Goal: Task Accomplishment & Management: Use online tool/utility

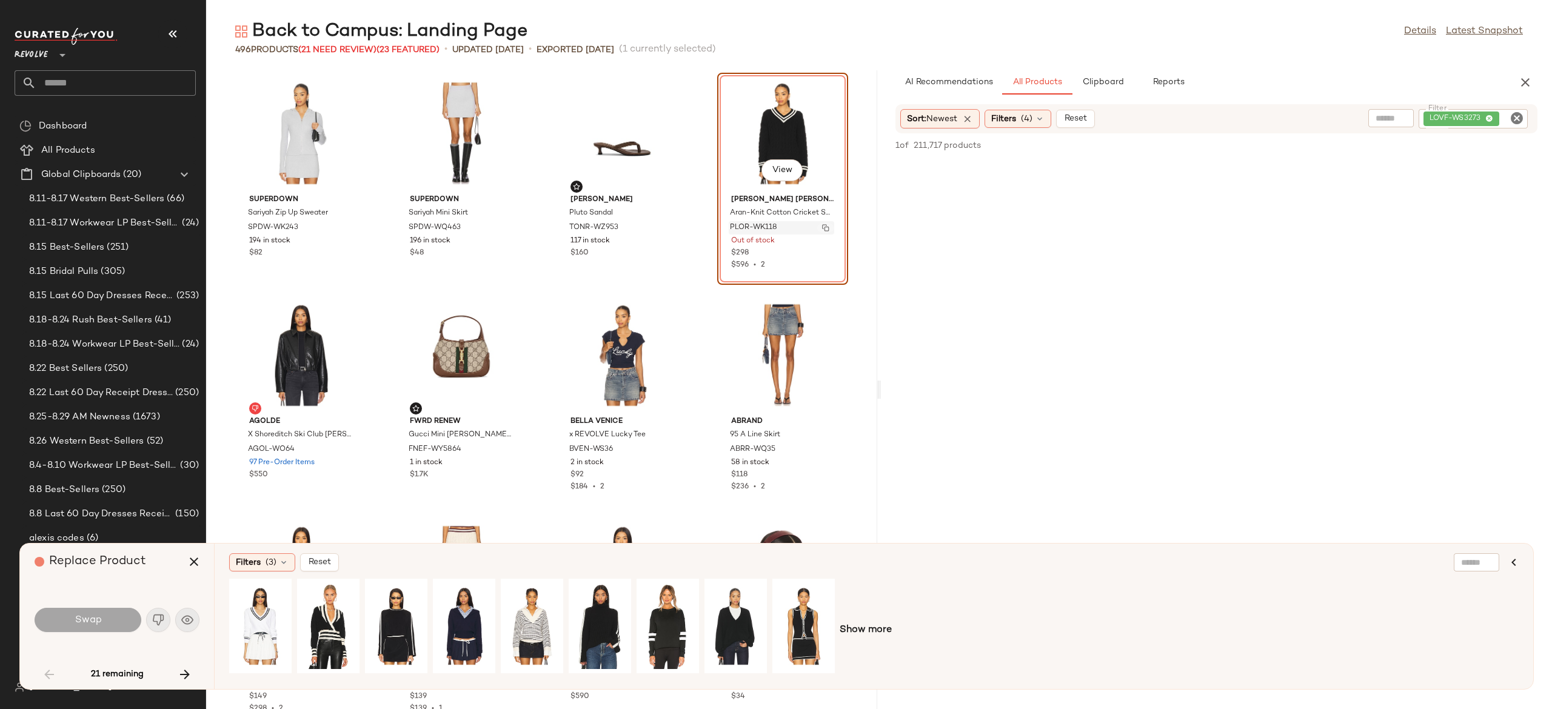
click at [822, 226] on img "button" at bounding box center [825, 227] width 7 height 7
click at [186, 671] on icon "button" at bounding box center [185, 675] width 15 height 15
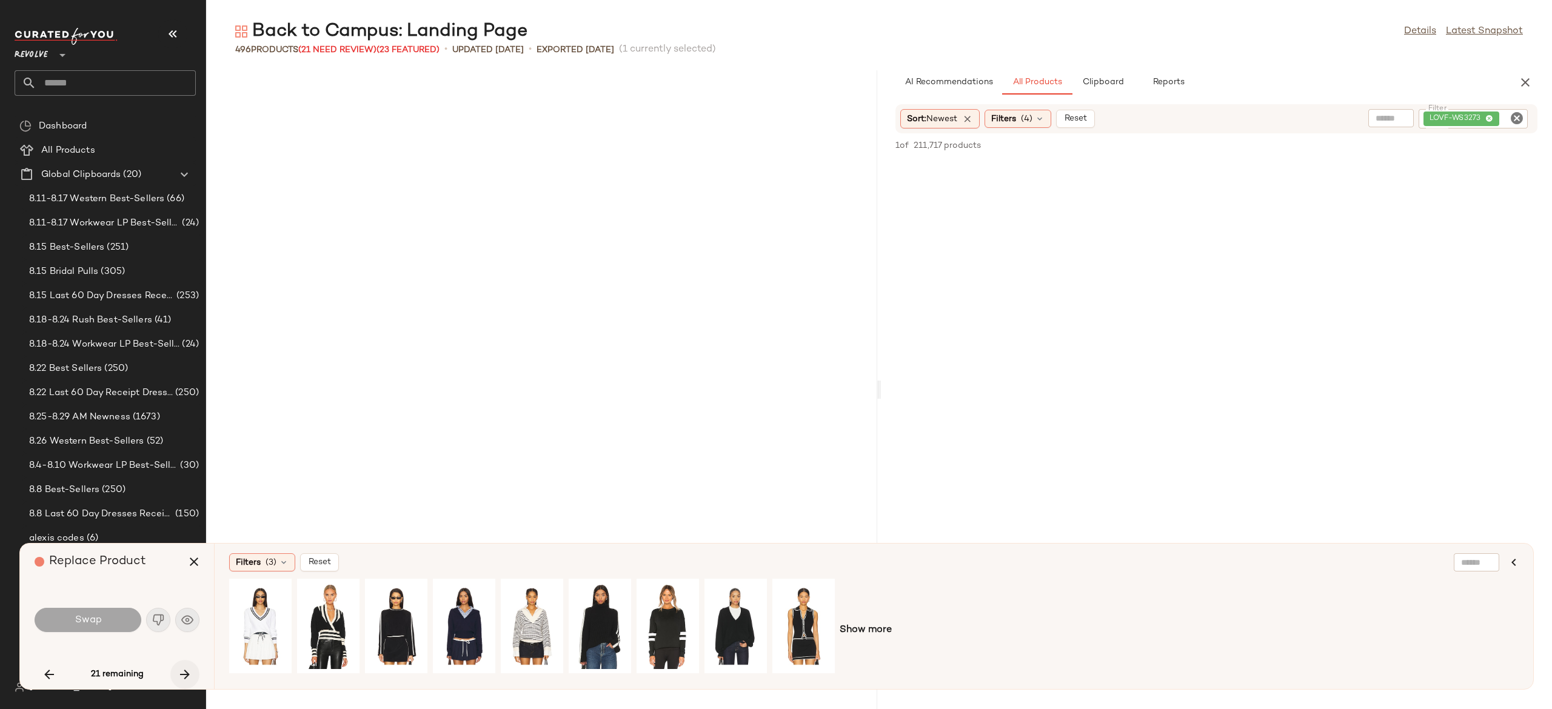
scroll to position [2441, 0]
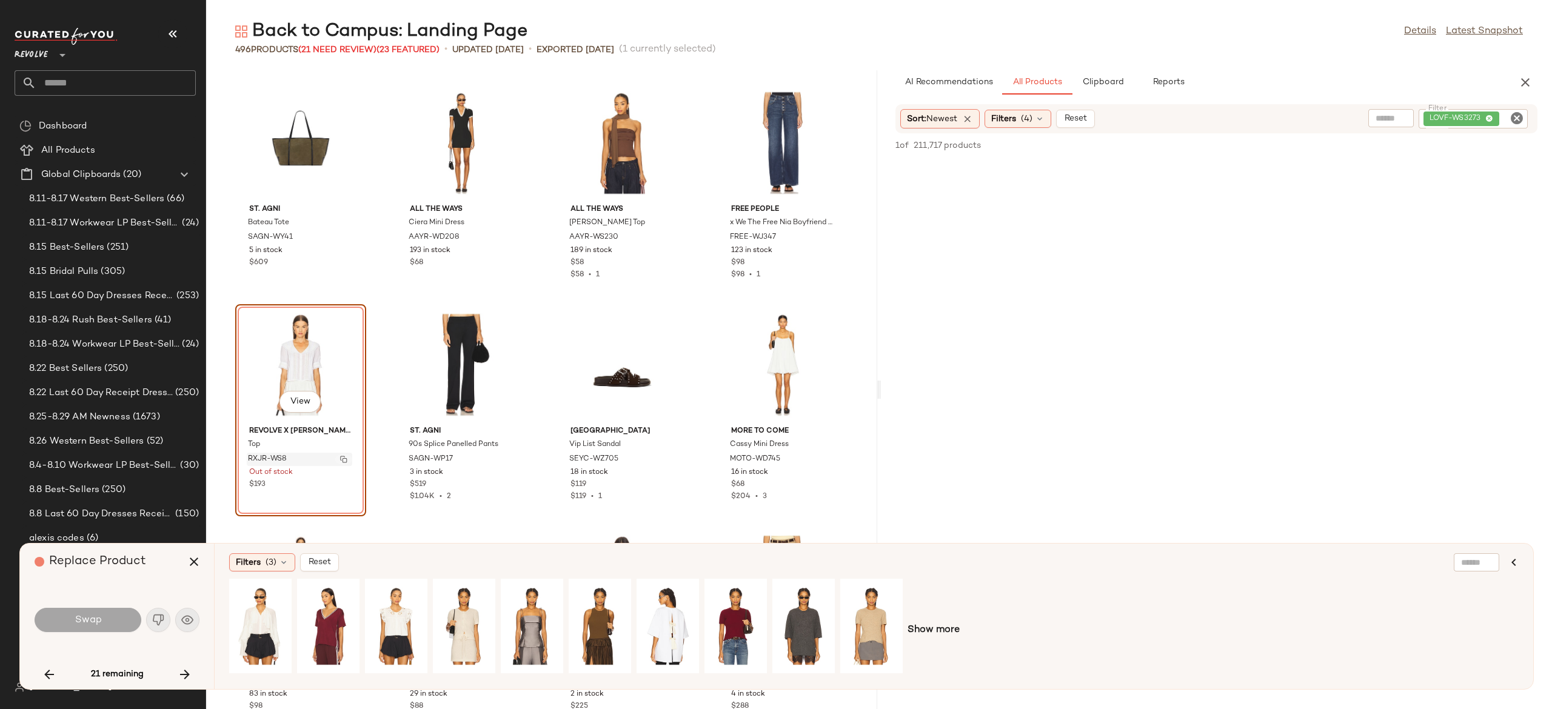
click at [343, 456] on img "button" at bounding box center [343, 459] width 7 height 7
click at [340, 458] on button "button" at bounding box center [343, 459] width 17 height 11
click at [469, 613] on div "View" at bounding box center [464, 626] width 54 height 86
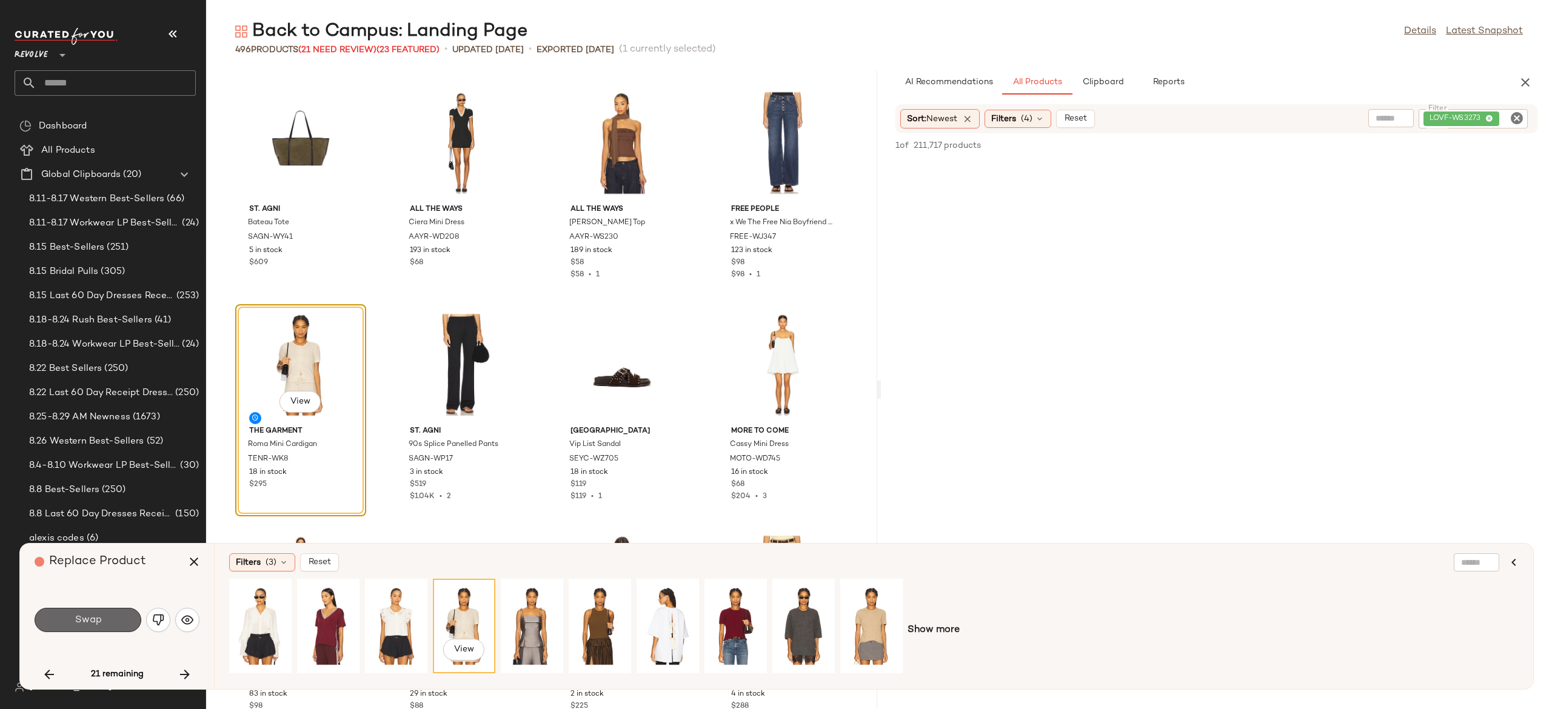
click at [118, 620] on button "Swap" at bounding box center [88, 620] width 107 height 24
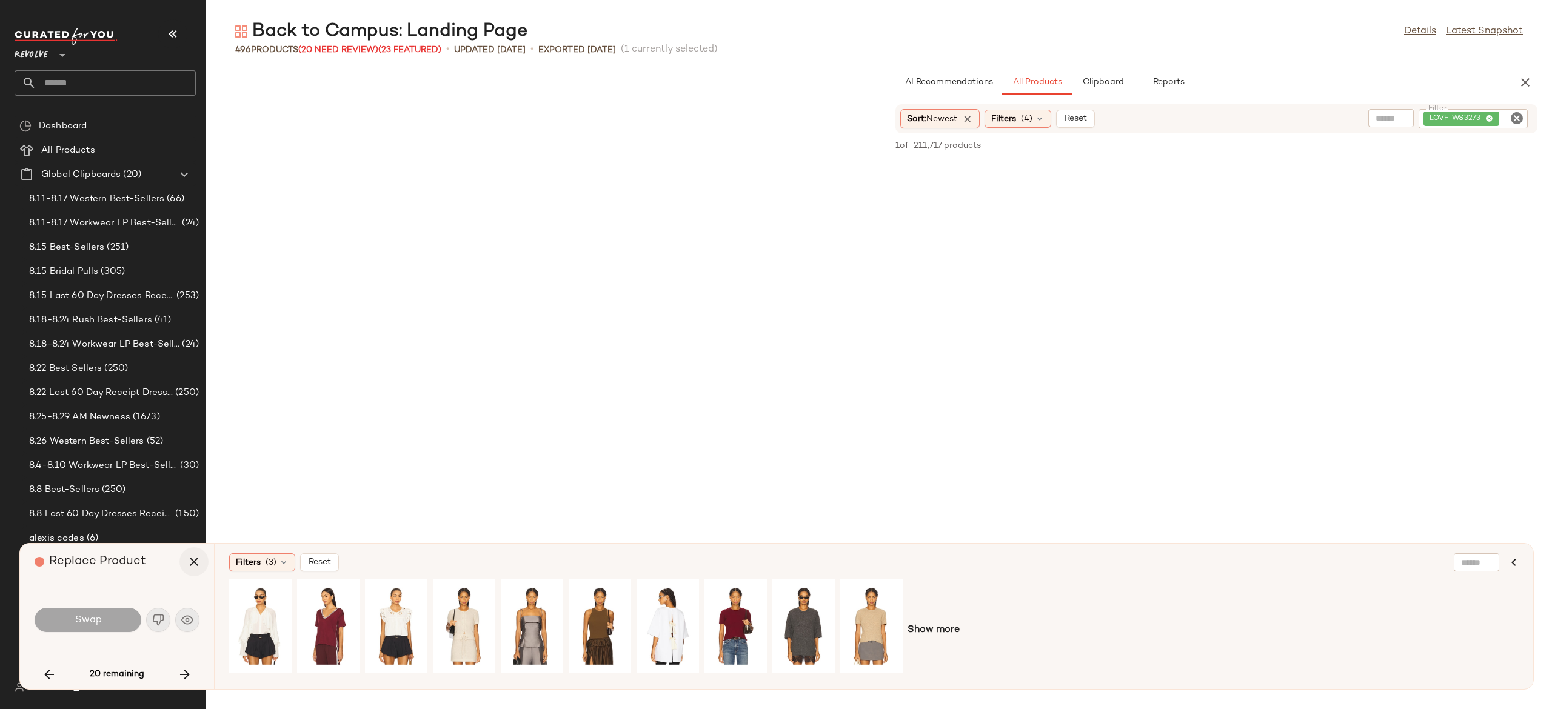
scroll to position [3107, 0]
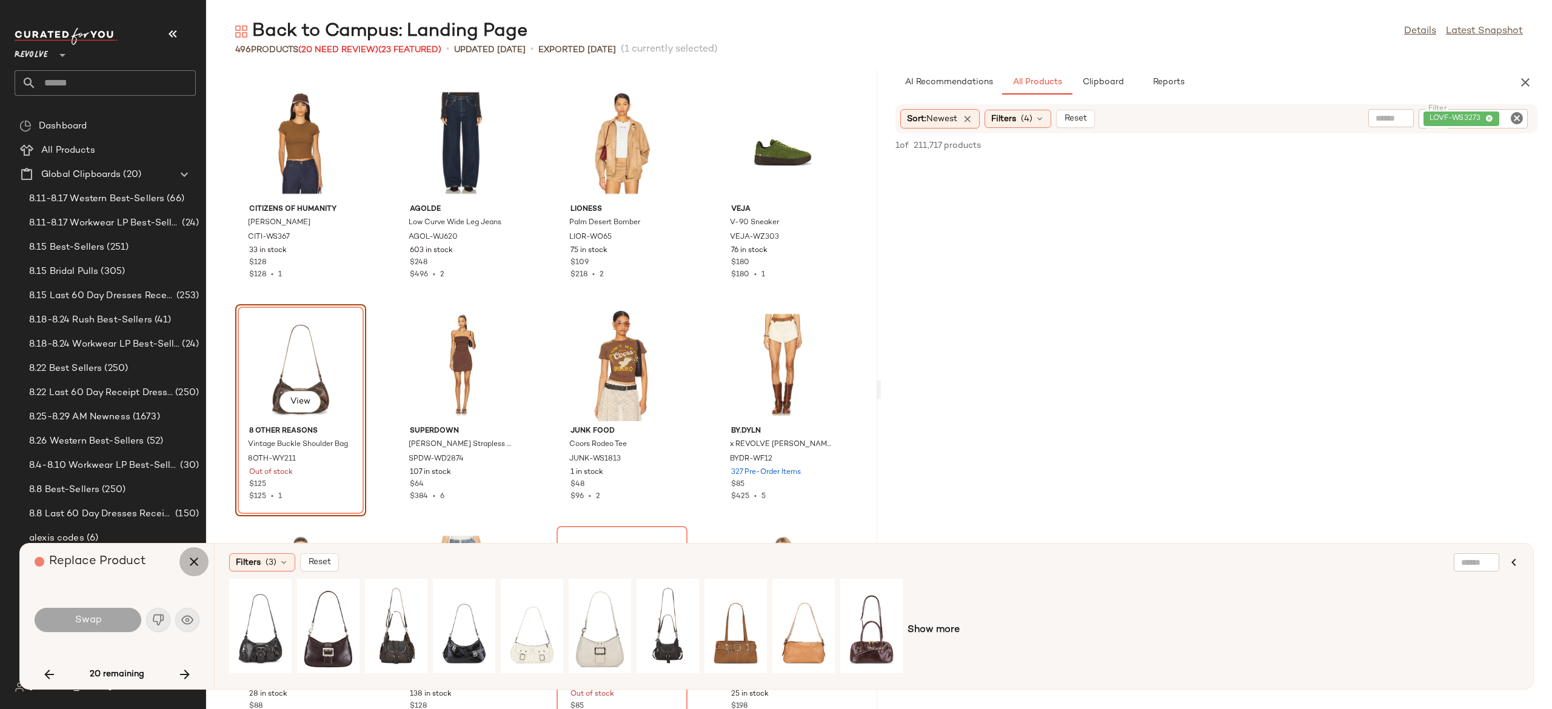
click at [192, 560] on icon "button" at bounding box center [194, 562] width 15 height 15
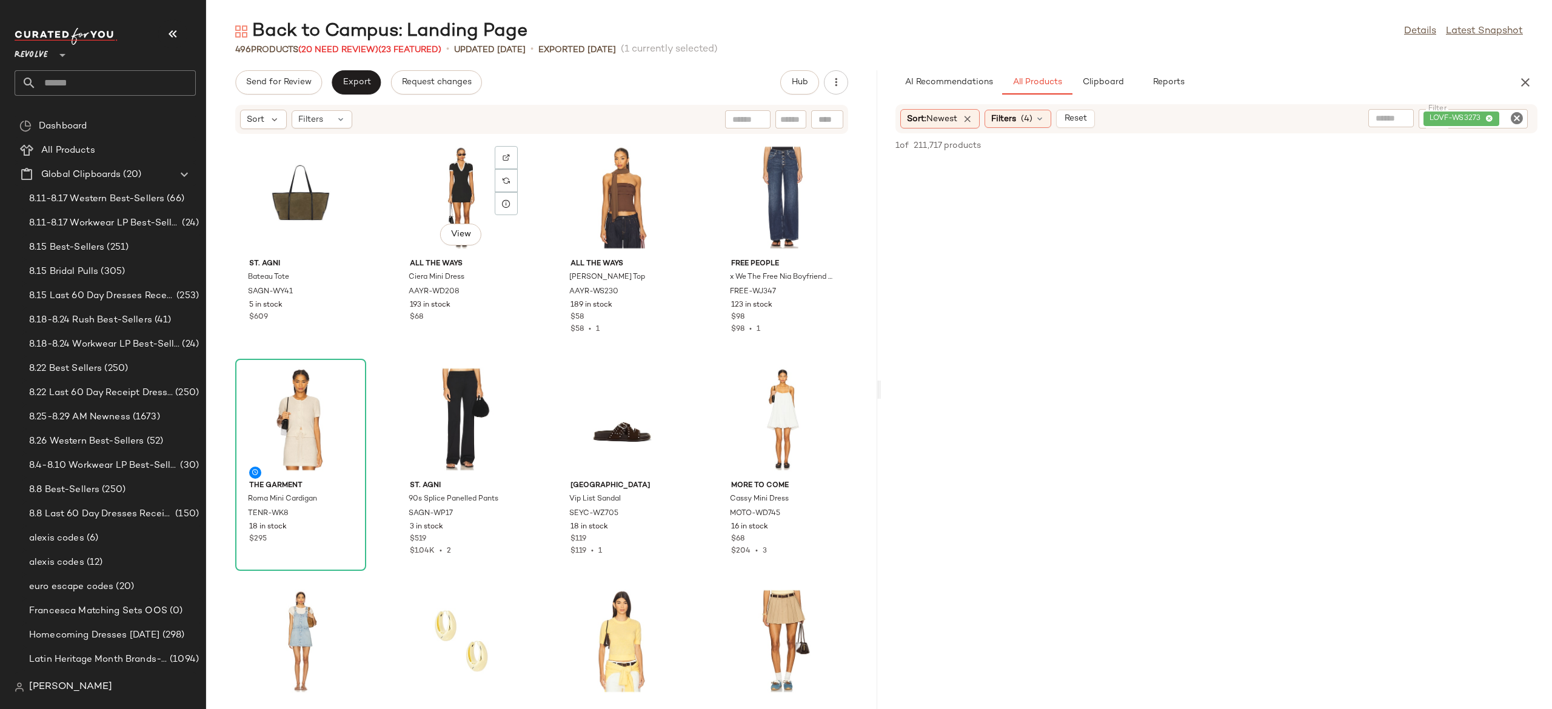
scroll to position [2452, 0]
click at [350, 371] on div at bounding box center [345, 378] width 23 height 23
click at [1078, 118] on span "Reset" at bounding box center [1075, 119] width 23 height 10
click at [1505, 113] on input "text" at bounding box center [1512, 119] width 21 height 13
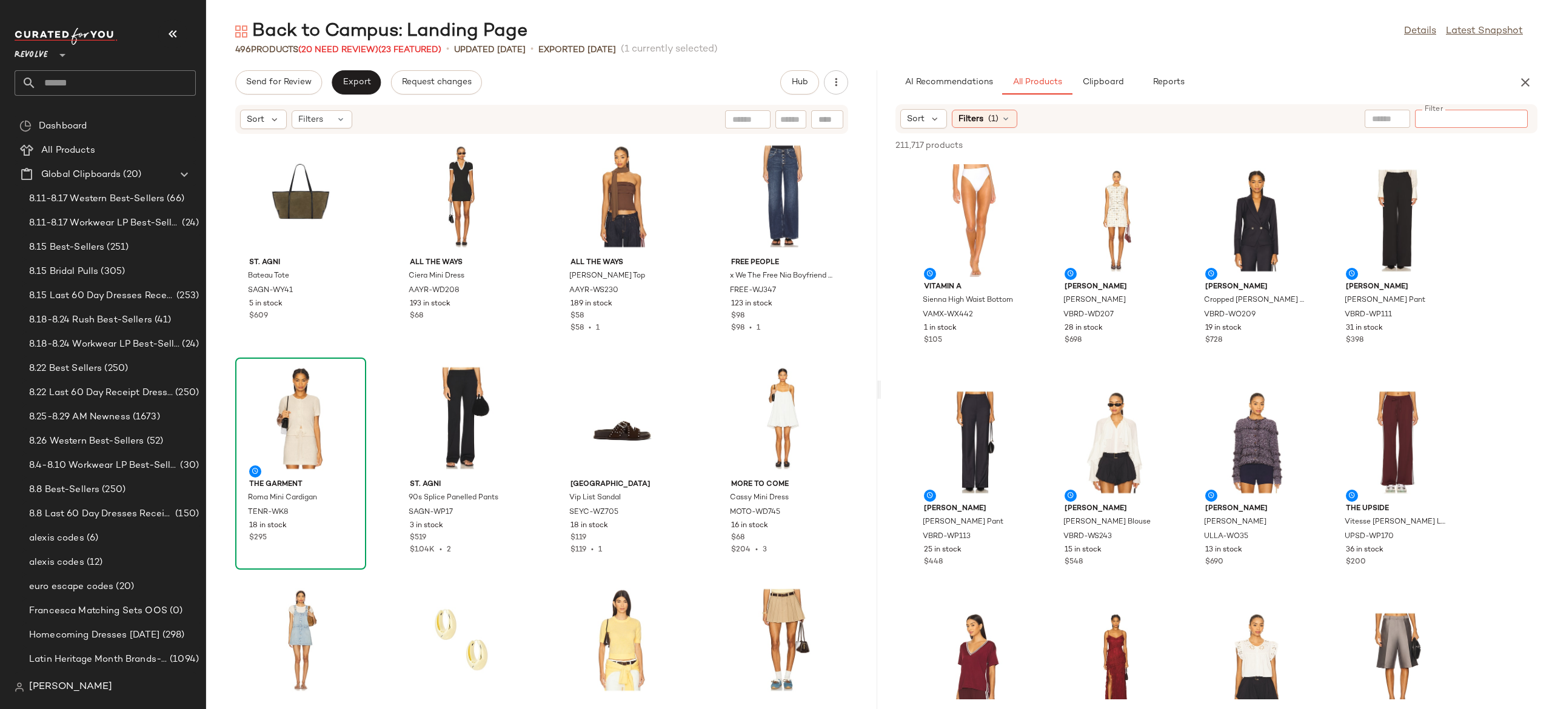
paste input "*********"
type input "*********"
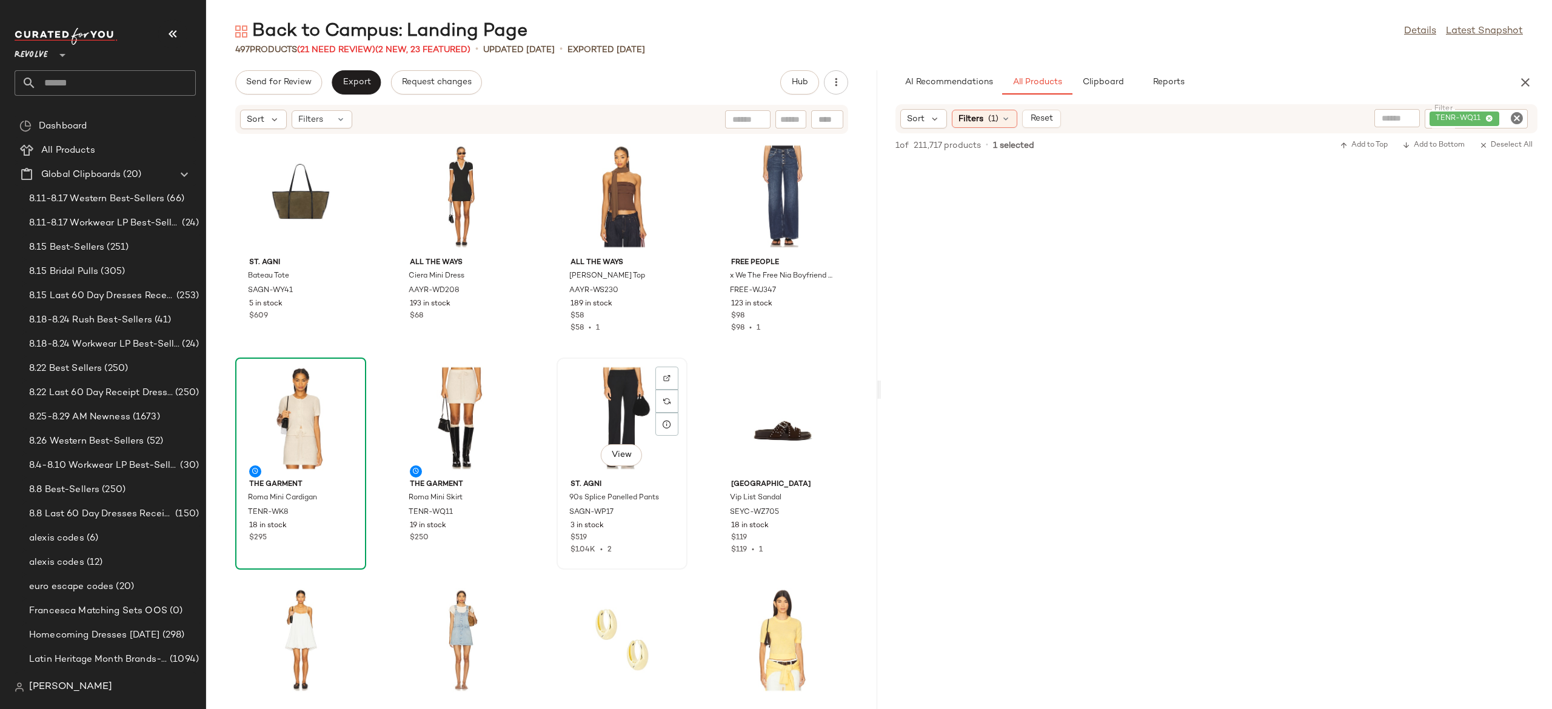
click at [619, 423] on div "View" at bounding box center [622, 418] width 122 height 113
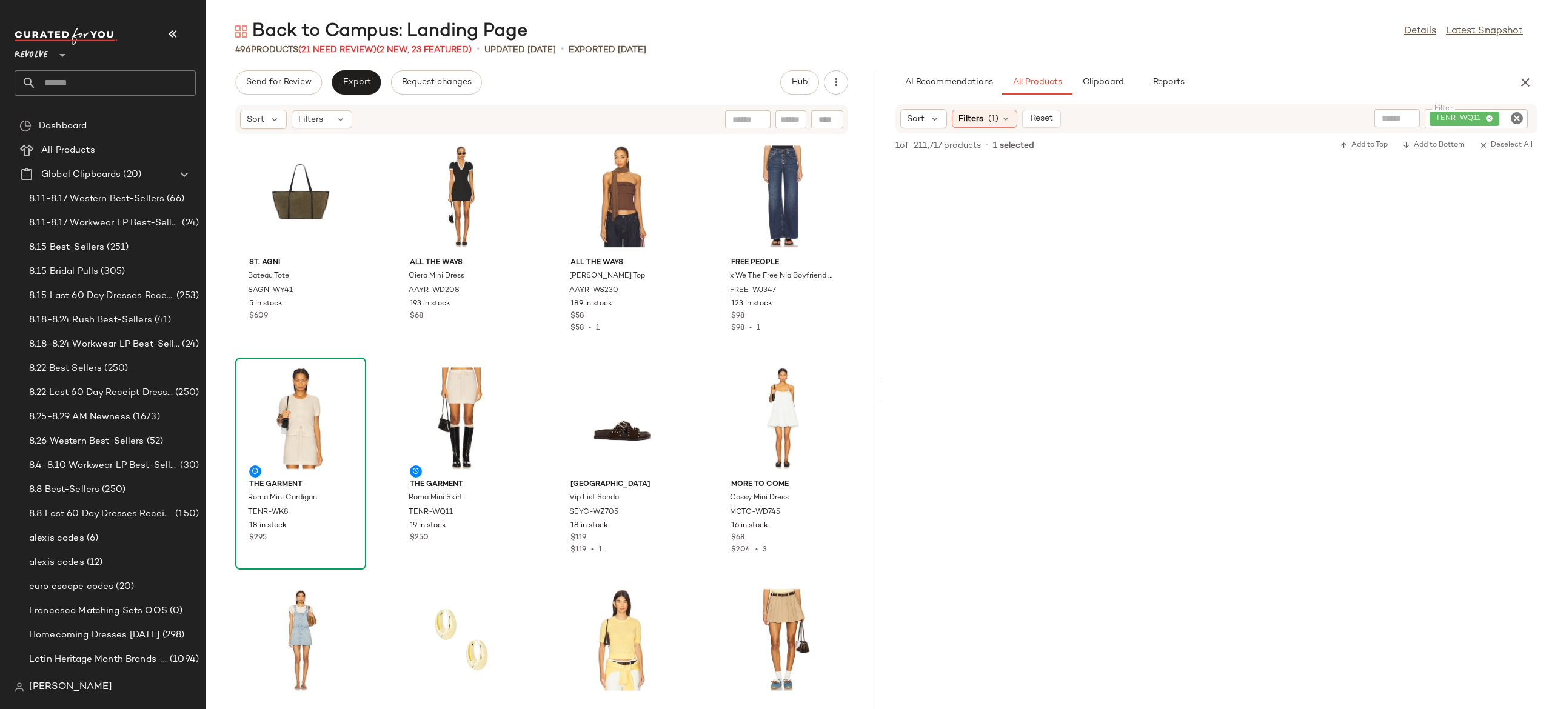
click at [343, 46] on span "(21 Need Review)" at bounding box center [337, 49] width 78 height 9
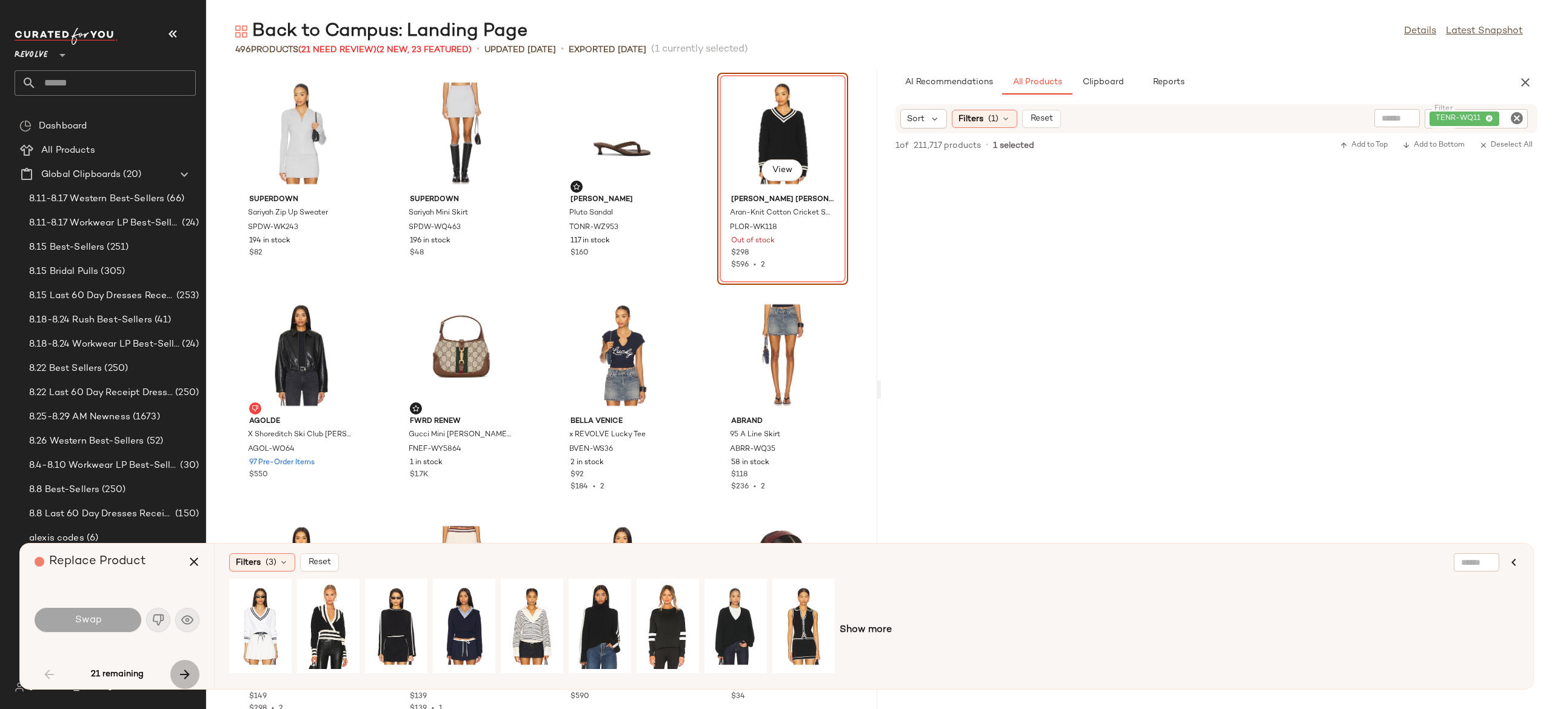
click at [186, 674] on icon "button" at bounding box center [185, 675] width 15 height 15
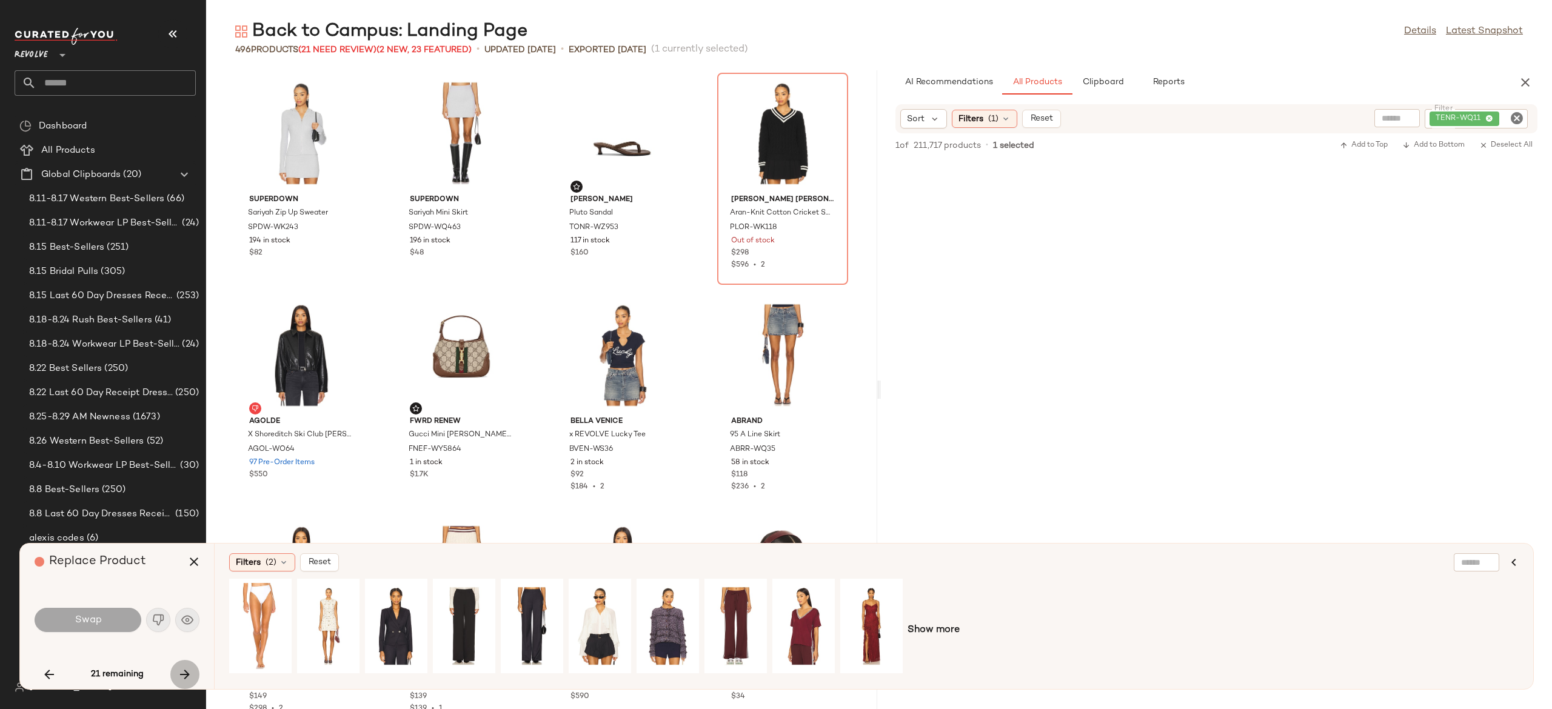
click at [186, 674] on icon "button" at bounding box center [185, 675] width 15 height 15
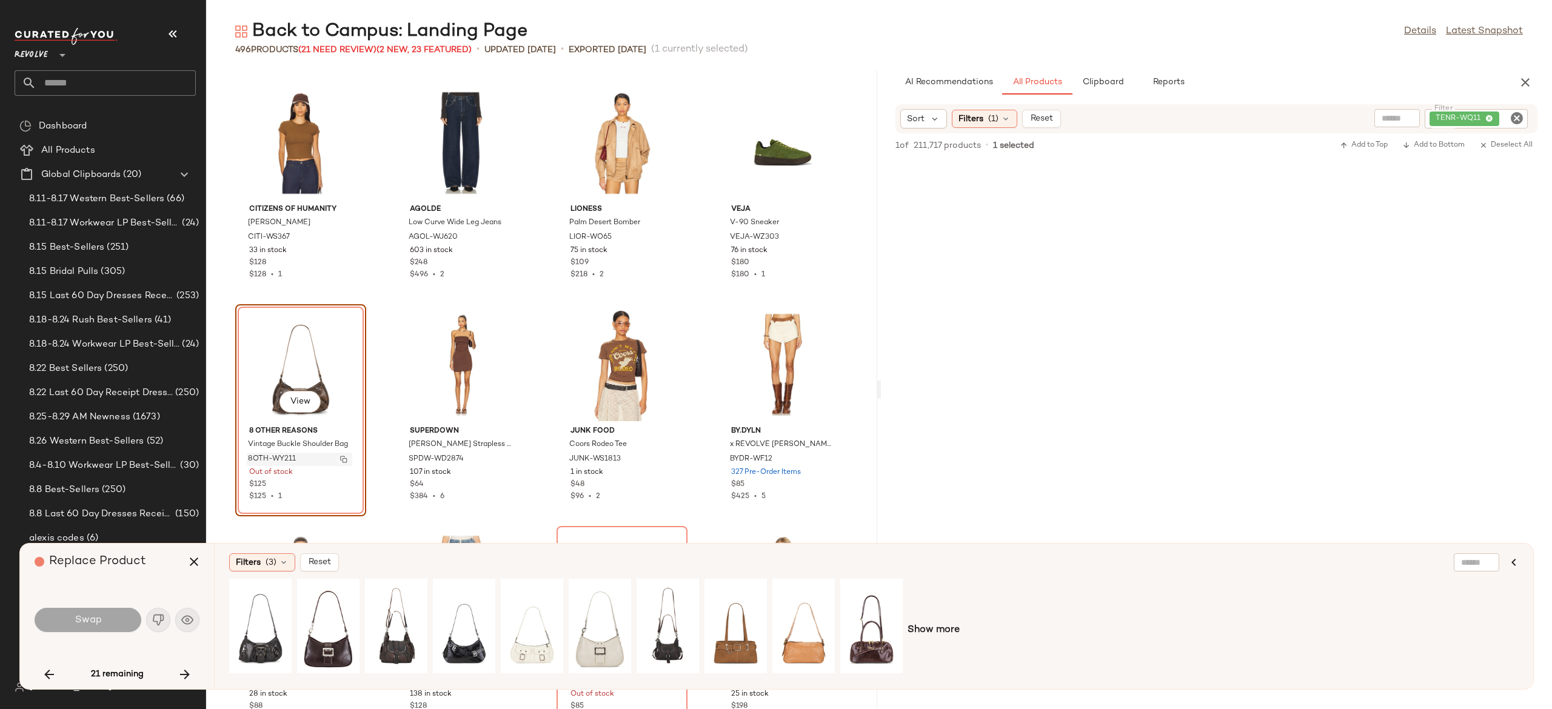
click at [347, 458] on img "button" at bounding box center [343, 459] width 7 height 7
click at [258, 618] on div "View" at bounding box center [260, 626] width 54 height 86
click at [328, 615] on div "View" at bounding box center [328, 626] width 54 height 86
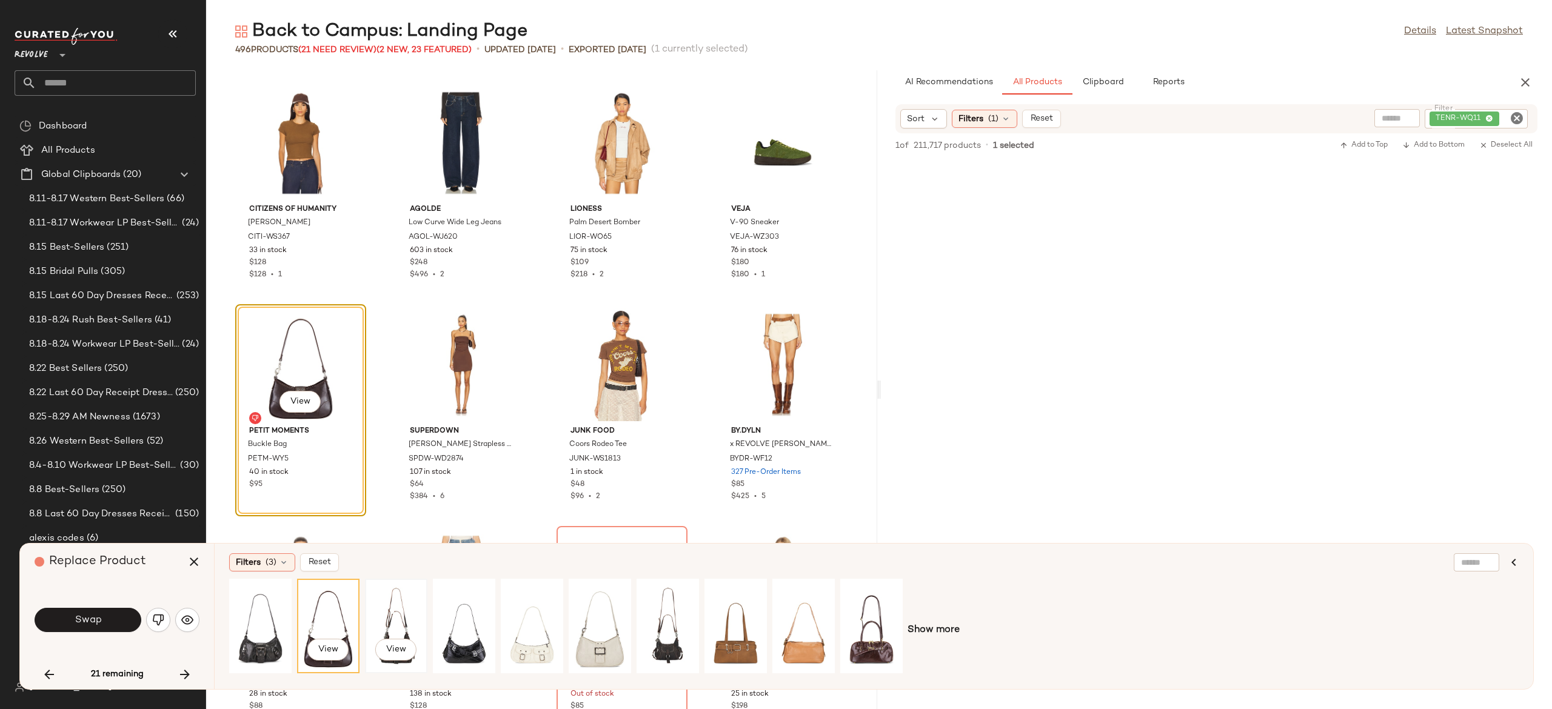
click at [397, 617] on div "View" at bounding box center [396, 626] width 54 height 86
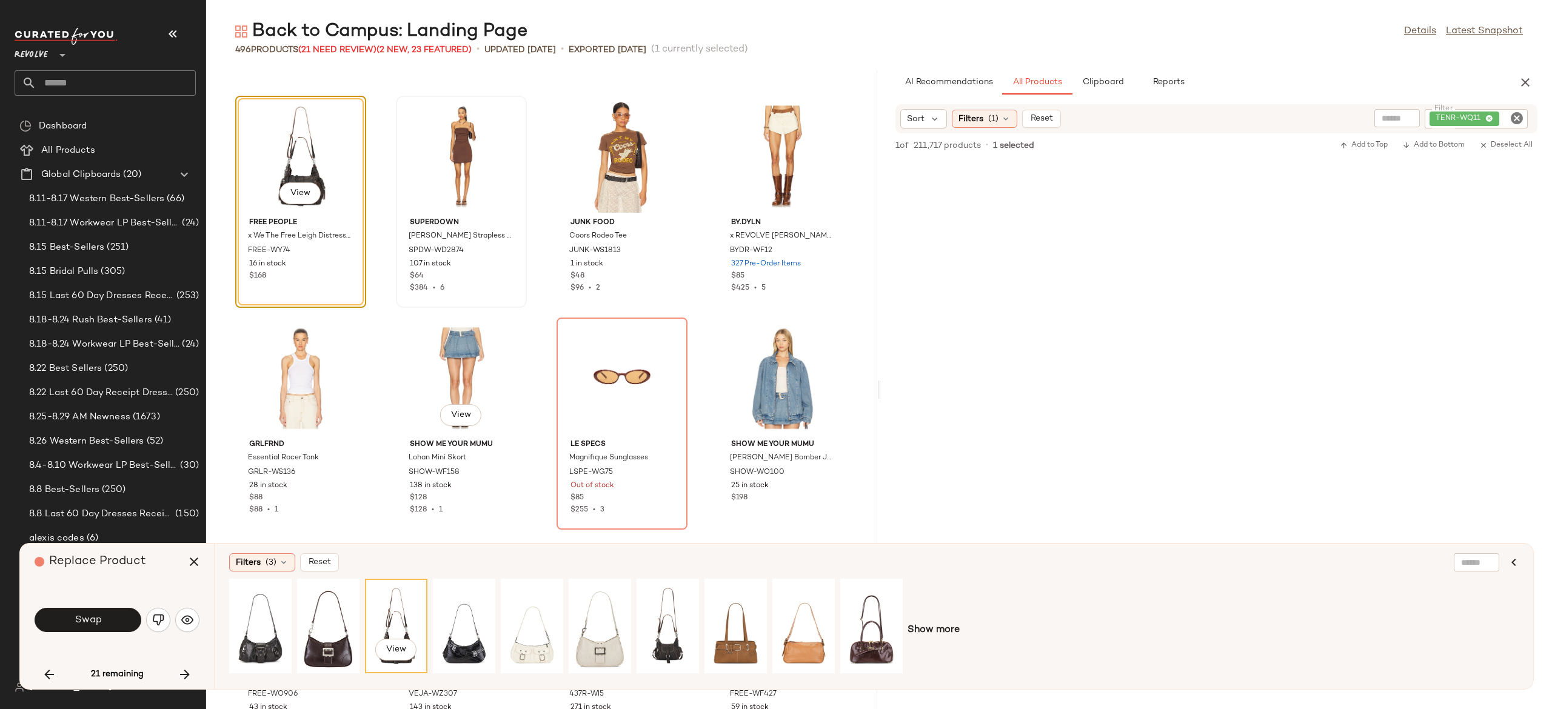
scroll to position [3318, 0]
click at [124, 613] on button "Swap" at bounding box center [88, 620] width 107 height 24
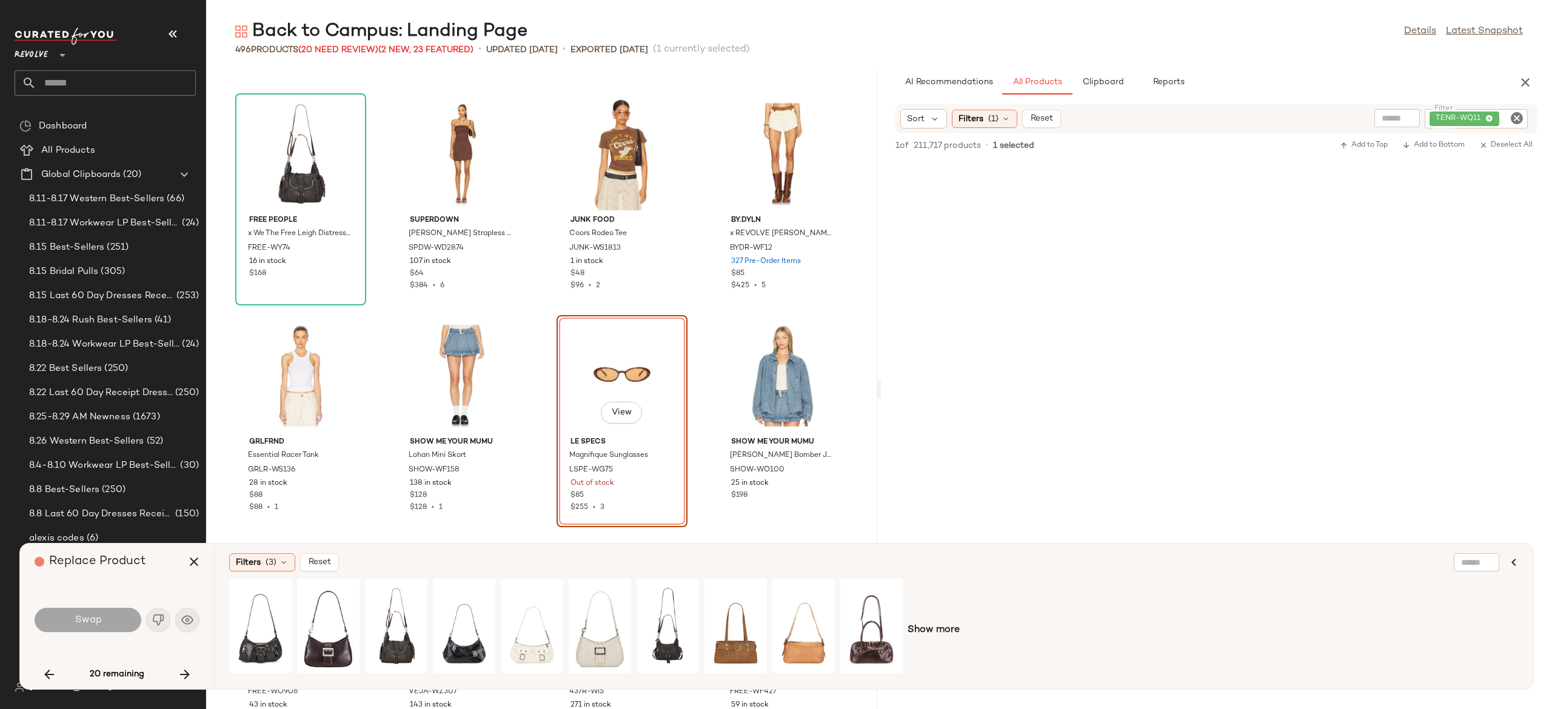
scroll to position [3329, 0]
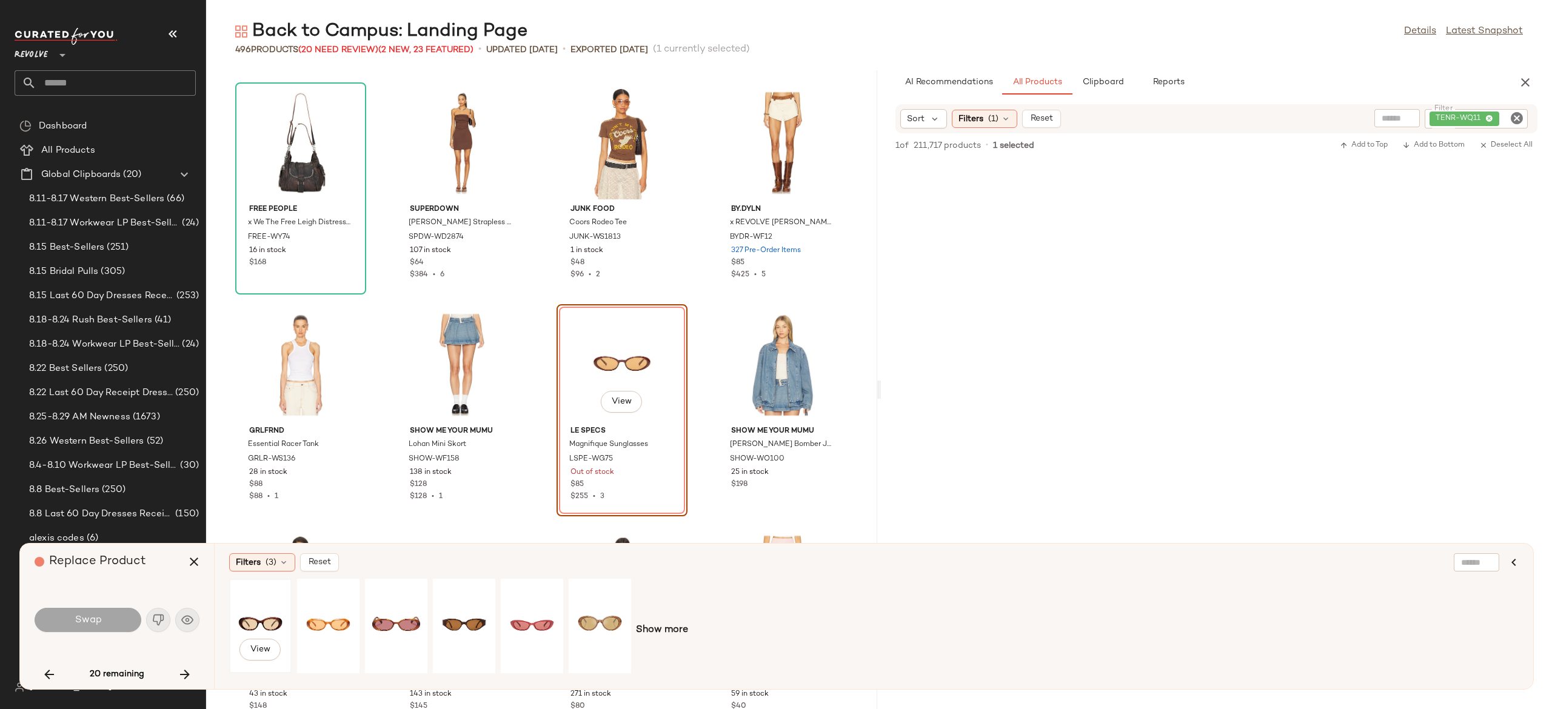
click at [273, 614] on div "View" at bounding box center [260, 626] width 54 height 86
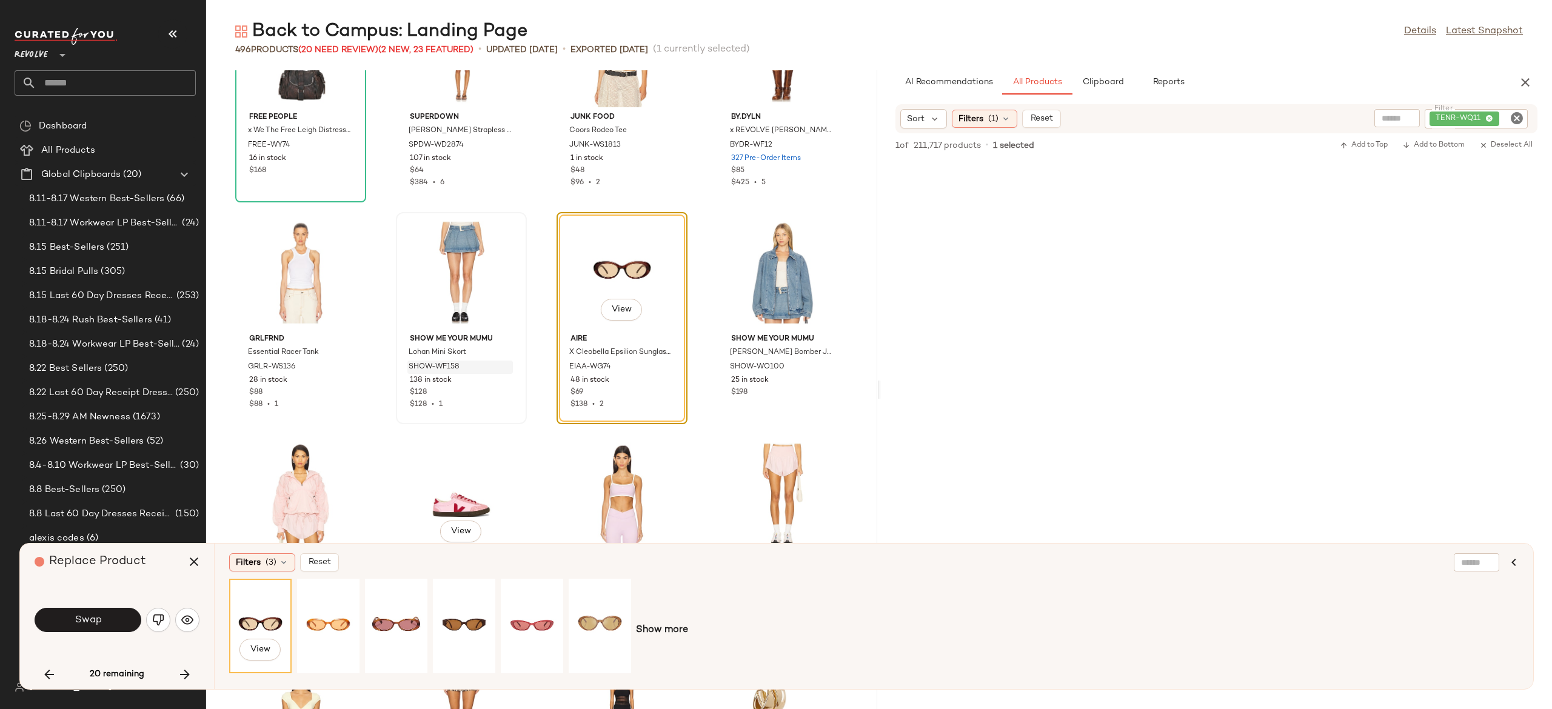
scroll to position [3397, 0]
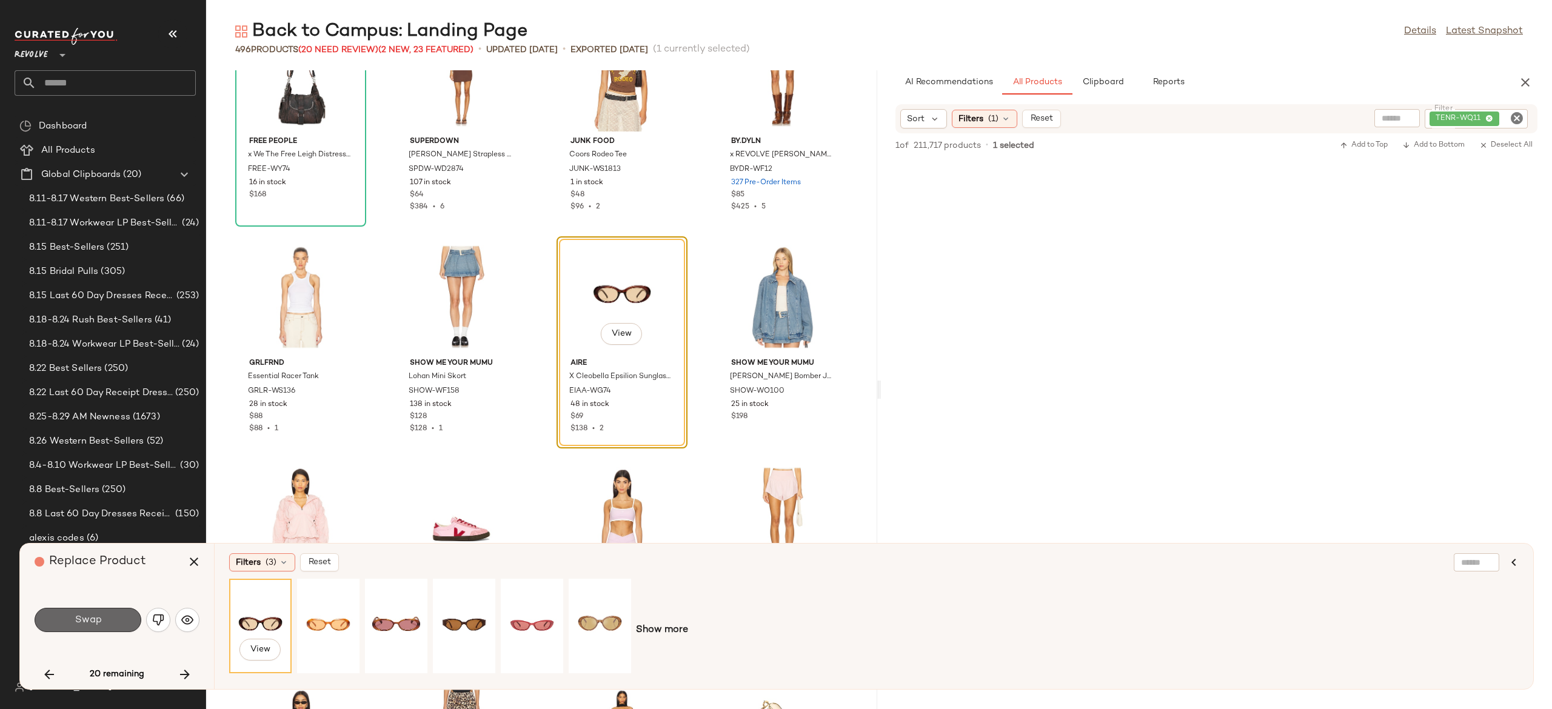
click at [118, 623] on button "Swap" at bounding box center [88, 620] width 107 height 24
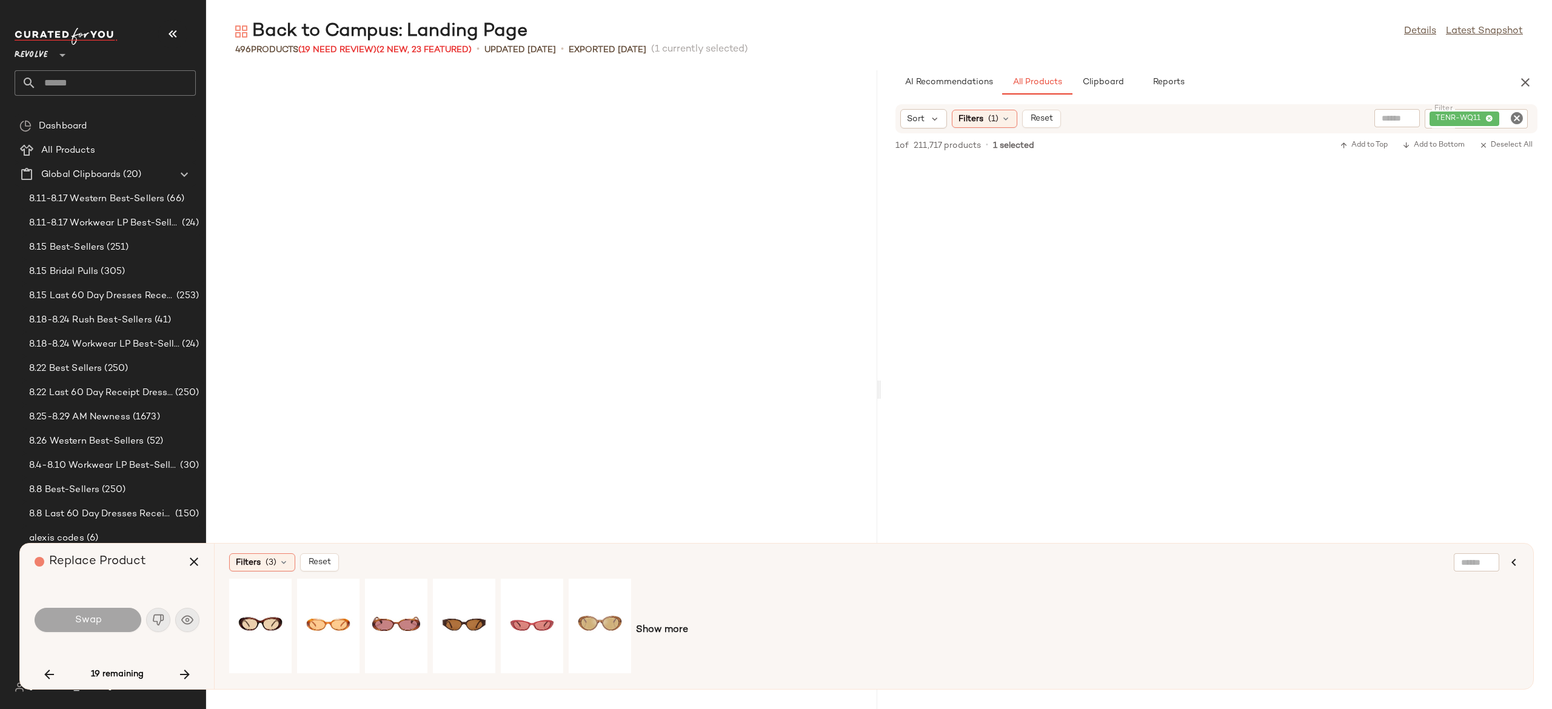
scroll to position [4883, 0]
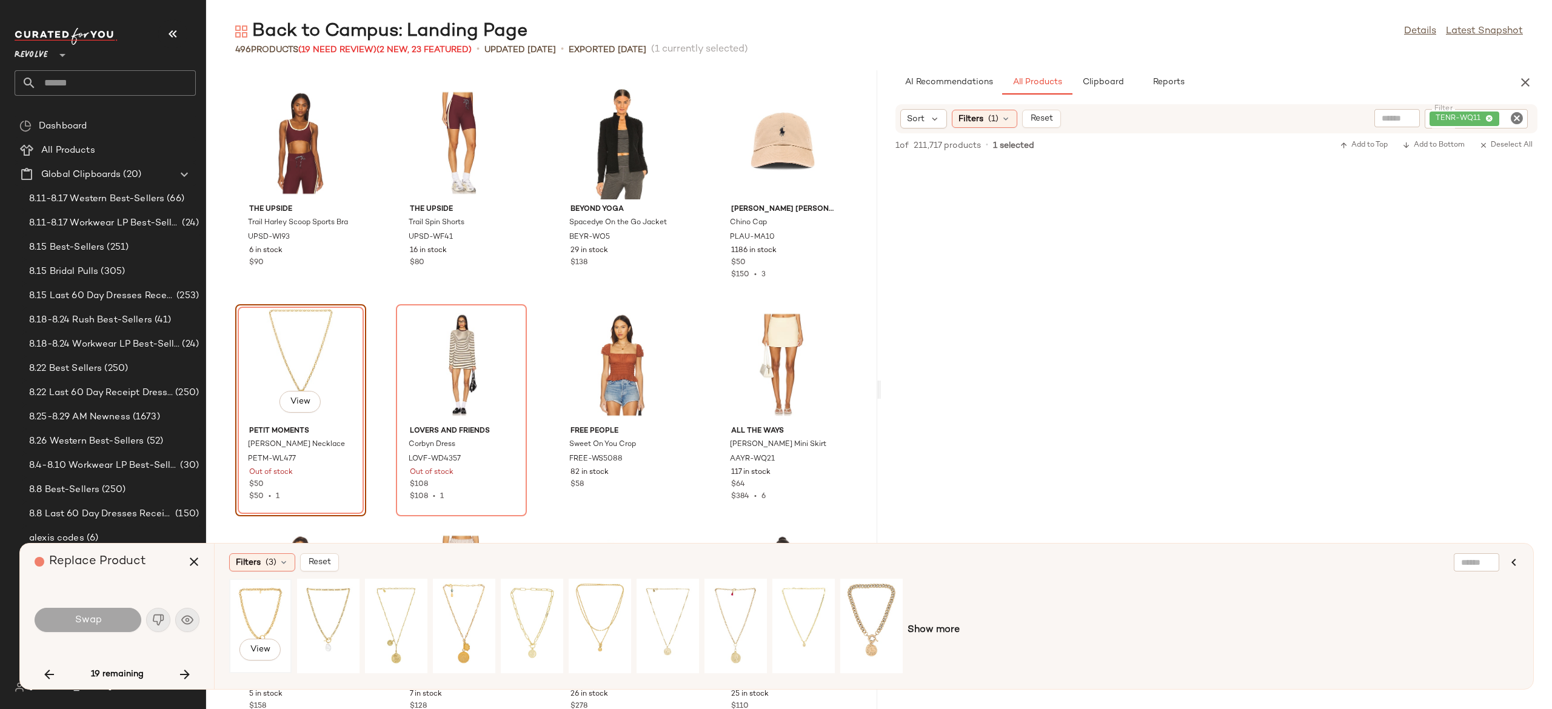
click at [258, 597] on div "View" at bounding box center [260, 626] width 54 height 86
click at [344, 605] on div "View" at bounding box center [328, 626] width 54 height 86
click at [397, 608] on div "View" at bounding box center [396, 626] width 54 height 86
click at [443, 608] on div "View" at bounding box center [464, 626] width 54 height 86
click at [532, 606] on div "View" at bounding box center [532, 626] width 54 height 86
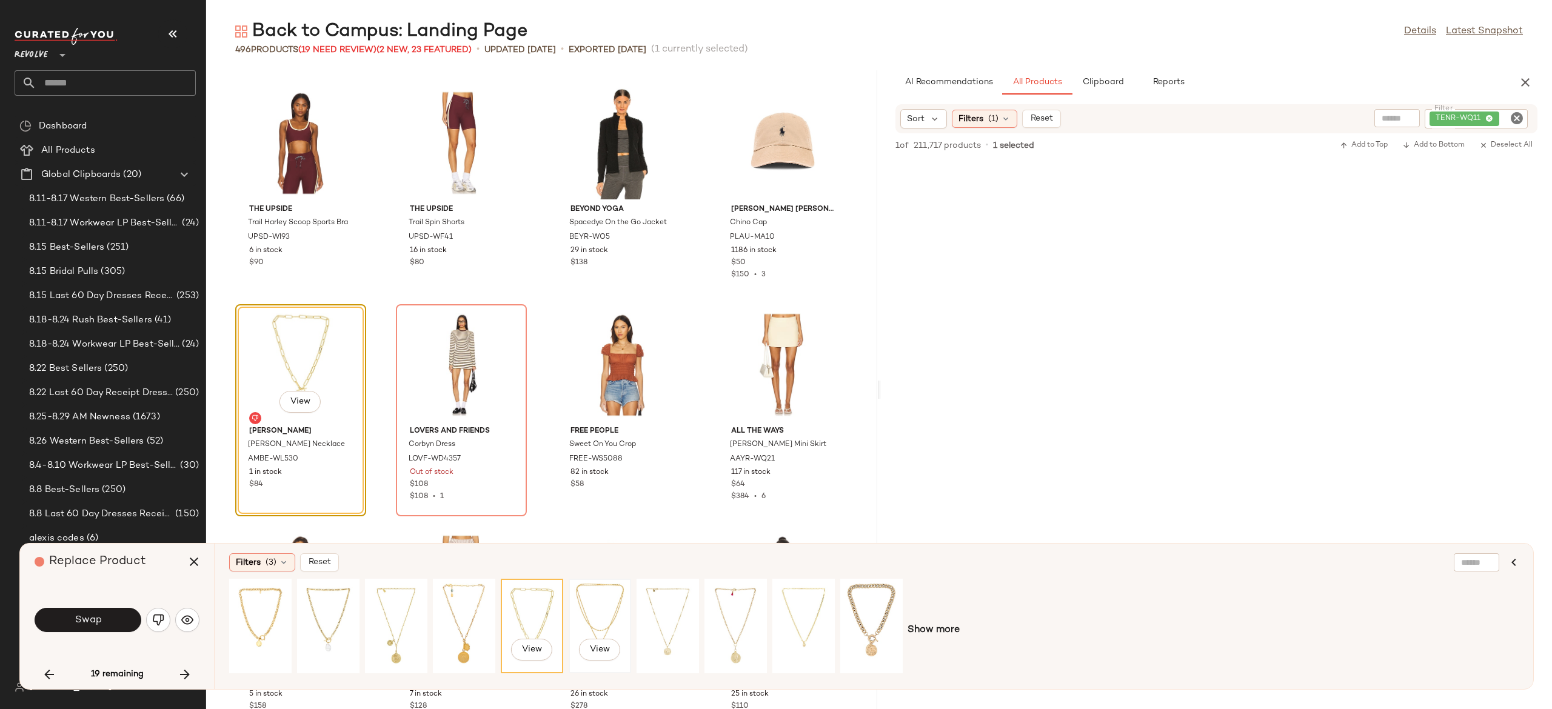
click at [594, 606] on div "View" at bounding box center [600, 626] width 54 height 86
click at [675, 606] on div "View" at bounding box center [668, 626] width 54 height 86
click at [126, 611] on button "Swap" at bounding box center [88, 620] width 107 height 24
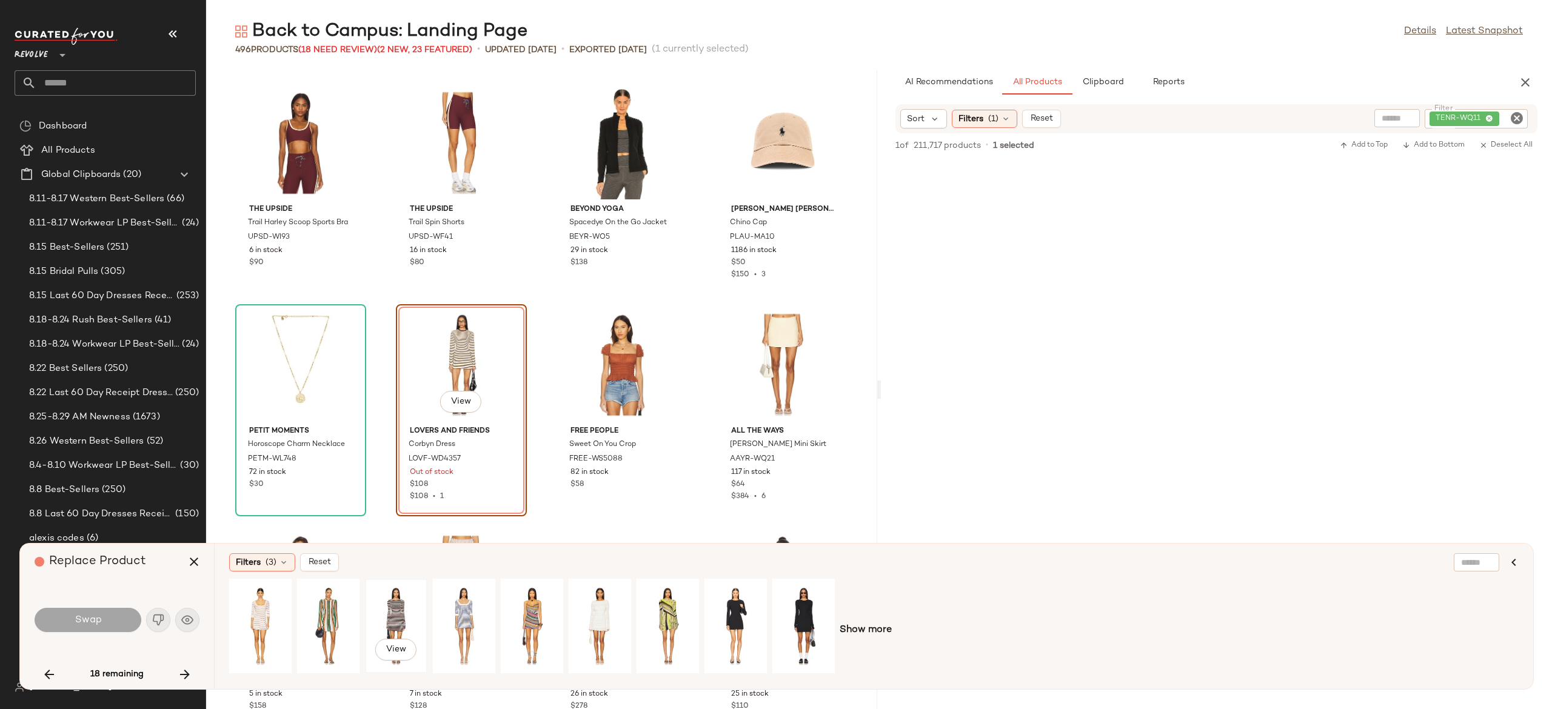
click at [389, 608] on div "View" at bounding box center [396, 626] width 54 height 86
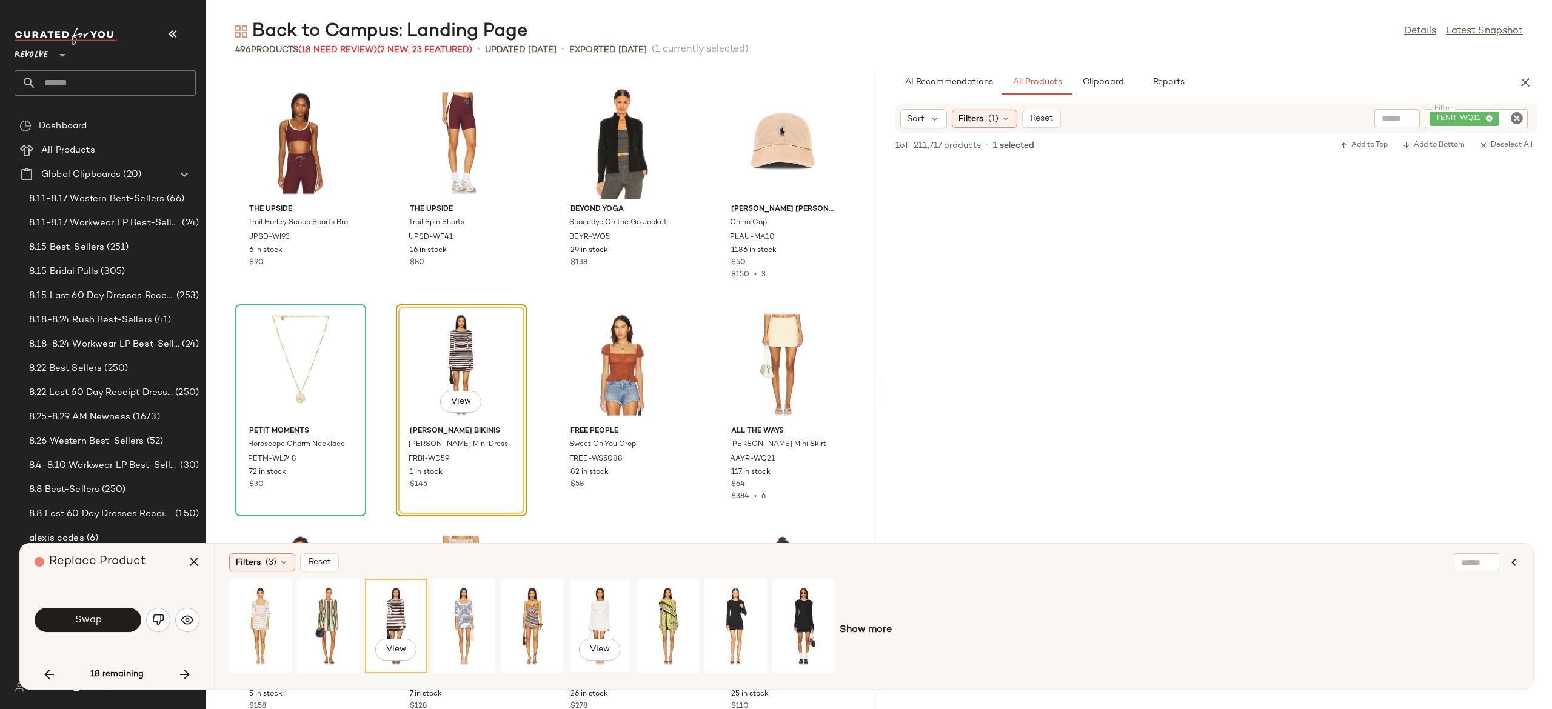
click at [606, 609] on div "View" at bounding box center [600, 626] width 54 height 86
click at [803, 612] on div "View" at bounding box center [804, 626] width 54 height 86
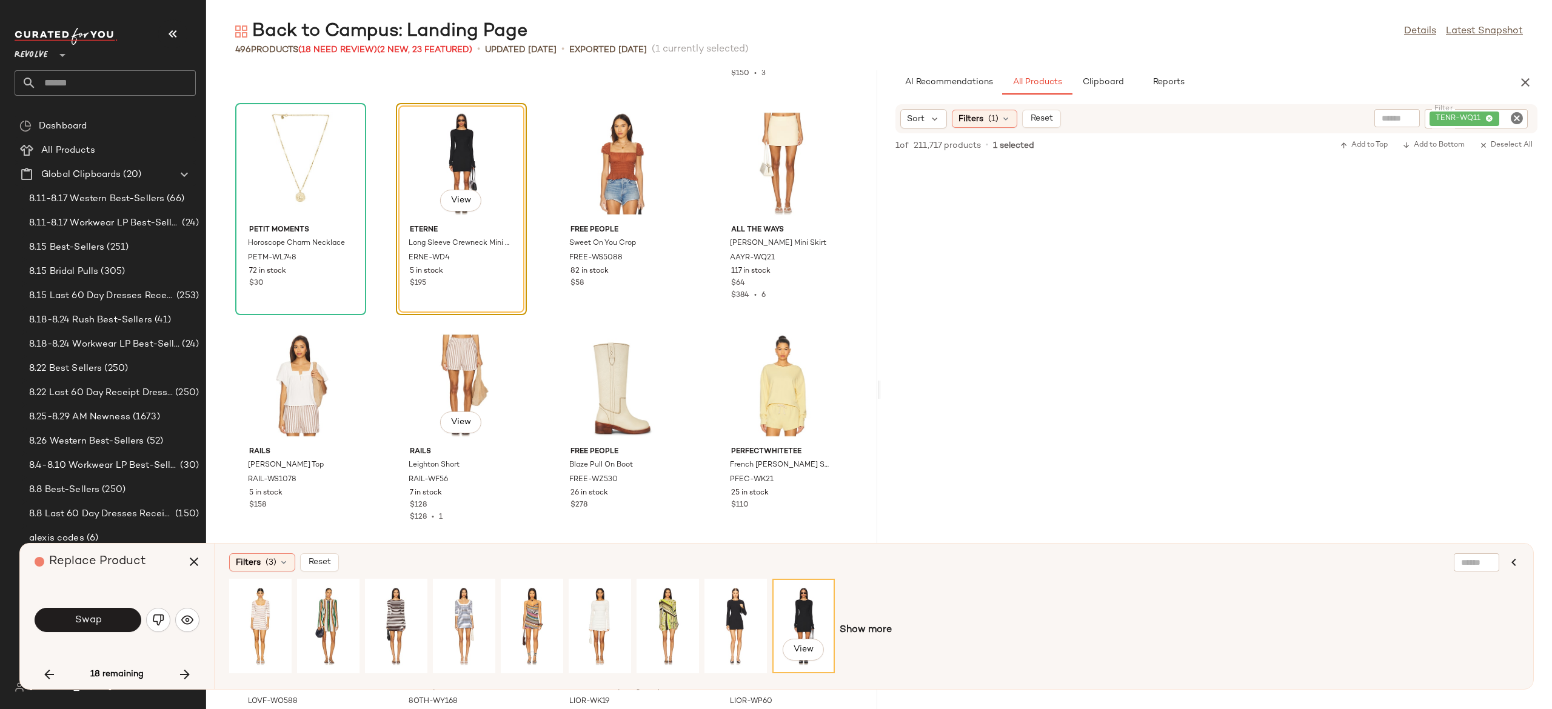
scroll to position [5106, 0]
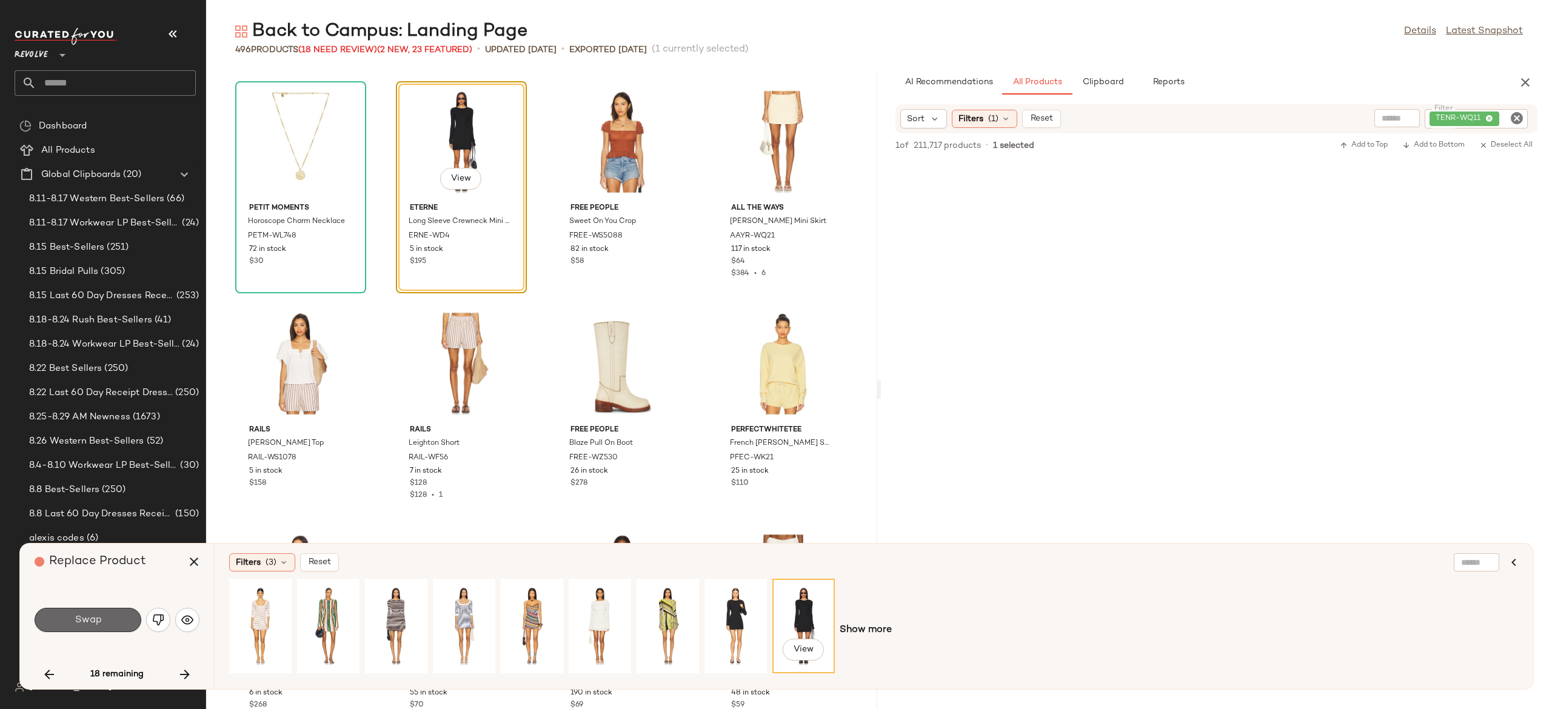
click at [113, 617] on button "Swap" at bounding box center [88, 620] width 107 height 24
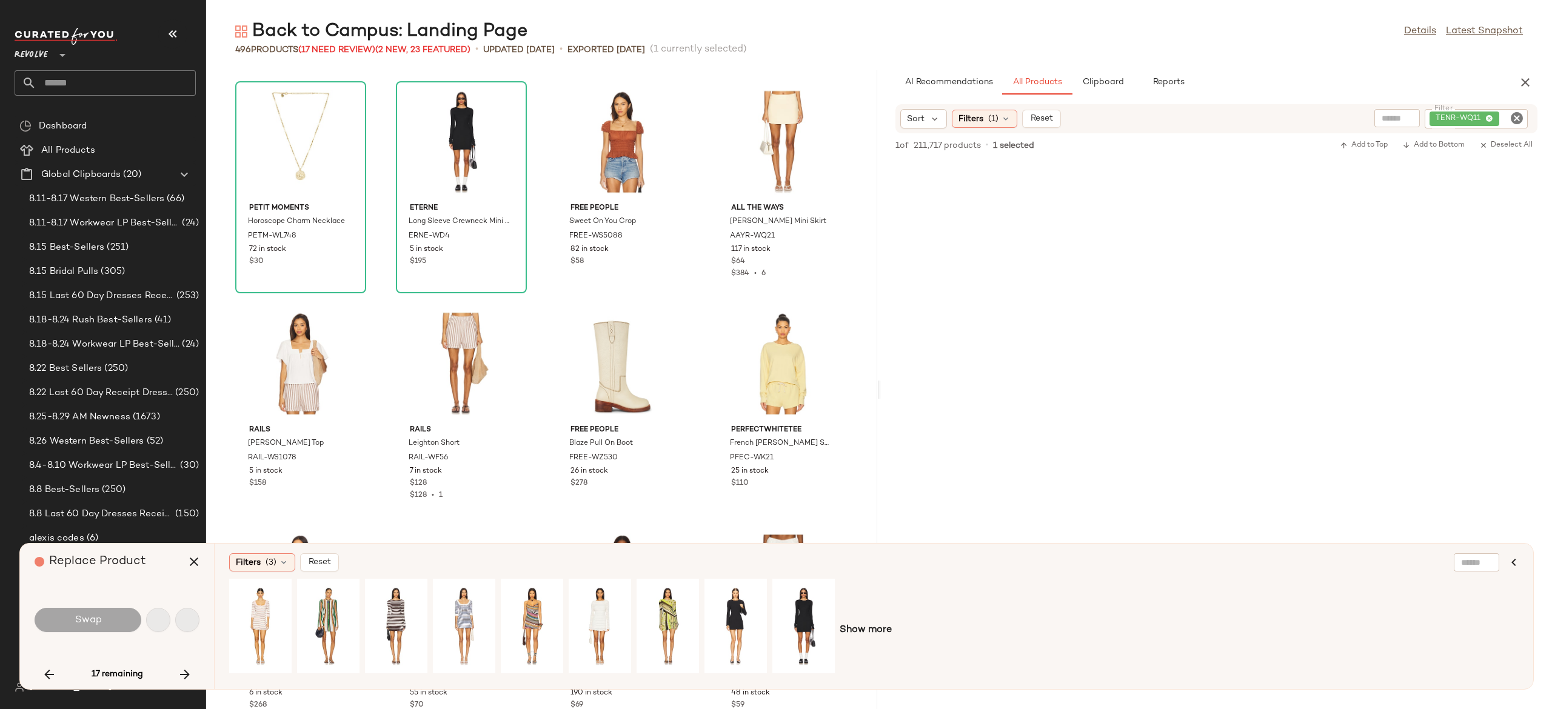
scroll to position [9544, 0]
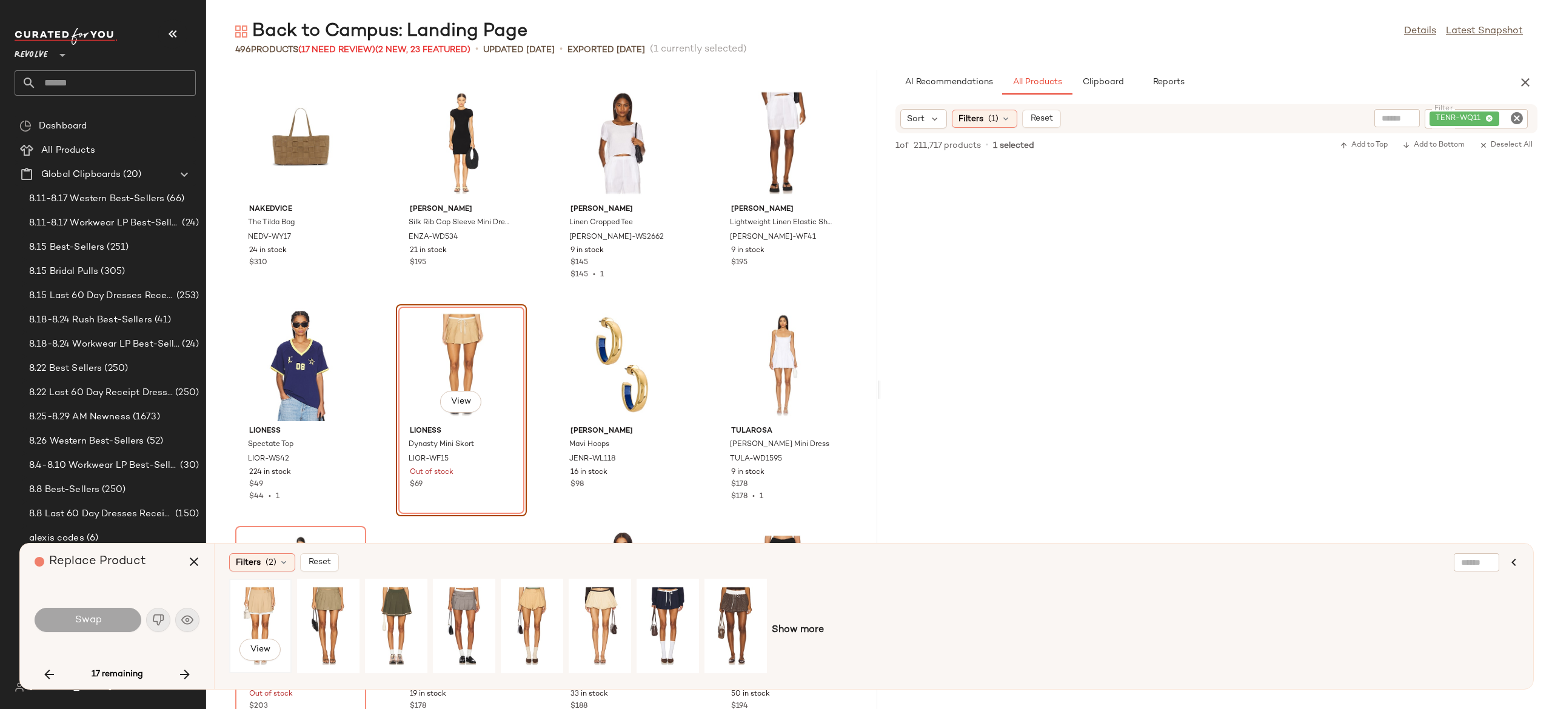
click at [267, 601] on div "View" at bounding box center [260, 626] width 54 height 86
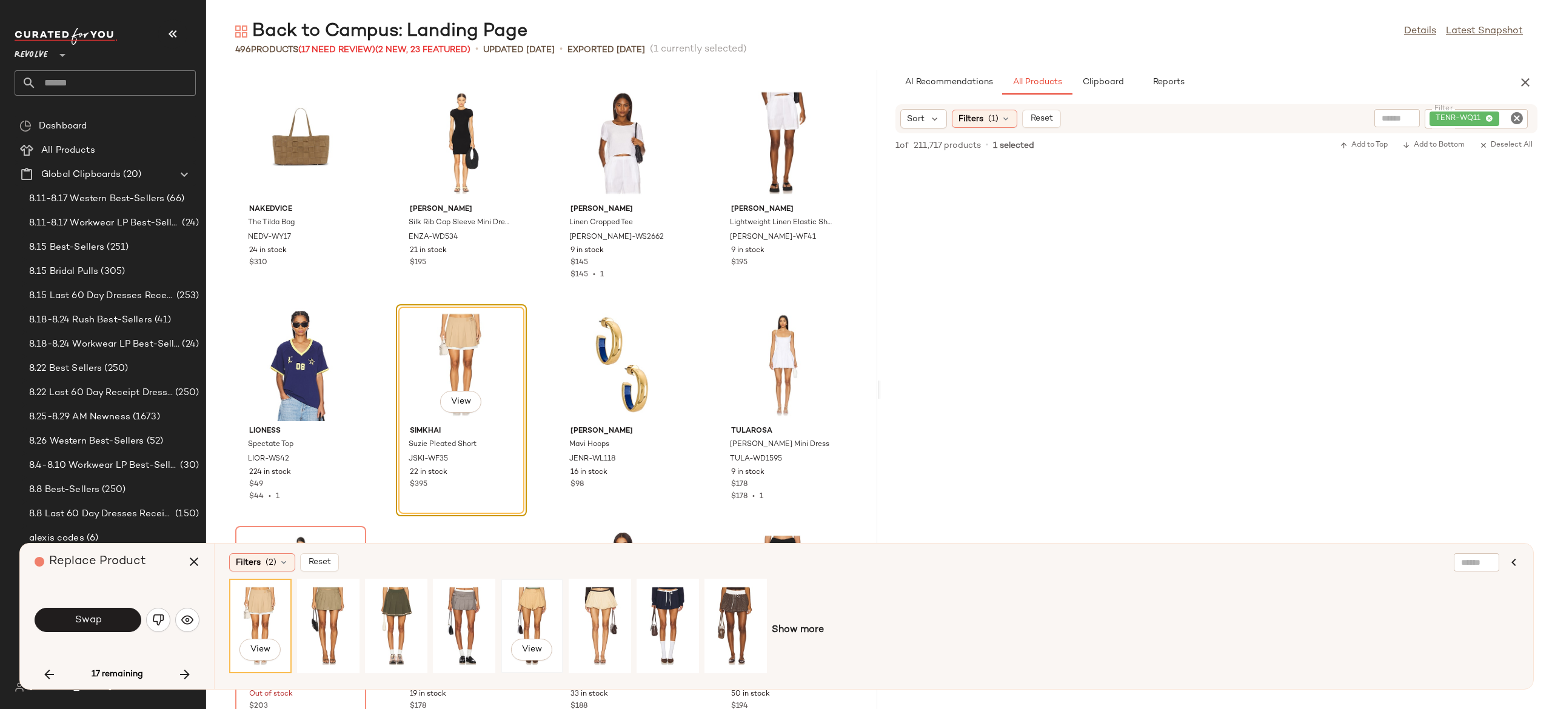
click at [526, 599] on div "View" at bounding box center [532, 626] width 54 height 86
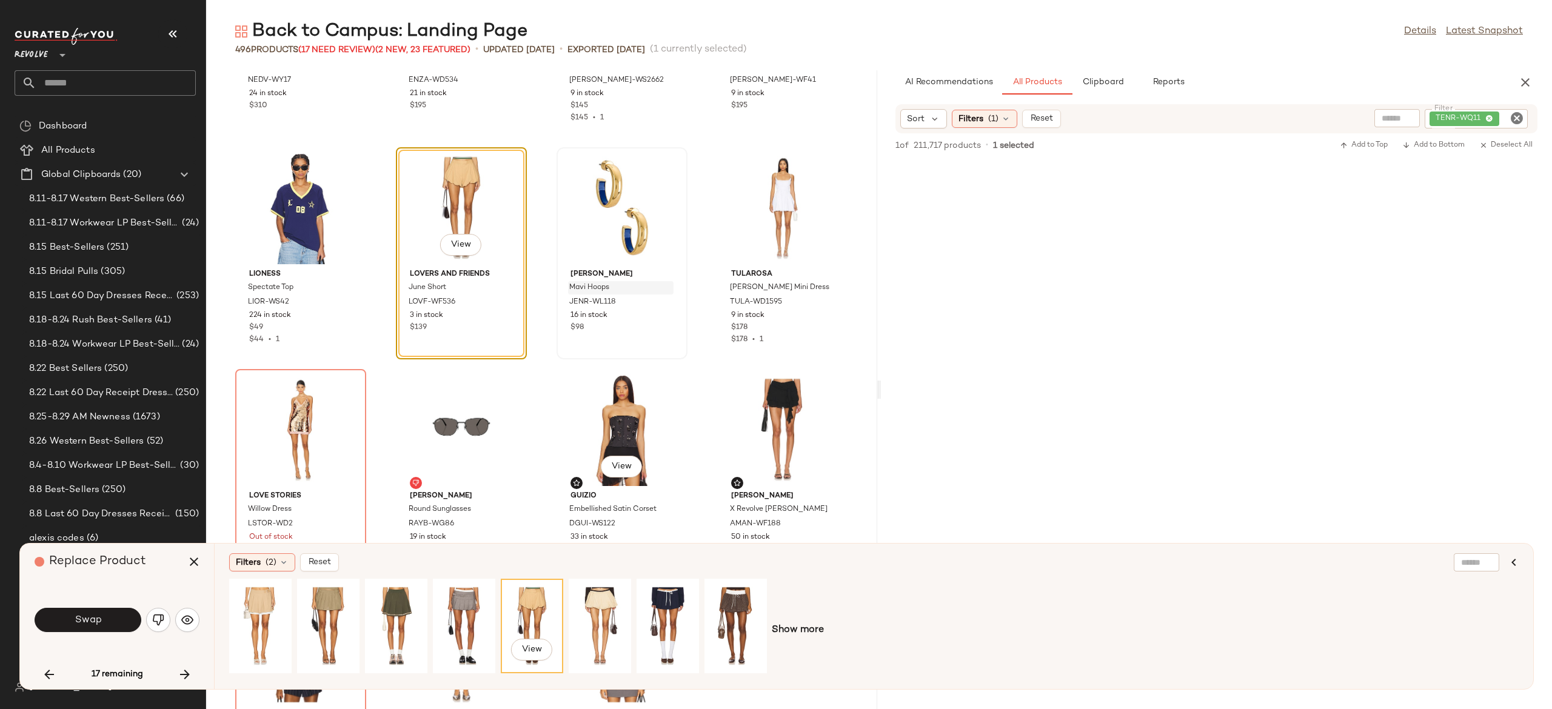
scroll to position [9701, 0]
click at [122, 613] on button "Swap" at bounding box center [88, 620] width 107 height 24
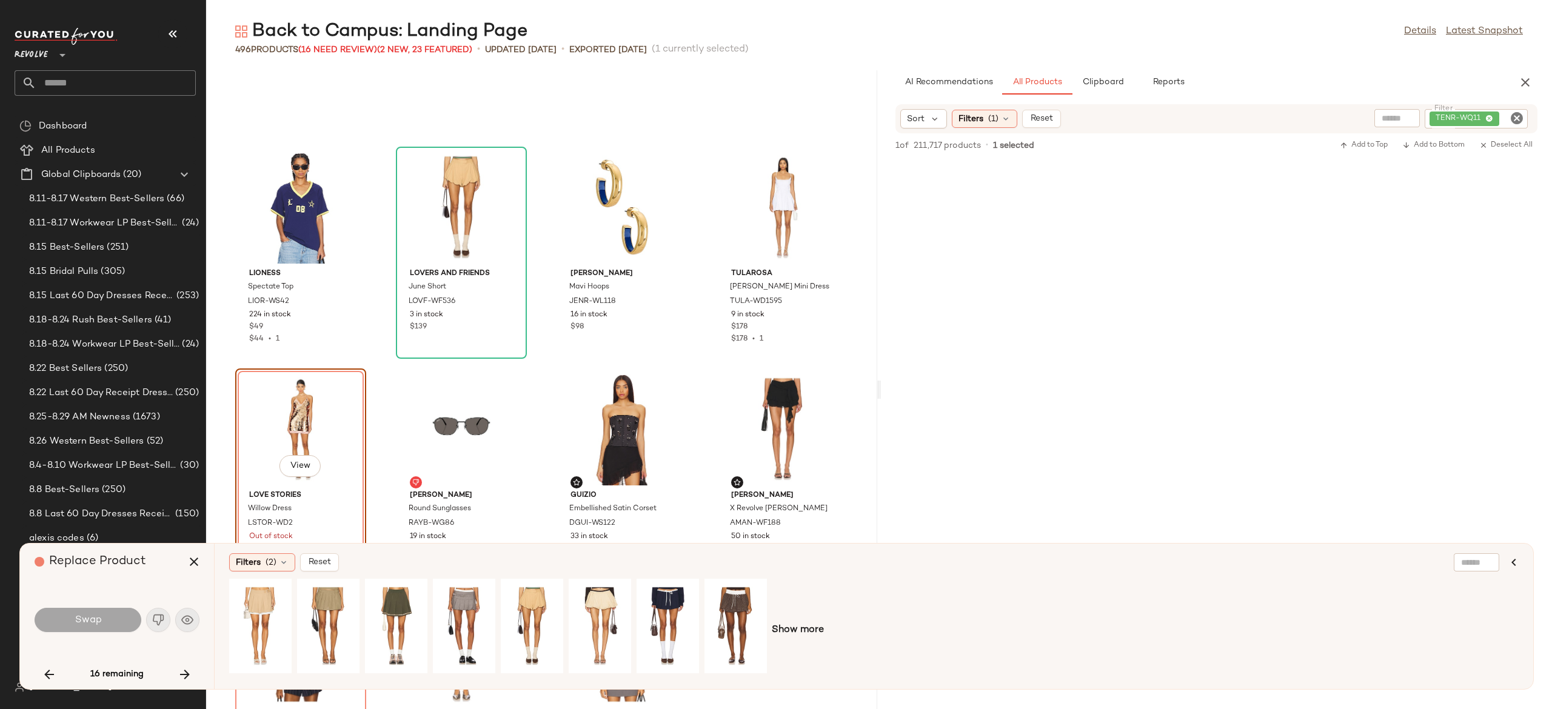
scroll to position [9765, 0]
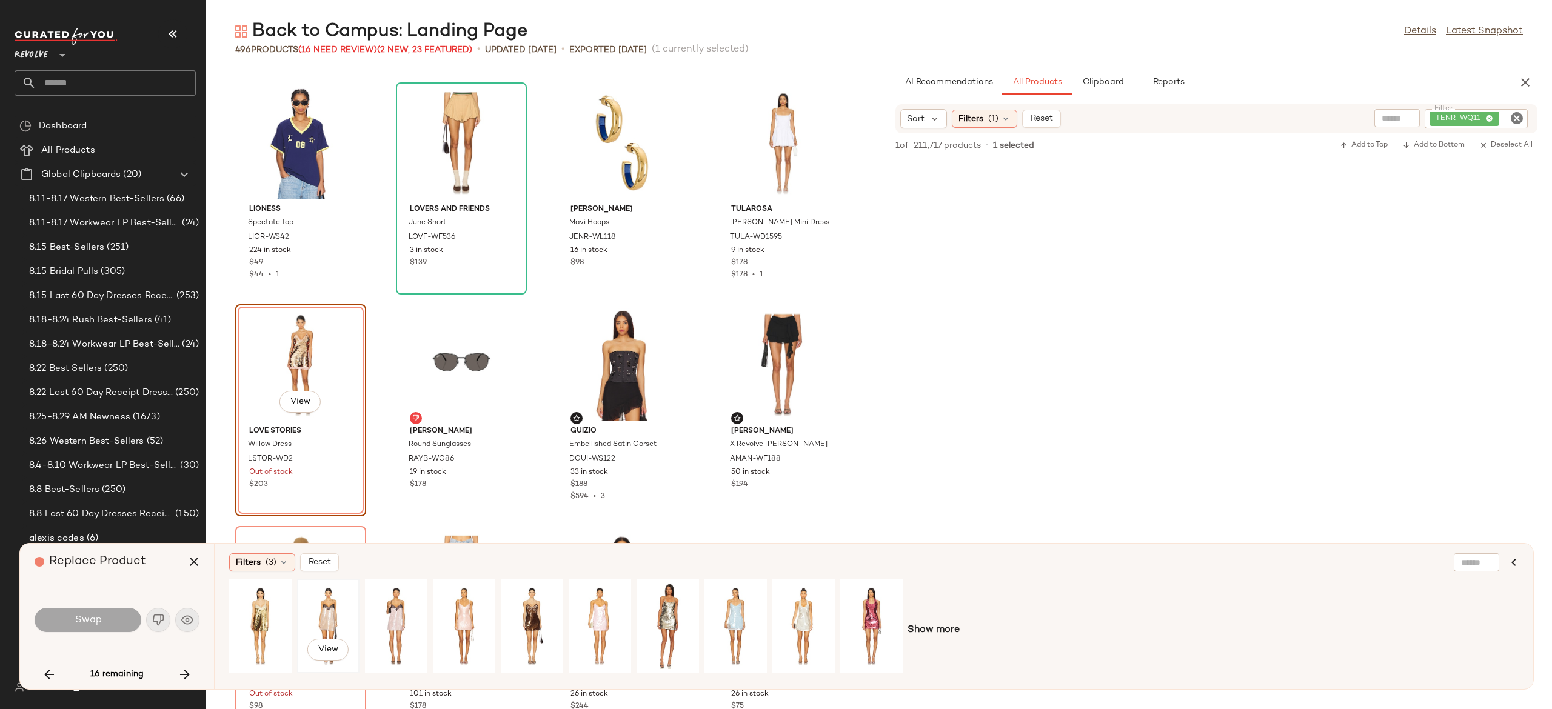
click at [331, 611] on div "View" at bounding box center [328, 626] width 54 height 86
click at [398, 614] on div "View" at bounding box center [396, 626] width 54 height 86
click at [466, 611] on div "View" at bounding box center [464, 626] width 54 height 86
click at [585, 606] on div "View" at bounding box center [600, 626] width 54 height 86
click at [394, 605] on div "View" at bounding box center [396, 626] width 54 height 86
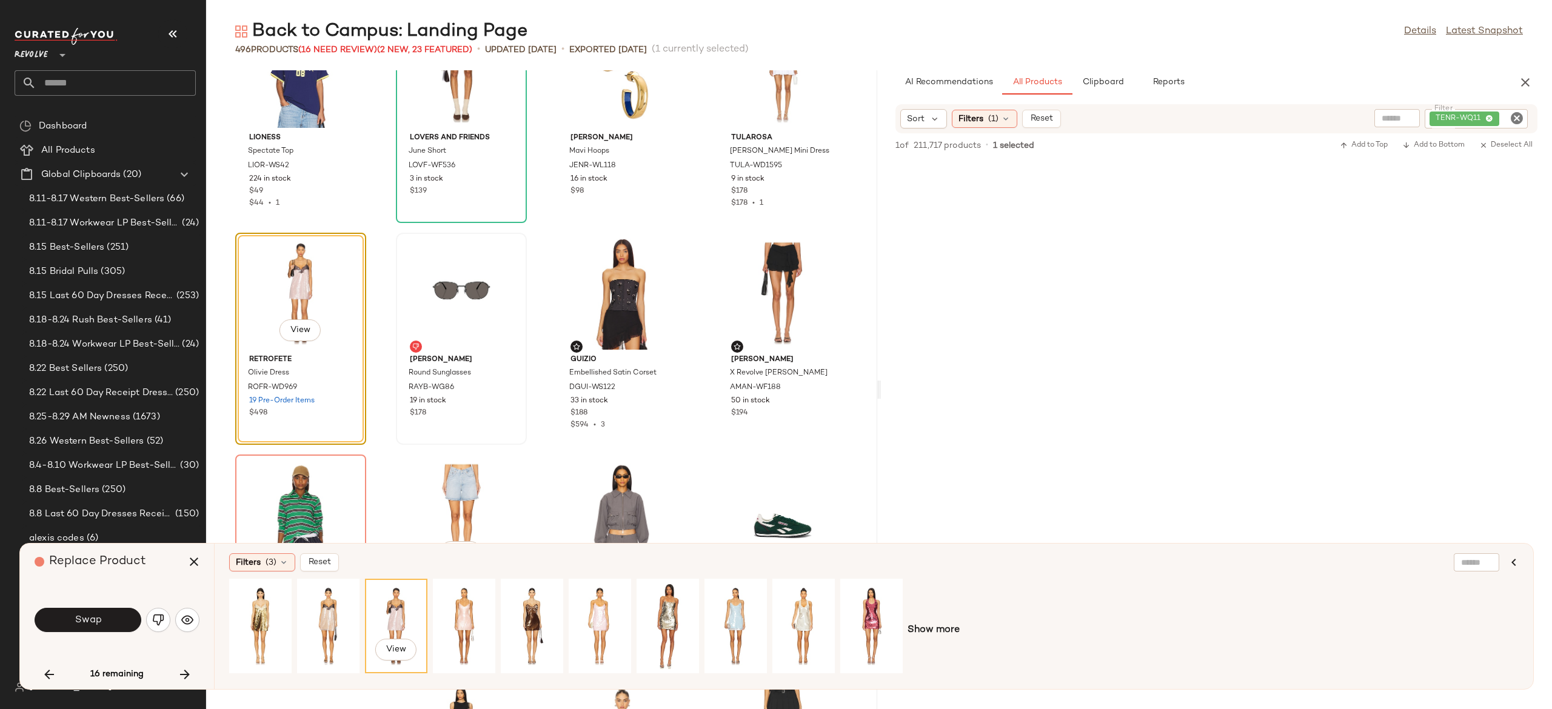
scroll to position [9836, 0]
click at [122, 615] on button "Swap" at bounding box center [88, 620] width 107 height 24
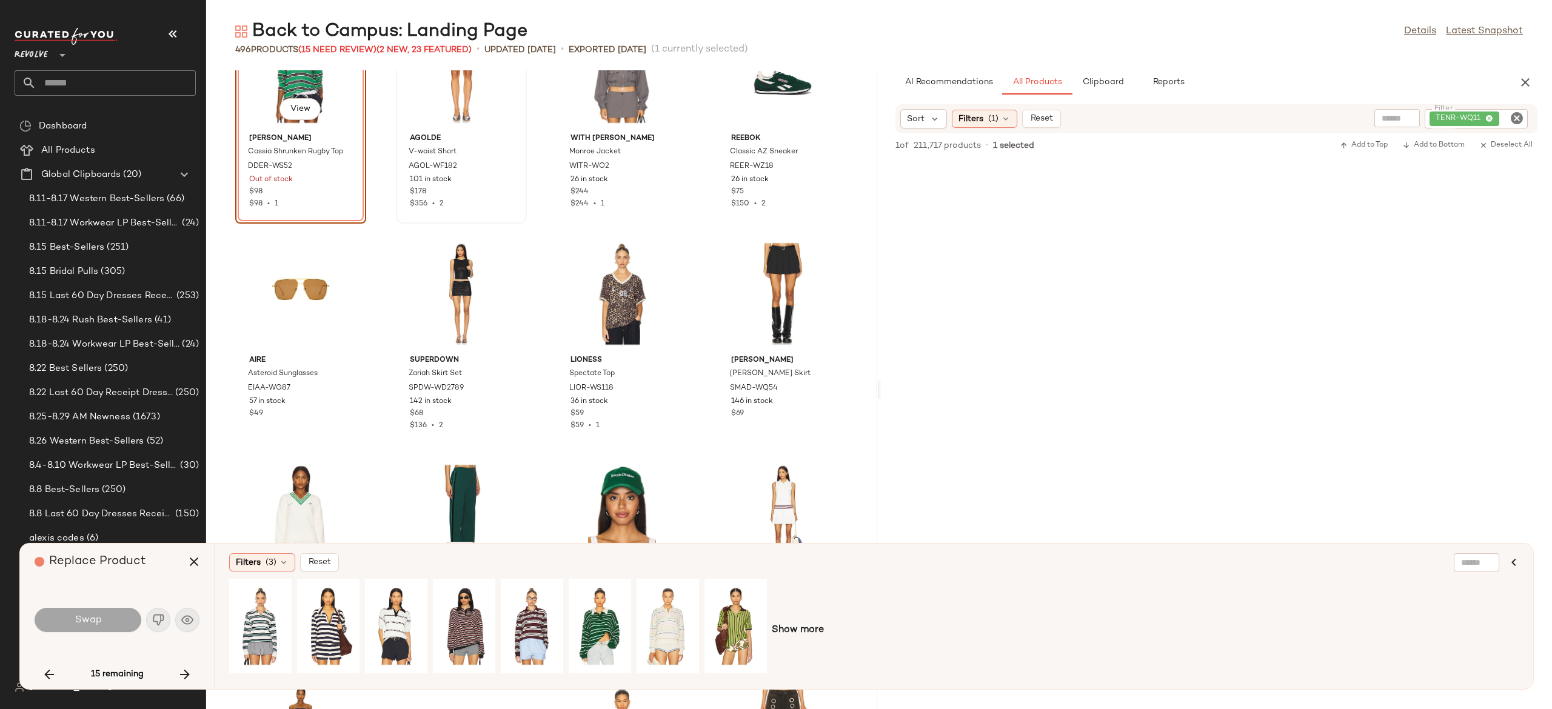
scroll to position [10278, 0]
click at [605, 616] on div "View" at bounding box center [600, 626] width 54 height 86
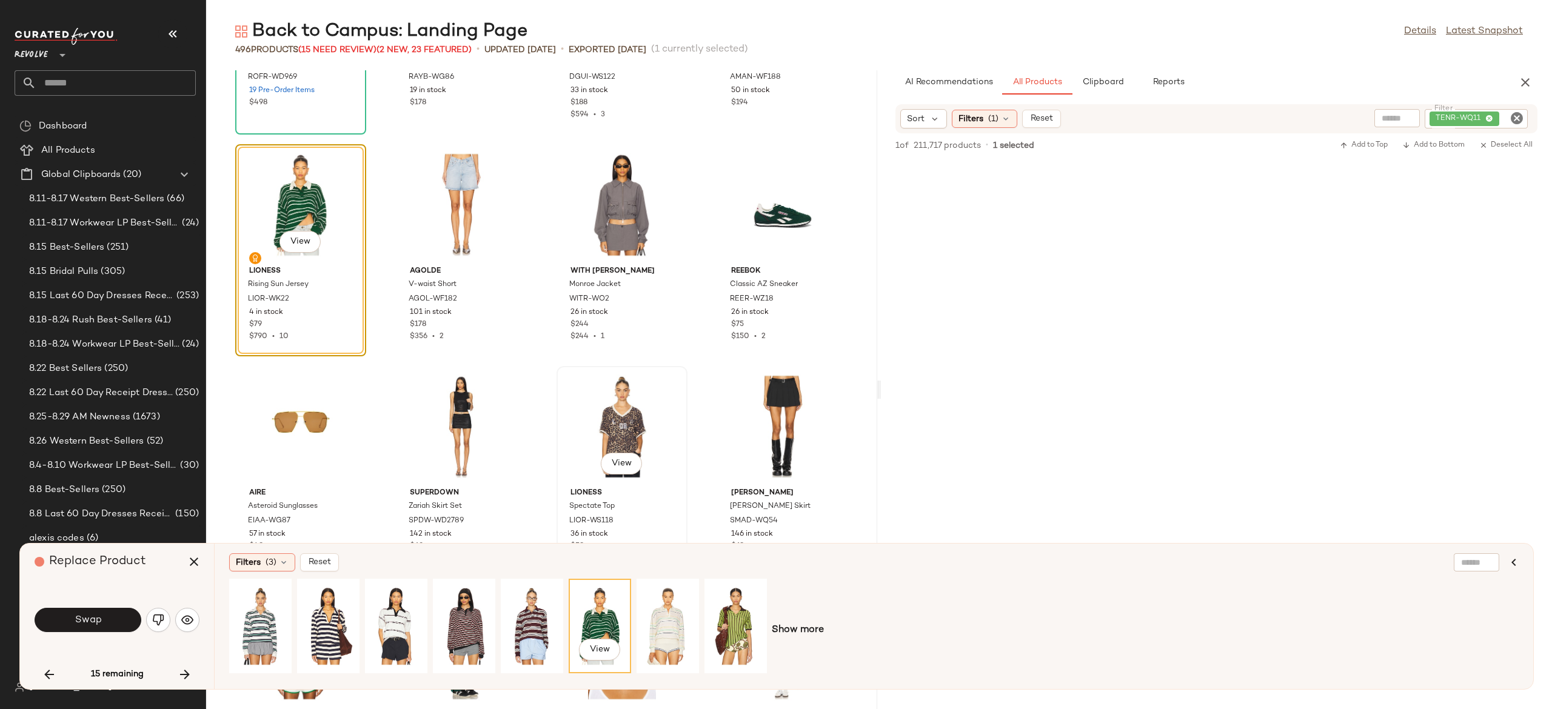
scroll to position [10152, 0]
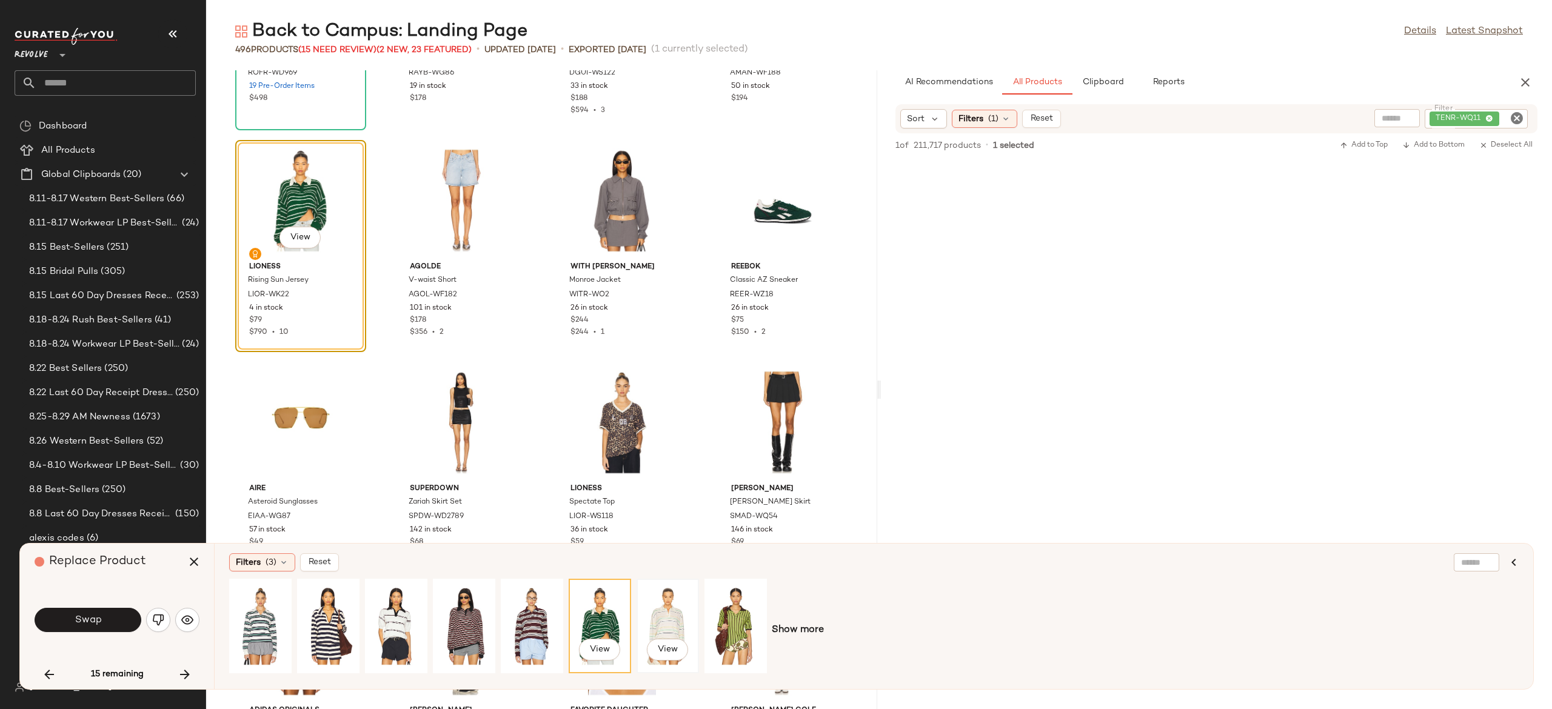
click at [666, 606] on div "View" at bounding box center [668, 626] width 54 height 86
click at [398, 601] on div "View" at bounding box center [396, 626] width 54 height 86
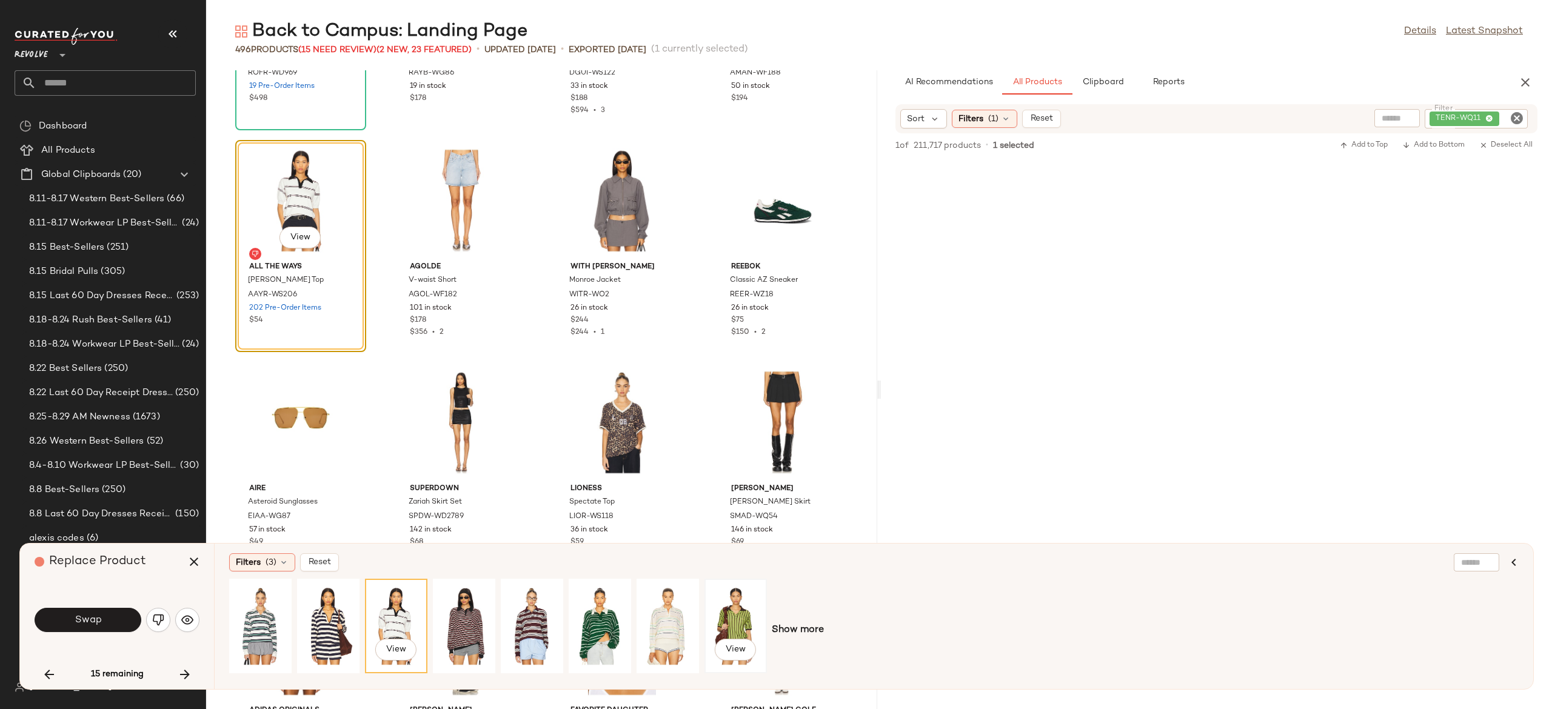
click at [743, 621] on div "View" at bounding box center [736, 626] width 54 height 86
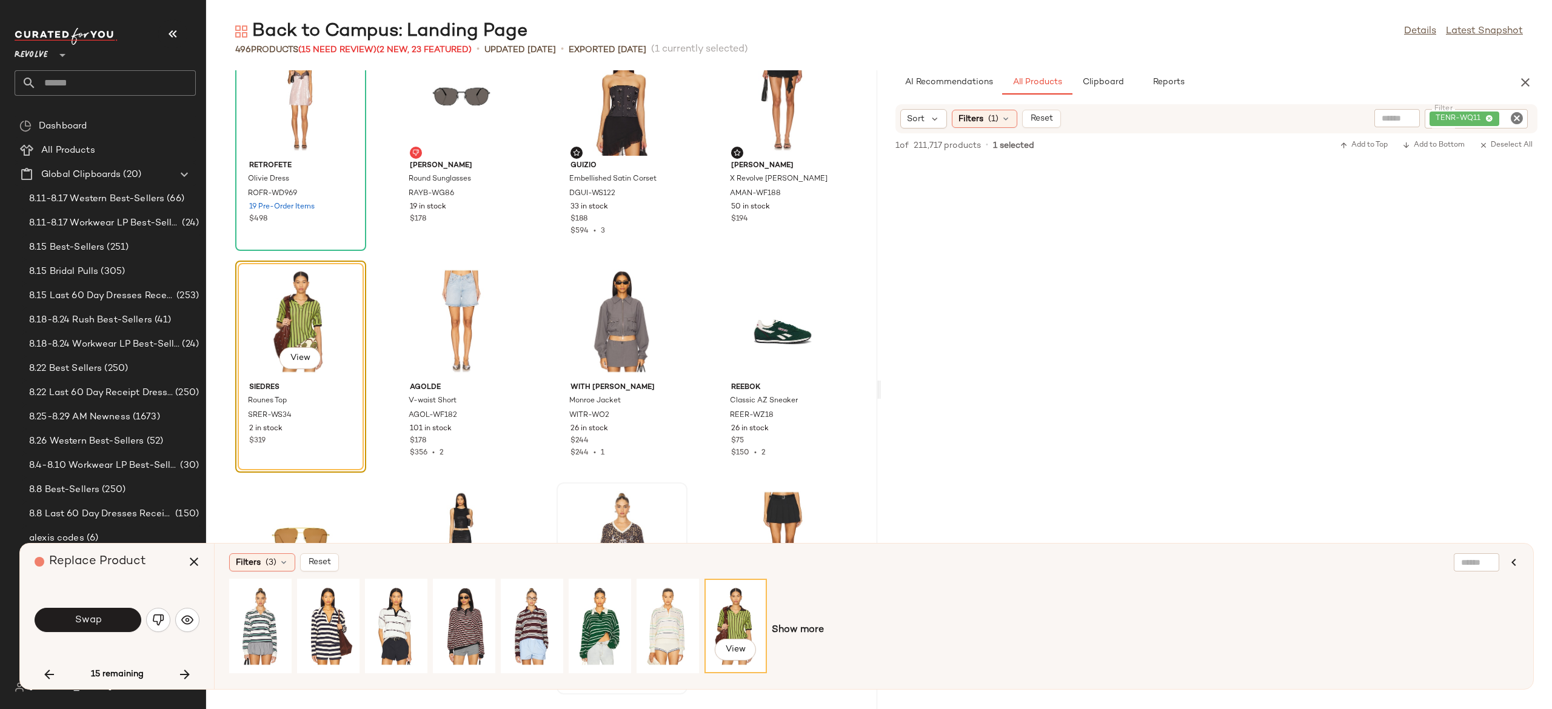
scroll to position [10016, 0]
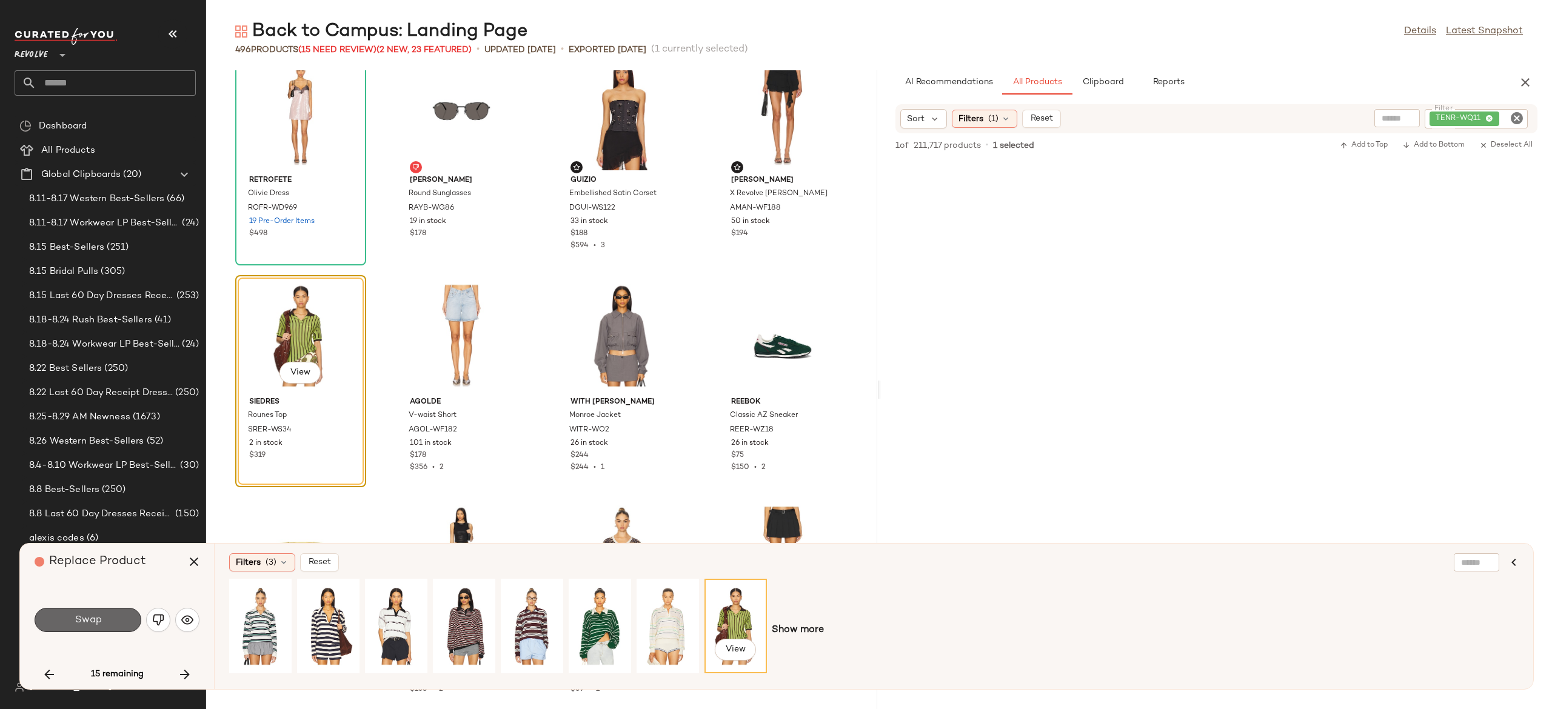
click at [115, 614] on button "Swap" at bounding box center [88, 620] width 107 height 24
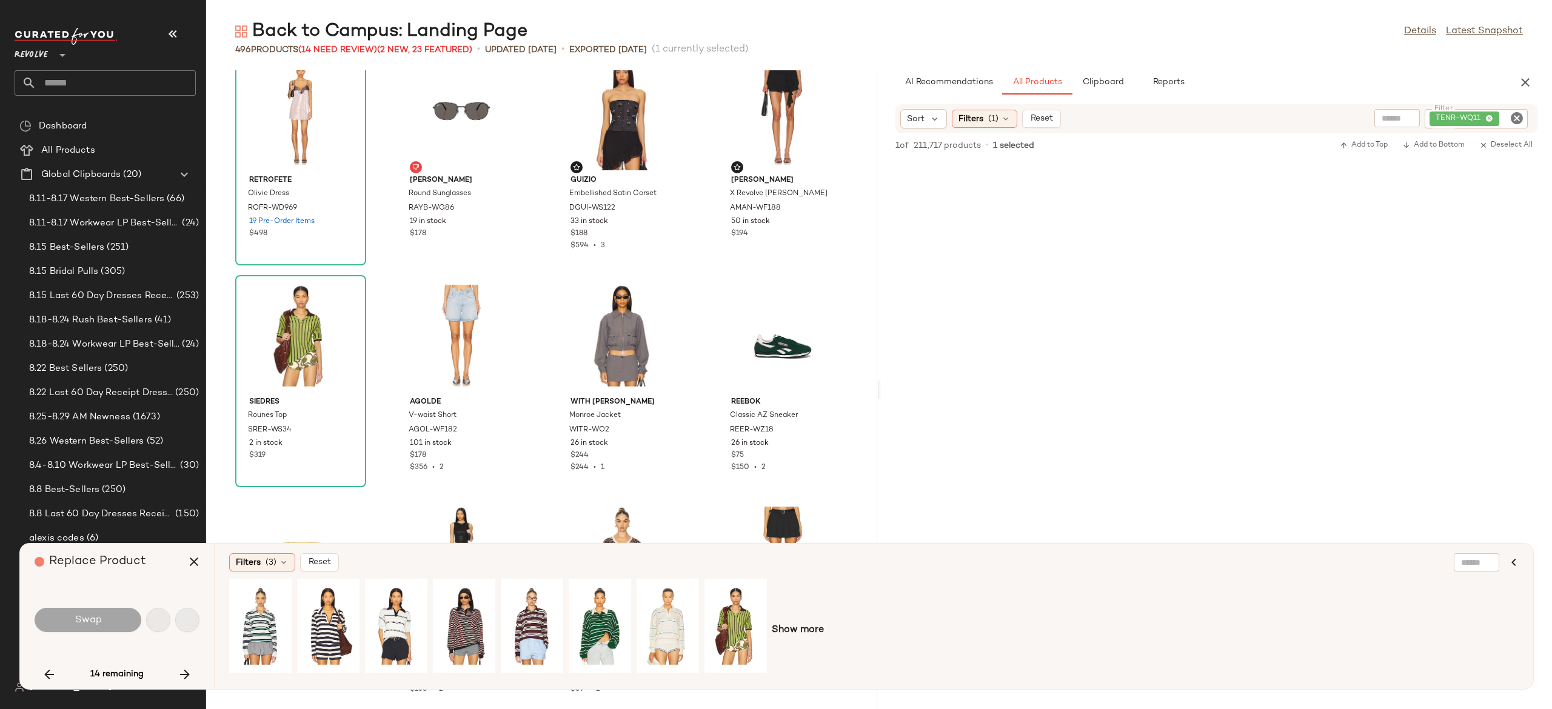
scroll to position [12873, 0]
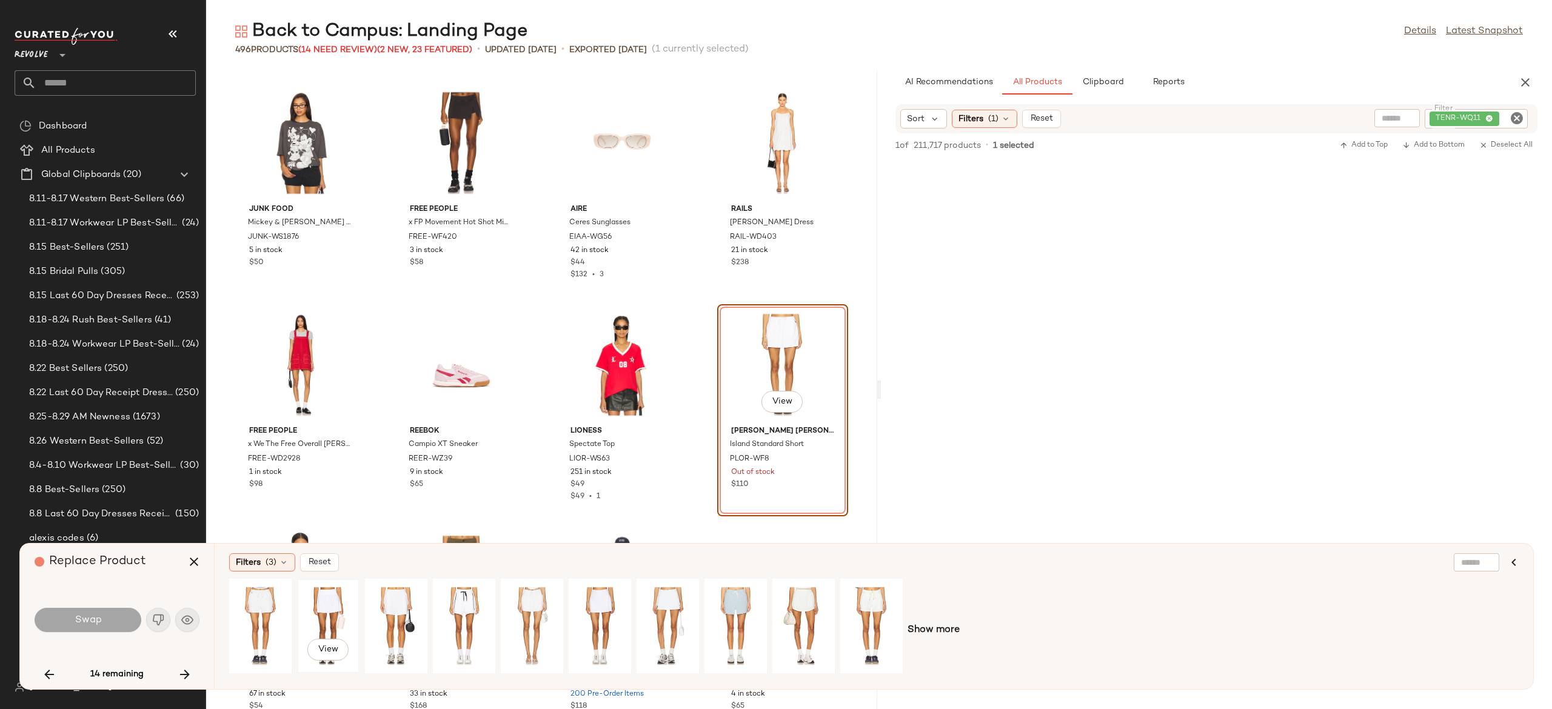
click at [323, 599] on div "View" at bounding box center [328, 626] width 54 height 86
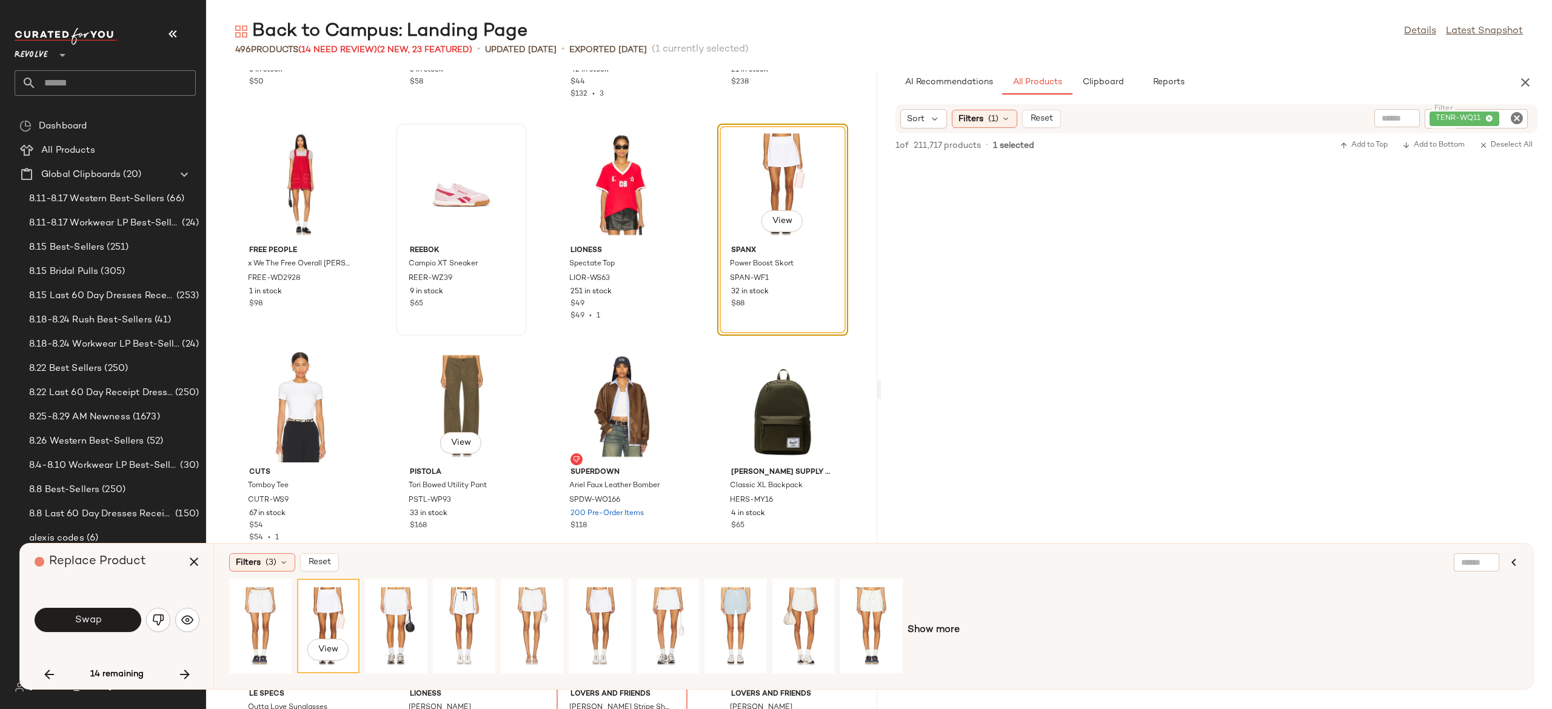
scroll to position [13055, 0]
click at [121, 614] on button "Swap" at bounding box center [88, 620] width 107 height 24
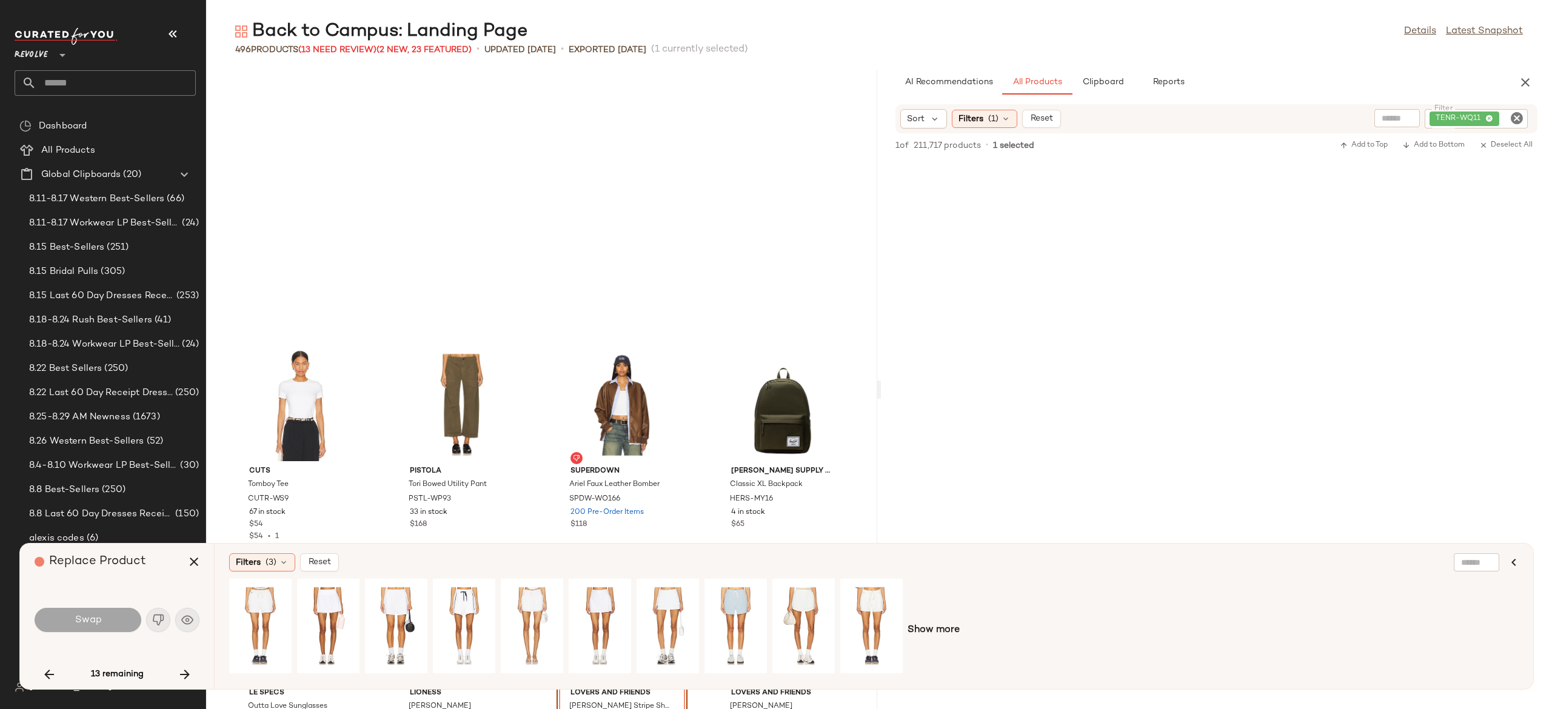
scroll to position [13317, 0]
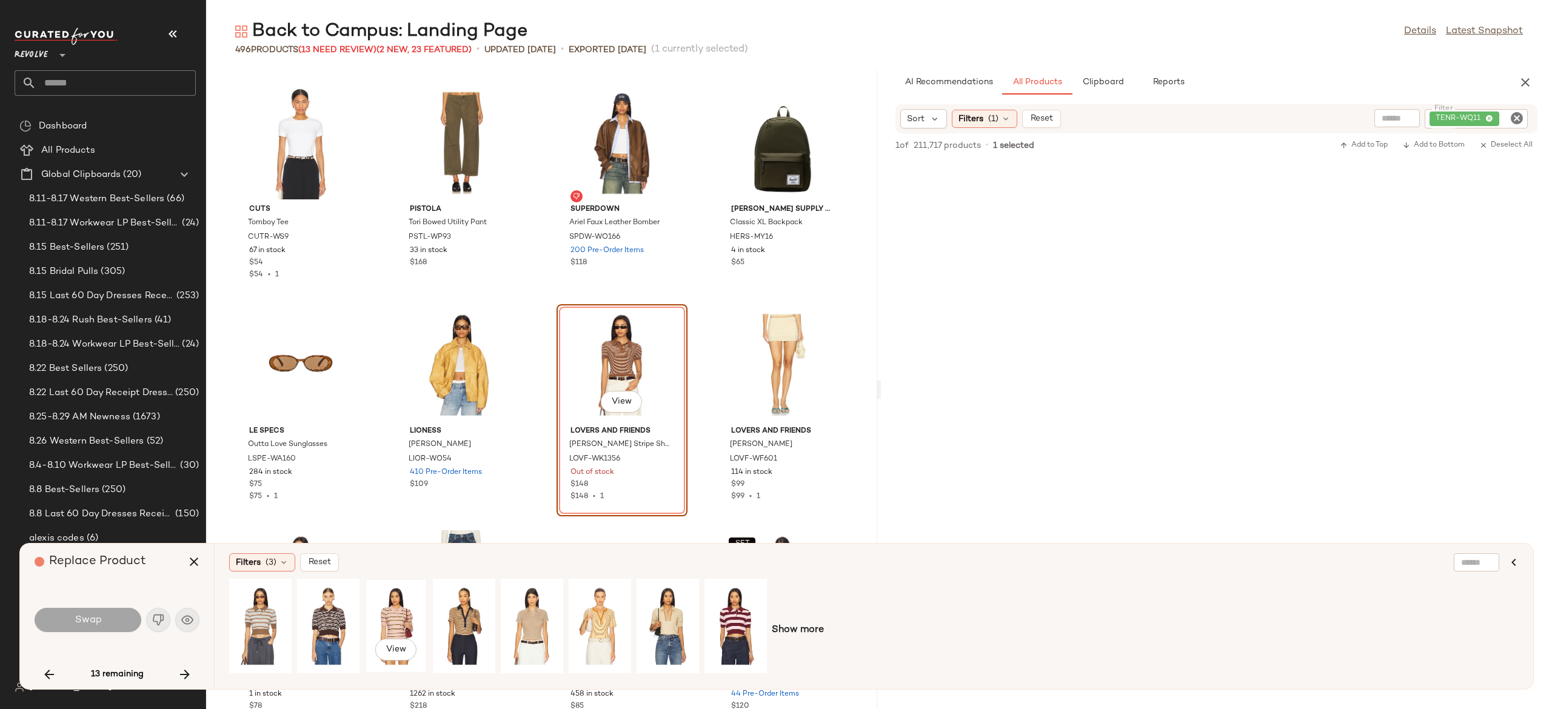
click at [396, 604] on div "View" at bounding box center [396, 626] width 54 height 86
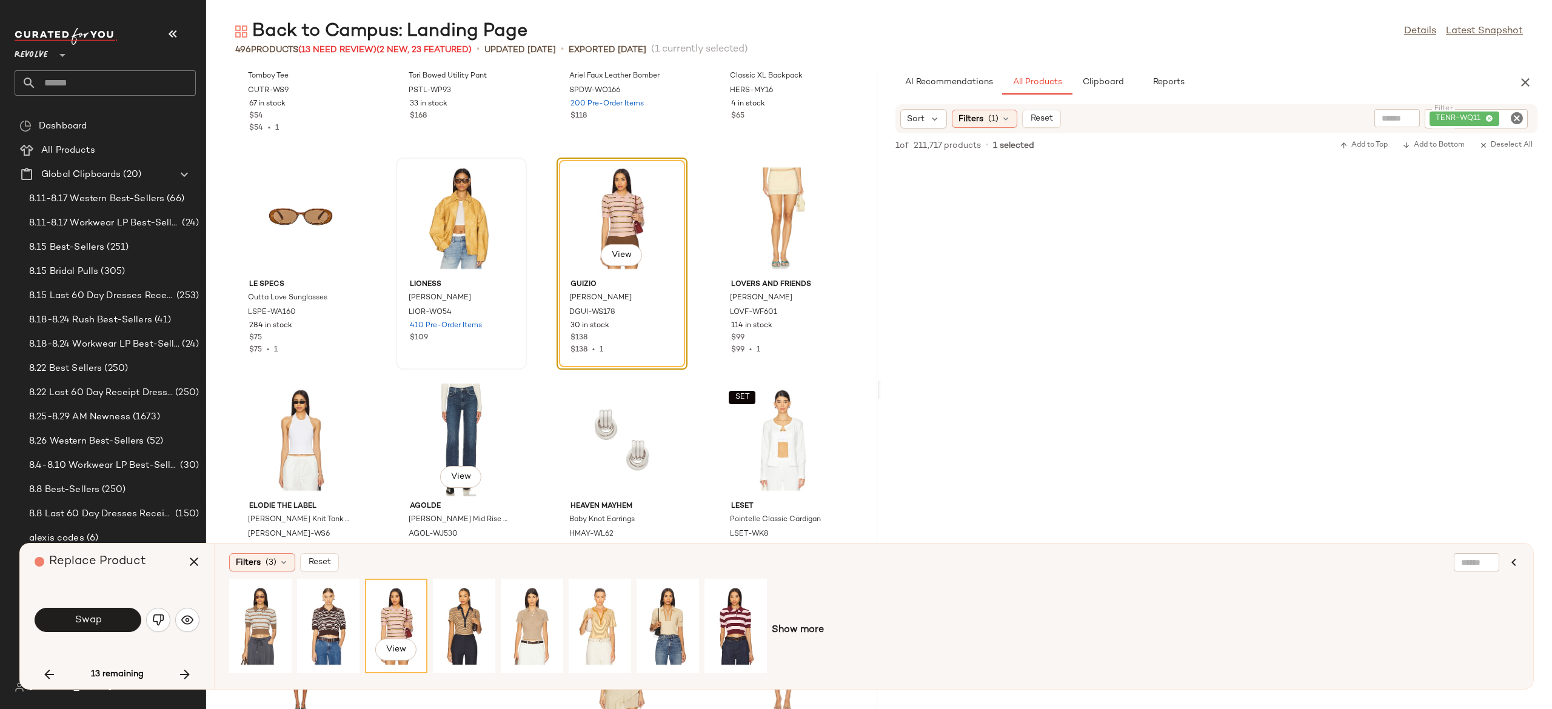
scroll to position [13474, 0]
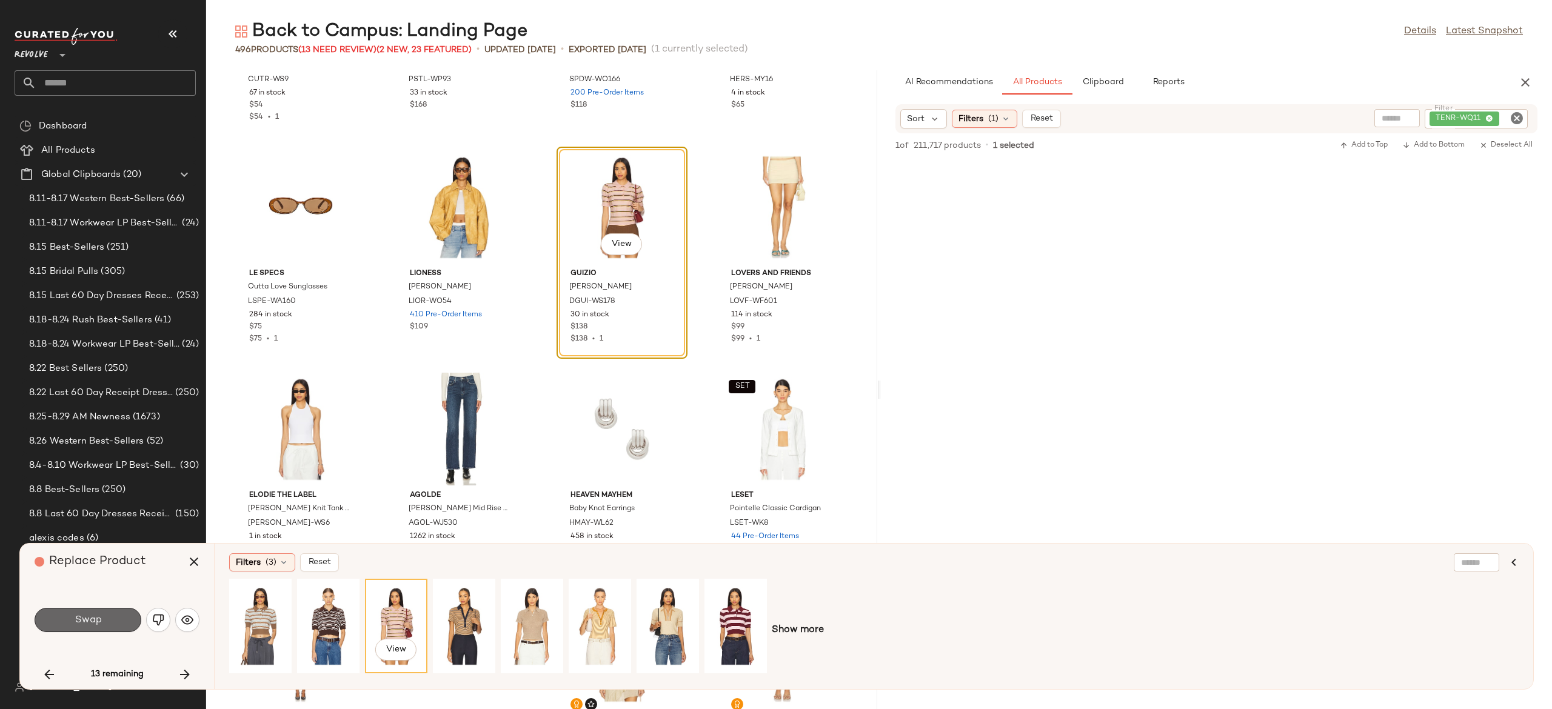
click at [125, 615] on button "Swap" at bounding box center [88, 620] width 107 height 24
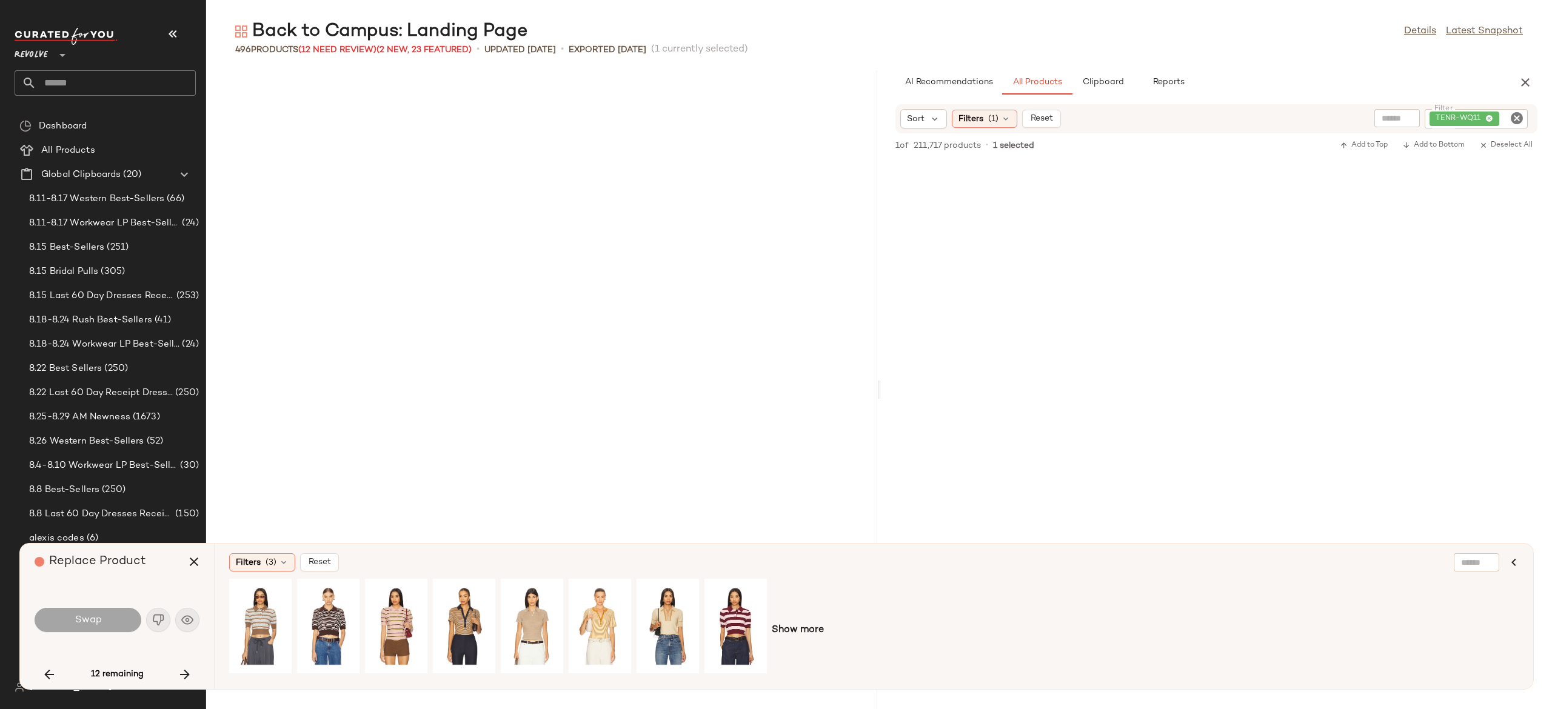
scroll to position [16424, 0]
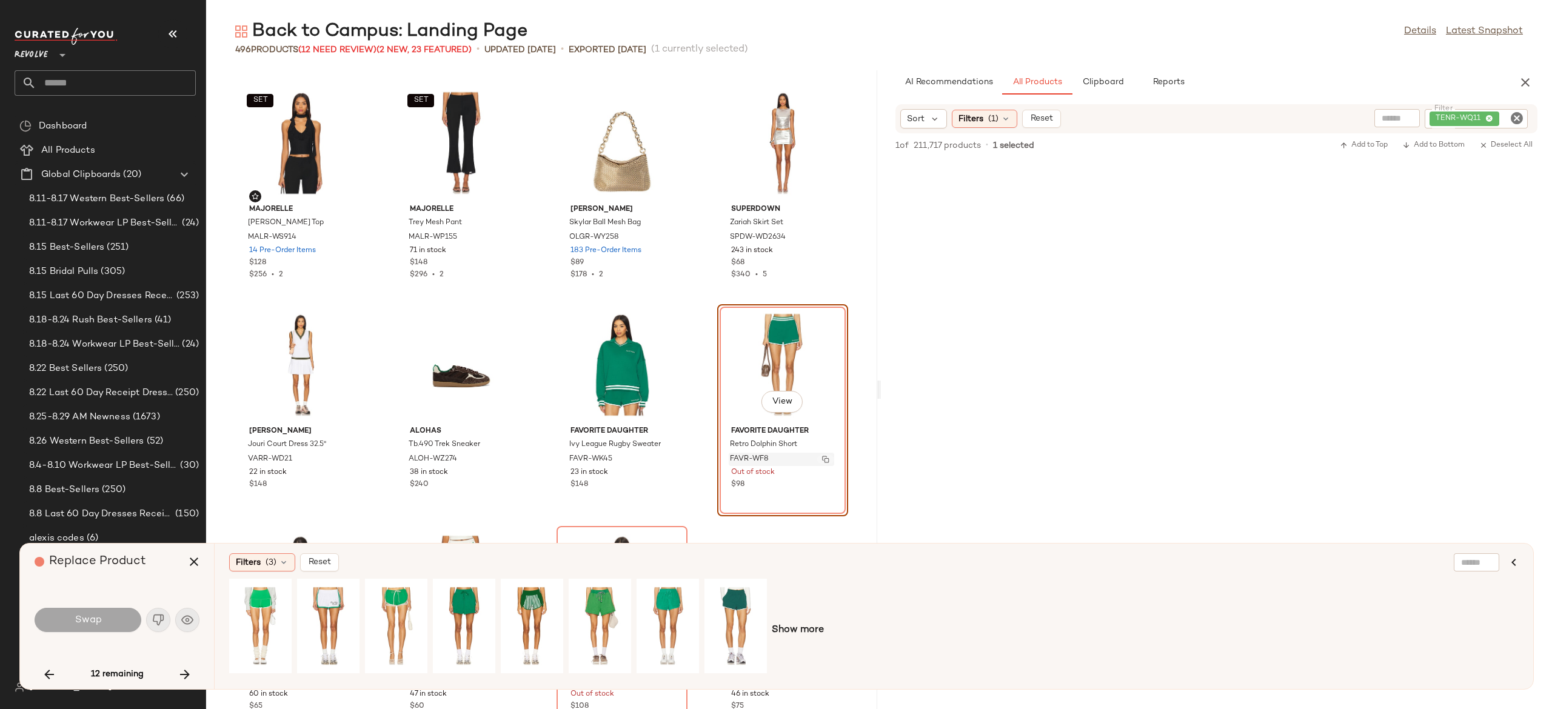
click at [822, 460] on img "button" at bounding box center [825, 459] width 7 height 7
click at [186, 673] on icon "button" at bounding box center [185, 675] width 15 height 15
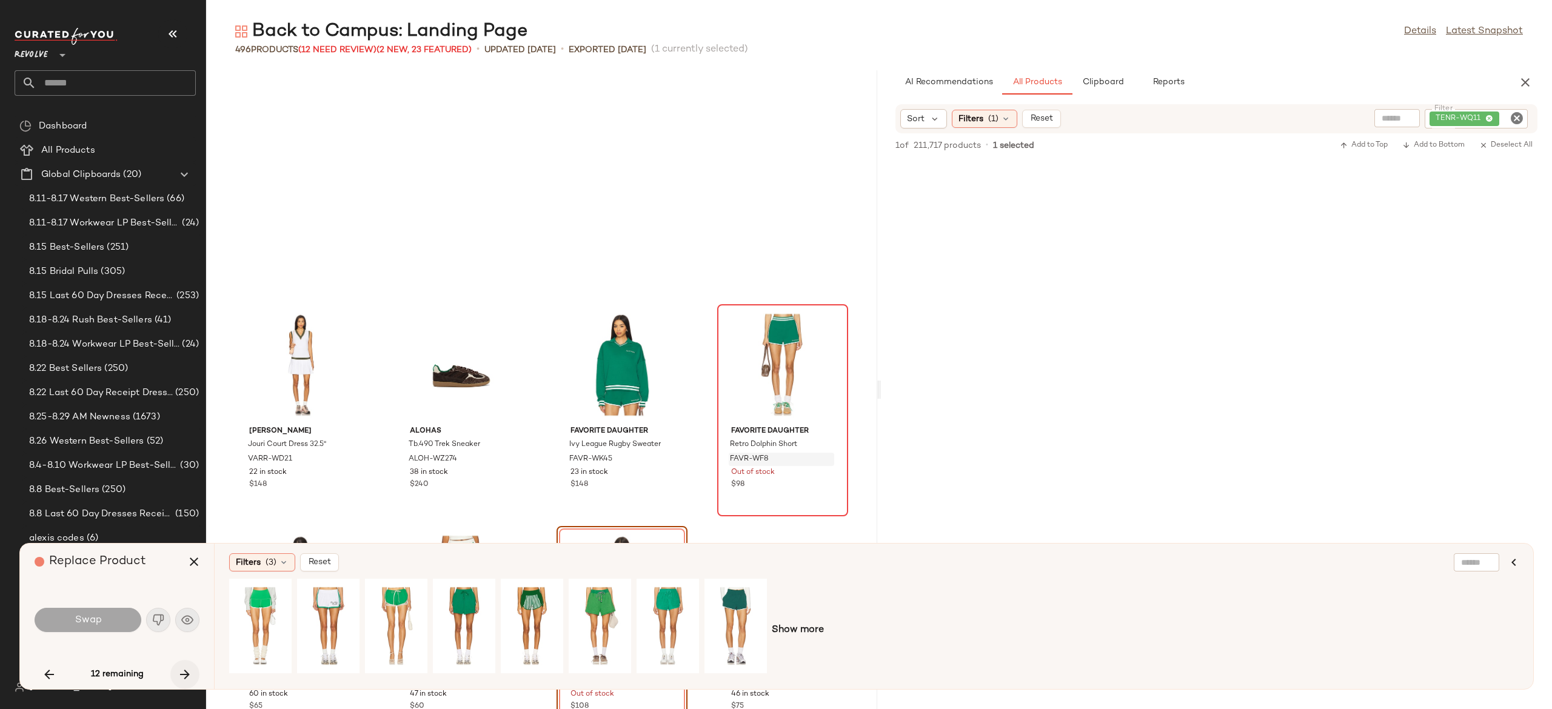
scroll to position [16646, 0]
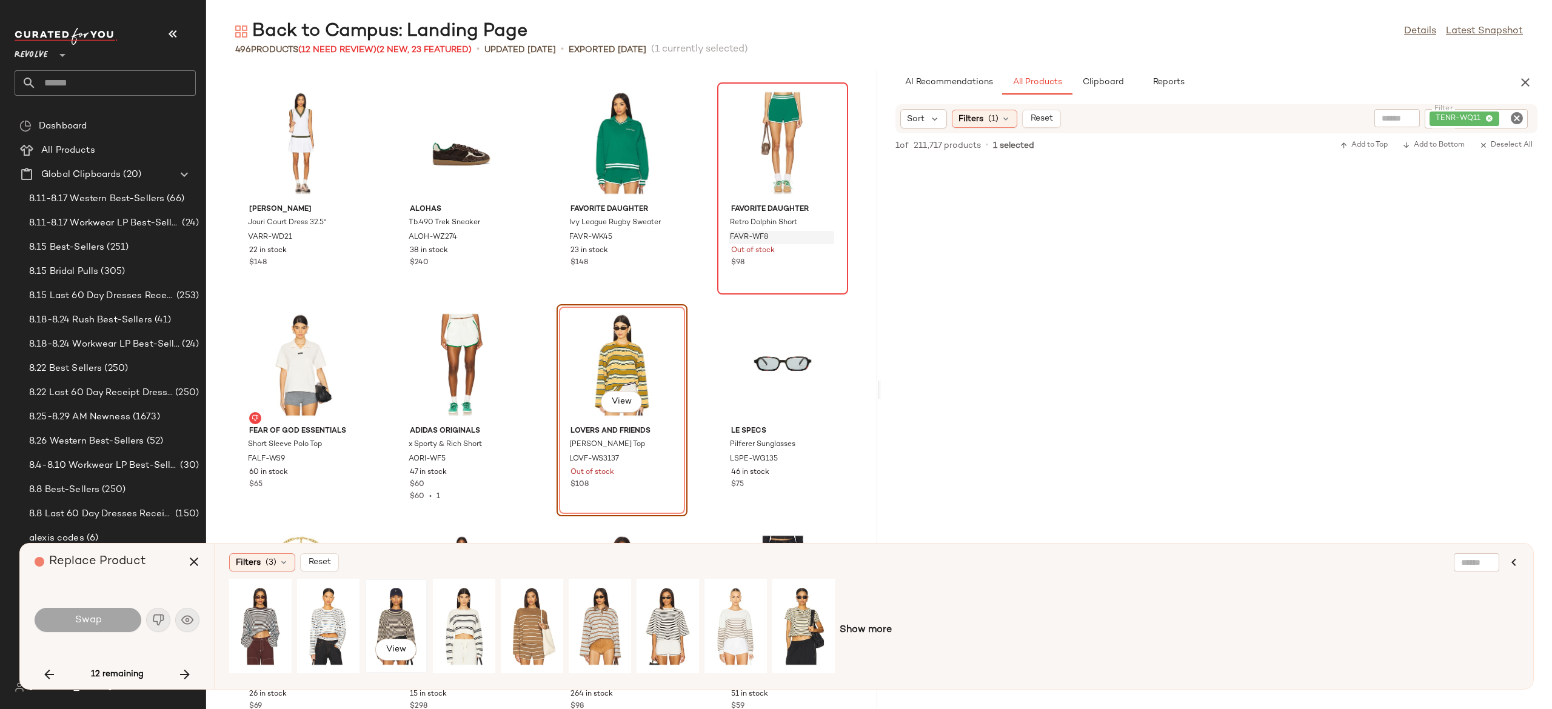
click at [394, 611] on div "View" at bounding box center [396, 626] width 54 height 86
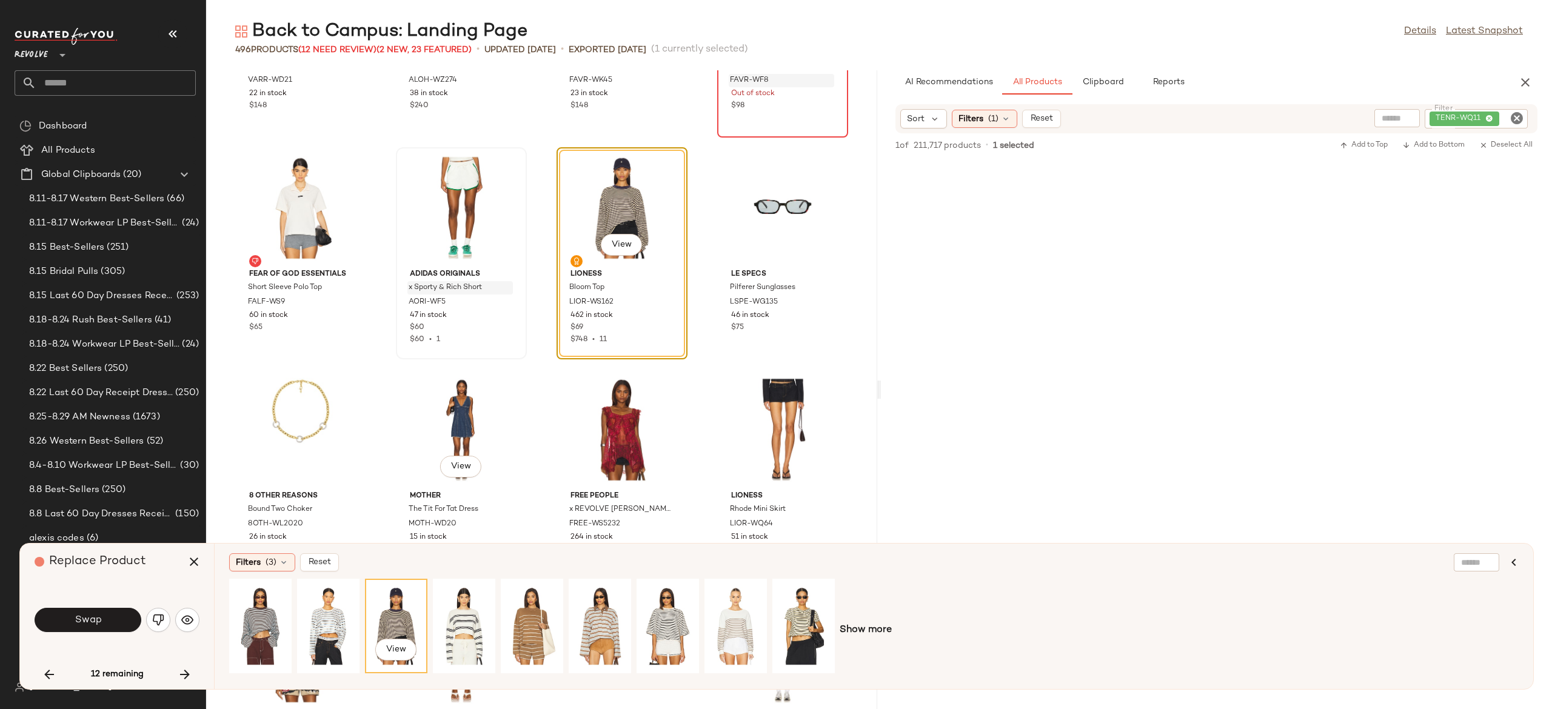
scroll to position [16803, 0]
click at [109, 615] on button "Swap" at bounding box center [88, 620] width 107 height 24
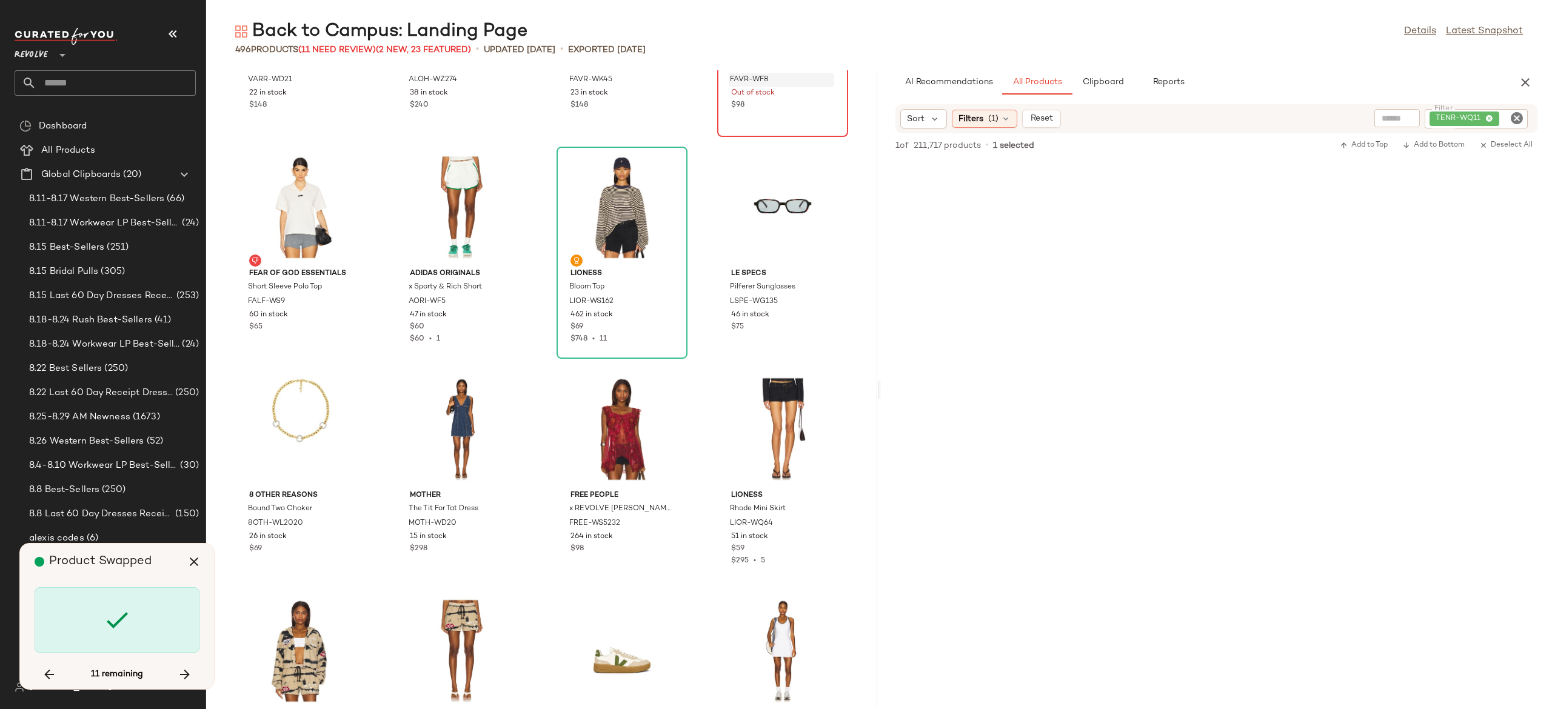
scroll to position [19309, 0]
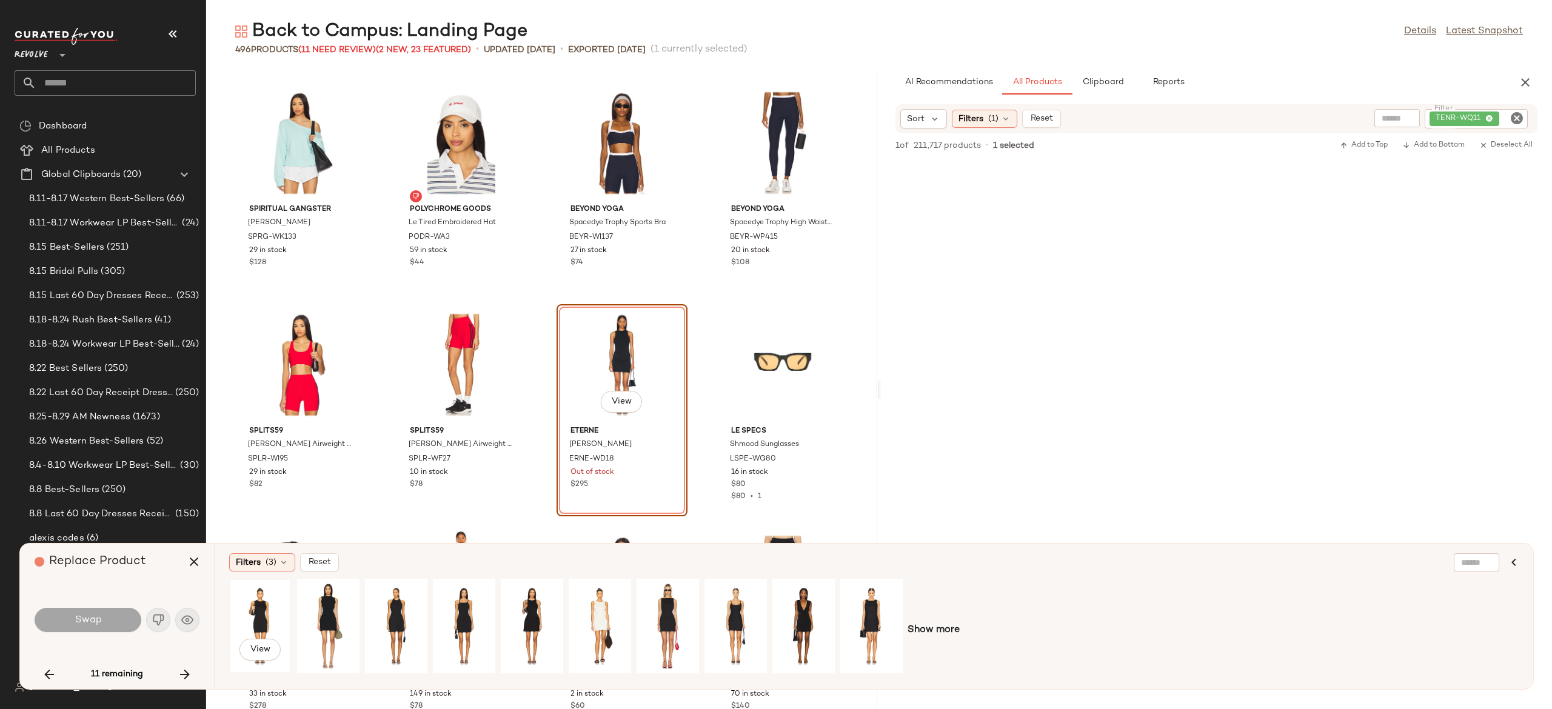
click at [261, 611] on div "View" at bounding box center [260, 626] width 54 height 86
click at [593, 606] on div "View" at bounding box center [600, 626] width 54 height 86
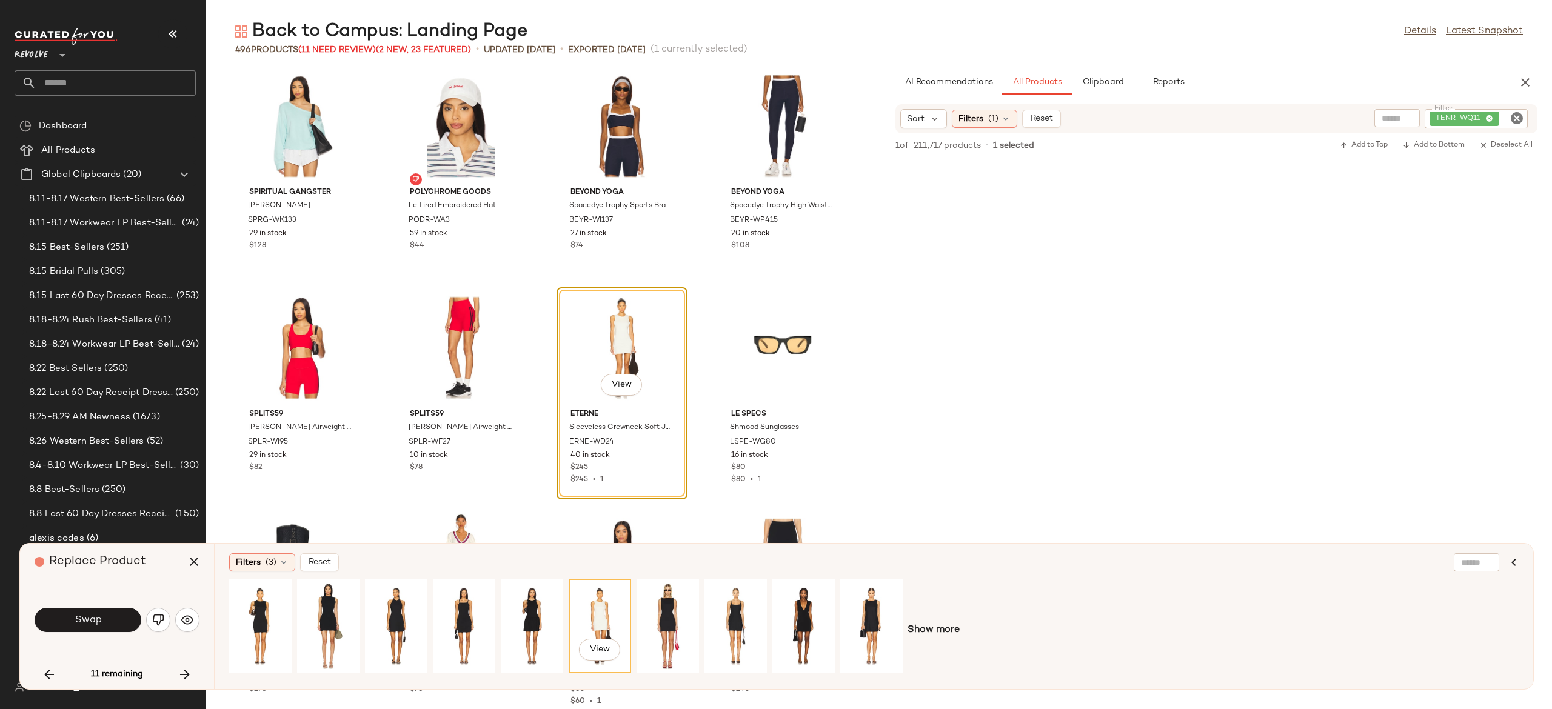
scroll to position [19324, 0]
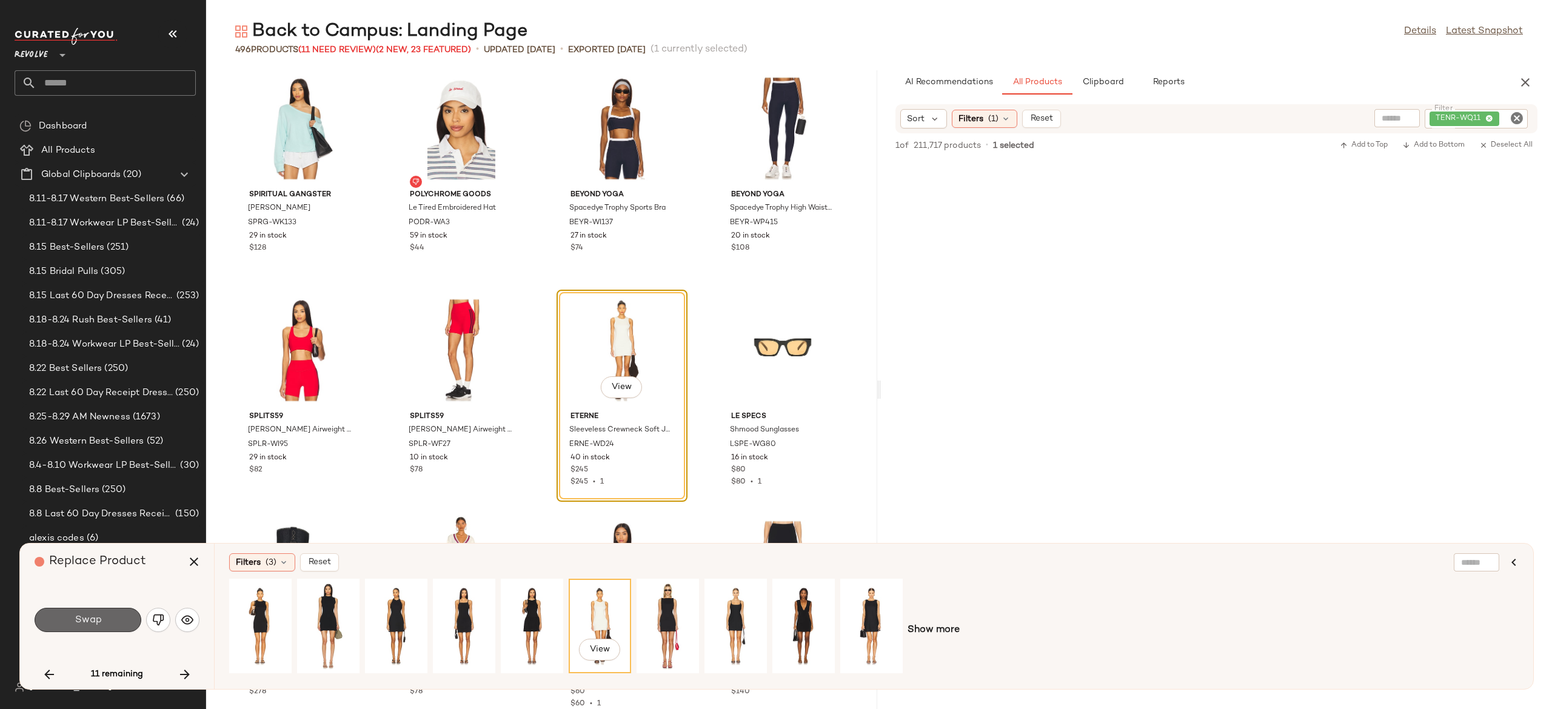
click at [114, 617] on button "Swap" at bounding box center [88, 620] width 107 height 24
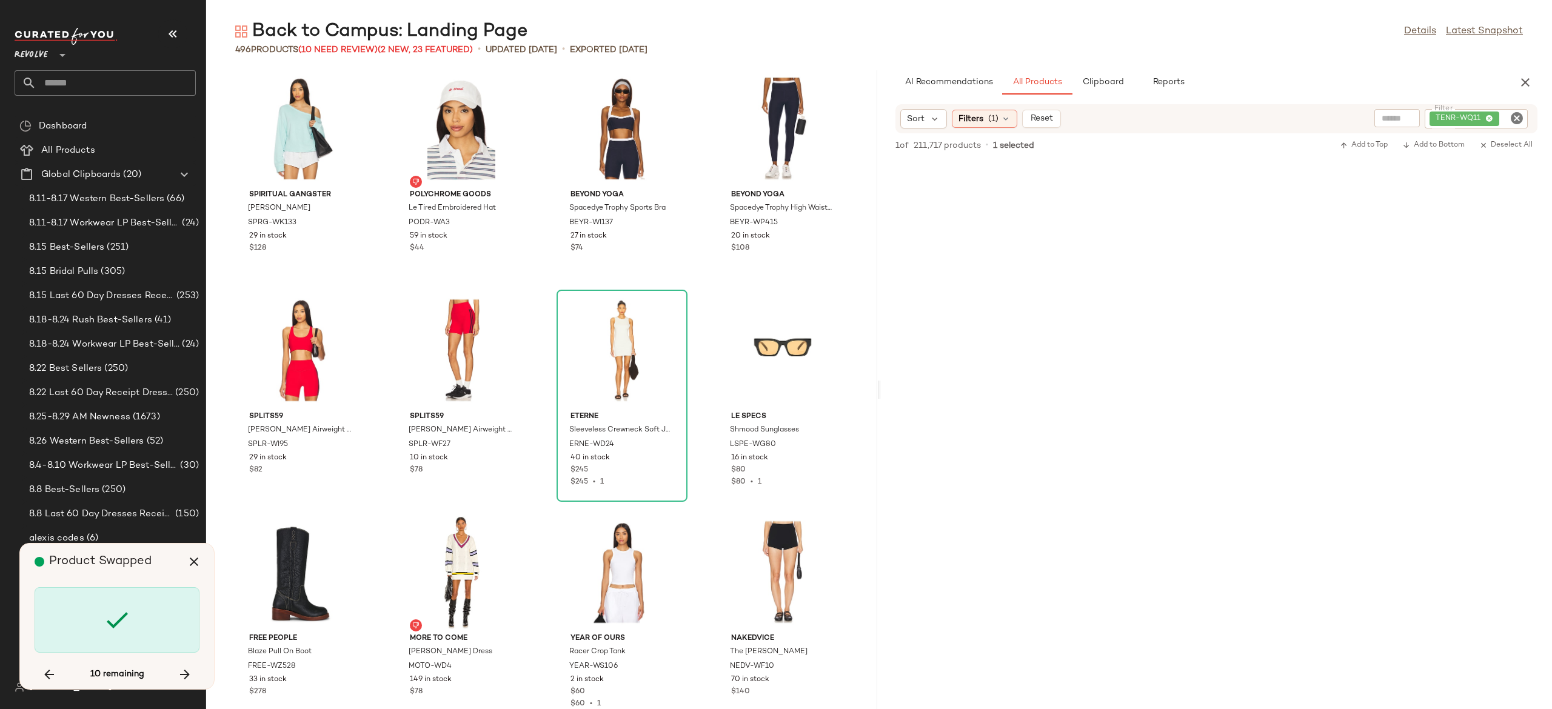
scroll to position [19753, 0]
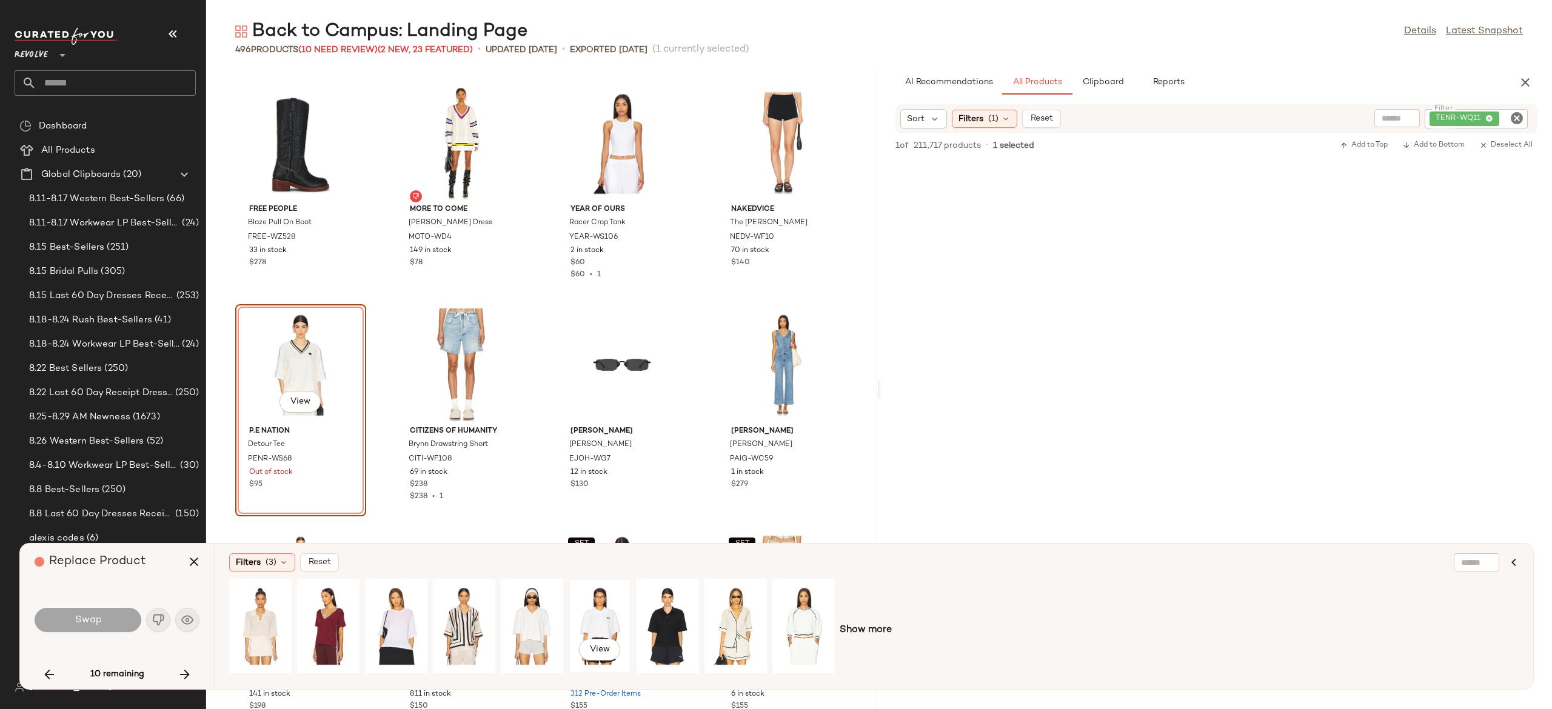
click at [598, 614] on div "View" at bounding box center [600, 626] width 54 height 86
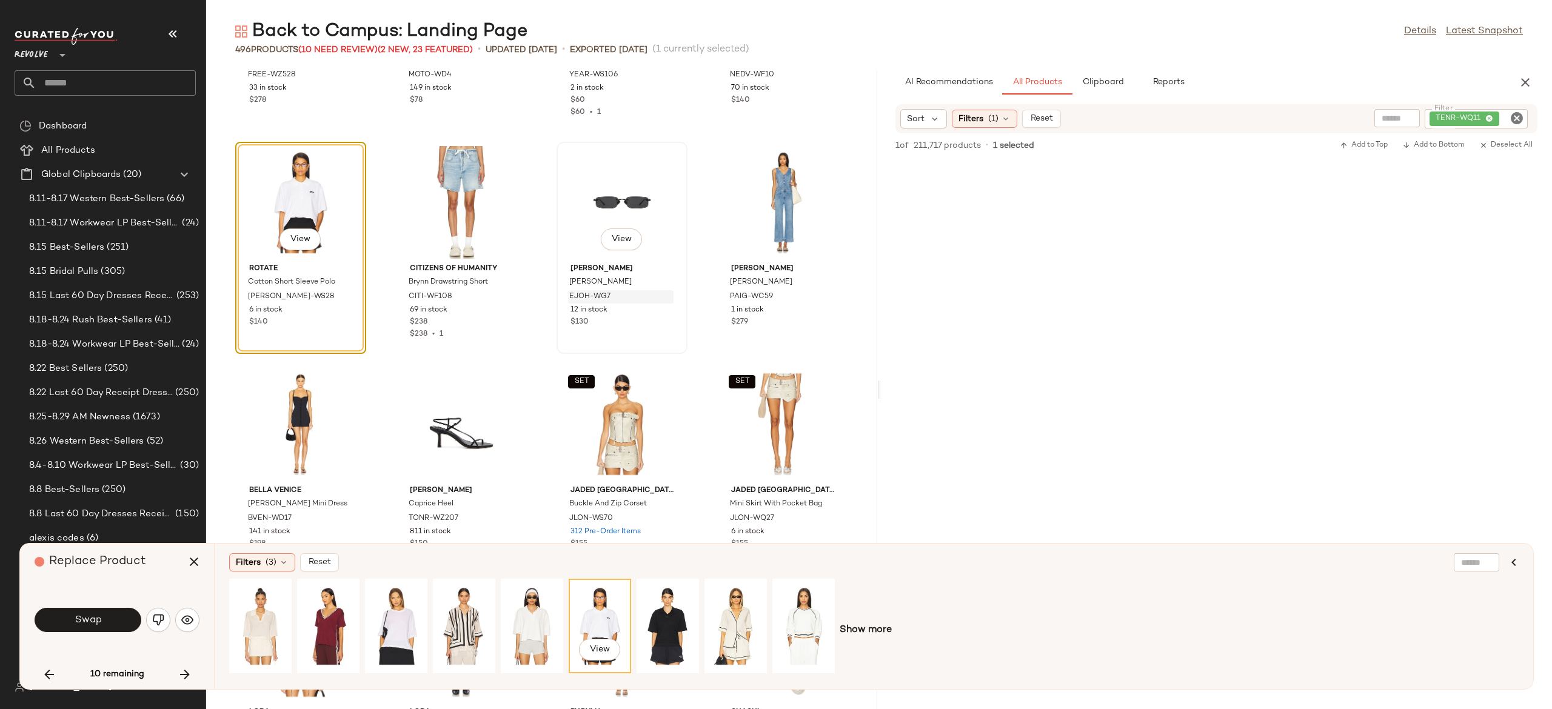
scroll to position [19917, 0]
click at [117, 621] on button "Swap" at bounding box center [88, 620] width 107 height 24
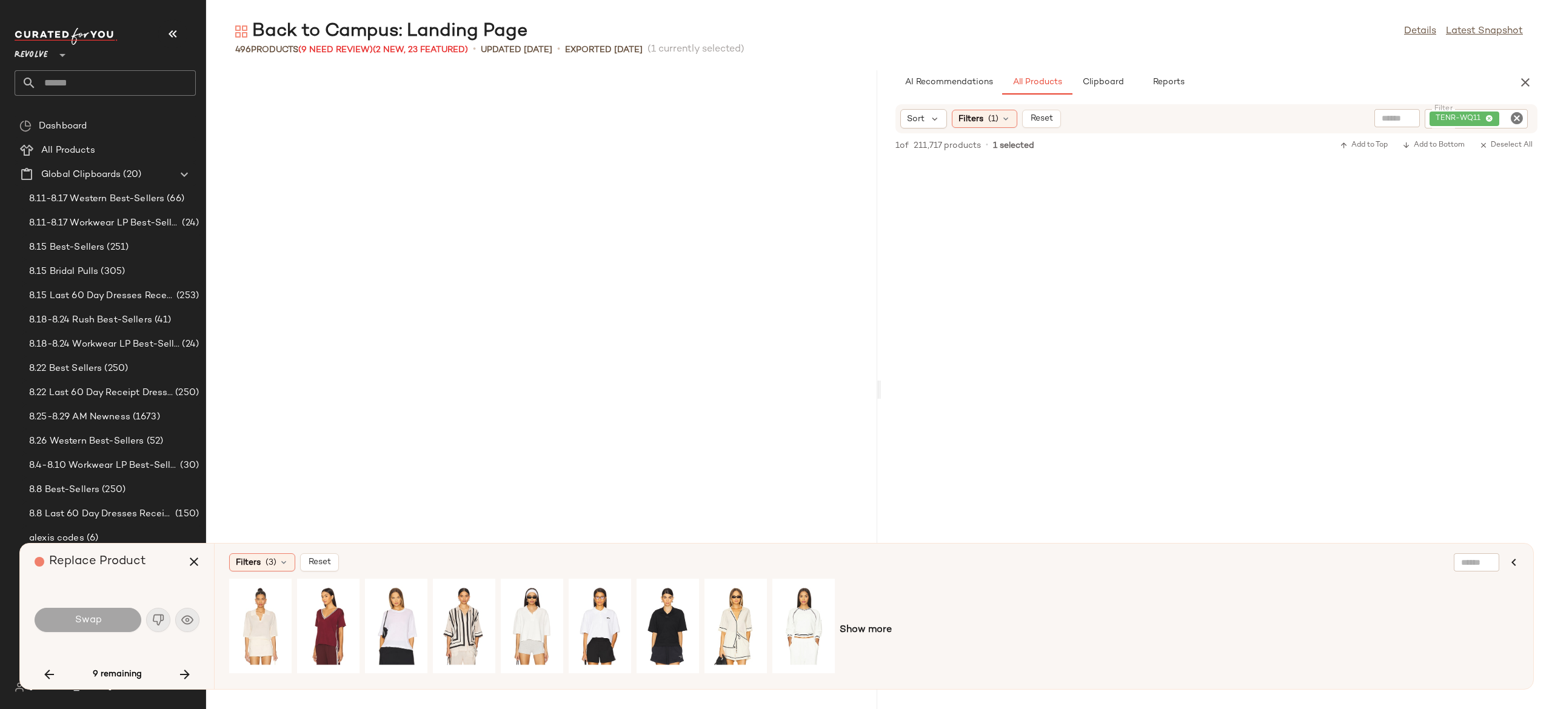
scroll to position [22194, 0]
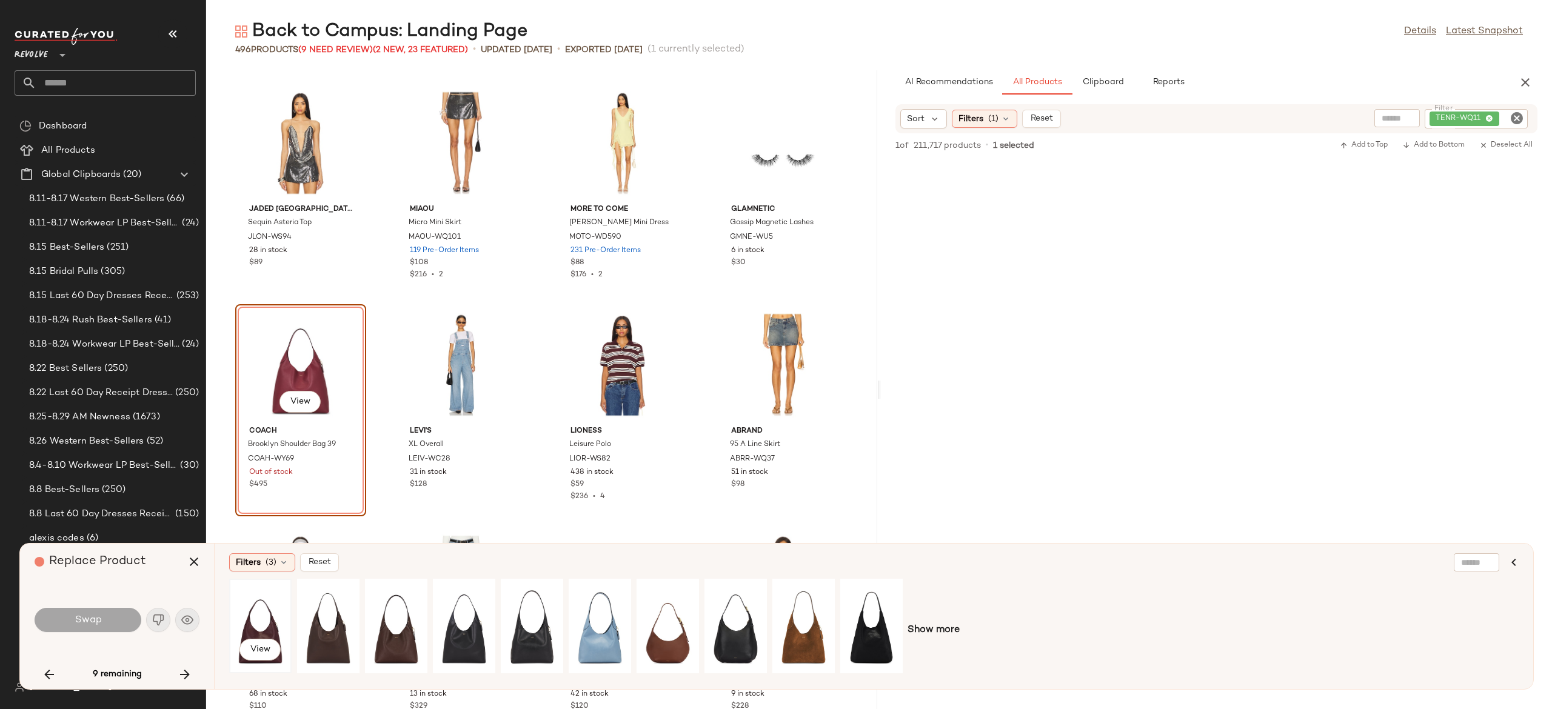
click at [257, 619] on div "View" at bounding box center [260, 626] width 54 height 86
click at [115, 618] on button "Swap" at bounding box center [88, 620] width 107 height 24
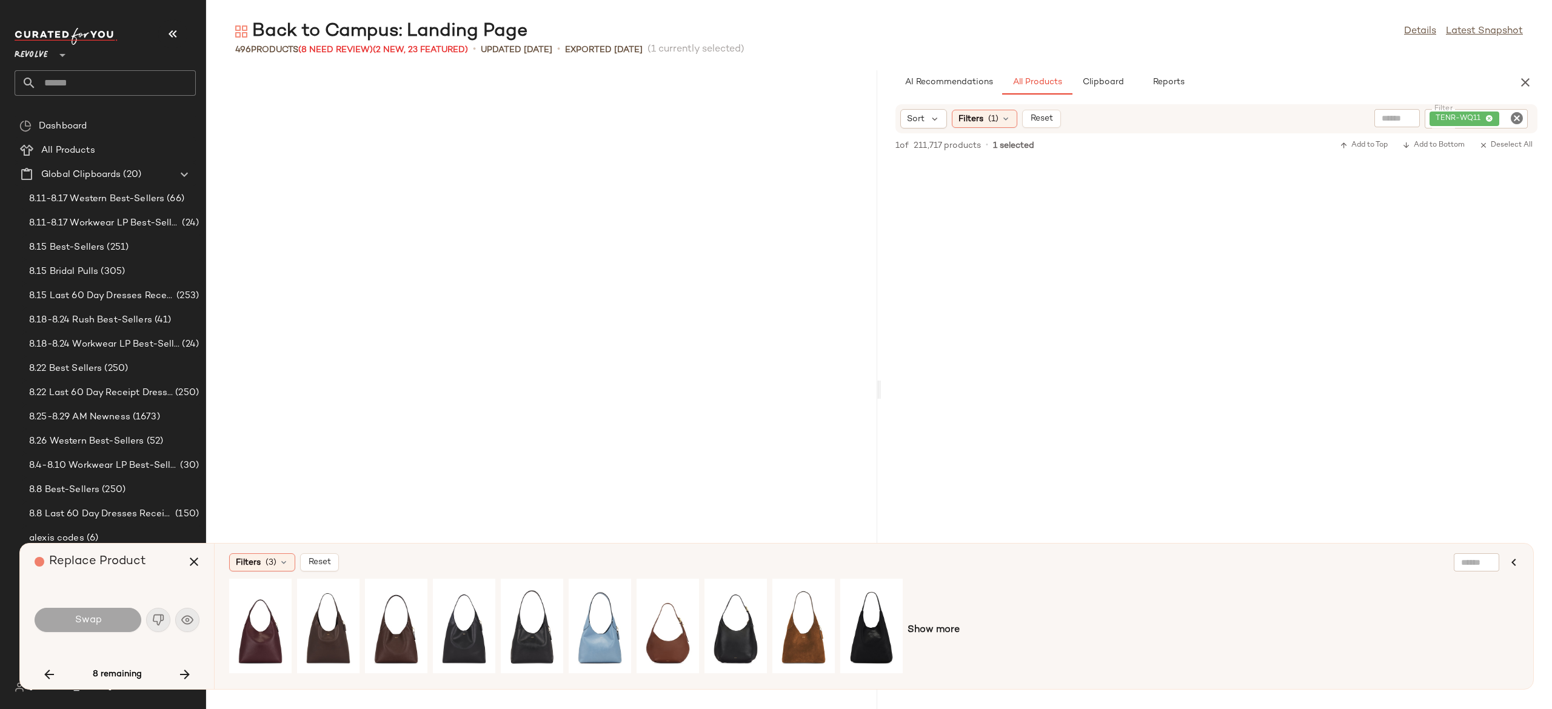
scroll to position [23970, 0]
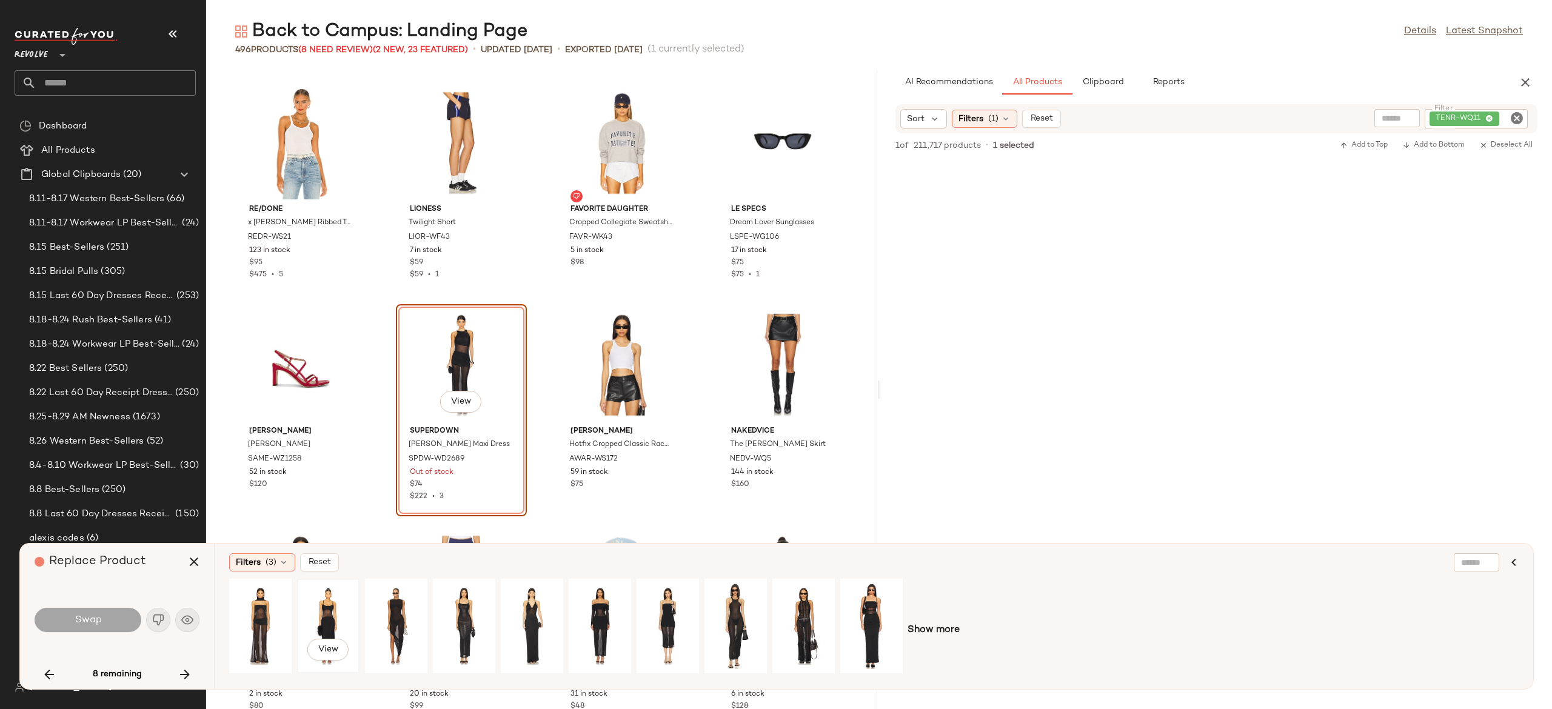
click at [327, 606] on div "View" at bounding box center [328, 626] width 54 height 86
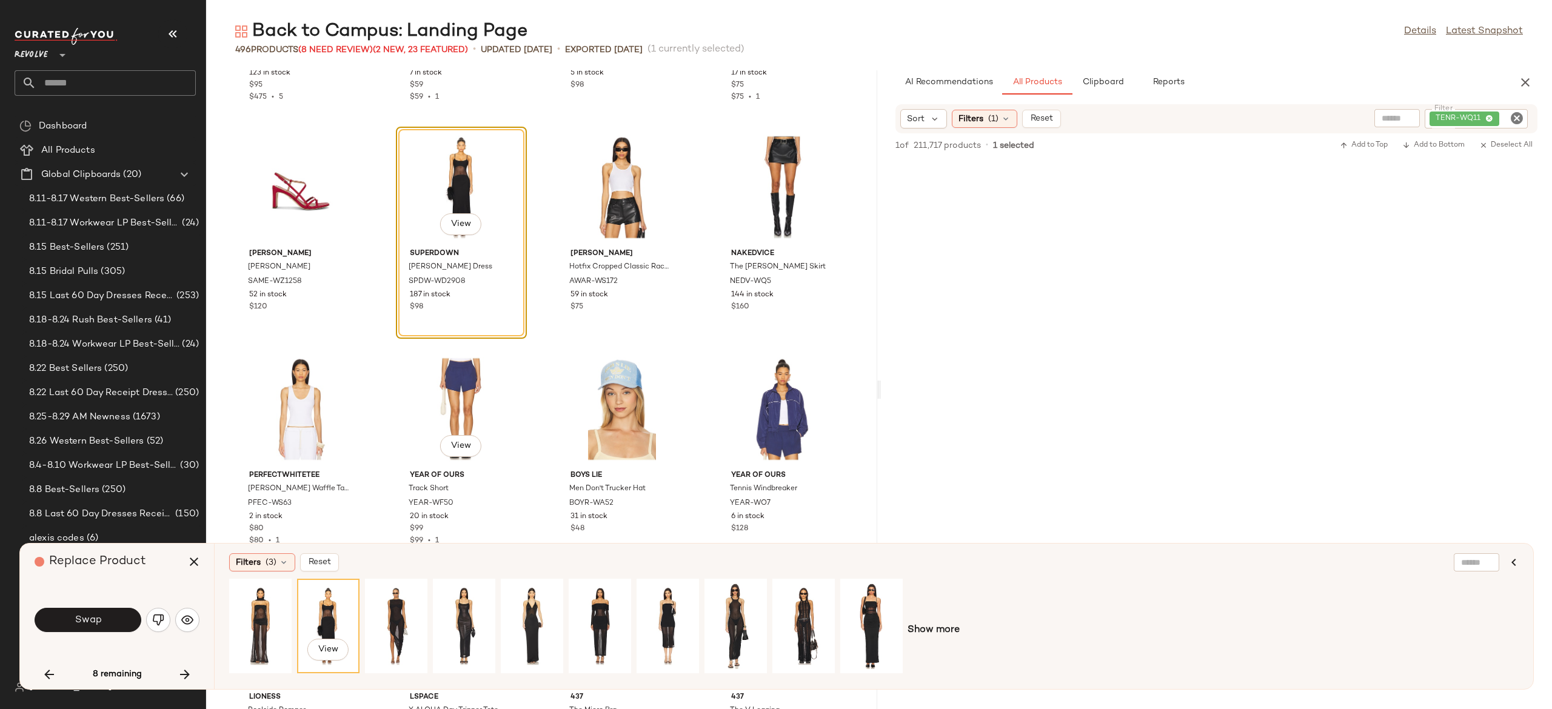
scroll to position [24149, 0]
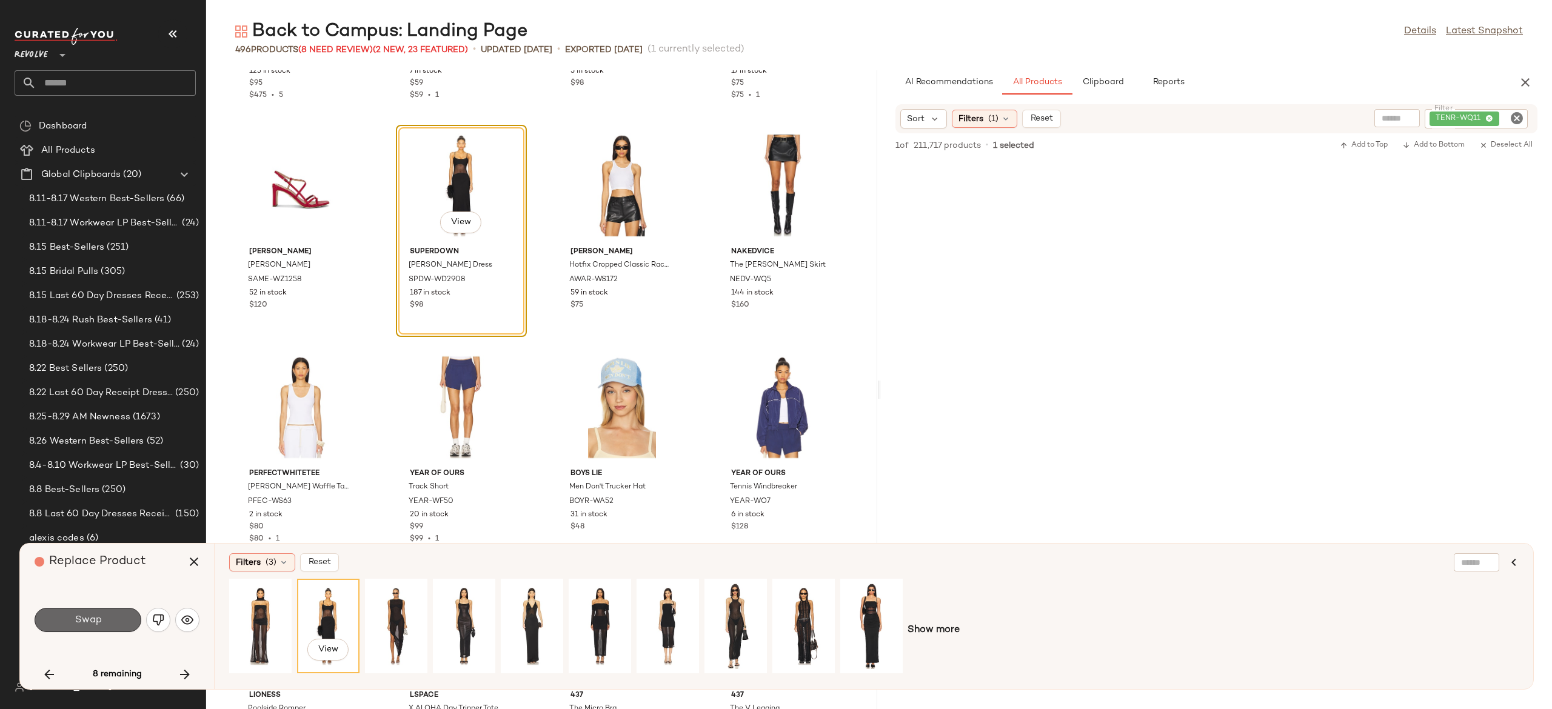
click at [122, 617] on button "Swap" at bounding box center [88, 620] width 107 height 24
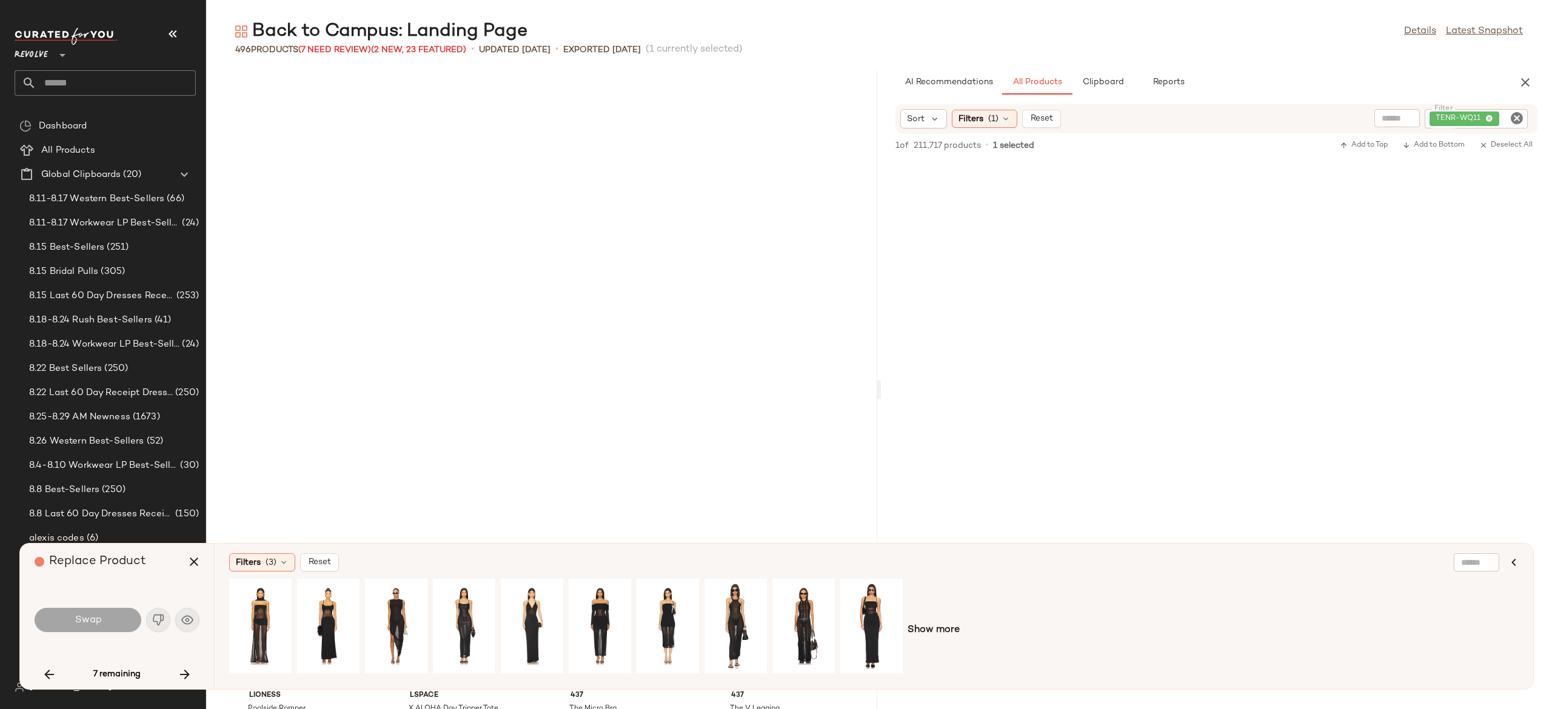
scroll to position [24636, 0]
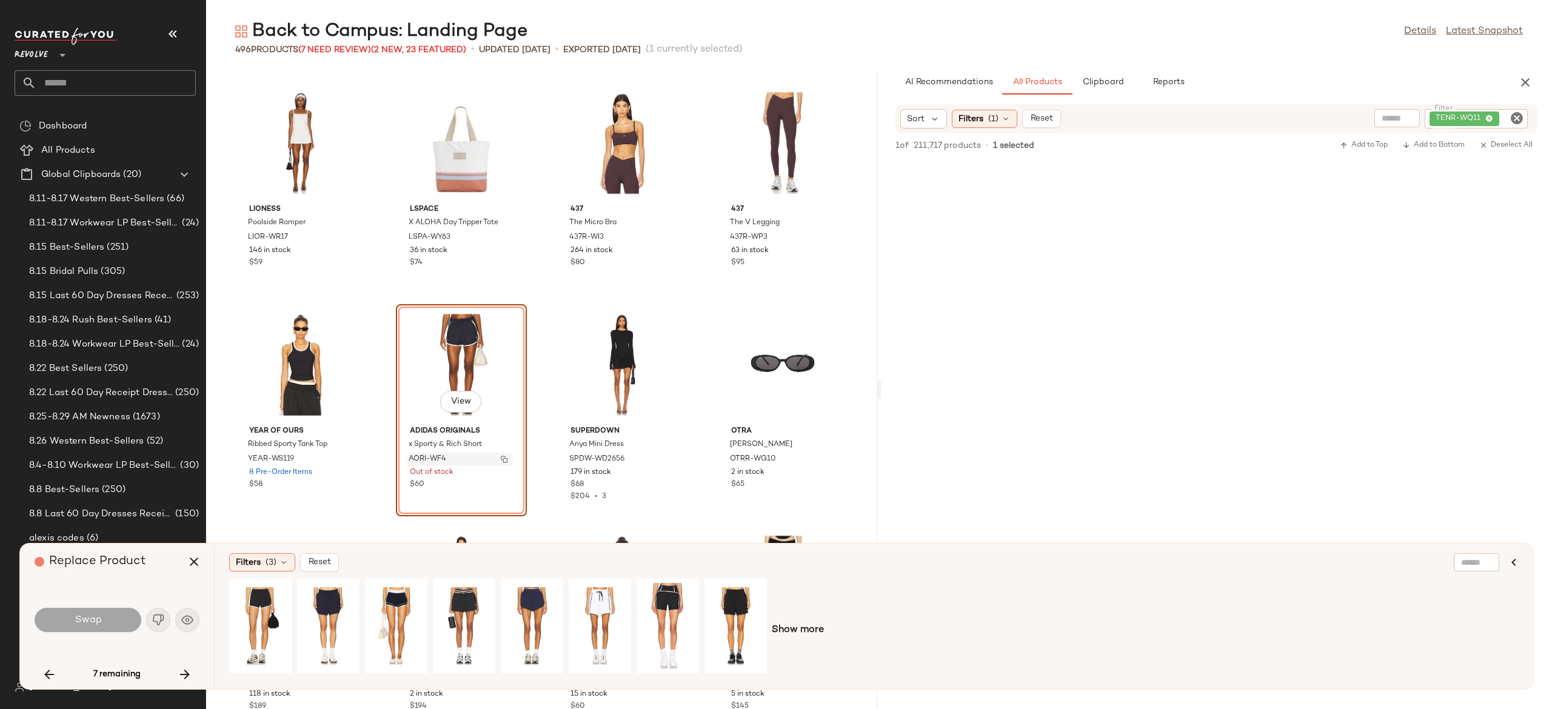
click at [498, 460] on button "button" at bounding box center [504, 459] width 17 height 11
click at [189, 672] on icon "button" at bounding box center [185, 675] width 15 height 15
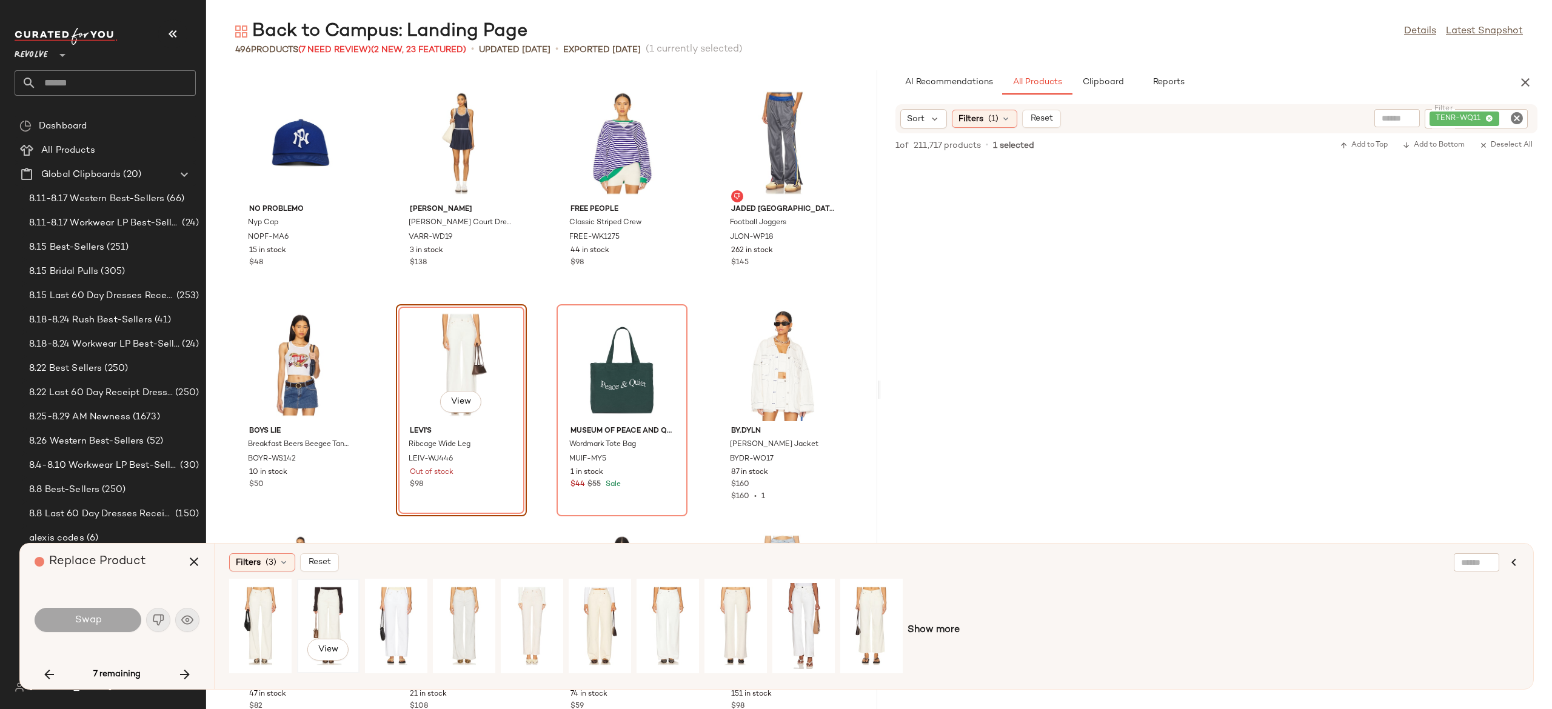
click at [321, 610] on div "View" at bounding box center [328, 626] width 54 height 86
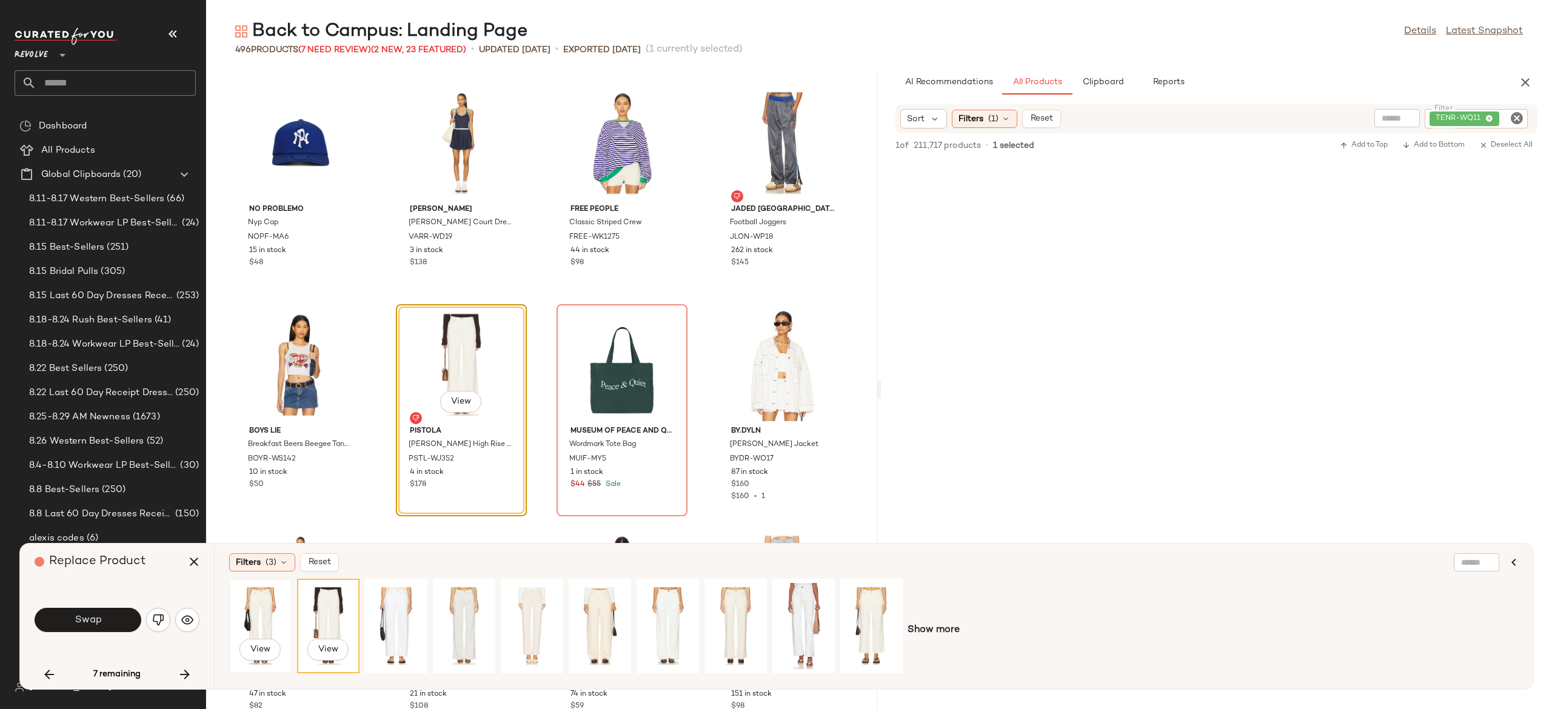
click at [266, 605] on div "View" at bounding box center [260, 626] width 54 height 86
click at [404, 600] on div "View" at bounding box center [396, 626] width 54 height 86
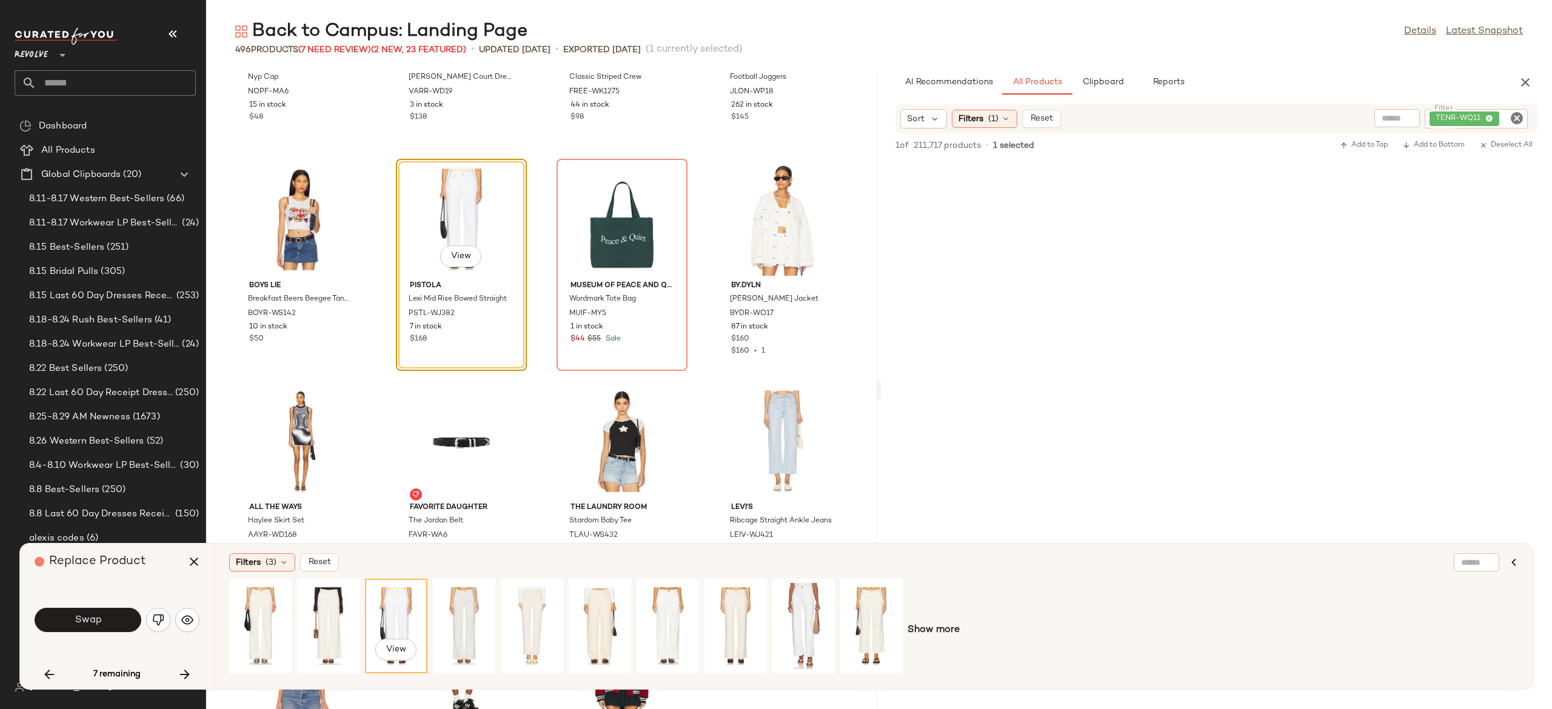
scroll to position [26112, 0]
click at [124, 619] on button "Swap" at bounding box center [88, 620] width 107 height 24
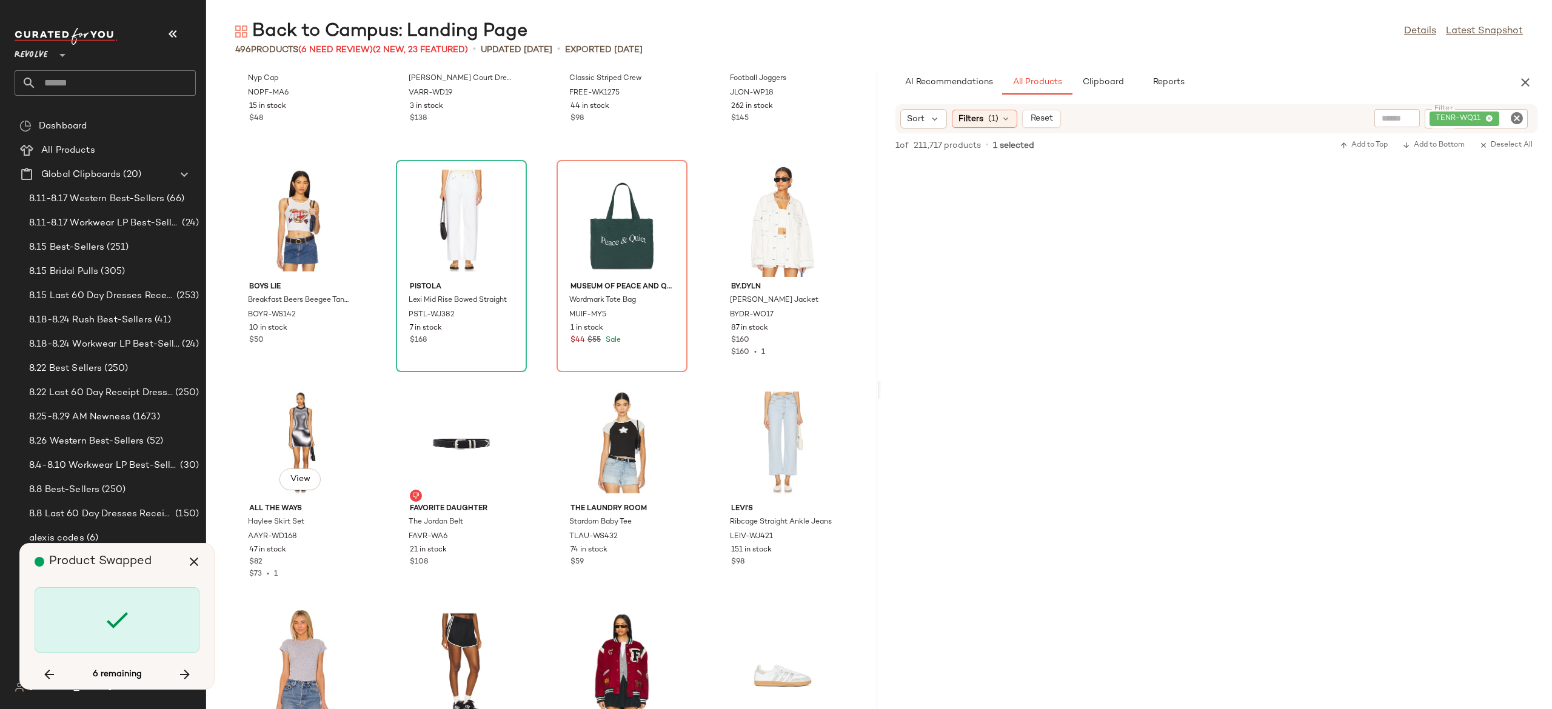
scroll to position [25967, 0]
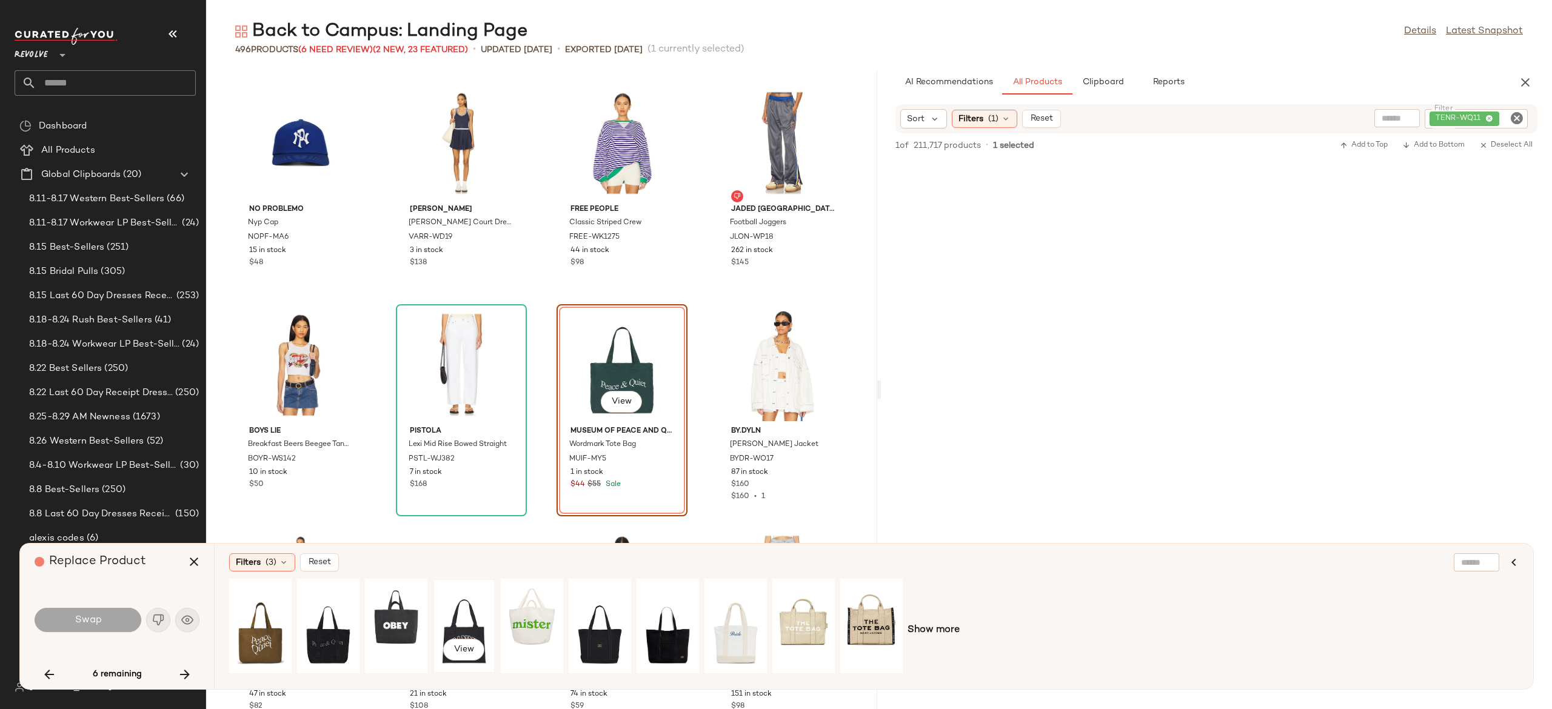
click at [461, 623] on div "View" at bounding box center [464, 626] width 54 height 86
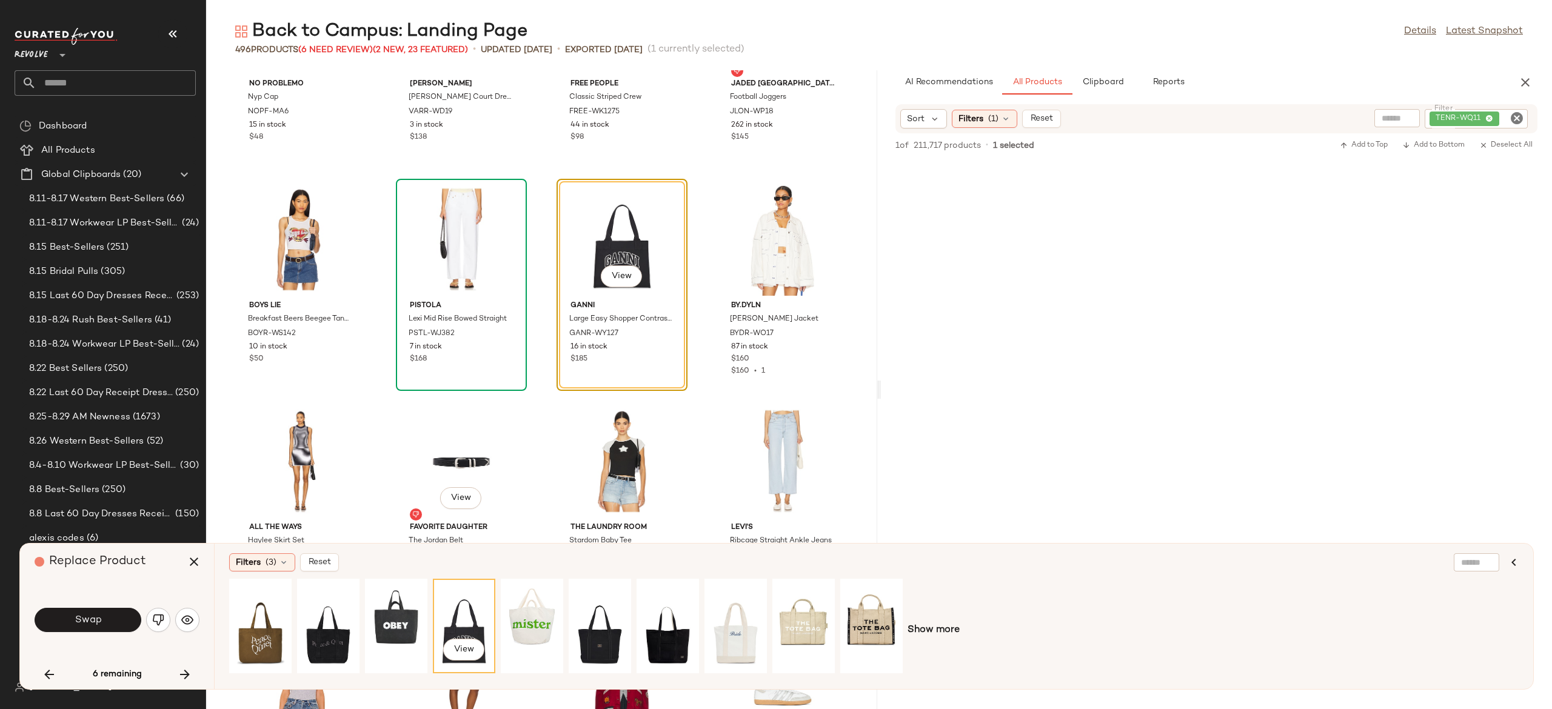
scroll to position [26101, 0]
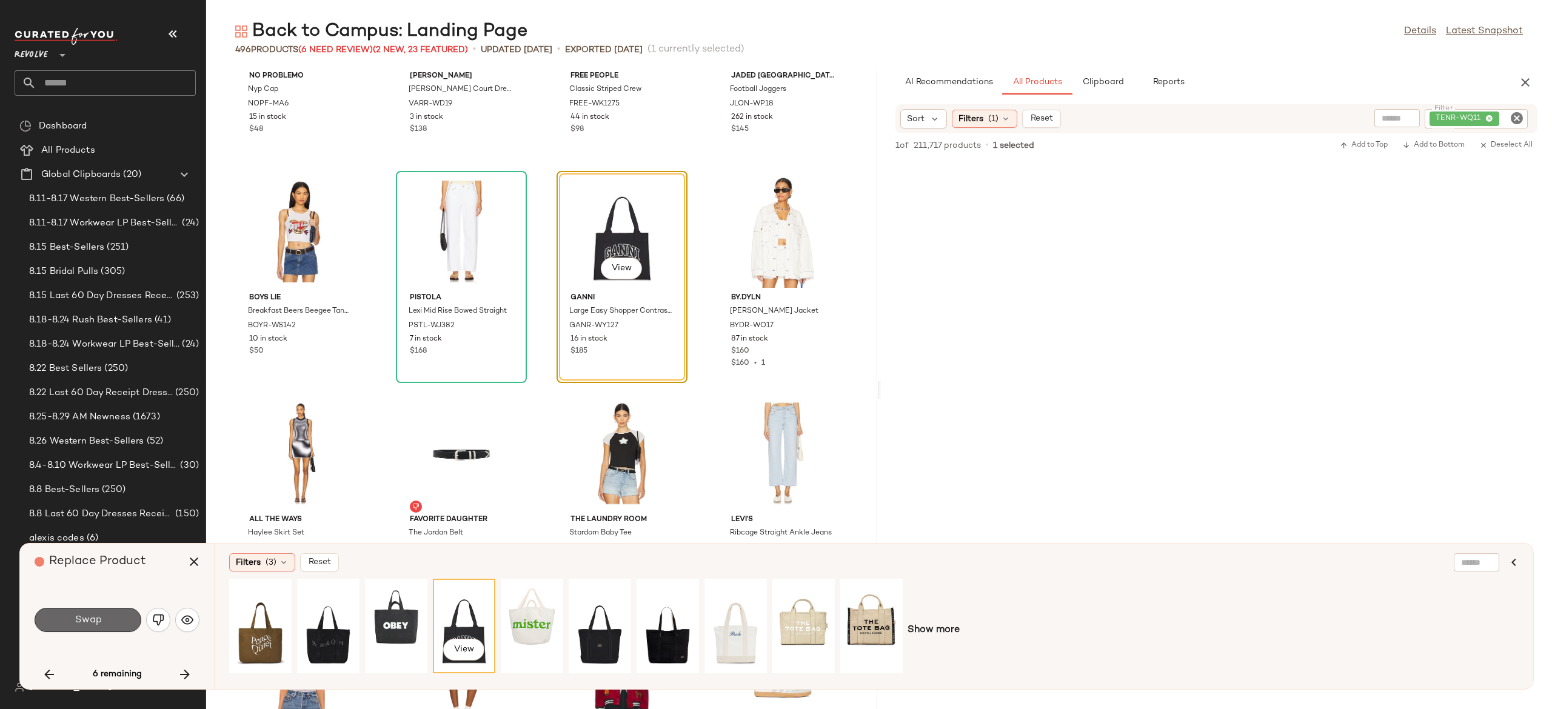
click at [122, 621] on button "Swap" at bounding box center [88, 620] width 107 height 24
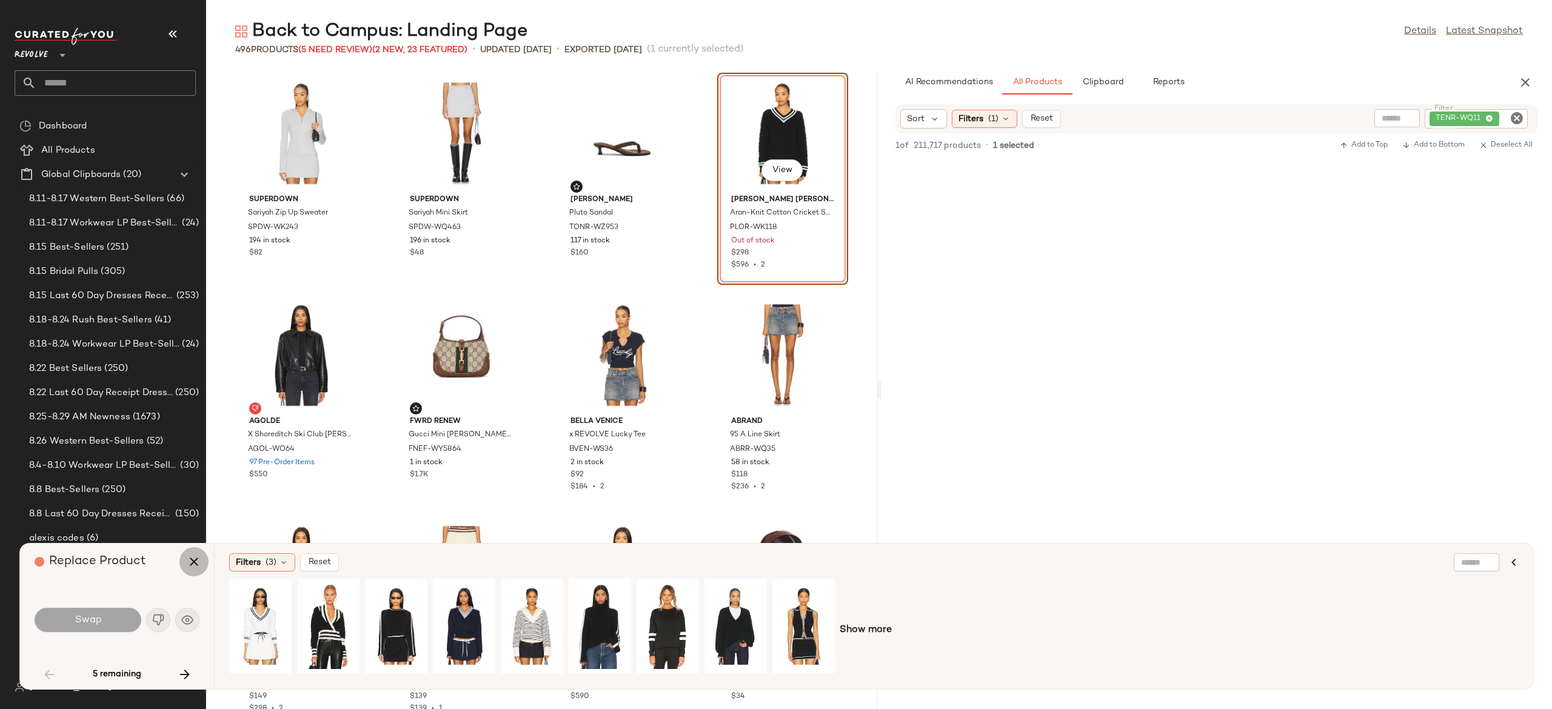
click at [185, 560] on button "button" at bounding box center [193, 562] width 29 height 29
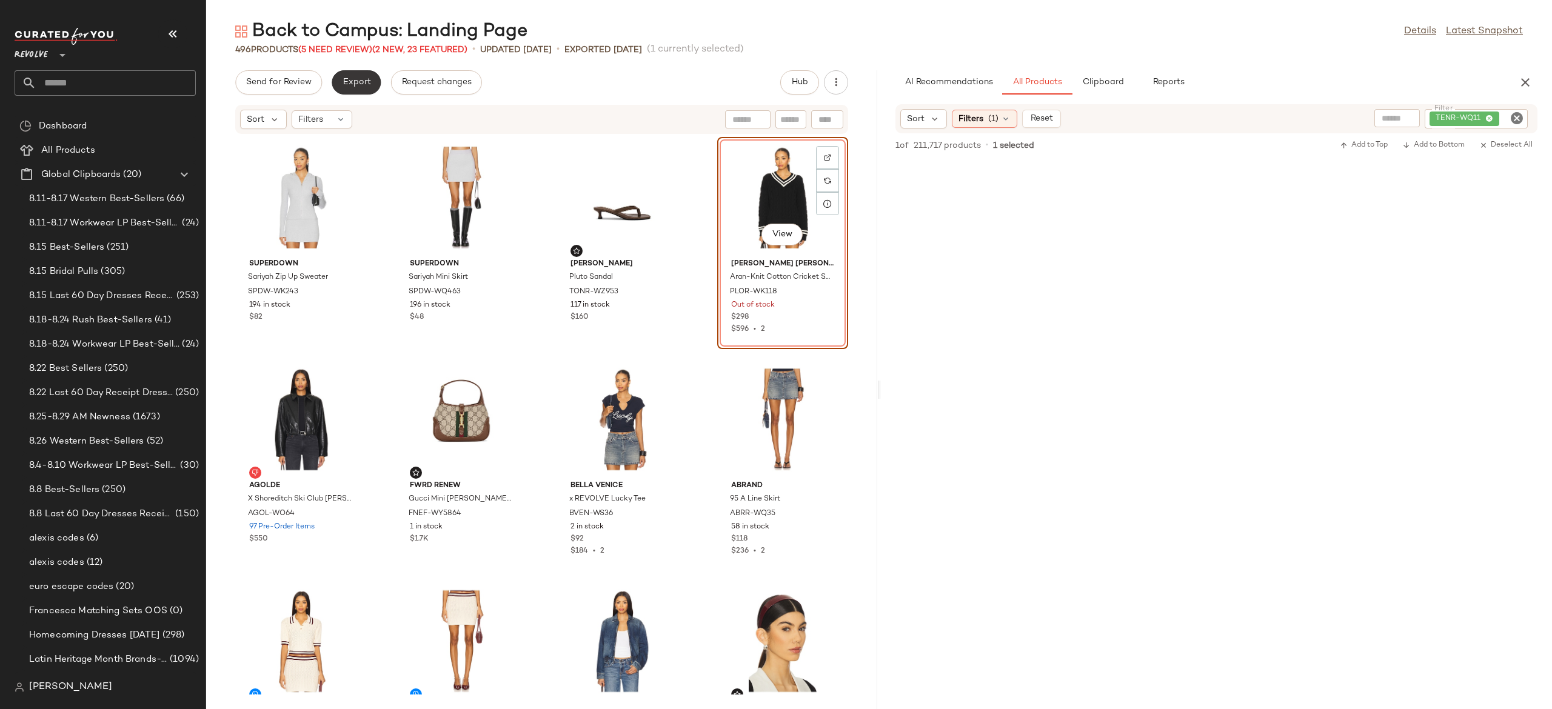
click at [363, 86] on span "Export" at bounding box center [356, 83] width 29 height 10
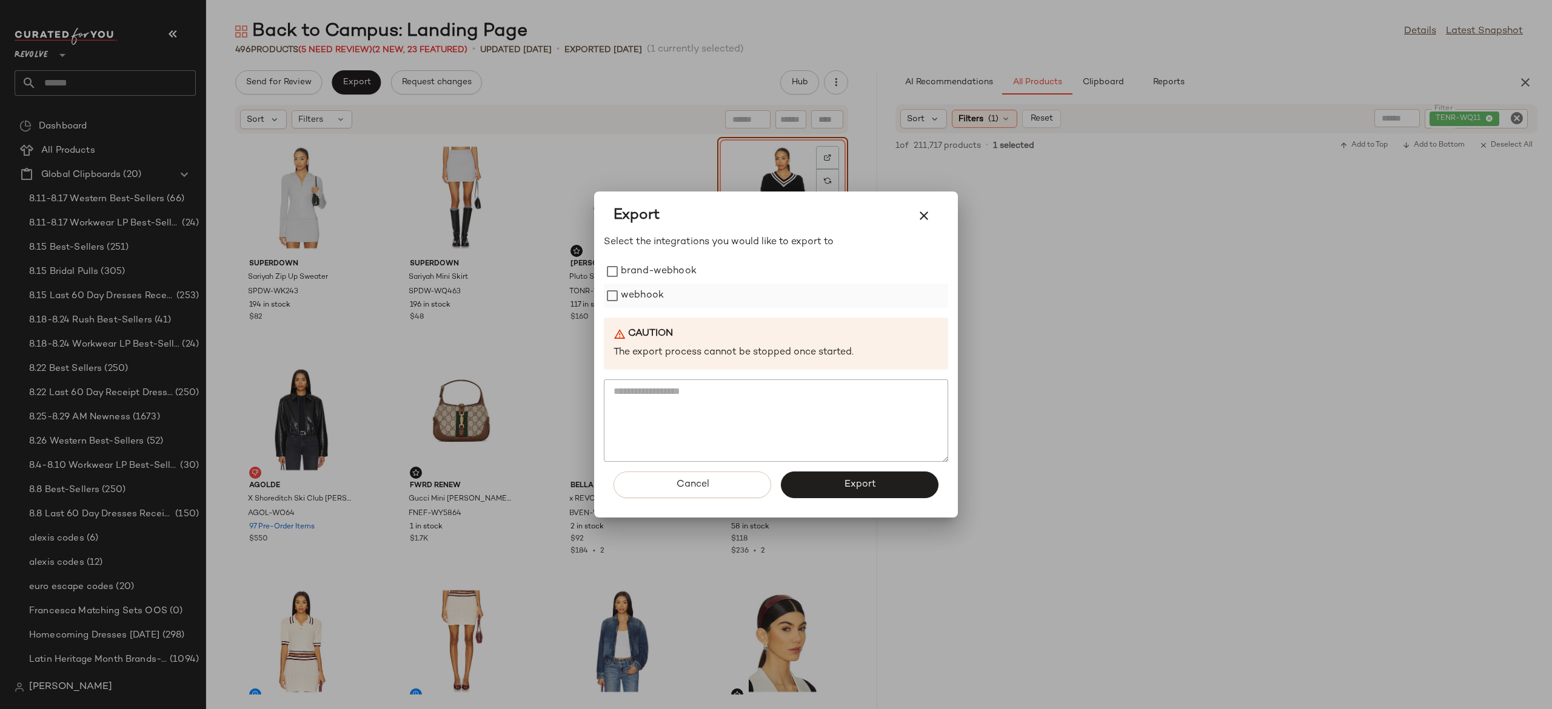
click at [649, 288] on label "webhook" at bounding box center [642, 296] width 43 height 24
click at [814, 487] on button "Export" at bounding box center [860, 485] width 158 height 27
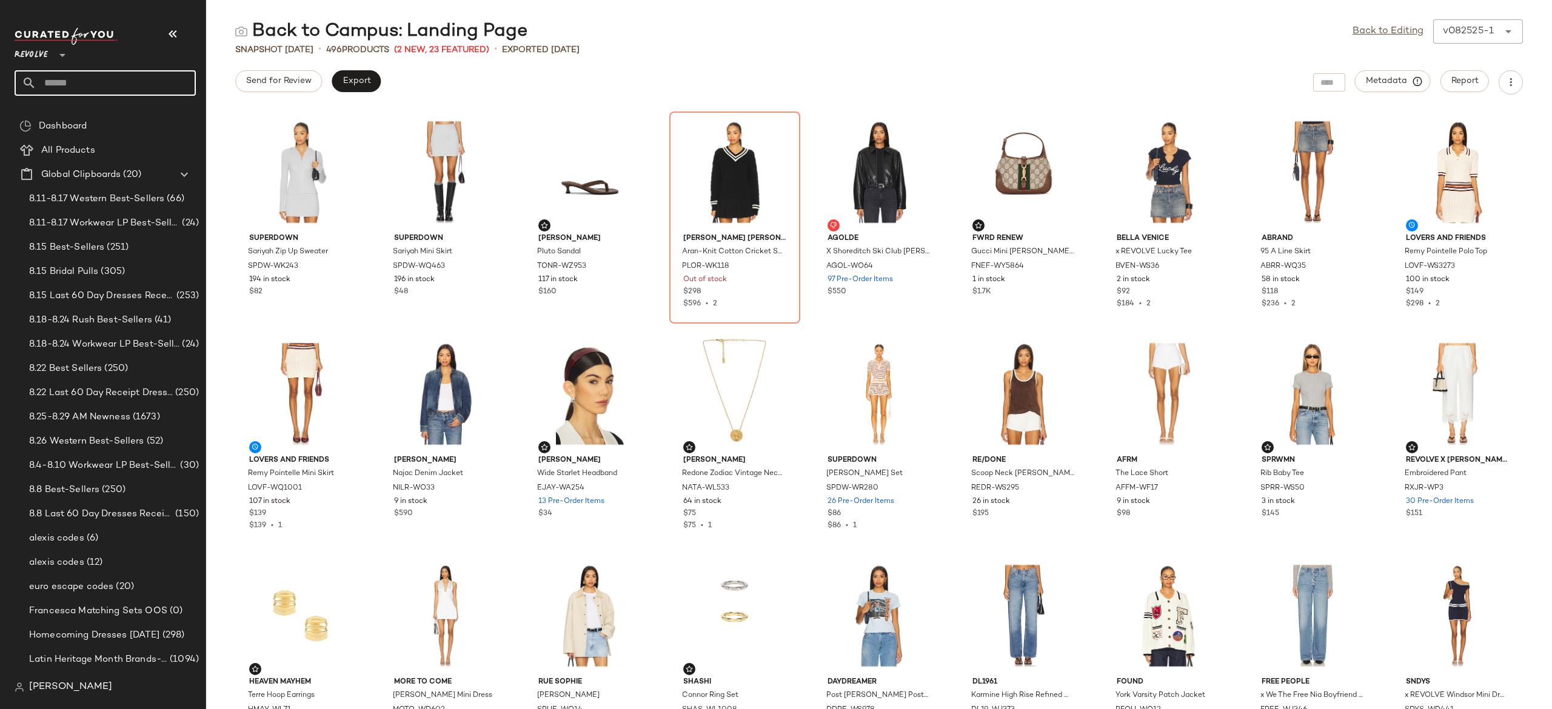
click at [180, 85] on input "text" at bounding box center [115, 82] width 159 height 25
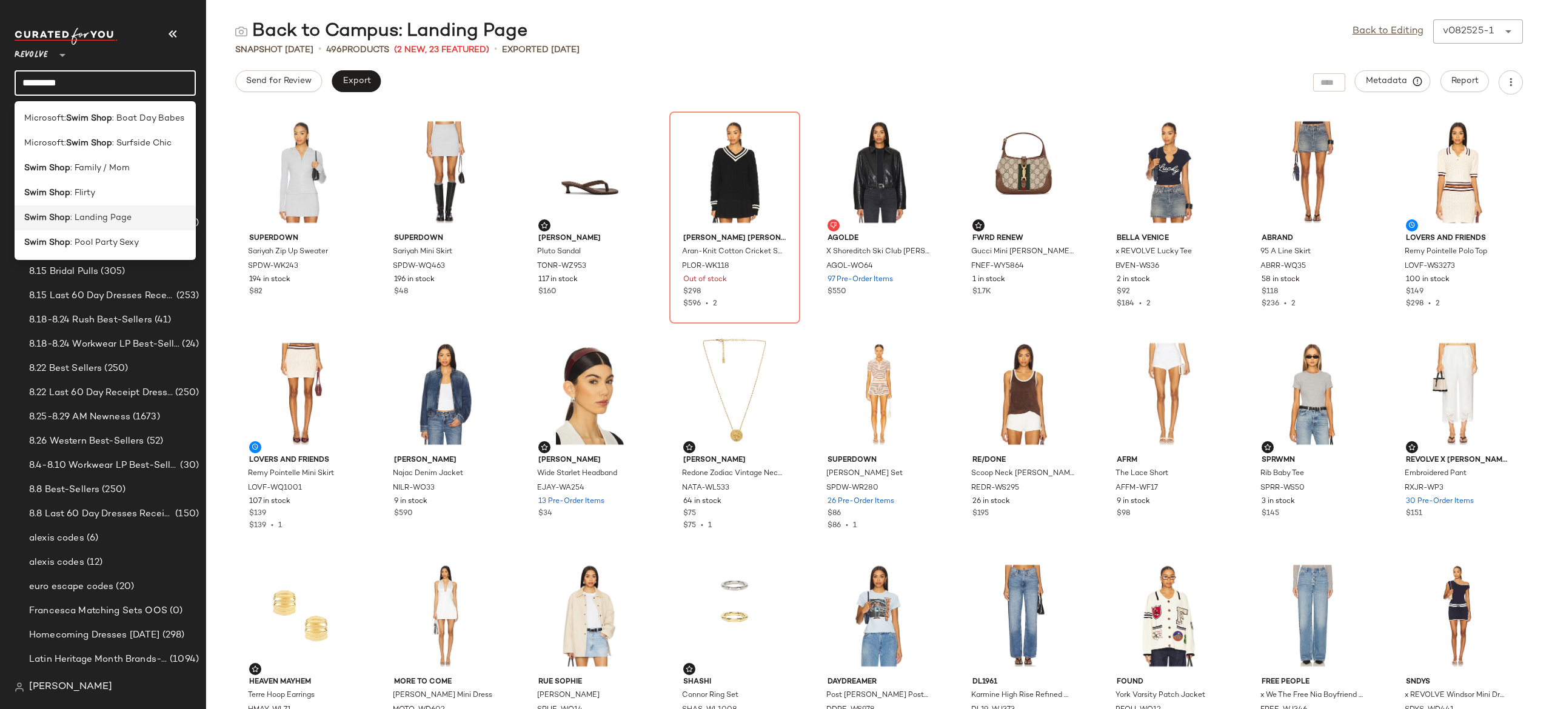
type input "*********"
click at [126, 217] on span ": Landing Page" at bounding box center [100, 218] width 61 height 13
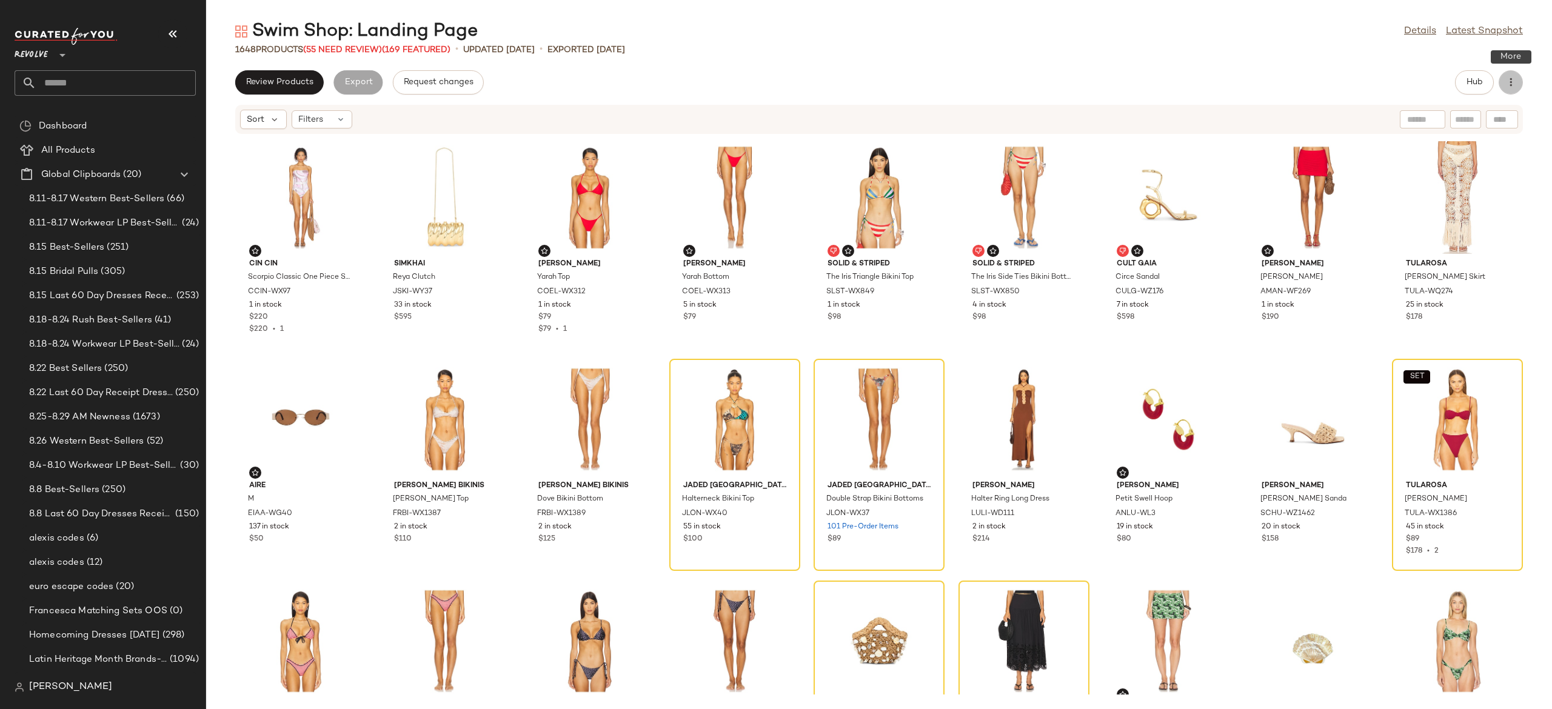
click at [1512, 84] on icon "button" at bounding box center [1511, 82] width 12 height 12
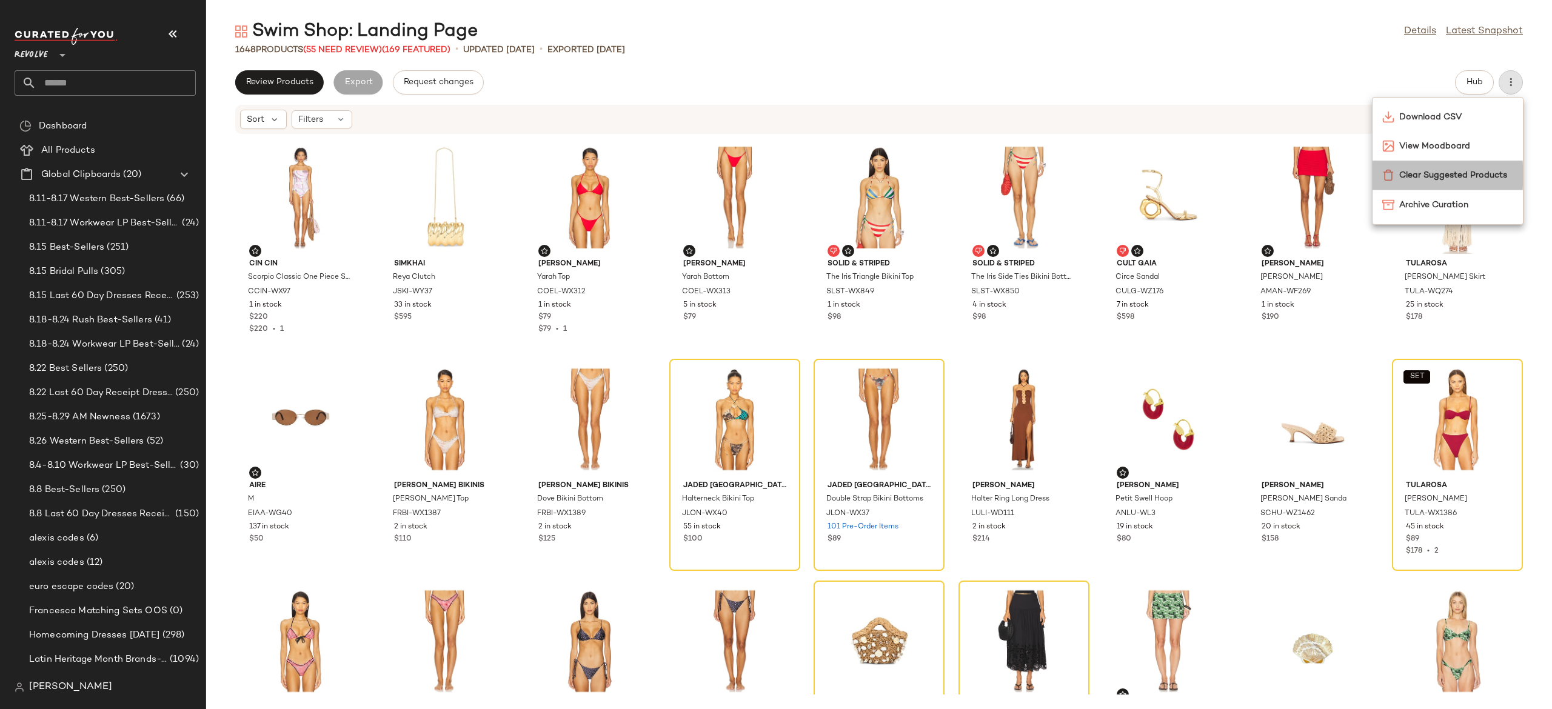
click at [1471, 169] on span "Clear Suggested Products" at bounding box center [1457, 175] width 114 height 13
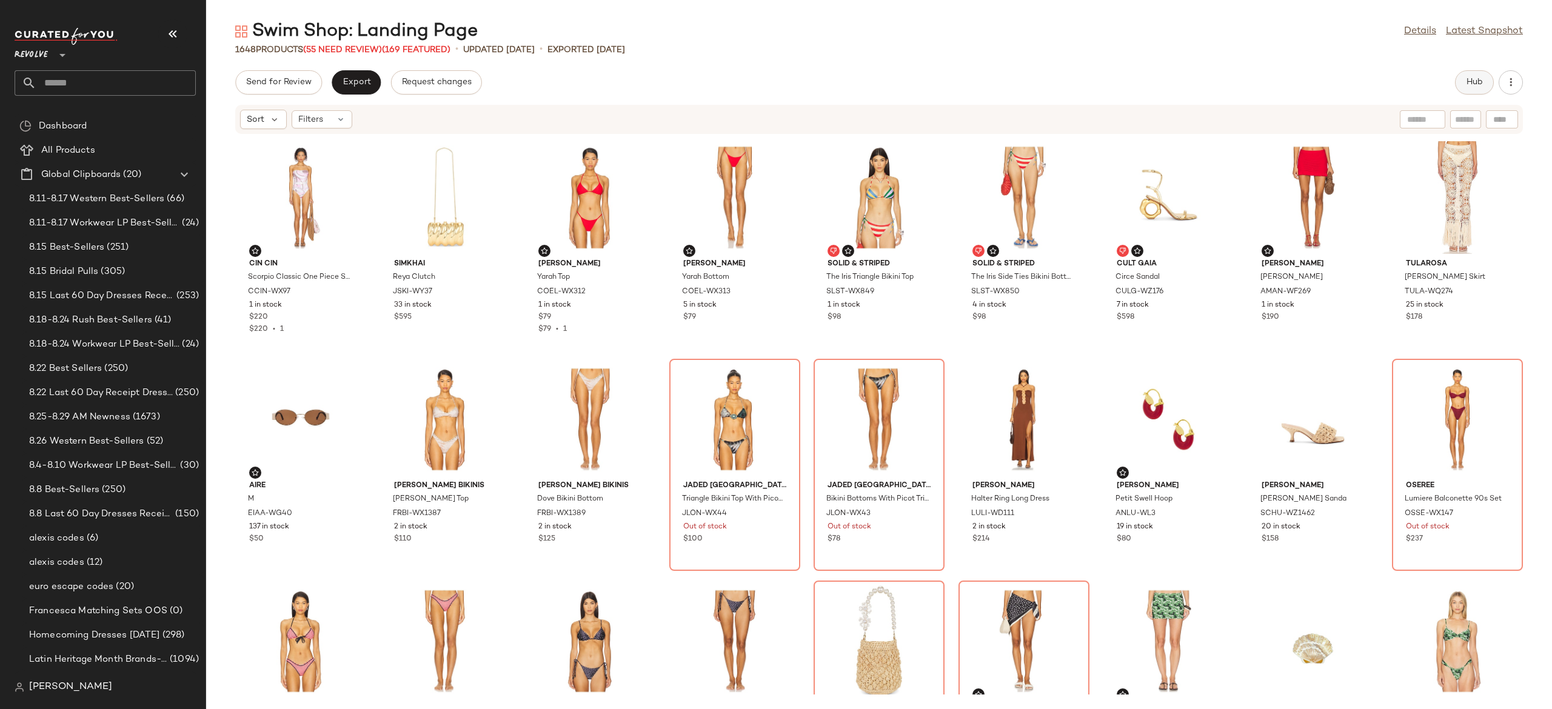
click at [1475, 80] on span "Hub" at bounding box center [1474, 83] width 17 height 10
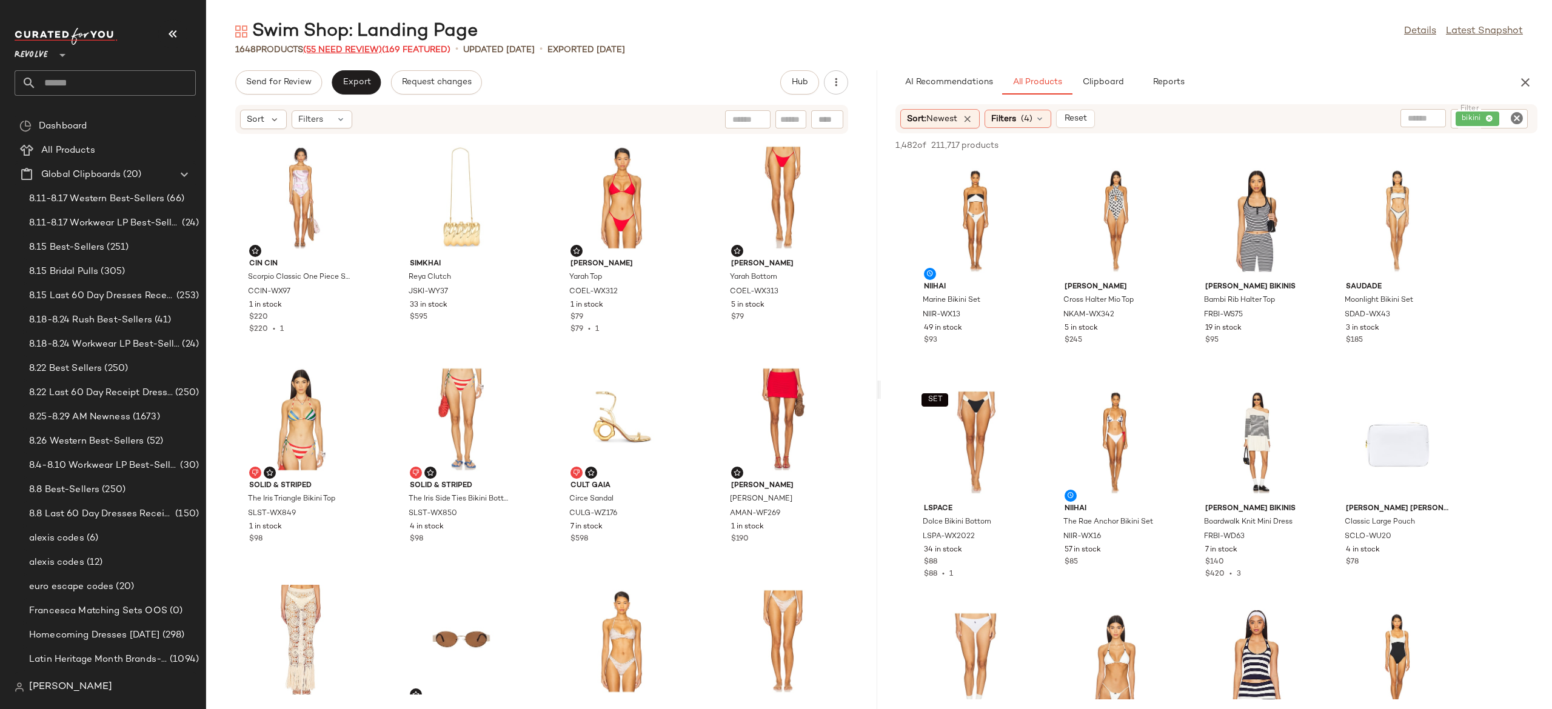
click at [376, 50] on span "(55 Need Review)" at bounding box center [342, 49] width 79 height 9
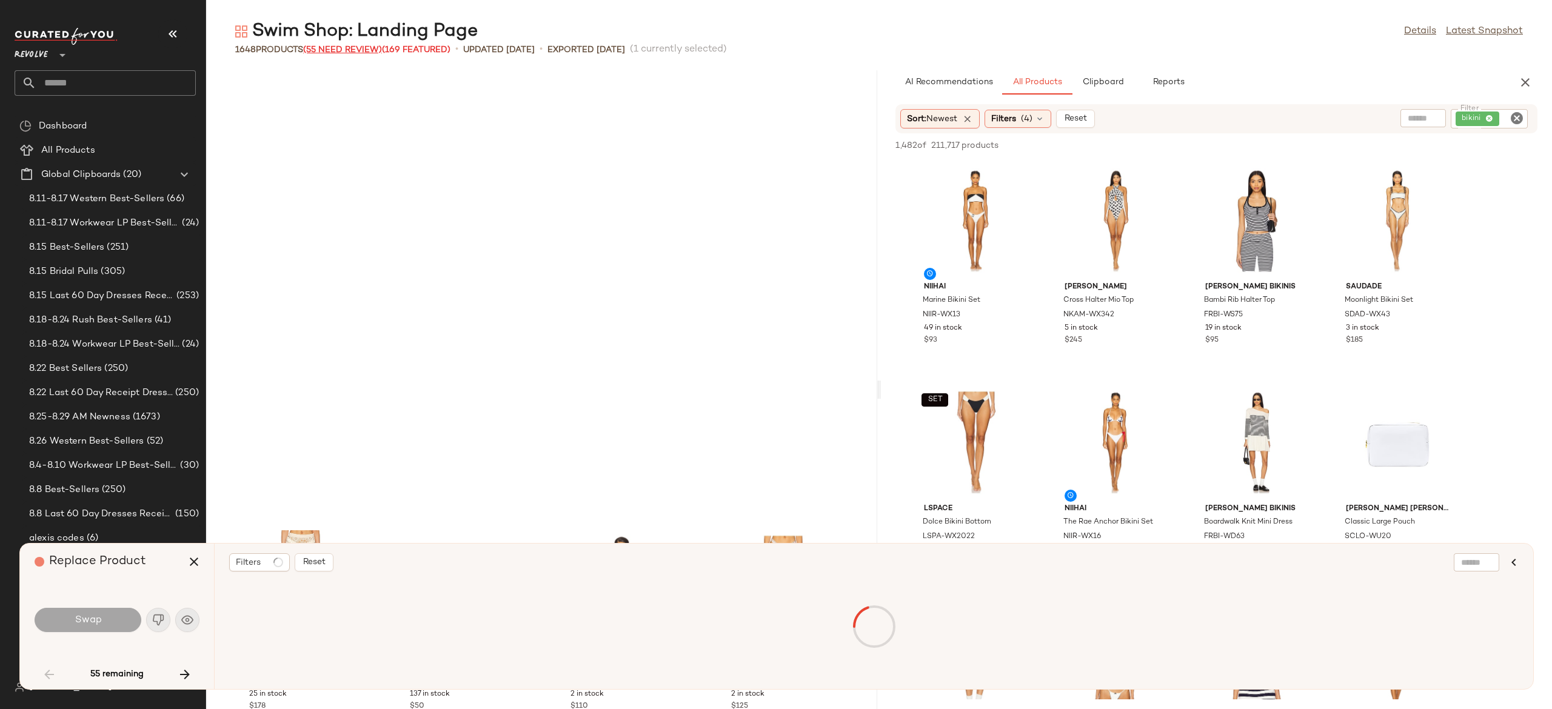
scroll to position [454, 0]
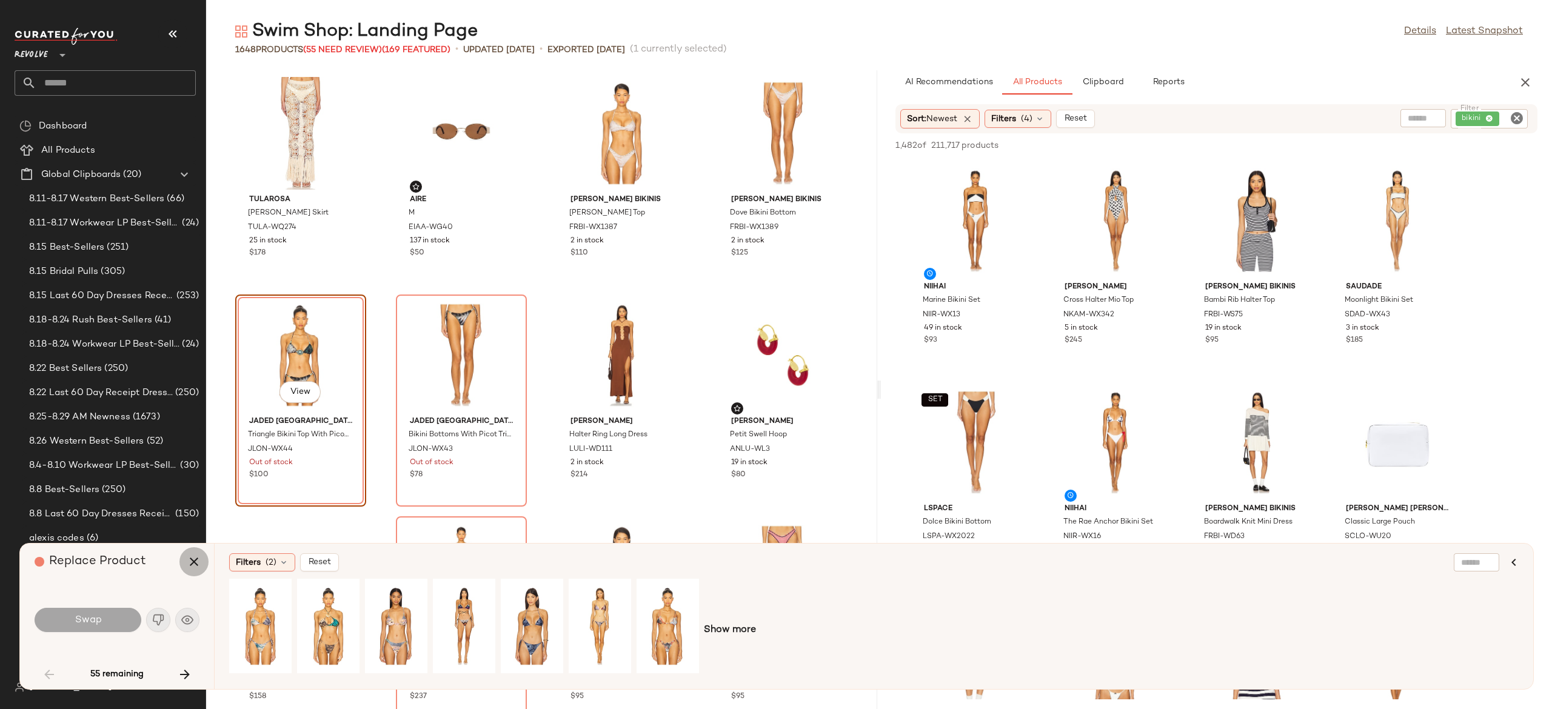
click at [195, 562] on icon "button" at bounding box center [194, 562] width 15 height 15
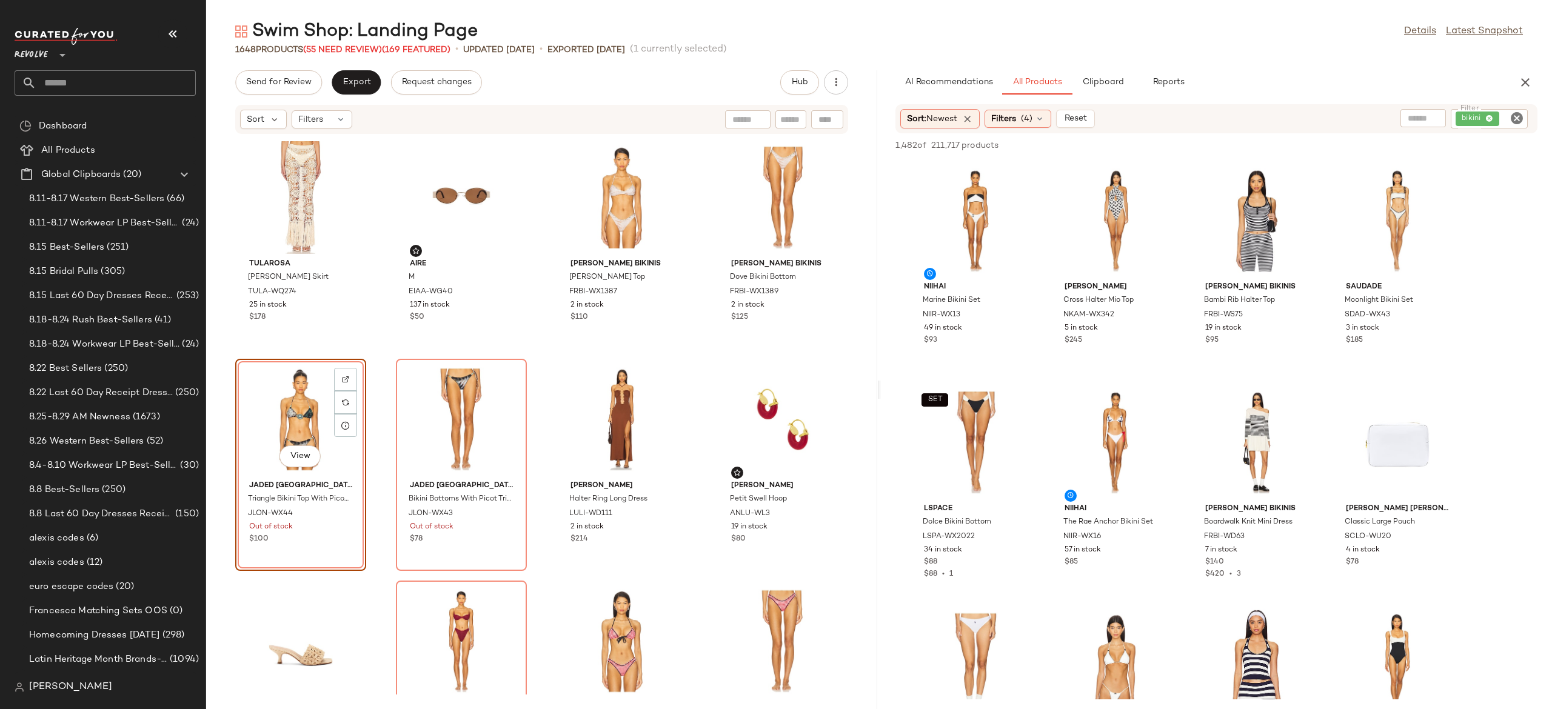
click at [1519, 115] on icon "Clear Filter" at bounding box center [1517, 118] width 15 height 15
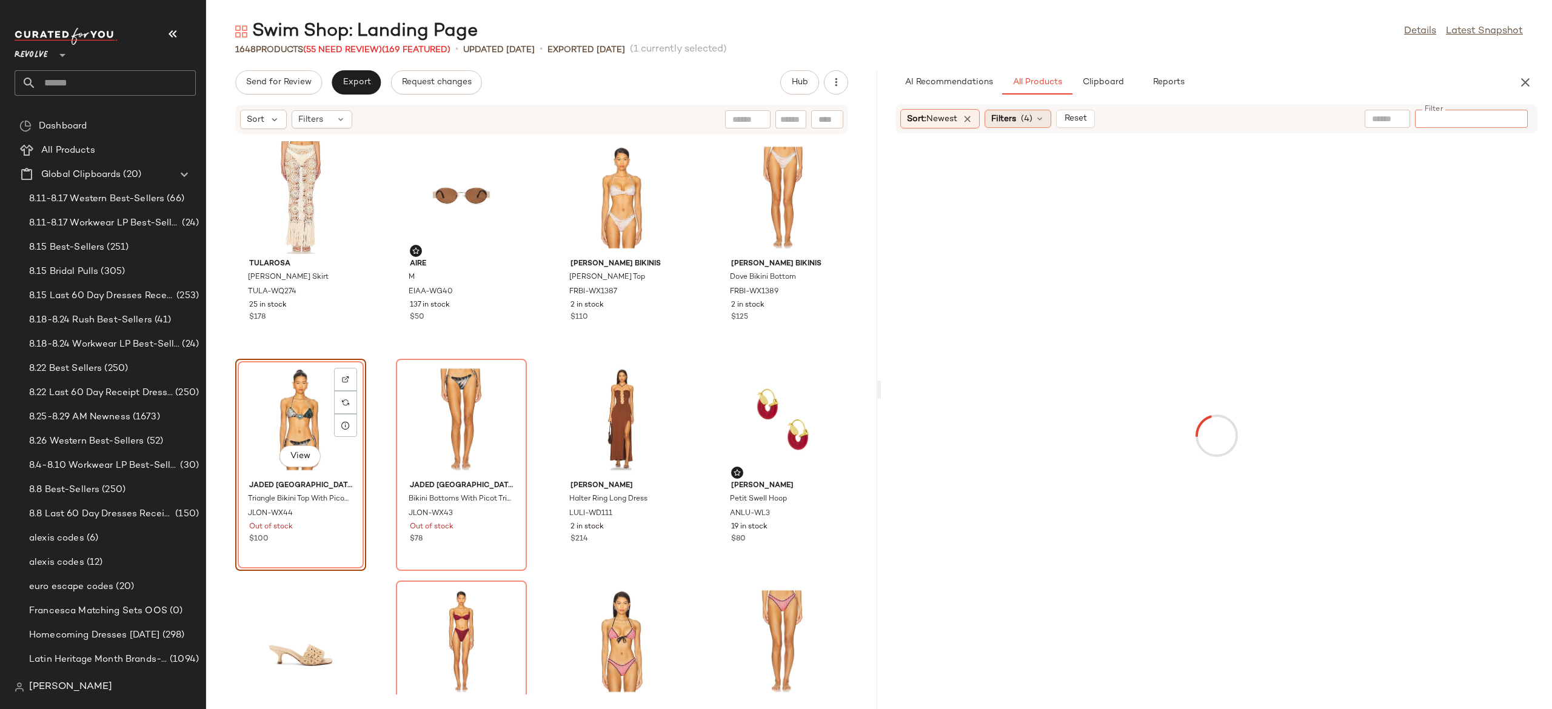
click at [1036, 116] on div "Filters (4)" at bounding box center [1018, 119] width 67 height 18
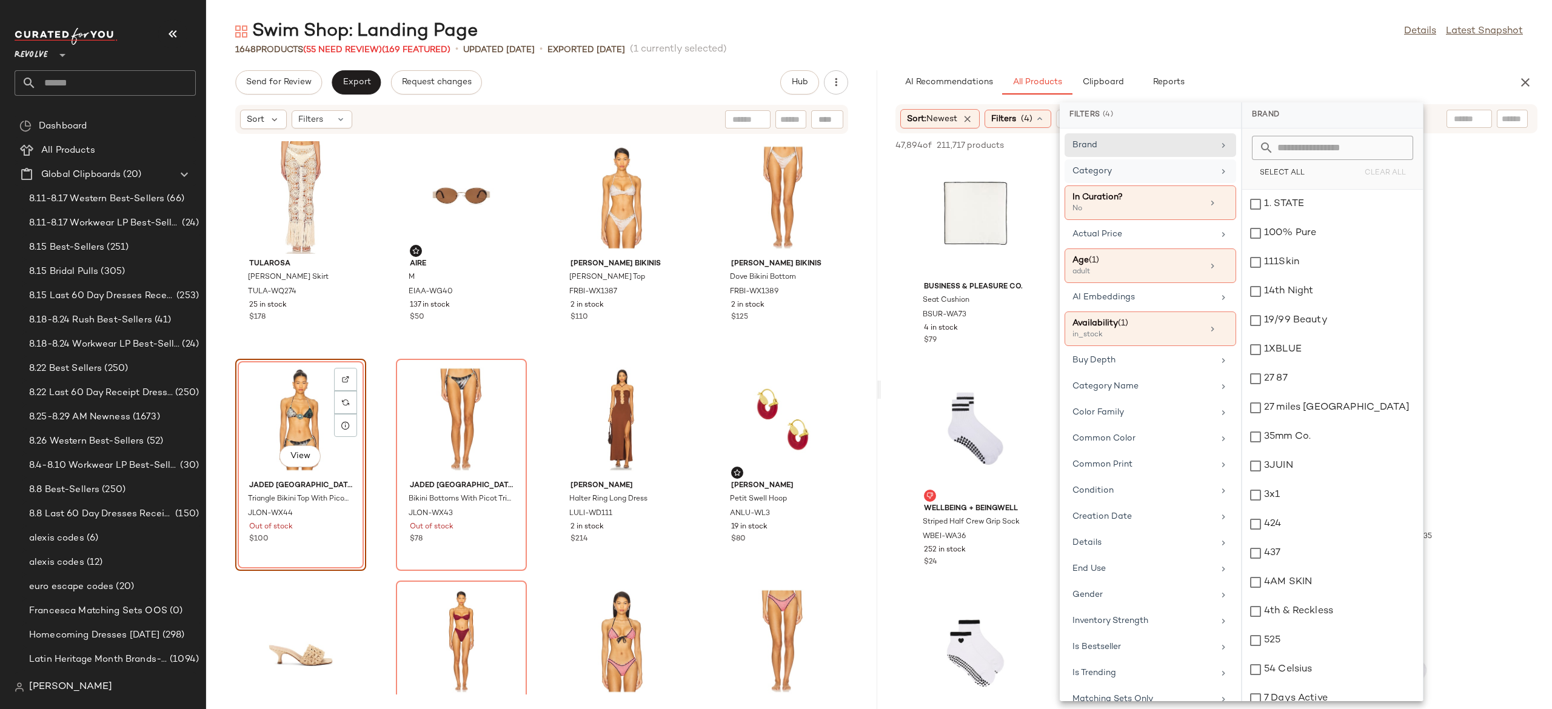
click at [1138, 171] on div "Category" at bounding box center [1143, 171] width 141 height 13
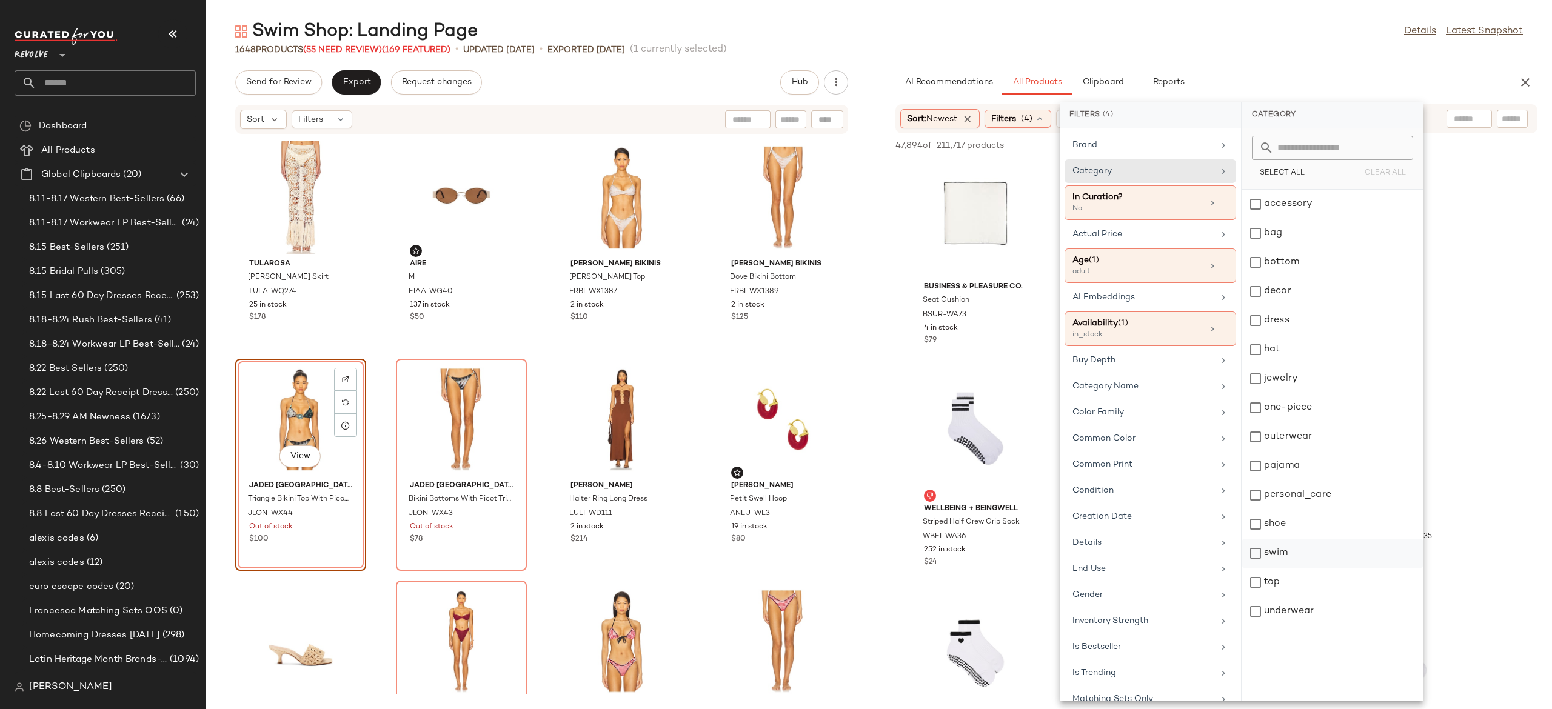
click at [1290, 549] on div "swim" at bounding box center [1333, 553] width 181 height 29
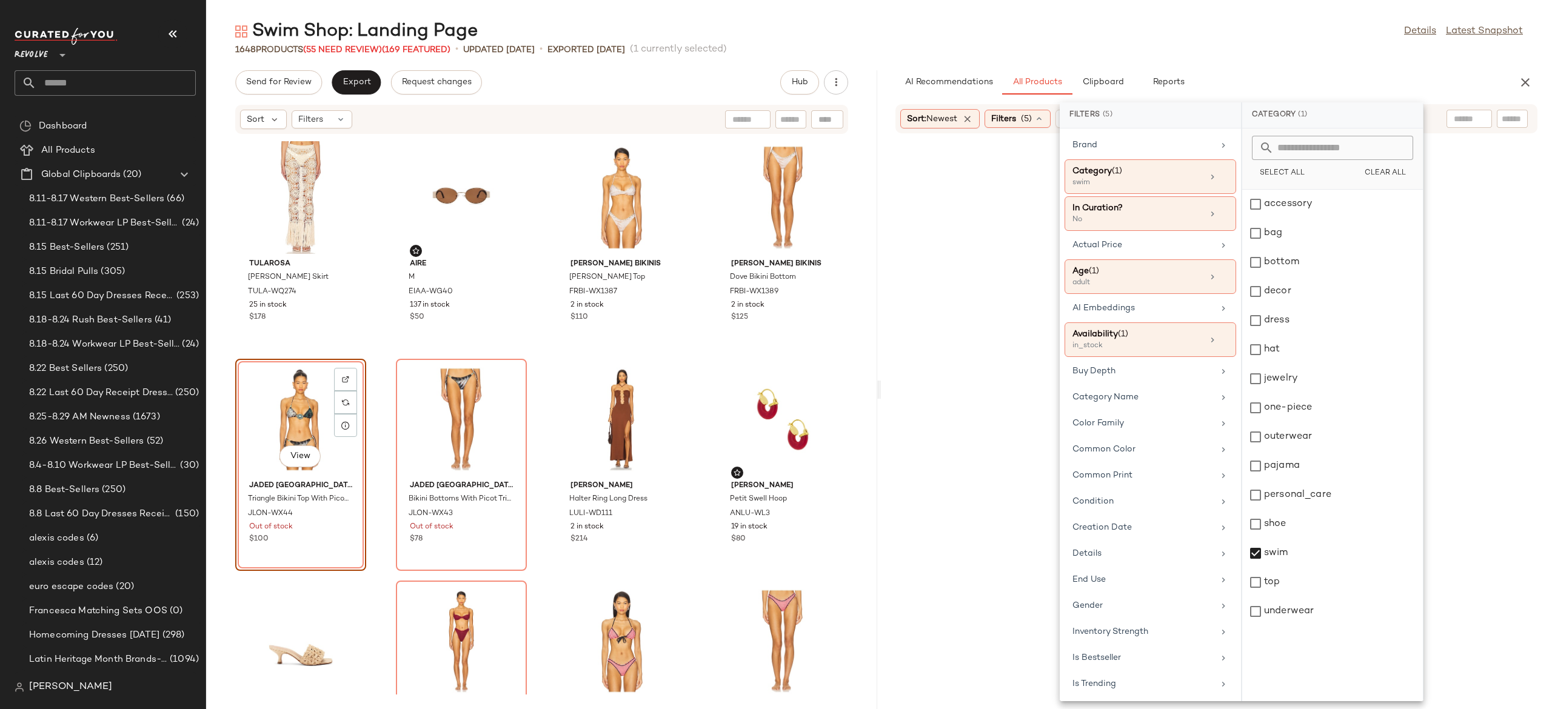
click at [1412, 67] on div "Swim Shop: Landing Page Details Latest Snapshot 1648 Products (55 Need Review) …" at bounding box center [879, 364] width 1346 height 690
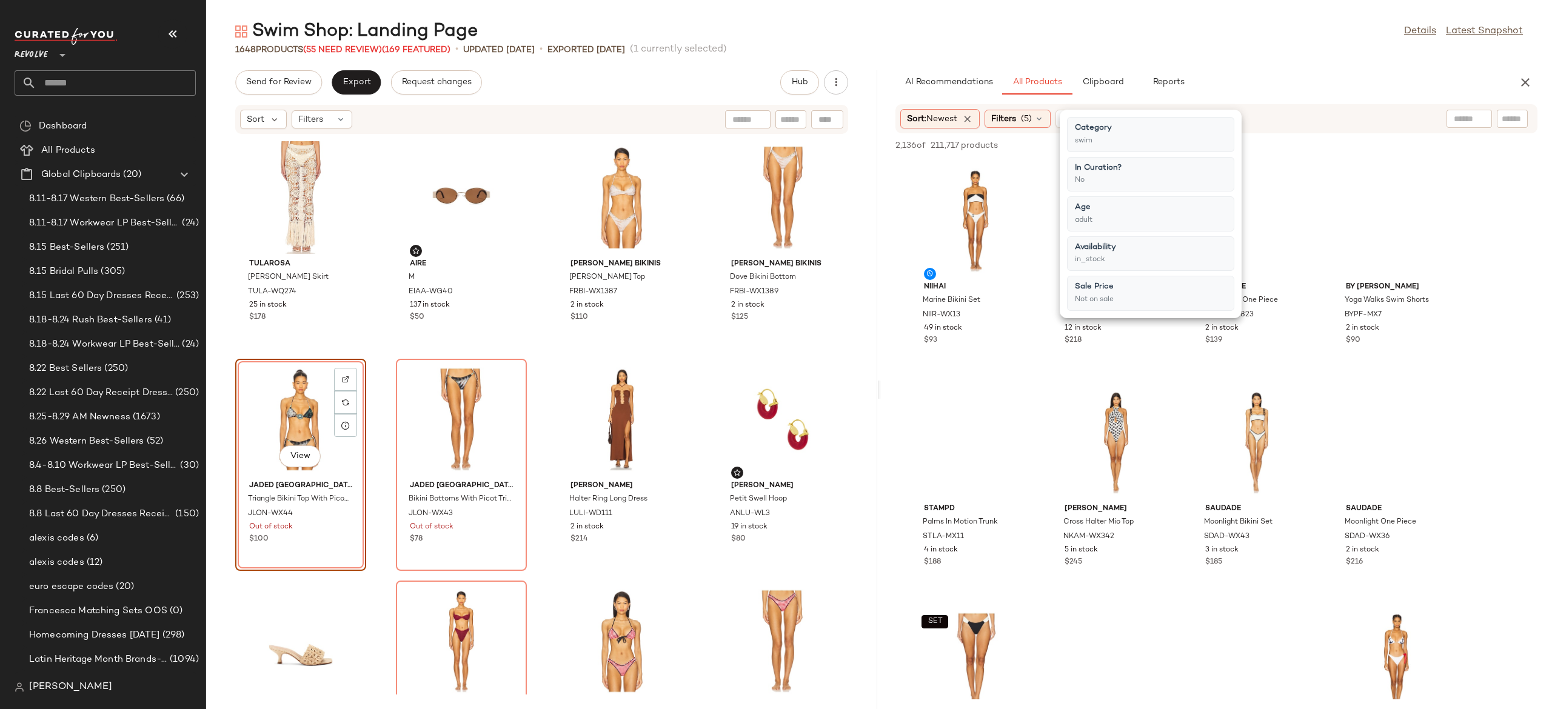
click at [1412, 67] on div "Swim Shop: Landing Page Details Latest Snapshot 1648 Products (55 Need Review) …" at bounding box center [879, 364] width 1346 height 690
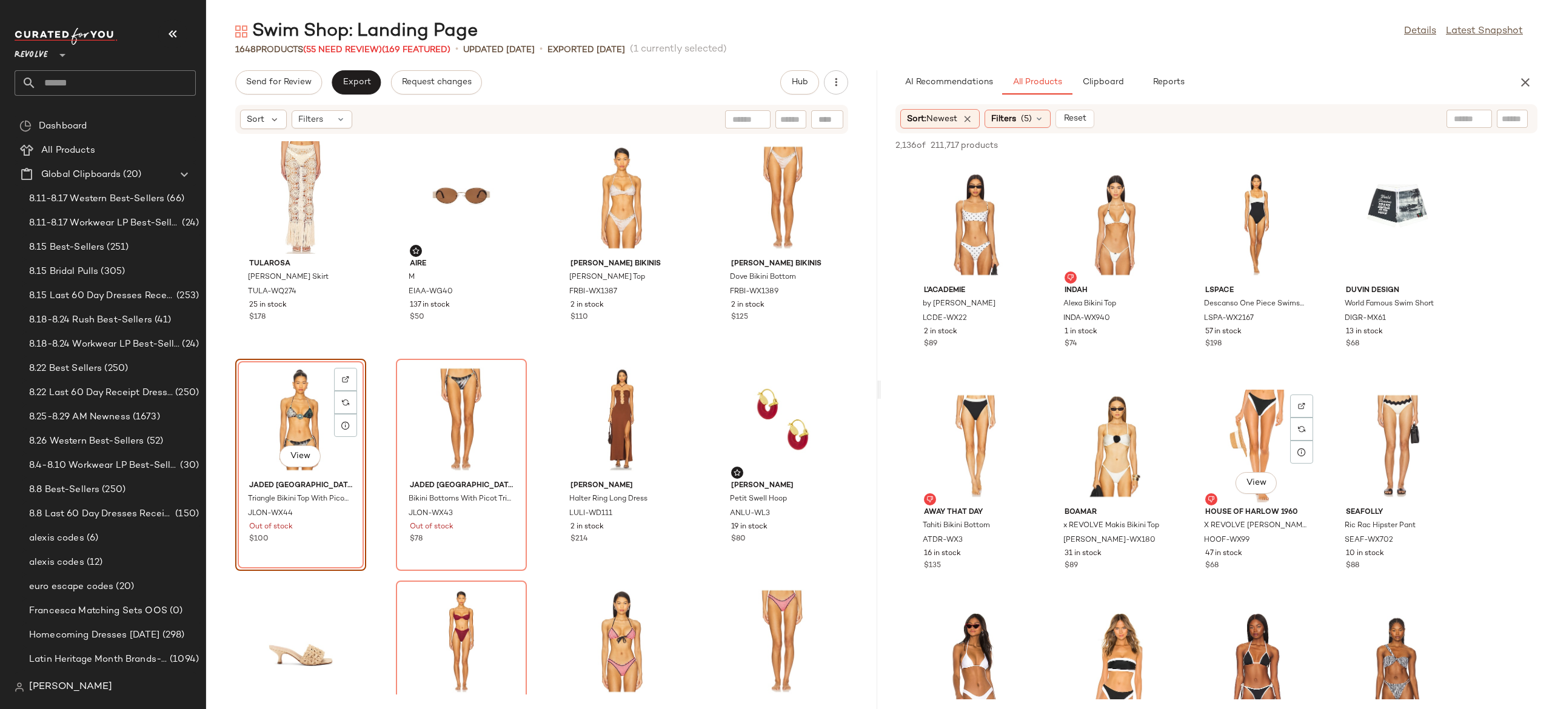
scroll to position [971, 0]
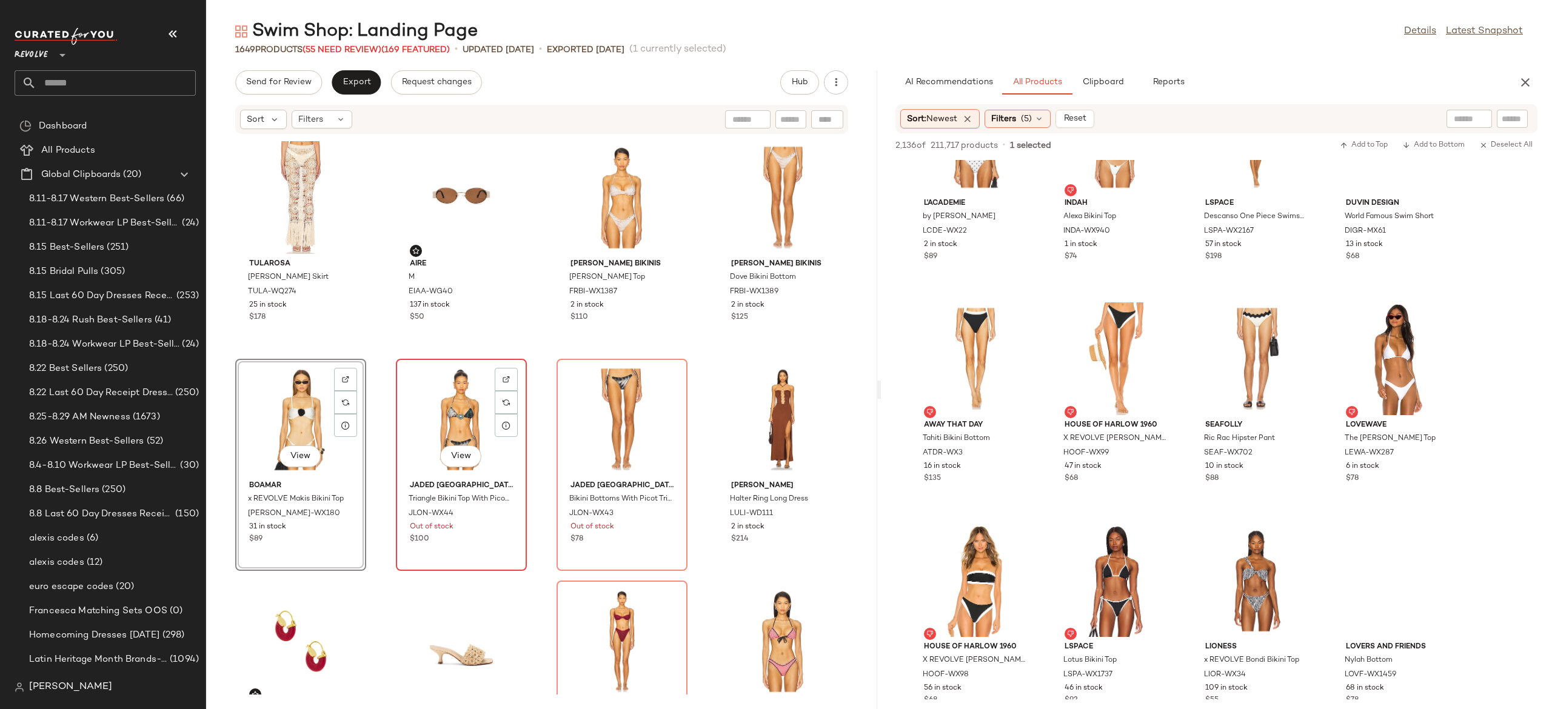
click at [452, 418] on div "View" at bounding box center [461, 419] width 122 height 113
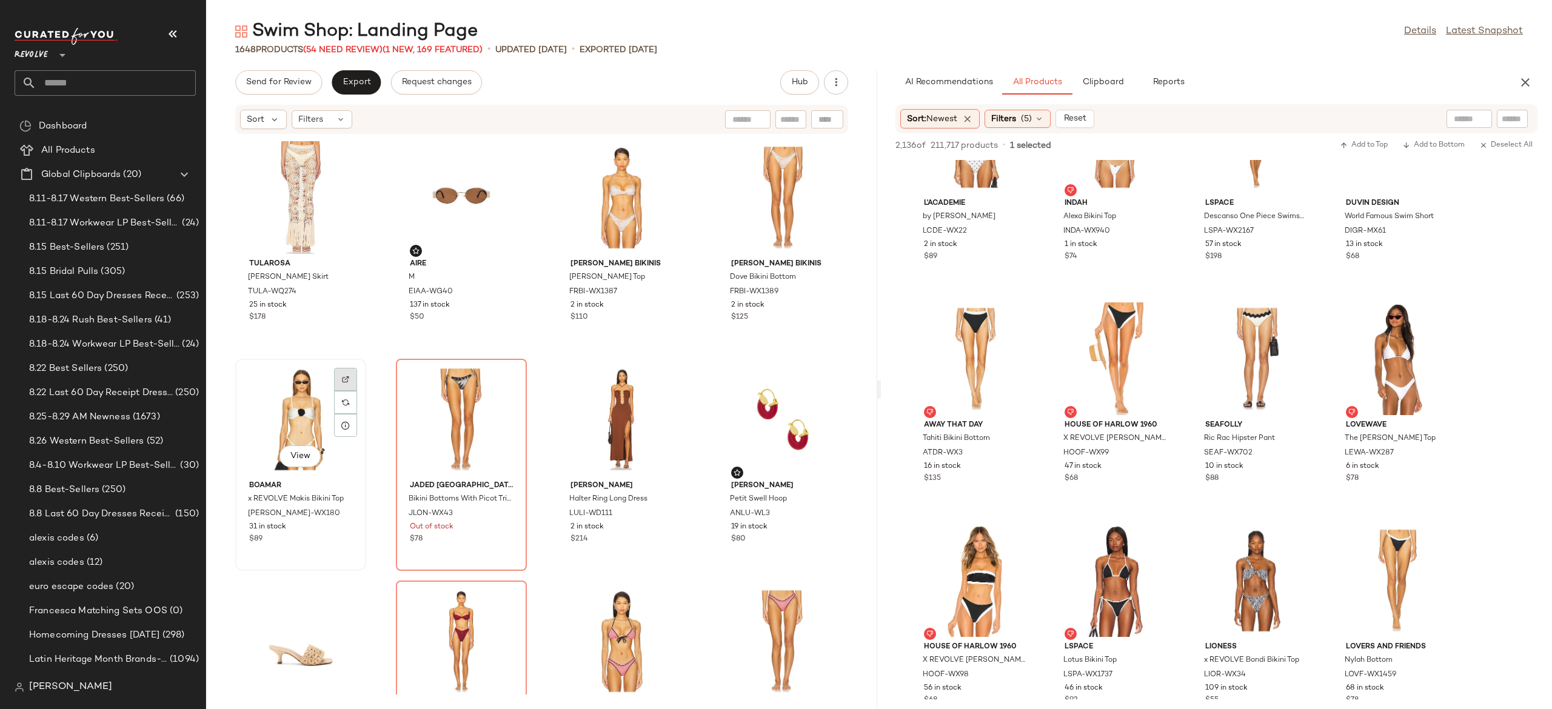
click at [348, 381] on img at bounding box center [345, 379] width 7 height 7
click at [1529, 118] on div at bounding box center [1490, 119] width 86 height 18
click at [1524, 118] on div at bounding box center [1471, 119] width 113 height 18
paste input "**********"
type input "**********"
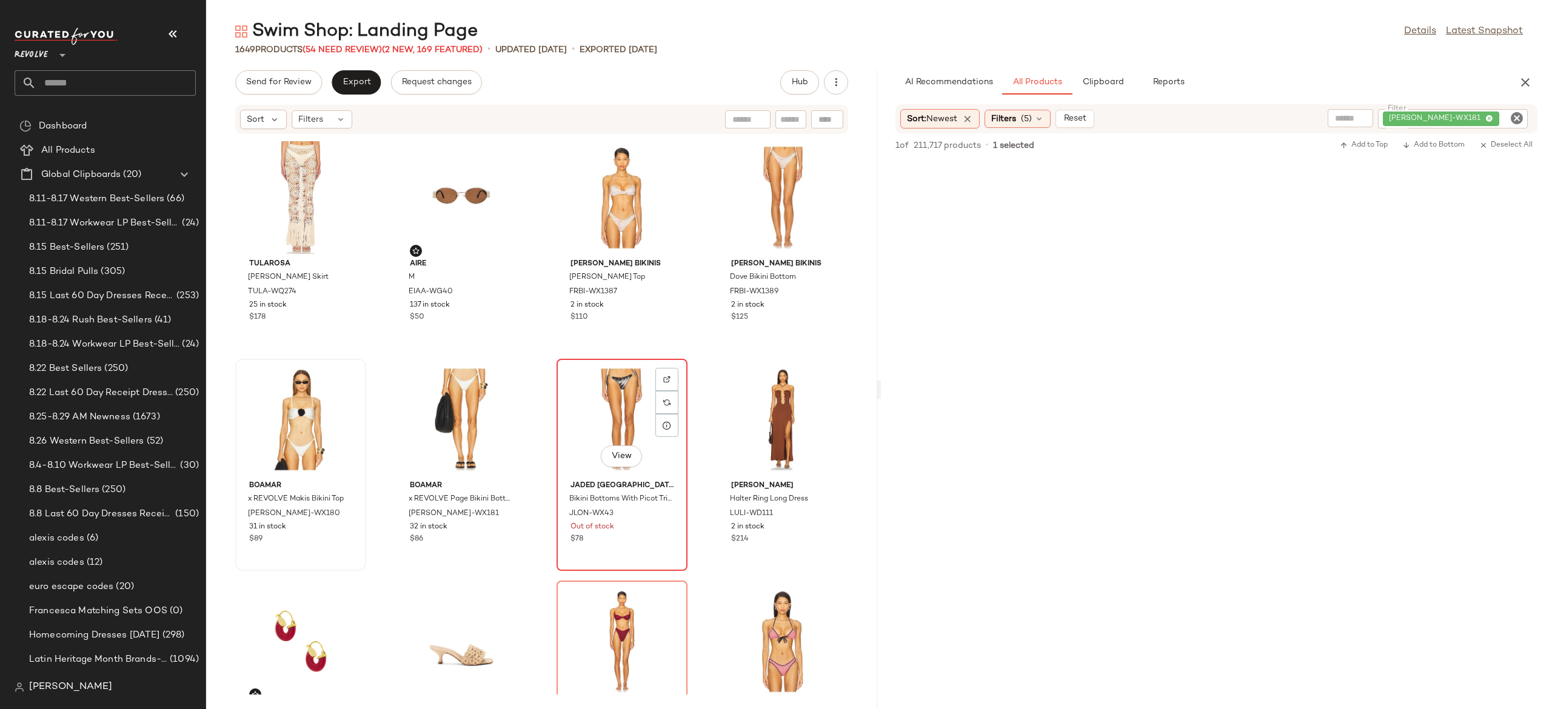
click at [604, 417] on div "View" at bounding box center [622, 419] width 122 height 113
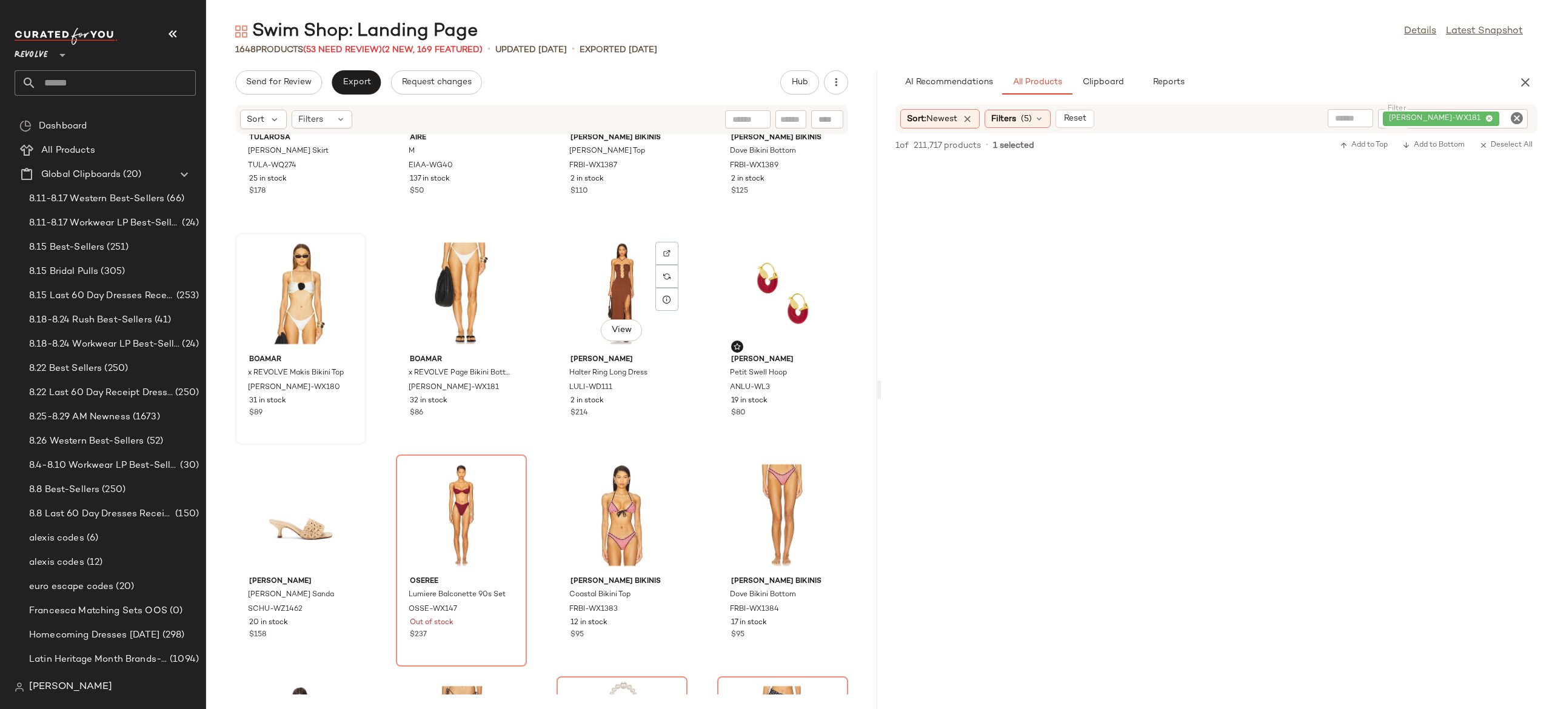
scroll to position [587, 0]
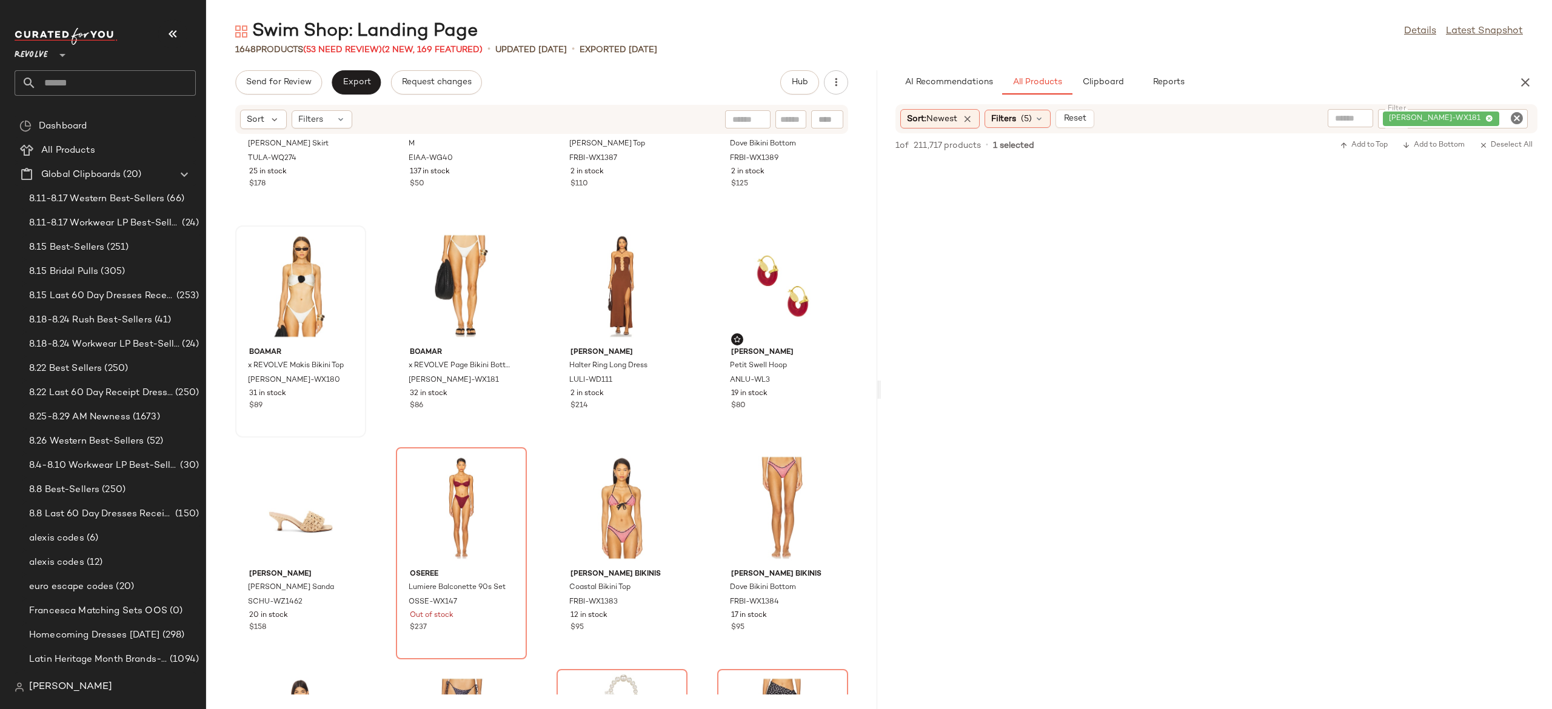
click at [1518, 116] on icon "Clear Filter" at bounding box center [1517, 118] width 15 height 15
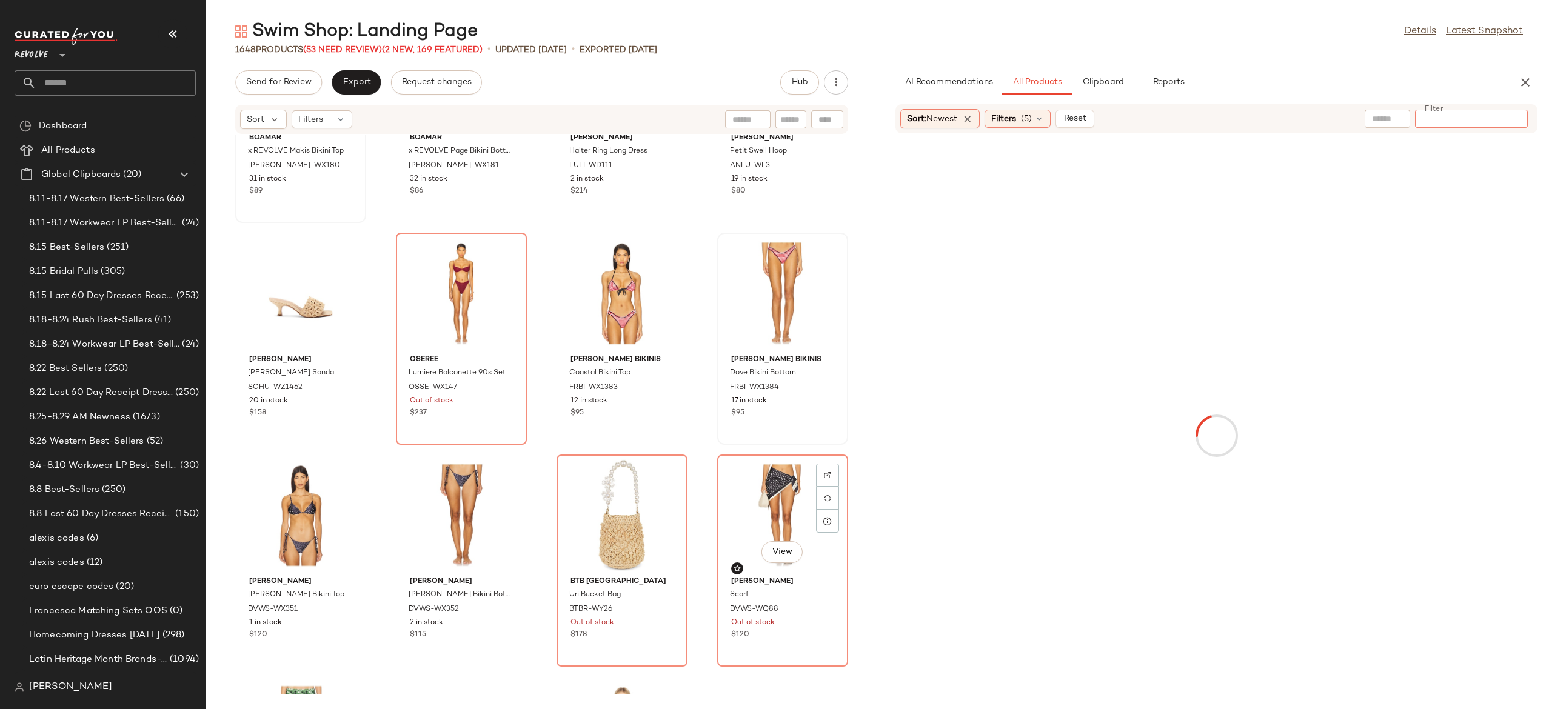
scroll to position [819, 0]
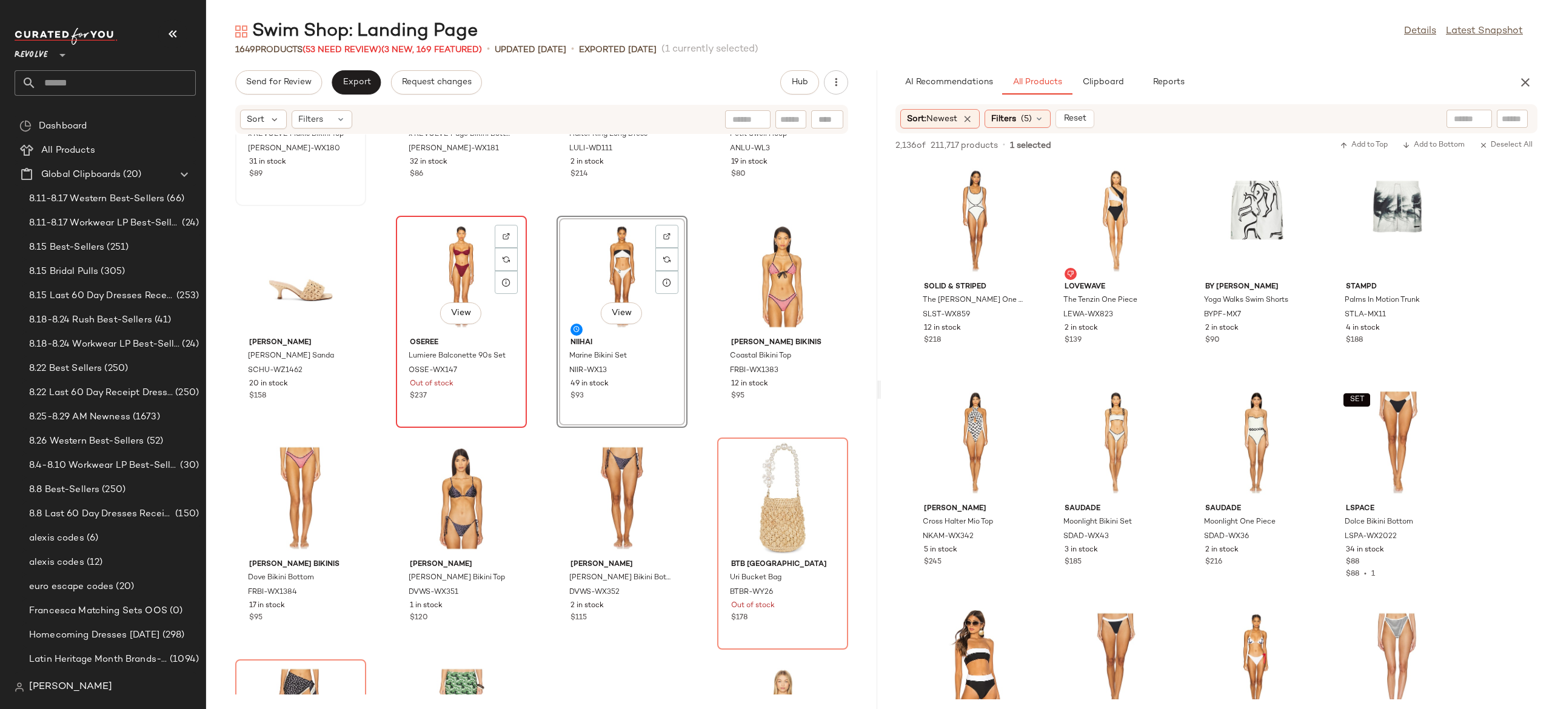
click at [474, 290] on div "View" at bounding box center [461, 276] width 122 height 113
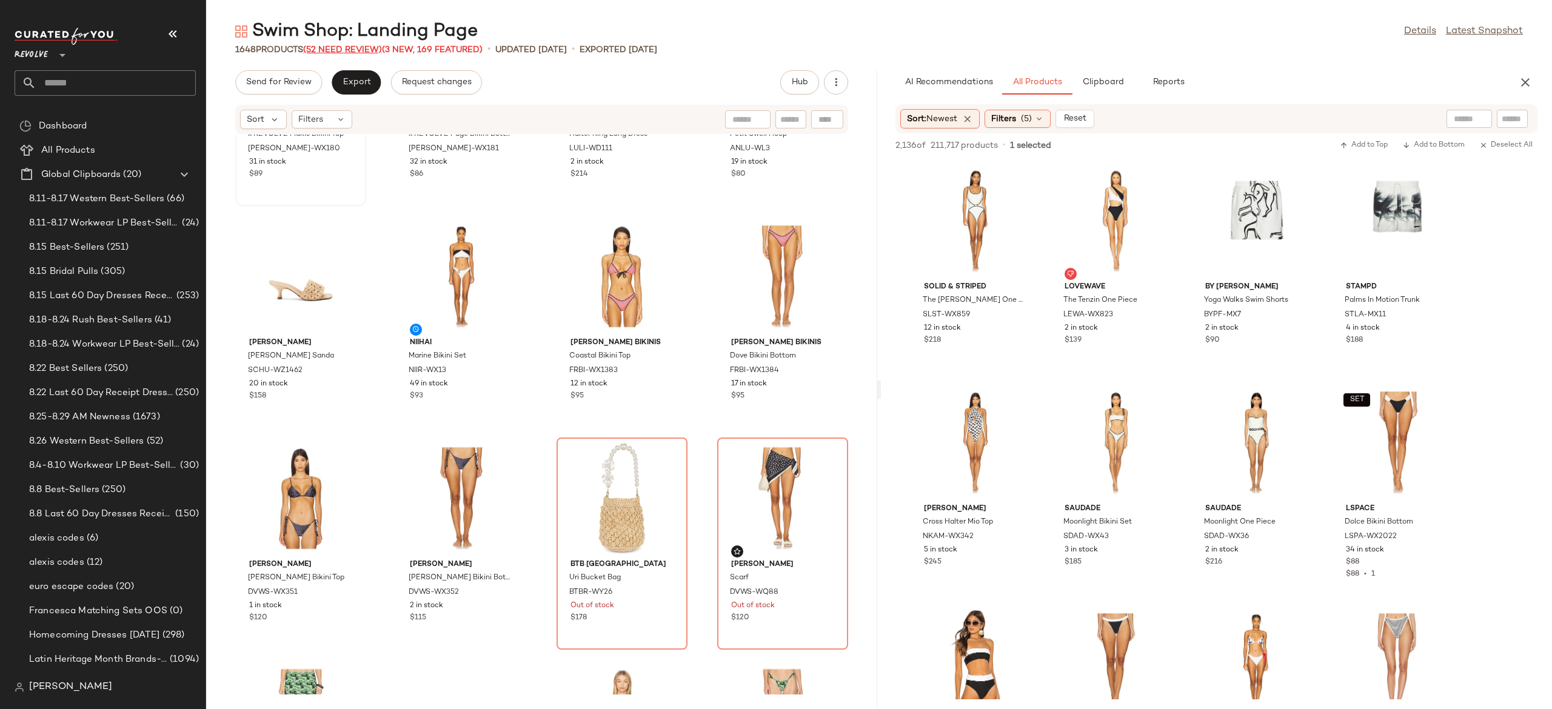
click at [375, 49] on span "(52 Need Review)" at bounding box center [342, 49] width 79 height 9
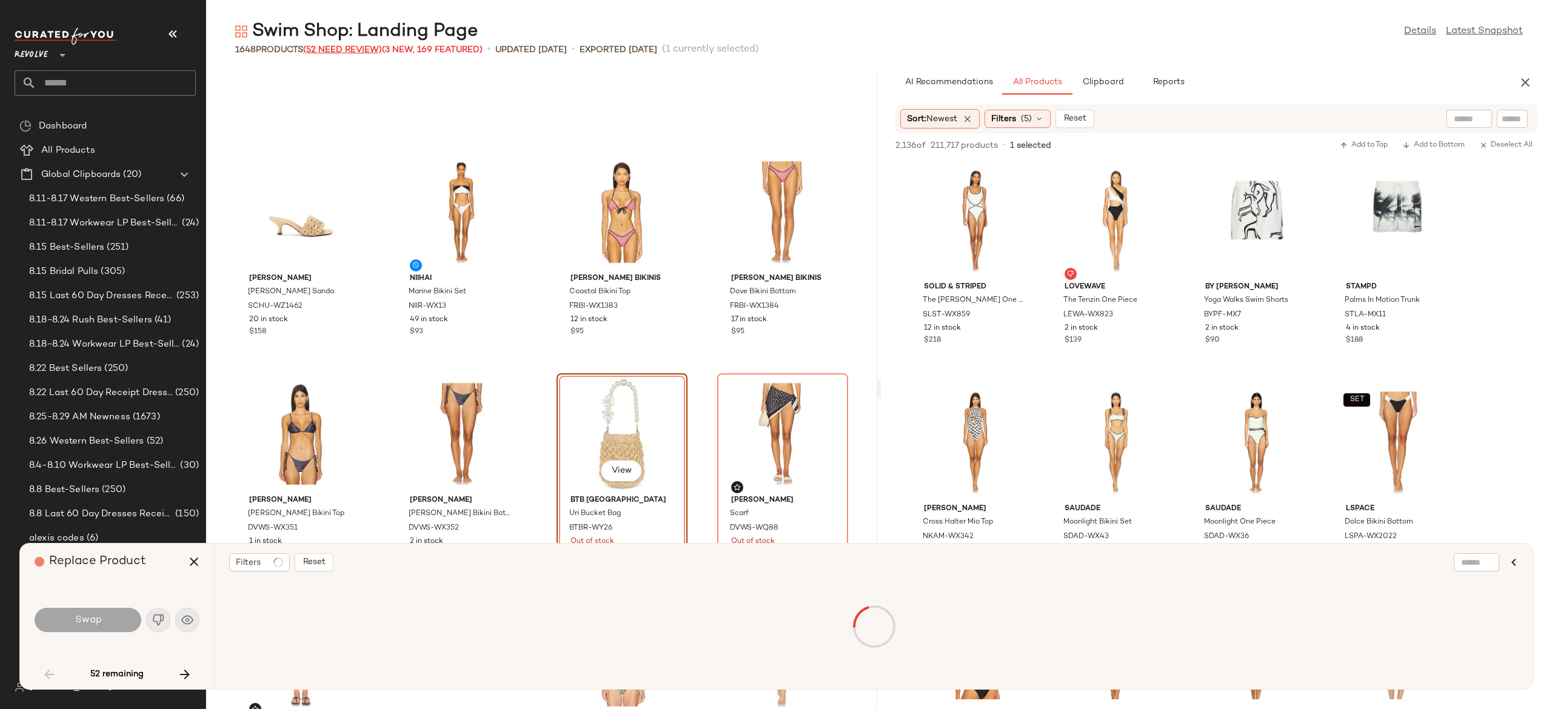
scroll to position [888, 0]
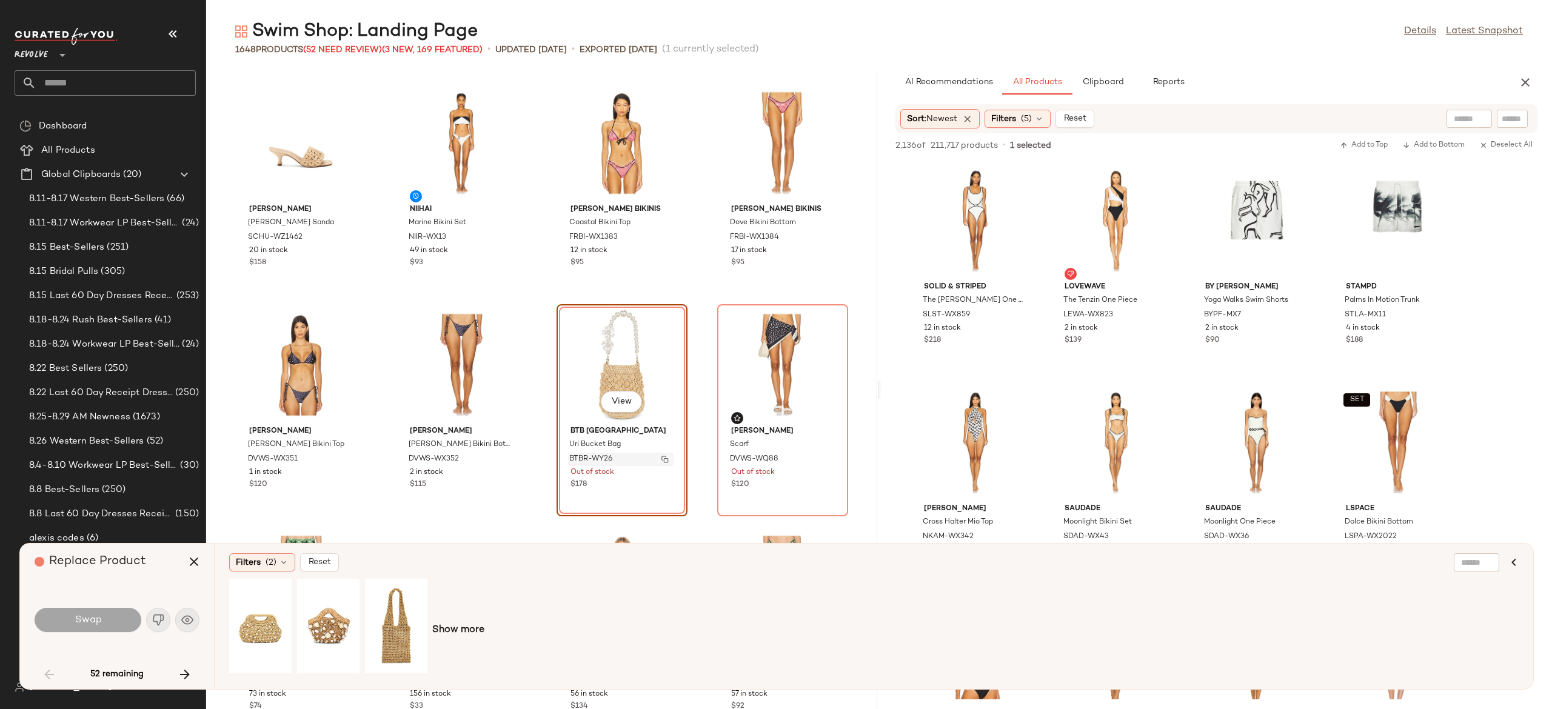
click at [665, 460] on button "button" at bounding box center [665, 459] width 17 height 11
click at [183, 673] on icon "button" at bounding box center [185, 675] width 15 height 15
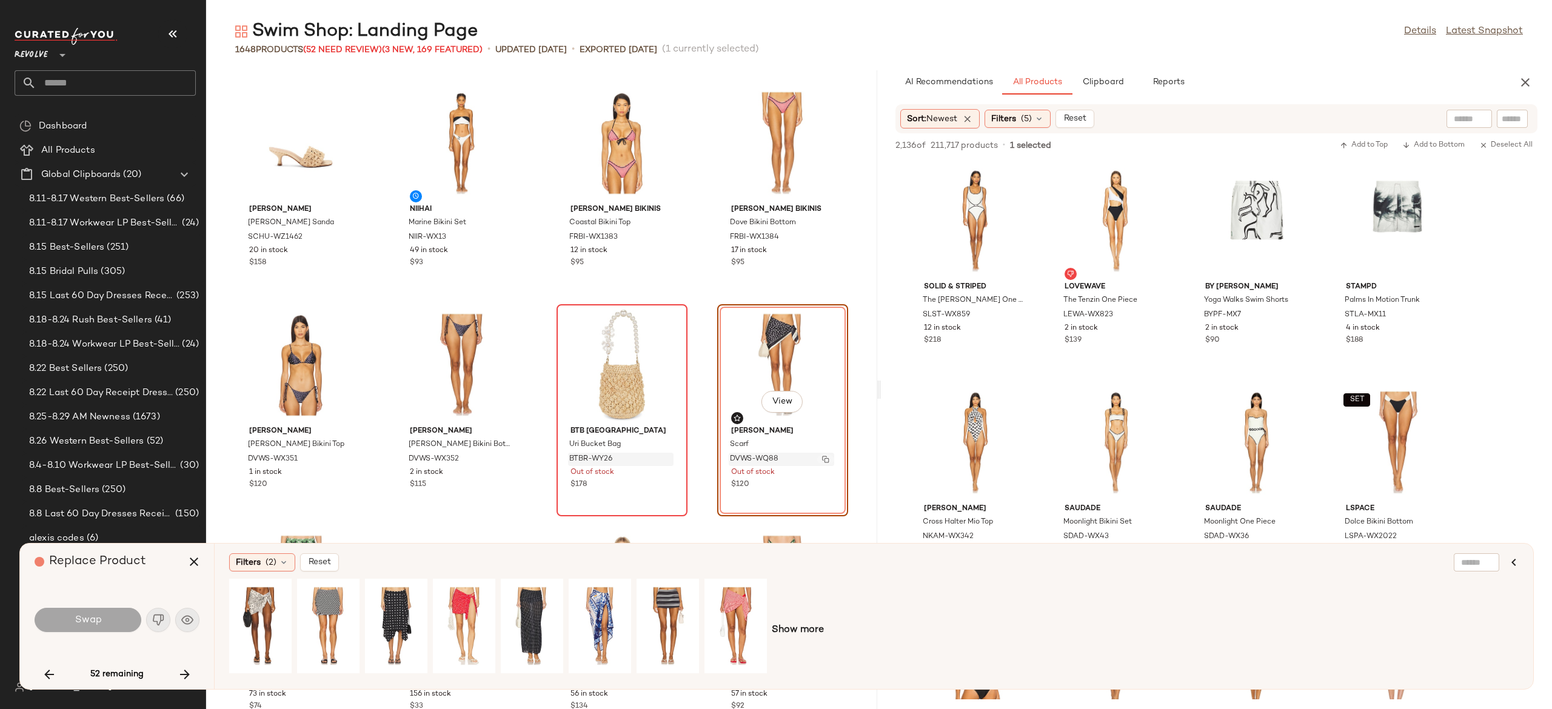
click at [822, 458] on img "button" at bounding box center [825, 459] width 7 height 7
click at [183, 676] on icon "button" at bounding box center [185, 675] width 15 height 15
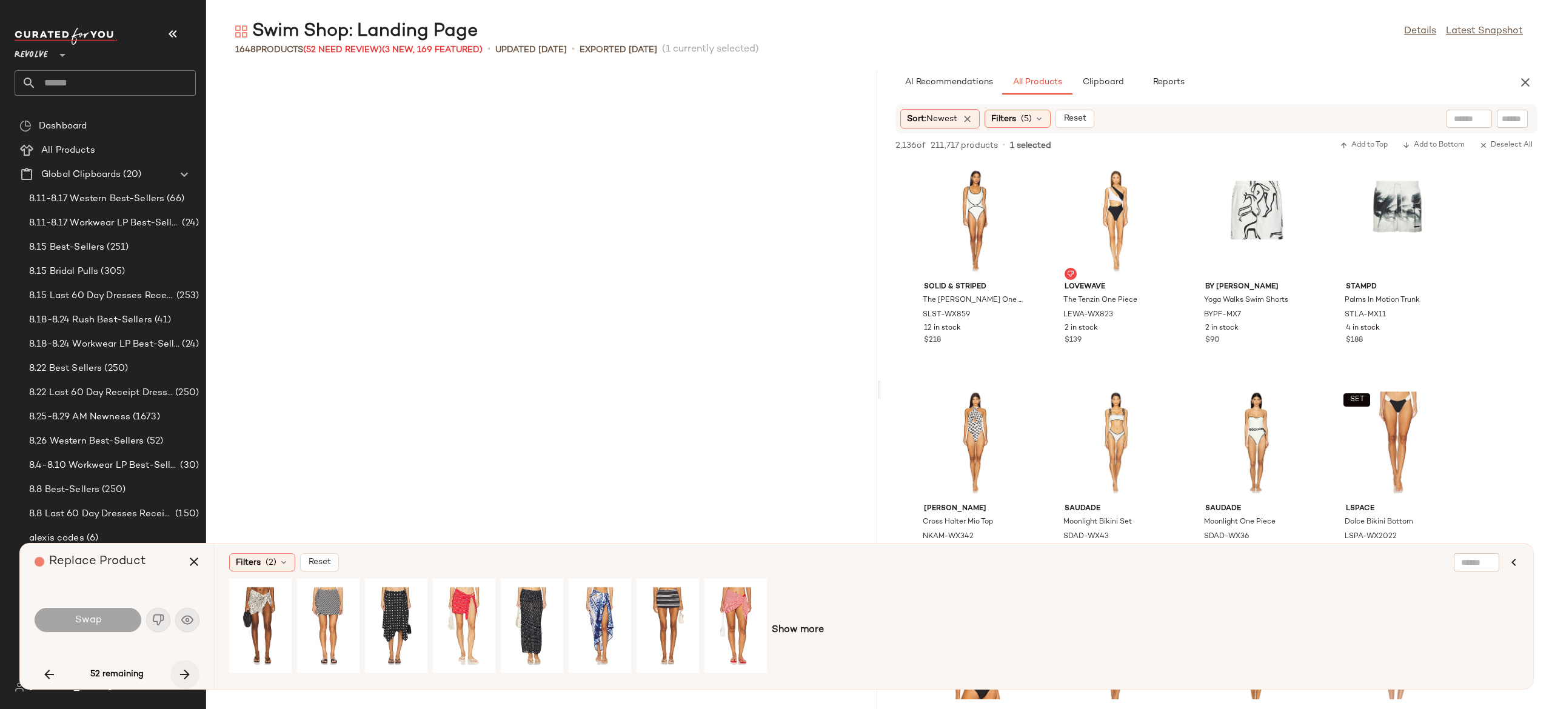
scroll to position [1554, 0]
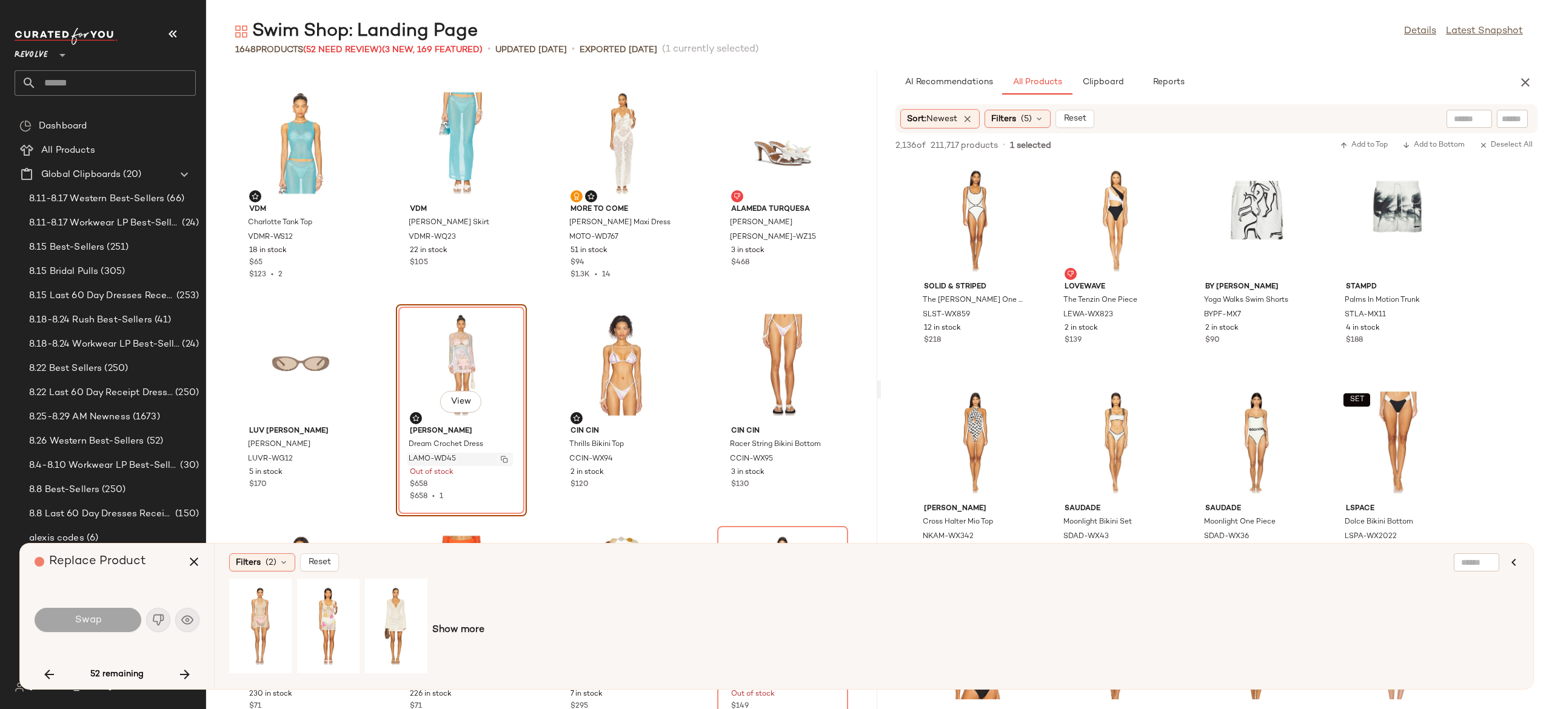
click at [501, 460] on img "button" at bounding box center [504, 459] width 7 height 7
click at [179, 674] on icon "button" at bounding box center [185, 675] width 15 height 15
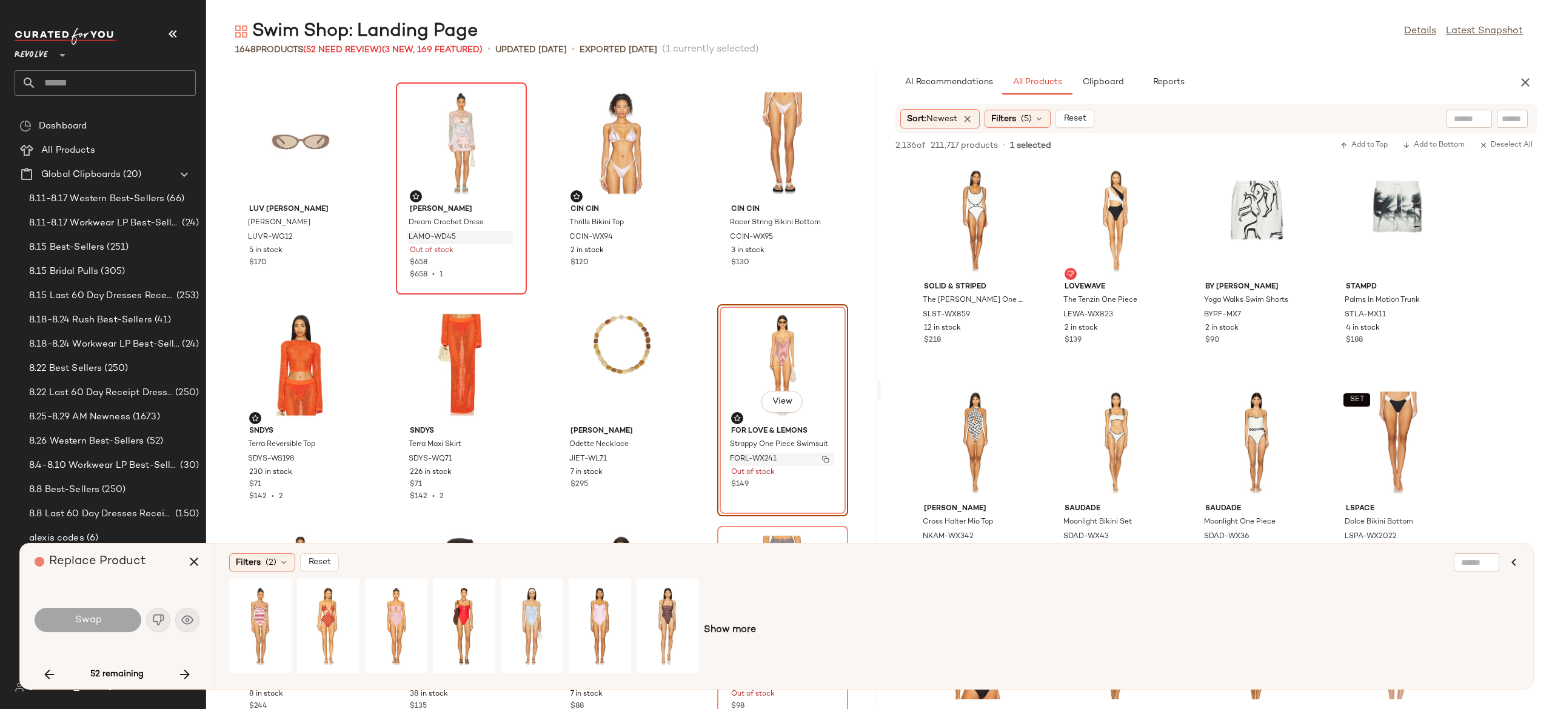
click at [820, 463] on button "button" at bounding box center [825, 459] width 17 height 11
click at [179, 673] on icon "button" at bounding box center [185, 675] width 15 height 15
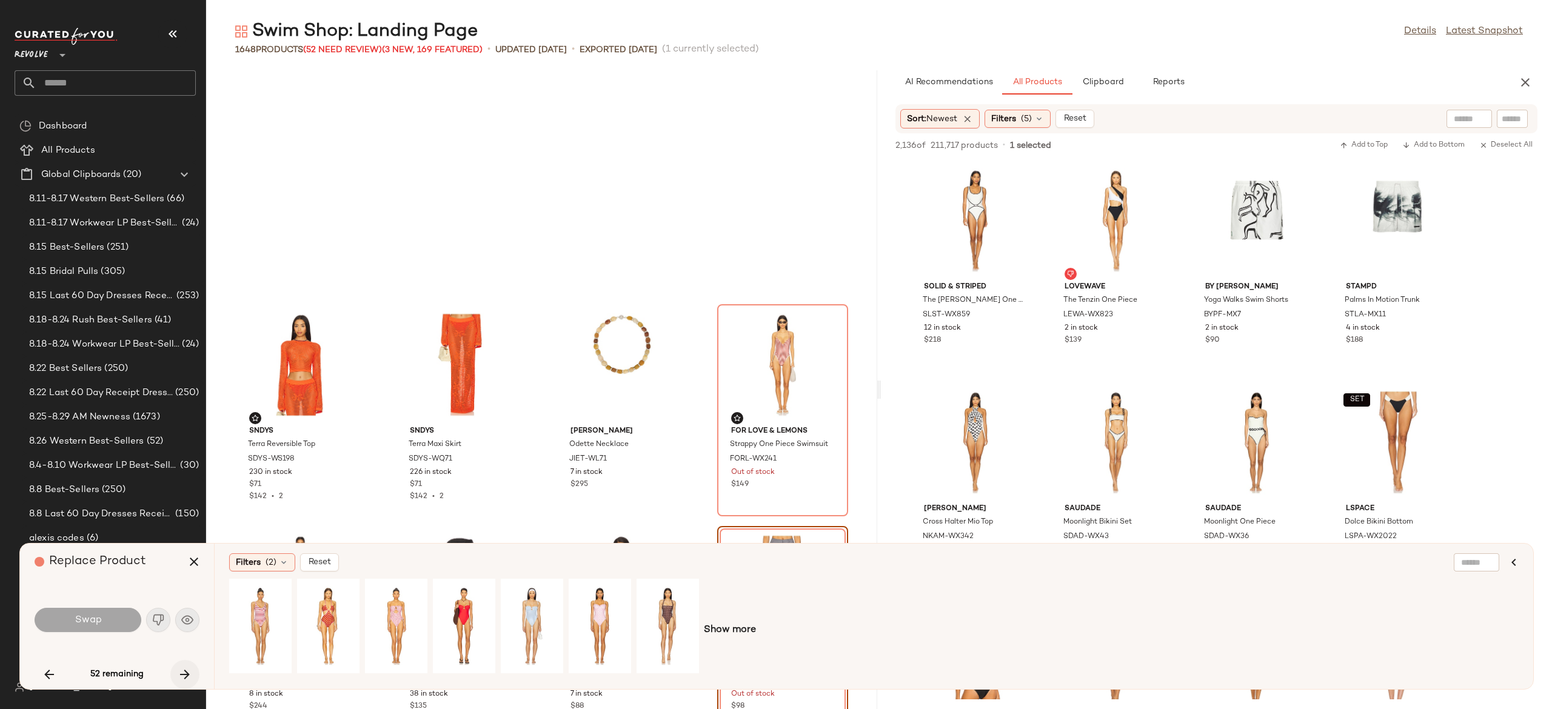
scroll to position [1997, 0]
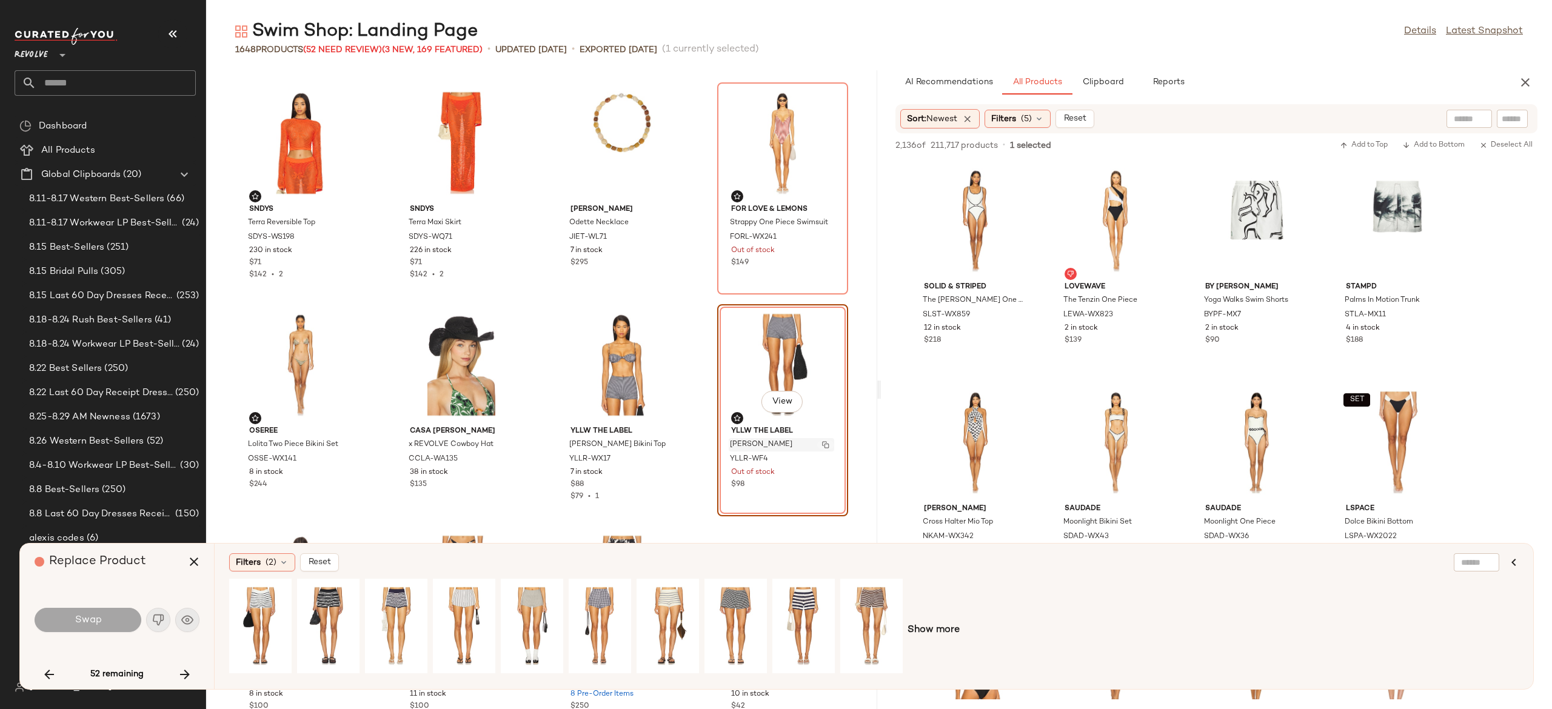
click at [822, 443] on img "button" at bounding box center [825, 444] width 7 height 7
click at [815, 453] on div "YLLR-WF4" at bounding box center [782, 459] width 106 height 13
click at [184, 676] on icon "button" at bounding box center [185, 675] width 15 height 15
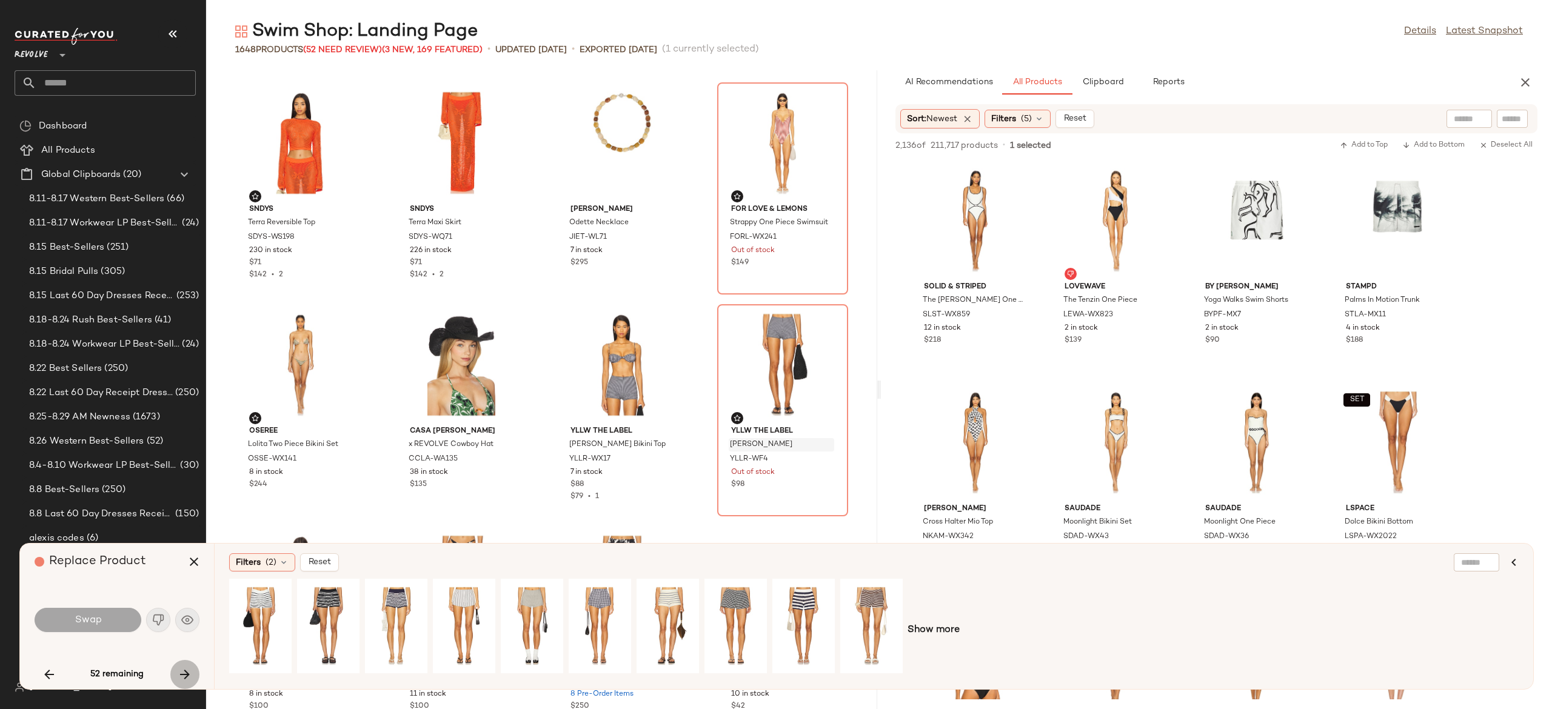
scroll to position [3551, 0]
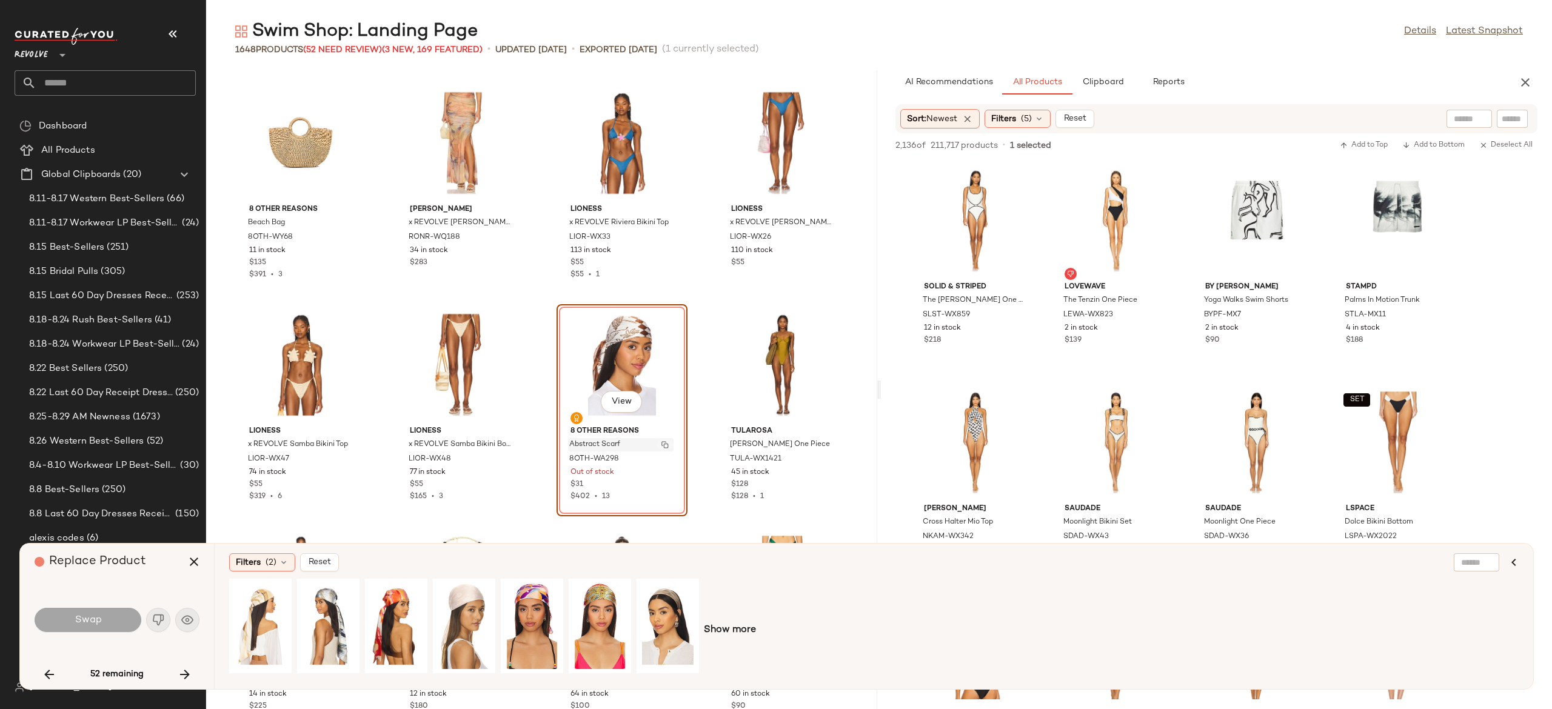
click at [662, 445] on img "button" at bounding box center [665, 444] width 7 height 7
click at [662, 462] on img "button" at bounding box center [665, 459] width 7 height 7
click at [184, 671] on icon "button" at bounding box center [185, 675] width 15 height 15
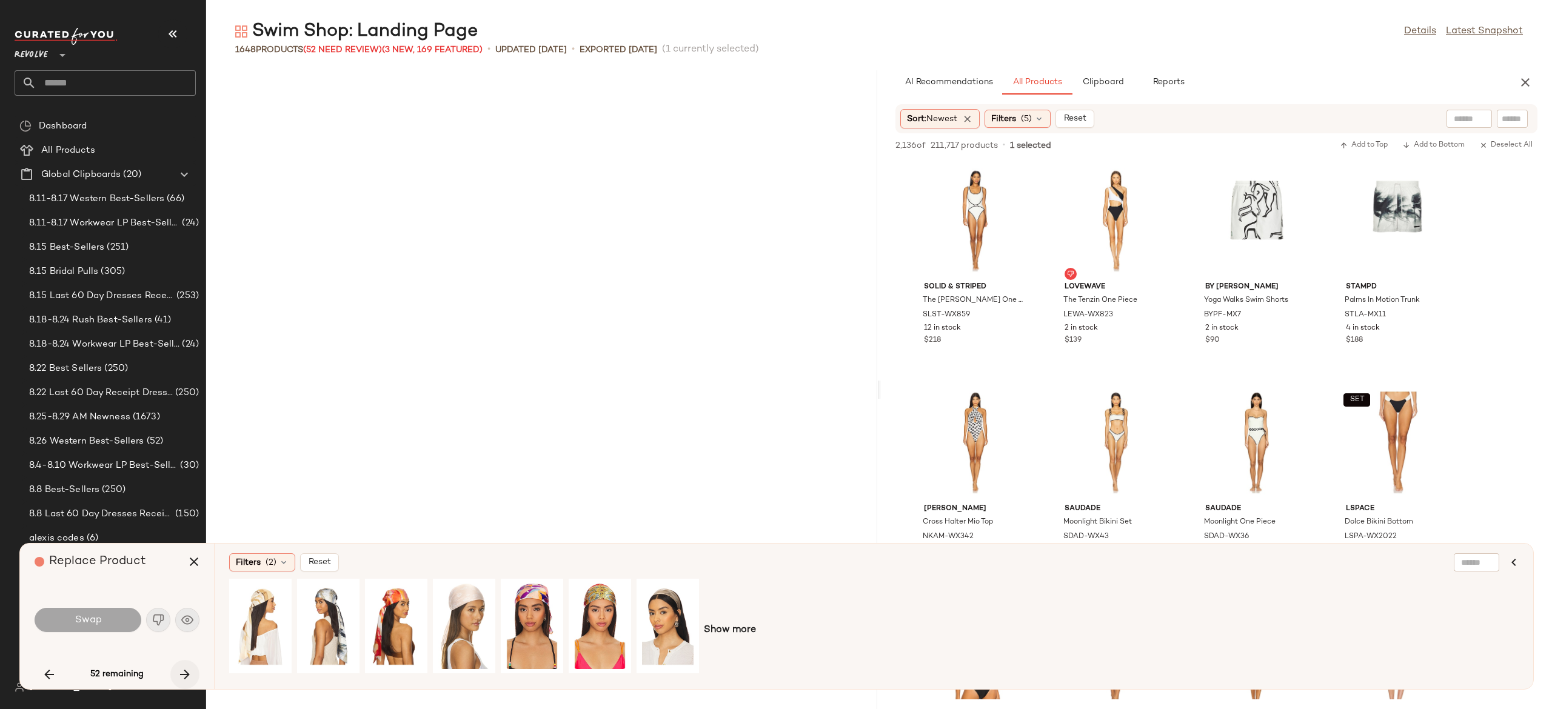
scroll to position [5992, 0]
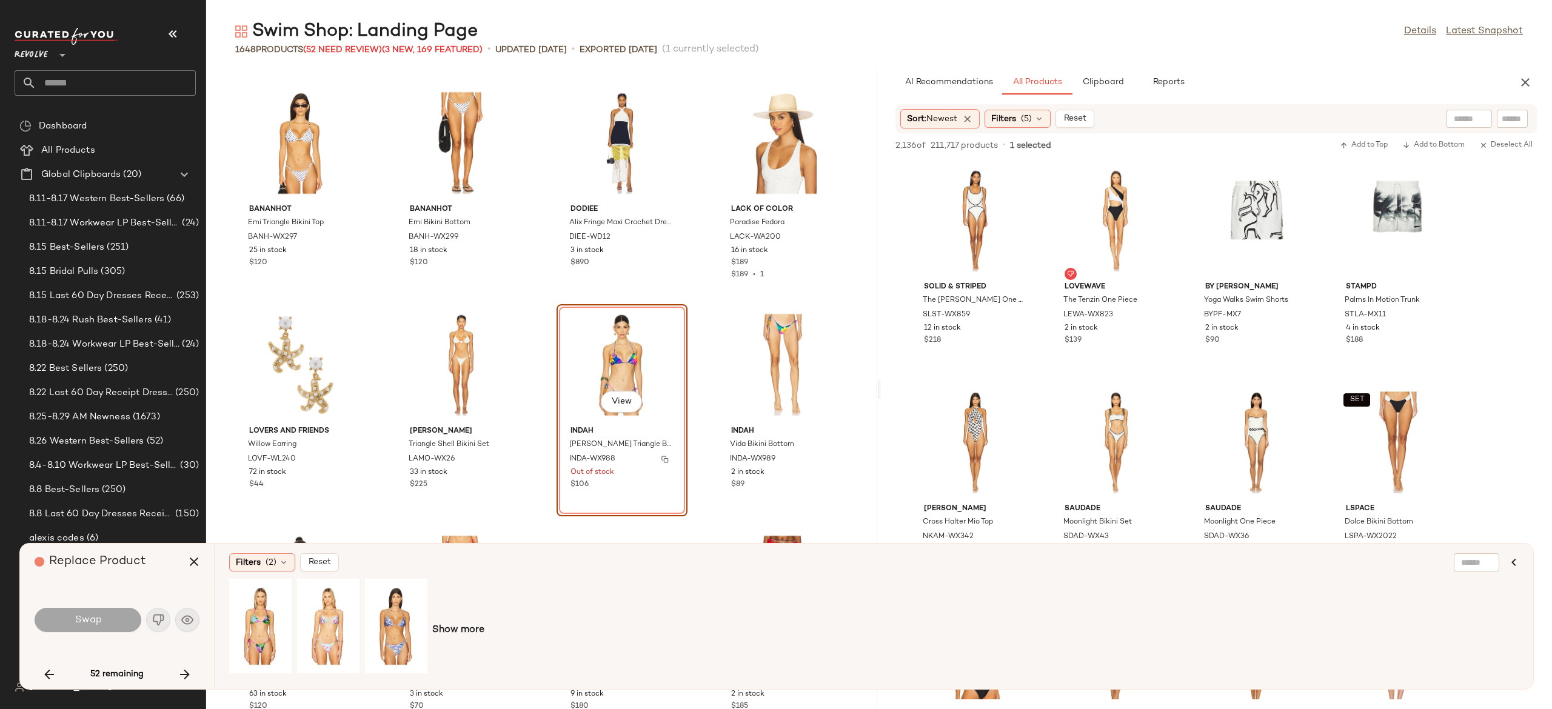
click at [659, 463] on button "button" at bounding box center [665, 459] width 17 height 11
click at [184, 671] on icon "button" at bounding box center [185, 675] width 15 height 15
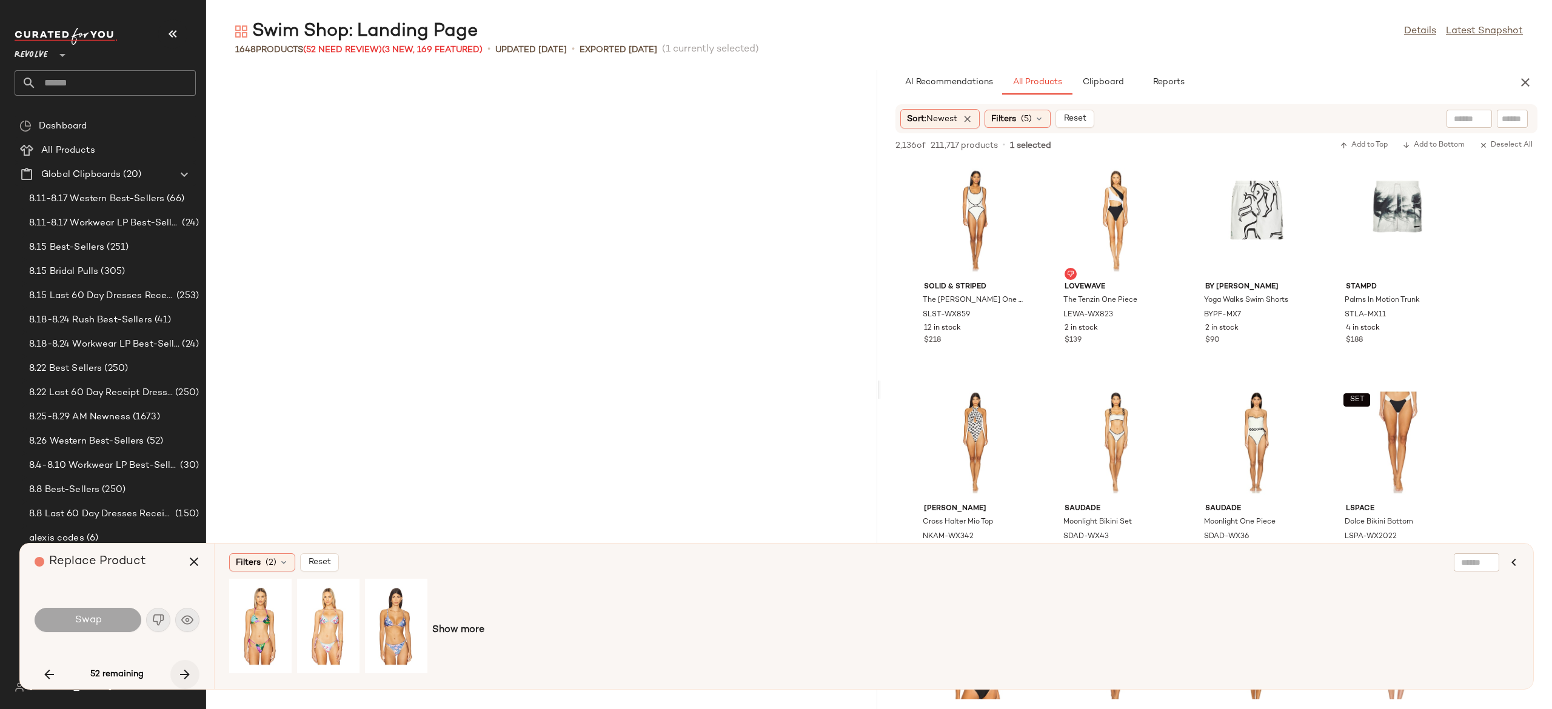
scroll to position [7102, 0]
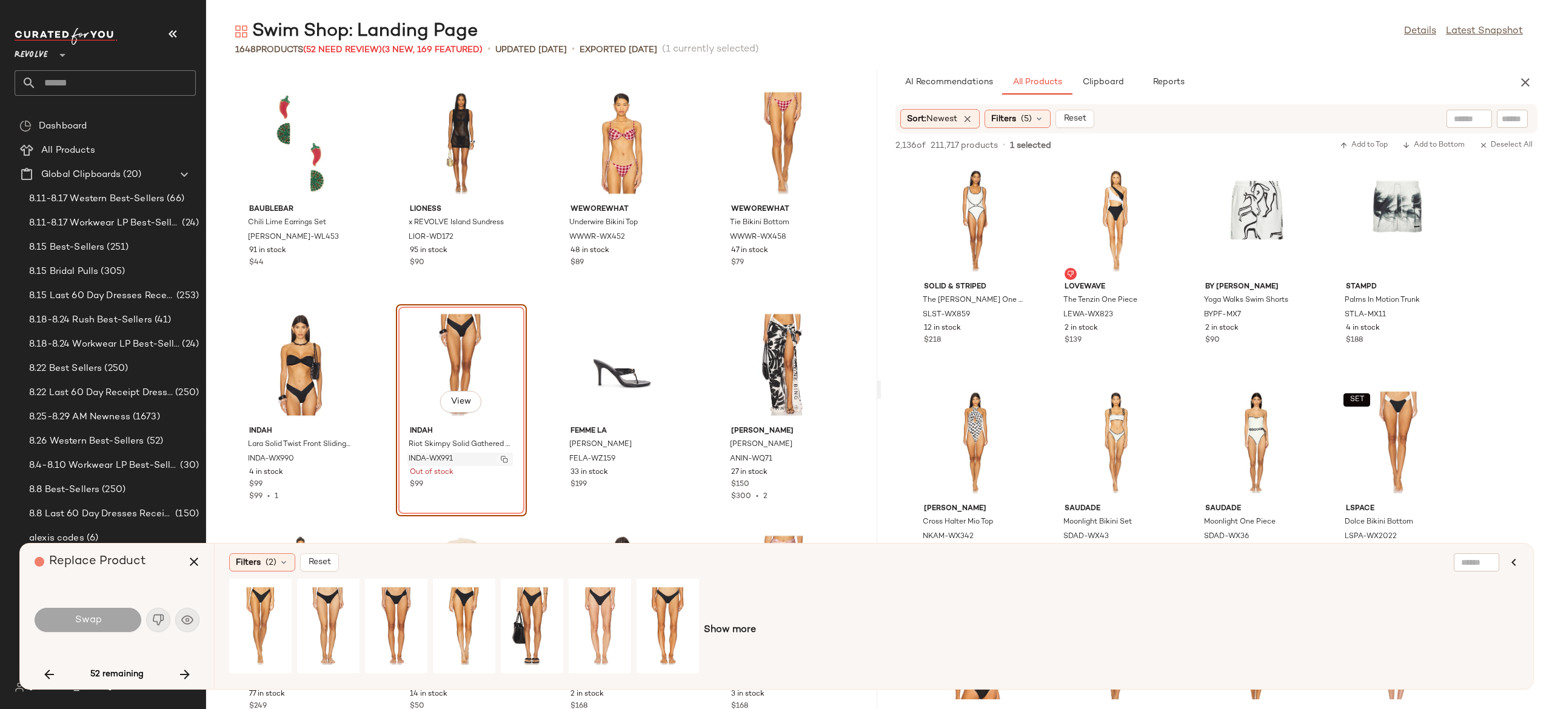
click at [501, 458] on img "button" at bounding box center [504, 459] width 7 height 7
click at [183, 674] on icon "button" at bounding box center [185, 675] width 15 height 15
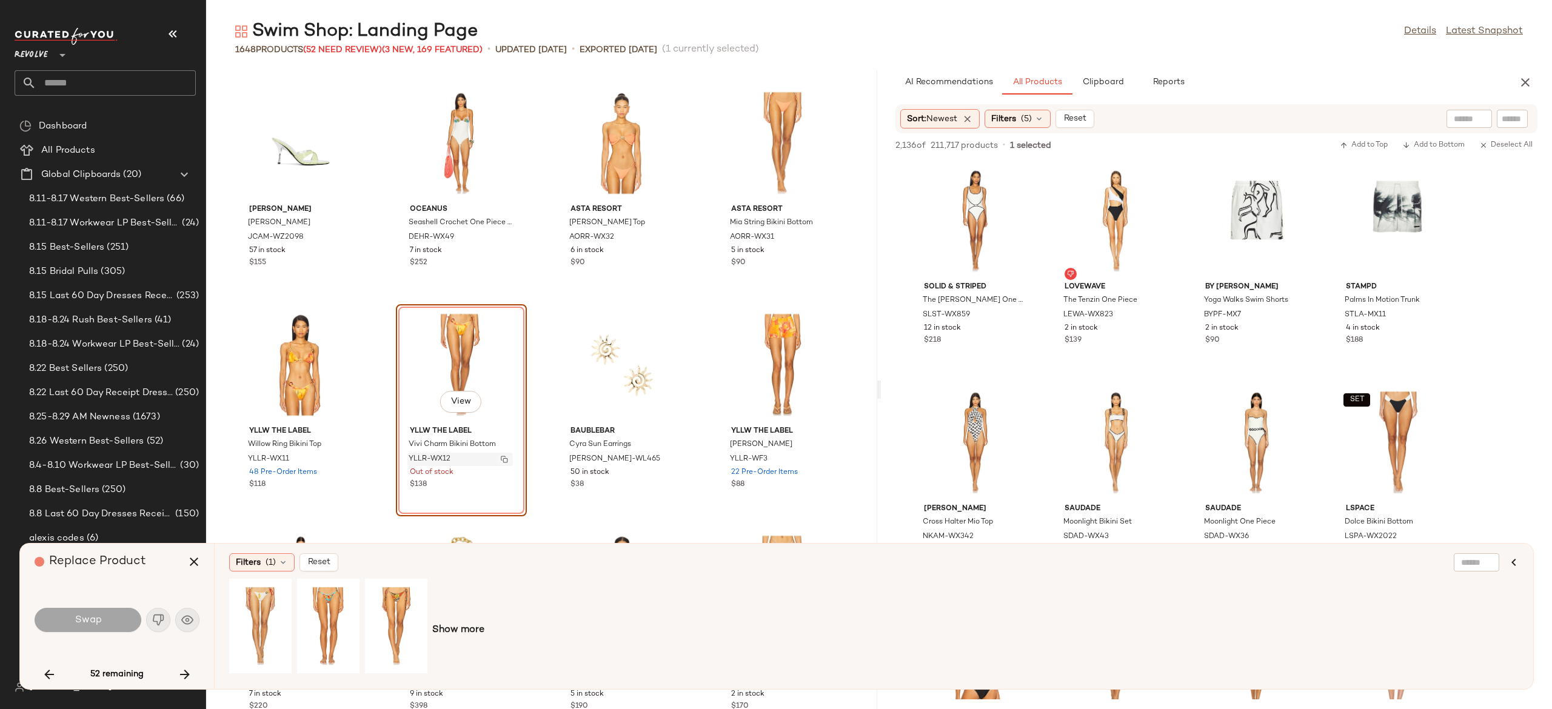
click at [502, 457] on img "button" at bounding box center [504, 459] width 7 height 7
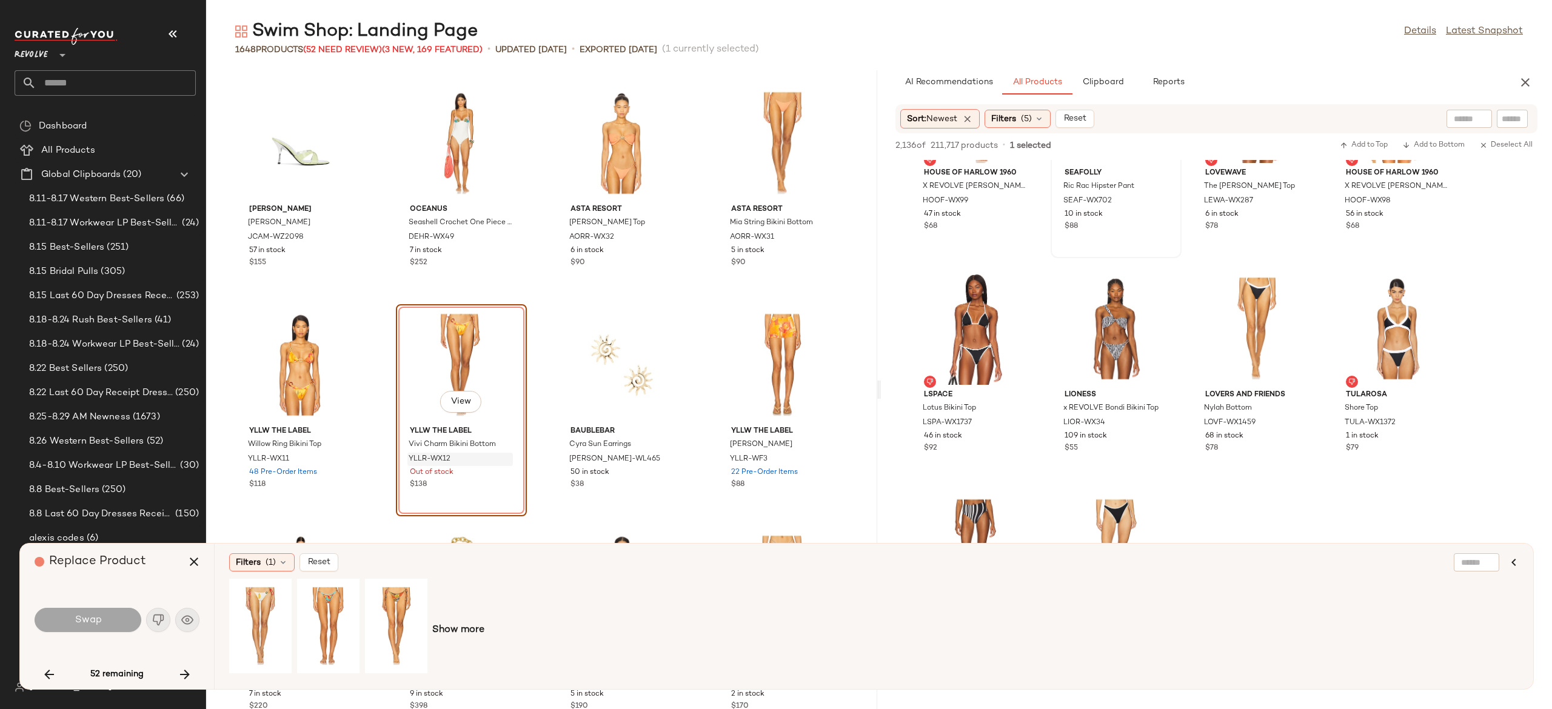
scroll to position [1247, 0]
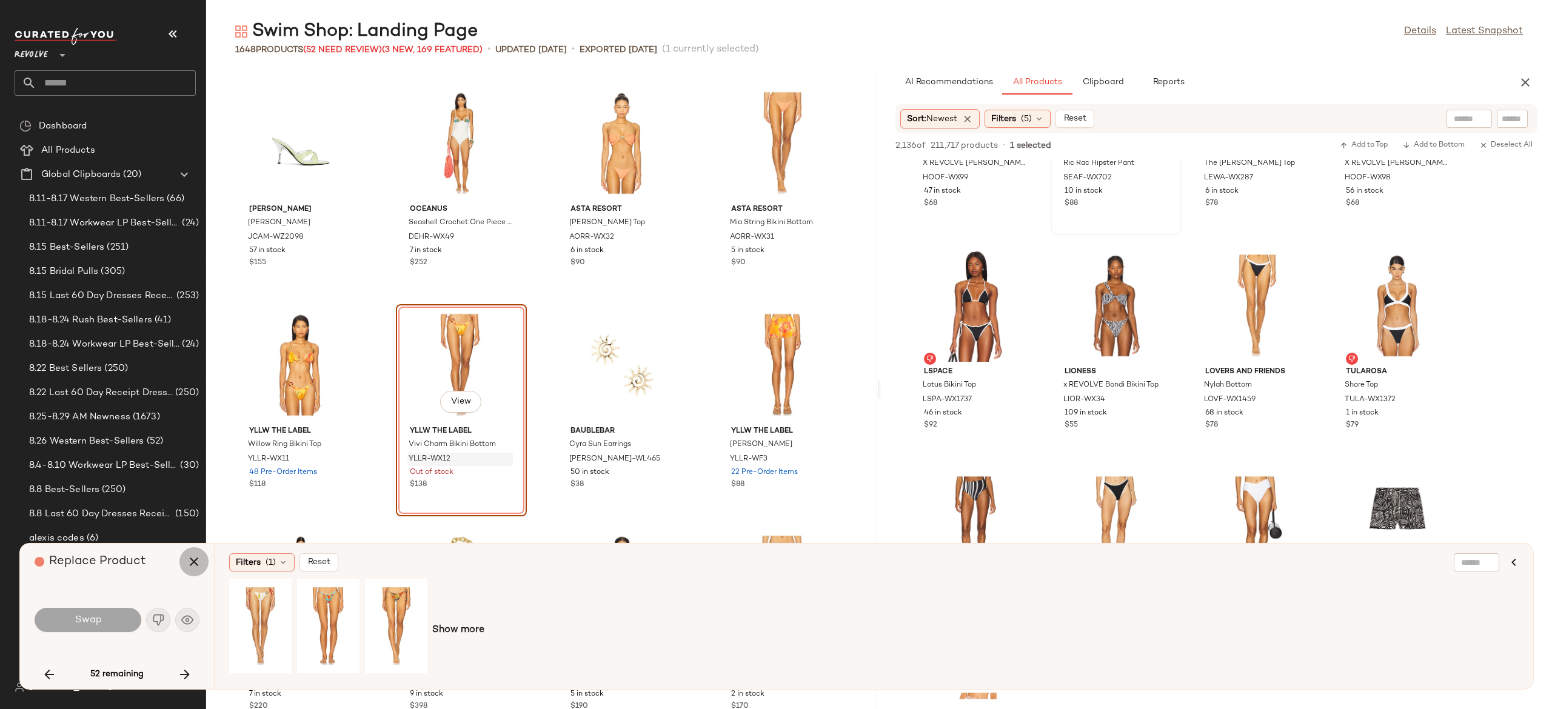
click at [199, 563] on icon "button" at bounding box center [194, 562] width 15 height 15
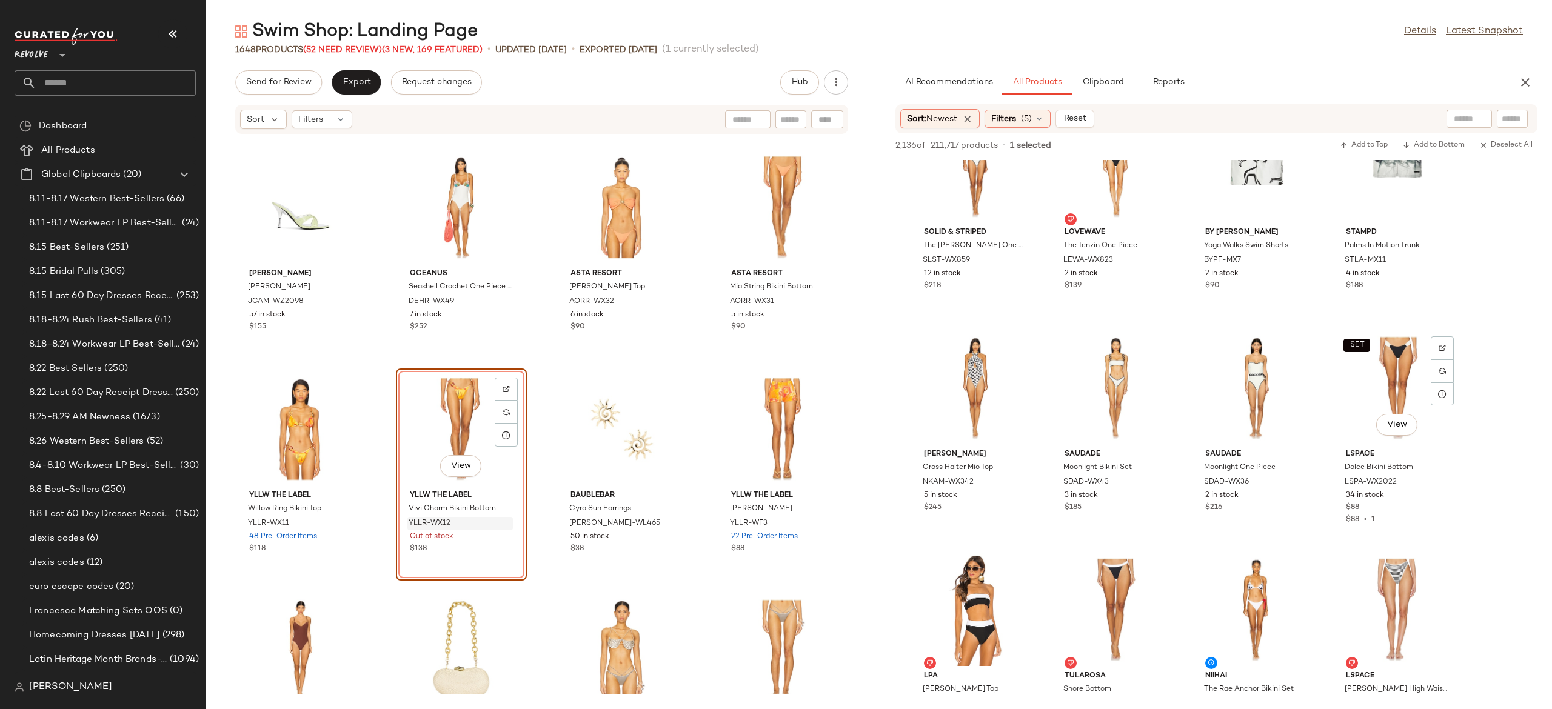
scroll to position [53, 0]
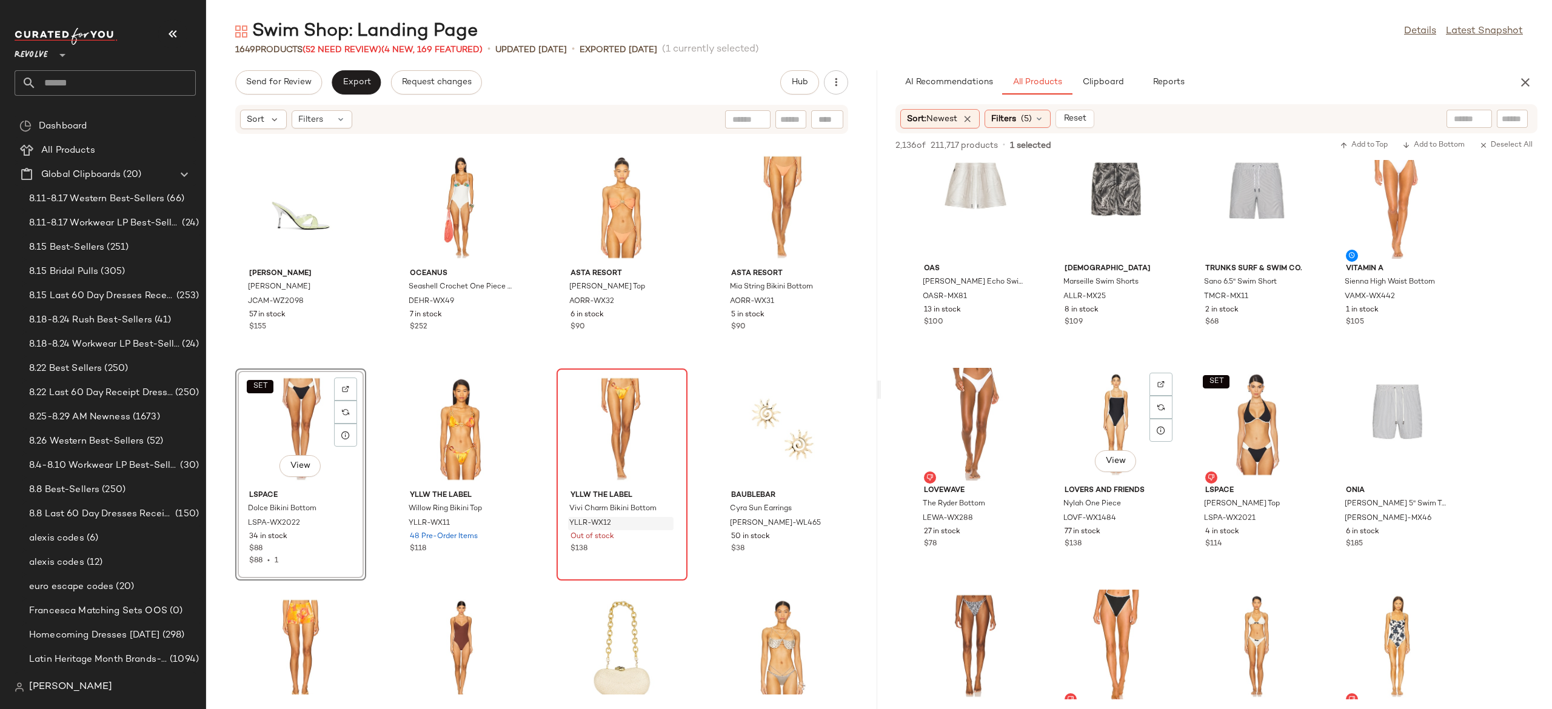
scroll to position [1799, 0]
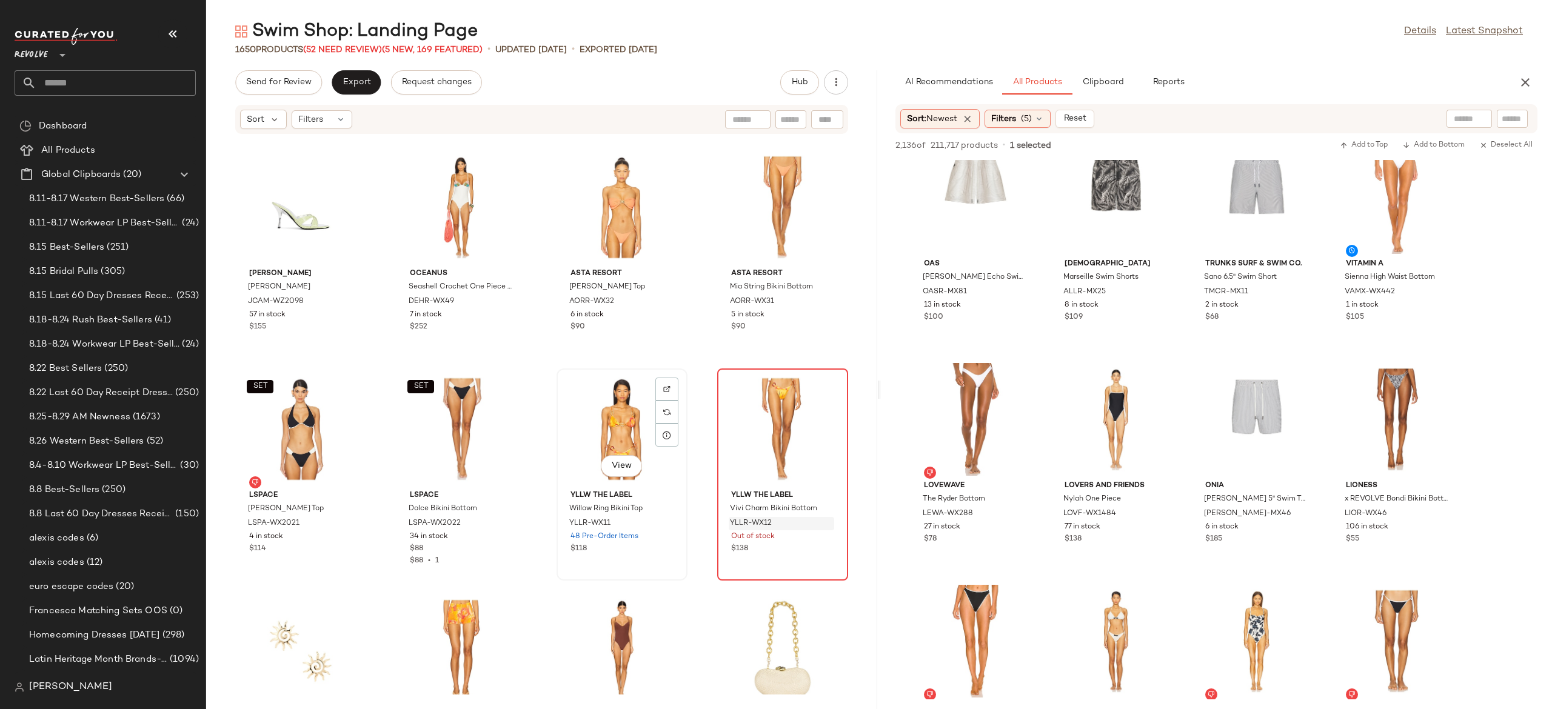
click at [610, 429] on div "View" at bounding box center [622, 429] width 122 height 113
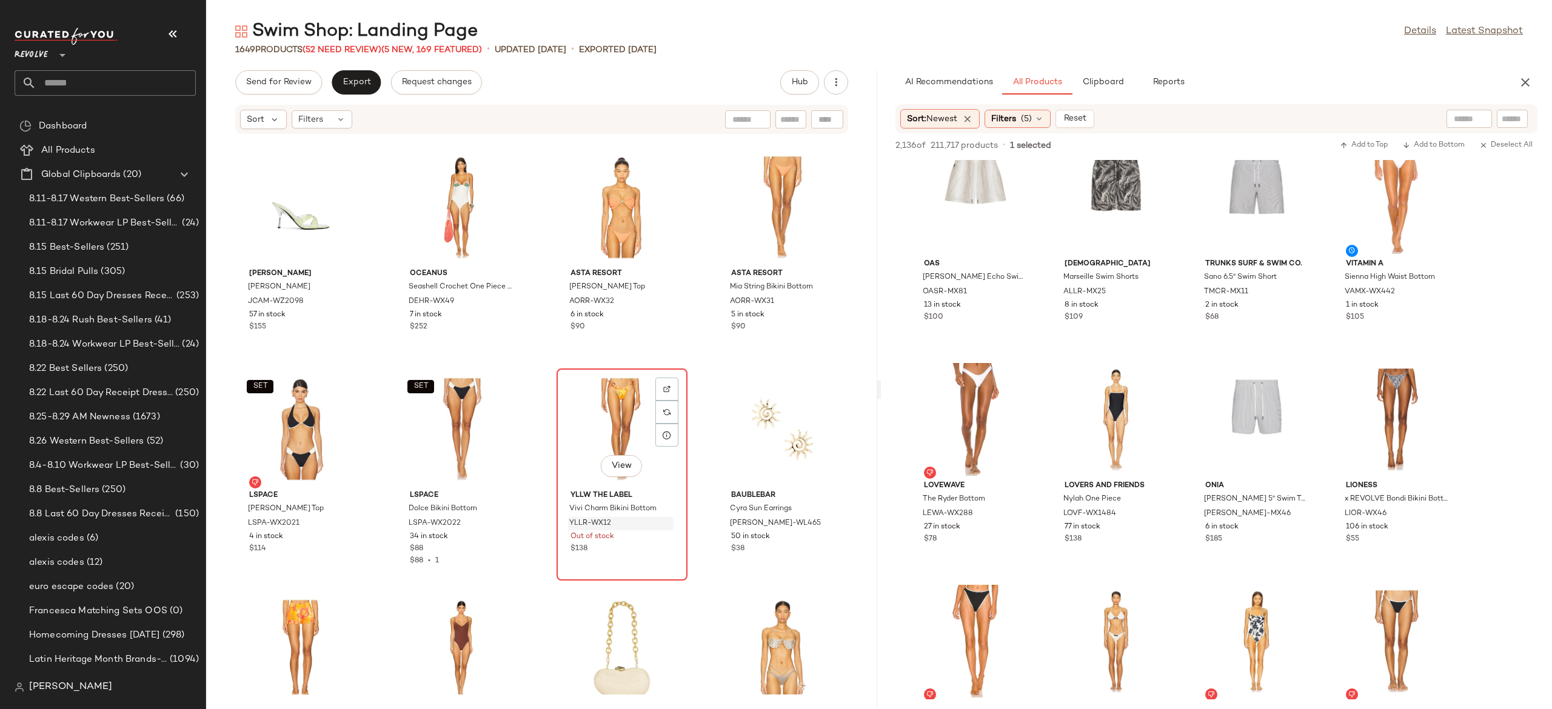
click at [610, 429] on div "View" at bounding box center [622, 429] width 122 height 113
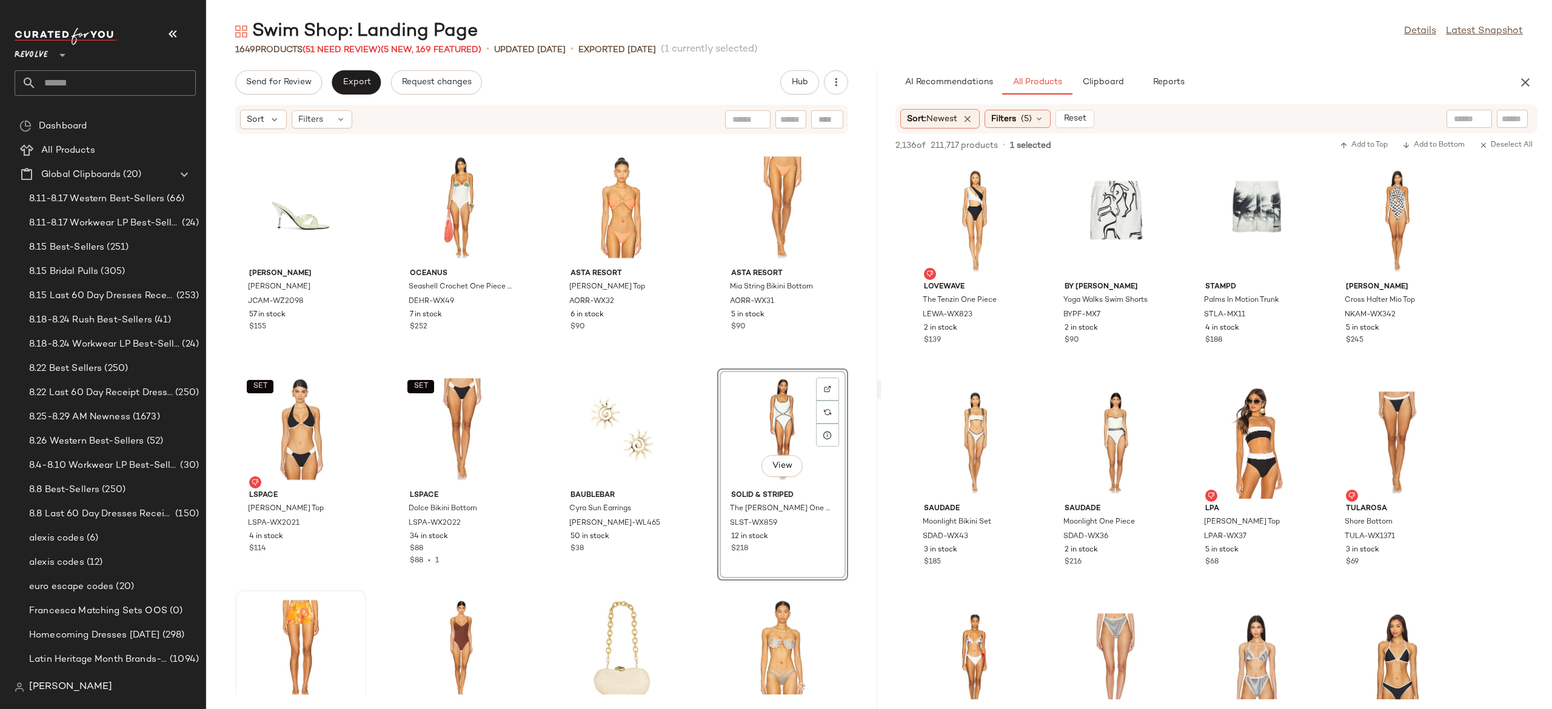
scroll to position [11592, 0]
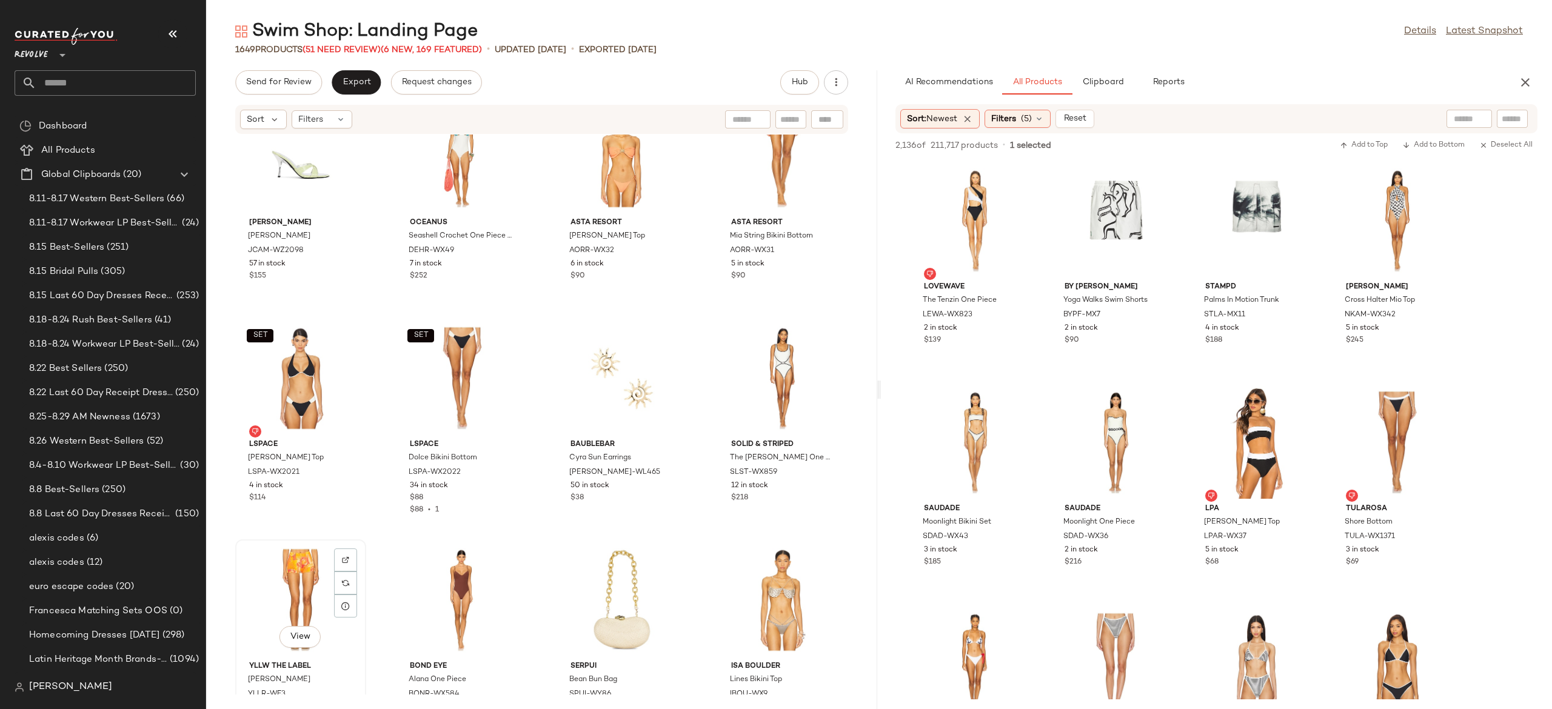
click at [301, 579] on div "View" at bounding box center [301, 600] width 122 height 113
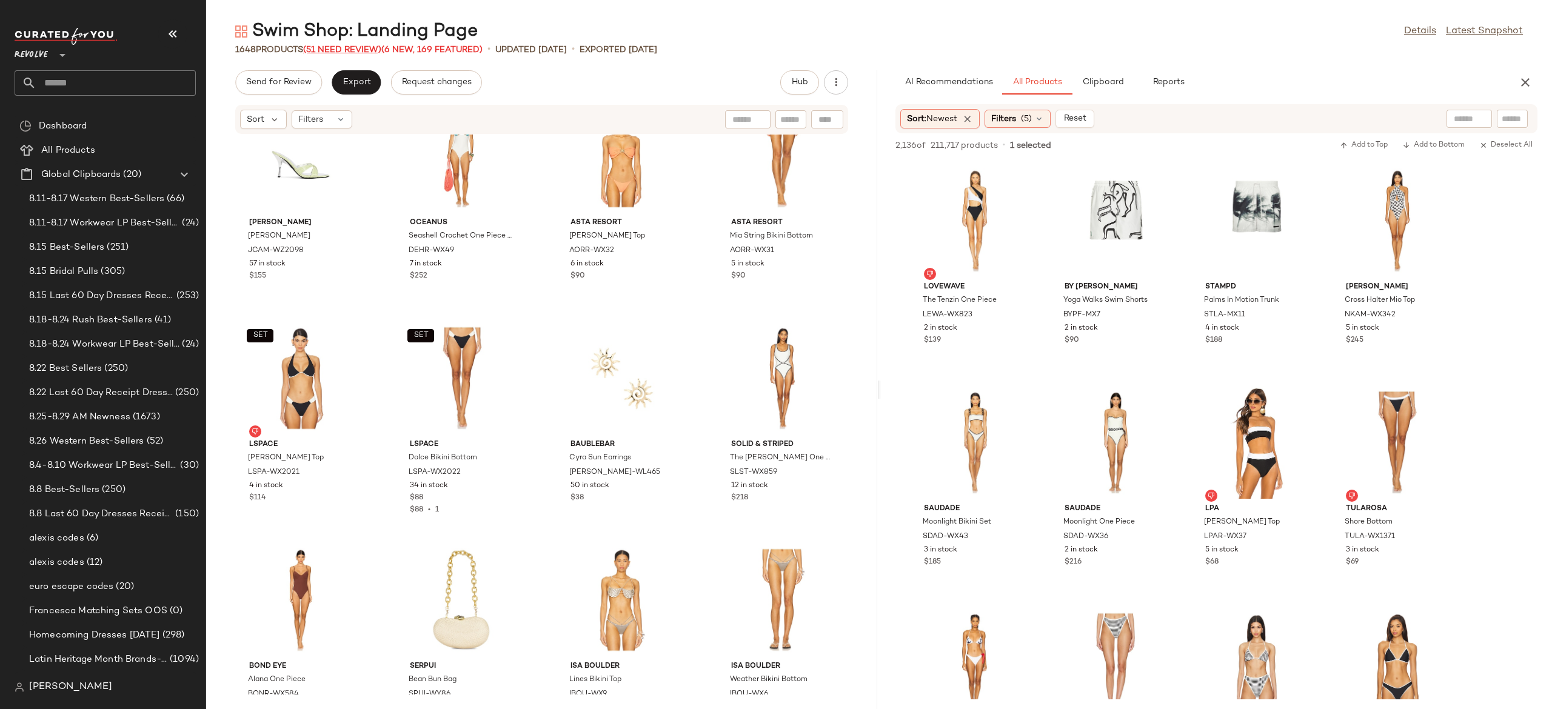
click at [357, 48] on span "(51 Need Review)" at bounding box center [342, 49] width 78 height 9
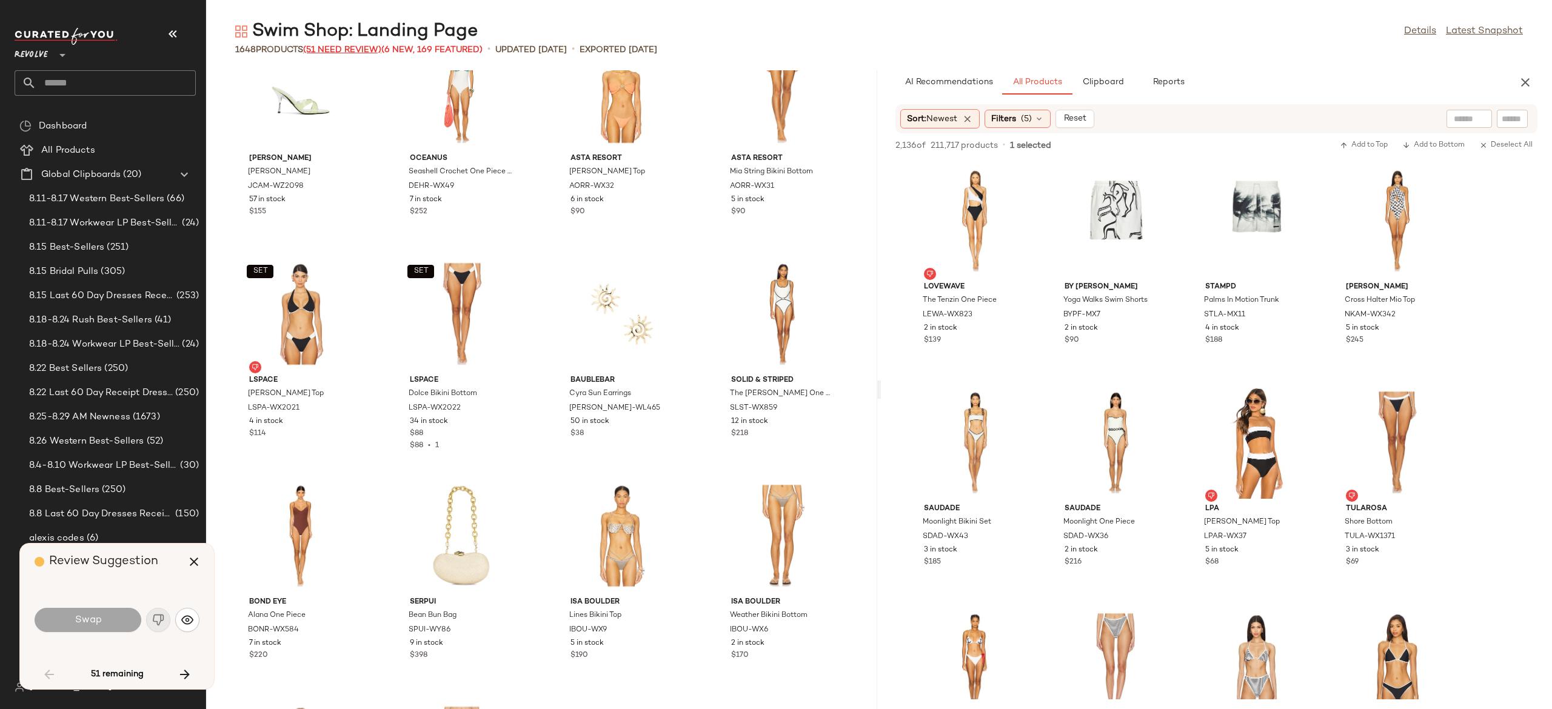
scroll to position [888, 0]
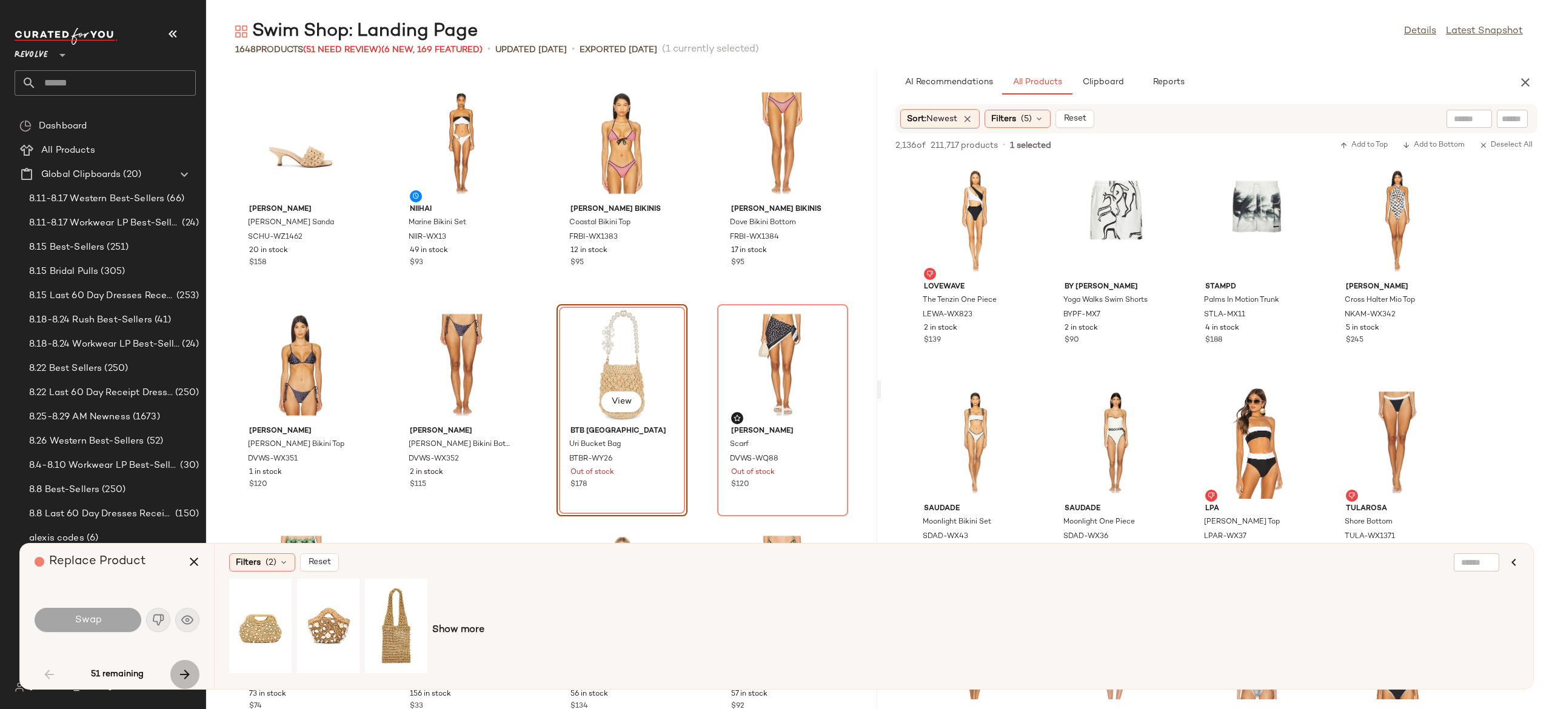
click at [183, 674] on icon "button" at bounding box center [185, 675] width 15 height 15
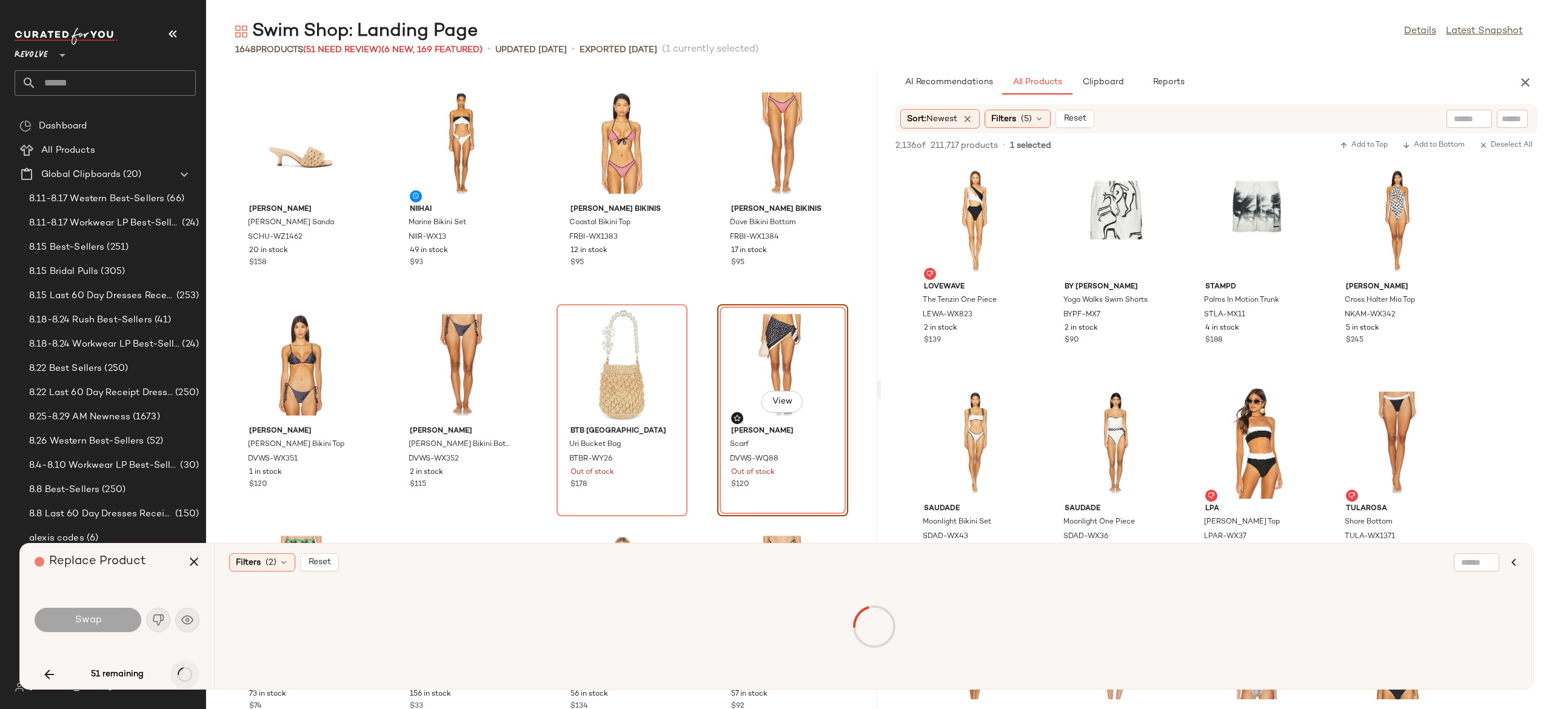
click at [183, 674] on div "51 remaining" at bounding box center [117, 674] width 165 height 29
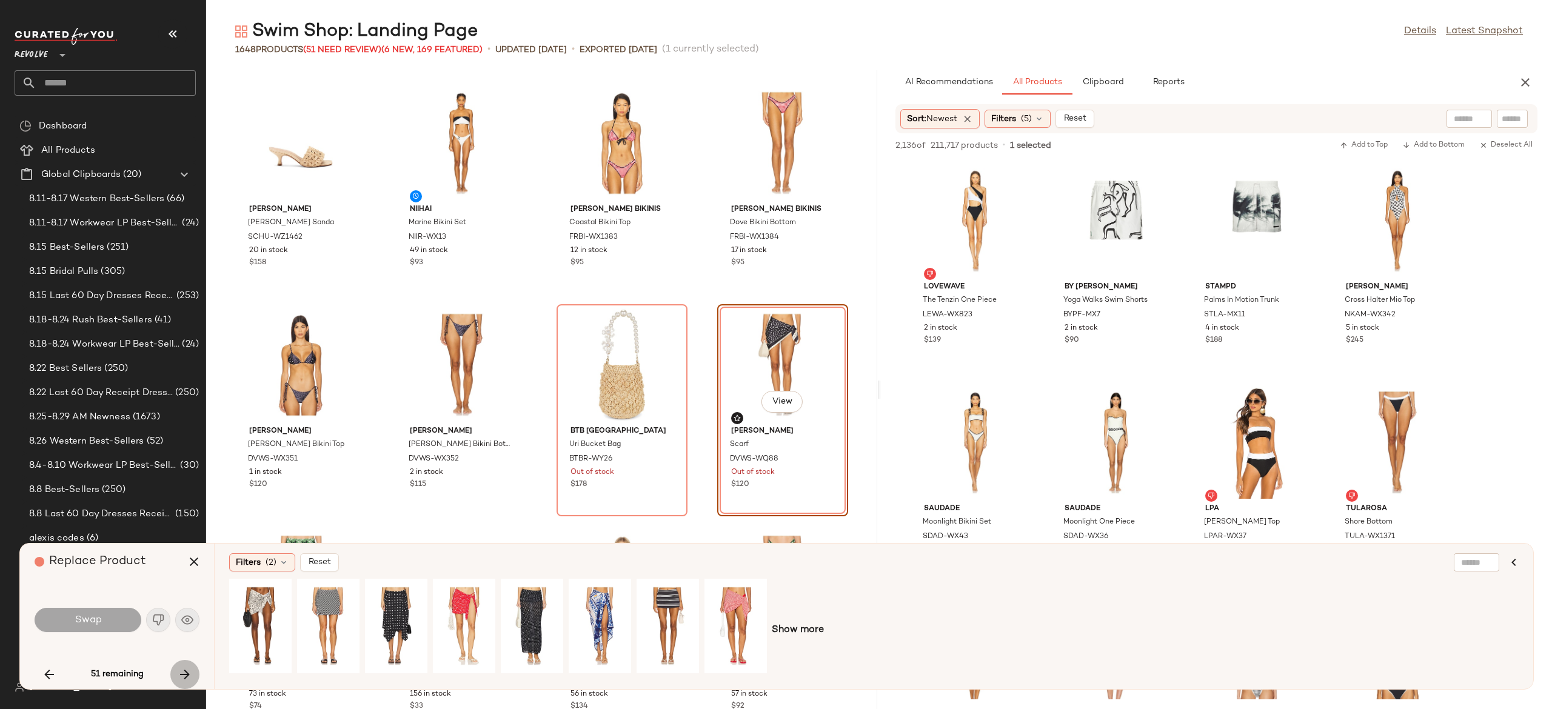
click at [183, 674] on icon "button" at bounding box center [185, 675] width 15 height 15
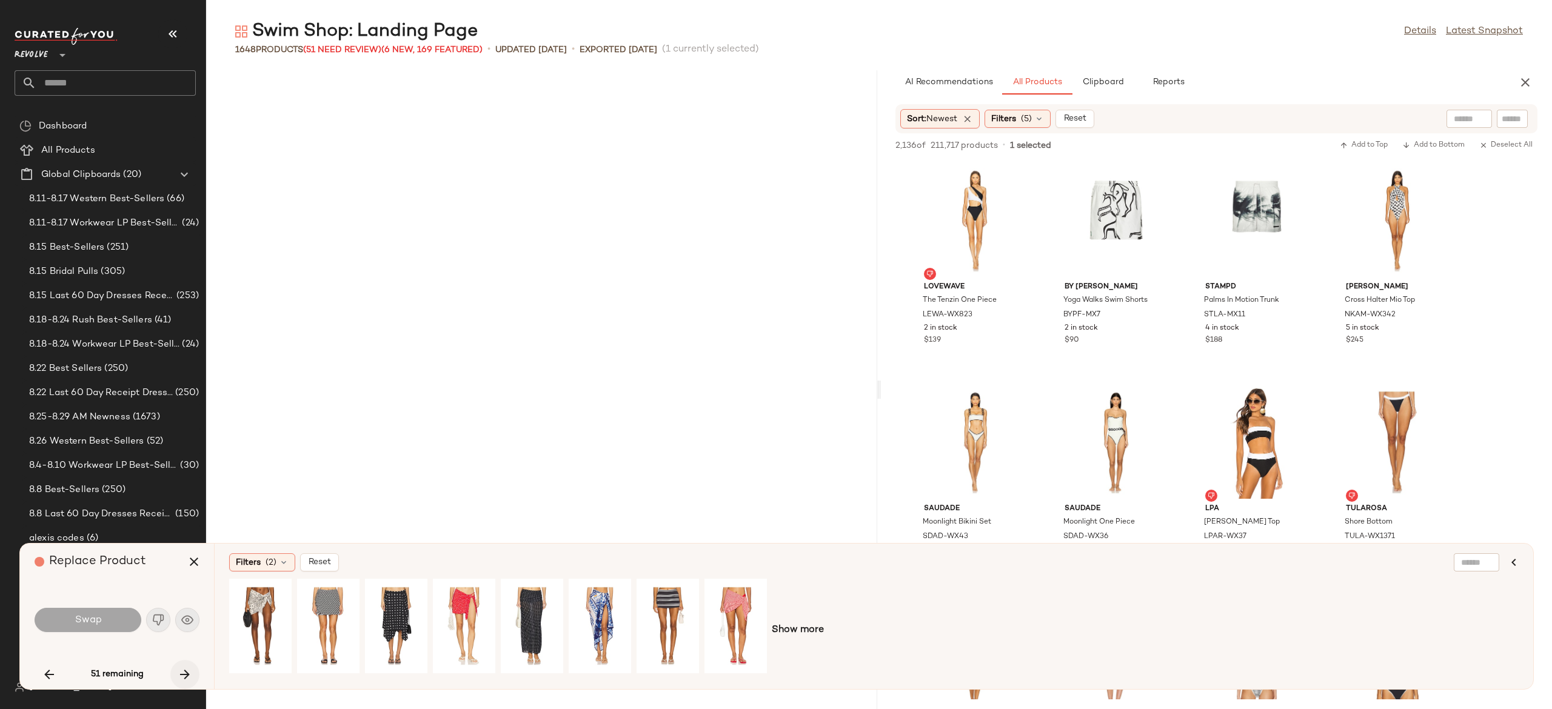
scroll to position [1554, 0]
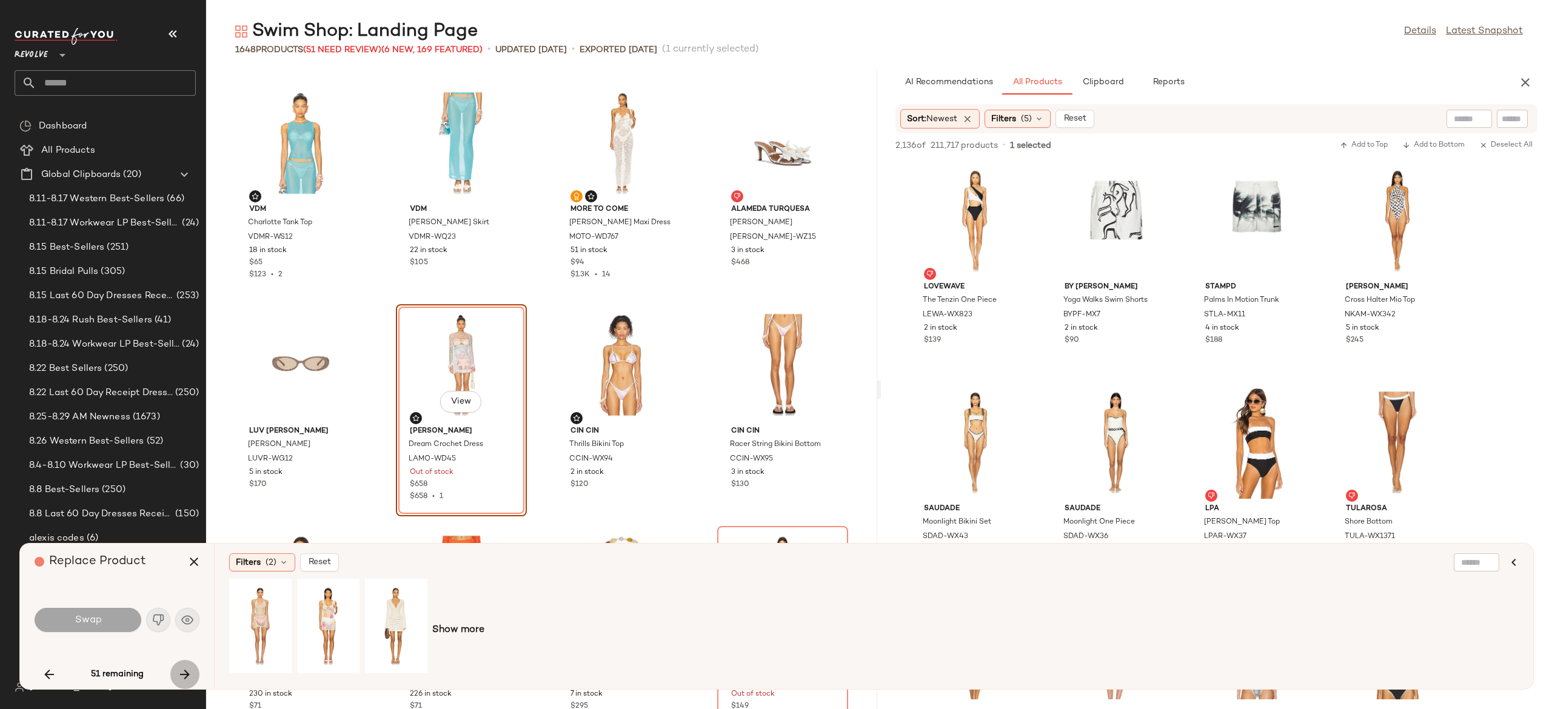
click at [183, 674] on icon "button" at bounding box center [185, 675] width 15 height 15
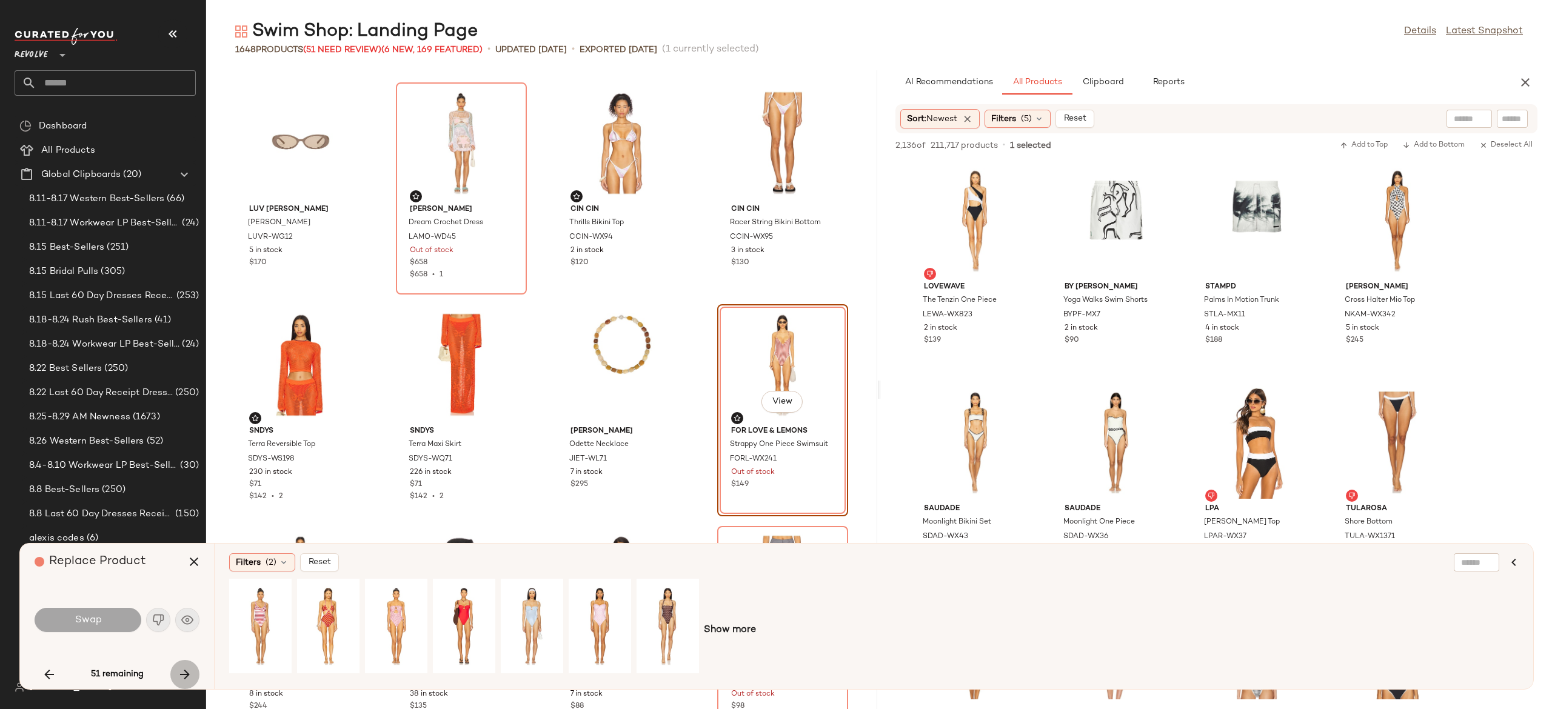
click at [183, 674] on icon "button" at bounding box center [185, 675] width 15 height 15
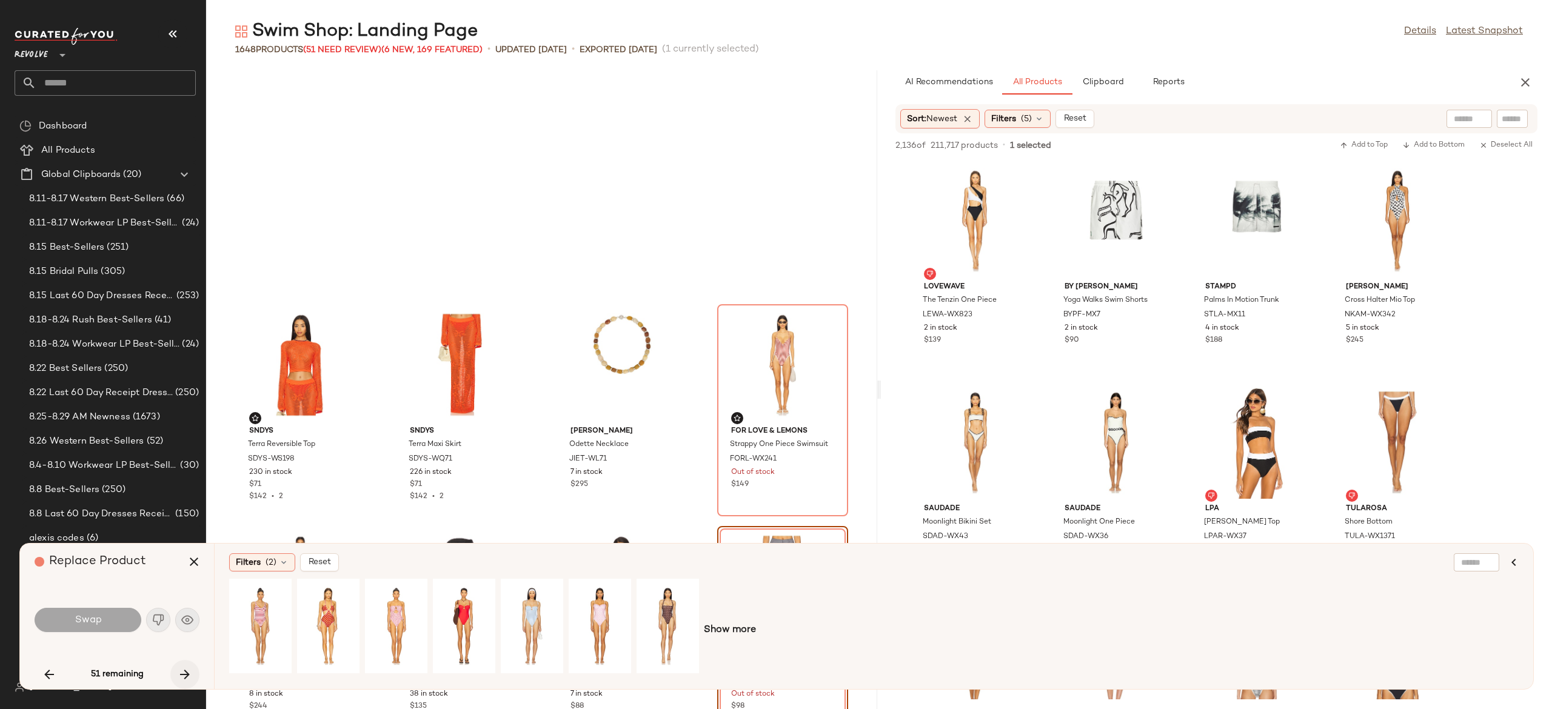
scroll to position [1997, 0]
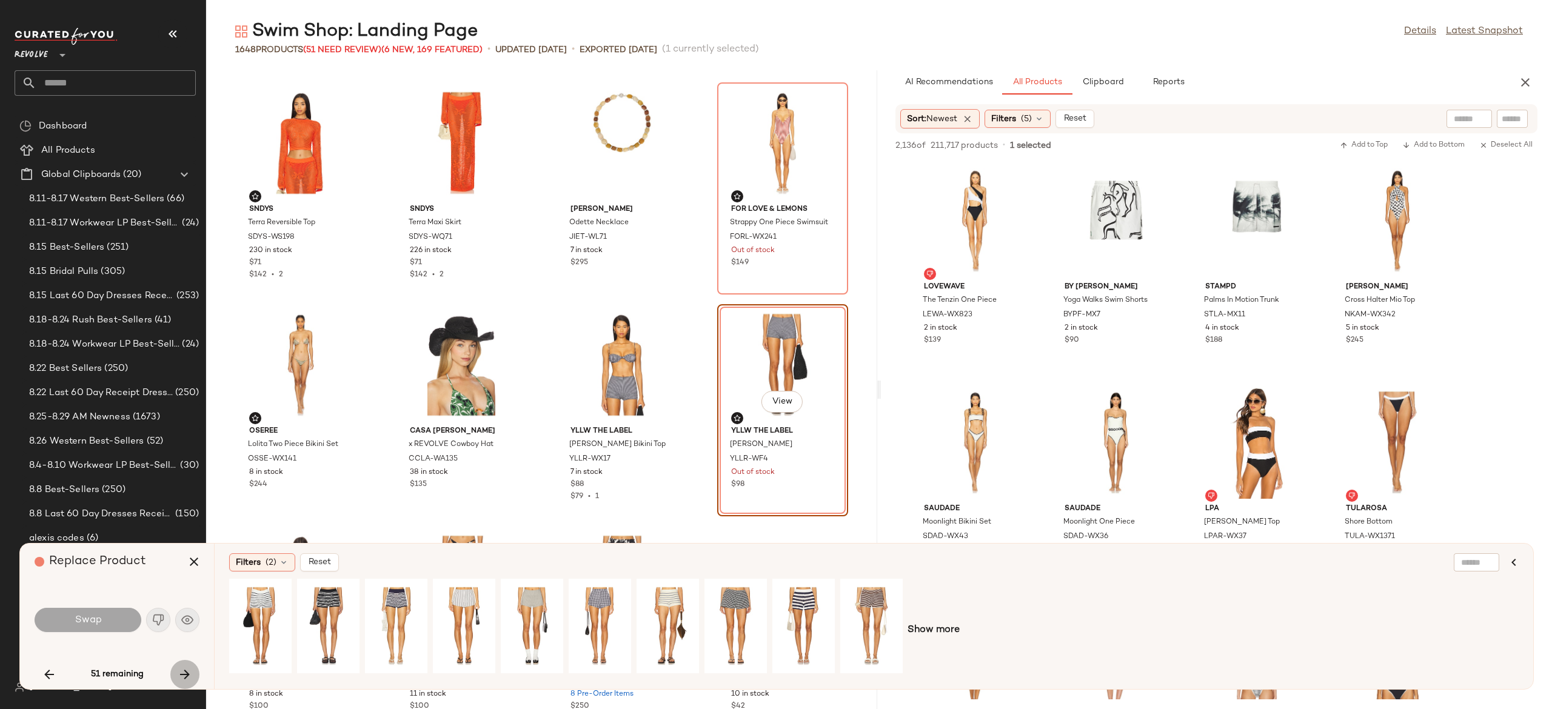
click at [183, 674] on icon "button" at bounding box center [185, 675] width 15 height 15
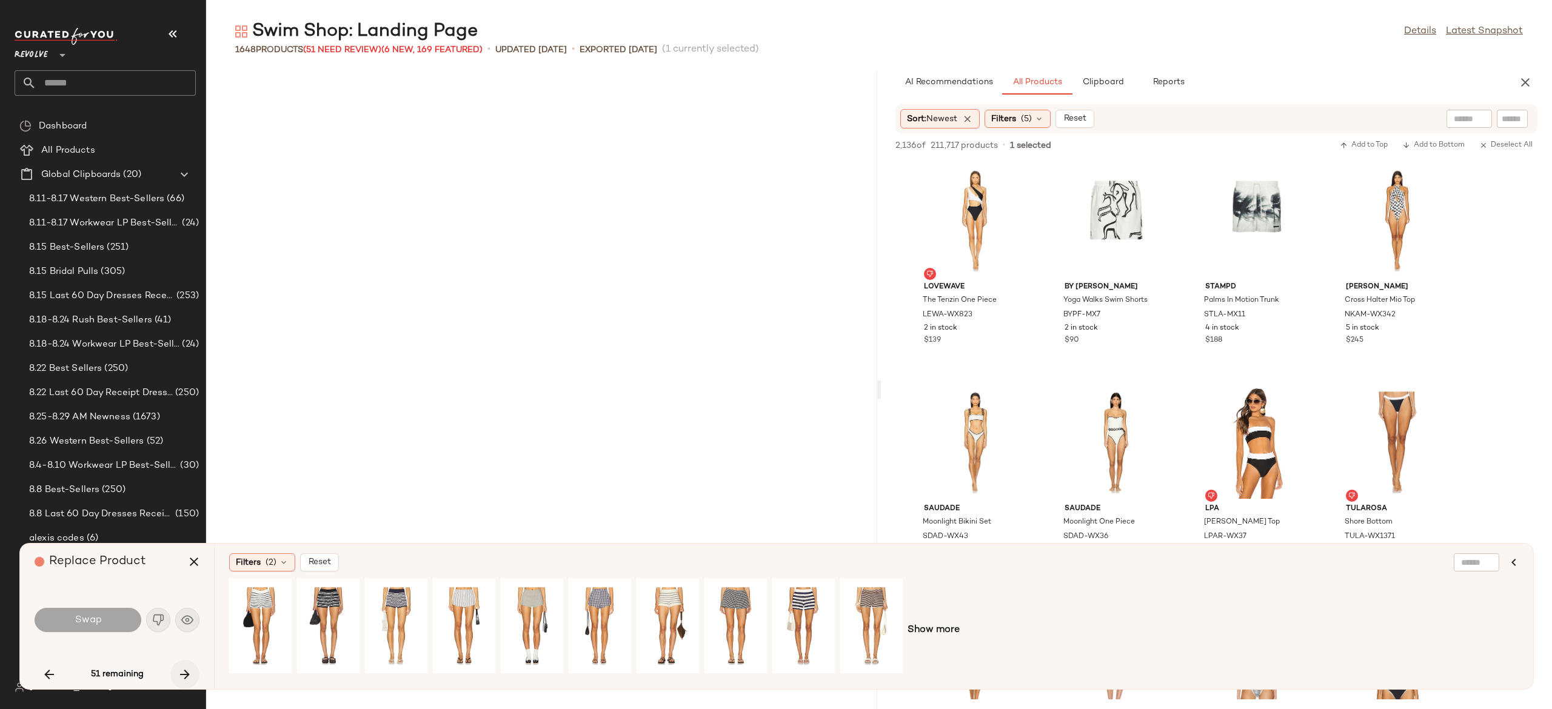
scroll to position [3551, 0]
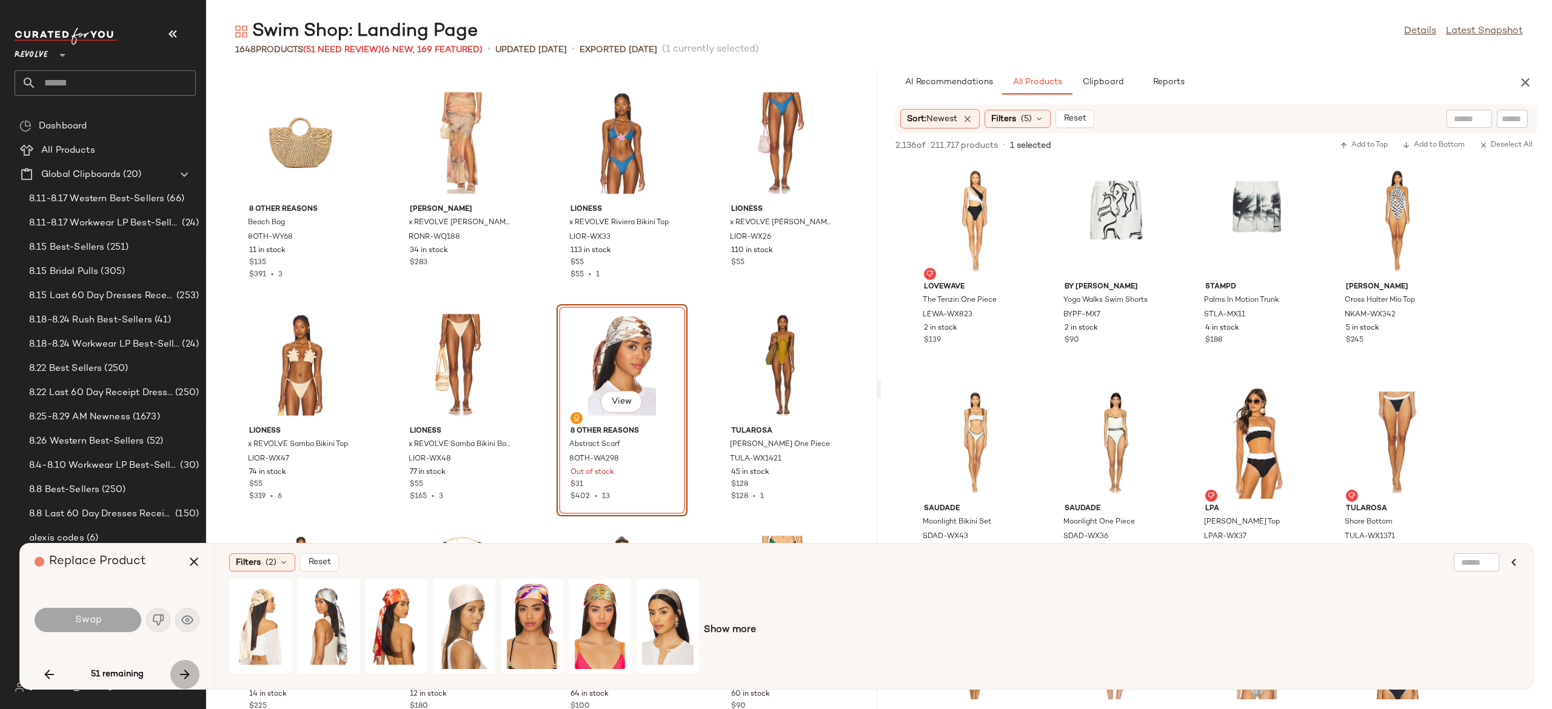
click at [183, 674] on icon "button" at bounding box center [185, 675] width 15 height 15
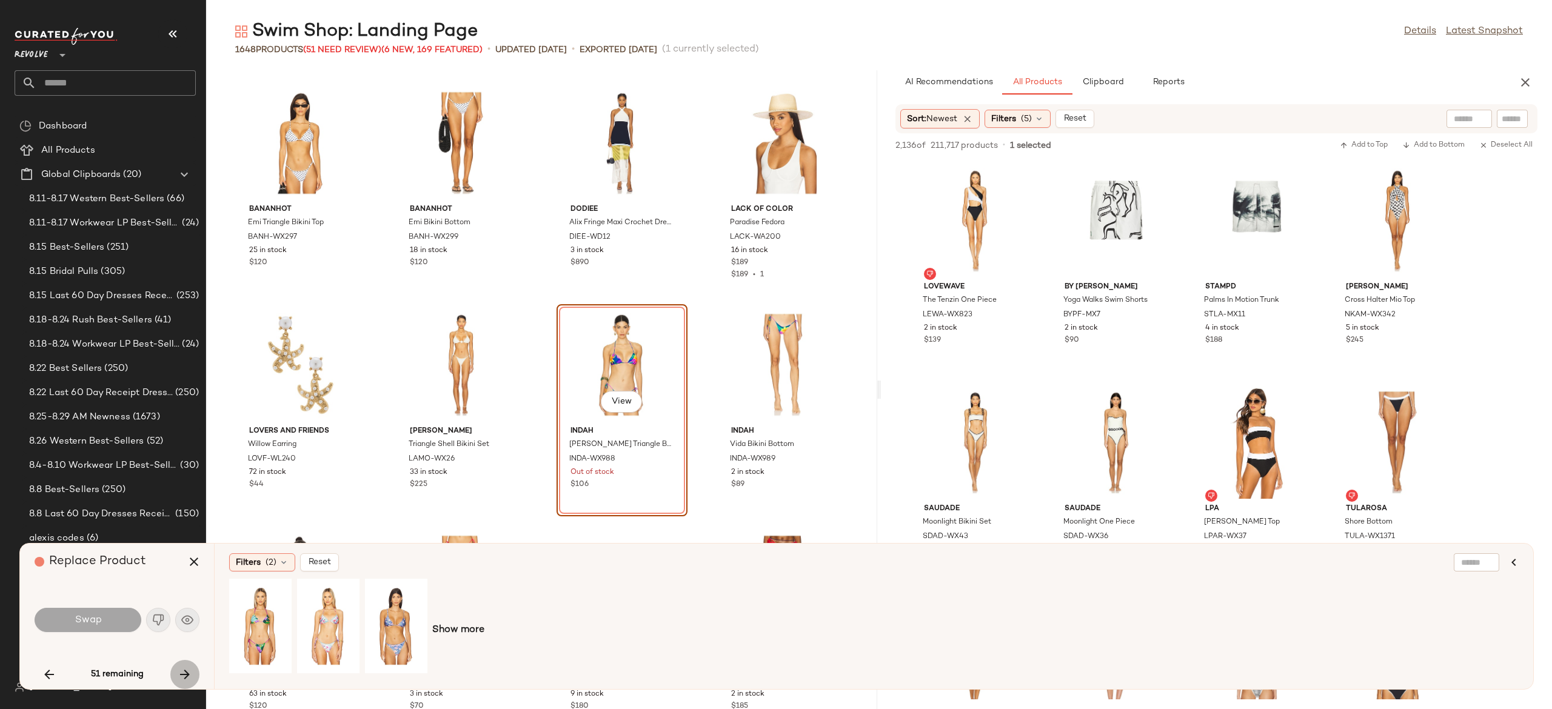
click at [183, 674] on icon "button" at bounding box center [185, 675] width 15 height 15
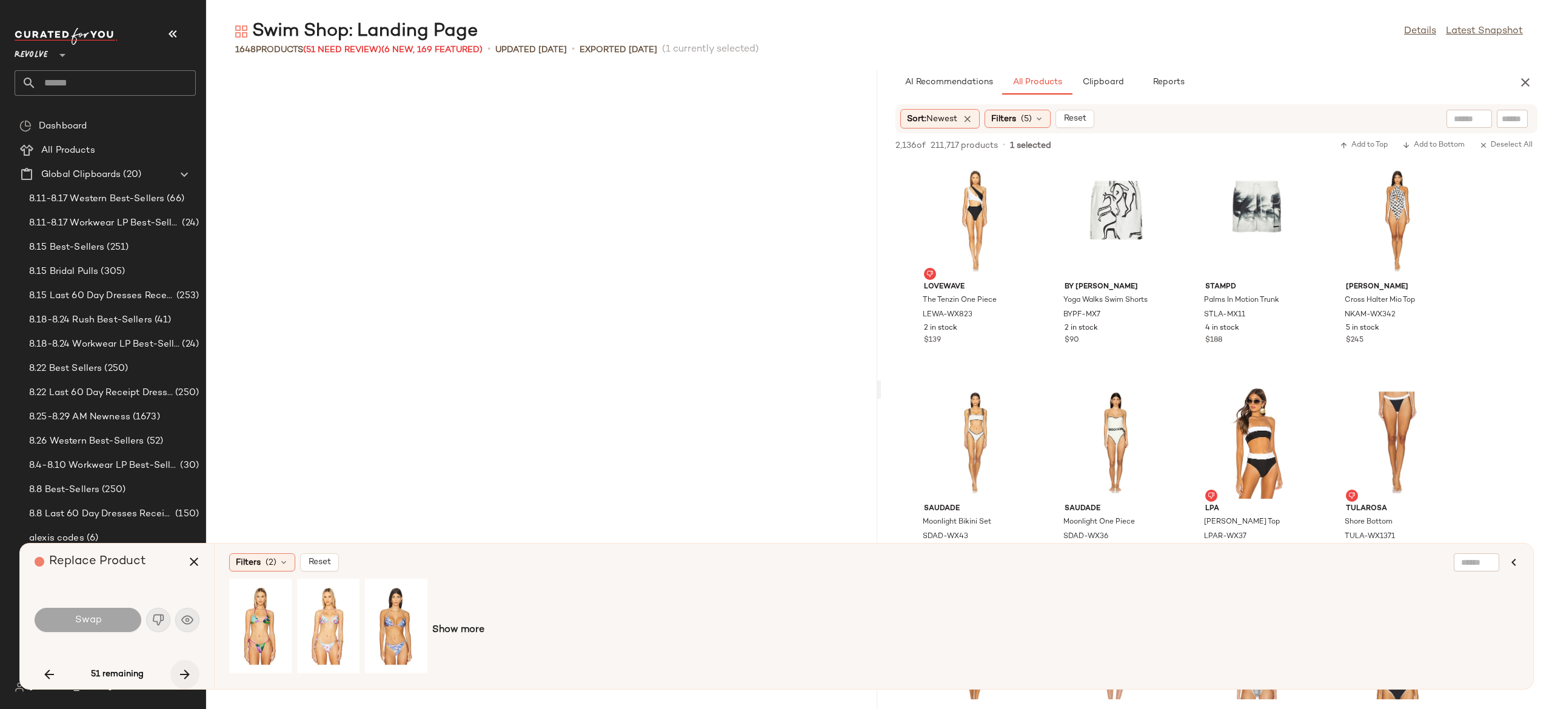
scroll to position [7102, 0]
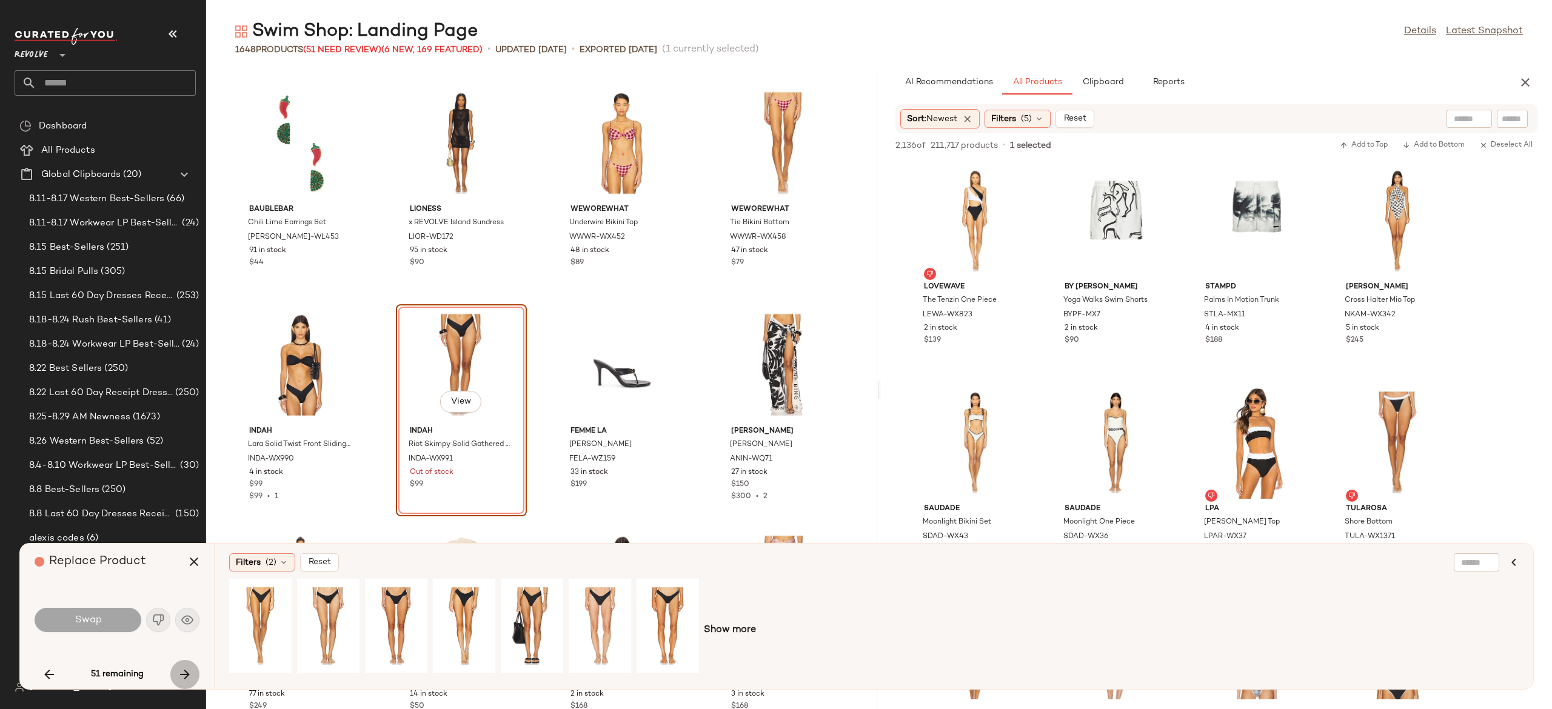
click at [183, 674] on icon "button" at bounding box center [185, 675] width 15 height 15
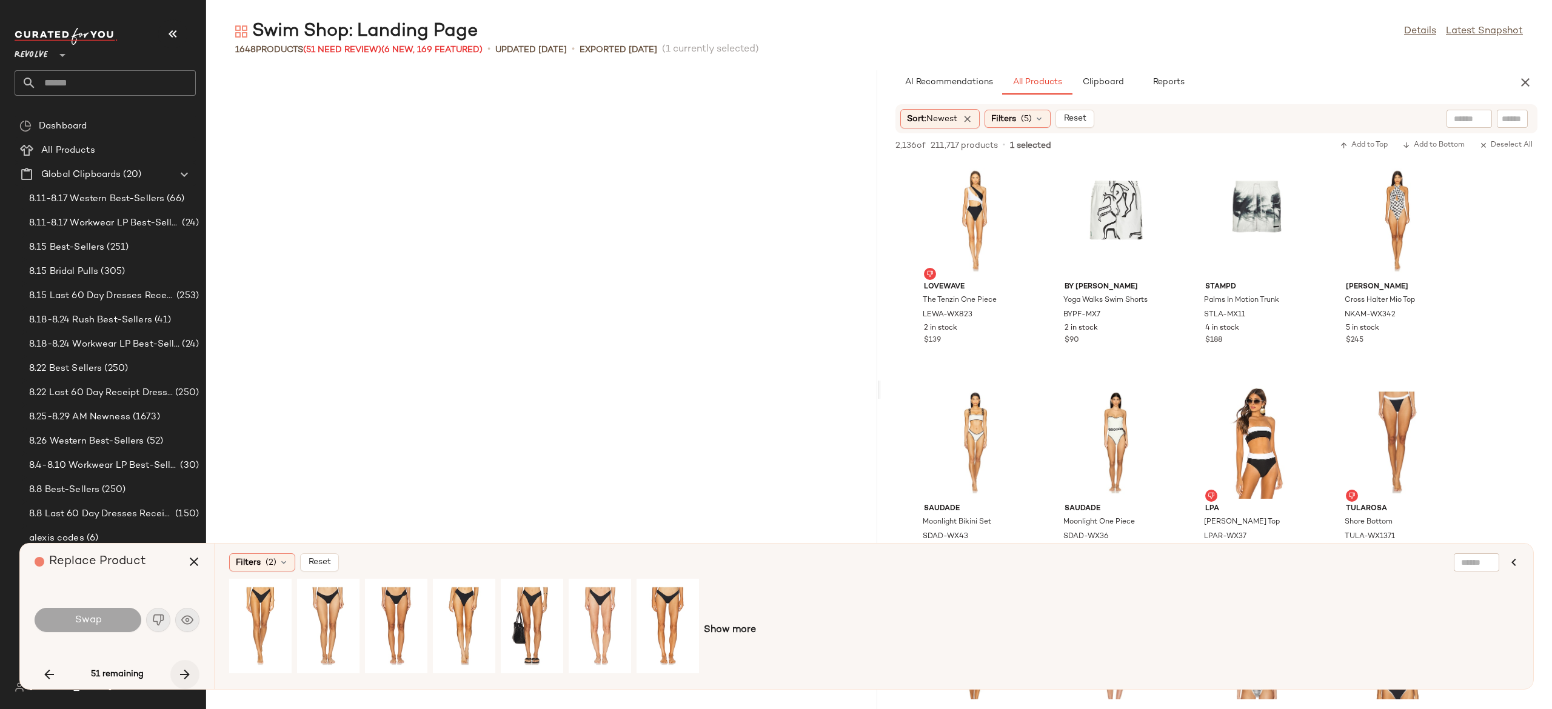
scroll to position [15758, 0]
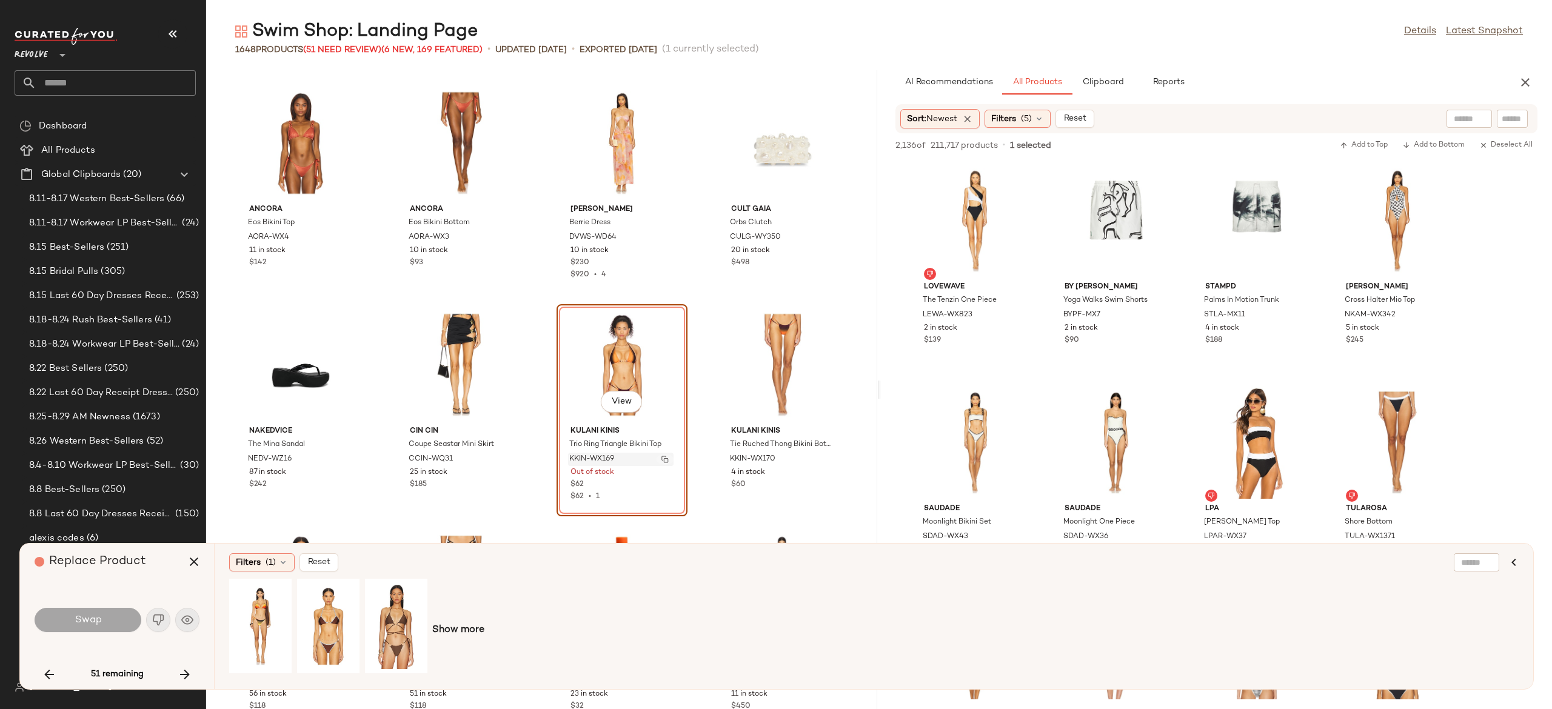
click at [667, 458] on button "button" at bounding box center [665, 459] width 17 height 11
click at [185, 672] on icon "button" at bounding box center [185, 675] width 15 height 15
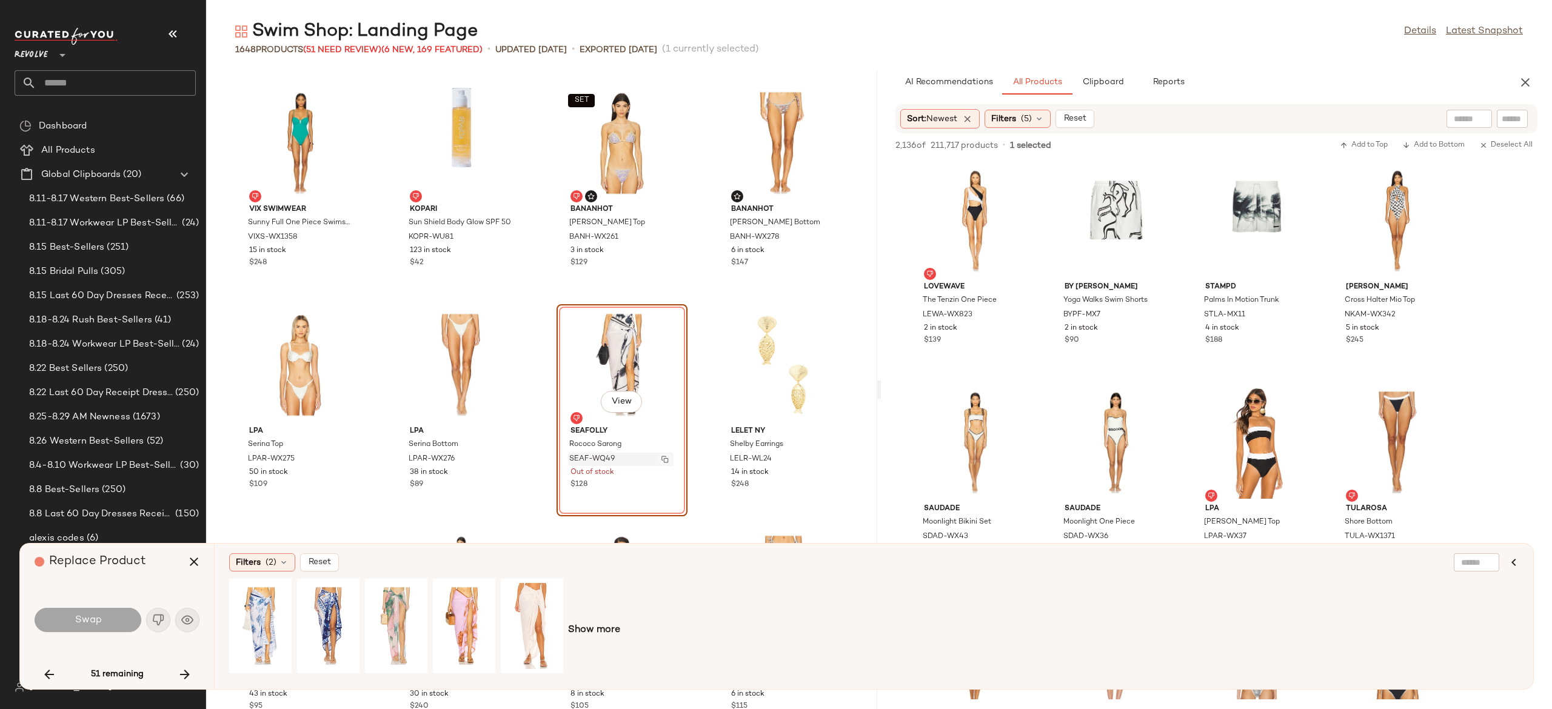
click at [662, 458] on img "button" at bounding box center [665, 459] width 7 height 7
click at [182, 674] on icon "button" at bounding box center [185, 675] width 15 height 15
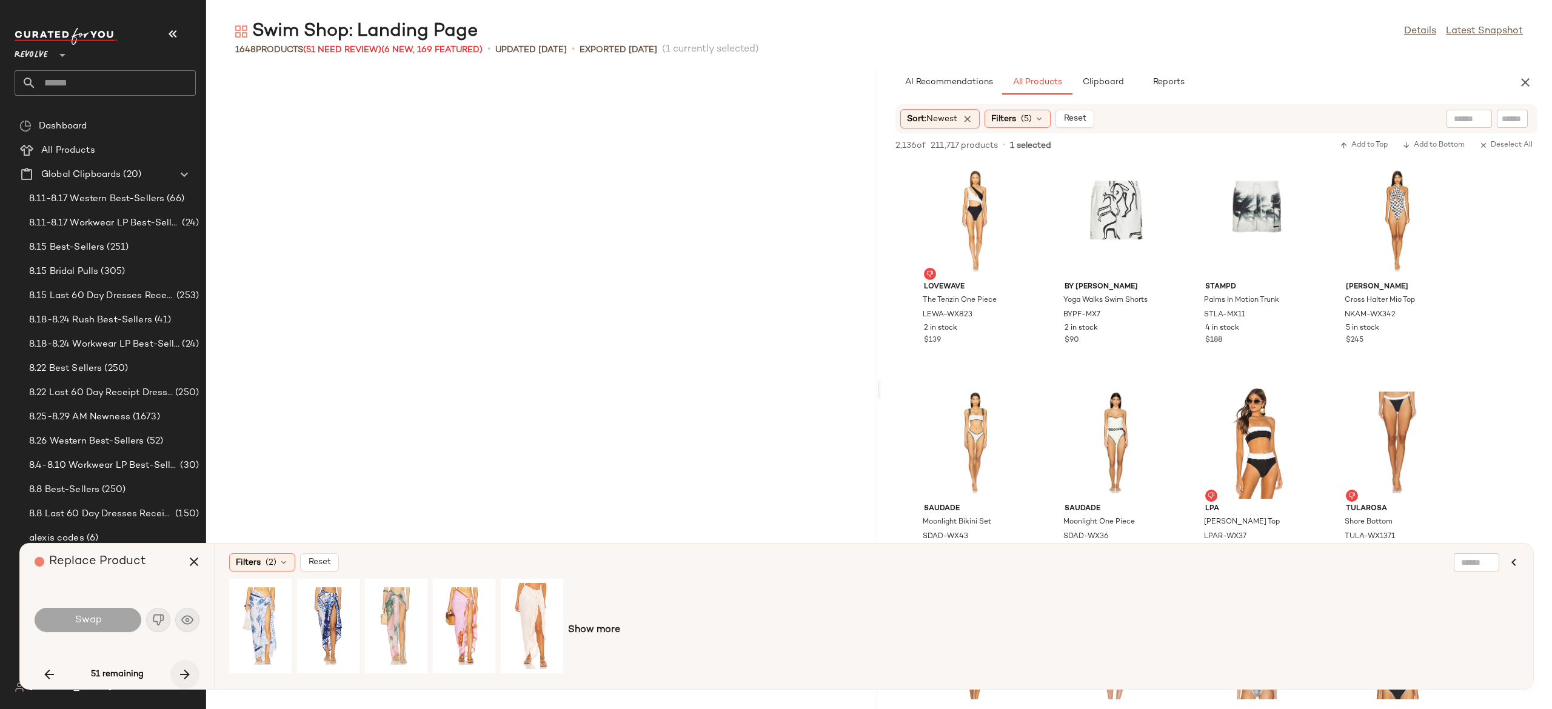
scroll to position [19309, 0]
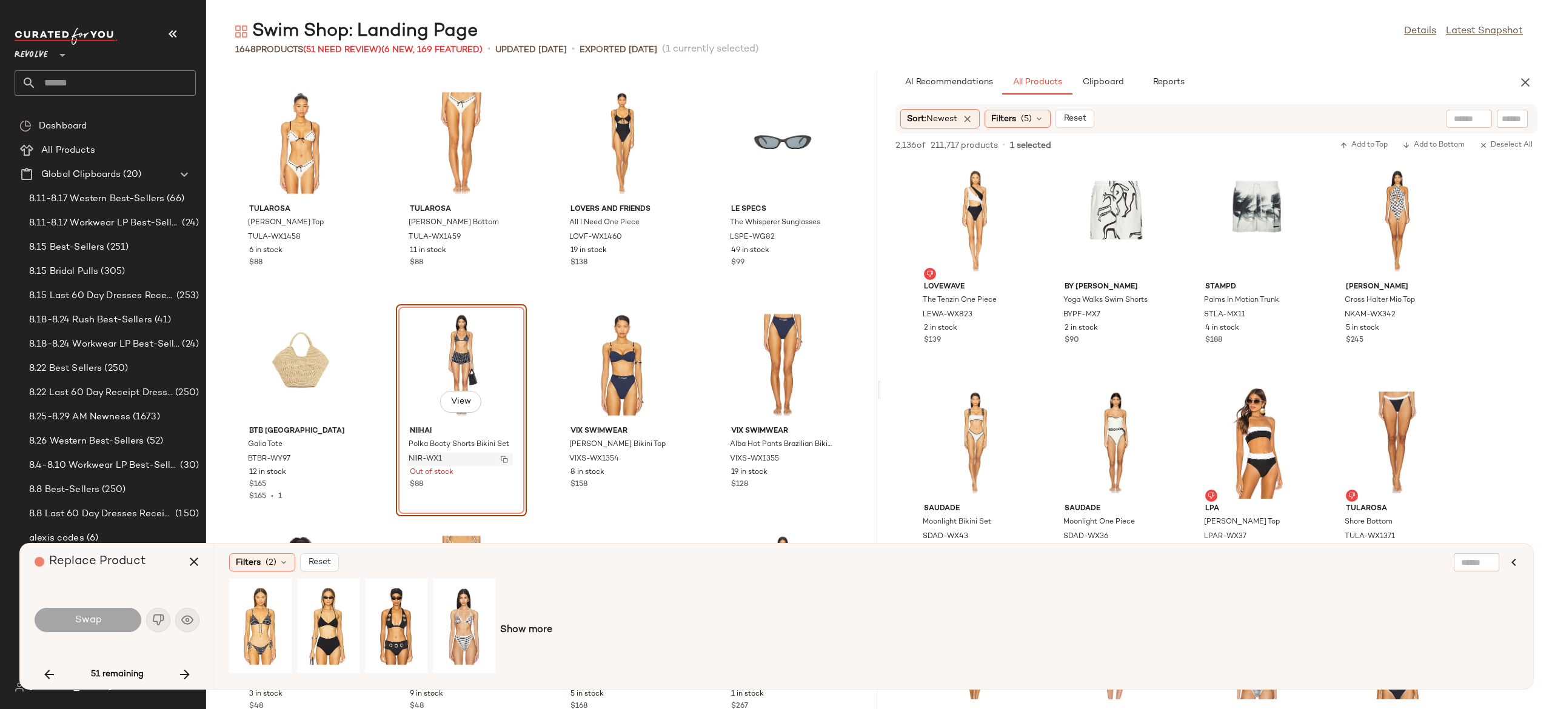
click at [505, 461] on img "button" at bounding box center [504, 459] width 7 height 7
click at [184, 671] on icon "button" at bounding box center [185, 675] width 15 height 15
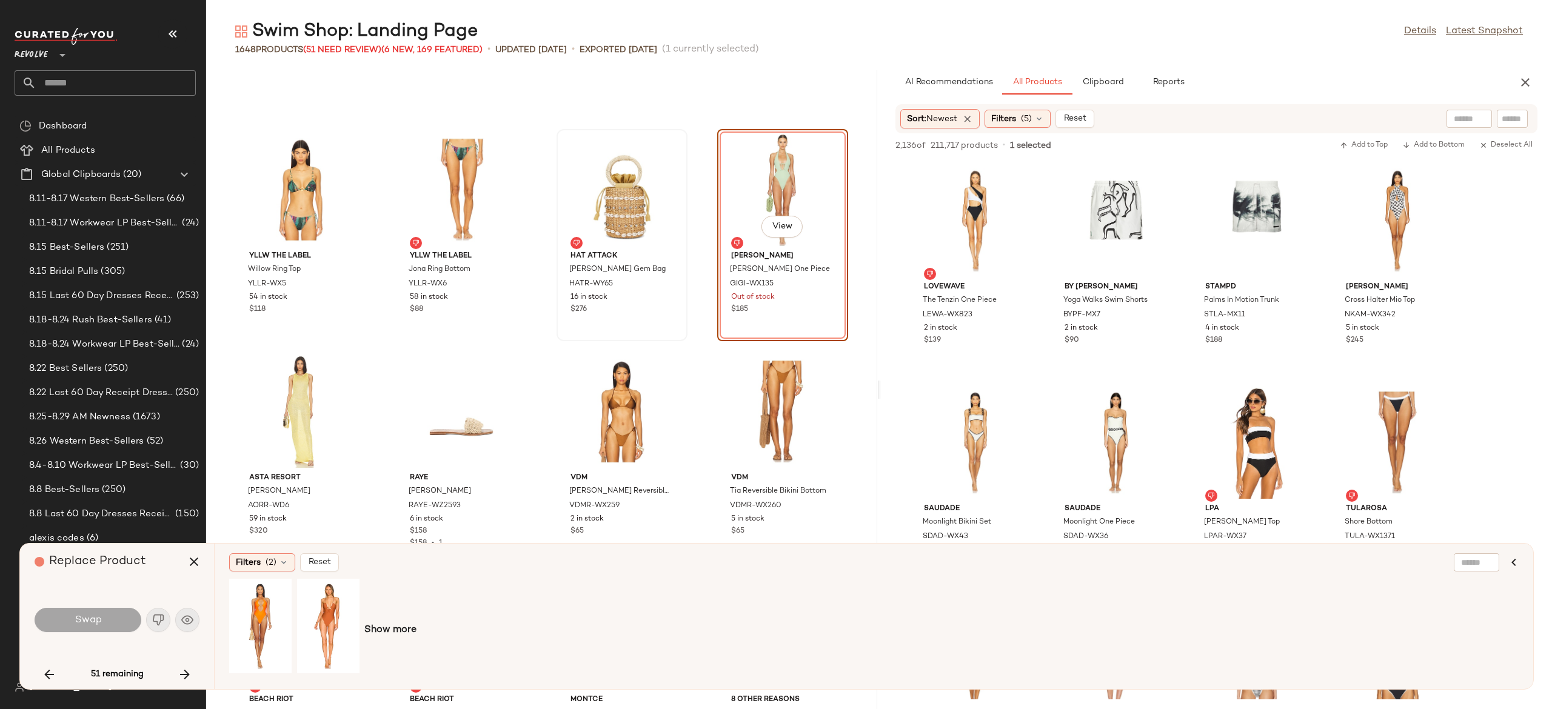
scroll to position [21457, 0]
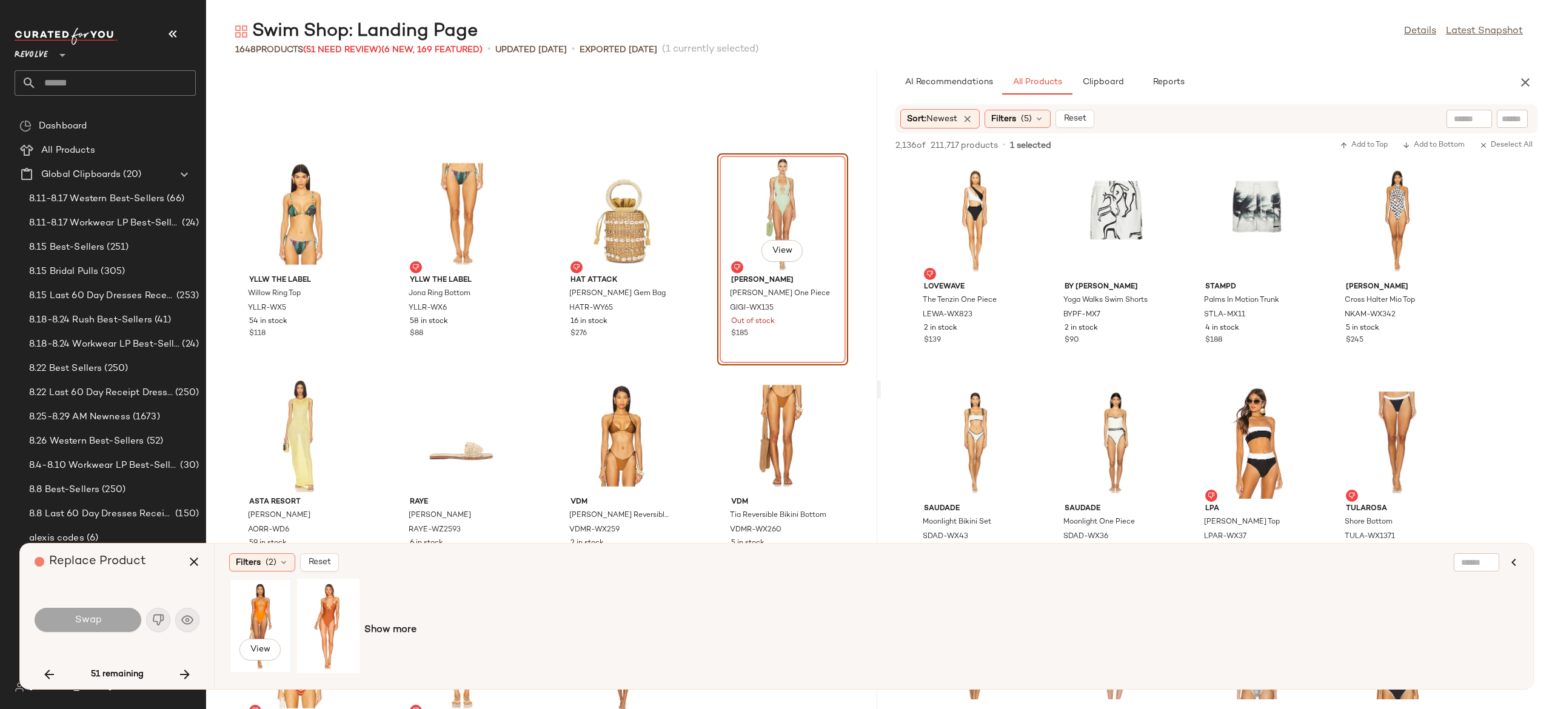
click at [263, 612] on div "View" at bounding box center [260, 626] width 54 height 86
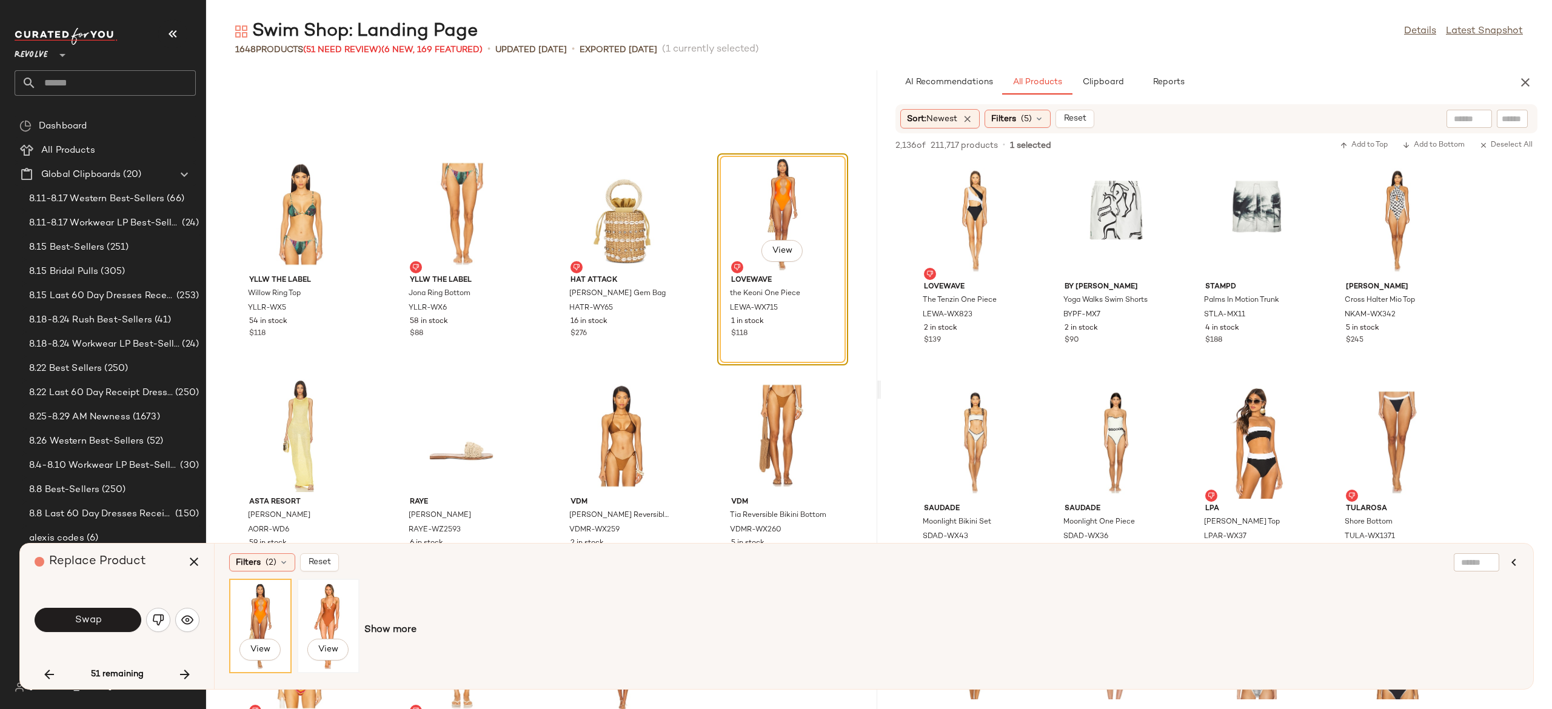
click at [317, 618] on div "View" at bounding box center [328, 626] width 54 height 86
click at [374, 623] on span "Show more" at bounding box center [390, 630] width 52 height 15
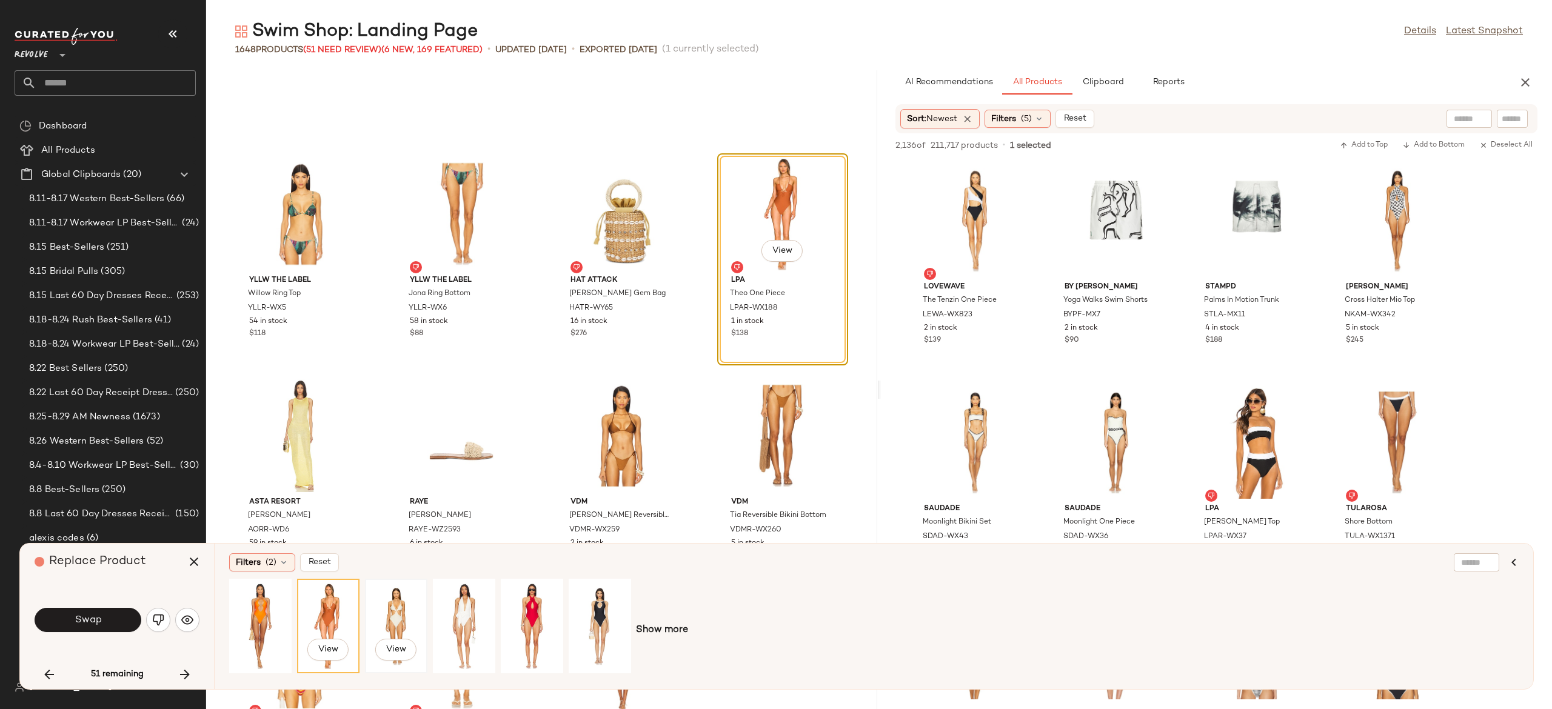
click at [396, 610] on div "View" at bounding box center [396, 626] width 54 height 86
click at [450, 612] on div "View" at bounding box center [464, 626] width 54 height 86
click at [531, 610] on div "View" at bounding box center [532, 626] width 54 height 86
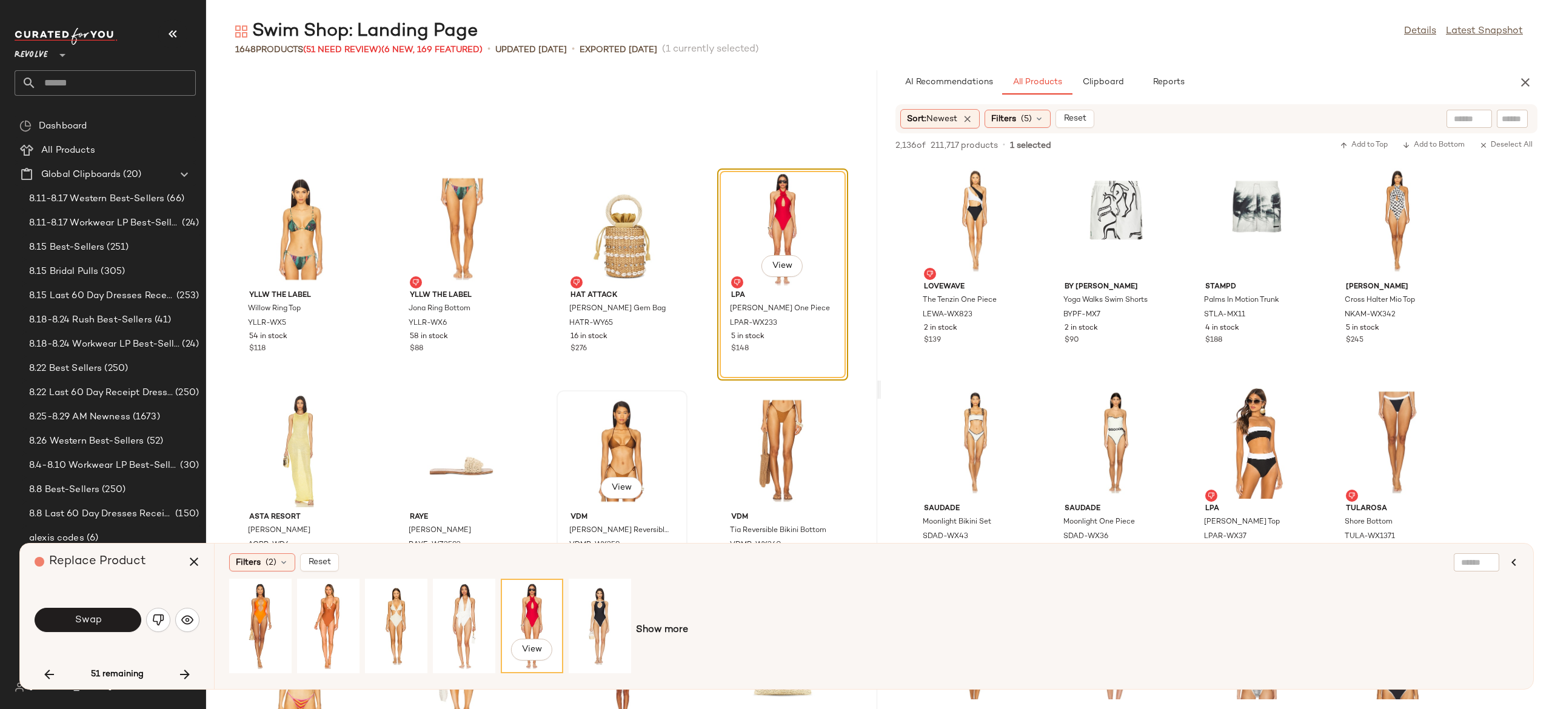
scroll to position [21433, 0]
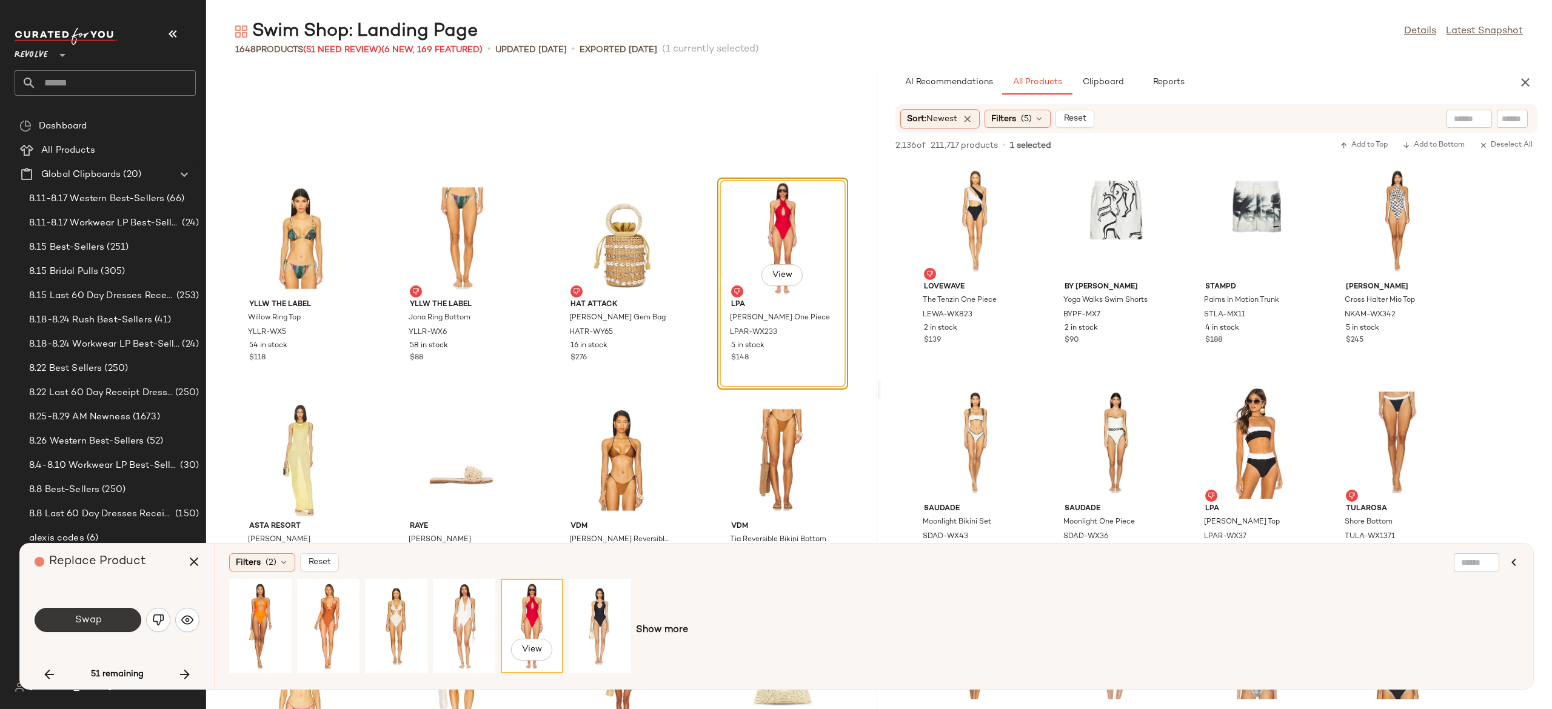
click at [115, 620] on button "Swap" at bounding box center [88, 620] width 107 height 24
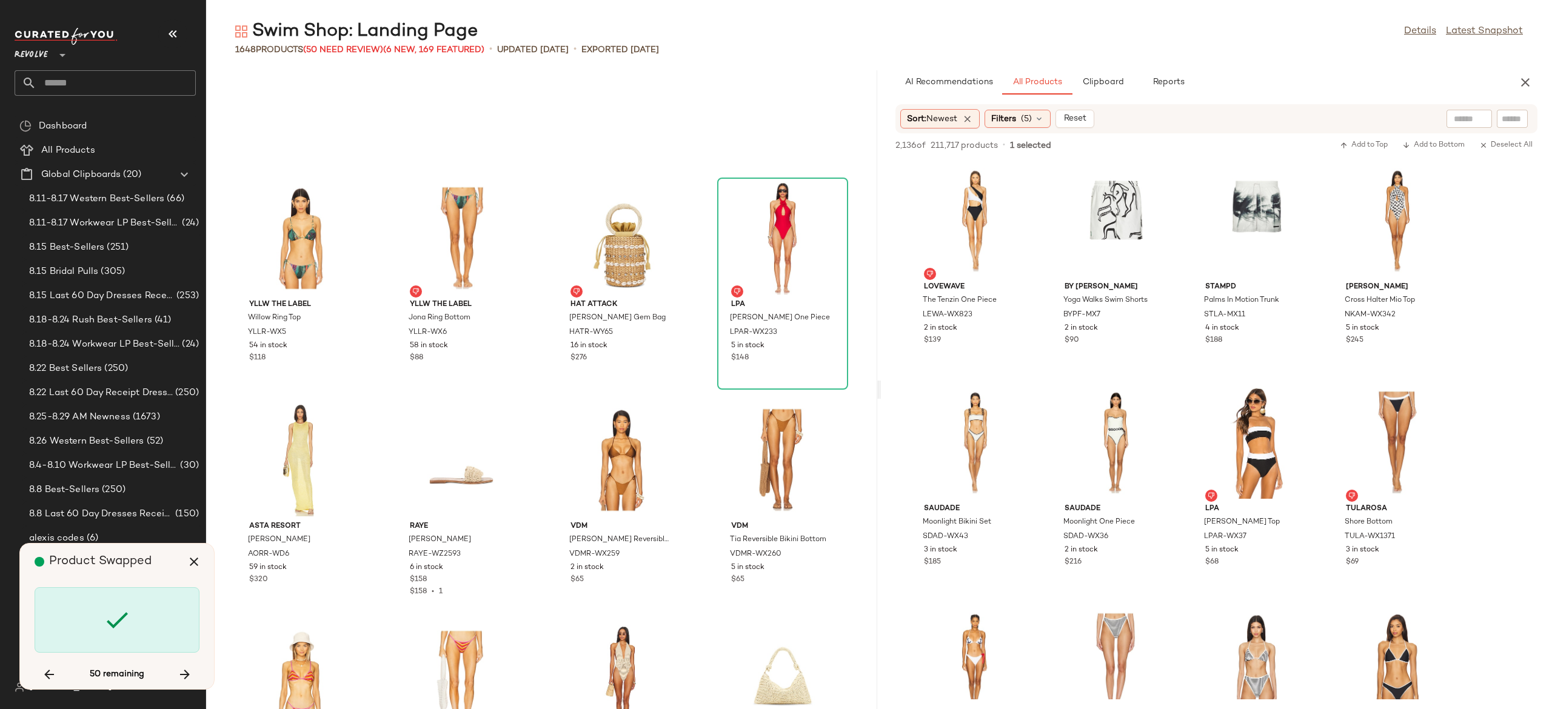
scroll to position [22860, 0]
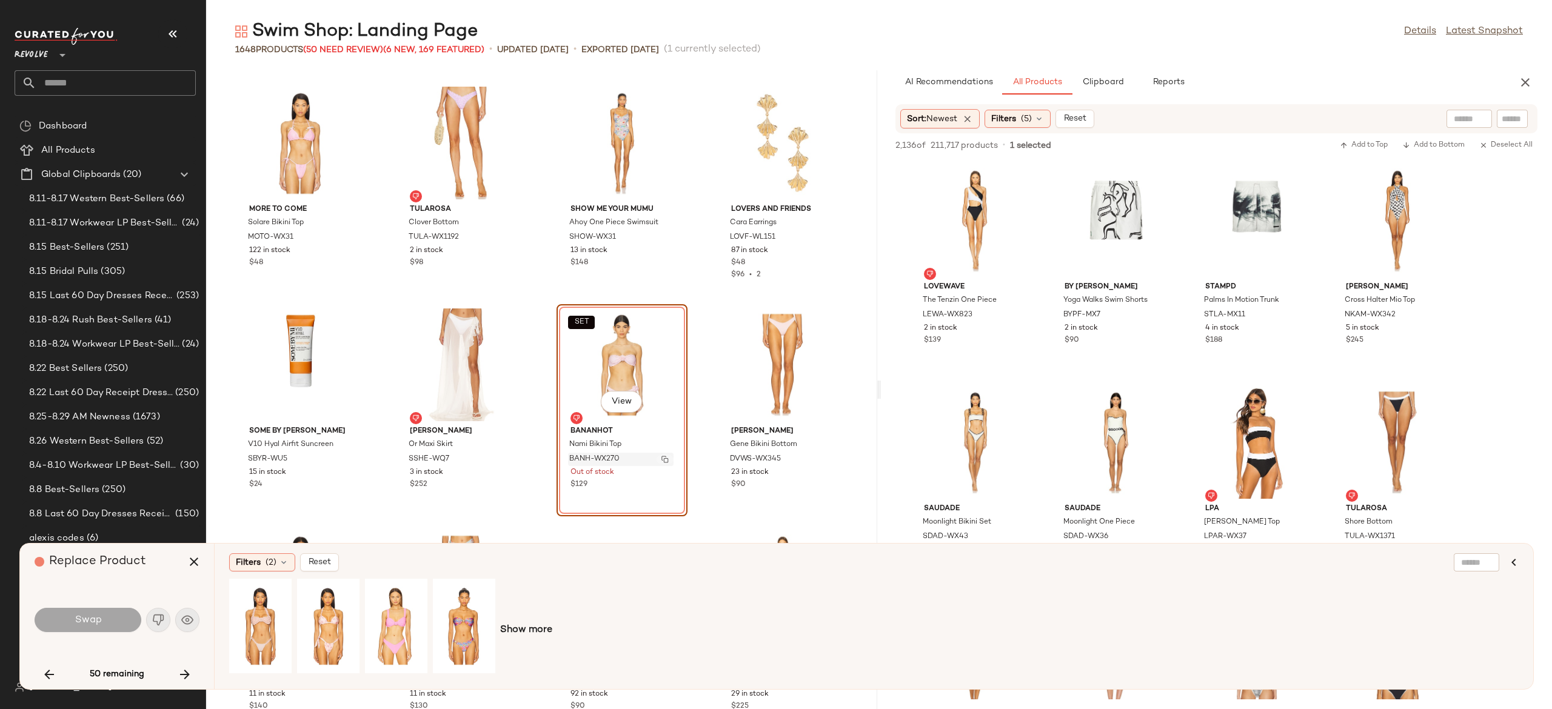
click at [662, 458] on img "button" at bounding box center [665, 459] width 7 height 7
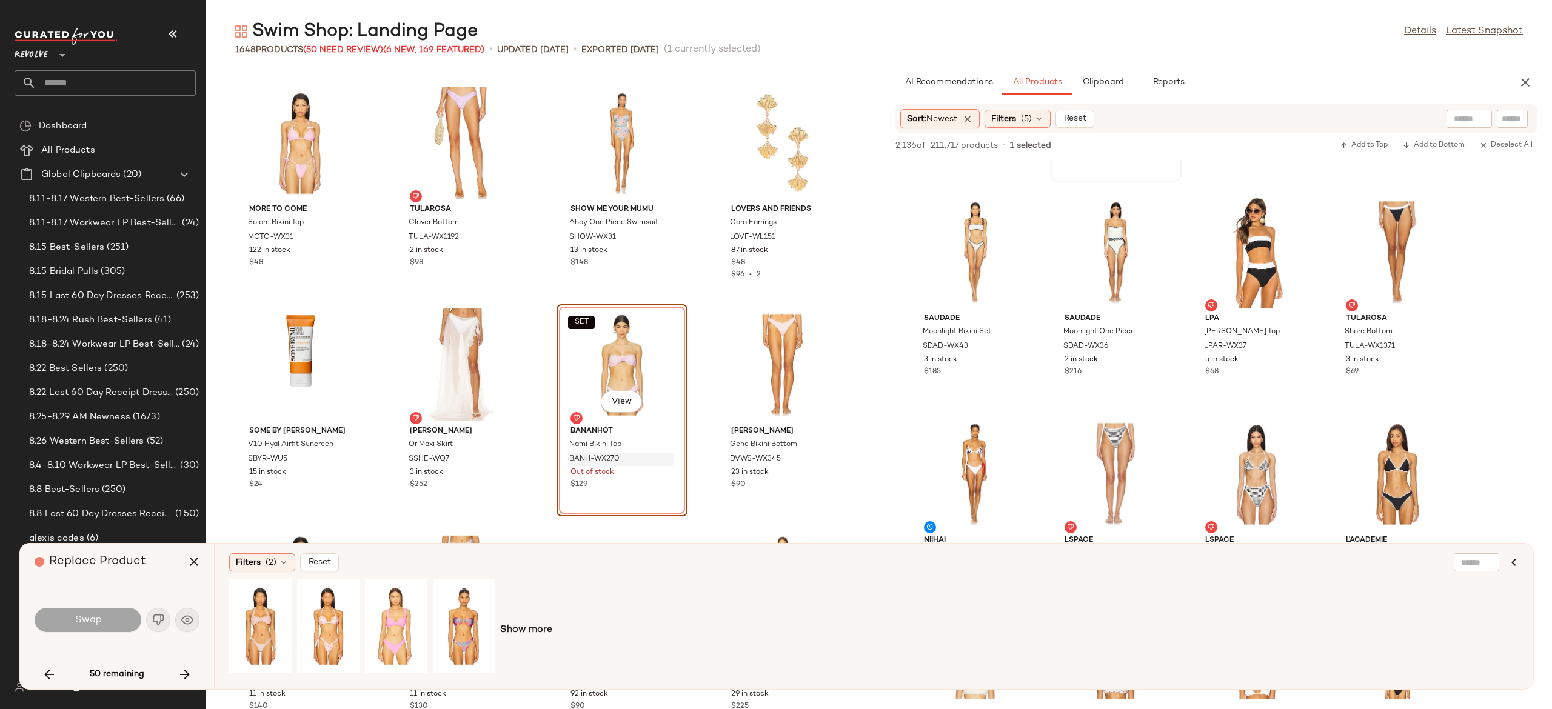
scroll to position [192, 0]
click at [1475, 115] on div at bounding box center [1417, 119] width 152 height 18
type input "****"
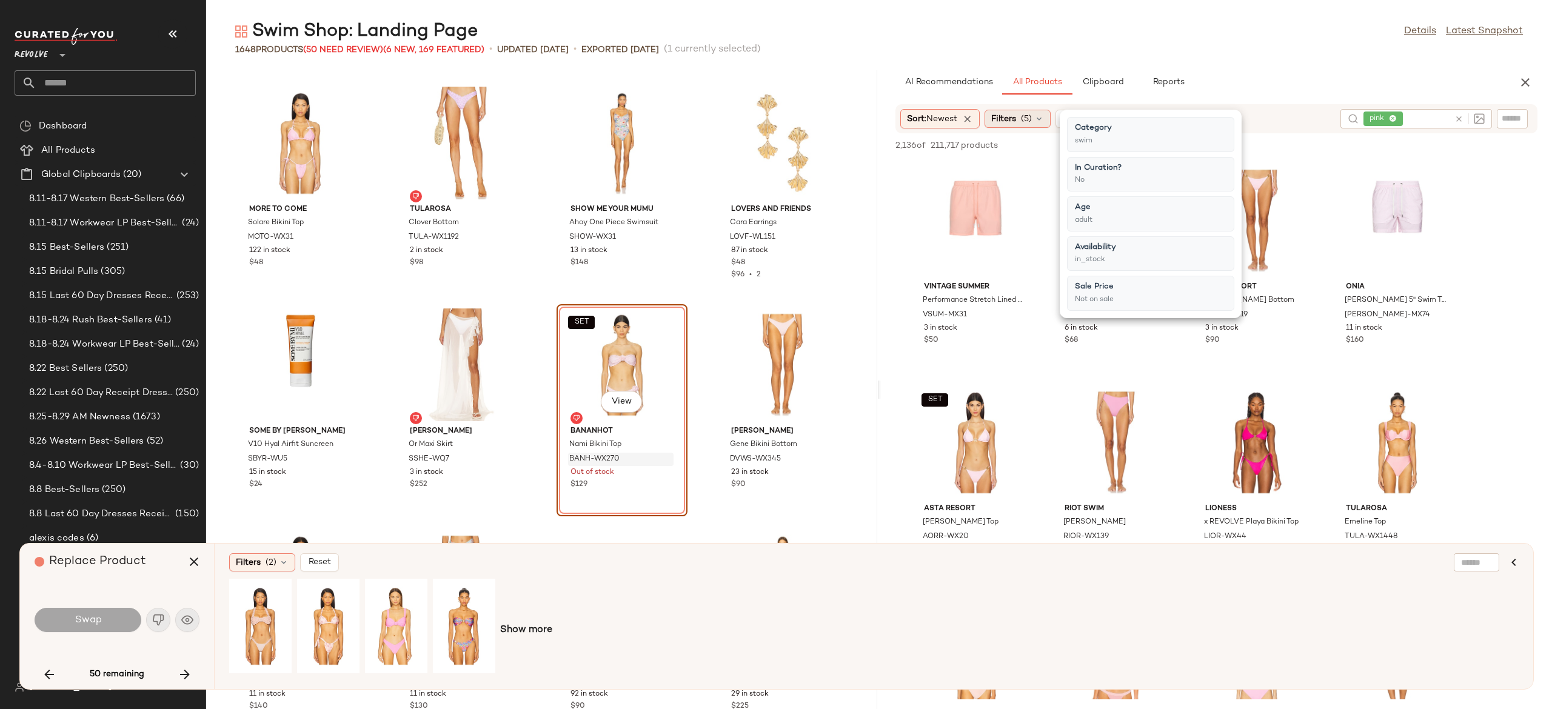
click at [1044, 118] on icon at bounding box center [1040, 119] width 10 height 10
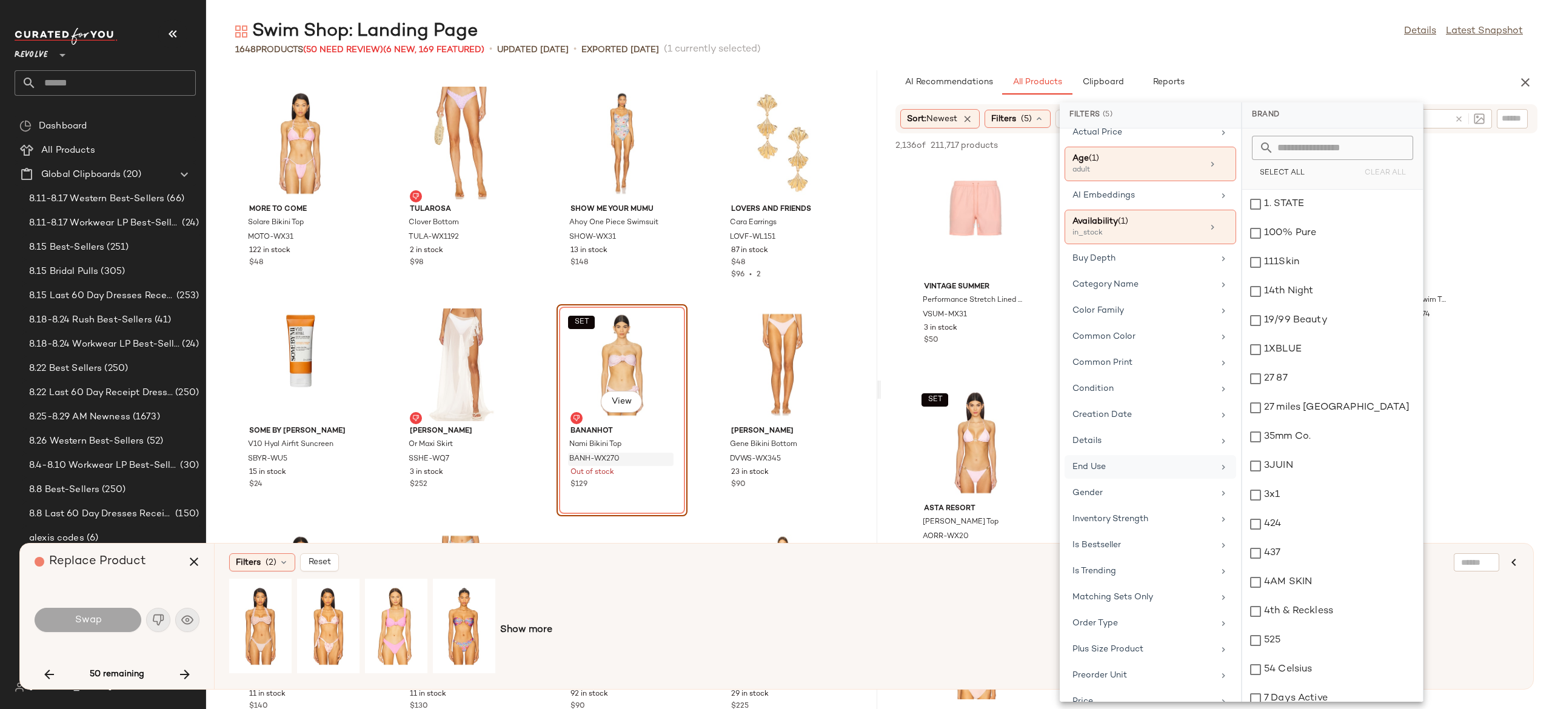
scroll to position [114, 0]
click at [1124, 498] on div "Gender" at bounding box center [1143, 492] width 141 height 13
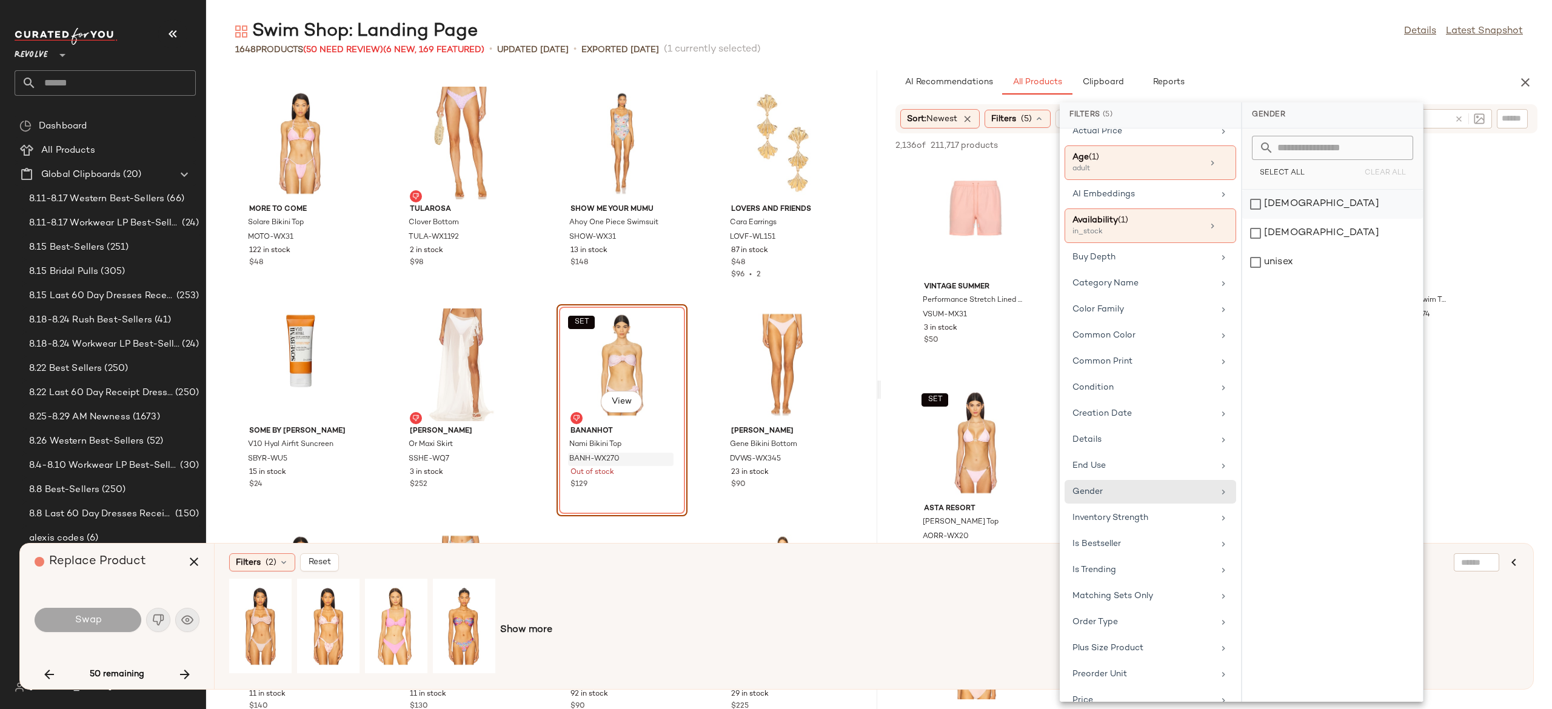
click at [1310, 198] on div "female" at bounding box center [1333, 204] width 181 height 29
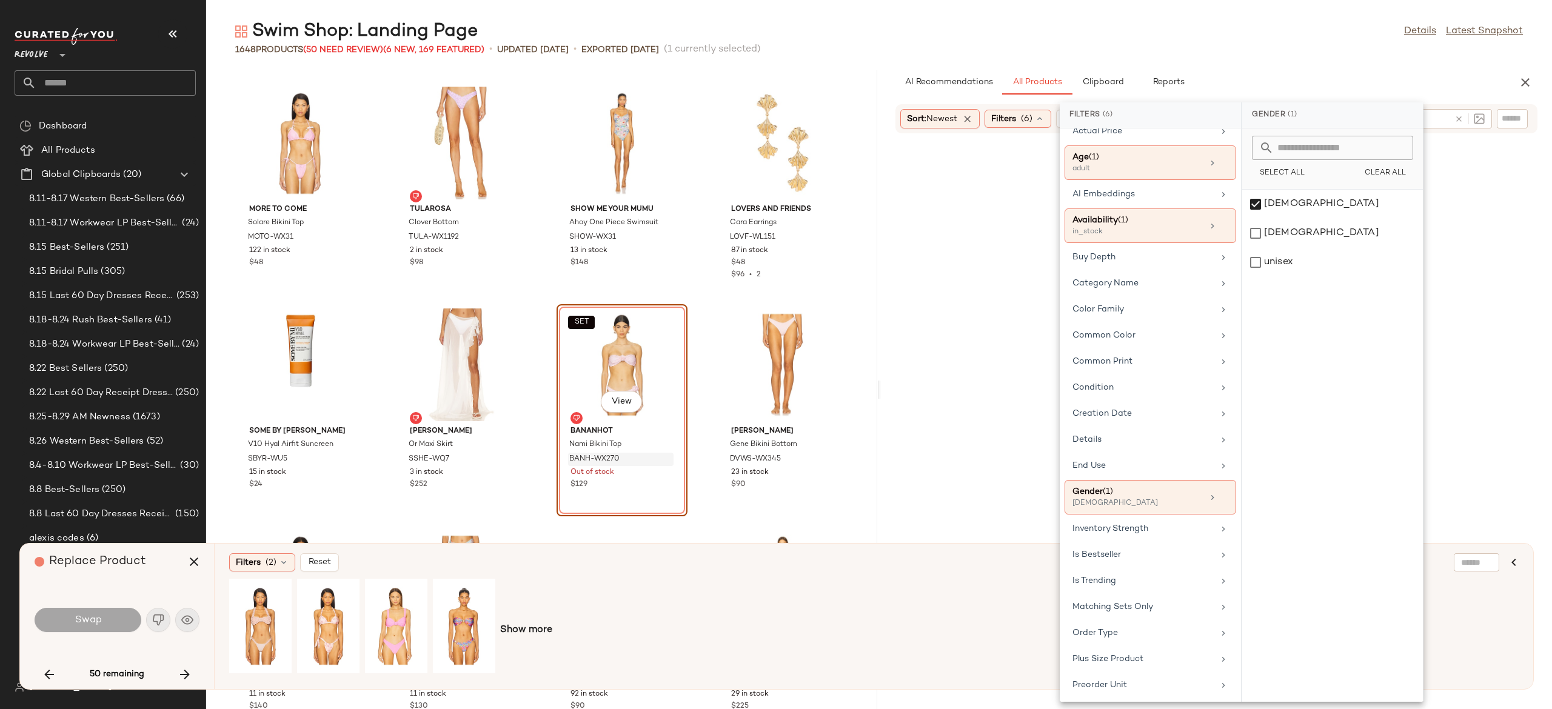
click at [1377, 65] on div "Swim Shop: Landing Page Details Latest Snapshot 1648 Products (50 Need Review) …" at bounding box center [879, 364] width 1346 height 690
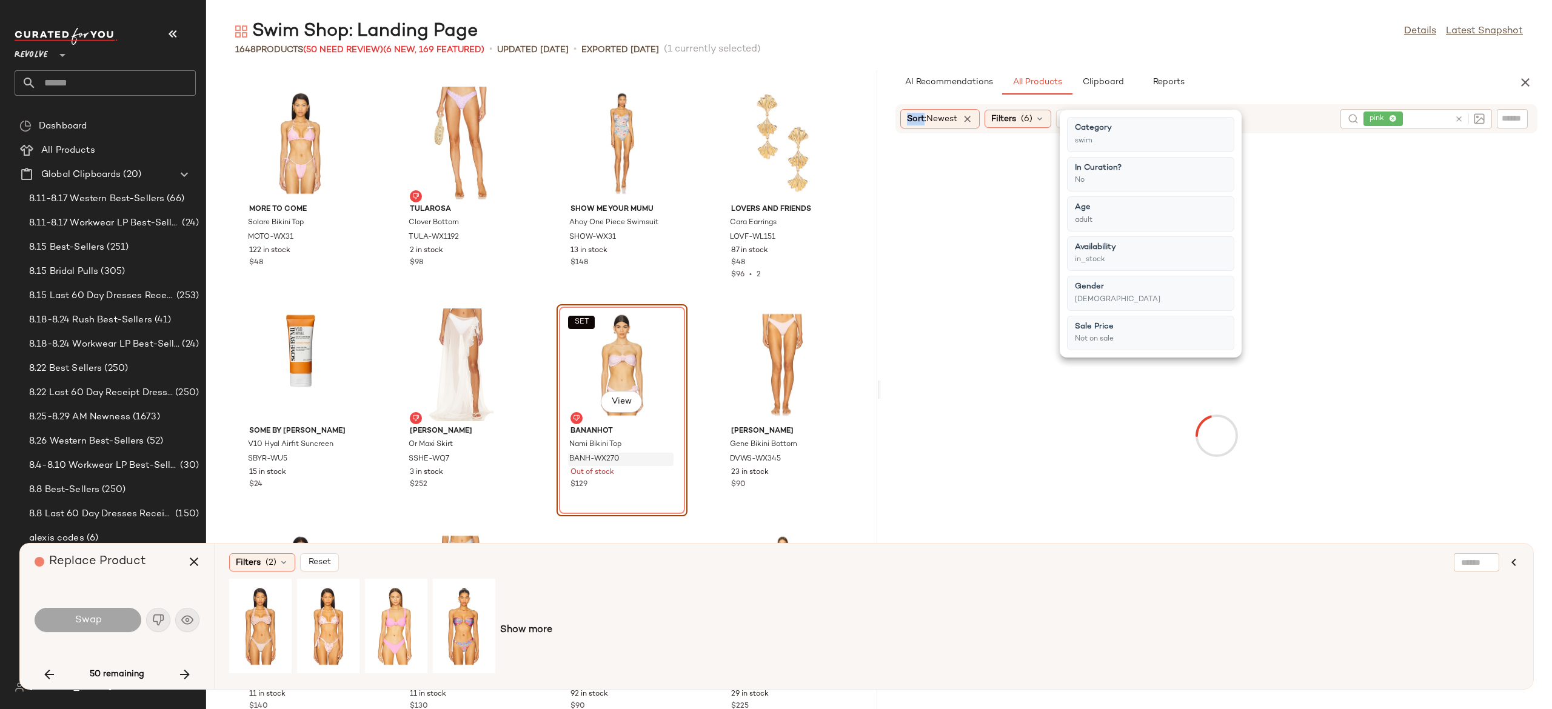
click at [1377, 65] on div "Swim Shop: Landing Page Details Latest Snapshot 1648 Products (50 Need Review) …" at bounding box center [879, 364] width 1346 height 690
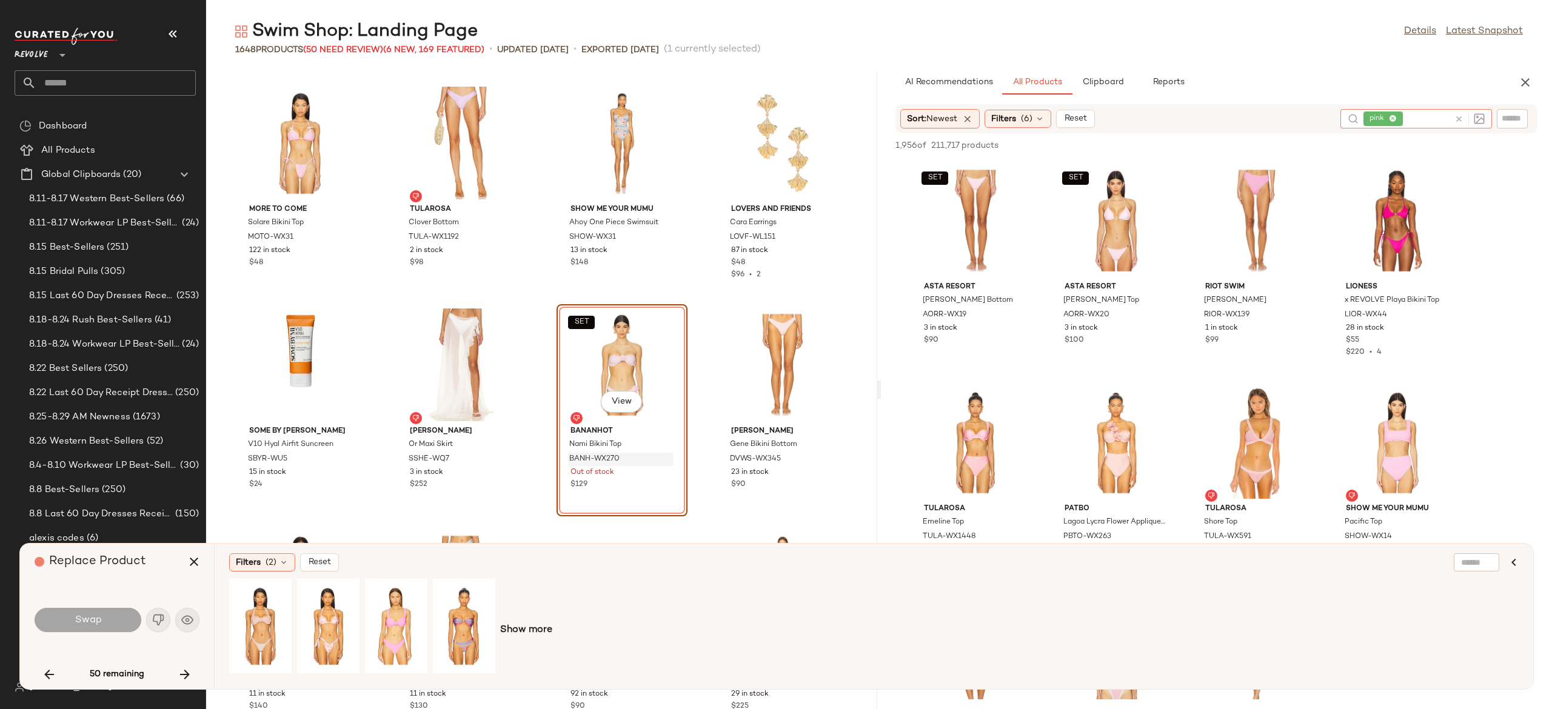
click at [1412, 120] on input "text" at bounding box center [1428, 119] width 44 height 13
click at [192, 562] on icon "button" at bounding box center [194, 562] width 15 height 15
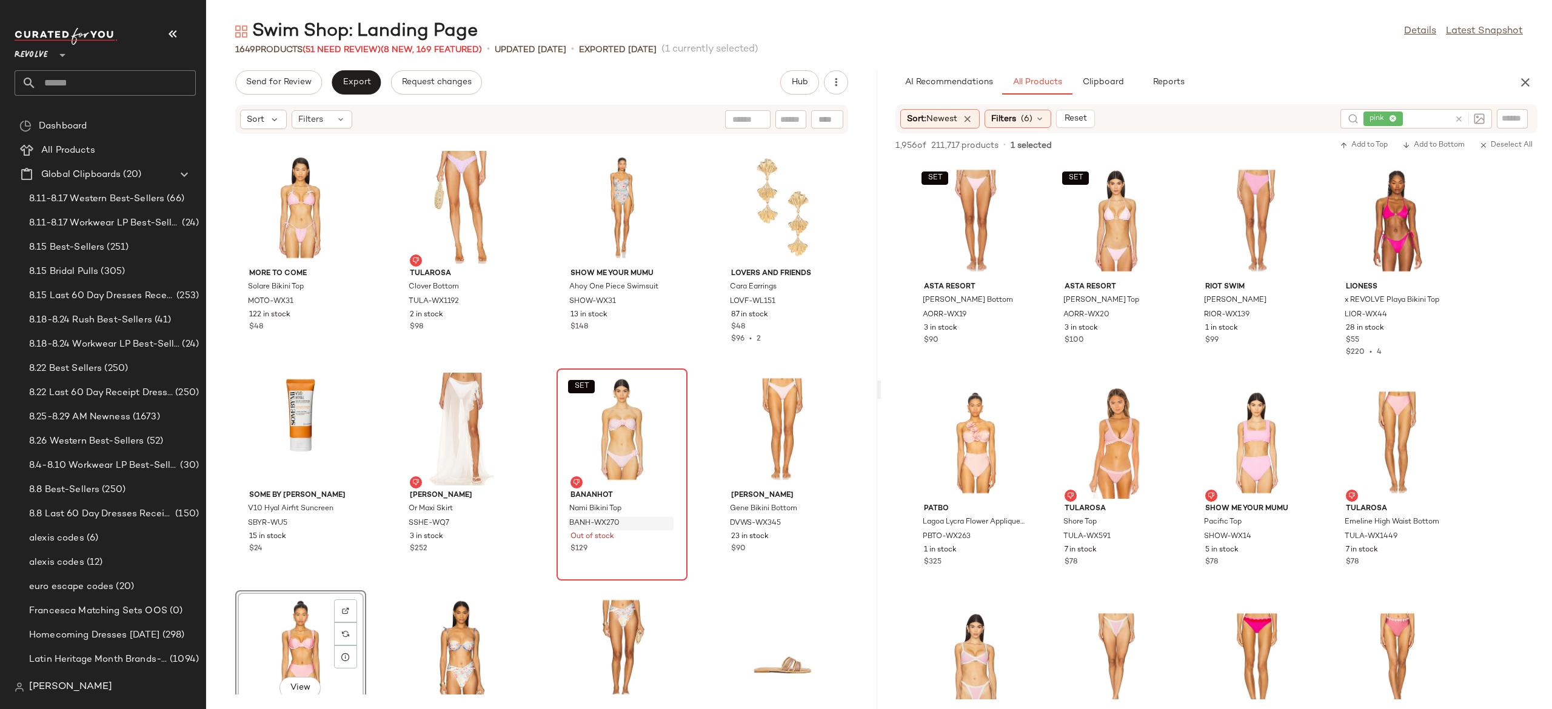
click at [297, 625] on div "View" at bounding box center [301, 651] width 122 height 113
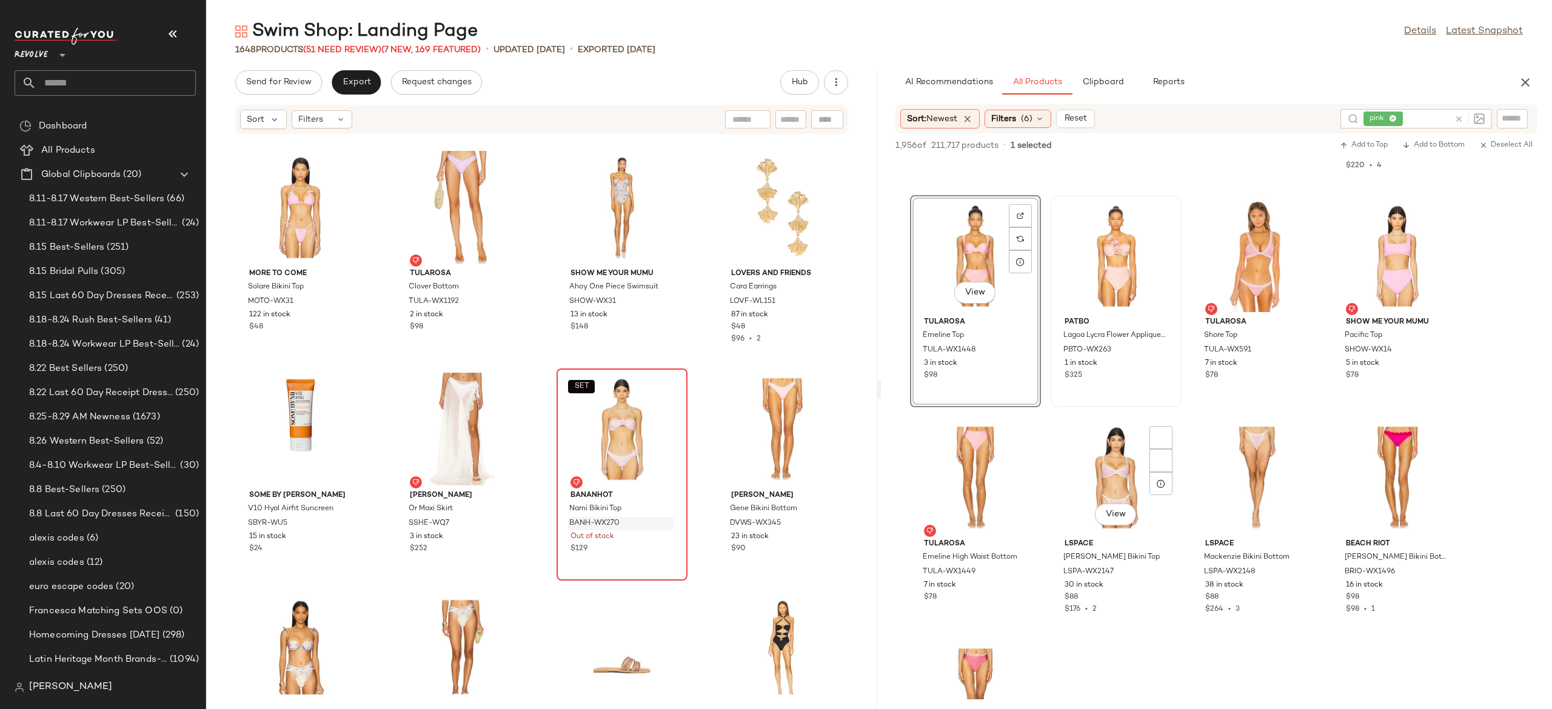
scroll to position [188, 0]
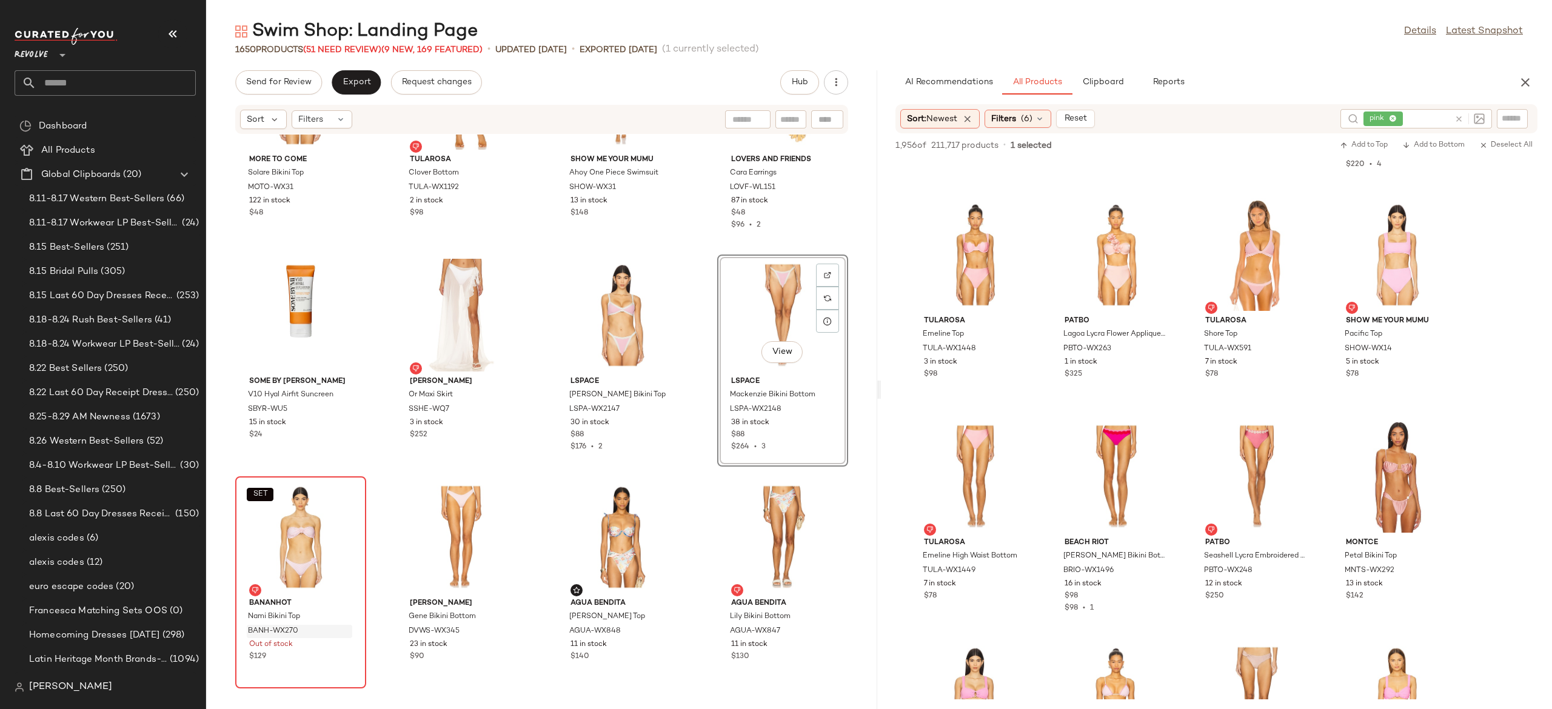
scroll to position [22976, 0]
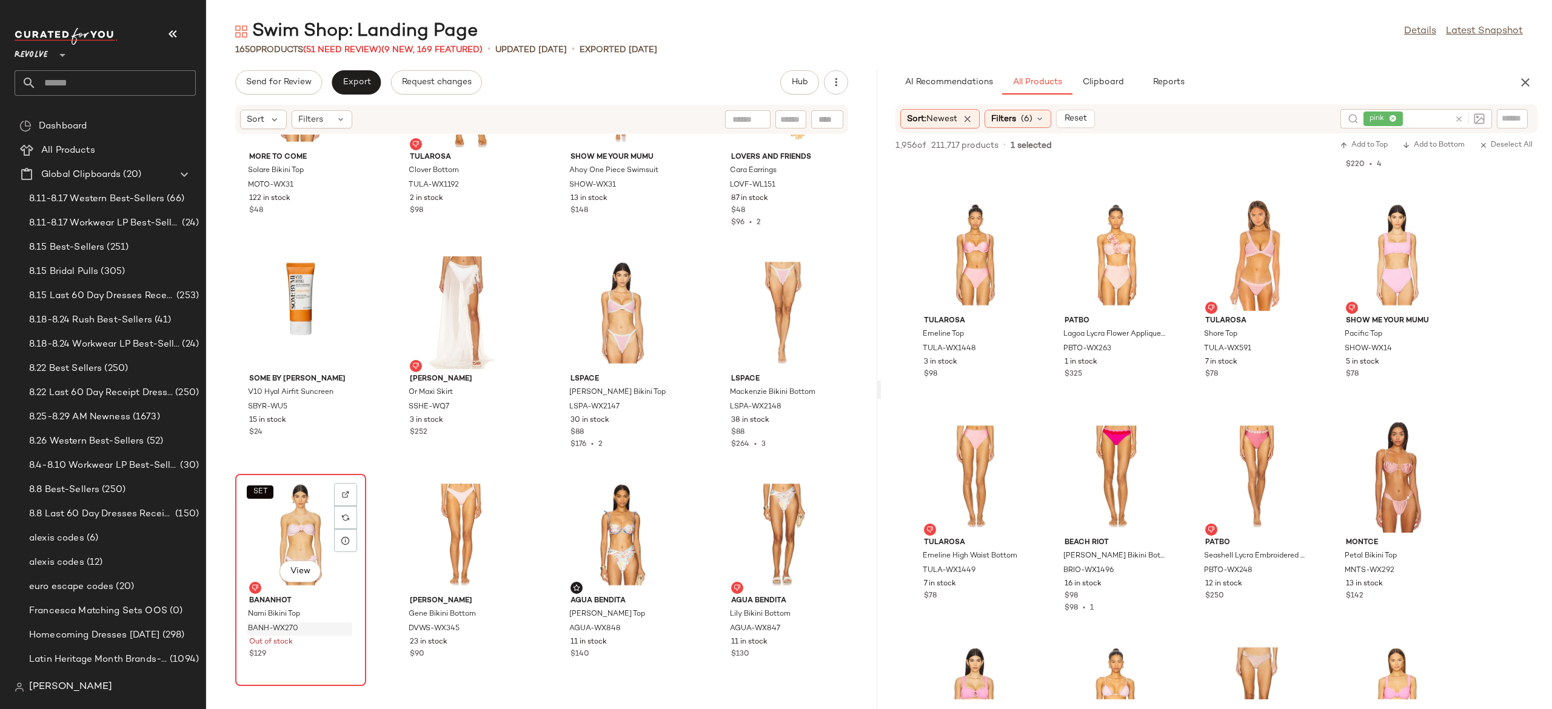
click at [303, 528] on div "SET View" at bounding box center [301, 534] width 122 height 113
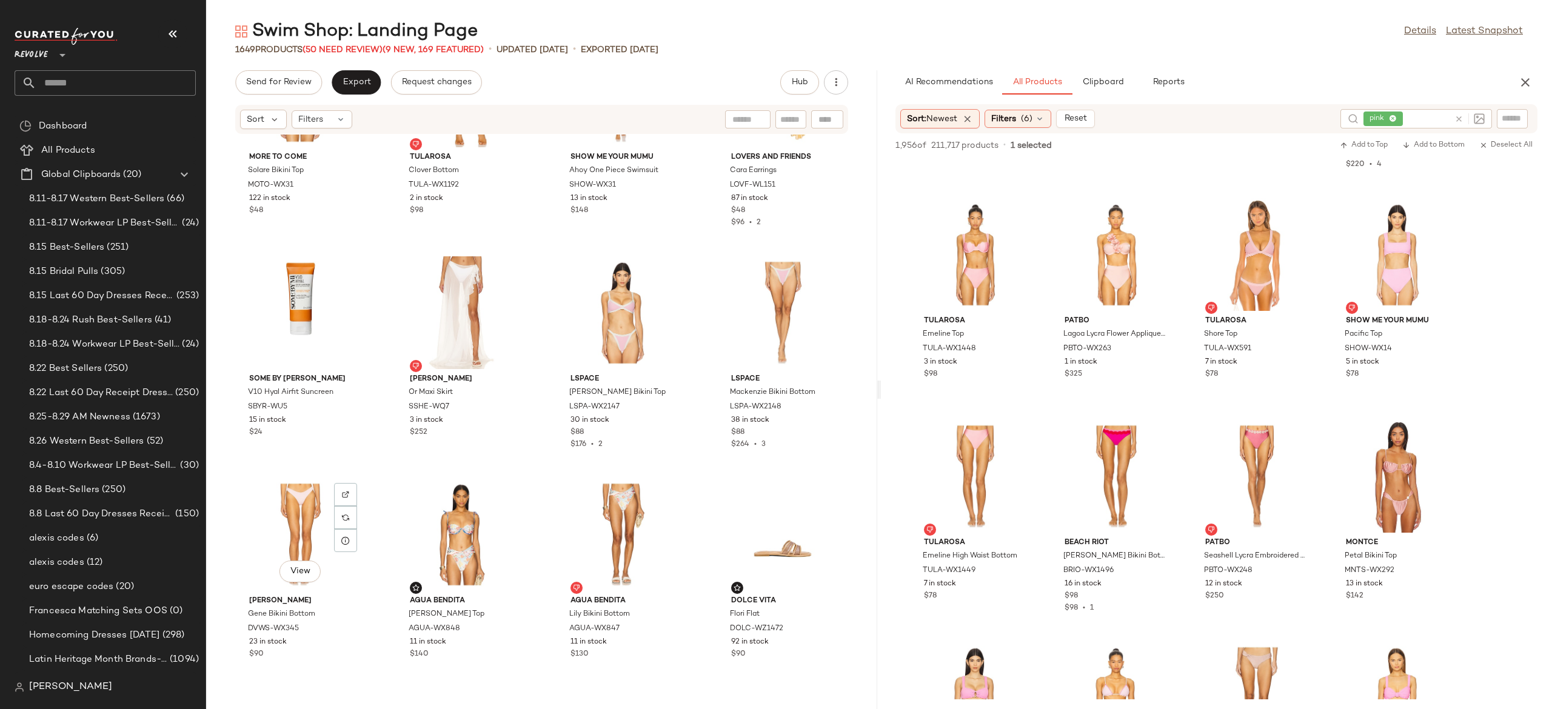
click at [303, 528] on div "View" at bounding box center [301, 534] width 122 height 113
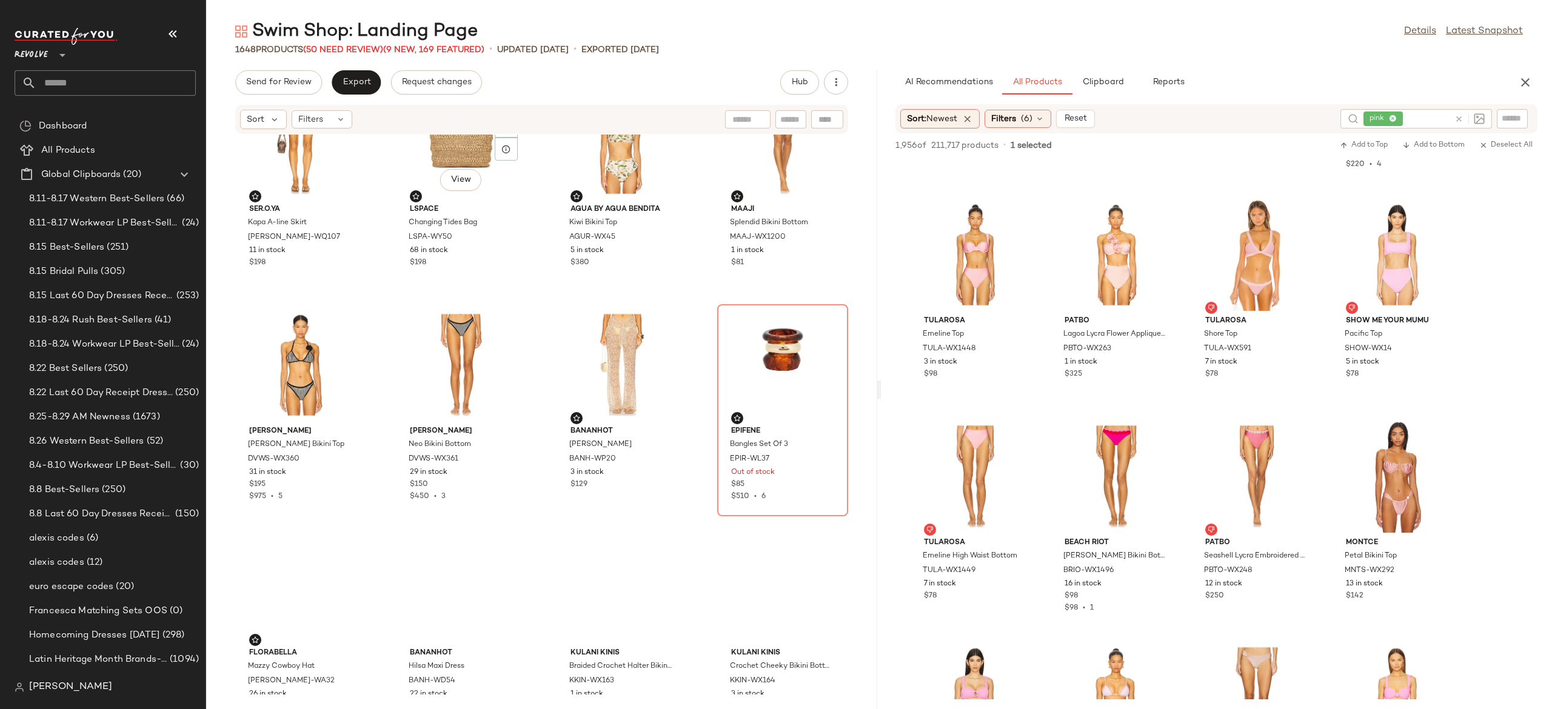
scroll to position [23597, 0]
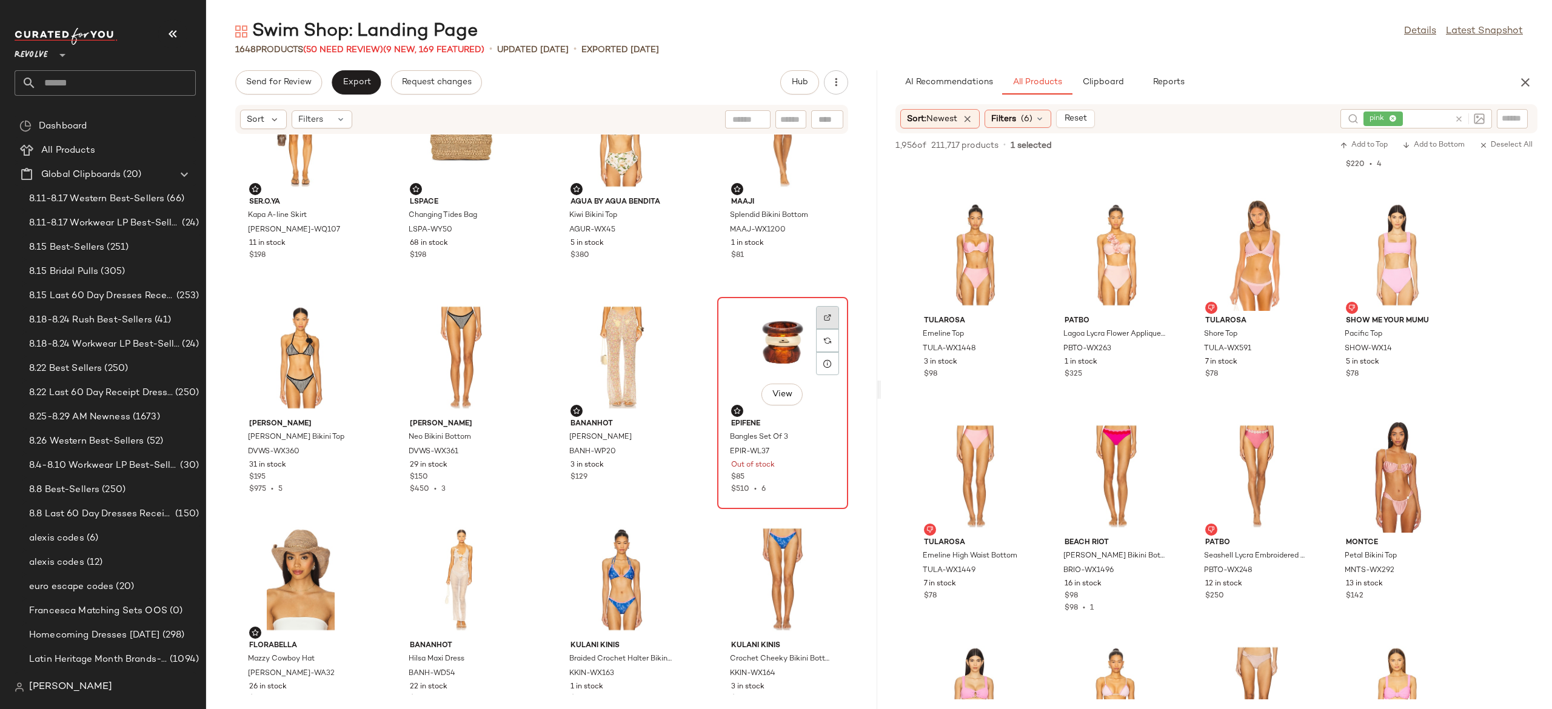
click at [824, 319] on img at bounding box center [827, 317] width 7 height 7
click at [822, 451] on img "button" at bounding box center [825, 452] width 7 height 7
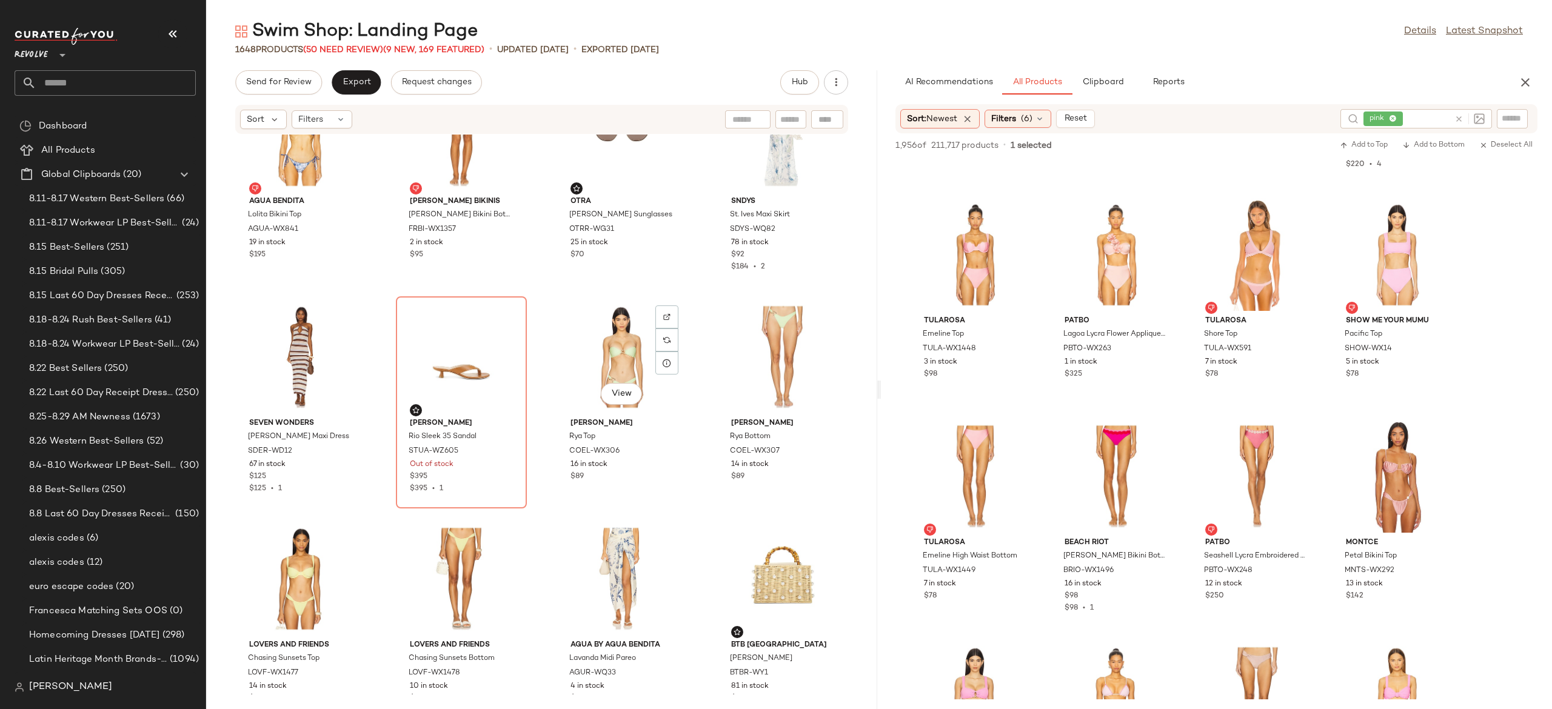
scroll to position [25166, 0]
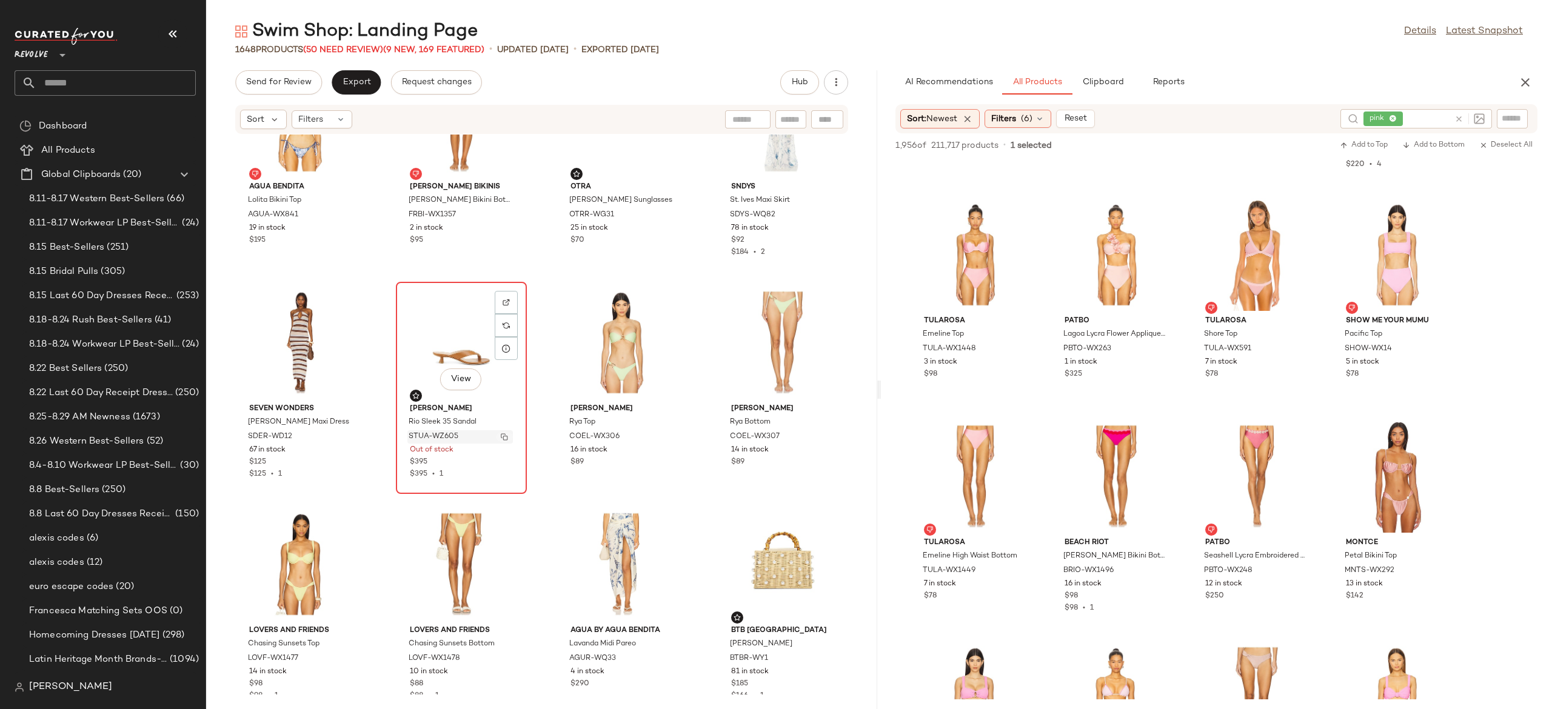
click at [503, 434] on img "button" at bounding box center [504, 437] width 7 height 7
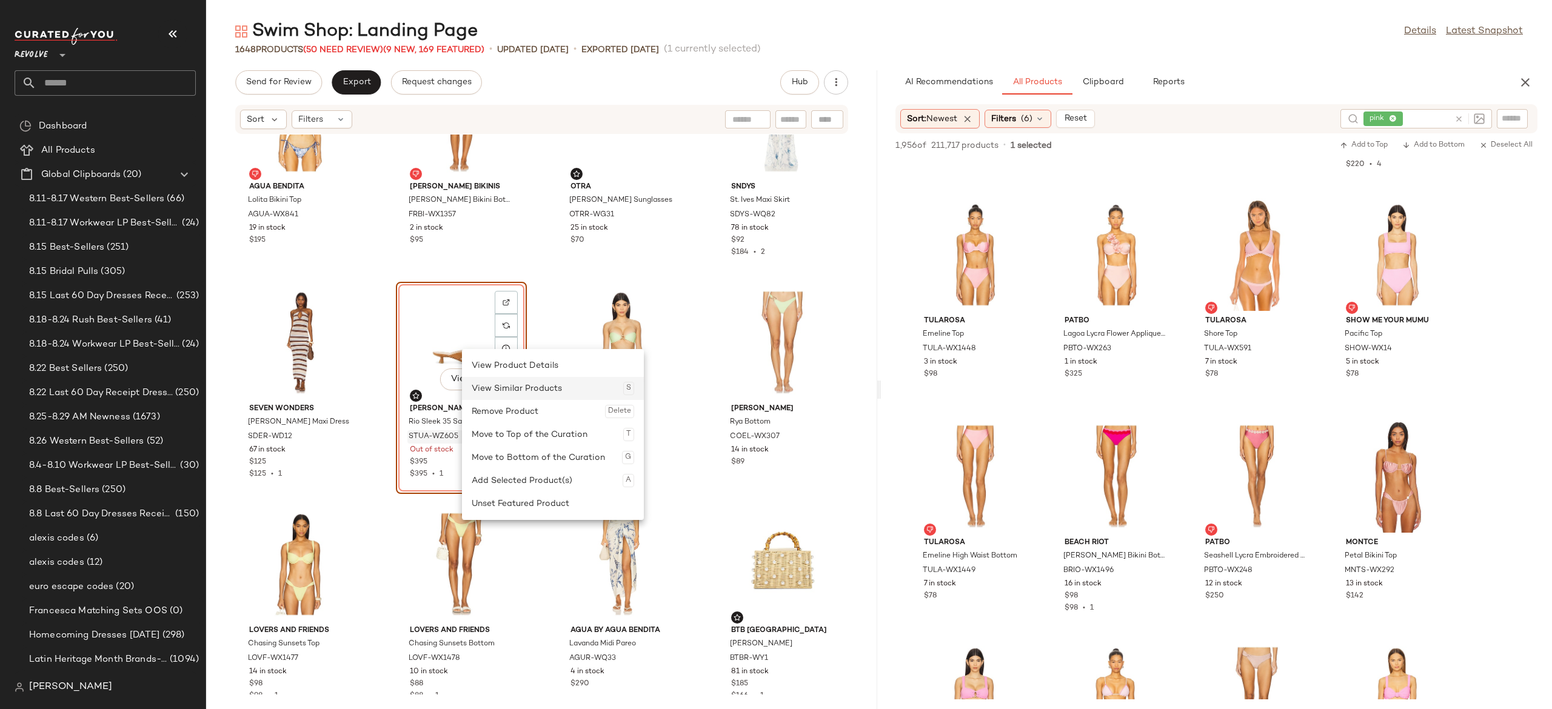
click at [532, 389] on div "View Similar Products S" at bounding box center [553, 388] width 163 height 23
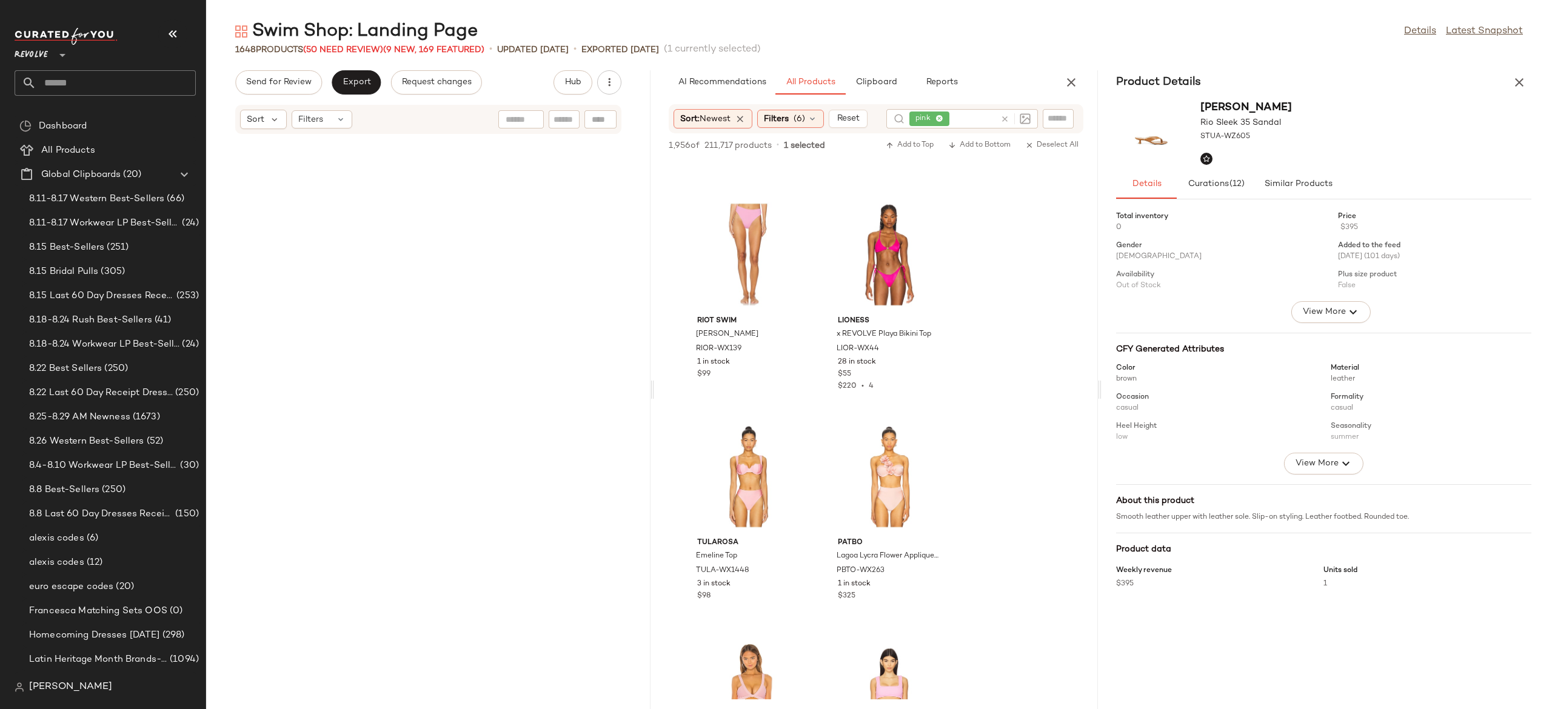
scroll to position [50381, 0]
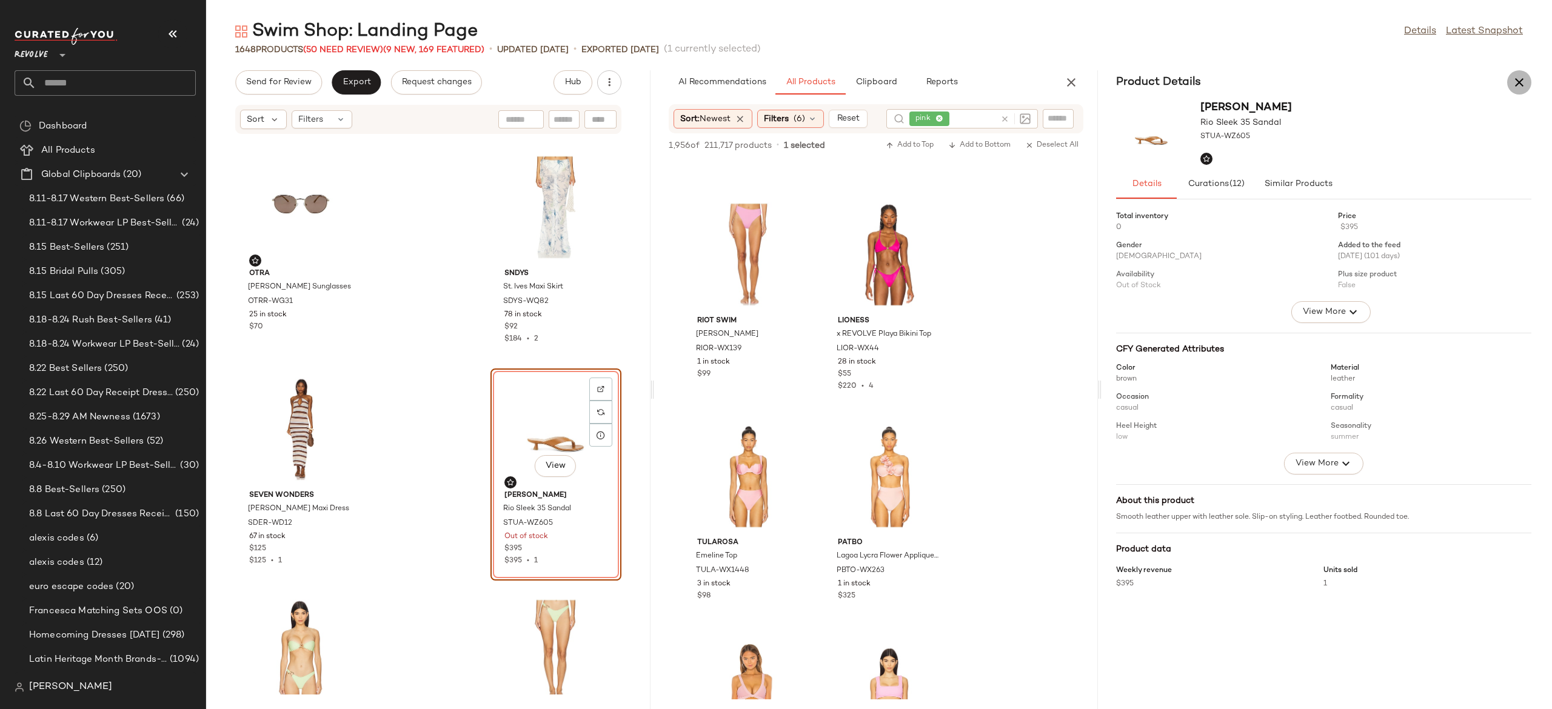
click at [1521, 82] on icon "button" at bounding box center [1519, 82] width 15 height 15
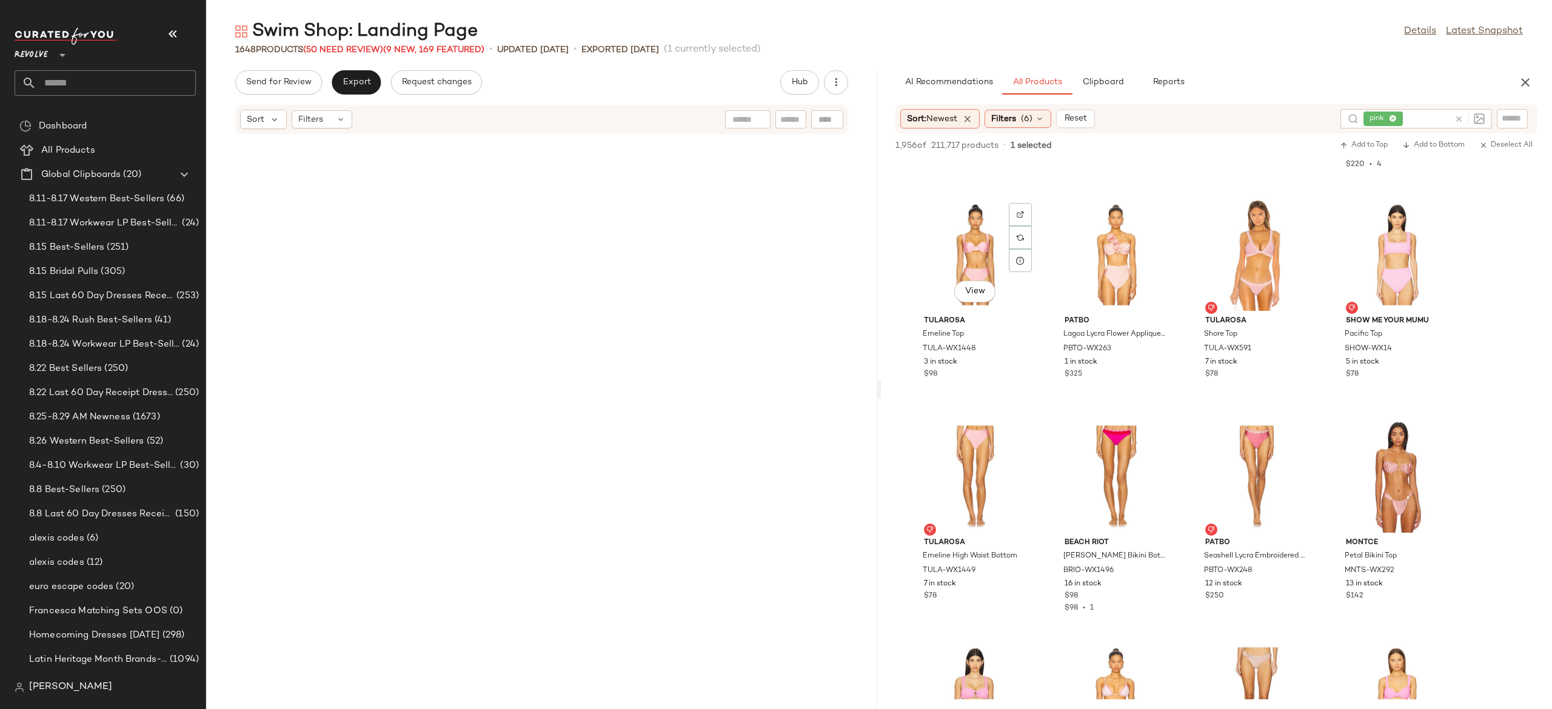
scroll to position [25079, 0]
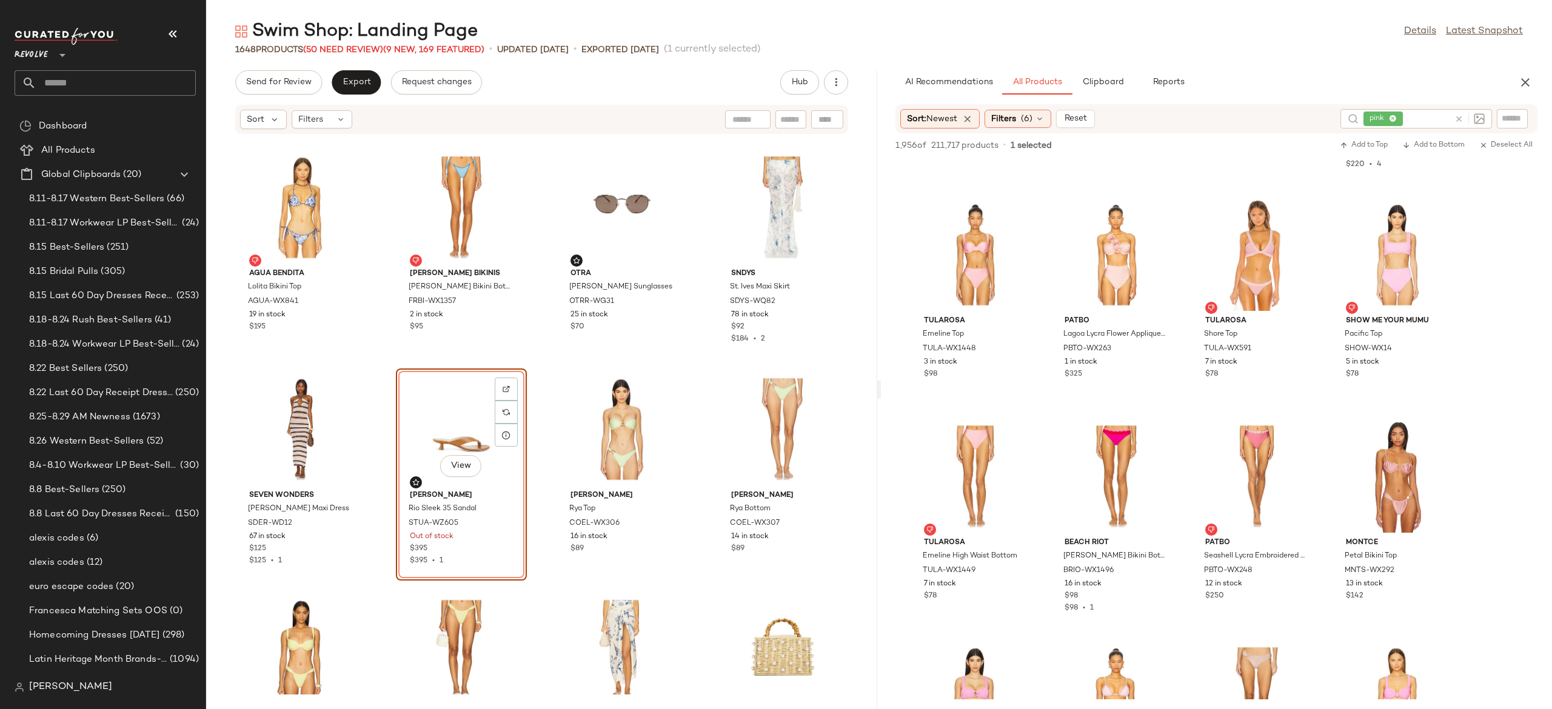
click at [455, 431] on div "View" at bounding box center [461, 429] width 122 height 113
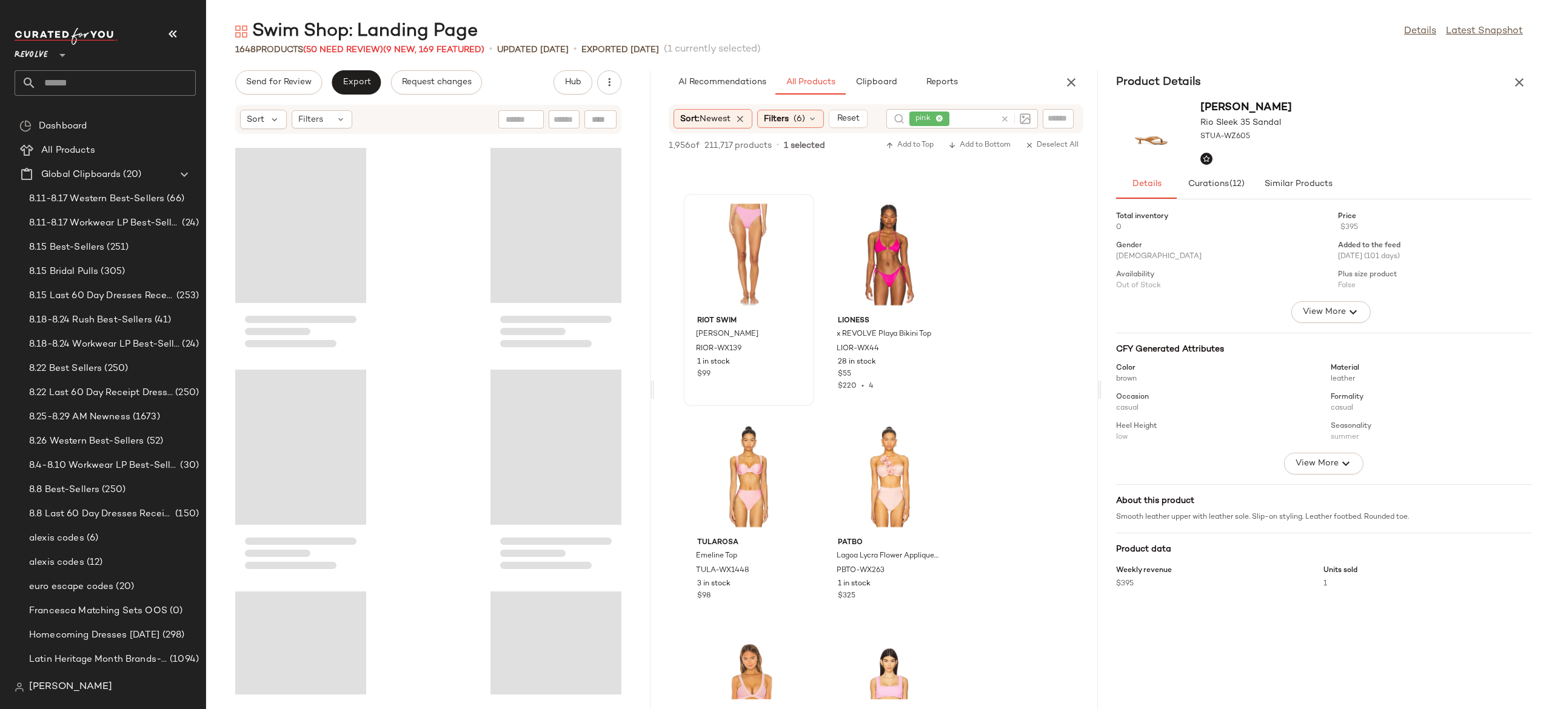
scroll to position [50381, 0]
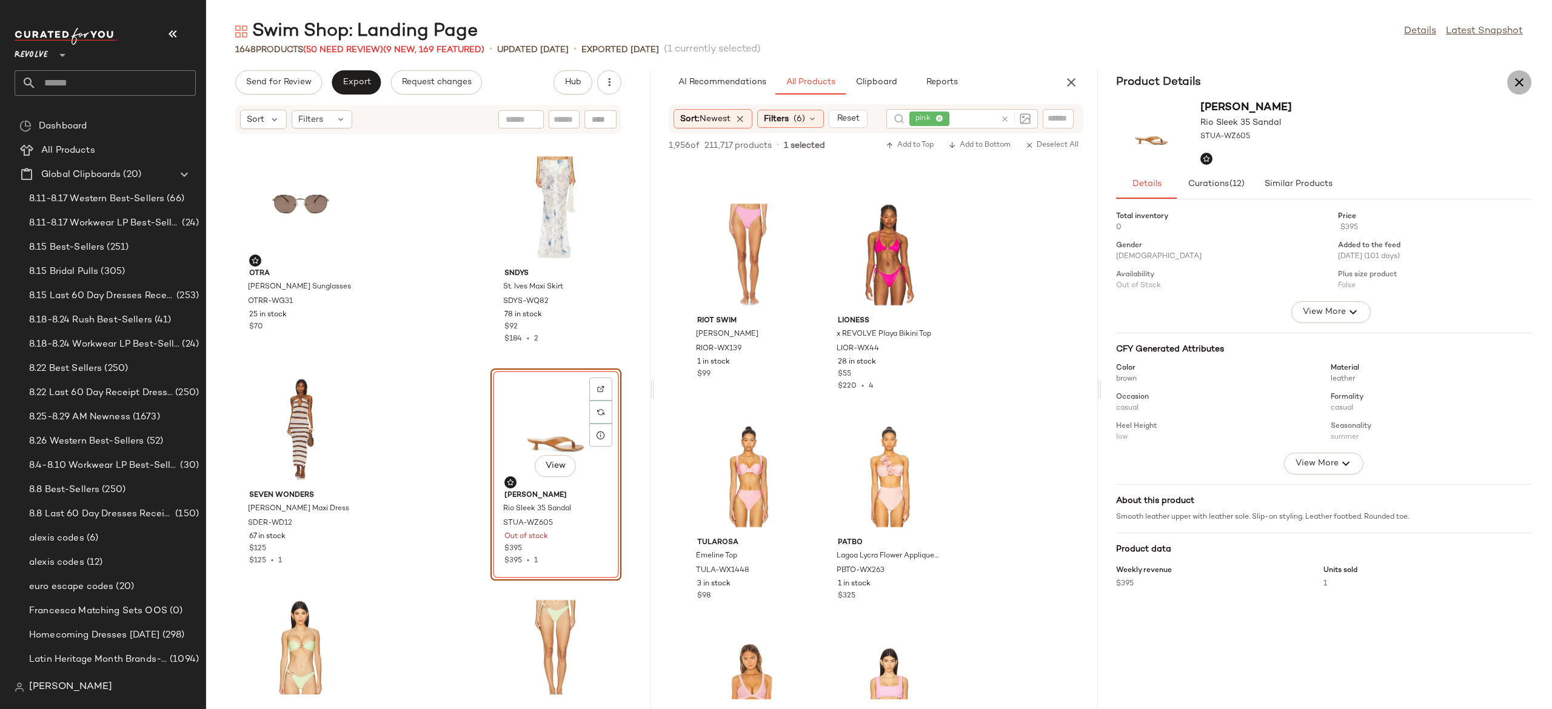
click at [1523, 79] on icon "button" at bounding box center [1519, 82] width 15 height 15
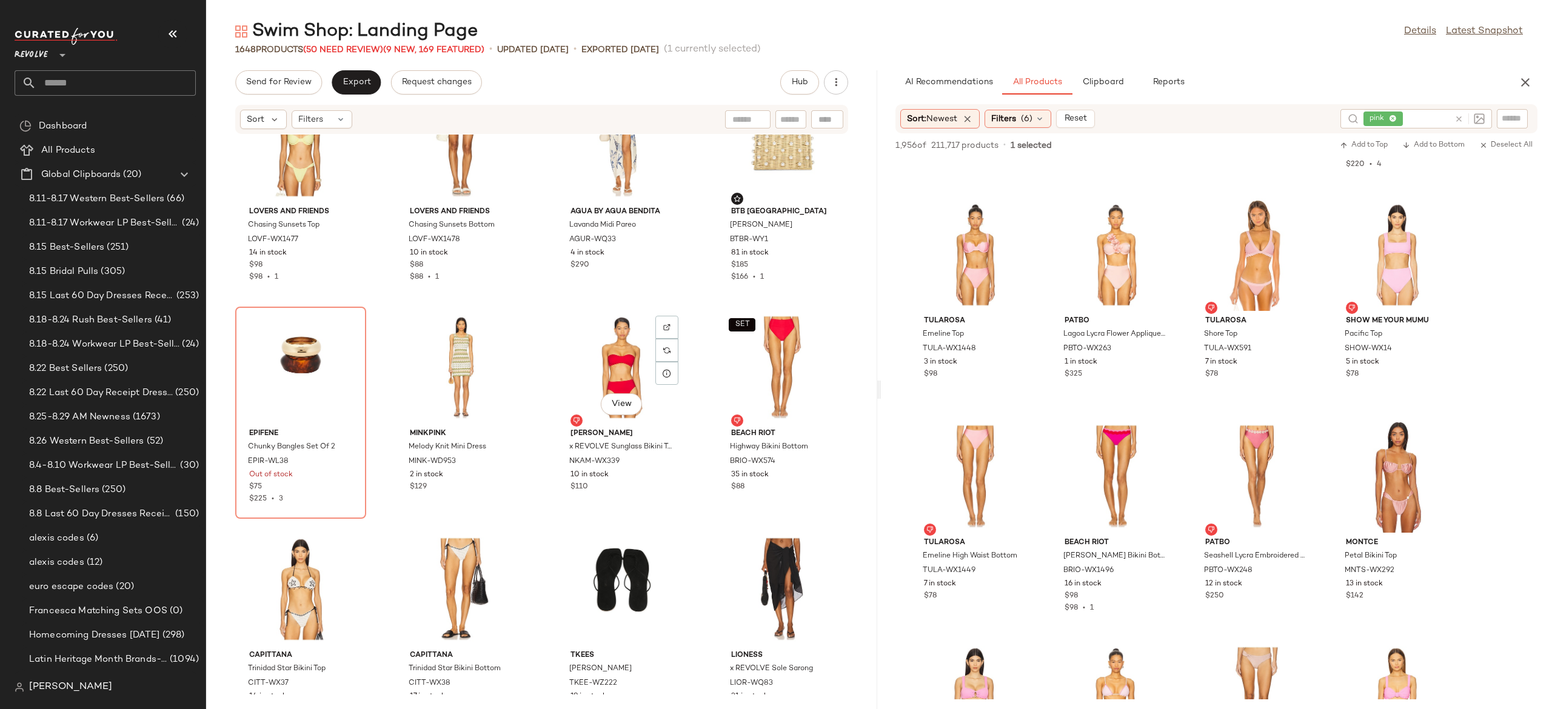
scroll to position [25586, 0]
click at [352, 50] on span "(50 Need Review)" at bounding box center [343, 49] width 80 height 9
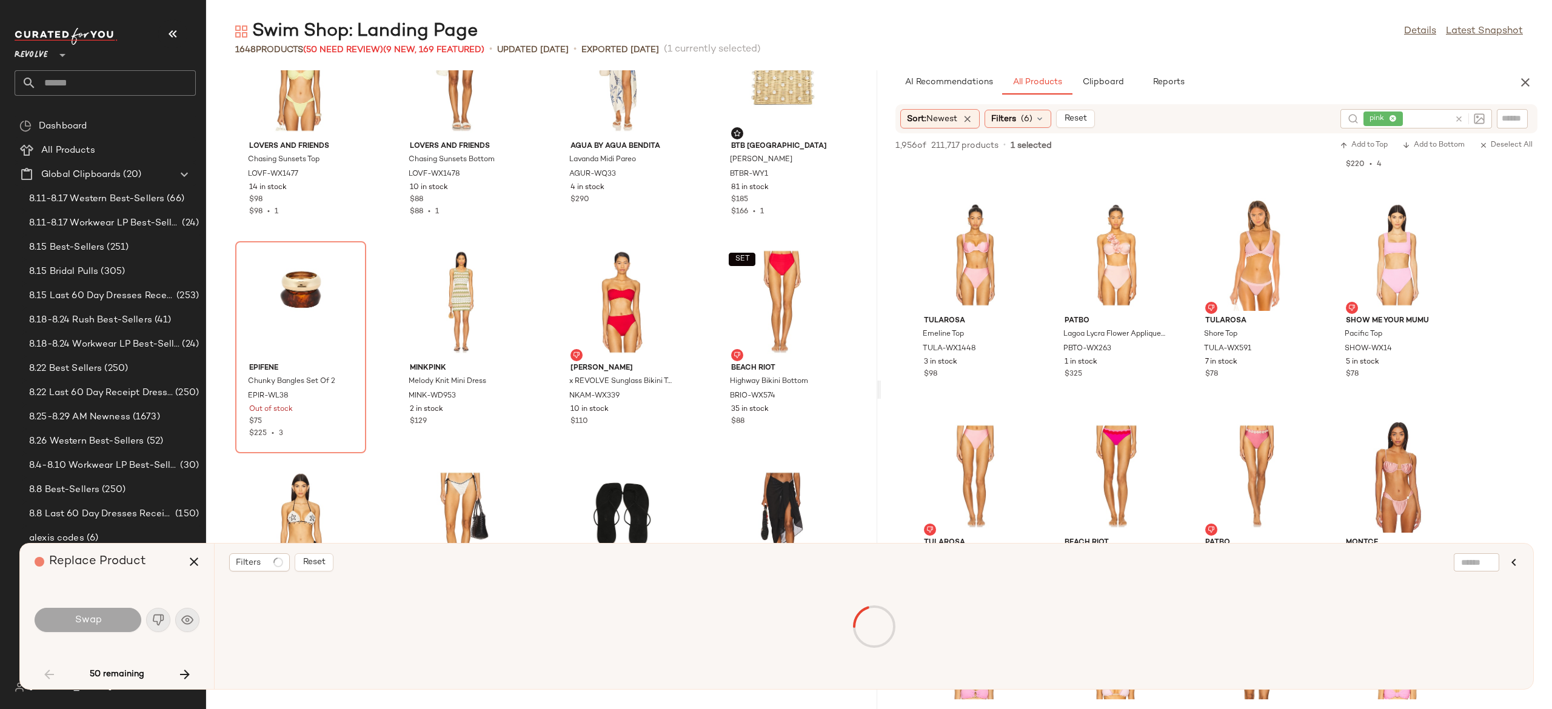
scroll to position [888, 0]
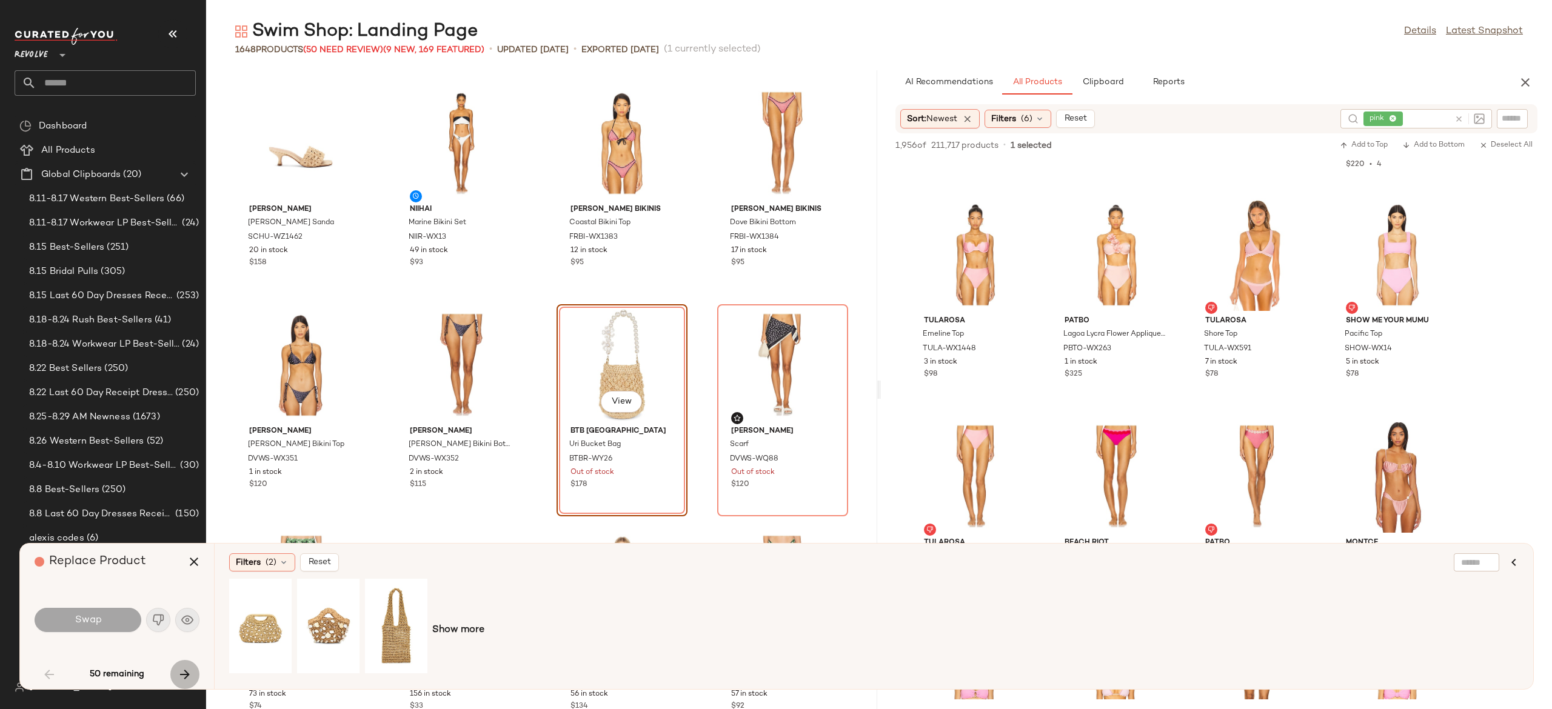
click at [185, 671] on icon "button" at bounding box center [185, 675] width 15 height 15
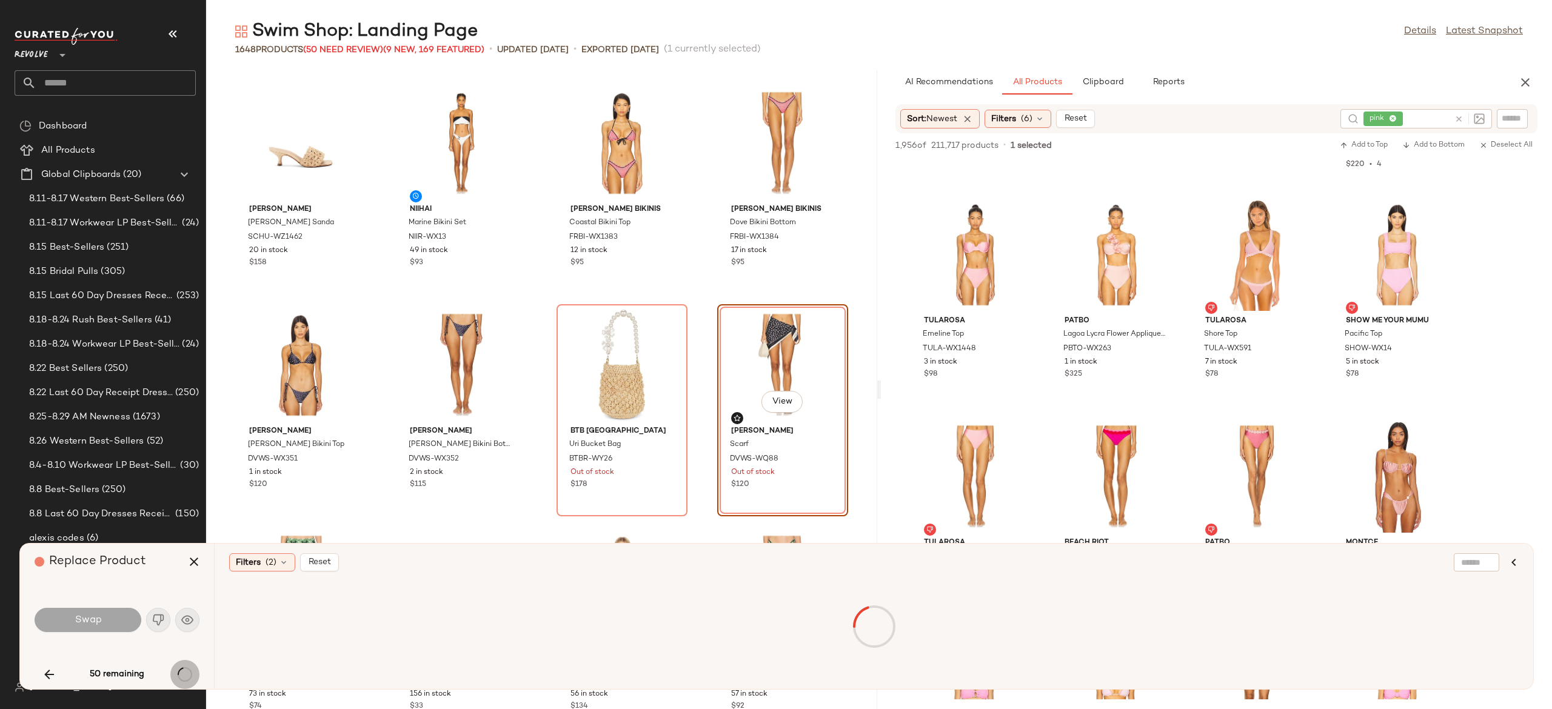
click at [185, 671] on div "50 remaining" at bounding box center [117, 674] width 165 height 29
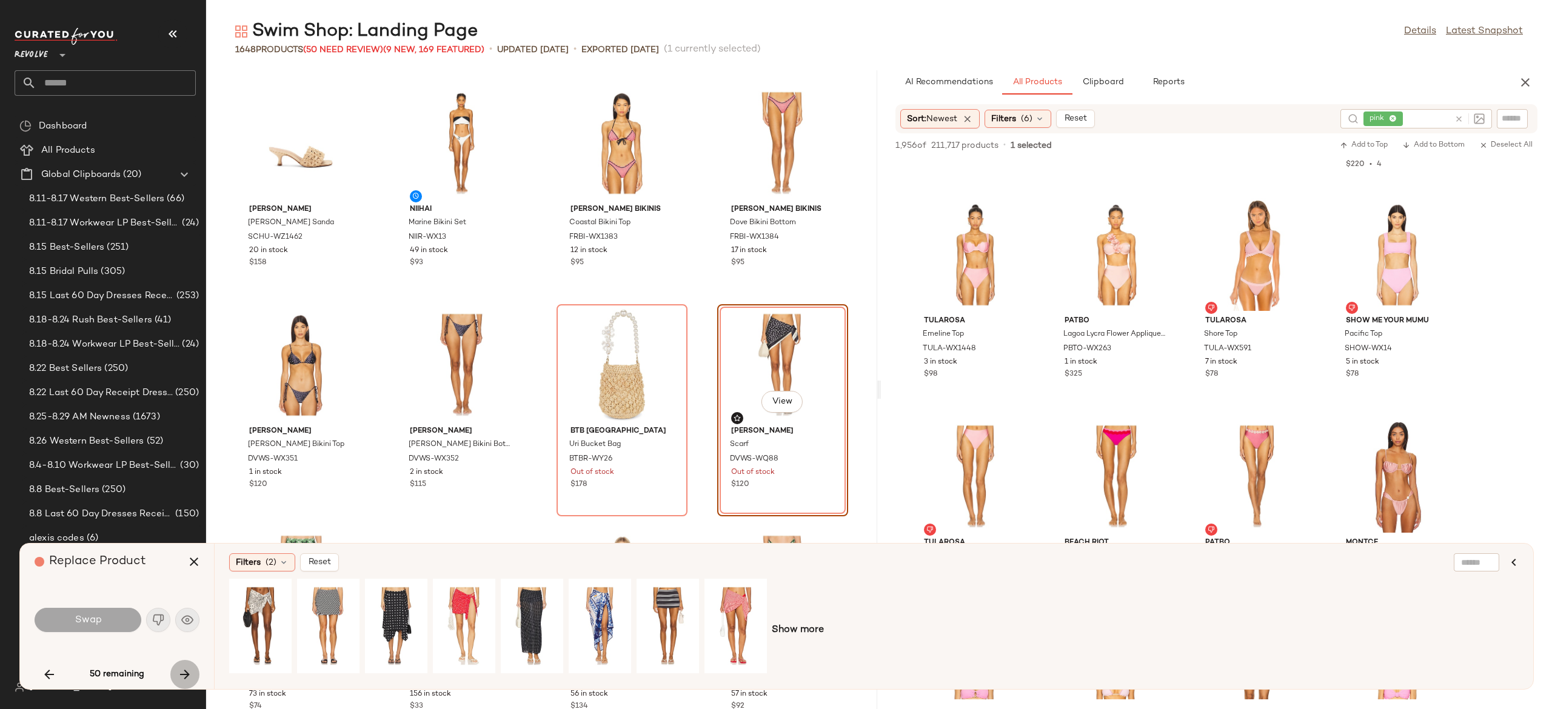
click at [185, 671] on icon "button" at bounding box center [185, 675] width 15 height 15
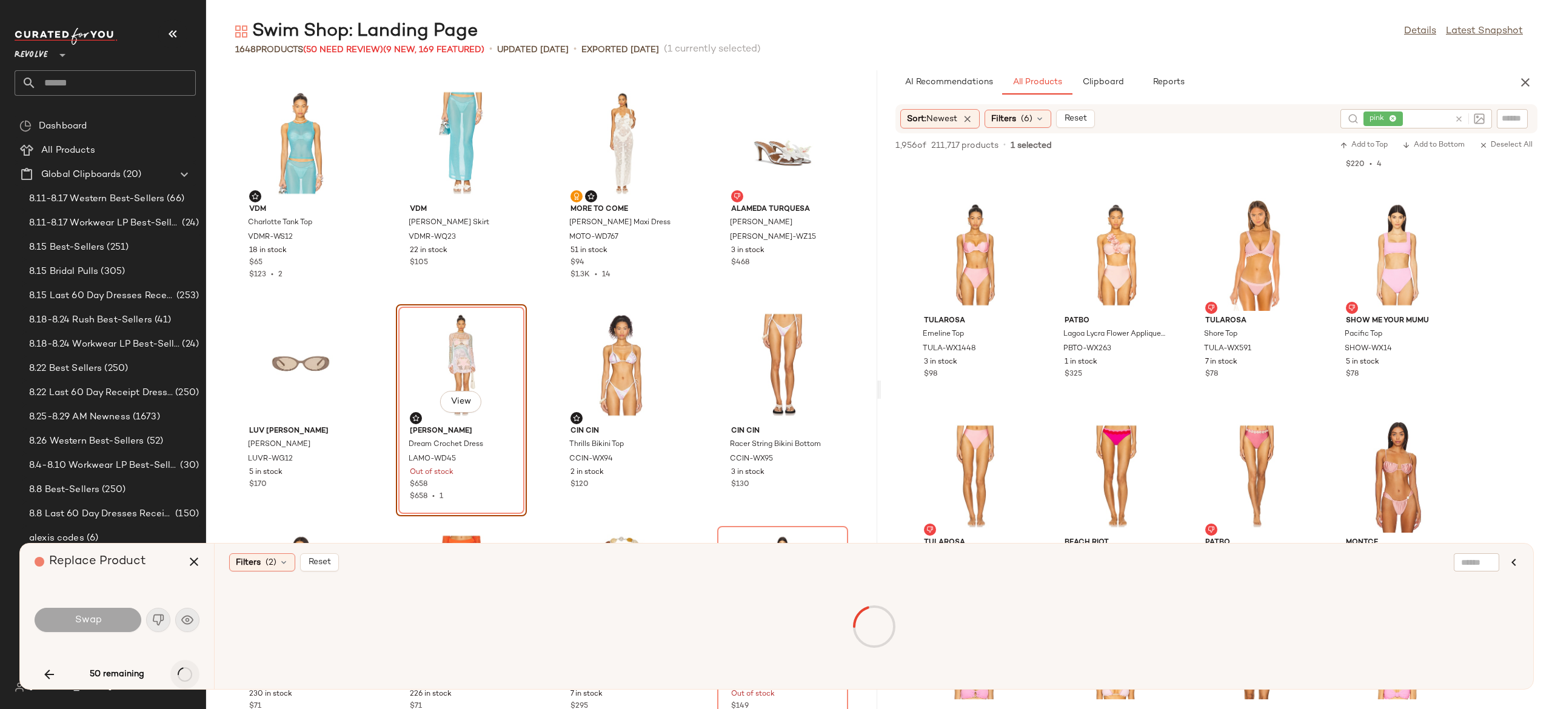
click at [185, 671] on div "50 remaining" at bounding box center [117, 674] width 165 height 29
click at [185, 671] on icon "button" at bounding box center [185, 675] width 15 height 15
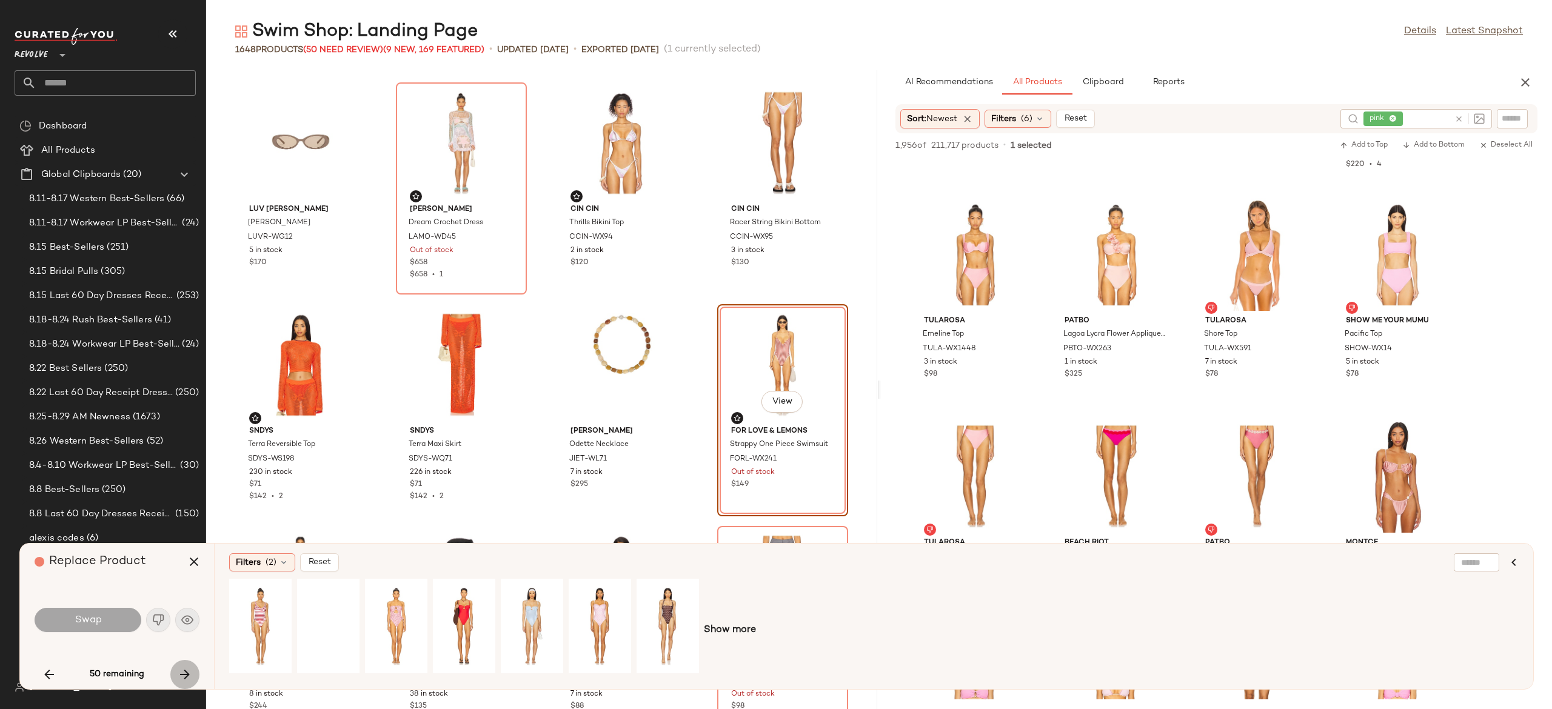
click at [185, 671] on icon "button" at bounding box center [185, 675] width 15 height 15
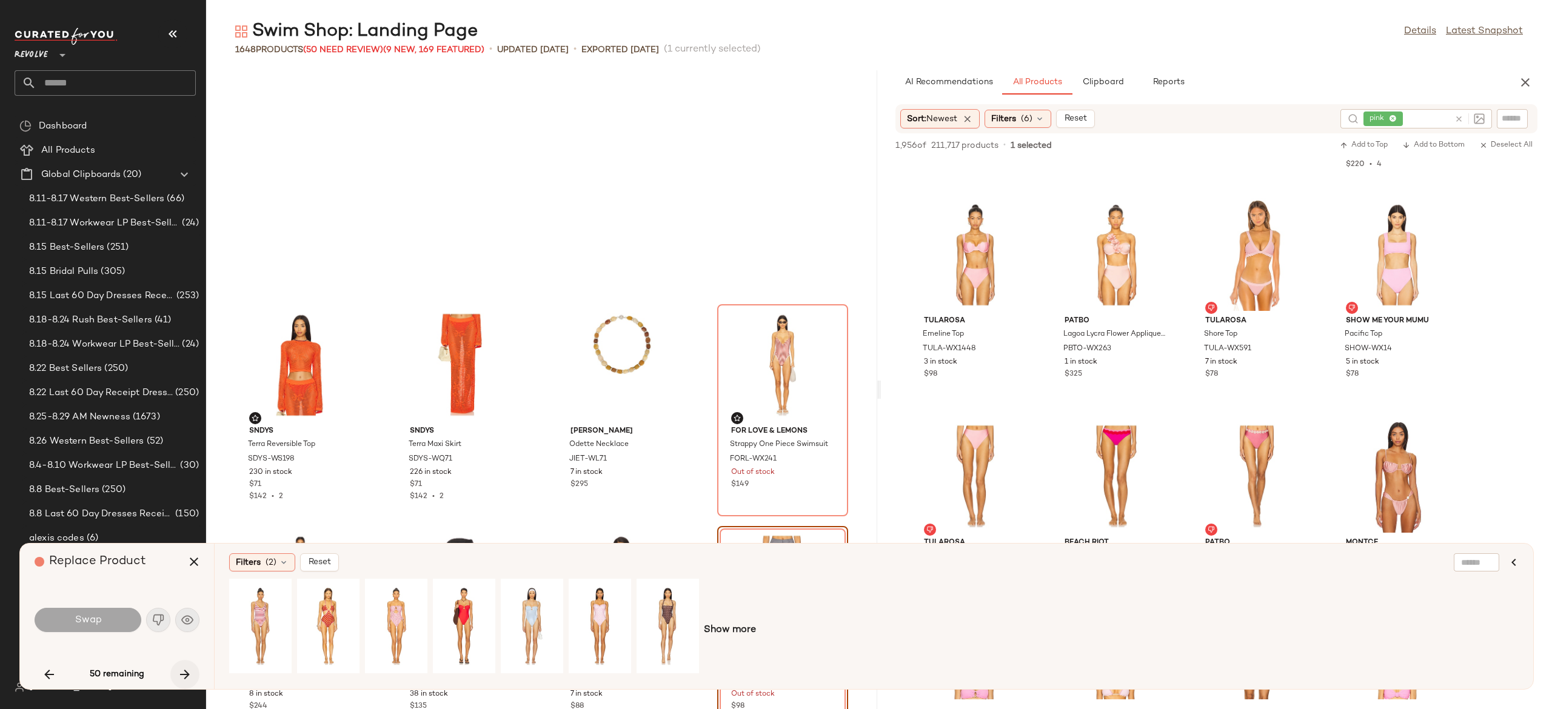
scroll to position [1997, 0]
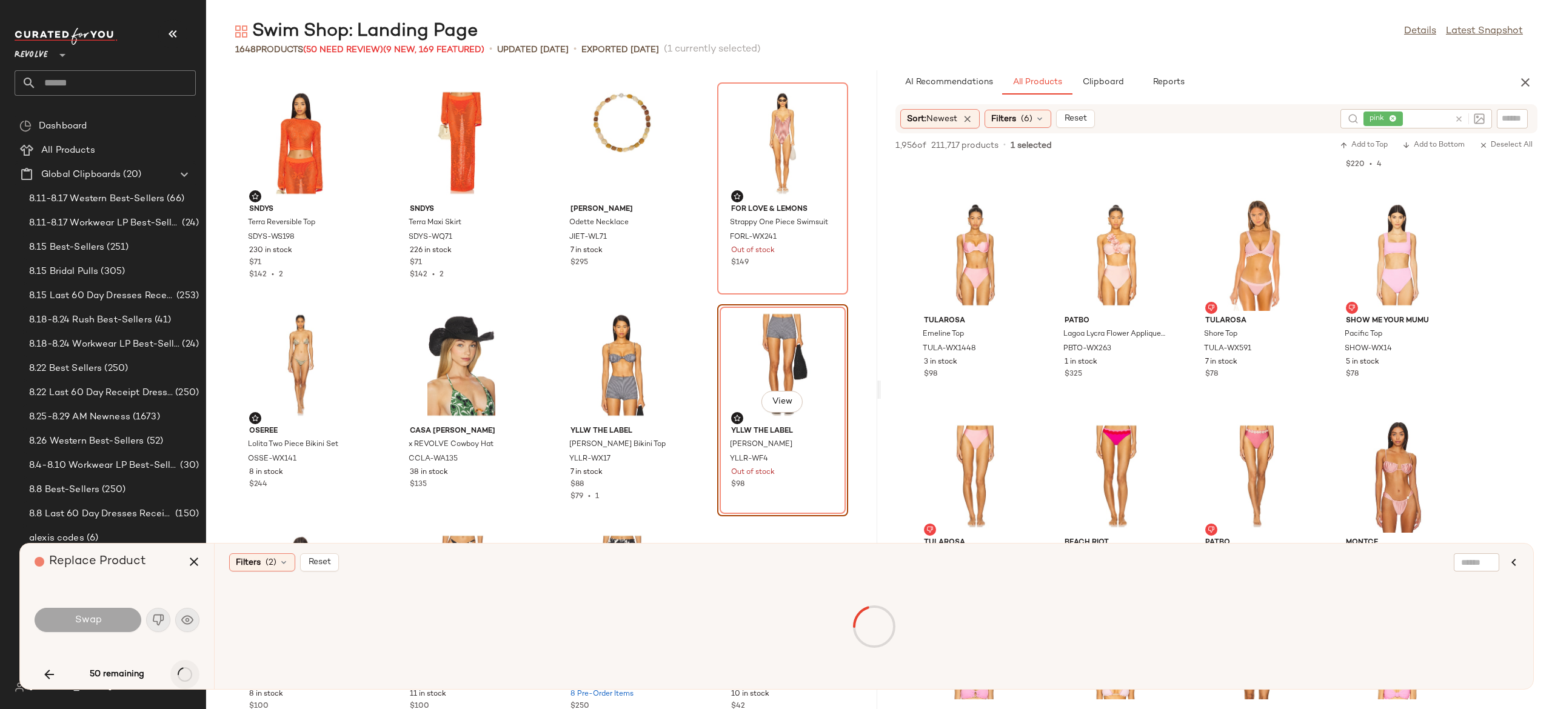
click at [185, 671] on div "50 remaining" at bounding box center [117, 674] width 165 height 29
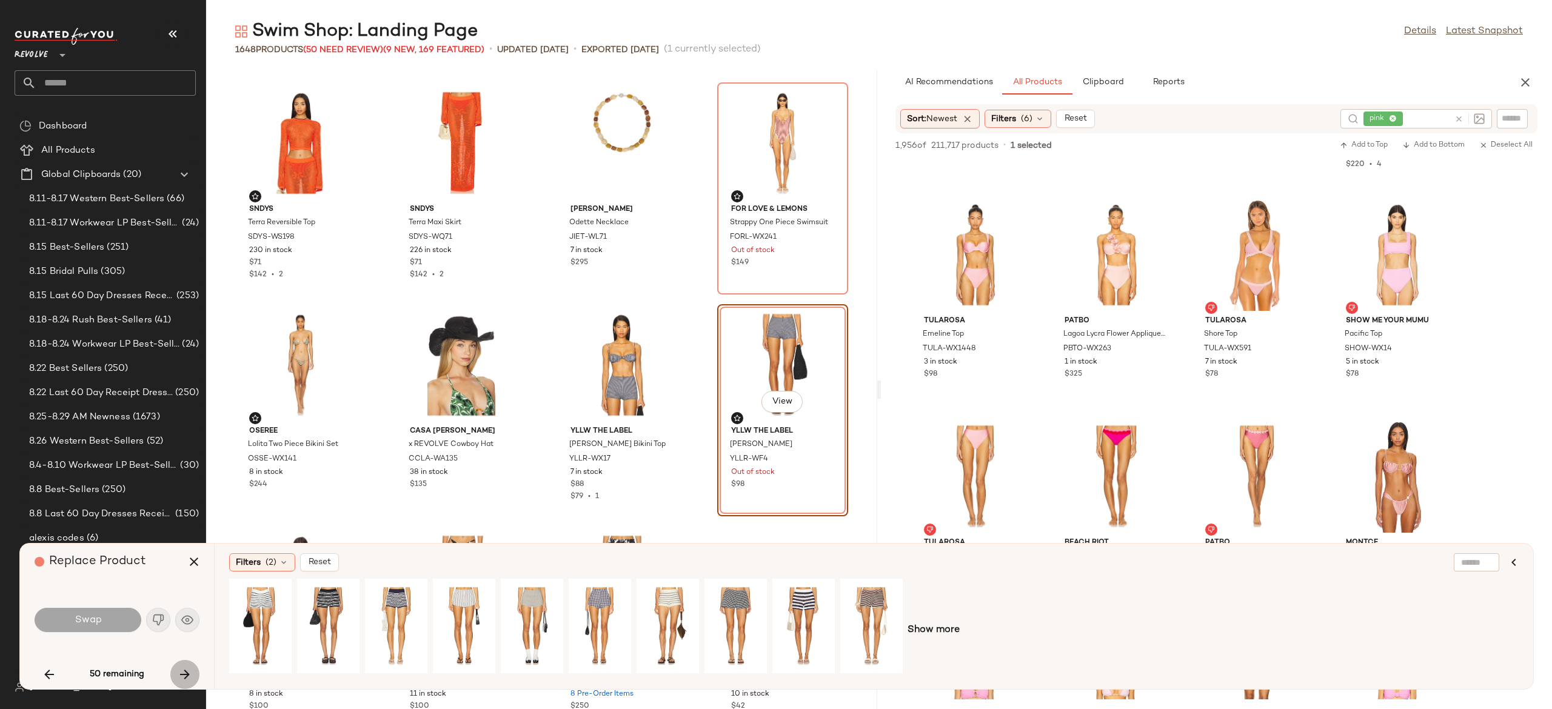
click at [185, 671] on icon "button" at bounding box center [185, 675] width 15 height 15
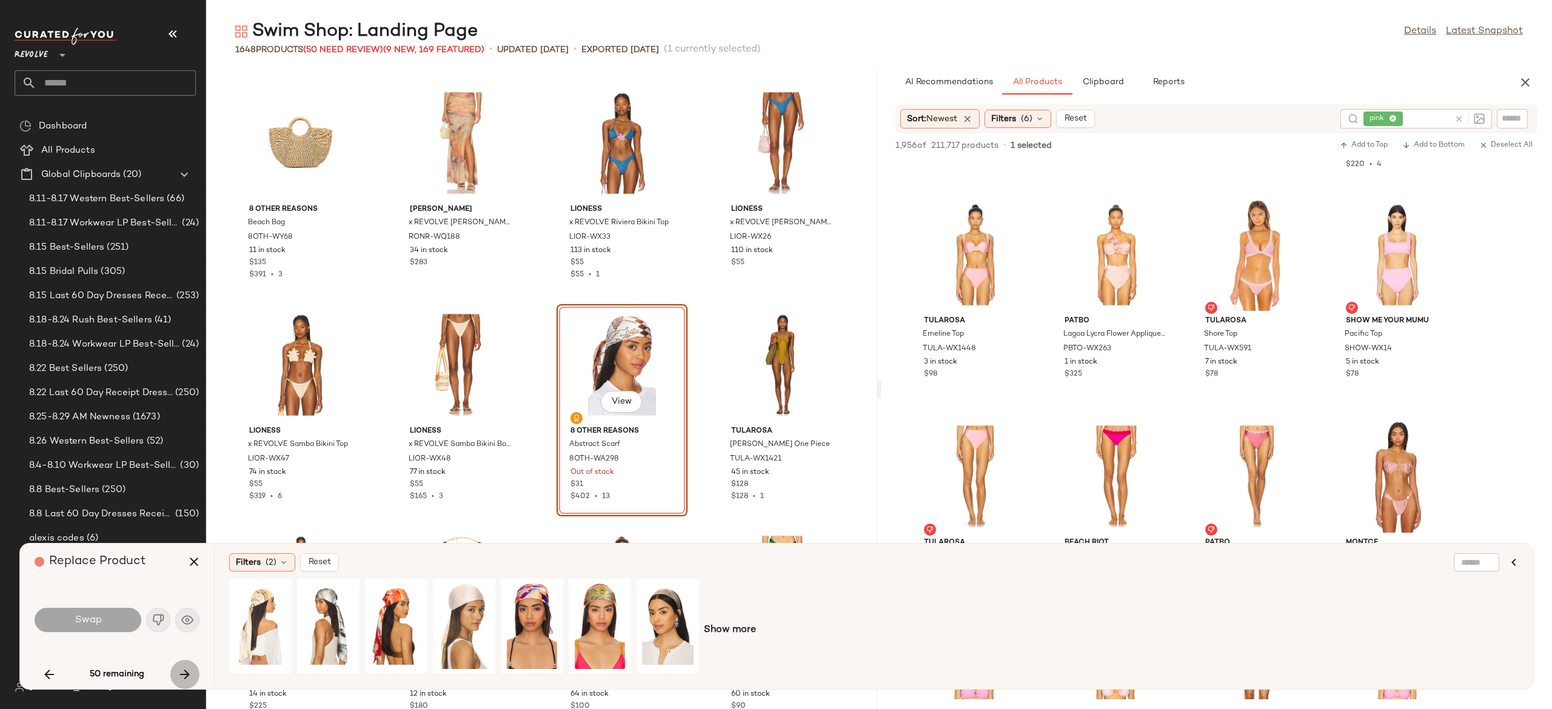
click at [185, 671] on icon "button" at bounding box center [185, 675] width 15 height 15
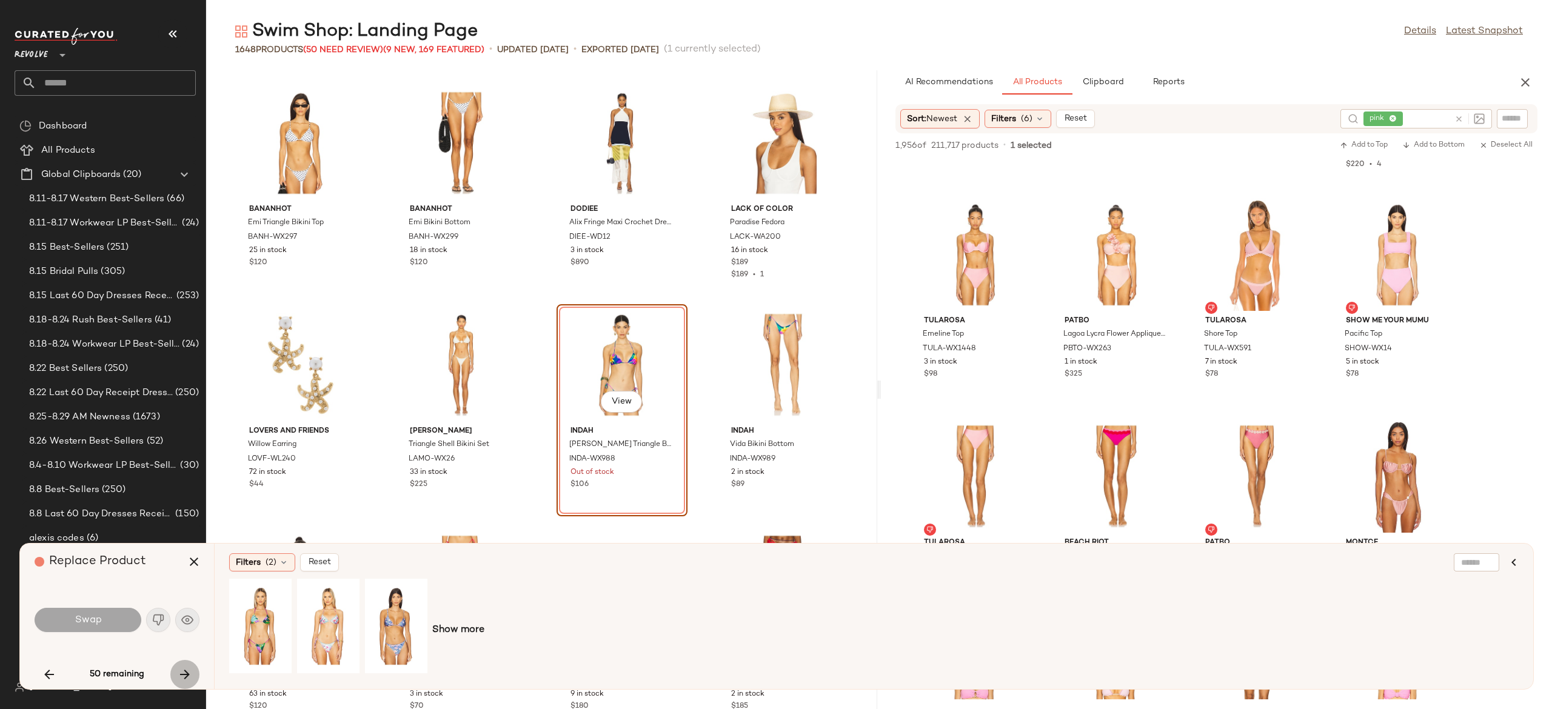
click at [185, 671] on icon "button" at bounding box center [185, 675] width 15 height 15
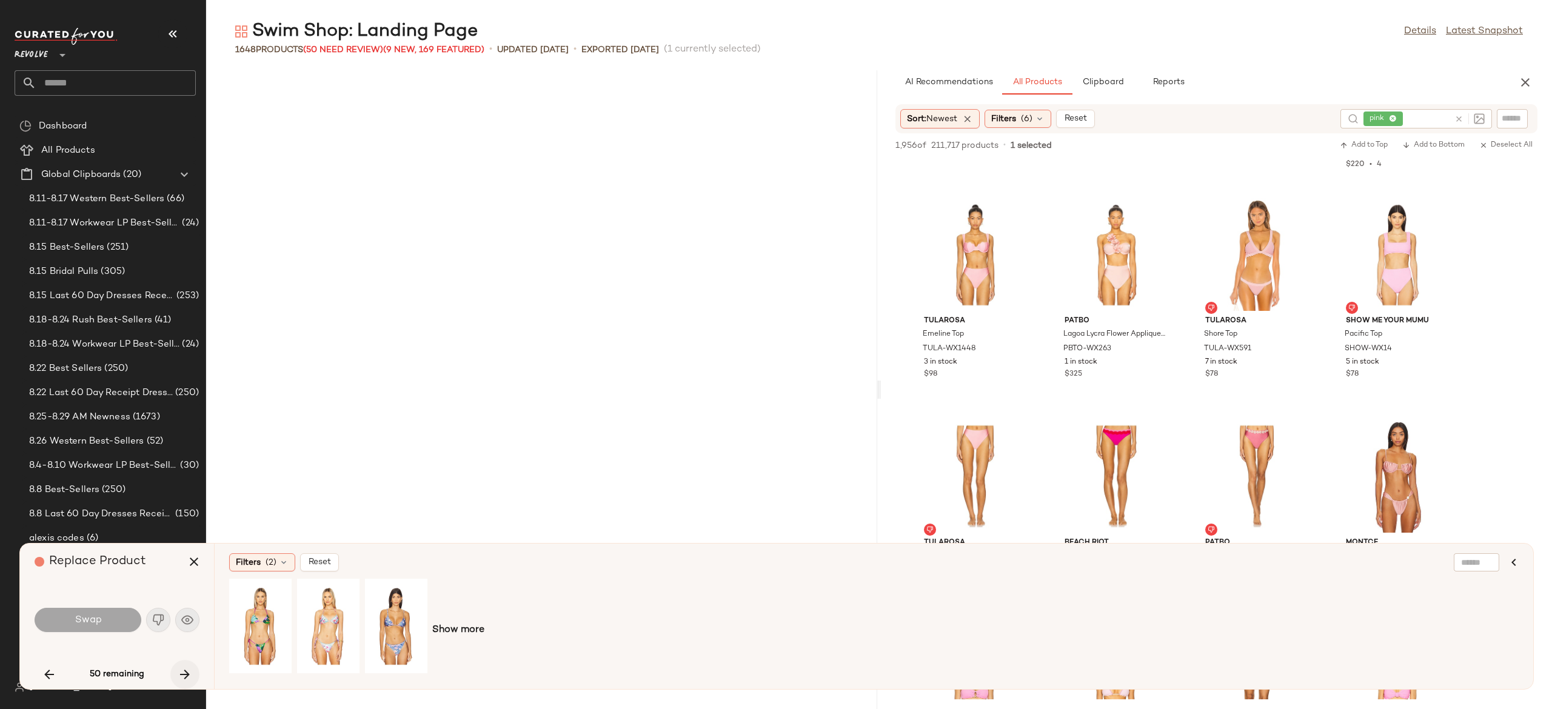
scroll to position [7102, 0]
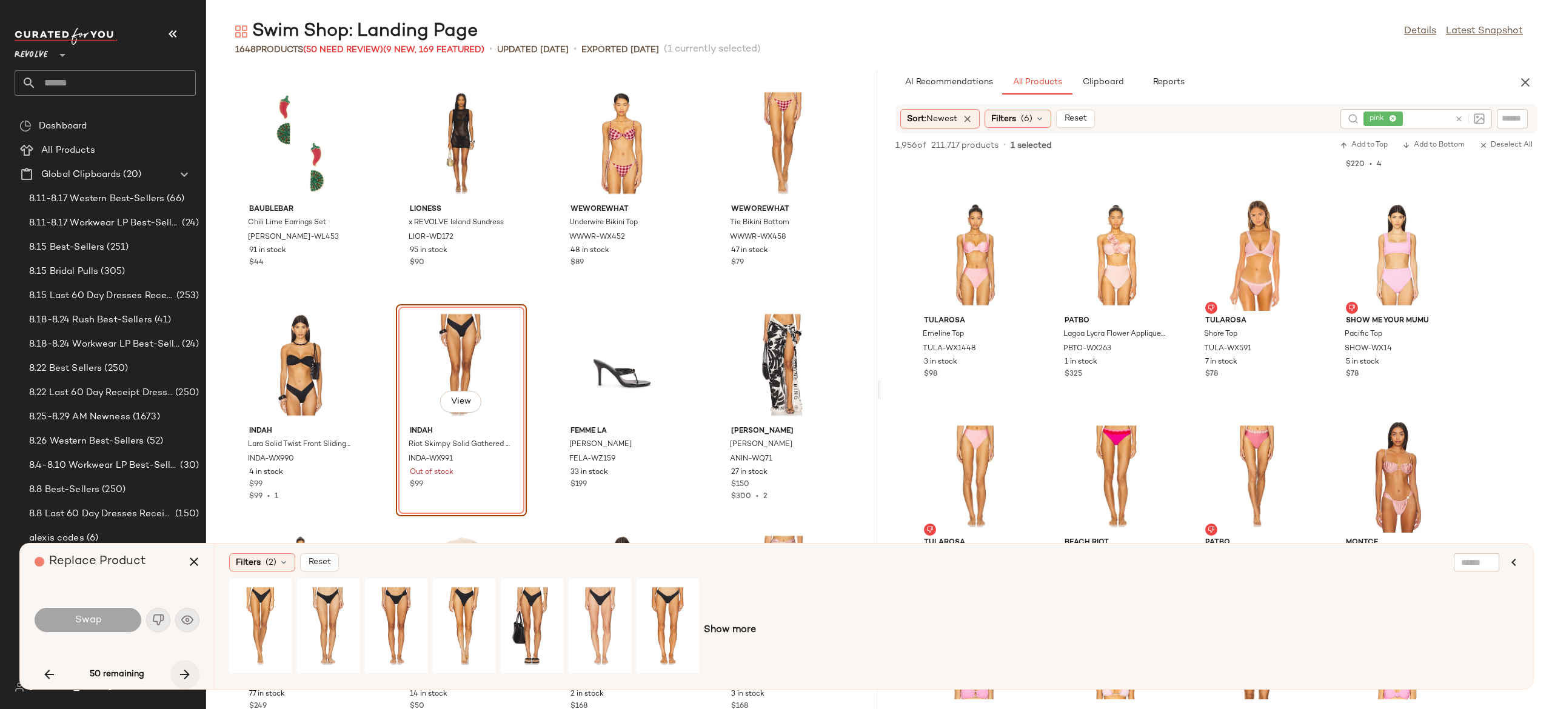
click at [185, 671] on div "50 remaining" at bounding box center [117, 674] width 165 height 29
click at [185, 671] on icon "button" at bounding box center [185, 675] width 15 height 15
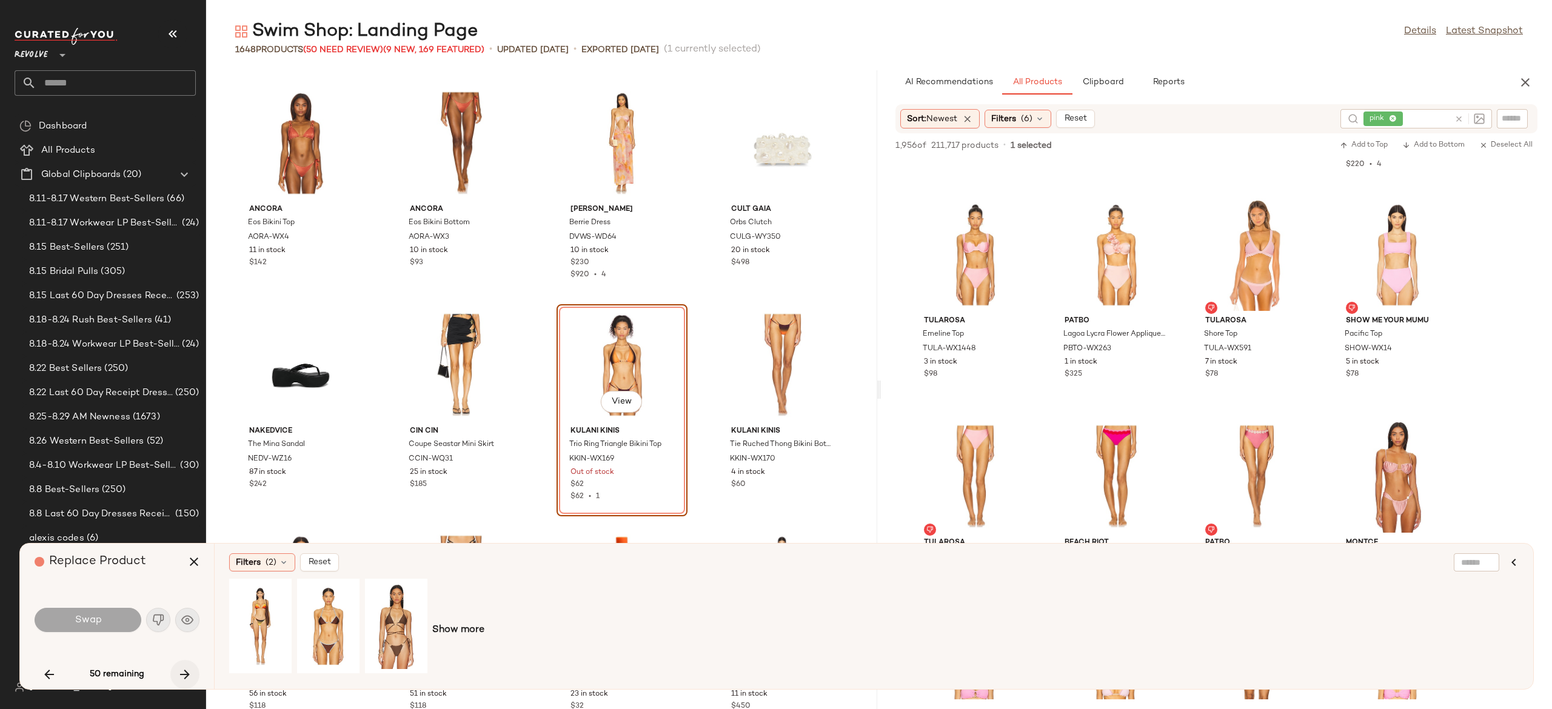
click at [185, 671] on icon "button" at bounding box center [185, 675] width 15 height 15
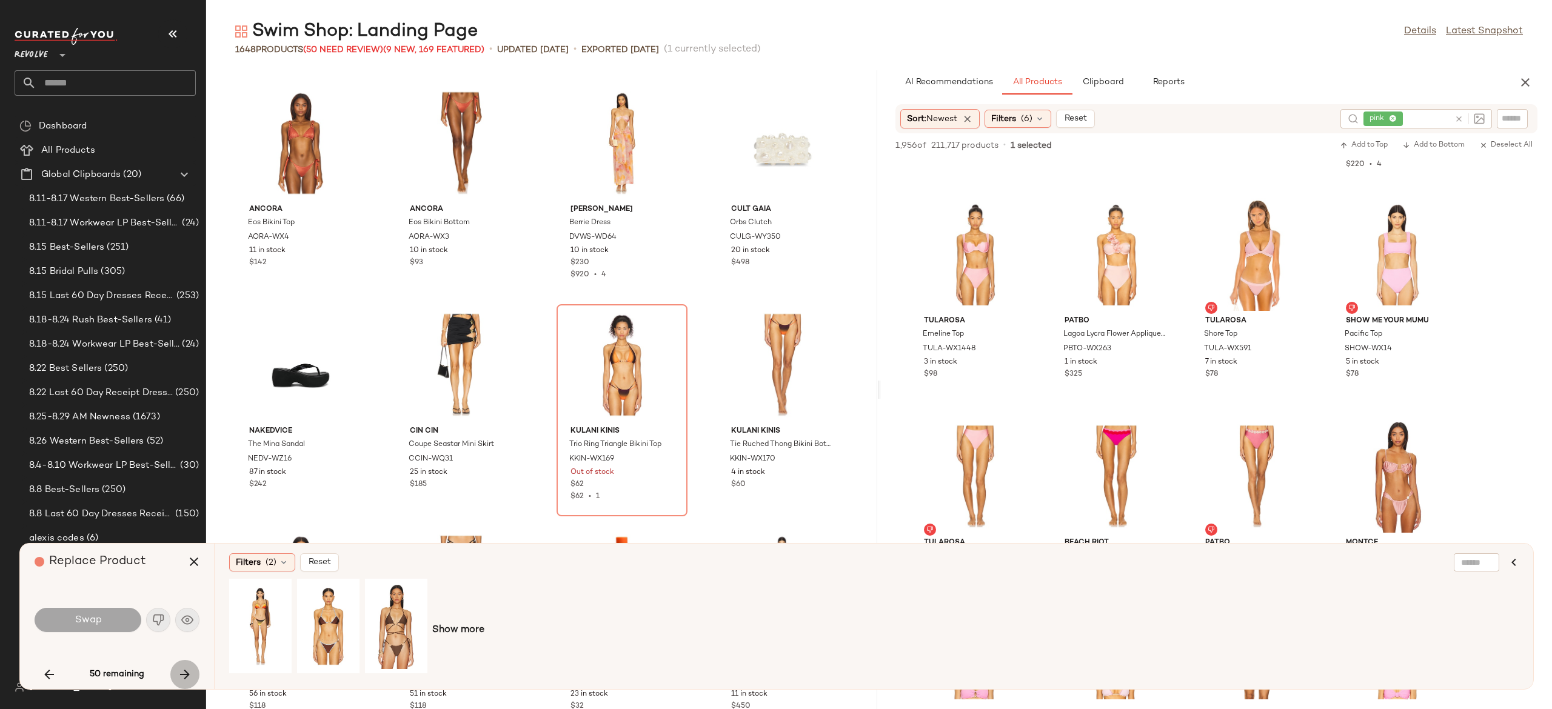
scroll to position [17311, 0]
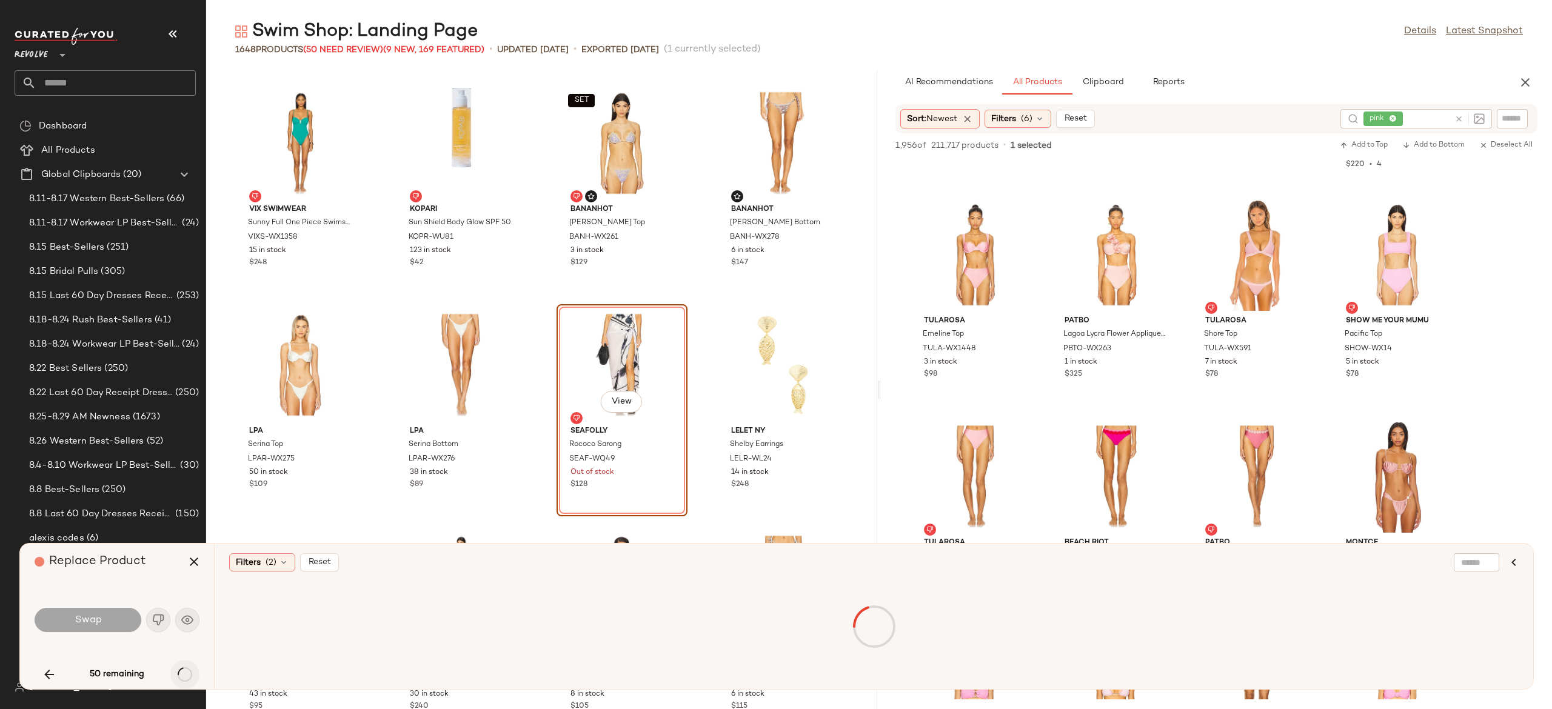
click at [185, 671] on div "50 remaining" at bounding box center [117, 674] width 165 height 29
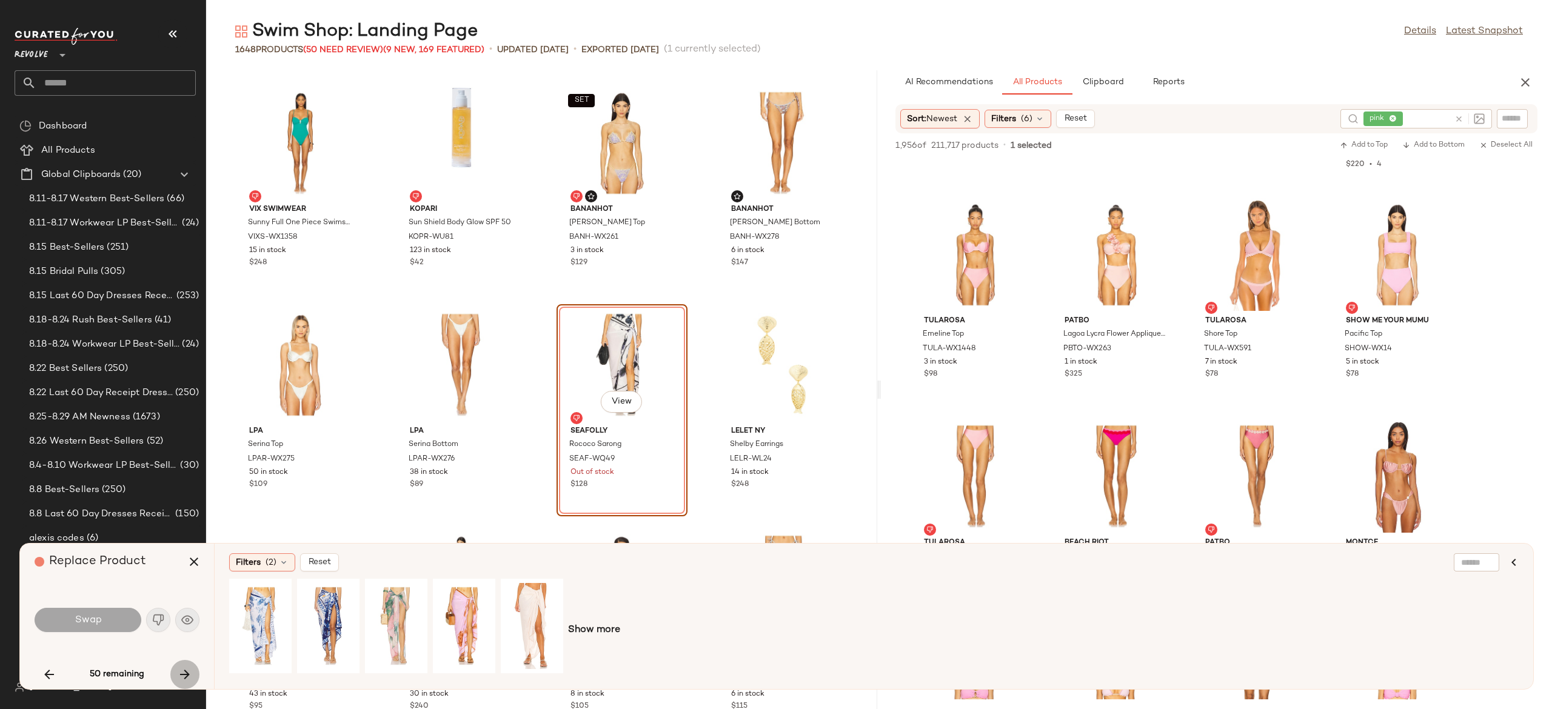
click at [185, 671] on icon "button" at bounding box center [185, 675] width 15 height 15
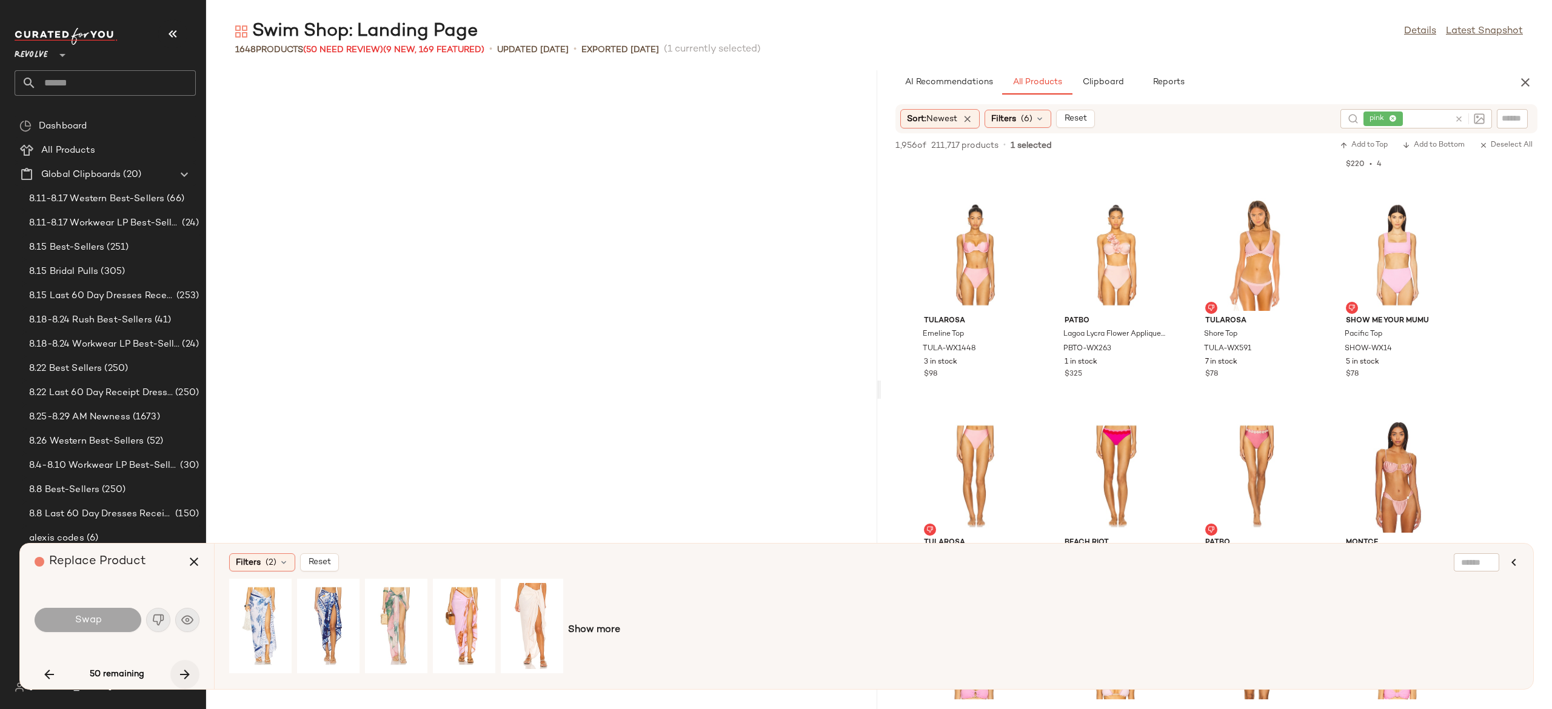
scroll to position [19309, 0]
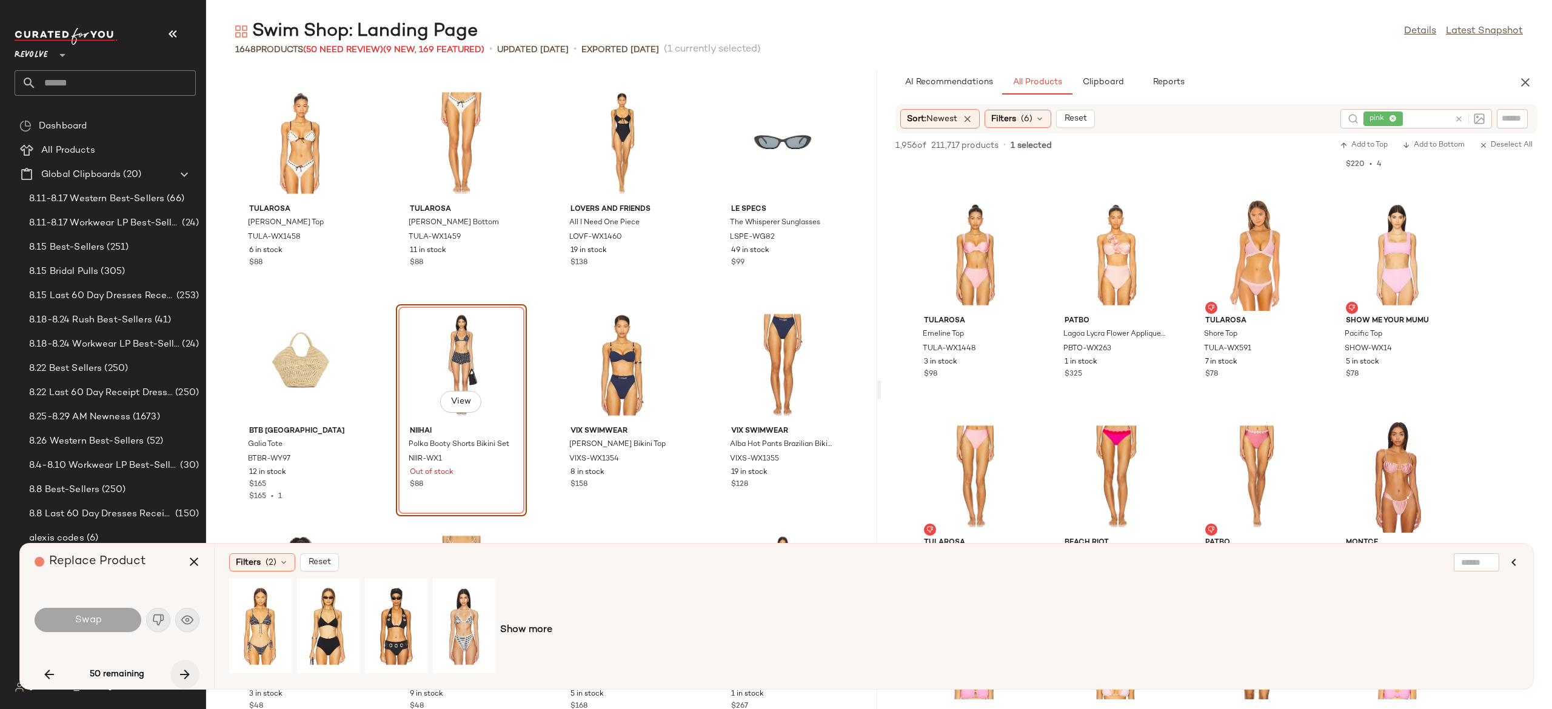
click at [185, 671] on icon "button" at bounding box center [185, 675] width 15 height 15
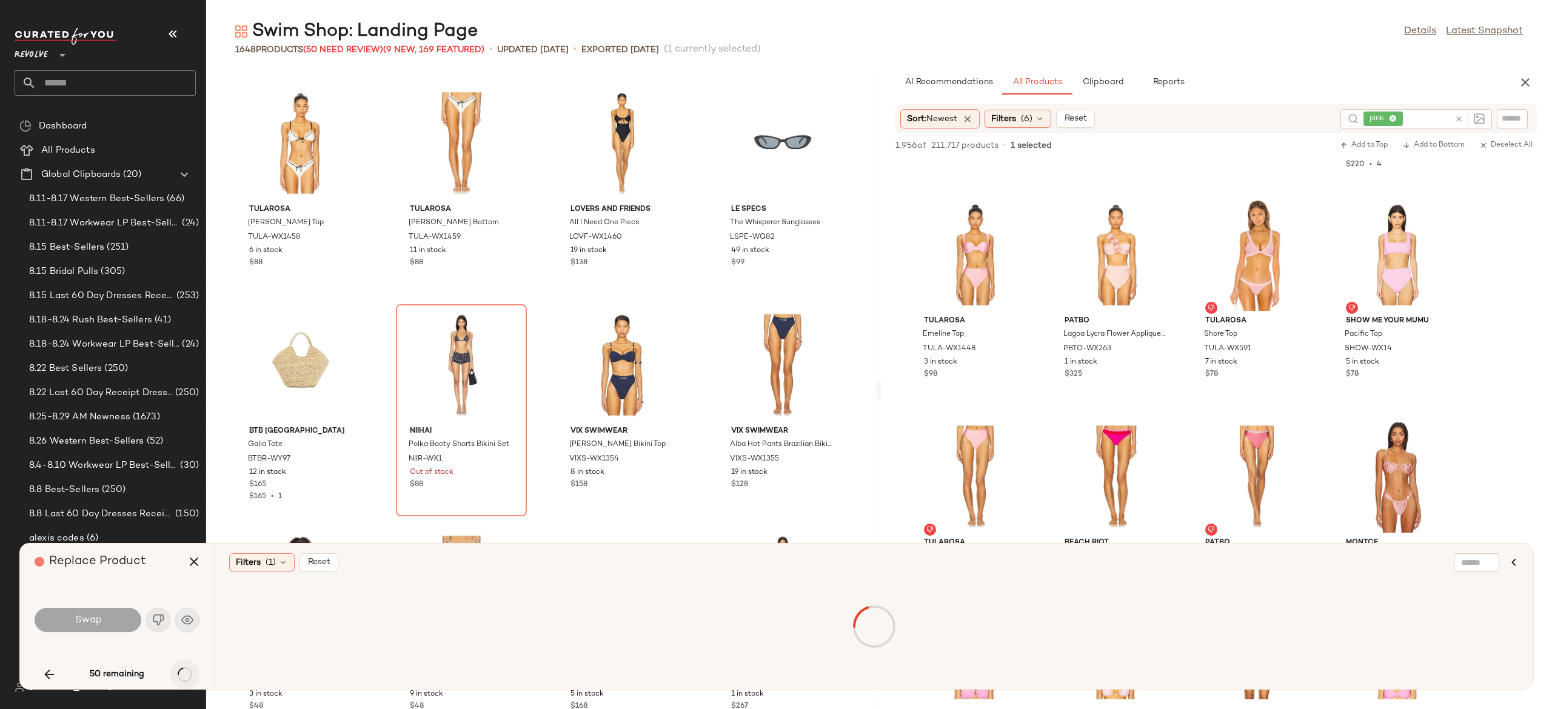
click at [185, 671] on div "50 remaining" at bounding box center [117, 674] width 165 height 29
click at [185, 671] on icon "button" at bounding box center [185, 675] width 15 height 15
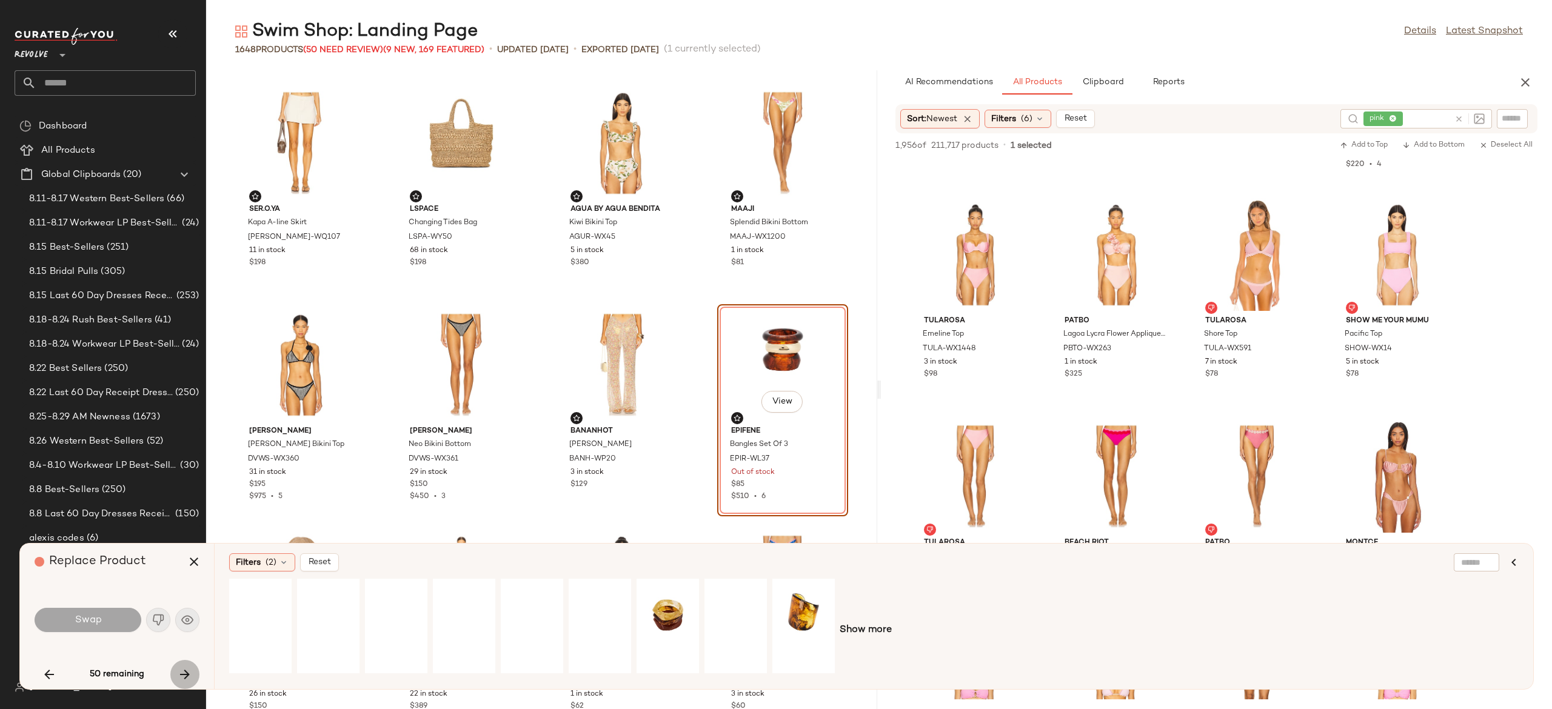
click at [185, 671] on icon "button" at bounding box center [185, 675] width 15 height 15
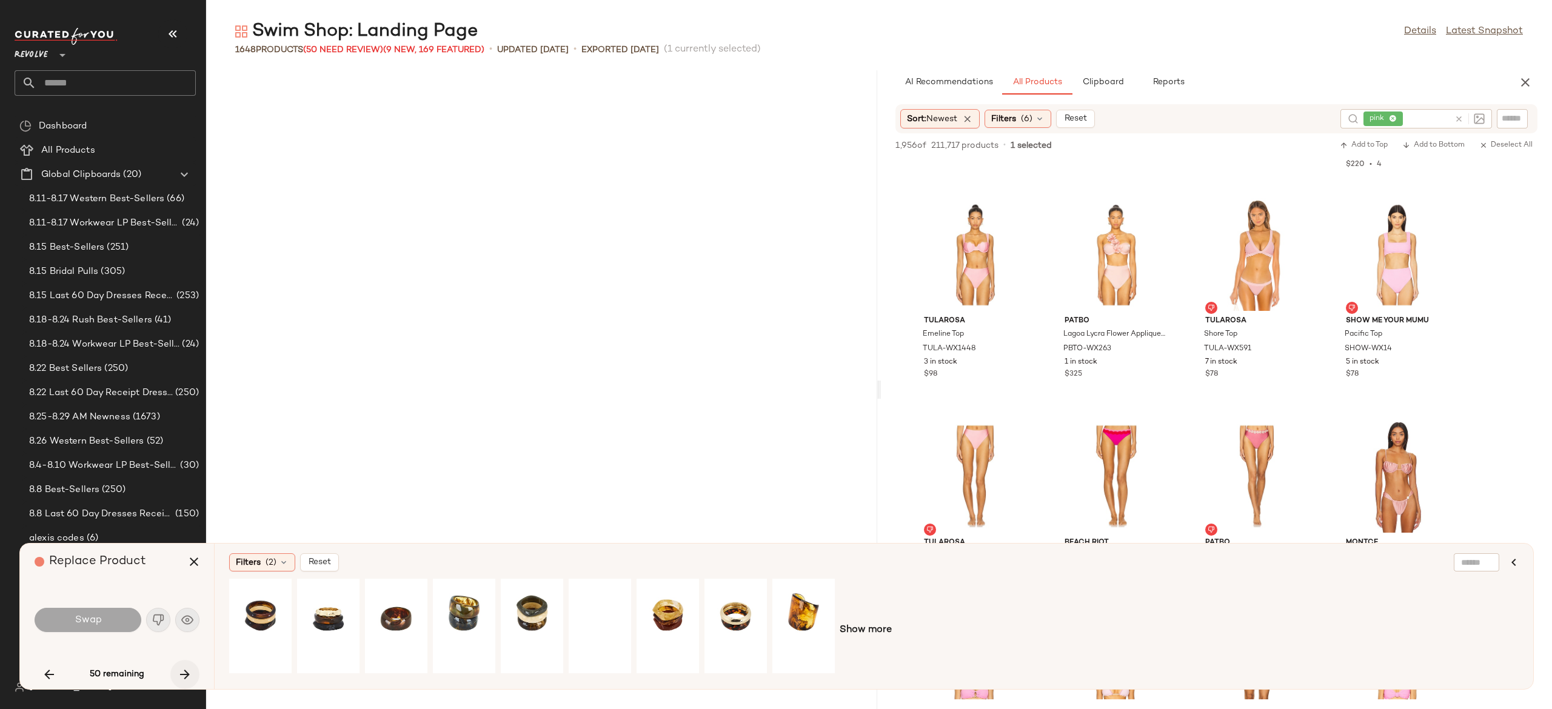
scroll to position [25079, 0]
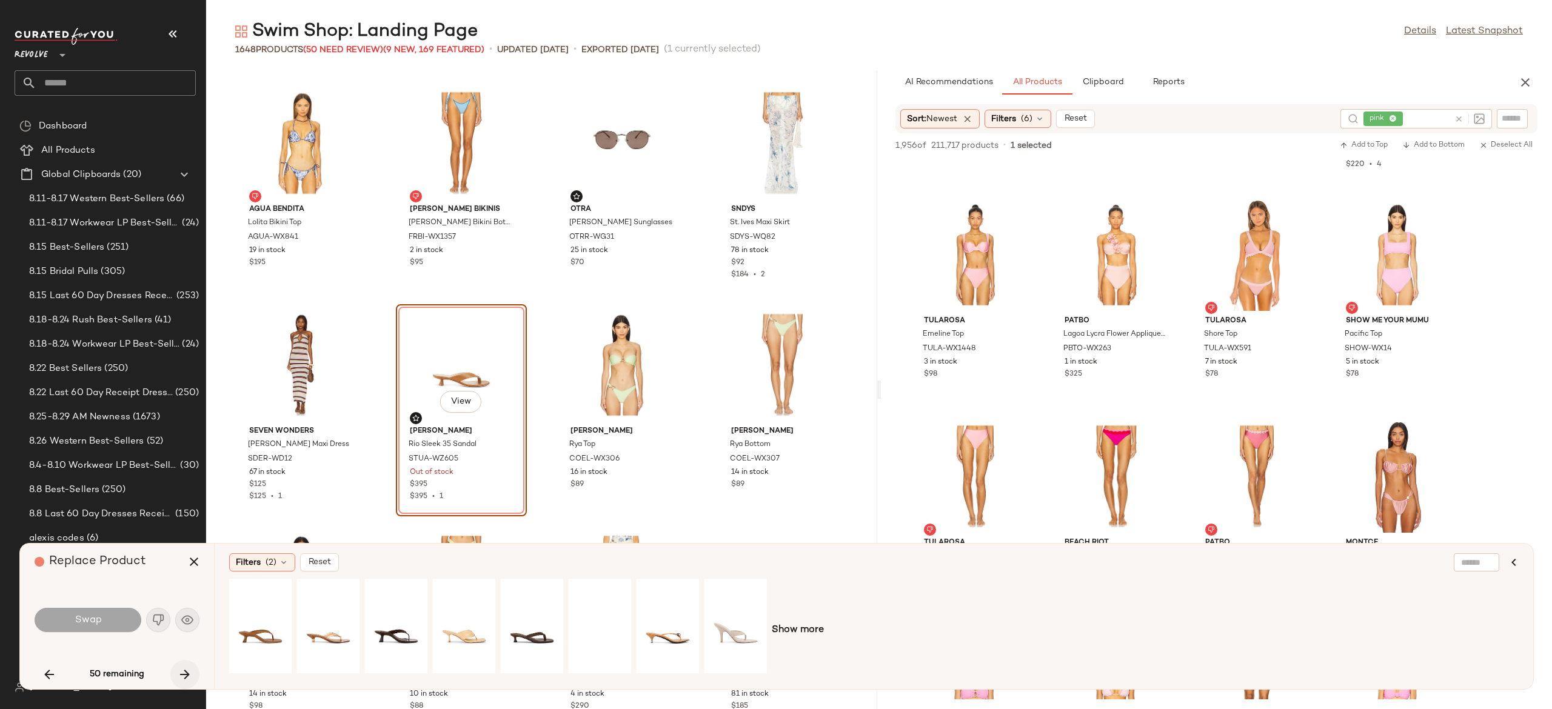
click at [185, 671] on icon "button" at bounding box center [185, 675] width 15 height 15
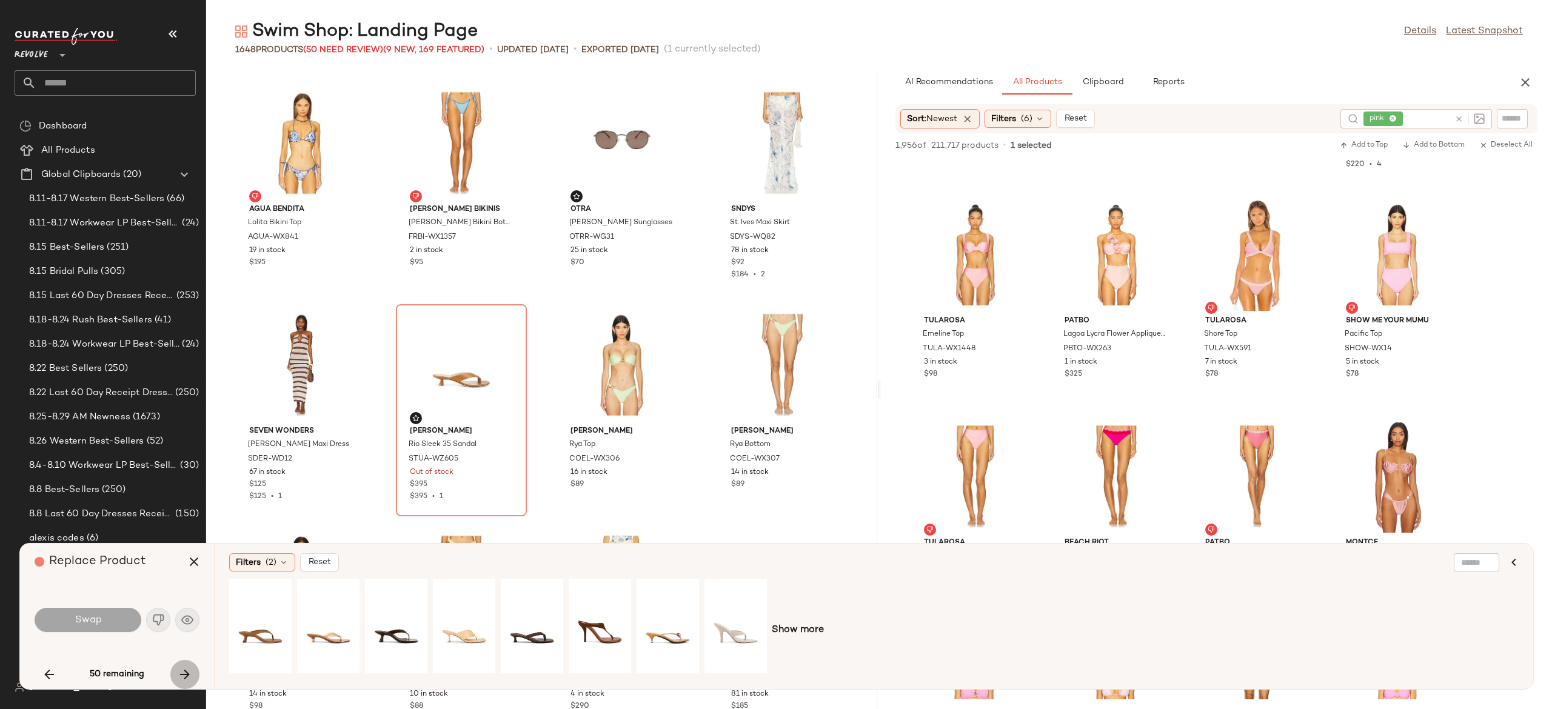
scroll to position [25523, 0]
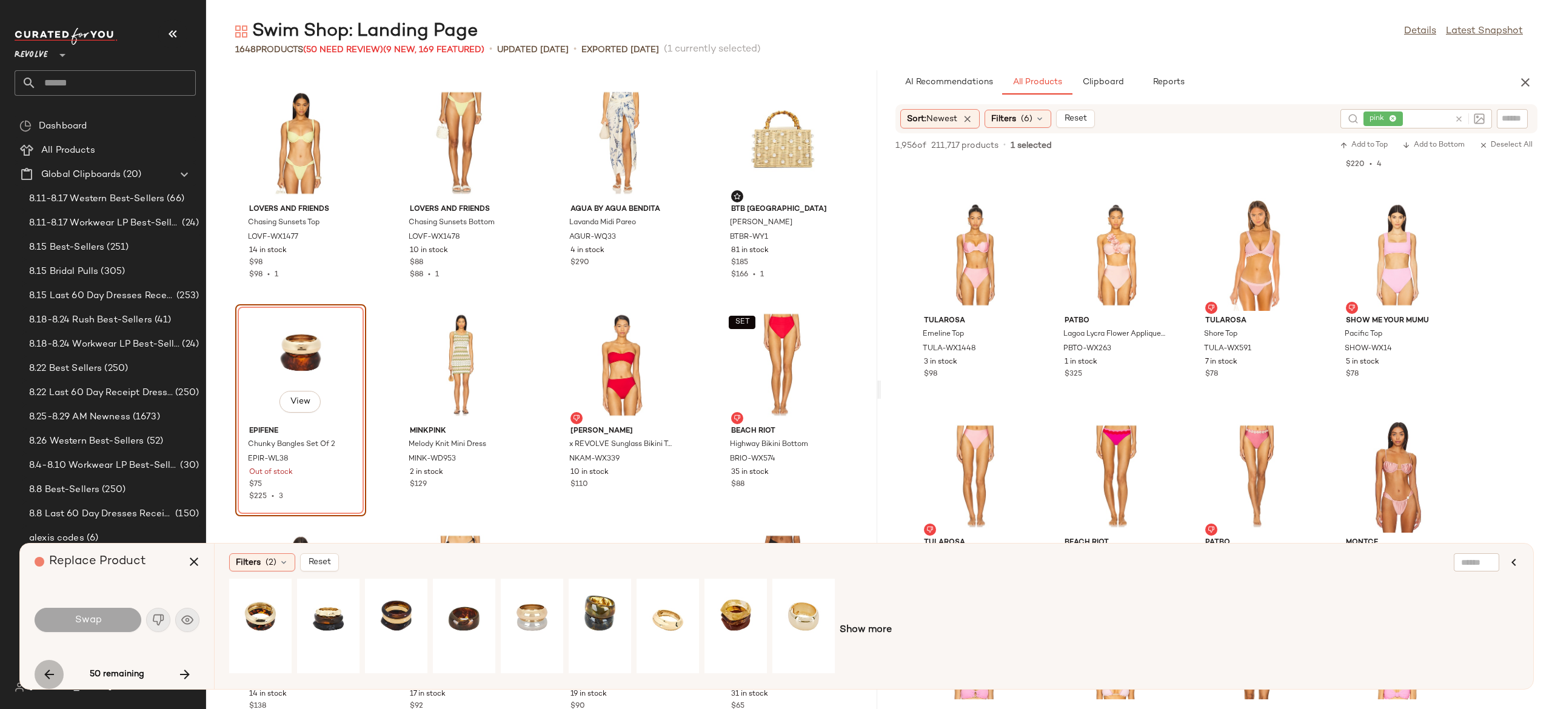
click at [50, 669] on icon "button" at bounding box center [49, 675] width 15 height 15
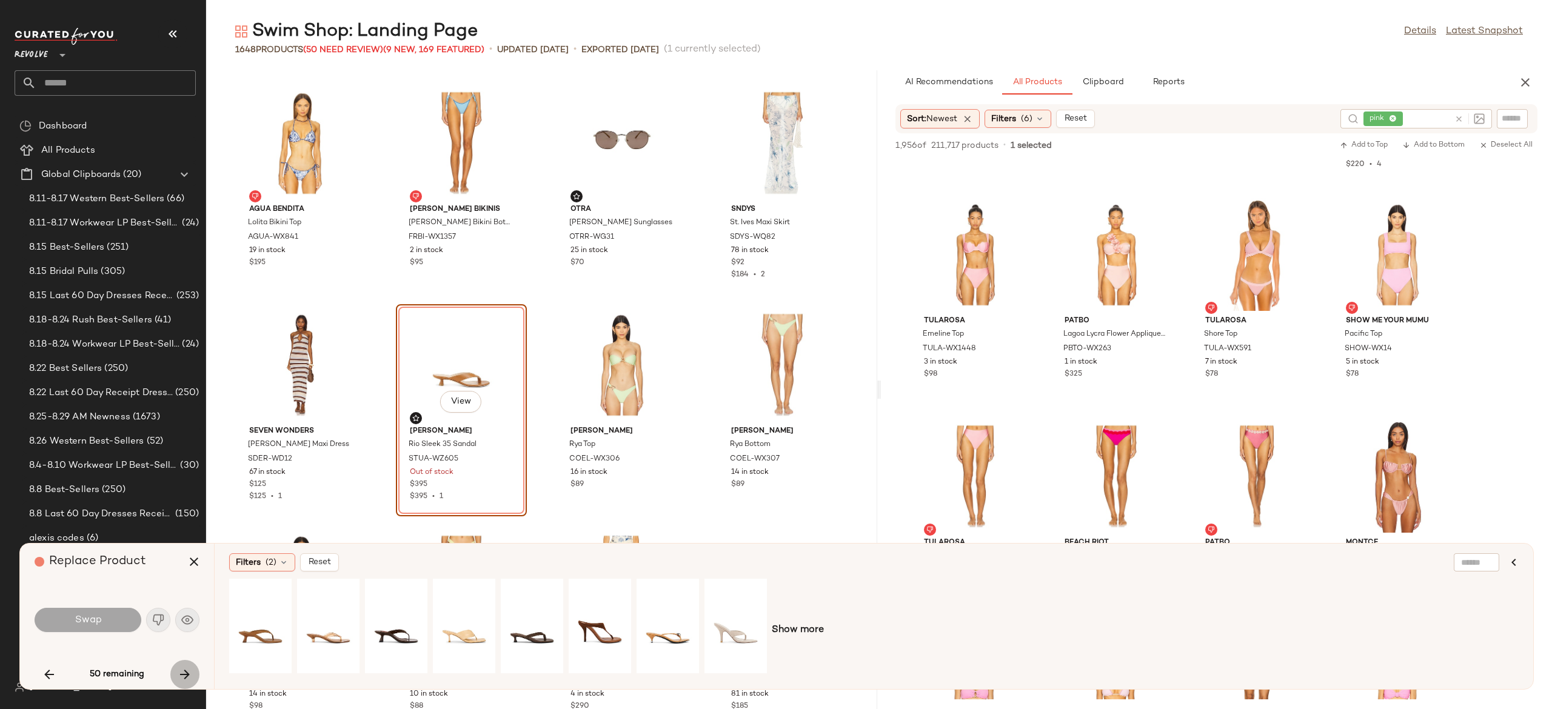
click at [187, 669] on icon "button" at bounding box center [185, 675] width 15 height 15
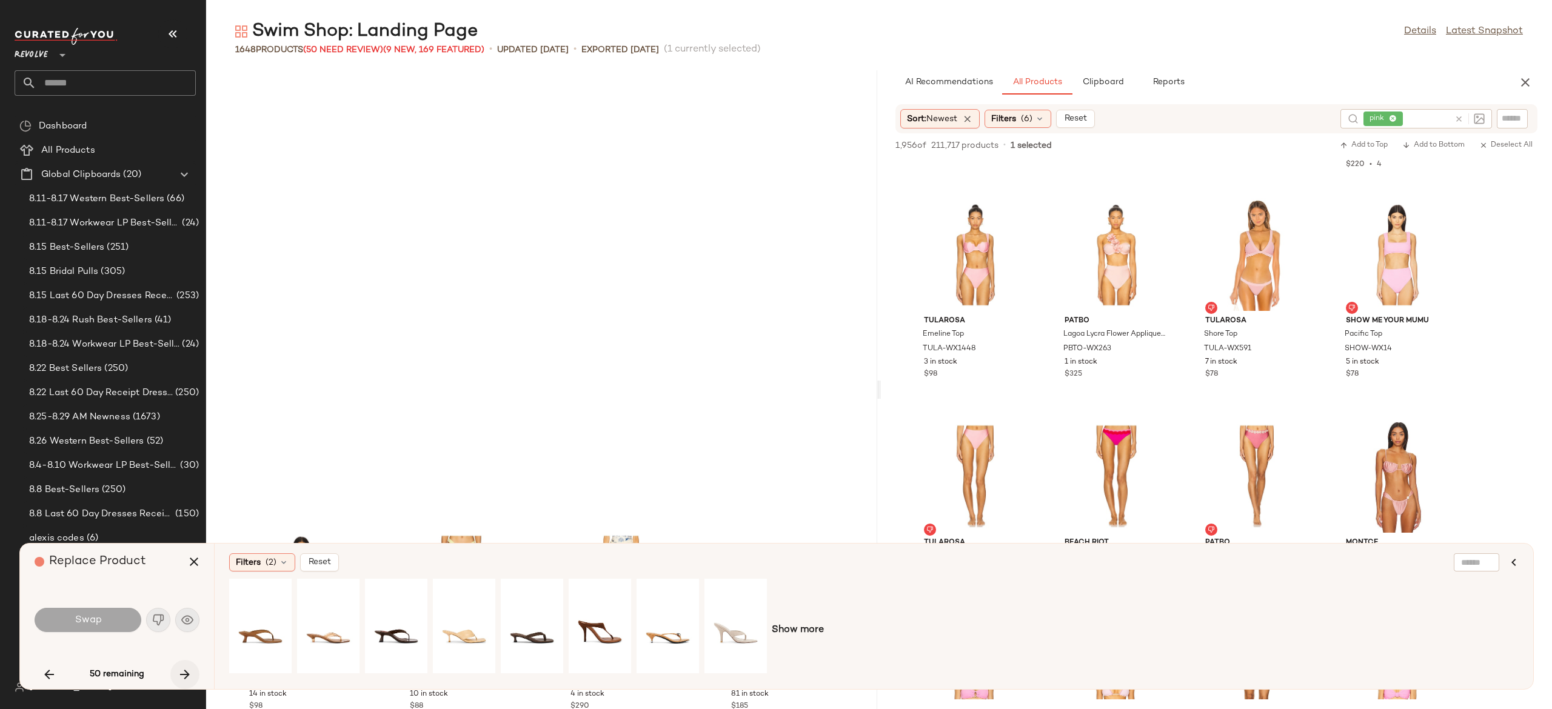
scroll to position [25523, 0]
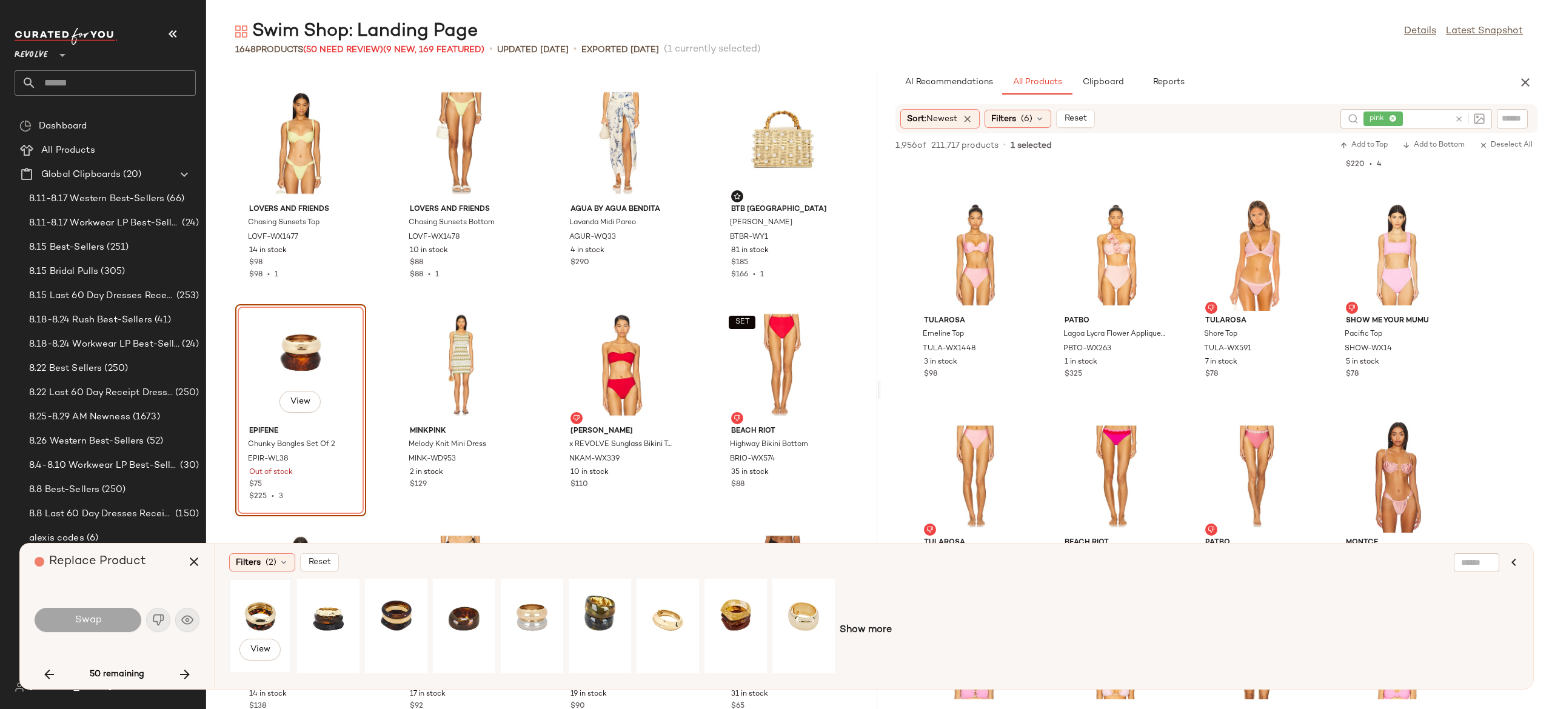
click at [270, 610] on div "View" at bounding box center [260, 626] width 54 height 86
click at [119, 617] on button "Swap" at bounding box center [88, 620] width 107 height 24
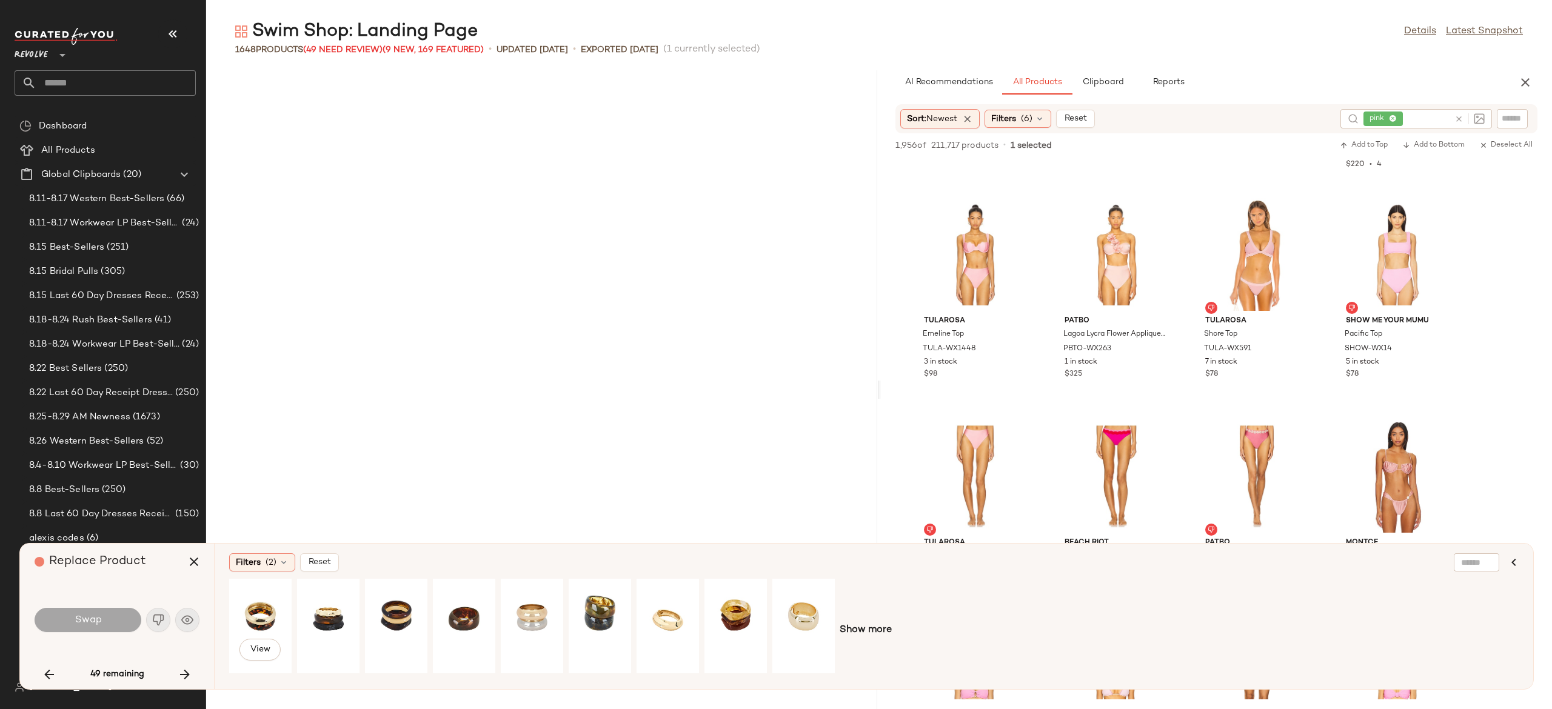
scroll to position [26855, 0]
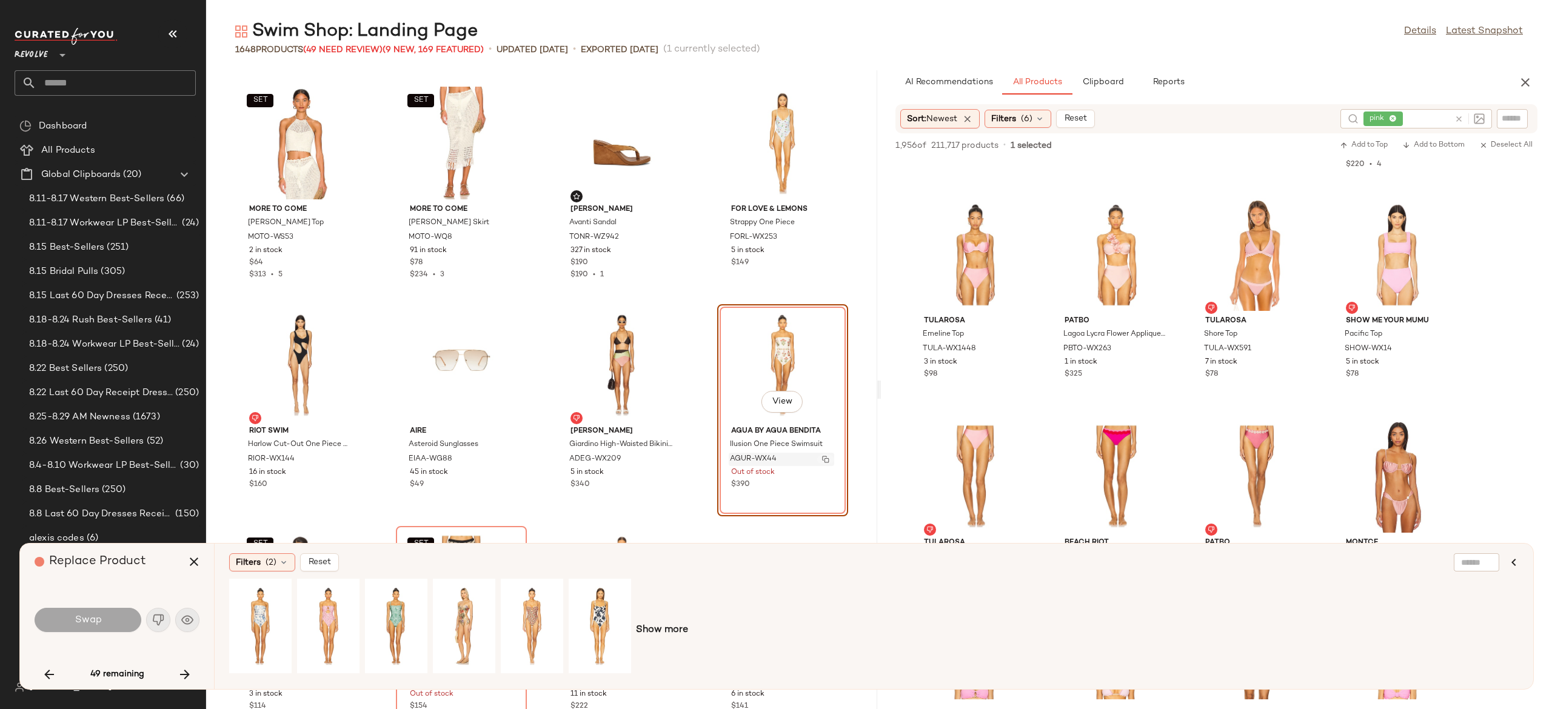
click at [822, 456] on img "button" at bounding box center [825, 459] width 7 height 7
click at [182, 680] on icon "button" at bounding box center [185, 675] width 15 height 15
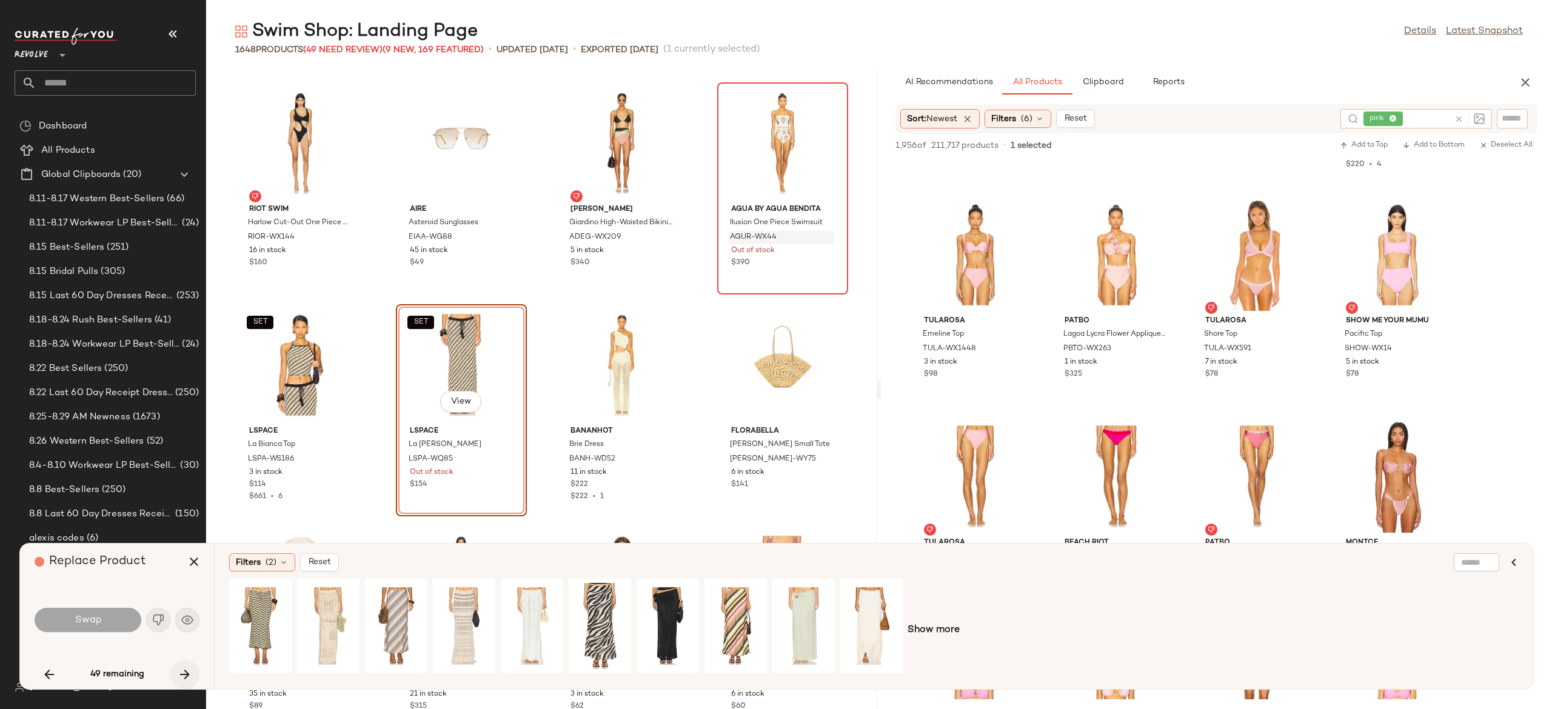
click at [182, 680] on icon "button" at bounding box center [185, 675] width 15 height 15
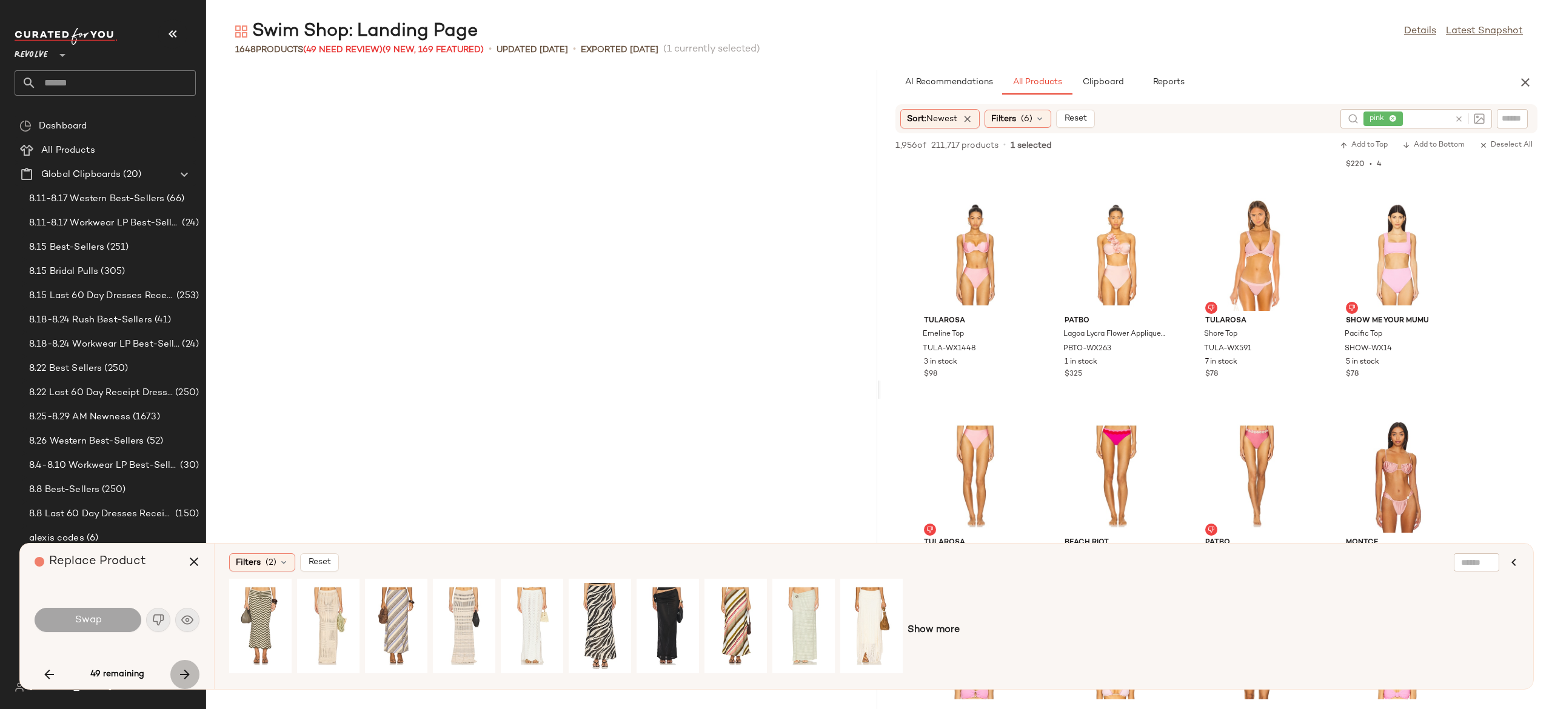
scroll to position [29740, 0]
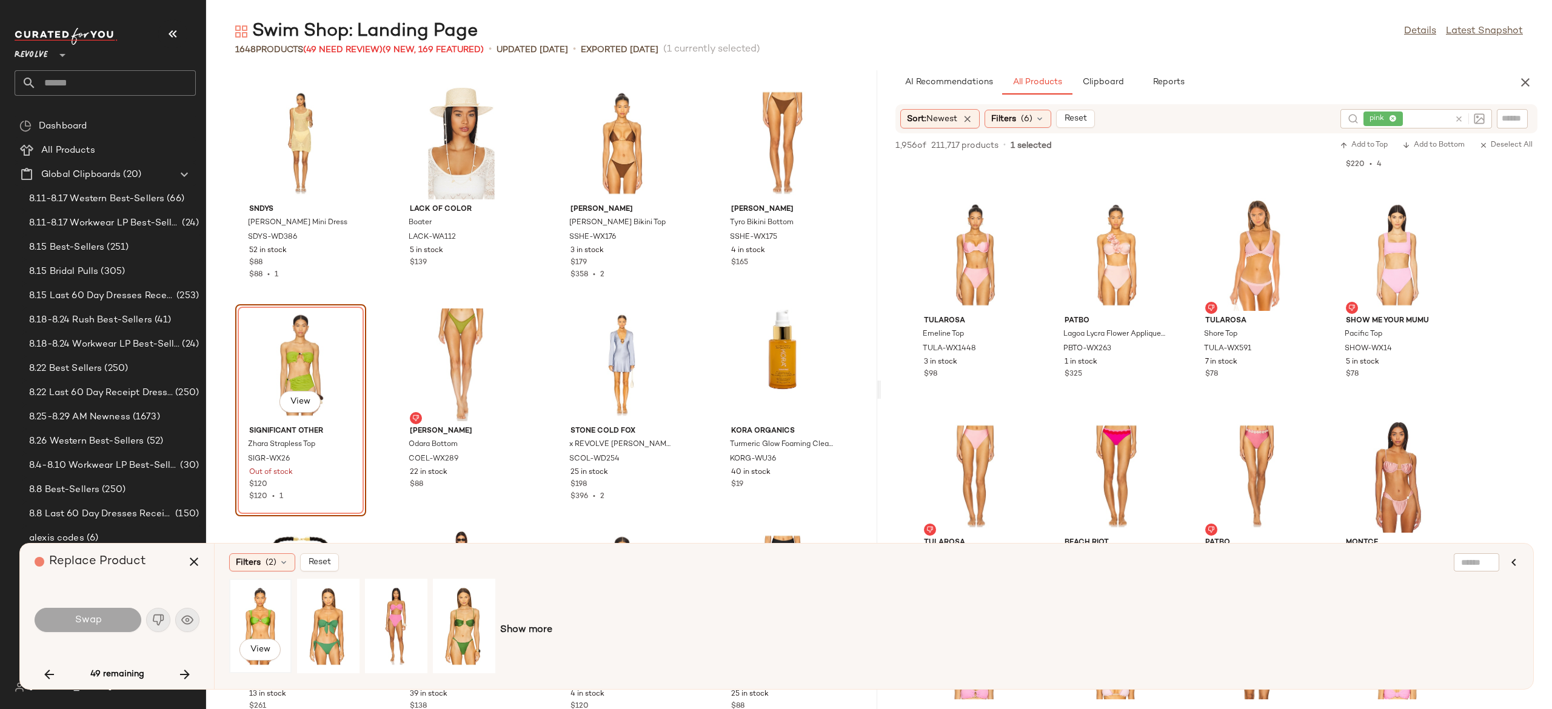
click at [252, 612] on div "View" at bounding box center [260, 626] width 54 height 86
click at [187, 565] on icon "button" at bounding box center [194, 562] width 15 height 15
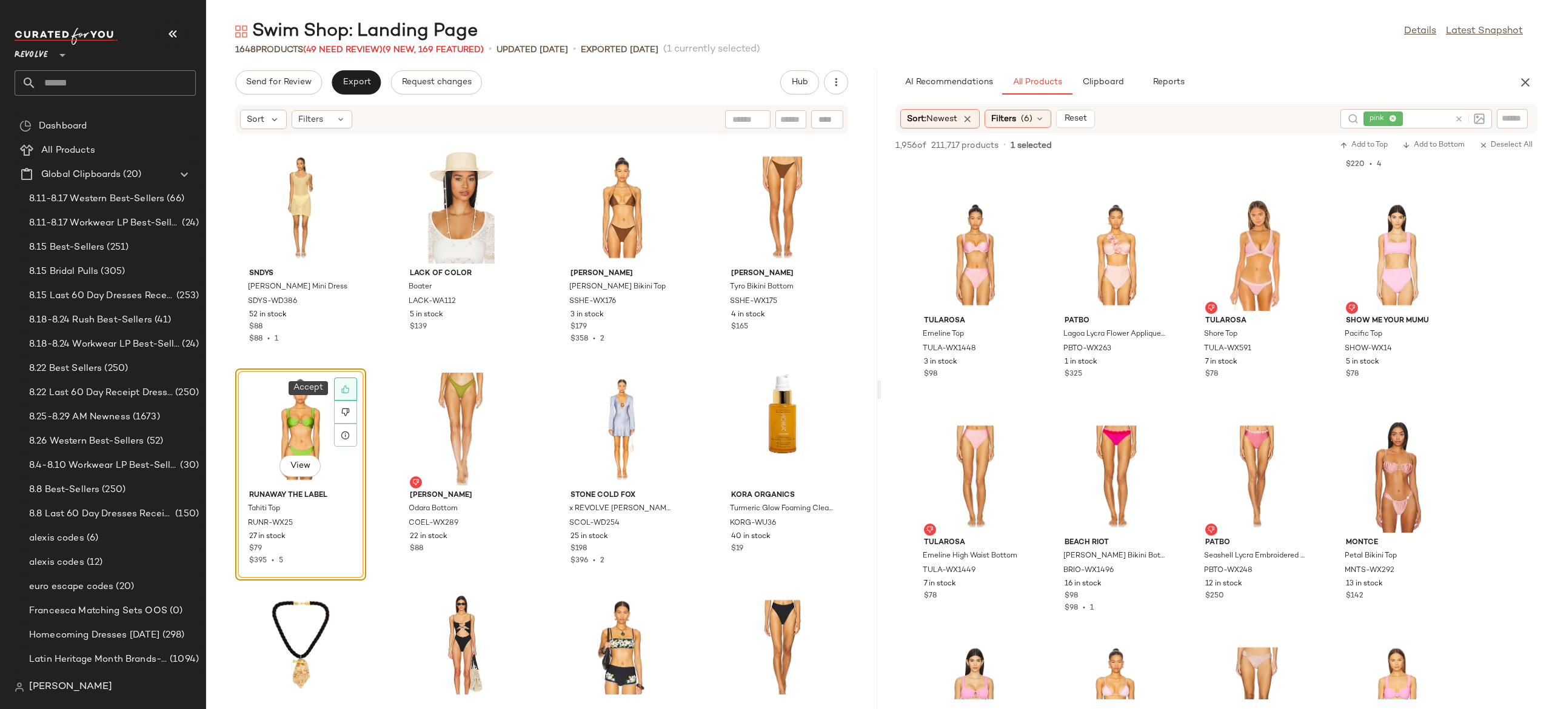
click at [347, 390] on icon at bounding box center [345, 389] width 8 height 8
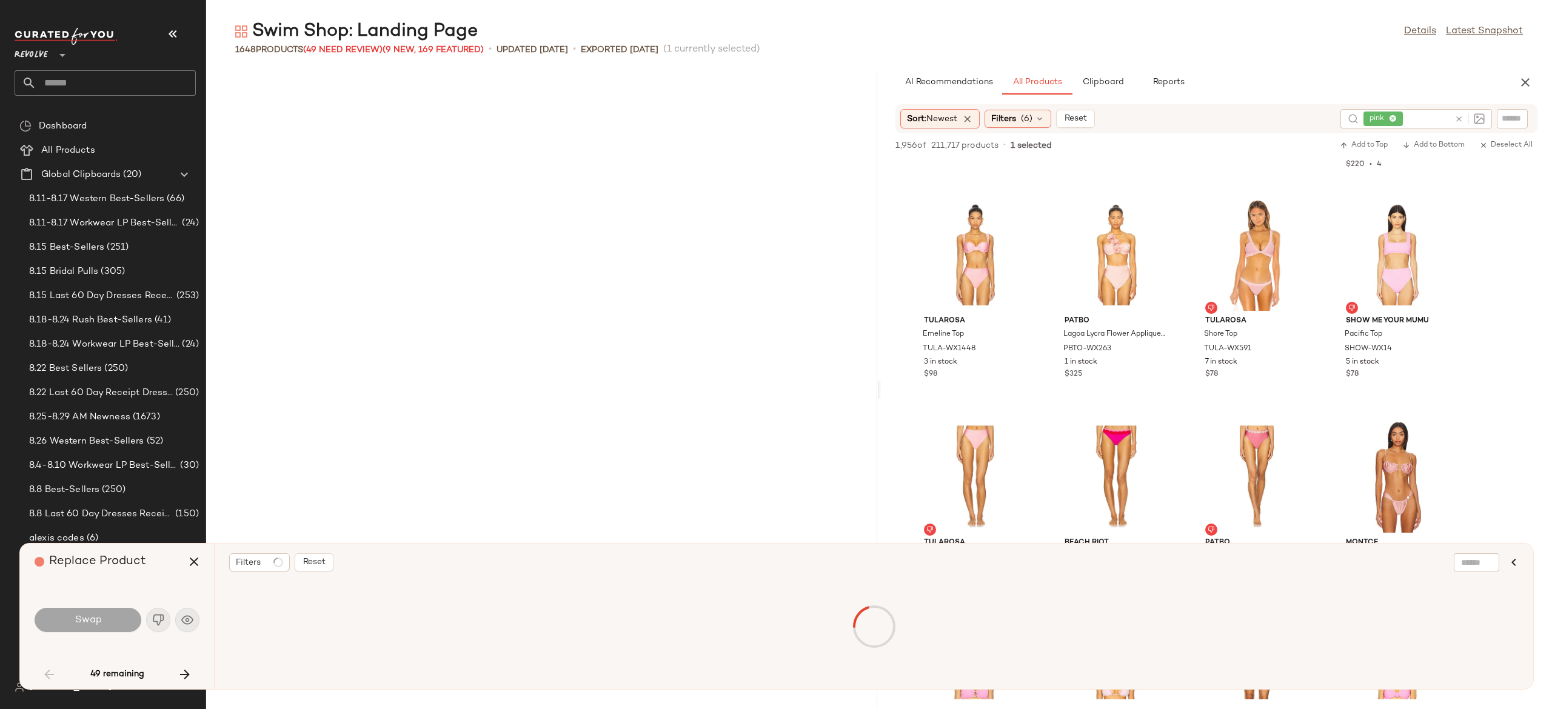
scroll to position [888, 0]
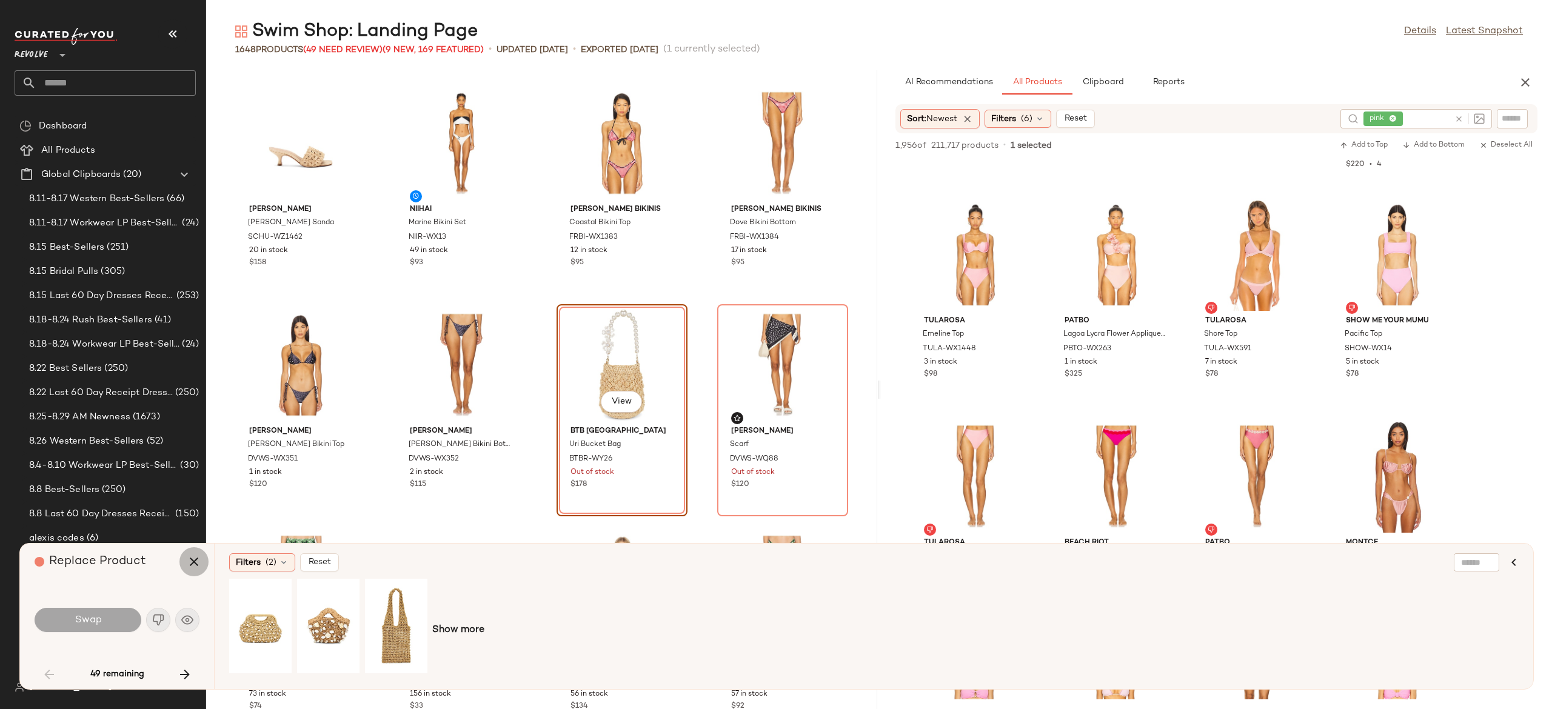
click at [194, 555] on icon "button" at bounding box center [194, 562] width 15 height 15
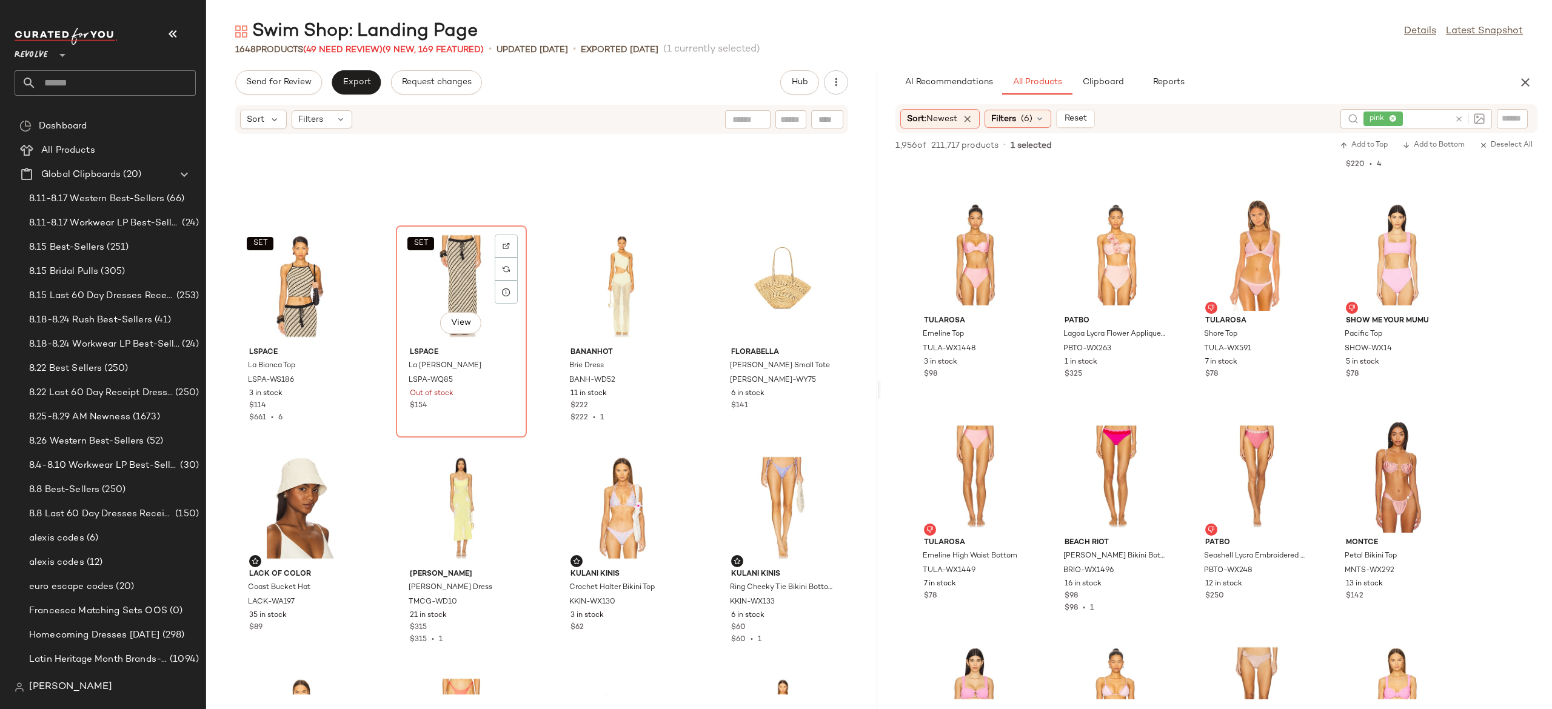
scroll to position [27551, 0]
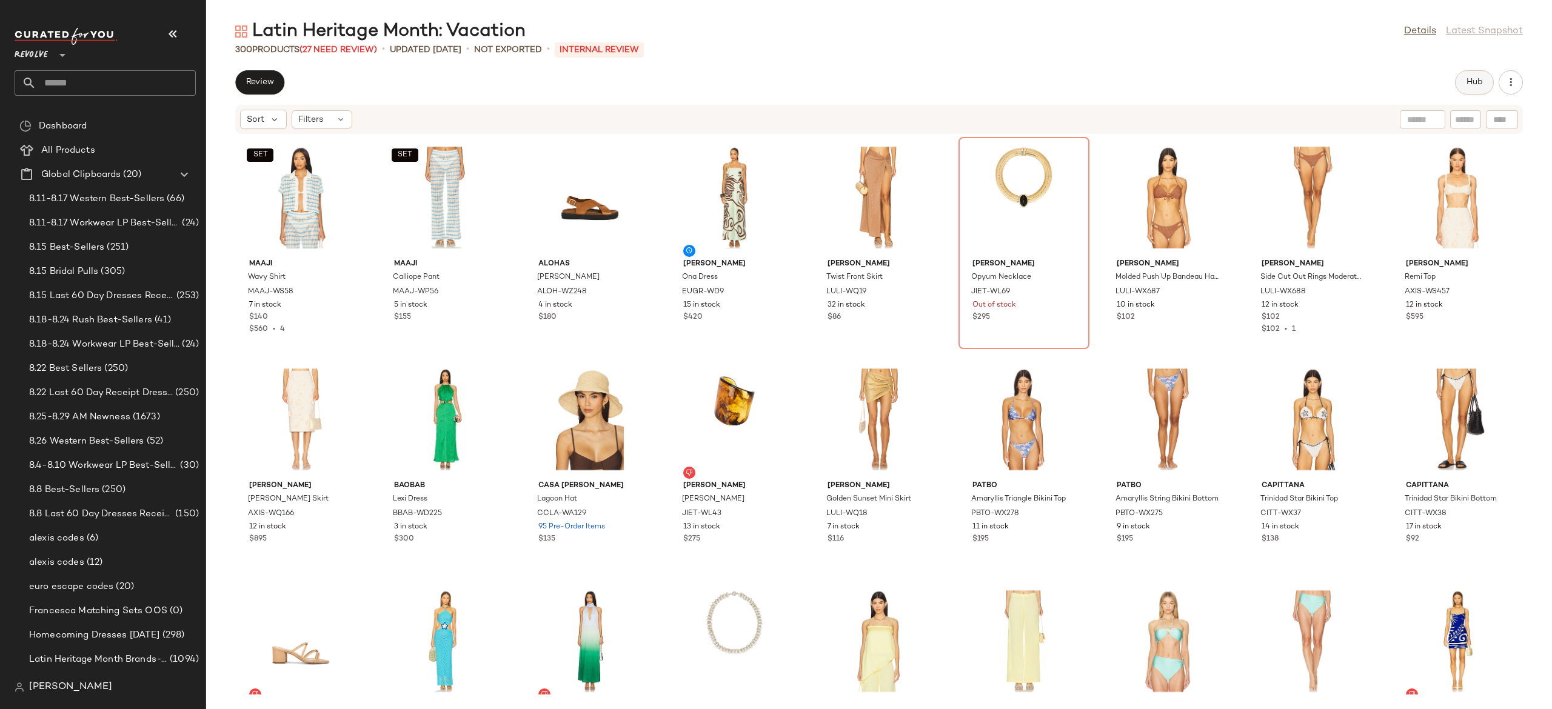
click at [1474, 78] on span "Hub" at bounding box center [1474, 83] width 17 height 10
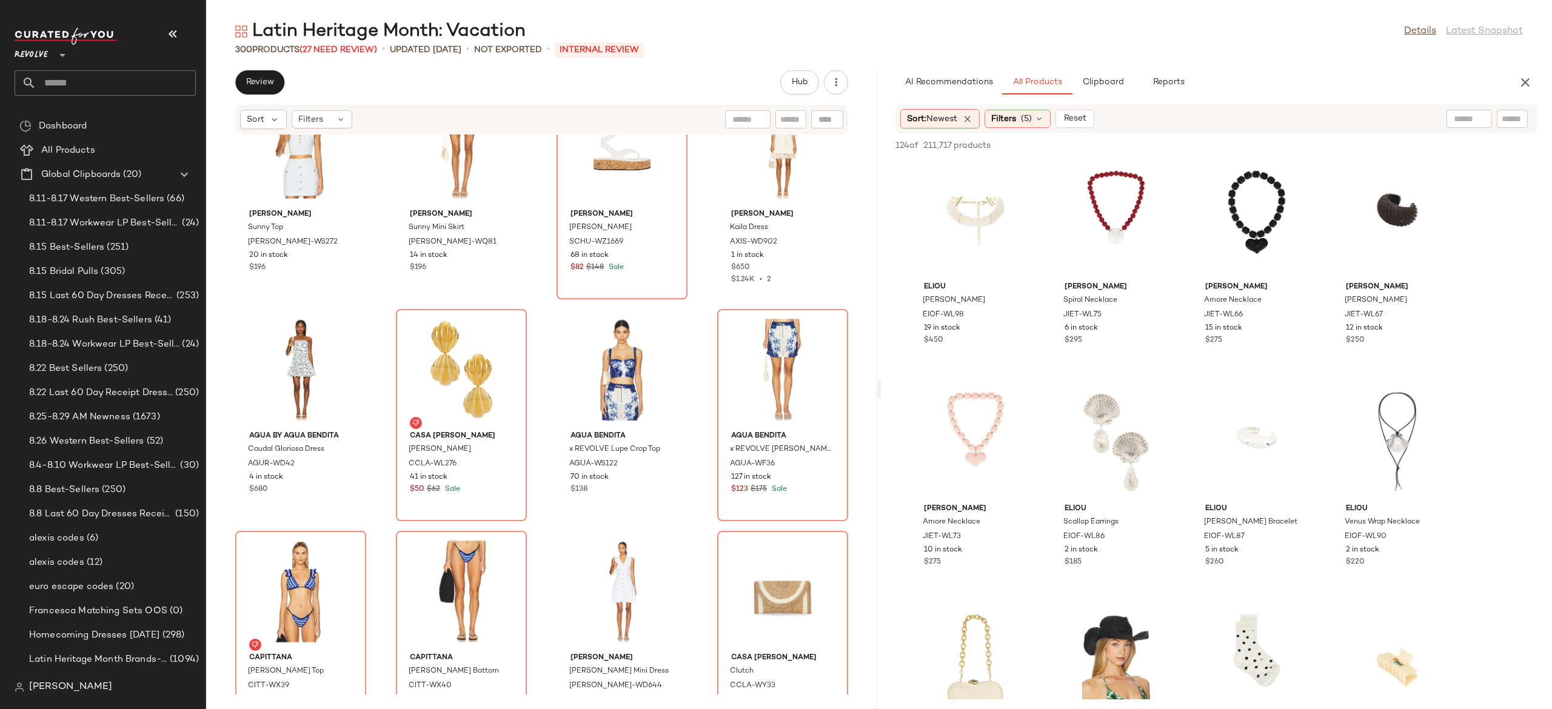
scroll to position [16087, 0]
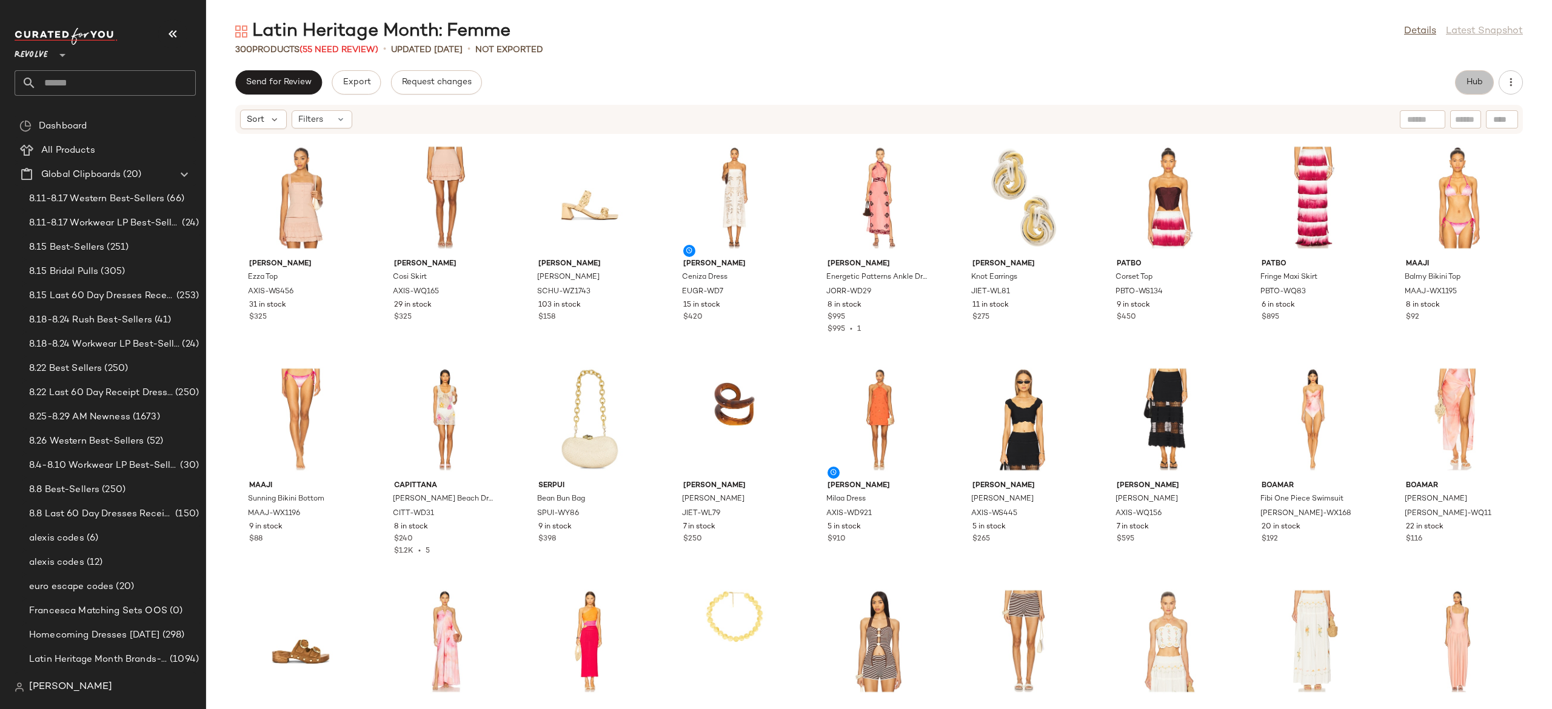
click at [1463, 79] on button "Hub" at bounding box center [1474, 82] width 39 height 24
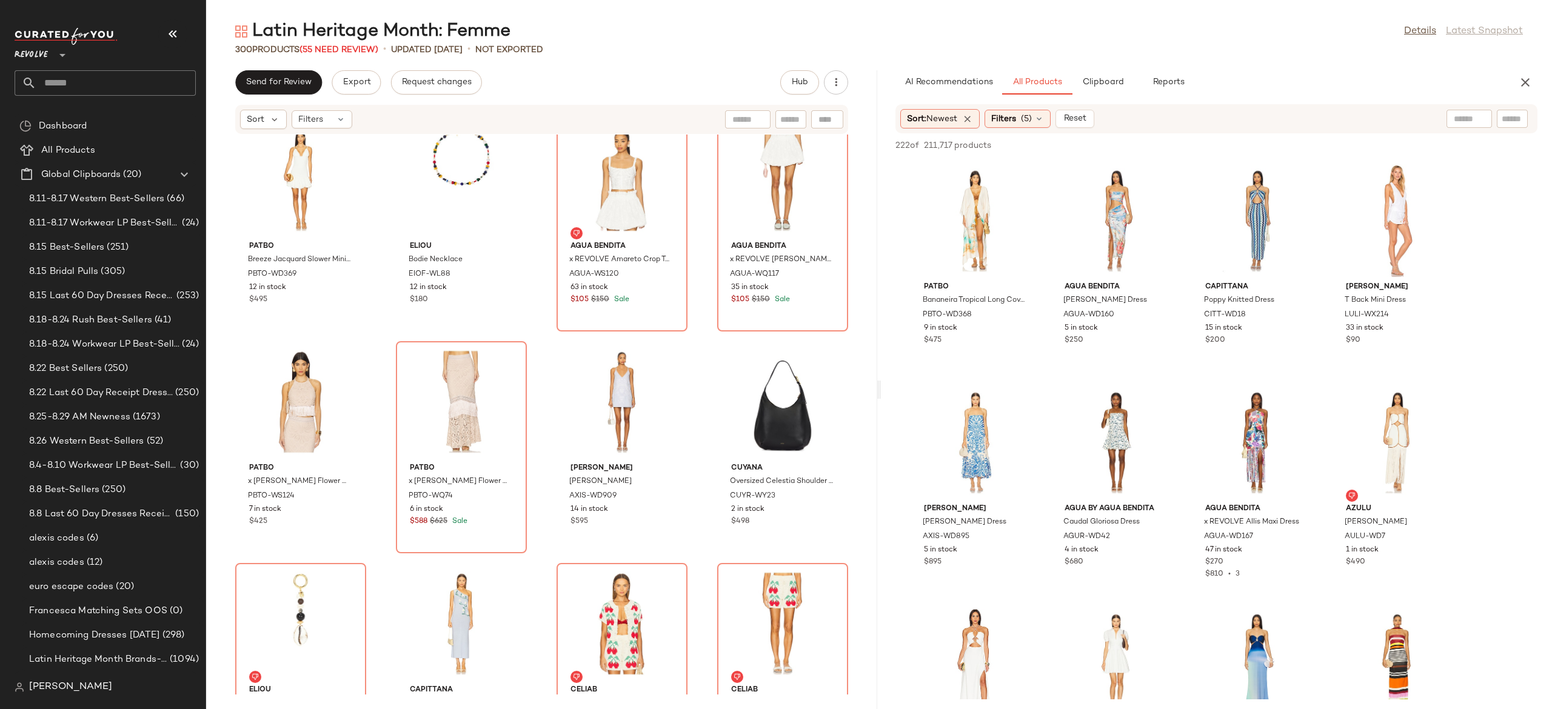
scroll to position [11514, 0]
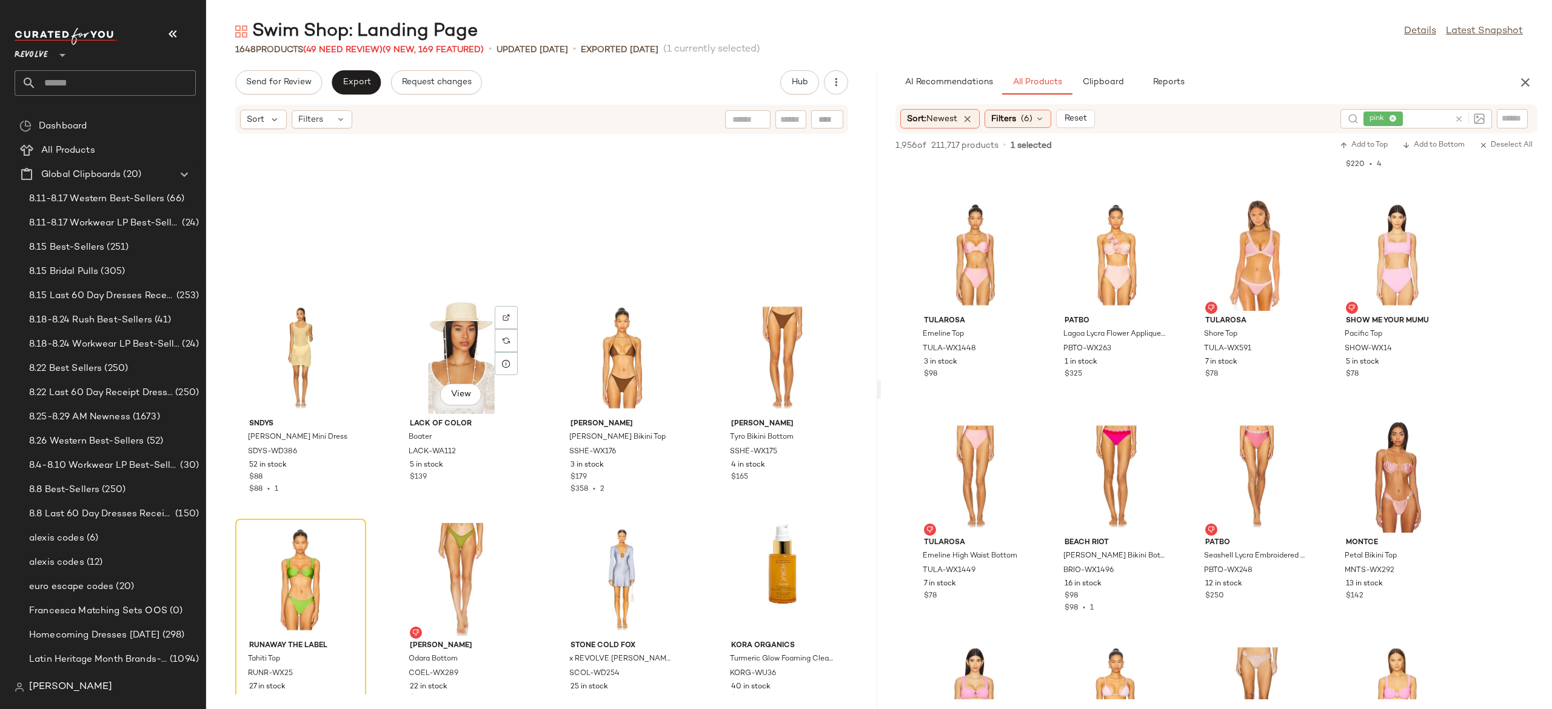
scroll to position [29774, 0]
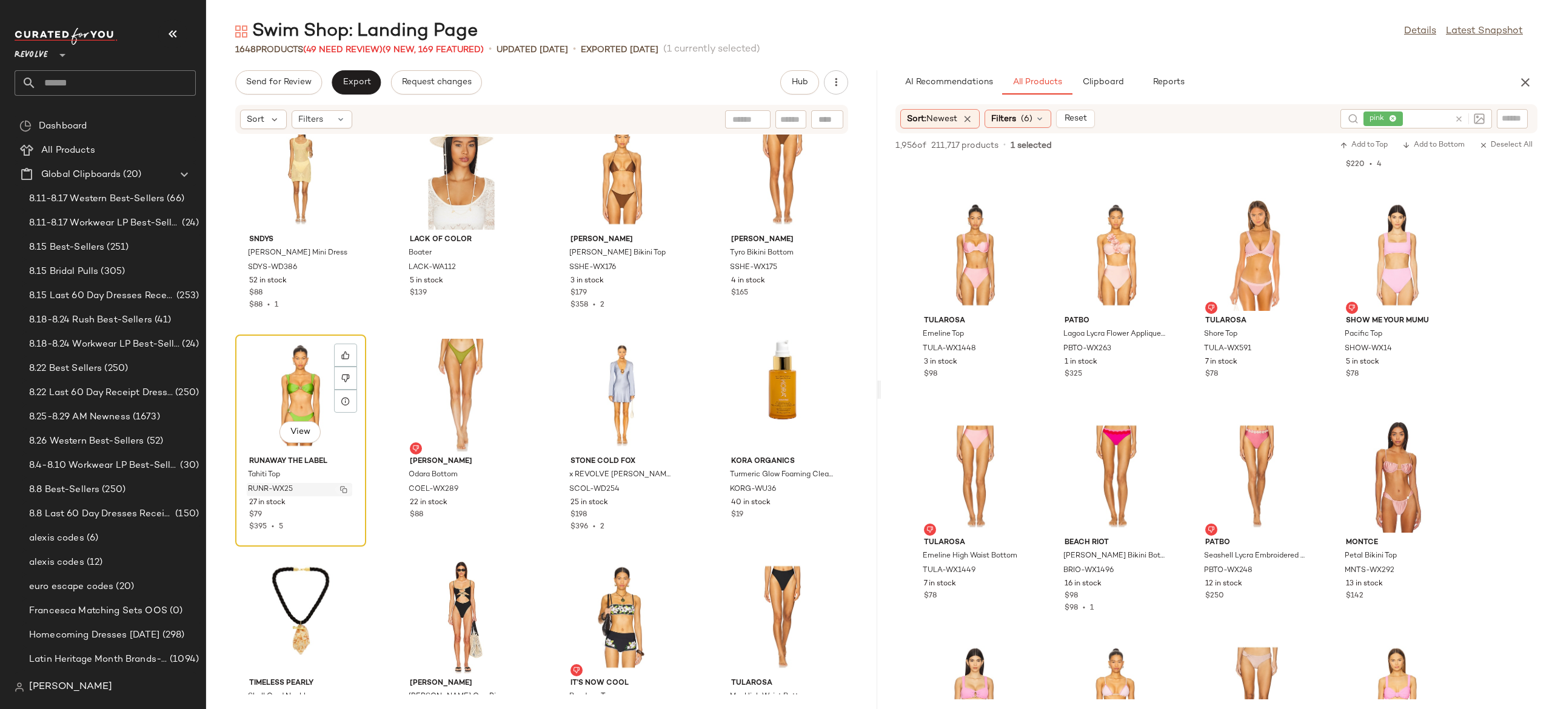
click at [345, 489] on img "button" at bounding box center [343, 489] width 7 height 7
click at [1453, 115] on div at bounding box center [1467, 118] width 35 height 19
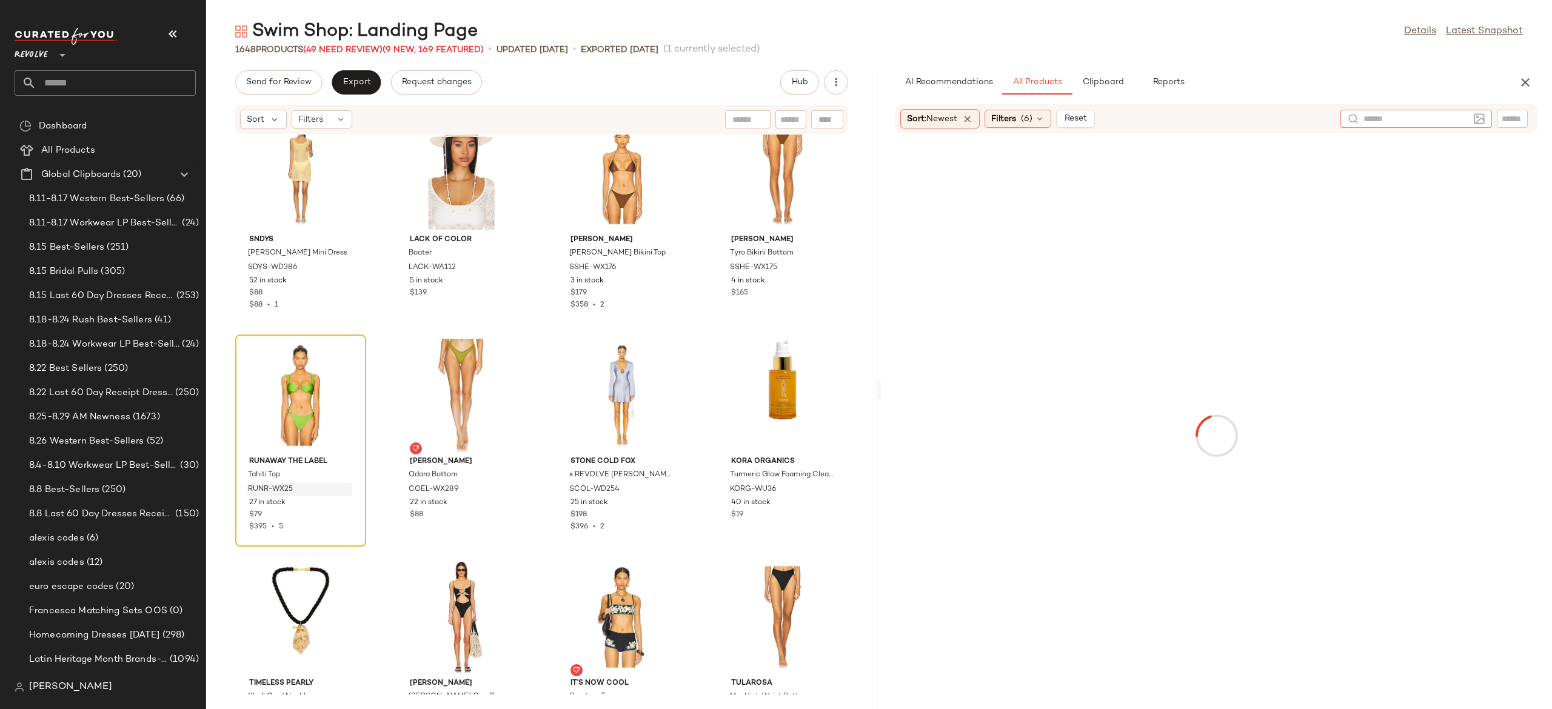
paste input "*********"
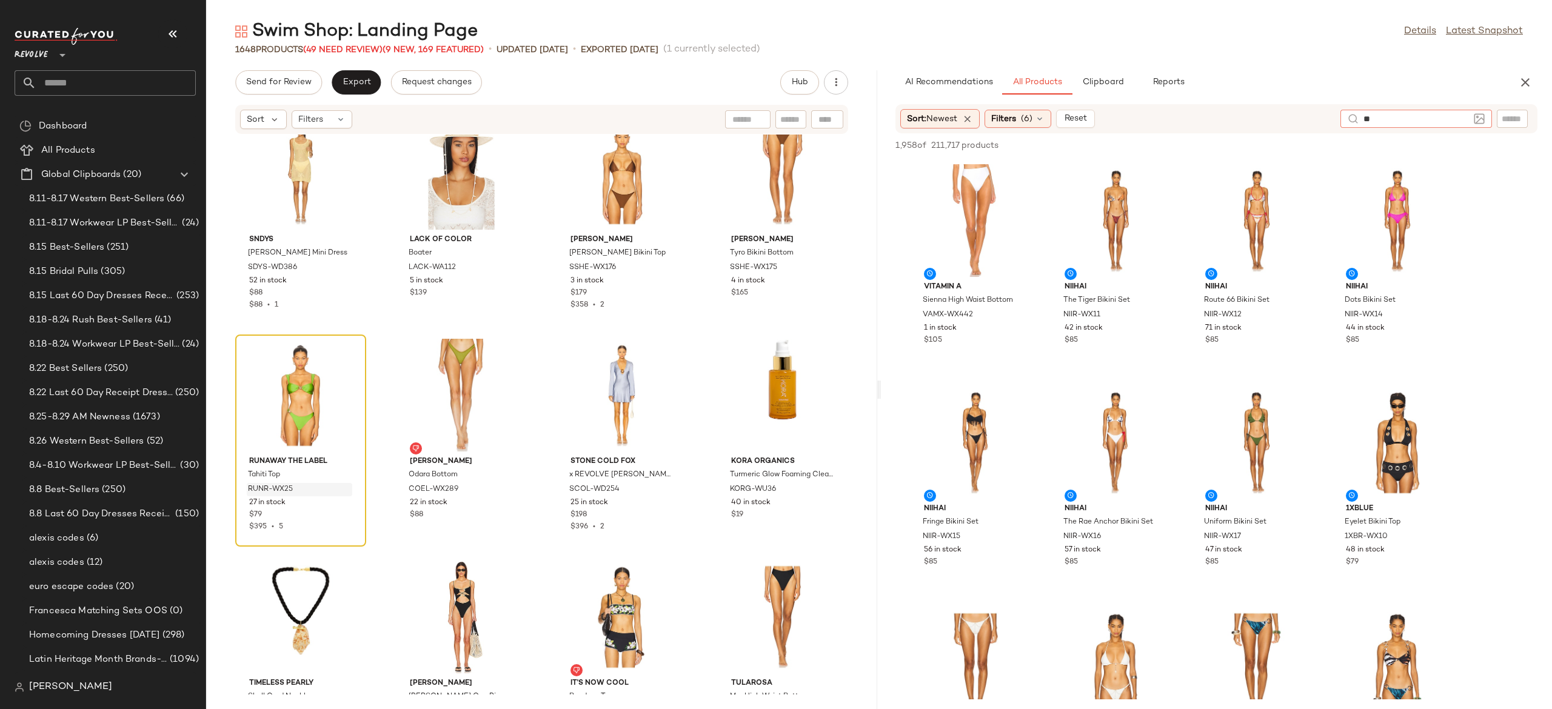
type input "*"
click at [1502, 119] on input "text" at bounding box center [1512, 119] width 21 height 13
paste input "*********"
type input "*********"
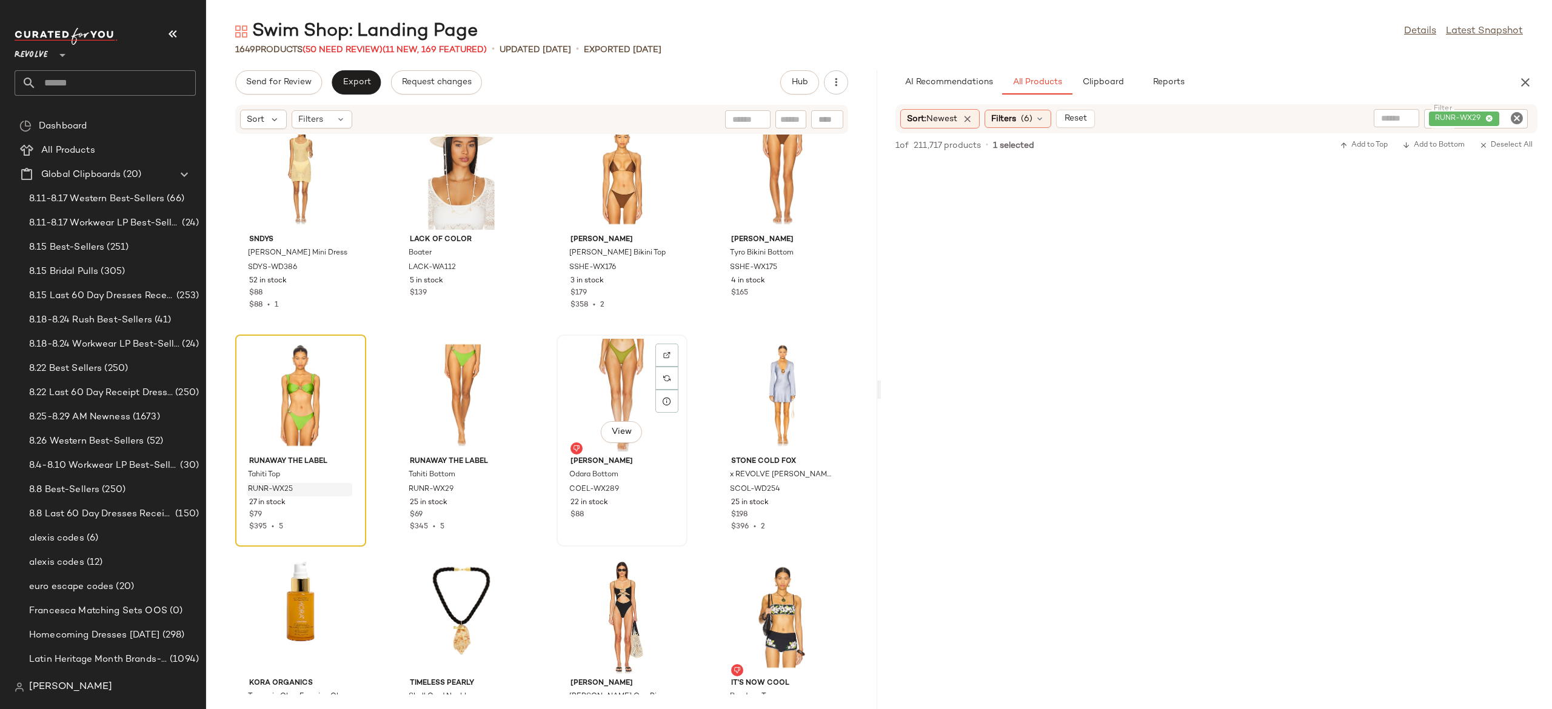
click at [619, 378] on div "View" at bounding box center [622, 395] width 122 height 113
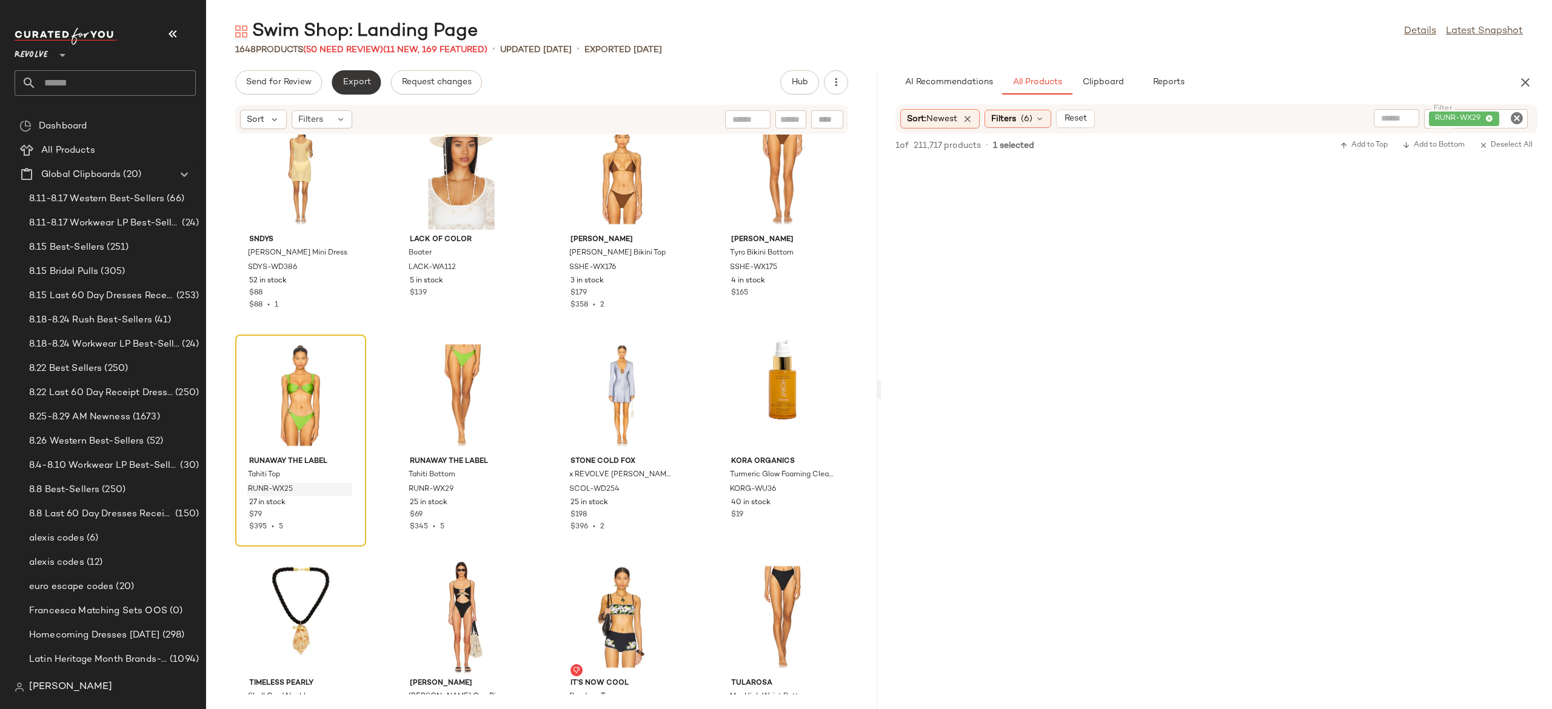
click at [359, 81] on span "Export" at bounding box center [356, 83] width 29 height 10
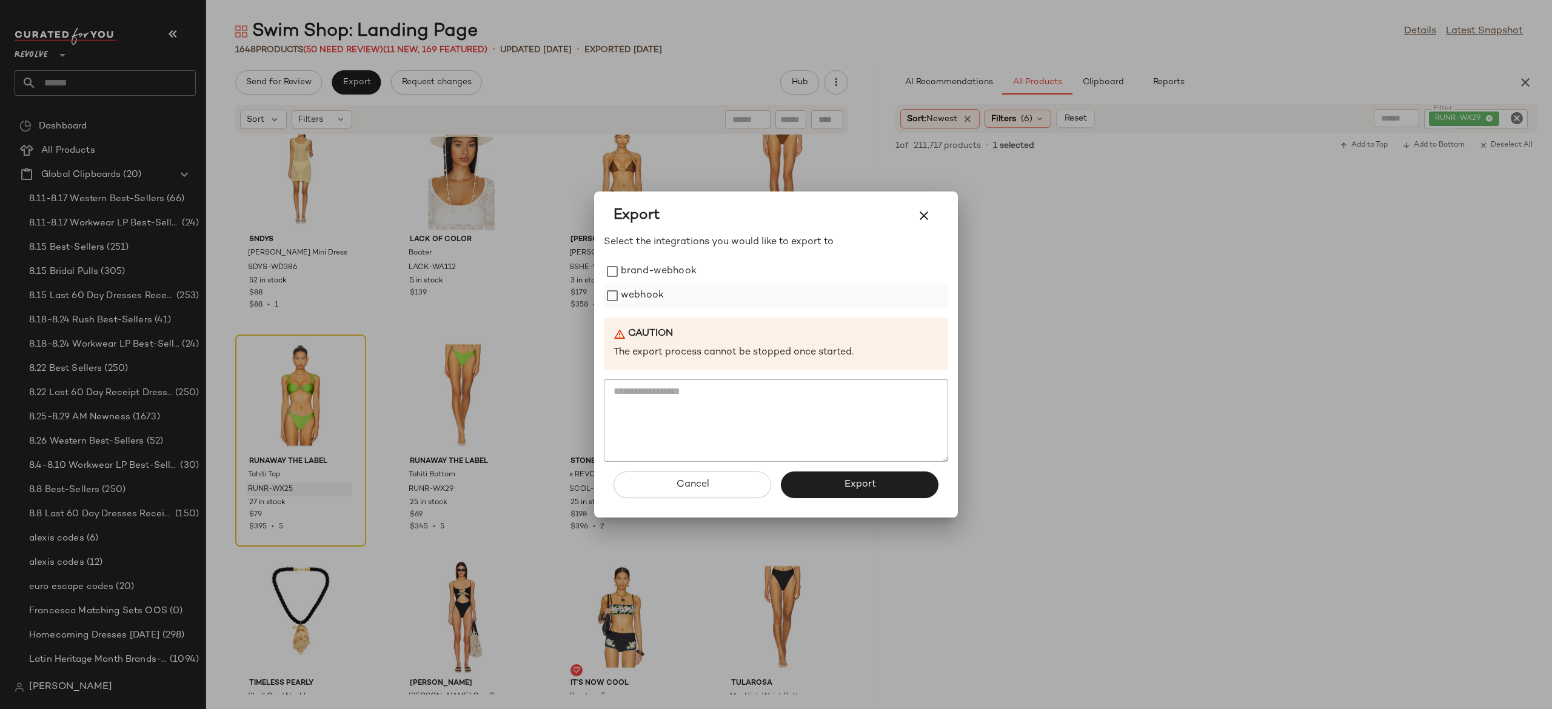
click at [629, 296] on label "webhook" at bounding box center [642, 296] width 43 height 24
click at [804, 483] on button "Export" at bounding box center [860, 485] width 158 height 27
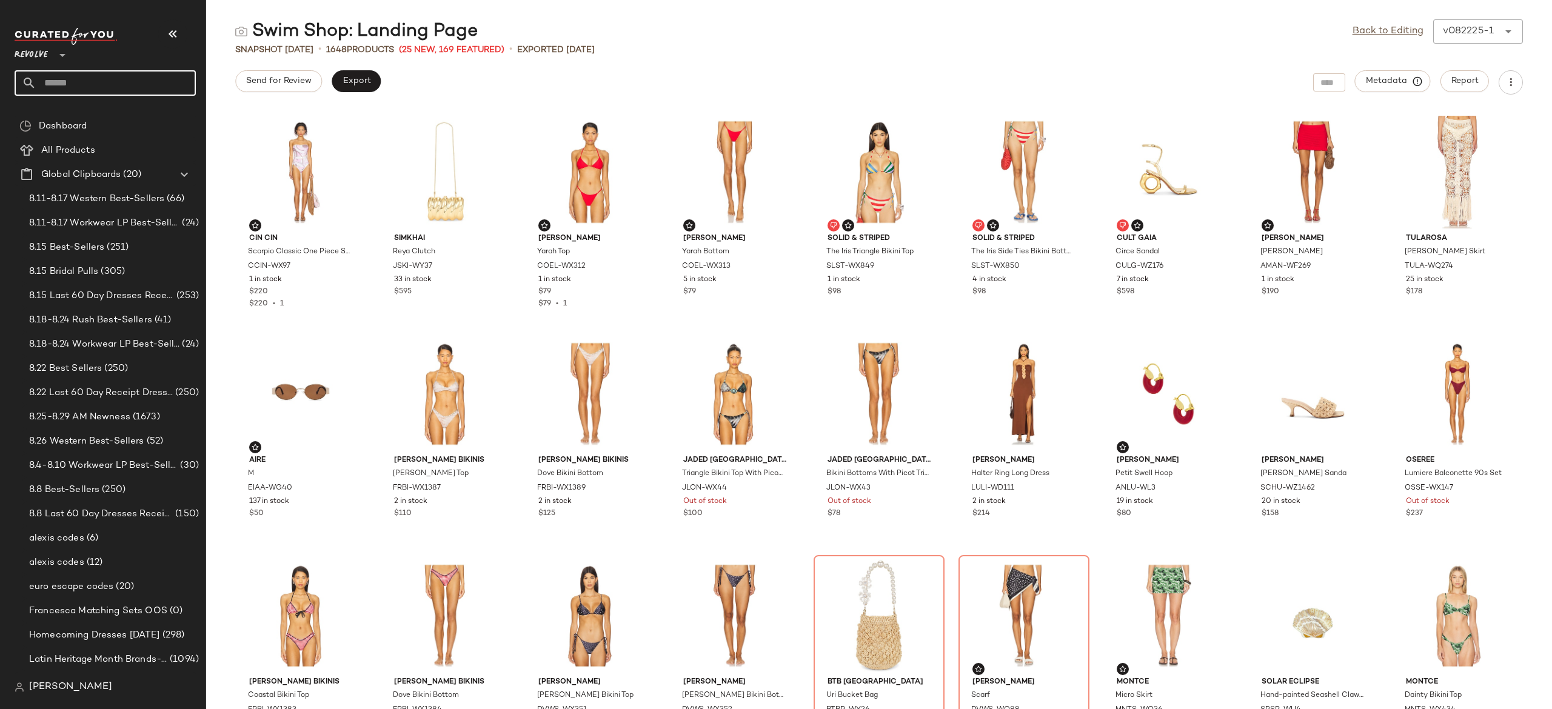
click at [187, 87] on input "text" at bounding box center [115, 82] width 159 height 25
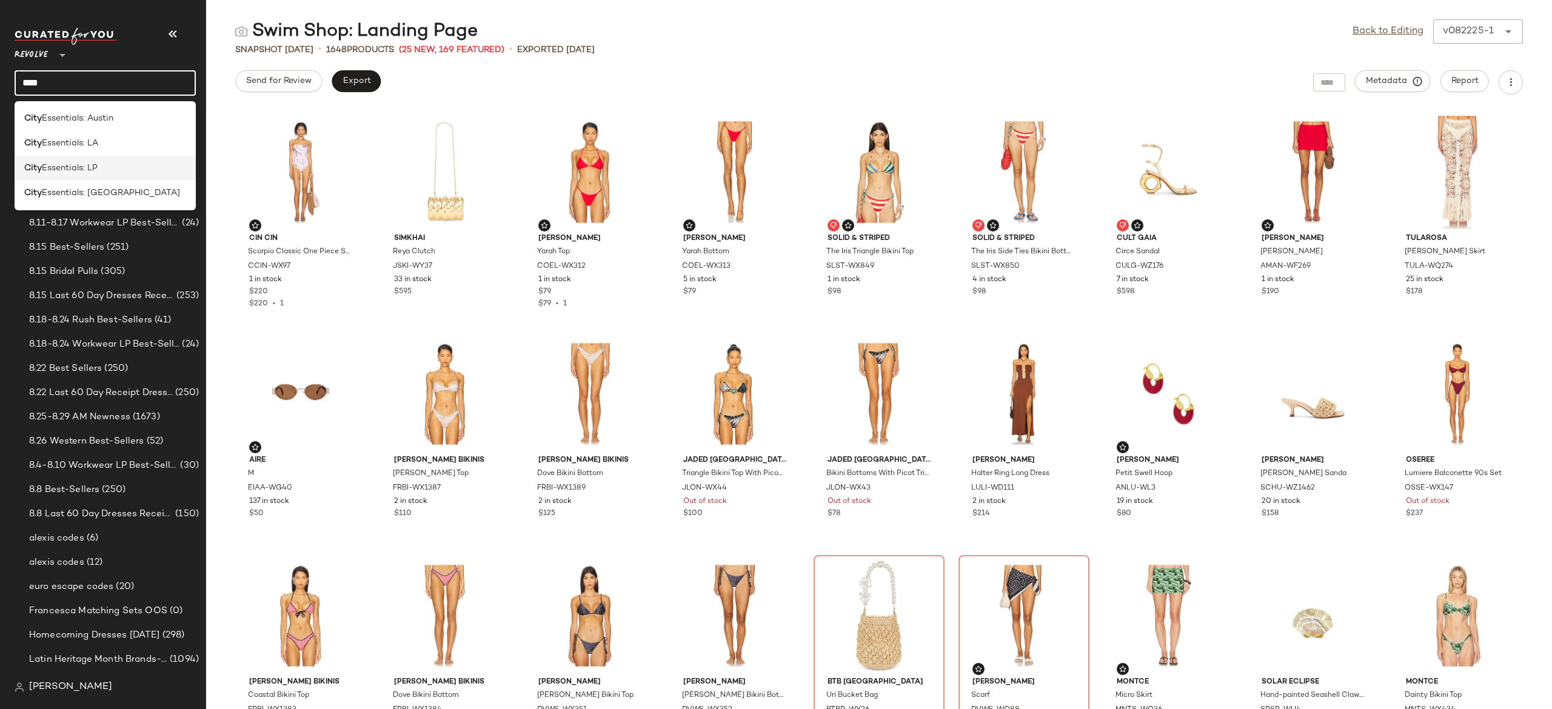
type input "****"
click at [112, 165] on div "City Essentials: LP" at bounding box center [105, 168] width 162 height 13
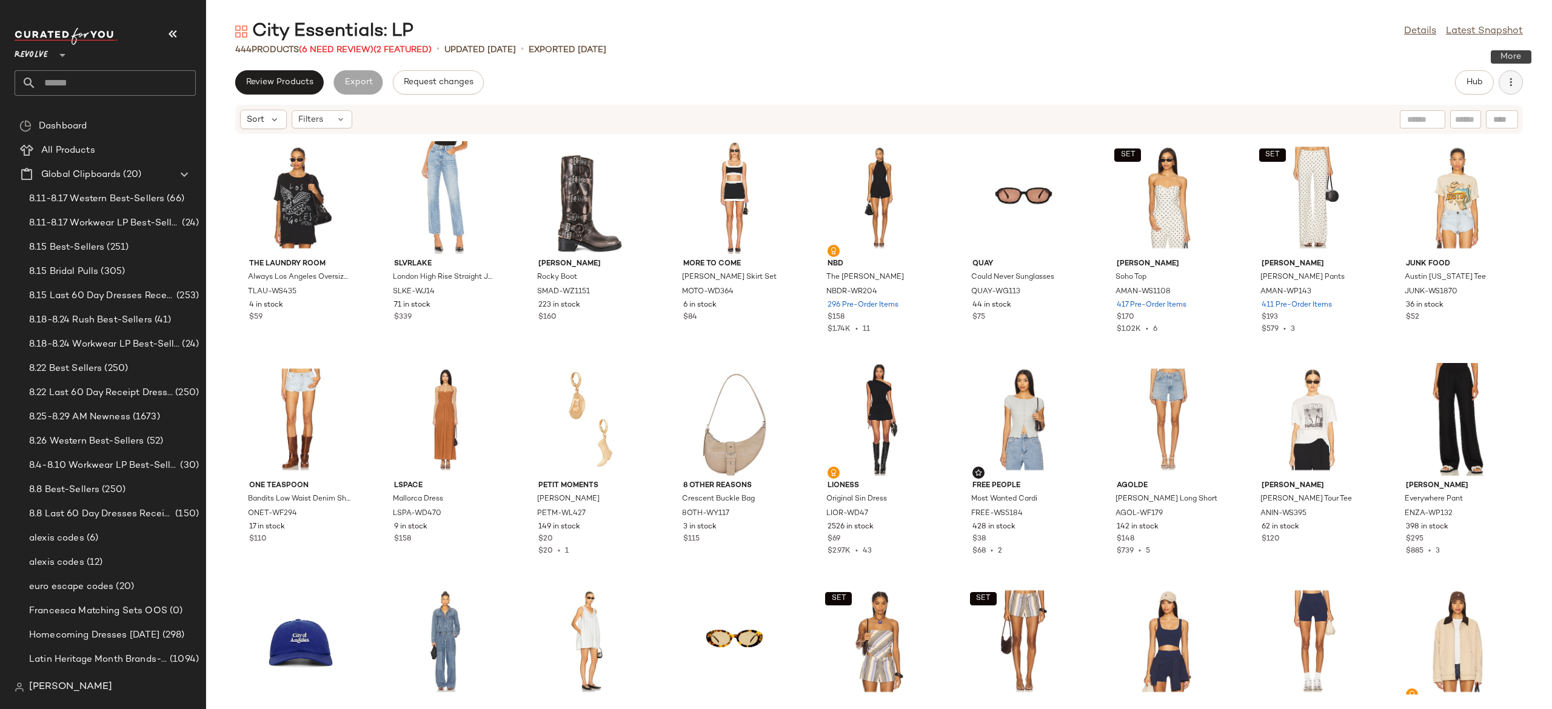
click at [1506, 76] on icon "button" at bounding box center [1511, 82] width 12 height 12
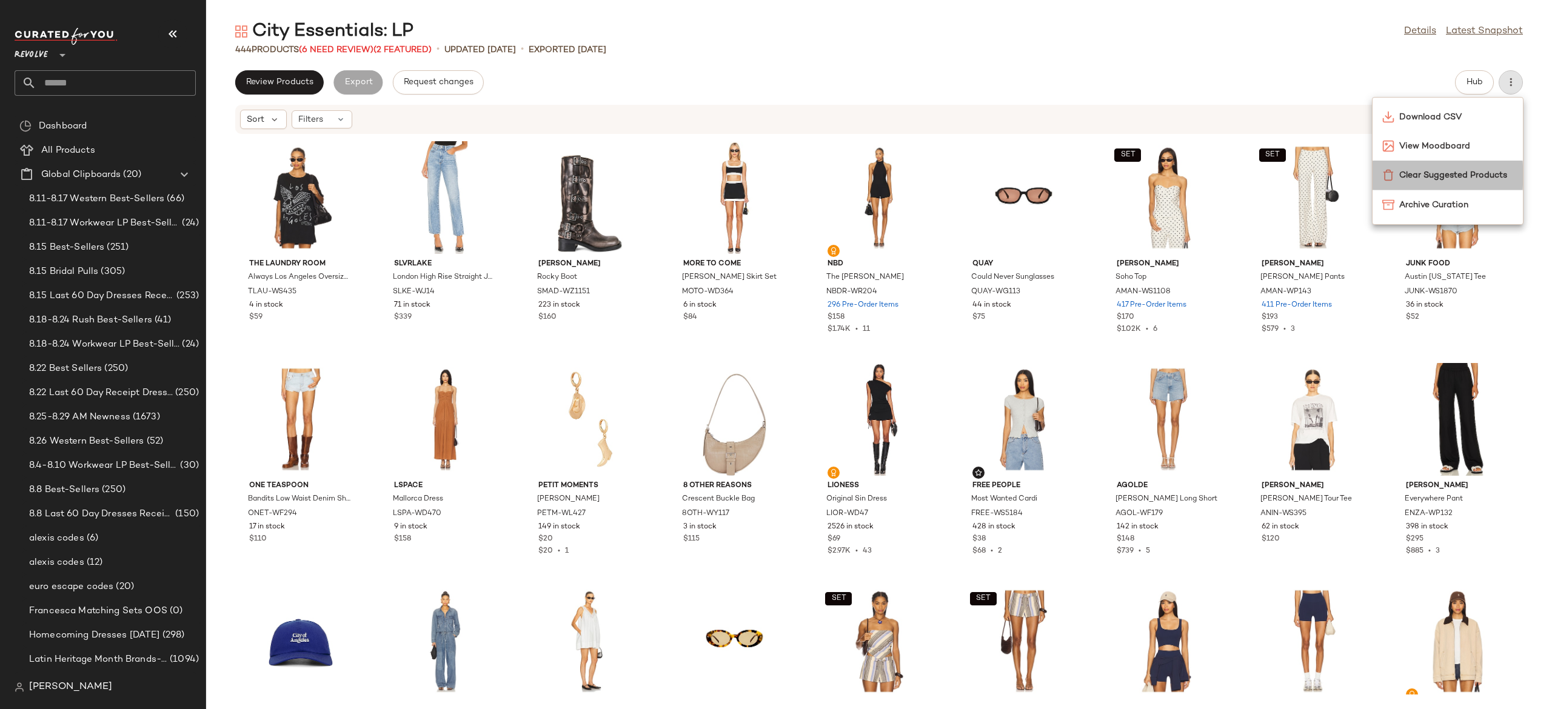
click at [1466, 172] on span "Clear Suggested Products" at bounding box center [1457, 175] width 114 height 13
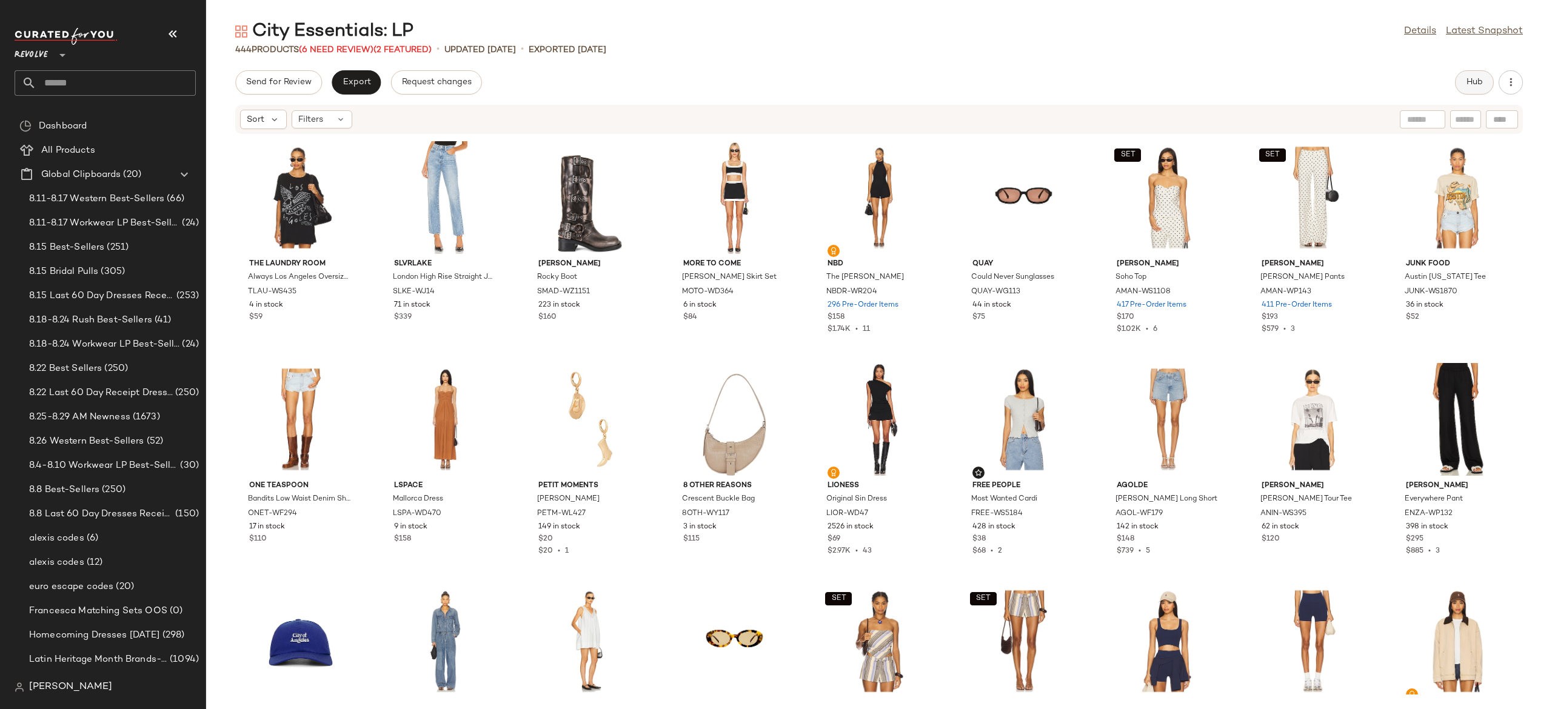
click at [1470, 78] on span "Hub" at bounding box center [1474, 83] width 17 height 10
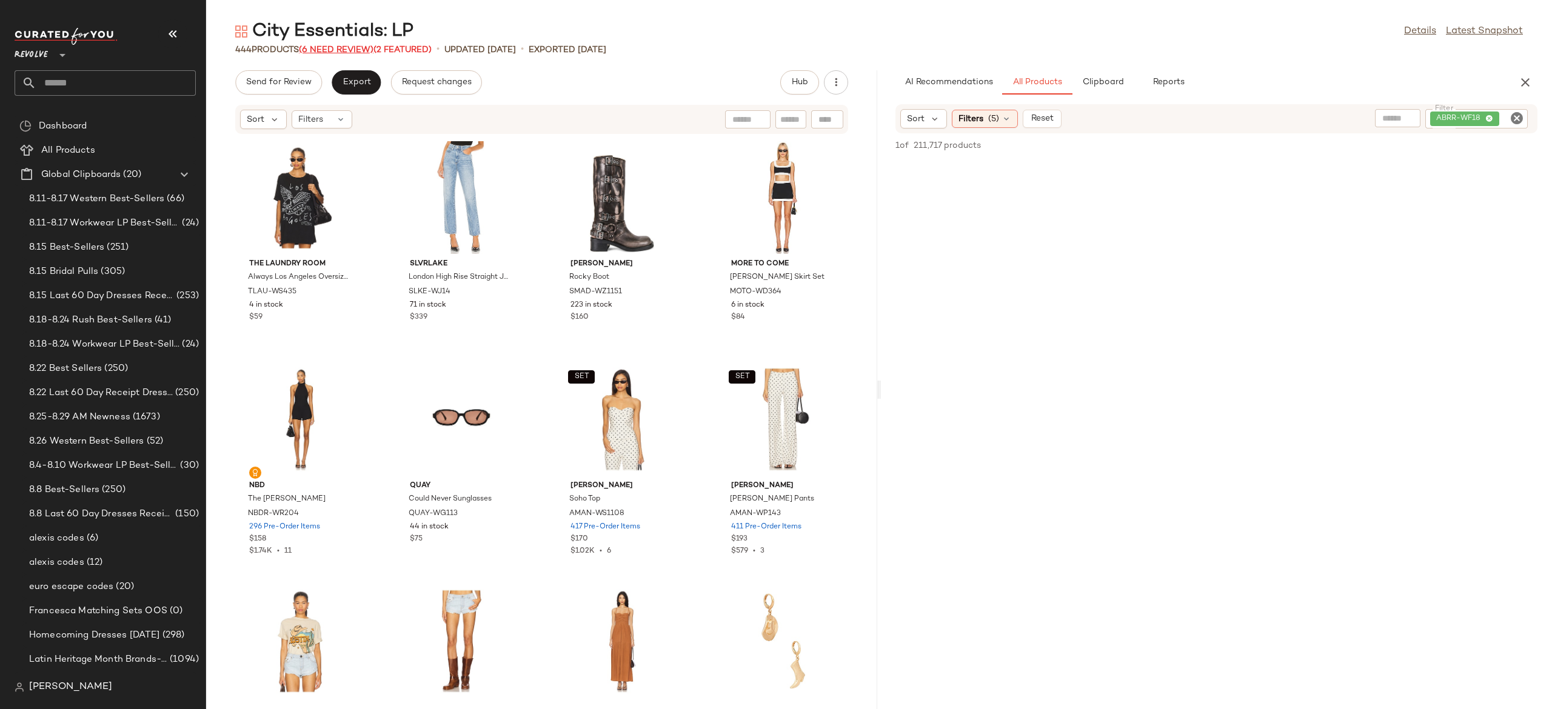
click at [369, 47] on span "(6 Need Review)" at bounding box center [336, 49] width 75 height 9
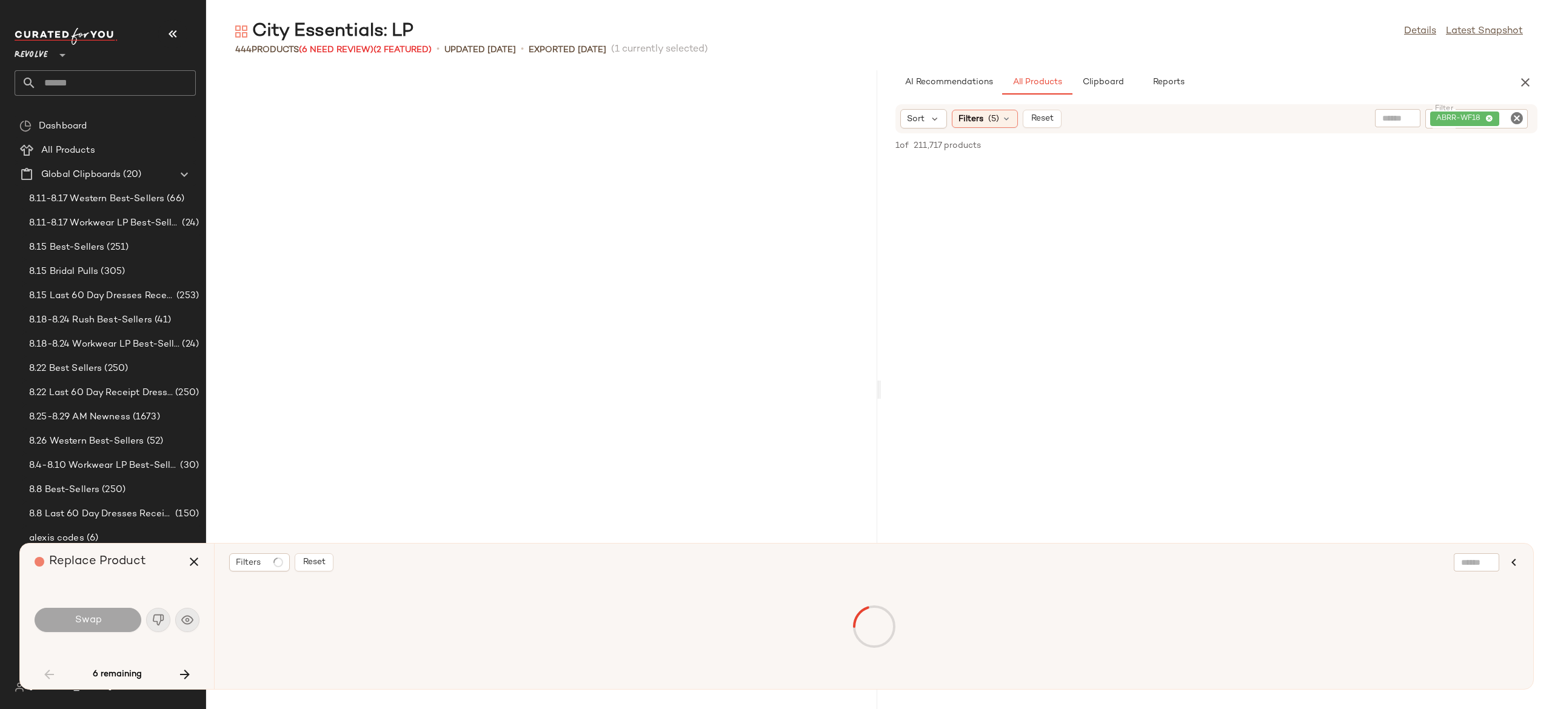
scroll to position [1554, 0]
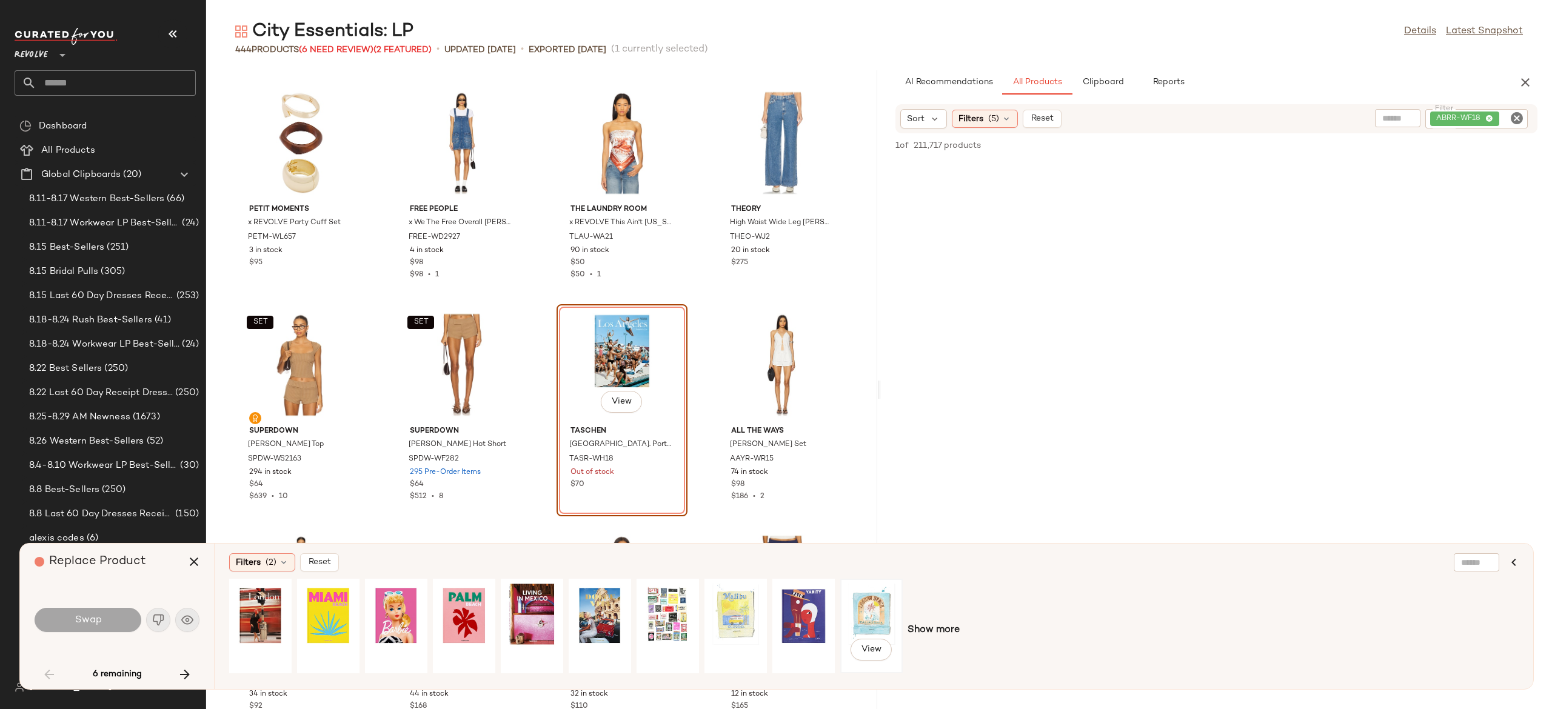
click at [872, 608] on div "View" at bounding box center [872, 626] width 54 height 86
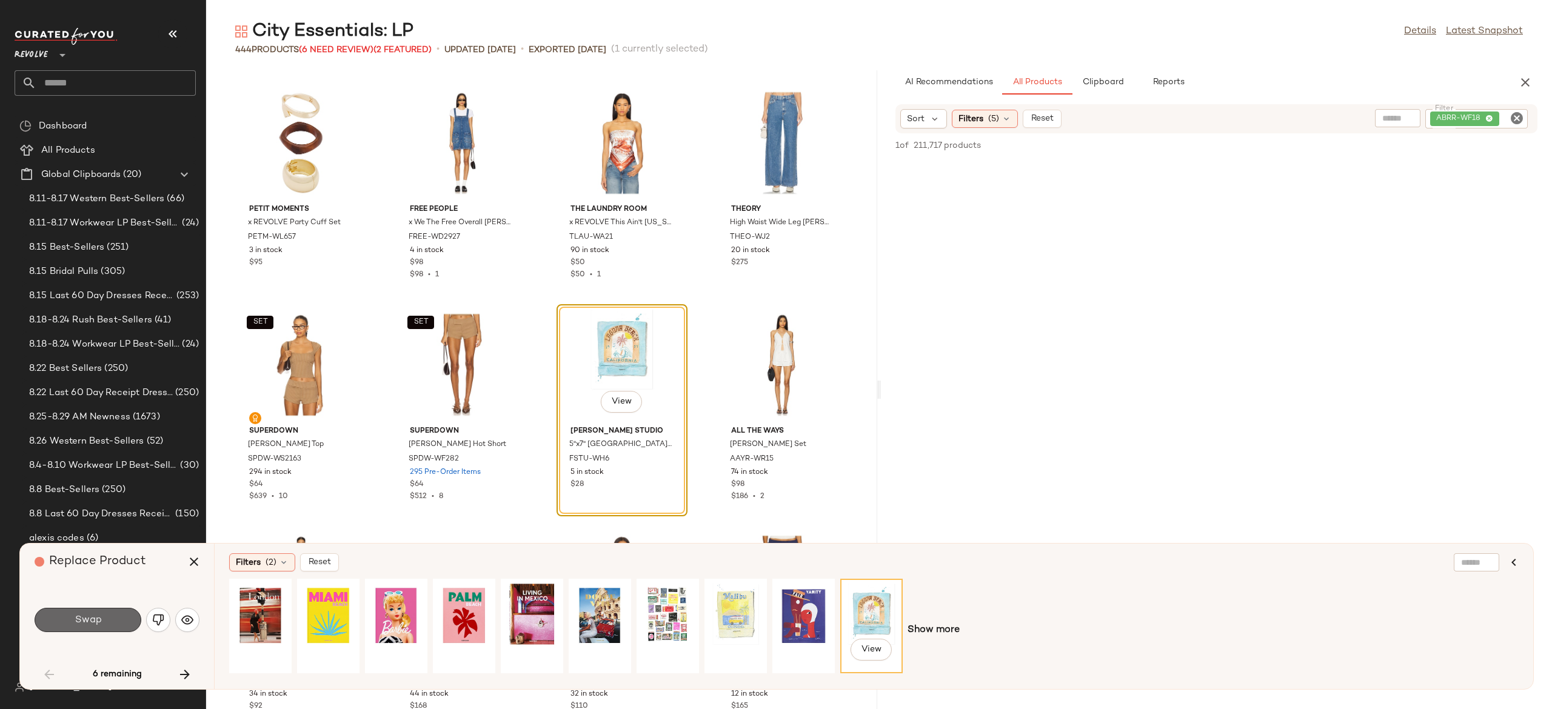
click at [121, 619] on button "Swap" at bounding box center [88, 620] width 107 height 24
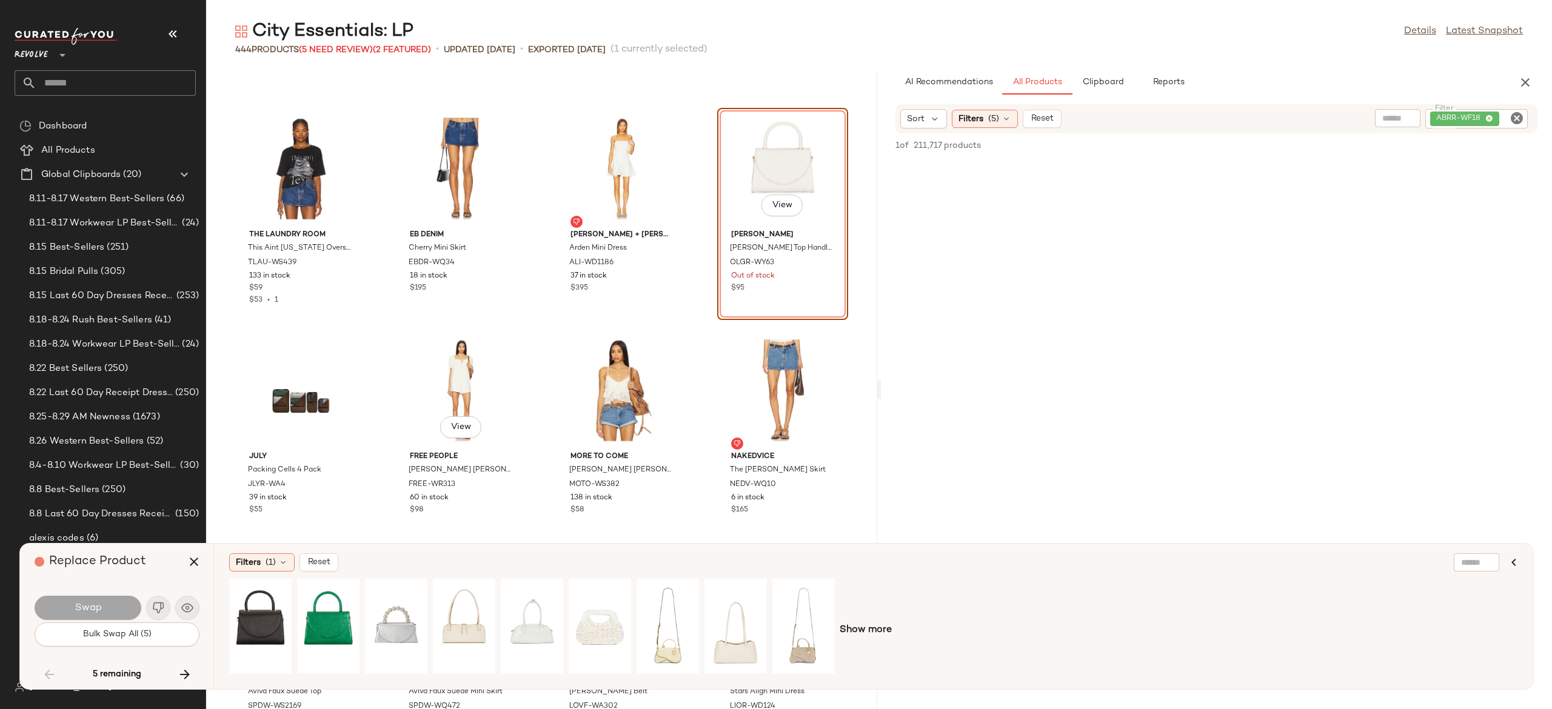
scroll to position [5735, 0]
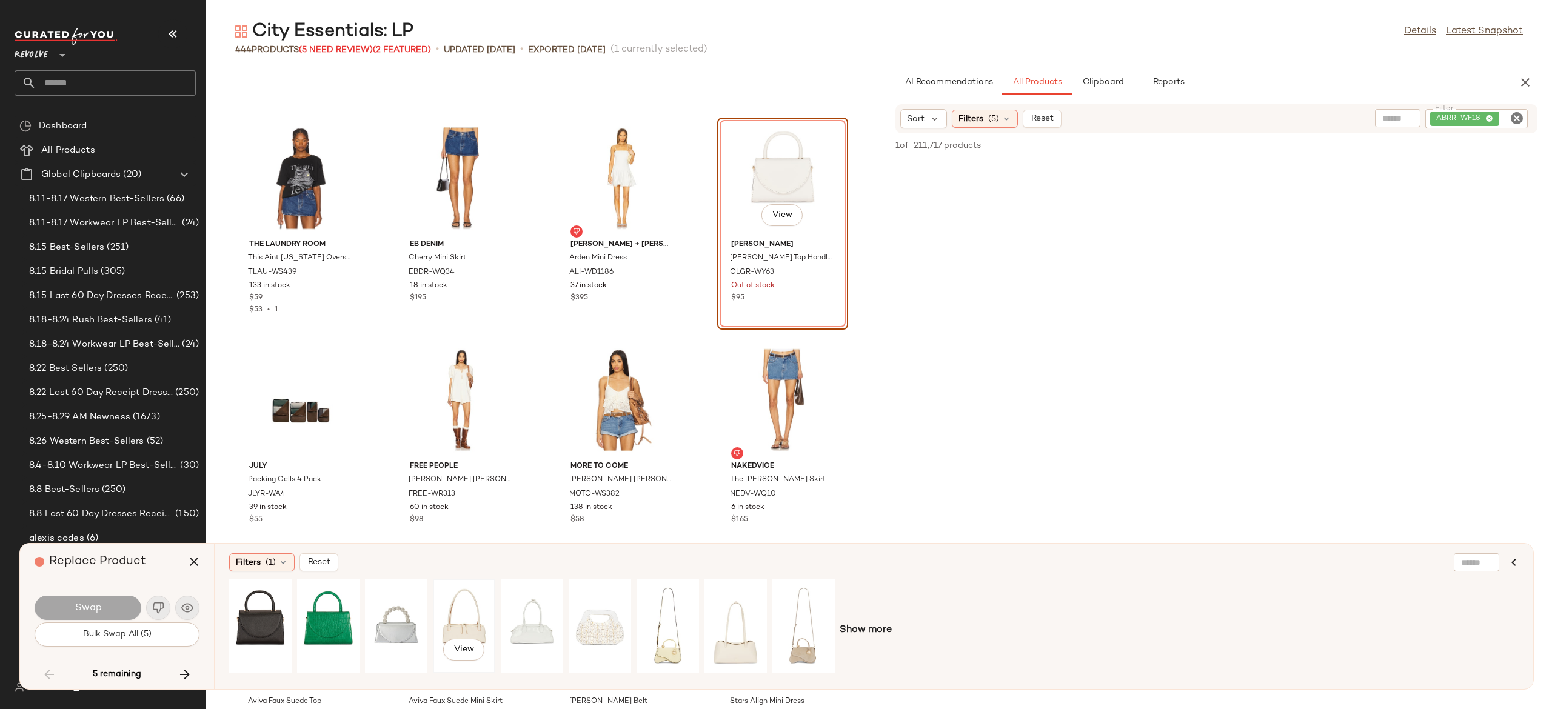
click at [466, 616] on div "View" at bounding box center [464, 626] width 54 height 86
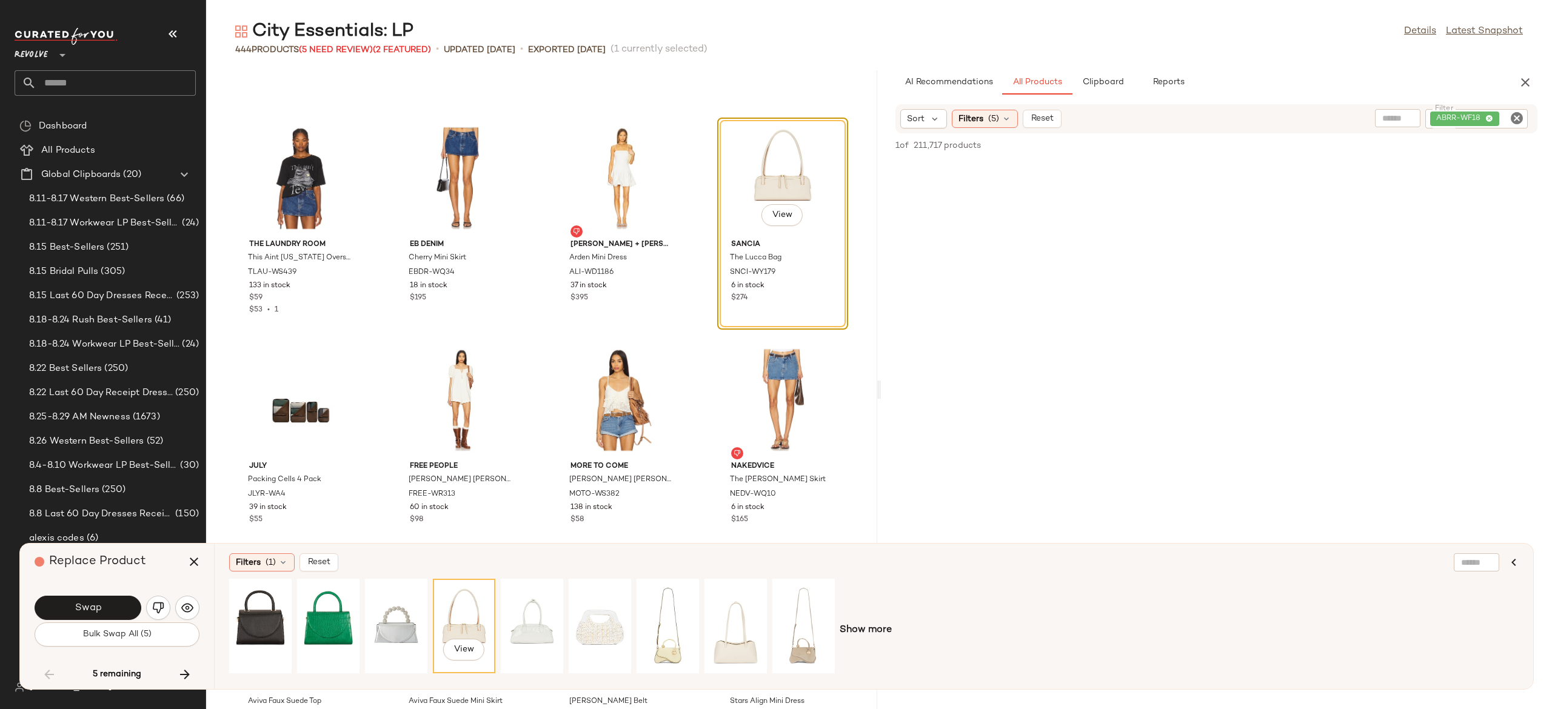
click at [117, 595] on div "Swap" at bounding box center [117, 608] width 165 height 29
click at [117, 602] on button "Swap" at bounding box center [88, 608] width 107 height 24
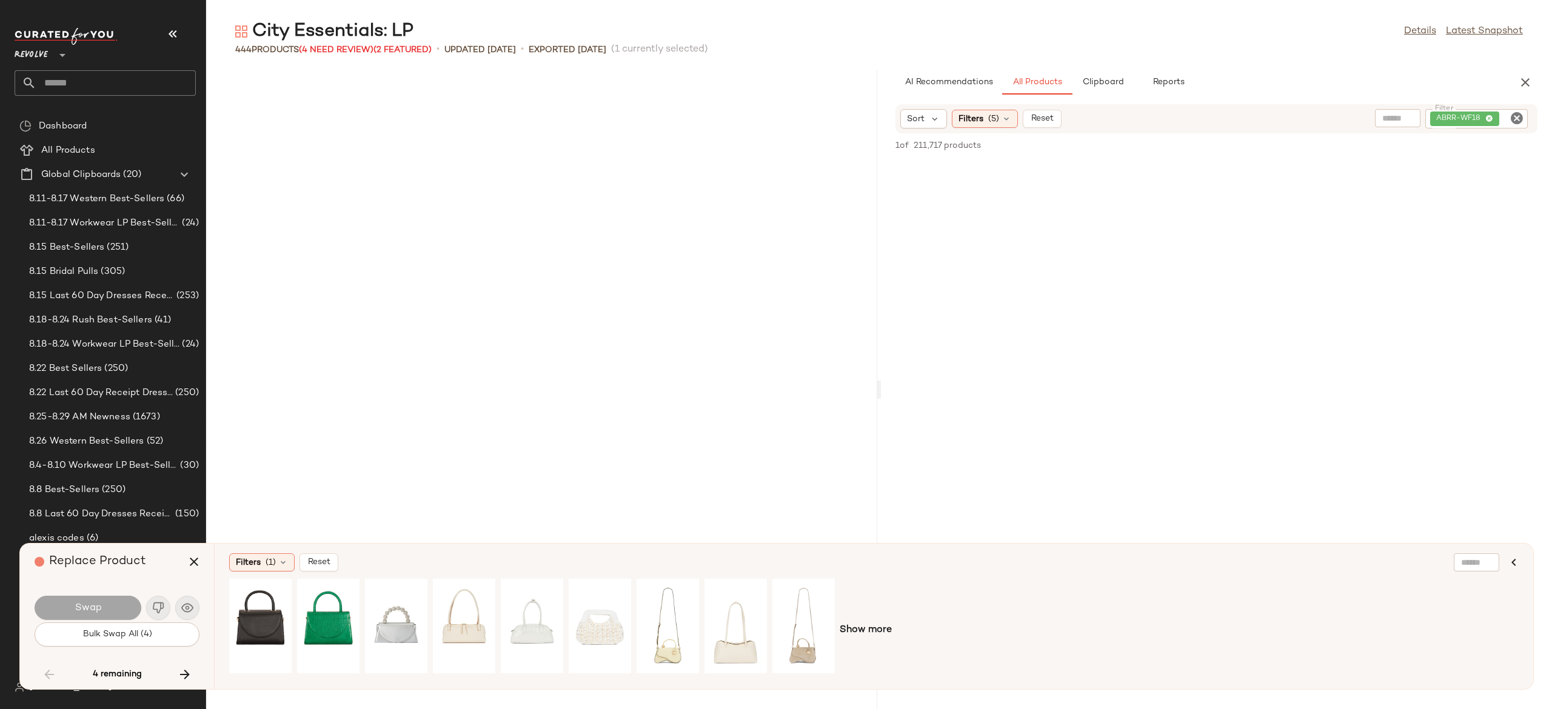
scroll to position [8878, 0]
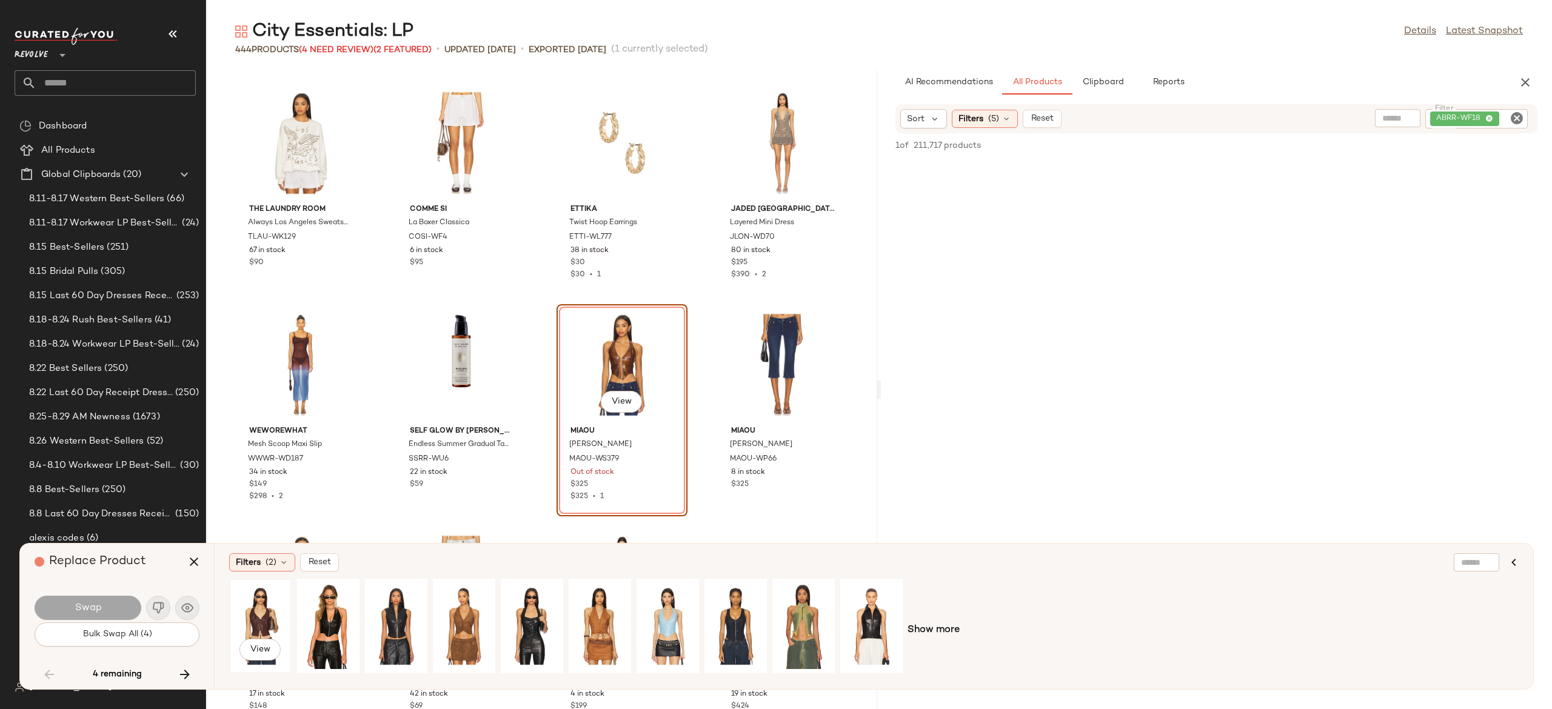
click at [260, 612] on div "View" at bounding box center [260, 626] width 54 height 86
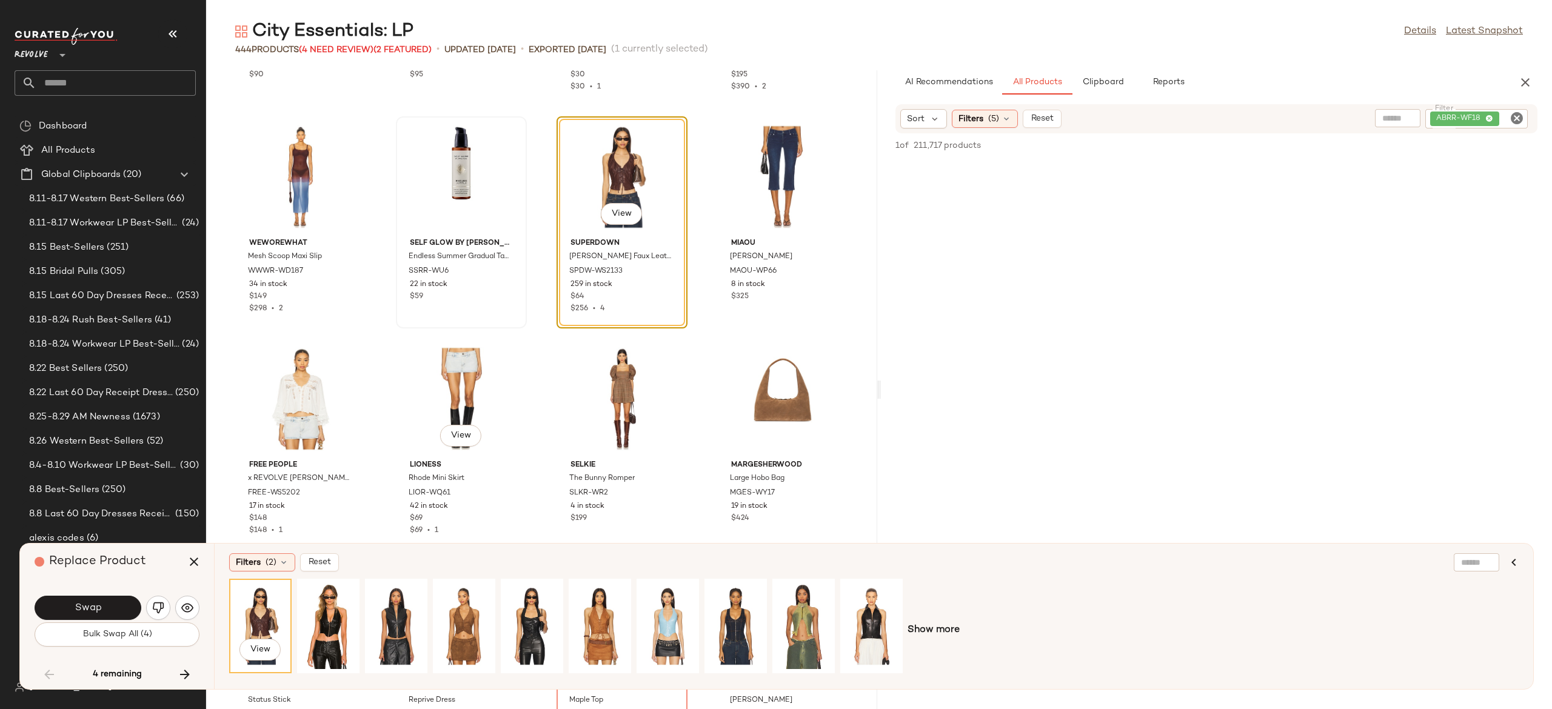
scroll to position [9067, 0]
click at [113, 611] on button "Swap" at bounding box center [88, 608] width 107 height 24
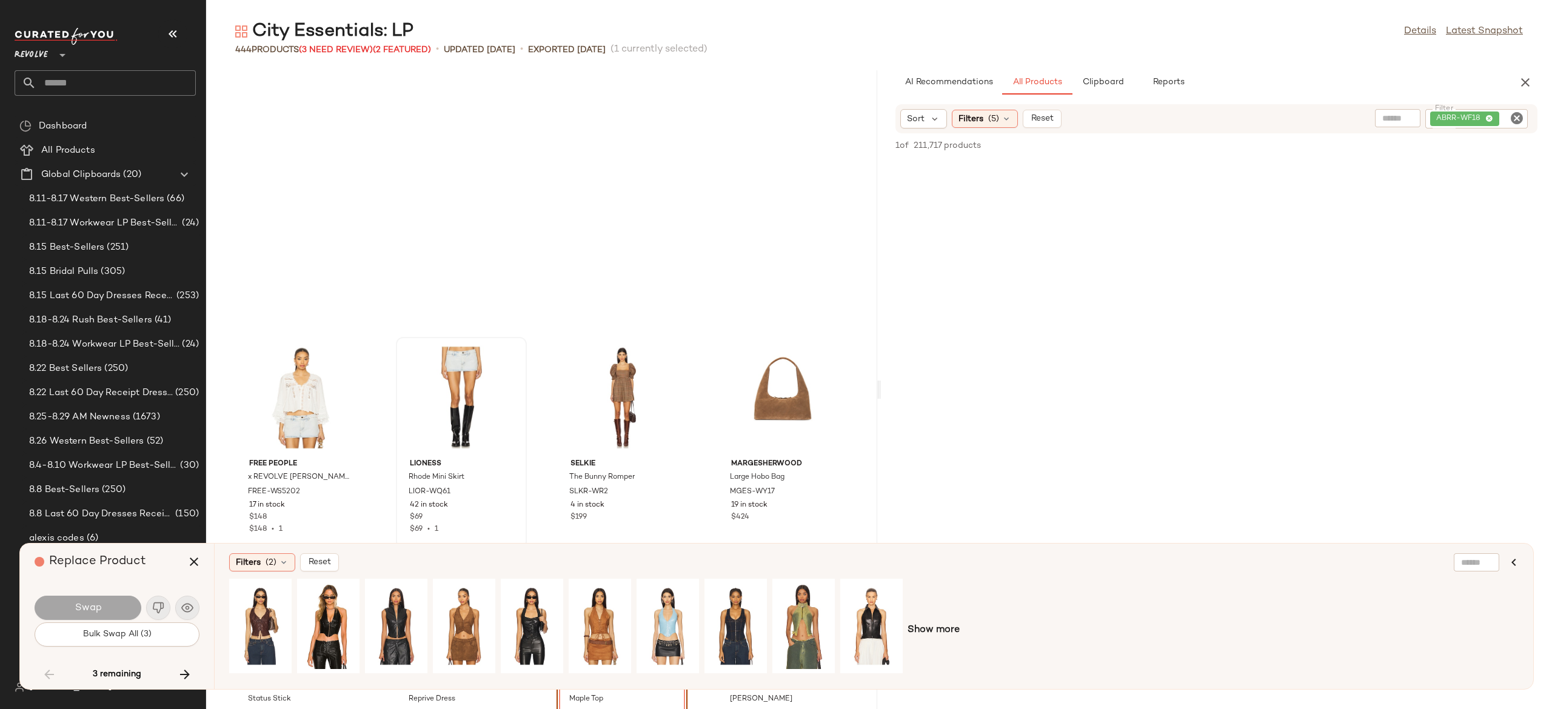
scroll to position [9322, 0]
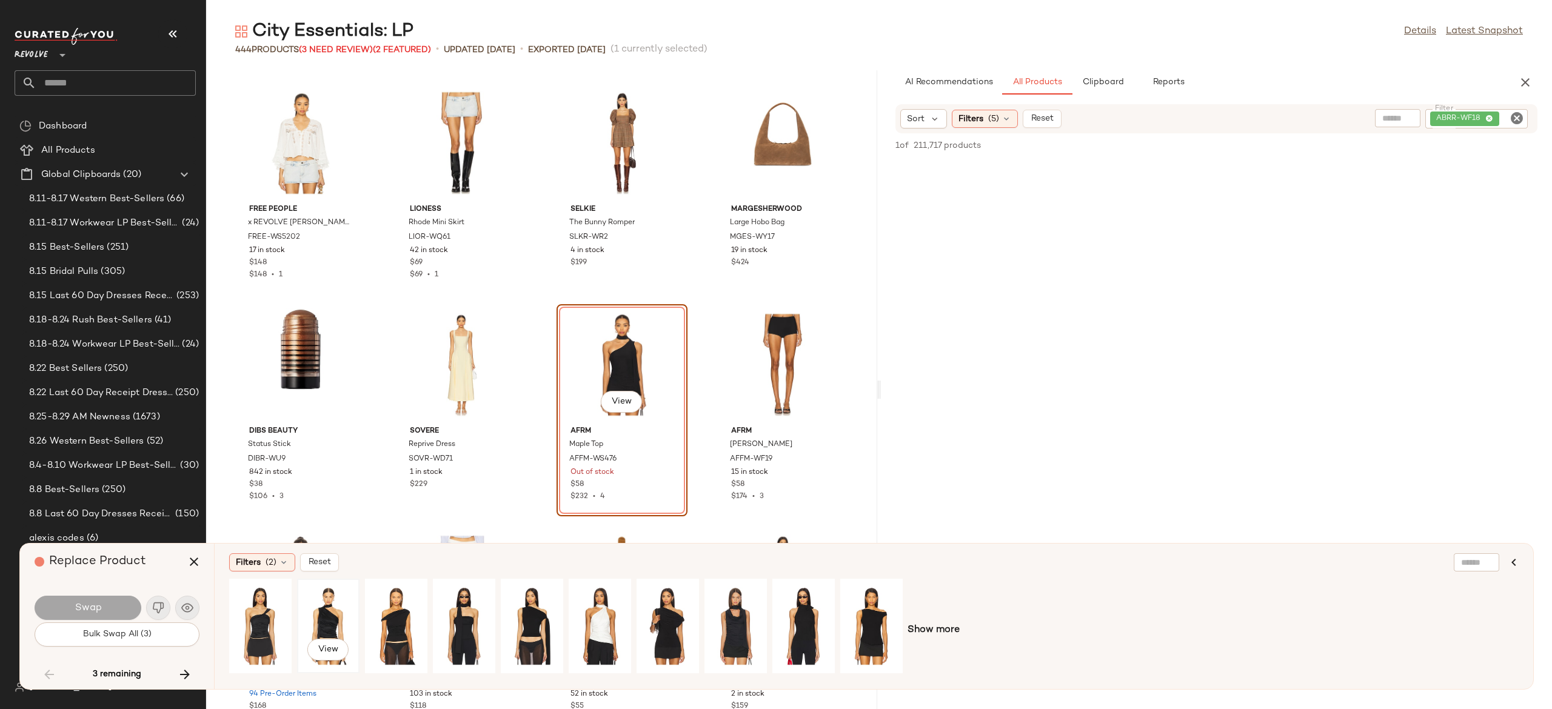
click at [335, 615] on div "View" at bounding box center [328, 626] width 54 height 86
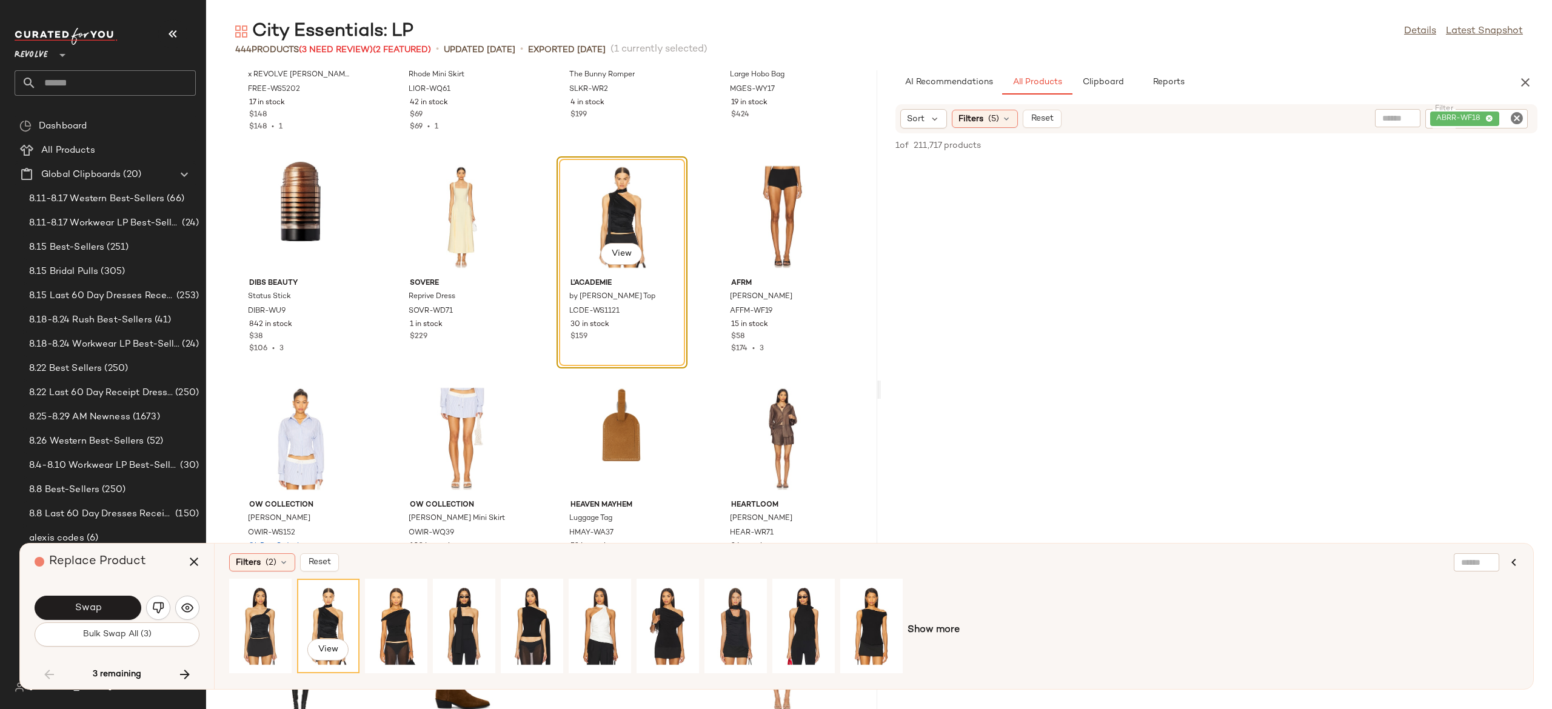
scroll to position [9473, 0]
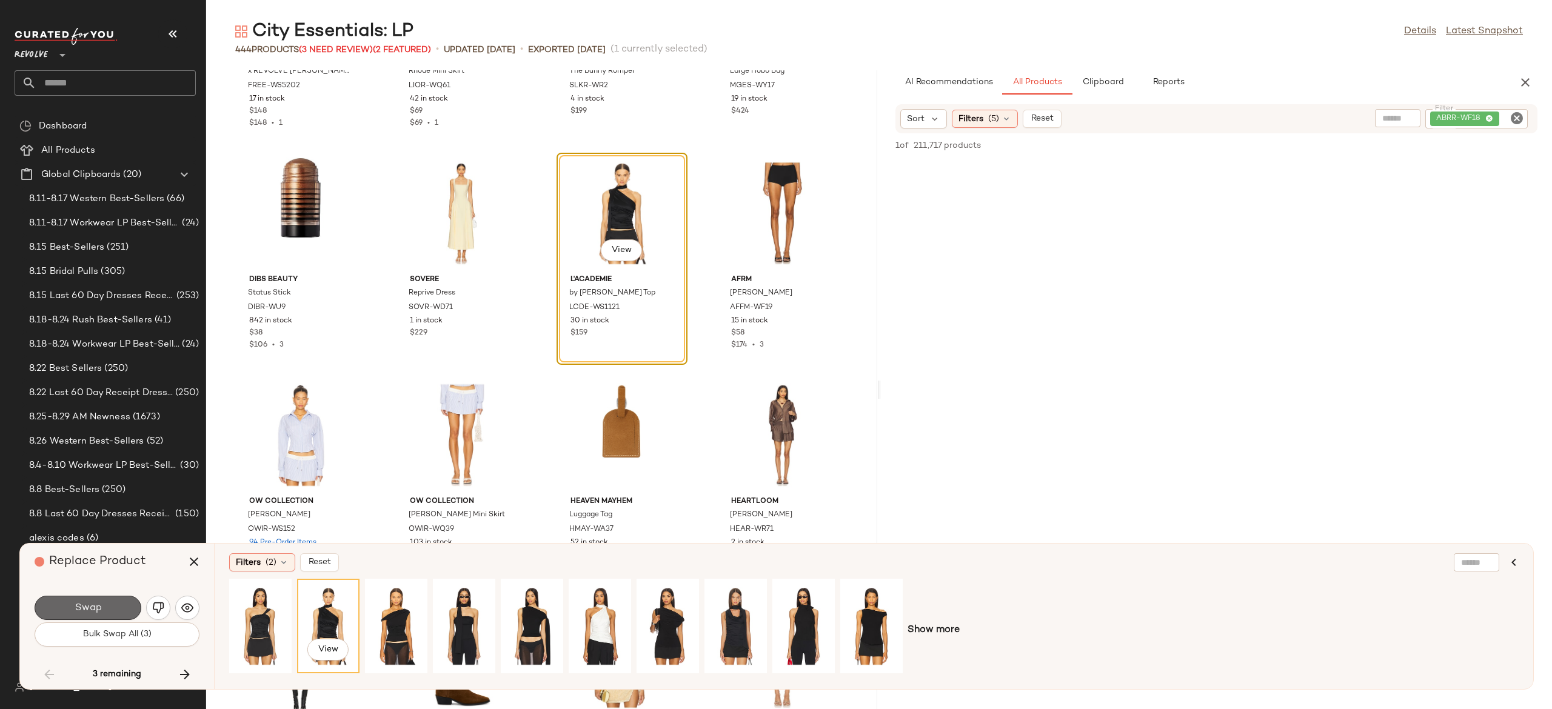
click at [116, 610] on button "Swap" at bounding box center [88, 608] width 107 height 24
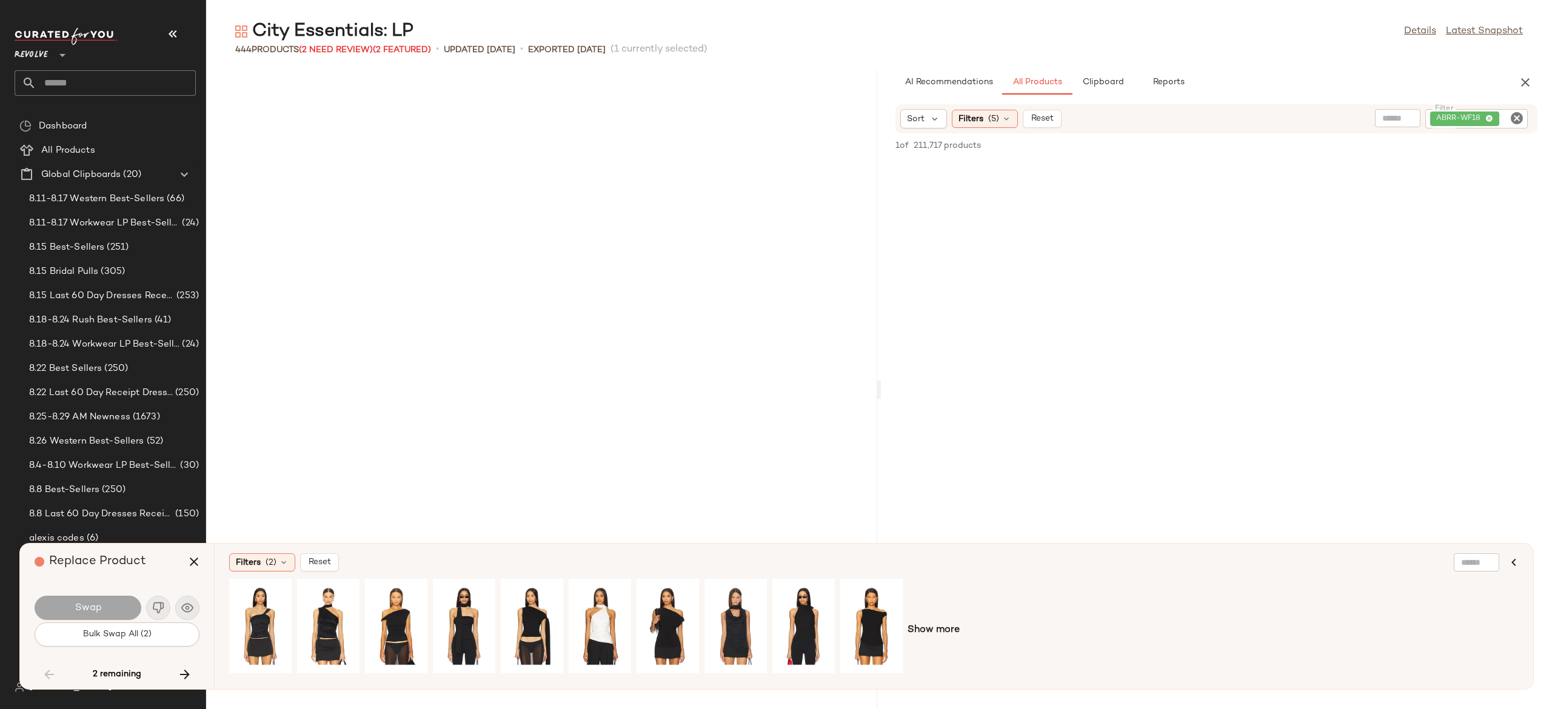
scroll to position [15980, 0]
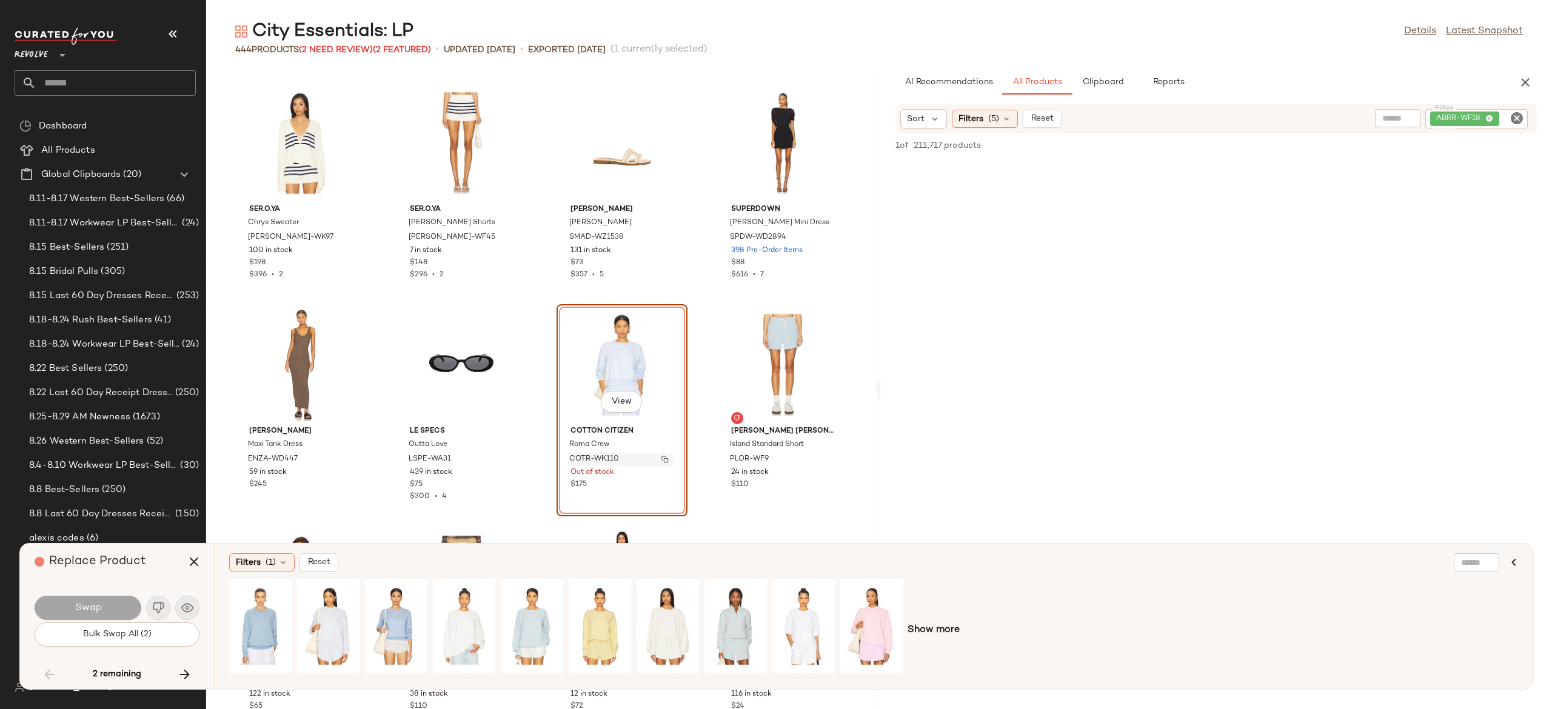
click at [662, 458] on img "button" at bounding box center [665, 459] width 7 height 7
click at [187, 674] on icon "button" at bounding box center [185, 675] width 15 height 15
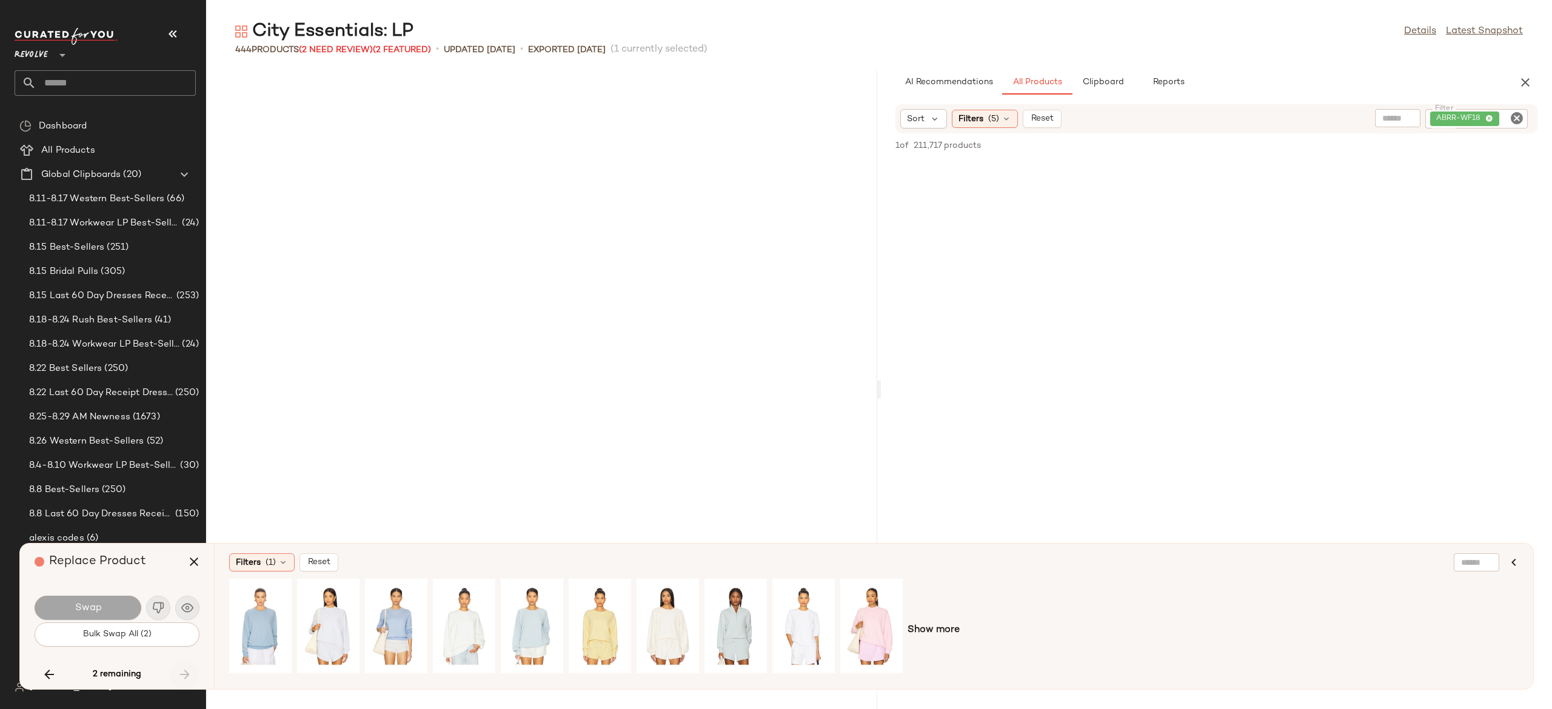
scroll to position [22860, 0]
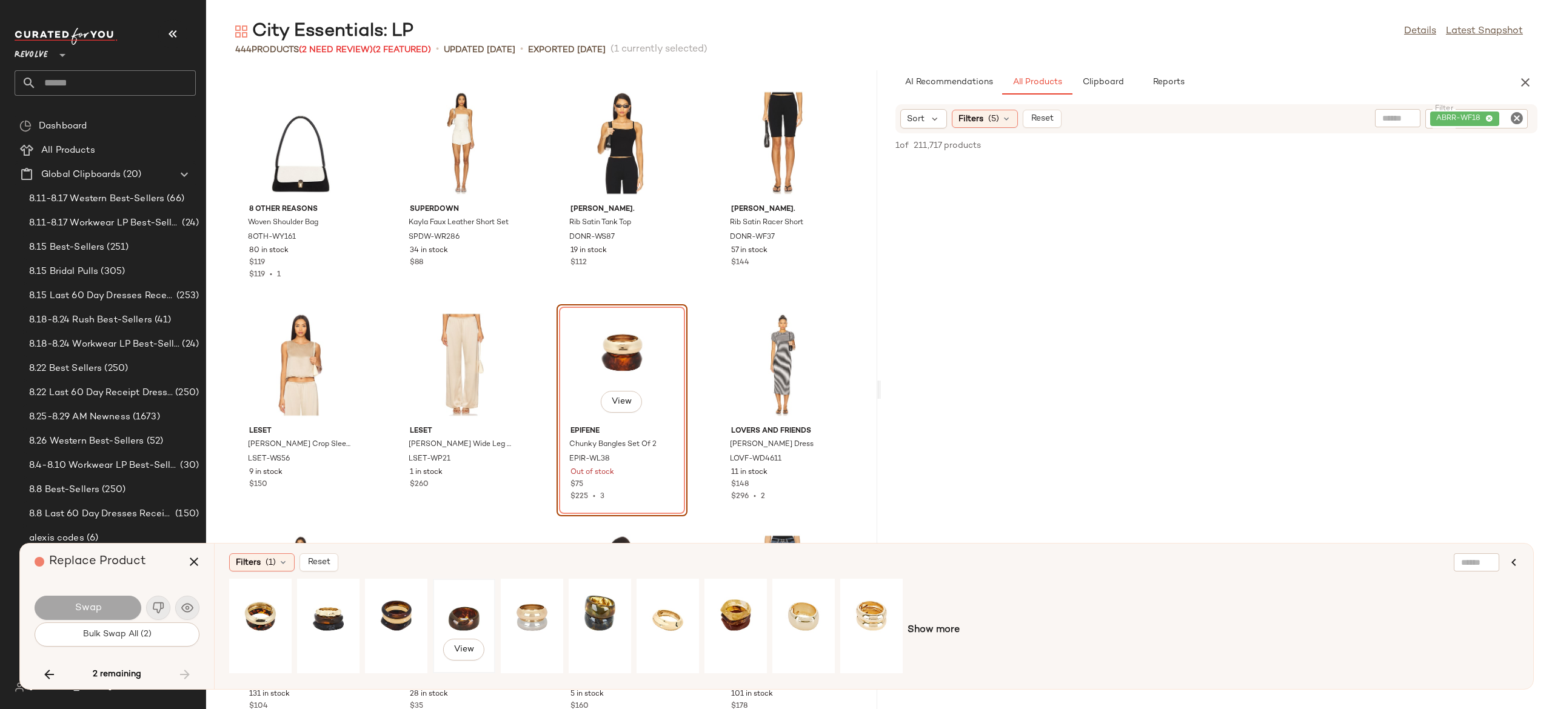
click at [461, 610] on div "View" at bounding box center [464, 626] width 54 height 86
click at [109, 601] on button "Swap" at bounding box center [88, 608] width 107 height 24
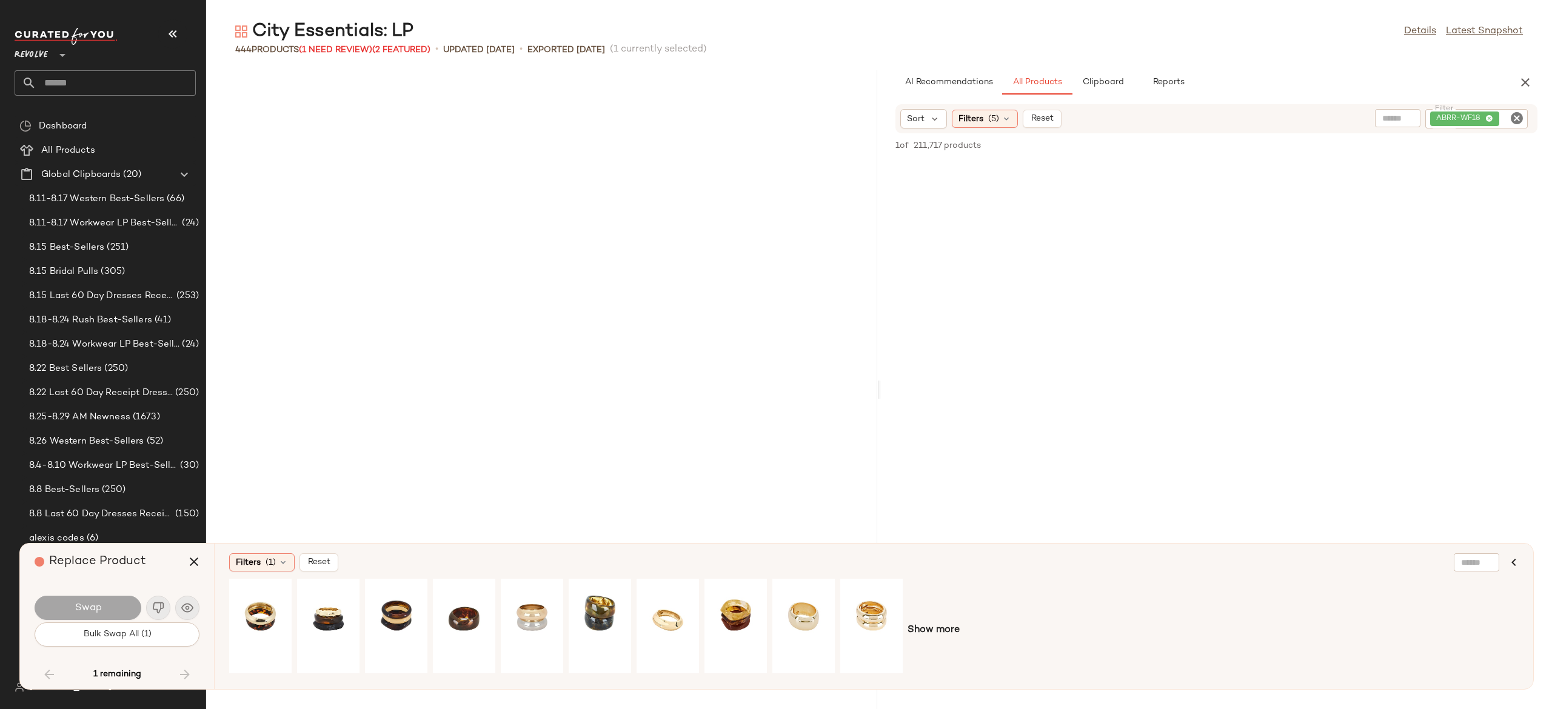
scroll to position [15980, 0]
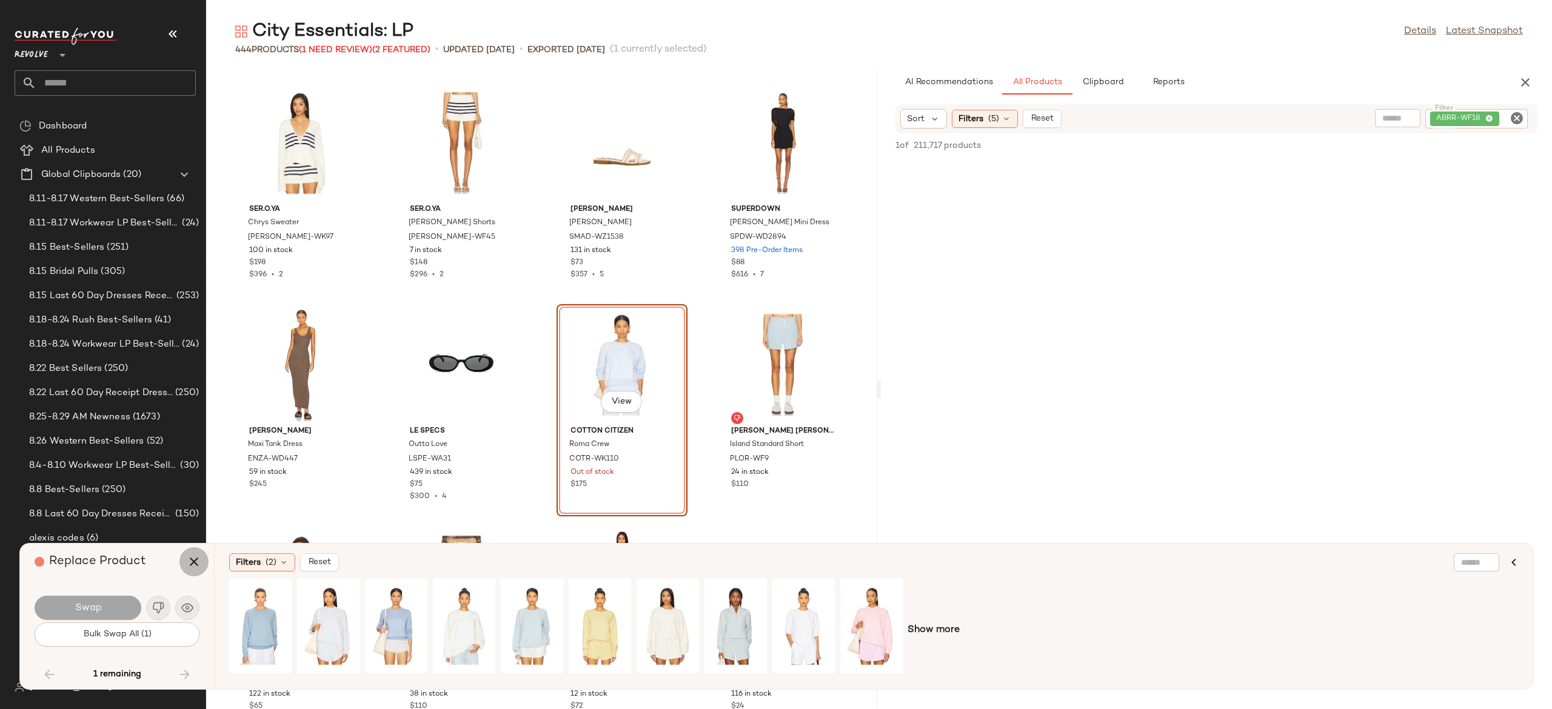
click at [192, 562] on icon "button" at bounding box center [194, 562] width 15 height 15
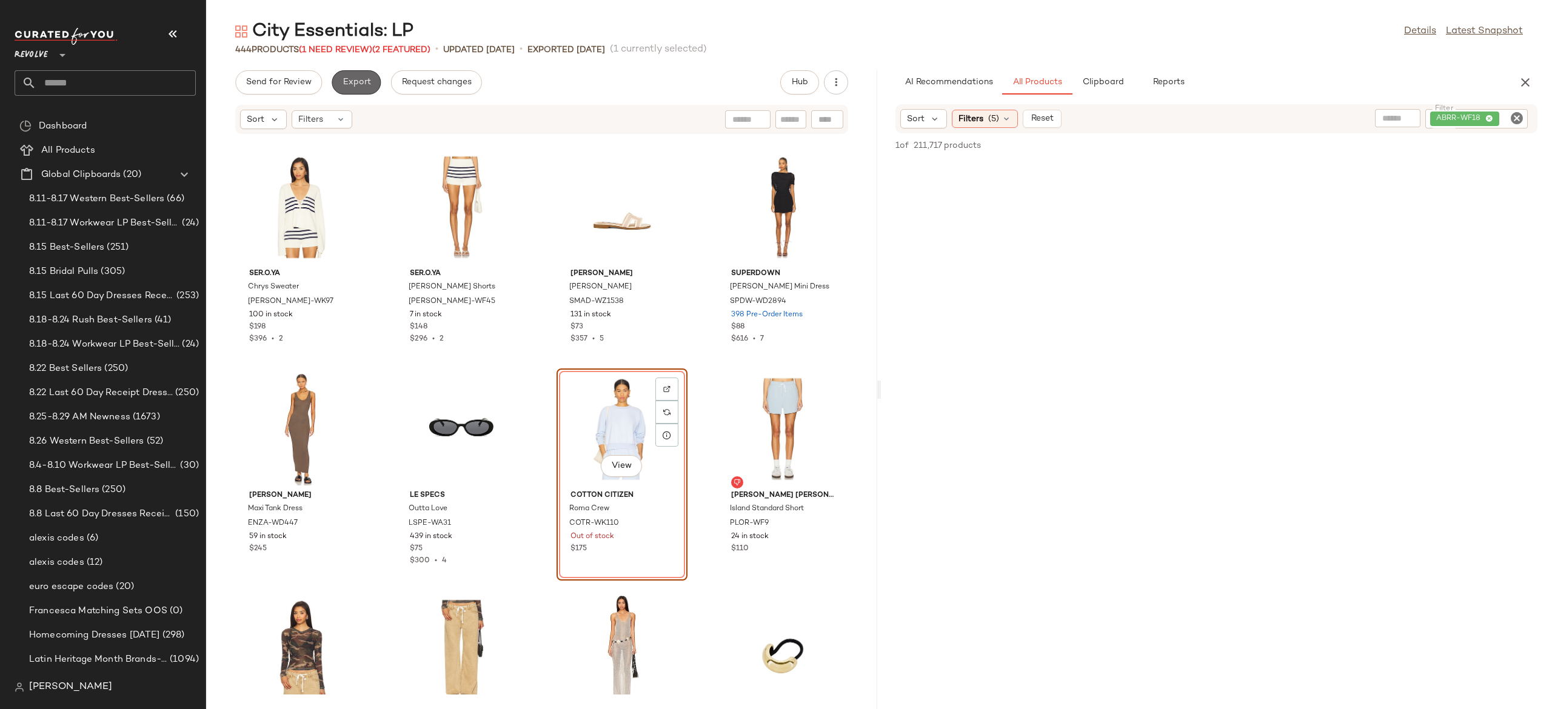
click at [360, 82] on span "Export" at bounding box center [356, 83] width 29 height 10
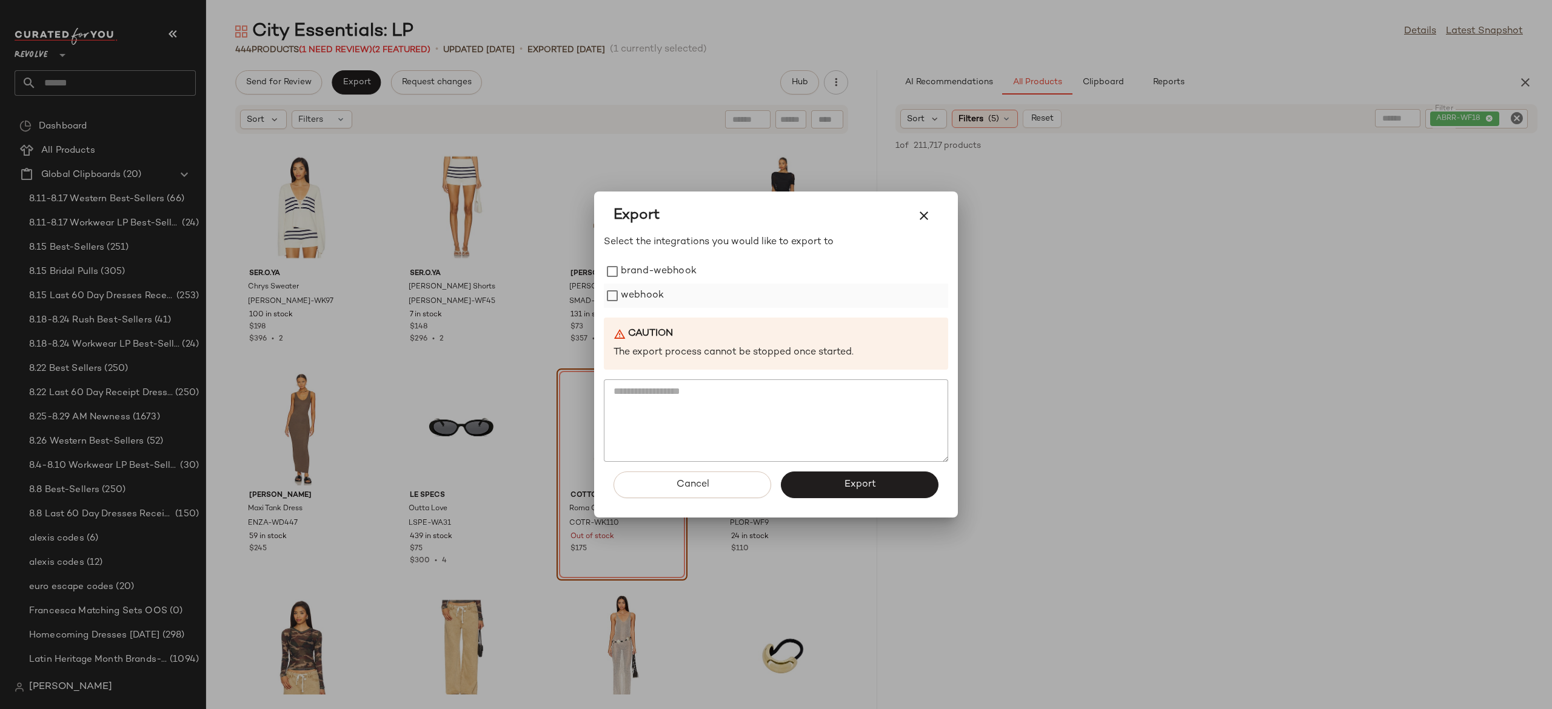
click at [631, 291] on label "webhook" at bounding box center [642, 296] width 43 height 24
click at [815, 477] on button "Export" at bounding box center [860, 485] width 158 height 27
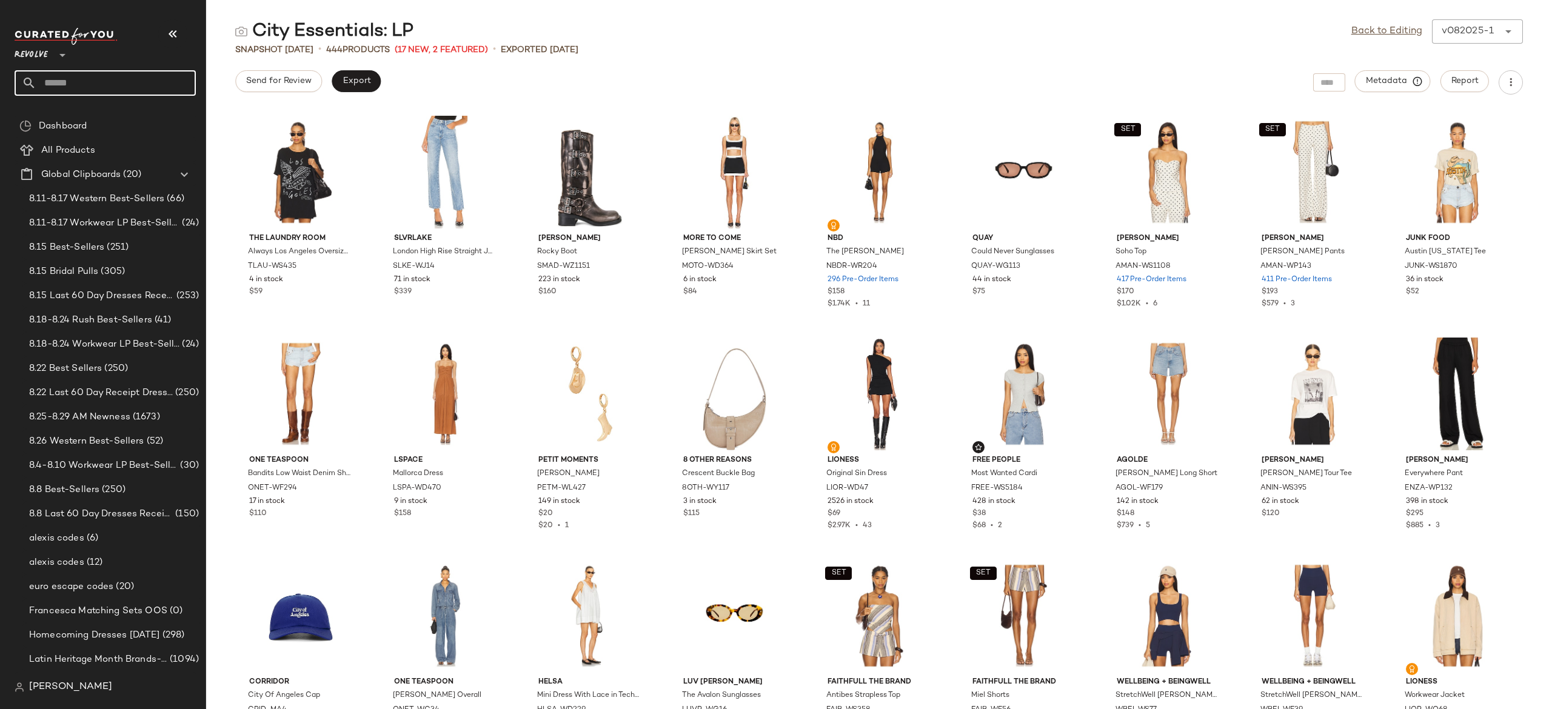
click at [182, 78] on input "text" at bounding box center [115, 82] width 159 height 25
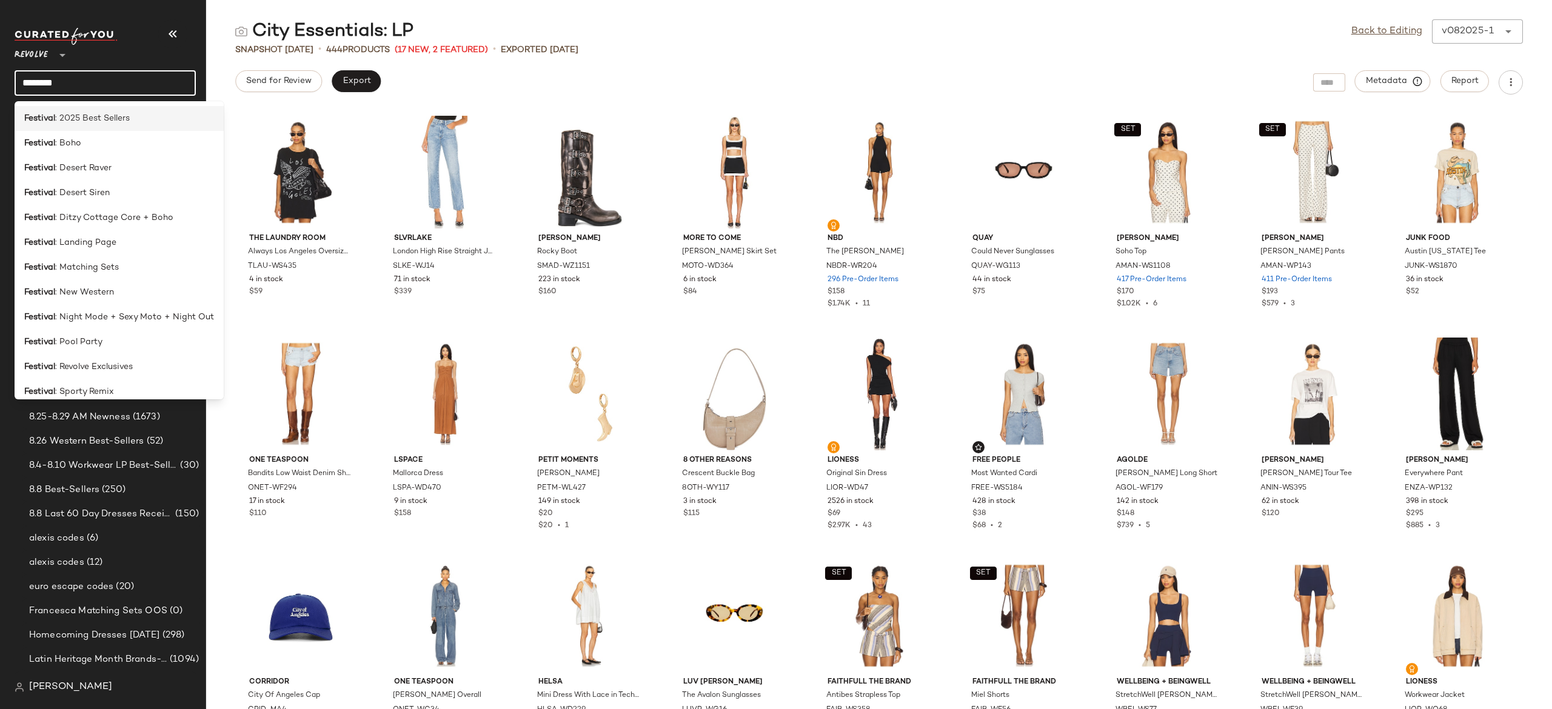
type input "********"
click at [119, 118] on span ": 2025 Best Sellers" at bounding box center [92, 118] width 75 height 13
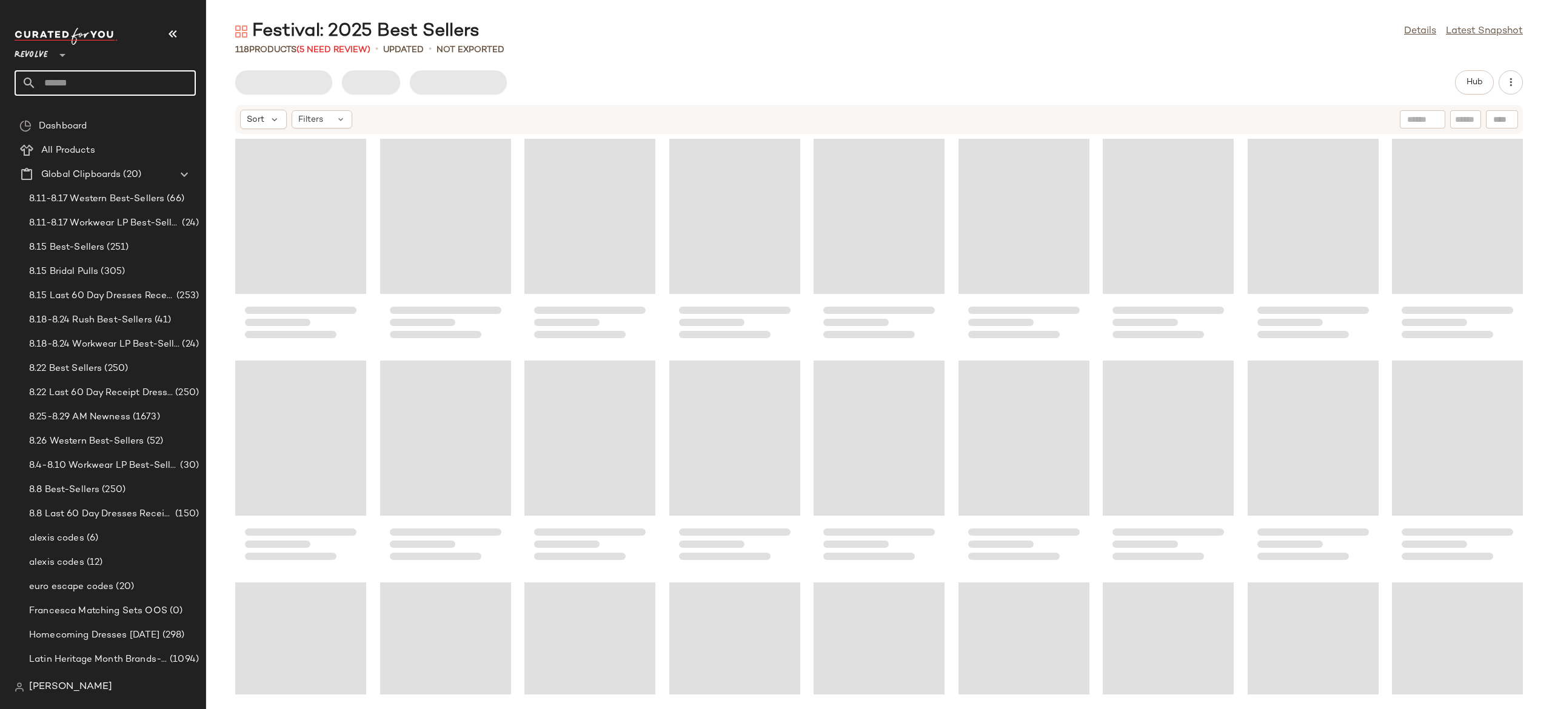
click at [119, 87] on input "text" at bounding box center [115, 82] width 159 height 25
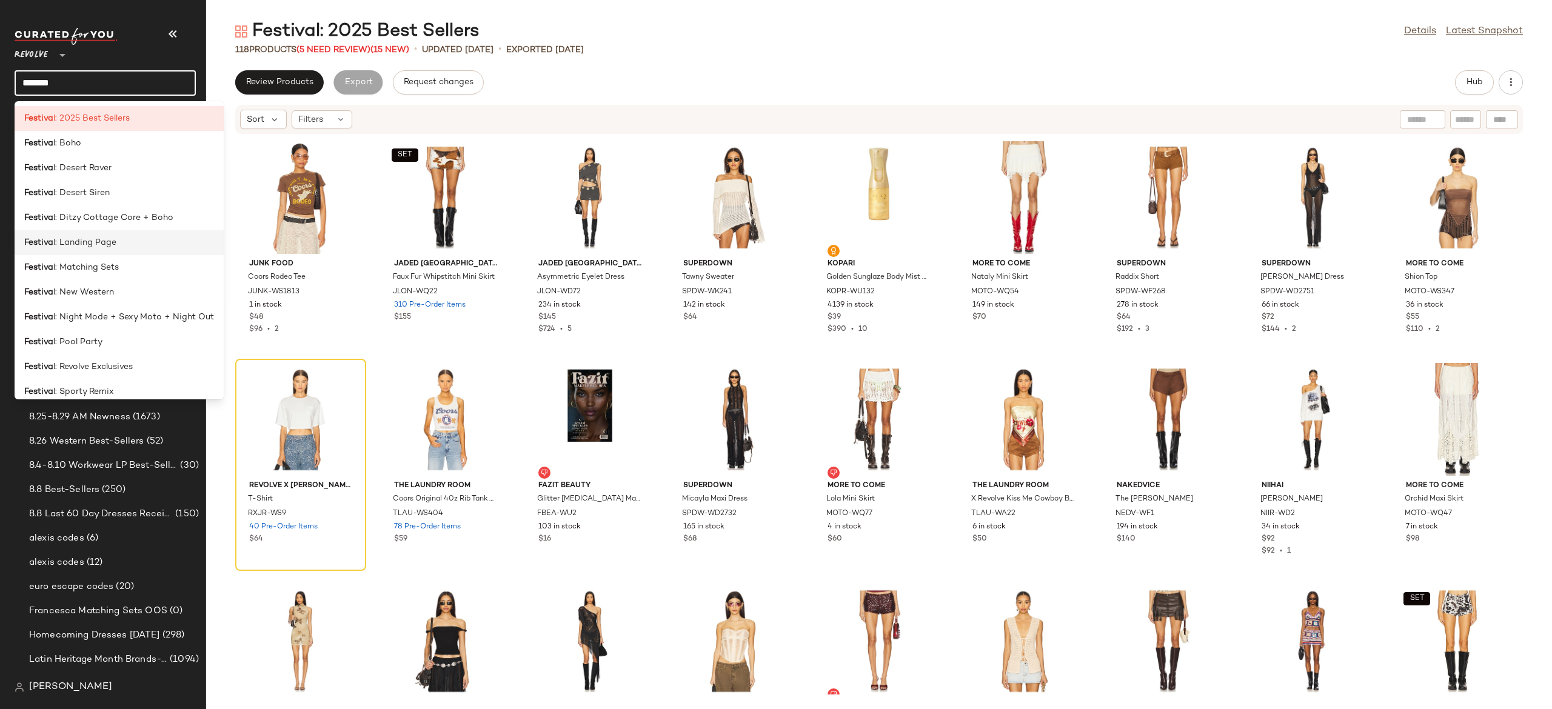
type input "*******"
click at [98, 244] on span "l: Landing Page" at bounding box center [84, 242] width 63 height 13
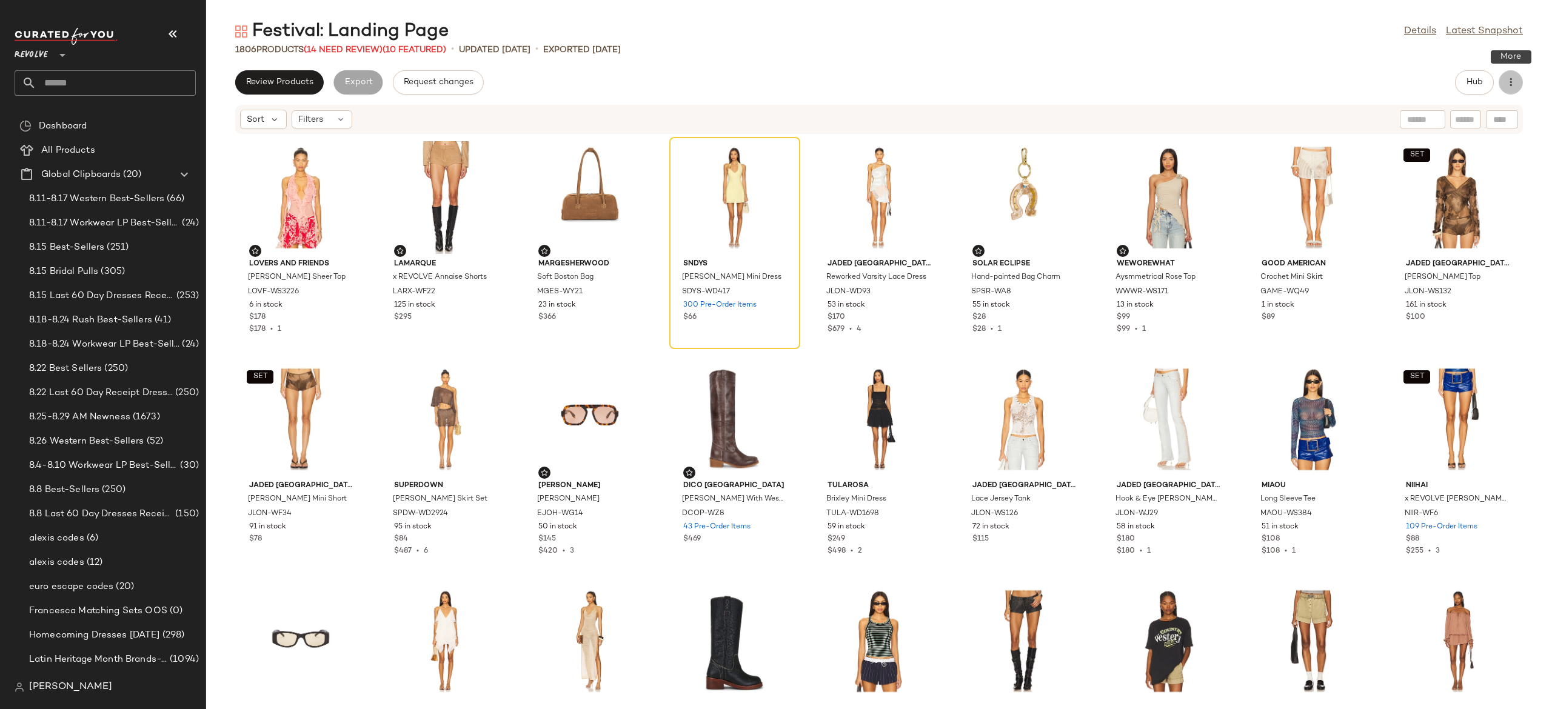
click at [1512, 87] on icon "button" at bounding box center [1511, 82] width 12 height 12
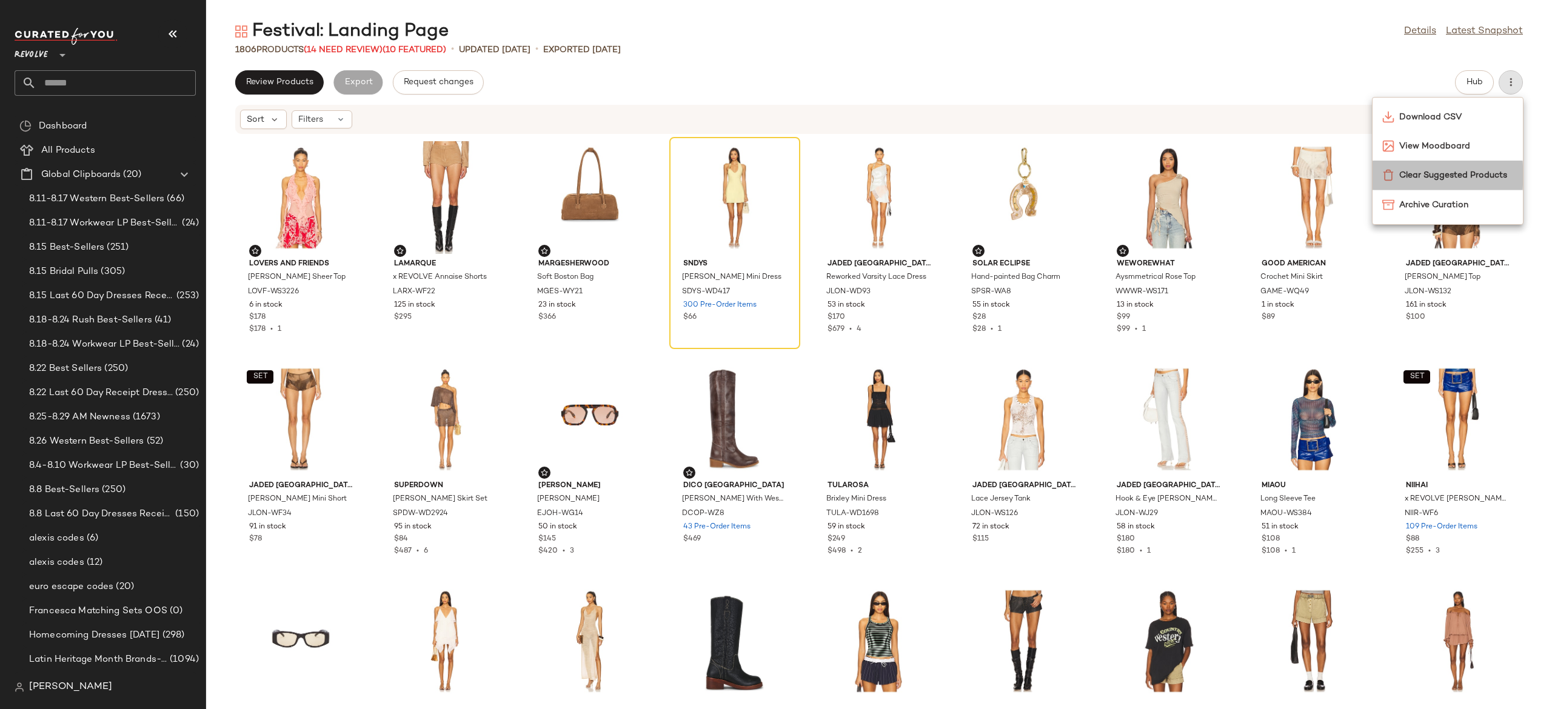
click at [1476, 174] on span "Clear Suggested Products" at bounding box center [1457, 175] width 114 height 13
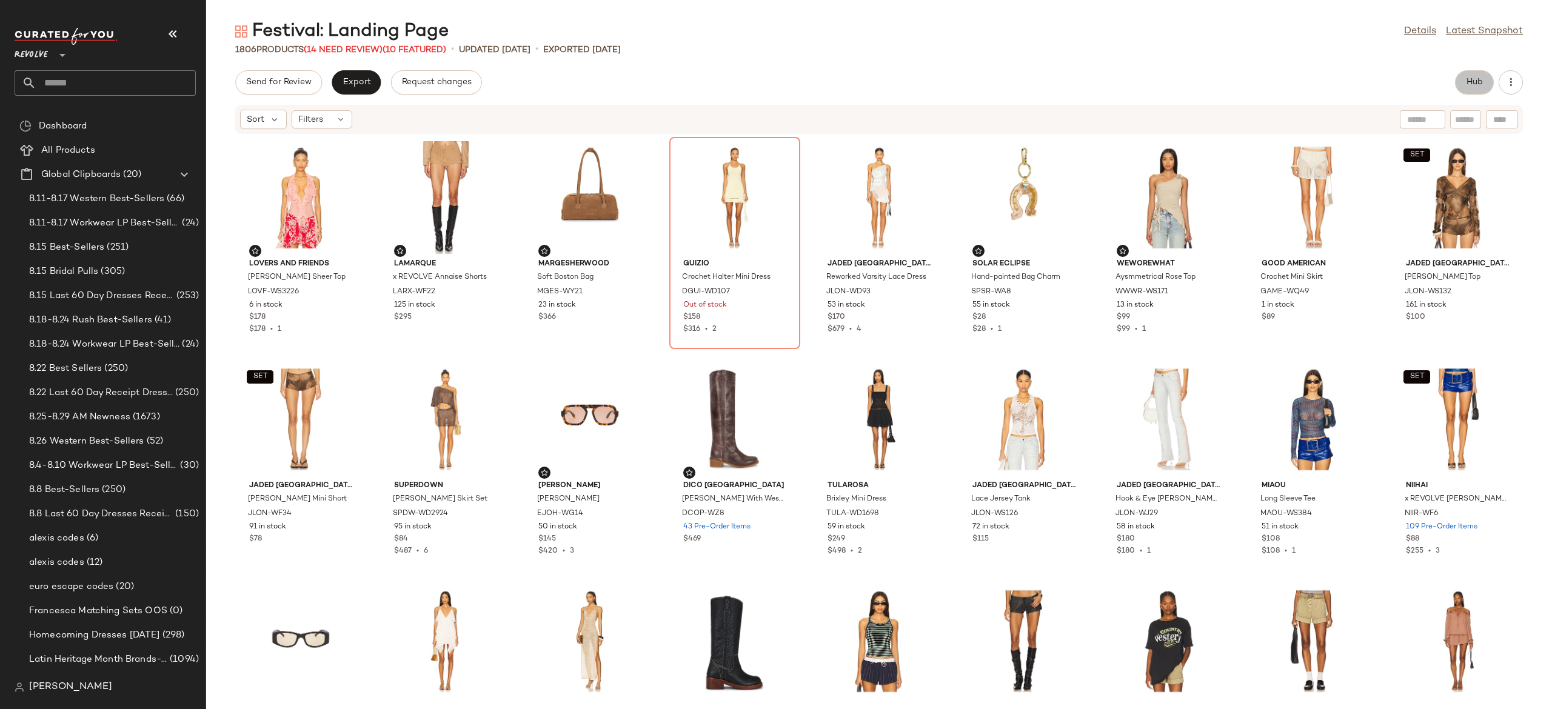
click at [1480, 76] on button "Hub" at bounding box center [1474, 82] width 39 height 24
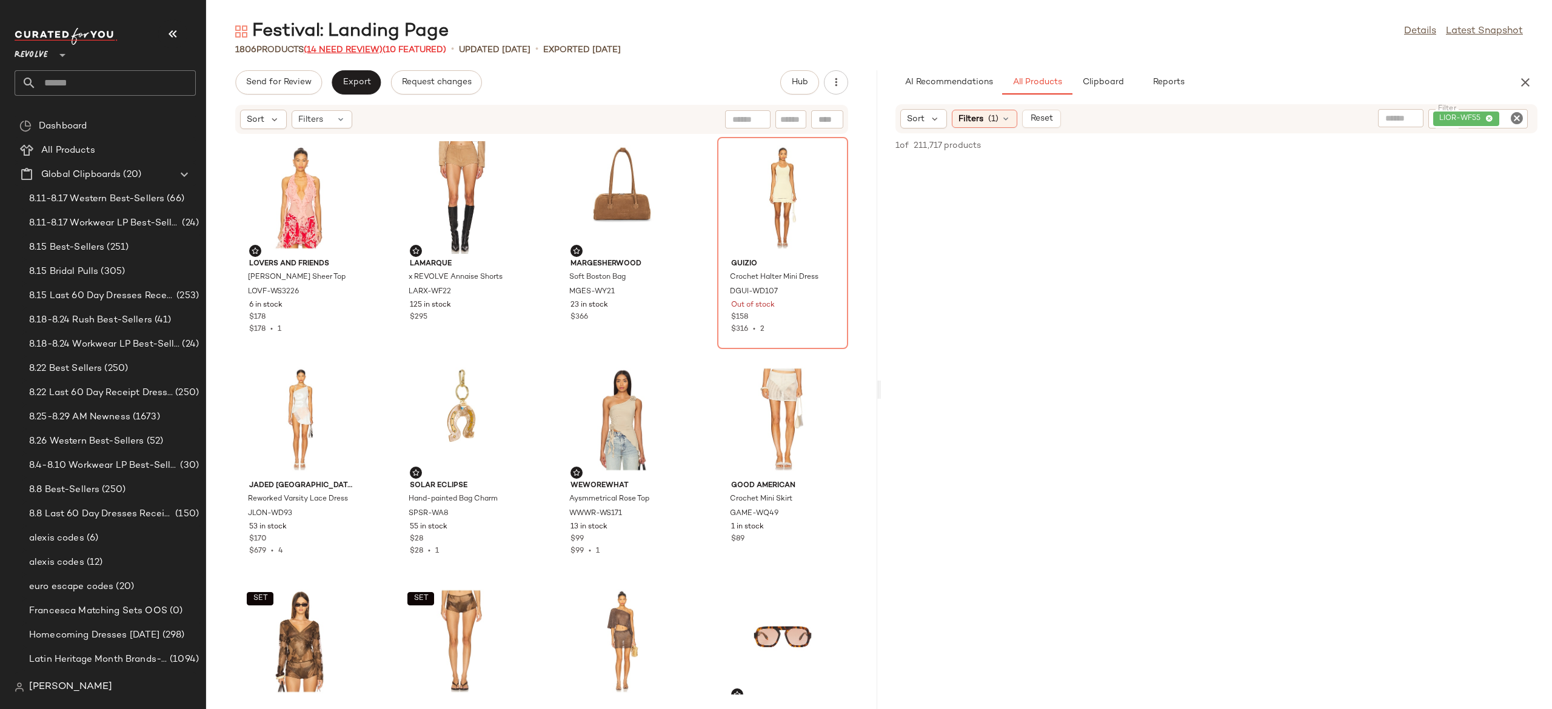
click at [337, 50] on span "(14 Need Review)" at bounding box center [343, 49] width 79 height 9
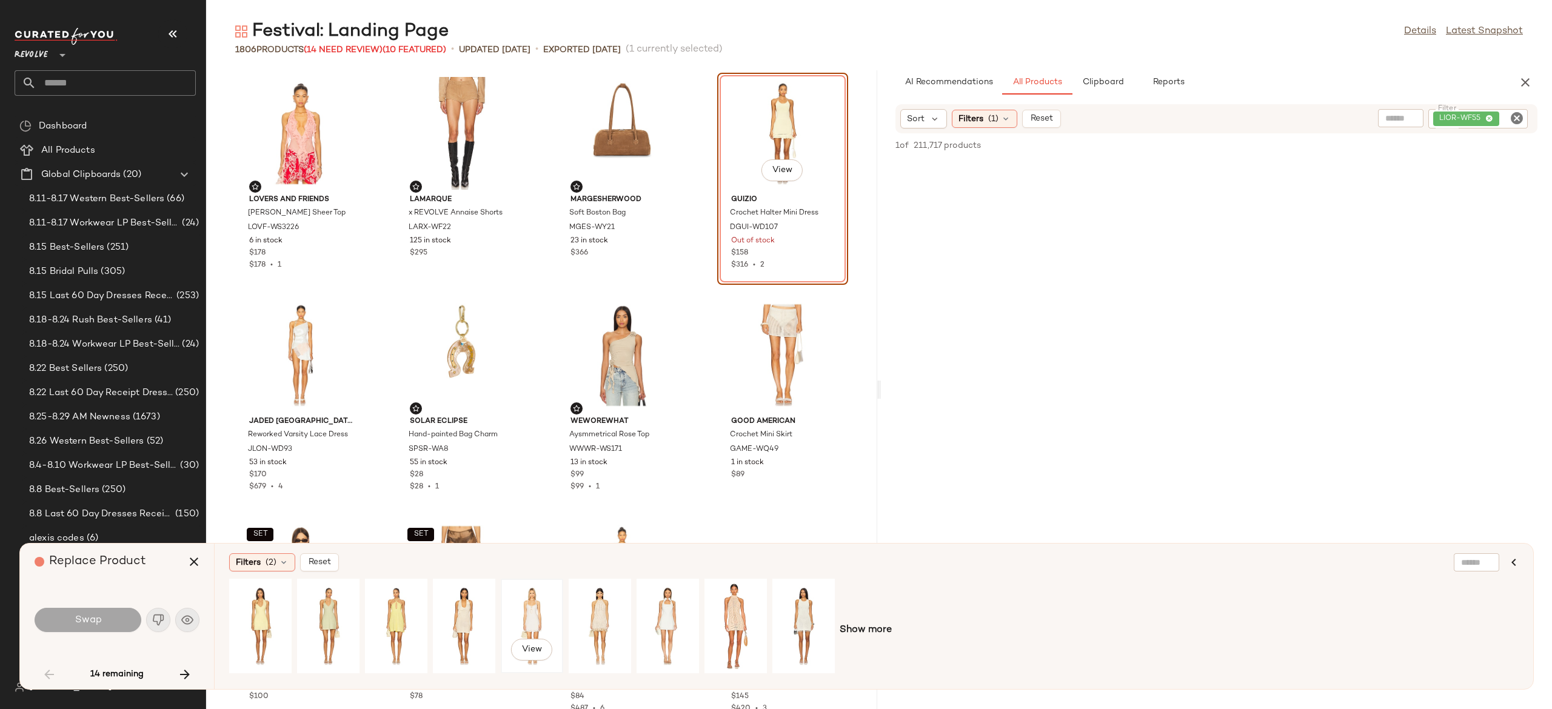
click at [529, 611] on div "View" at bounding box center [532, 626] width 54 height 86
click at [126, 614] on button "Swap" at bounding box center [88, 620] width 107 height 24
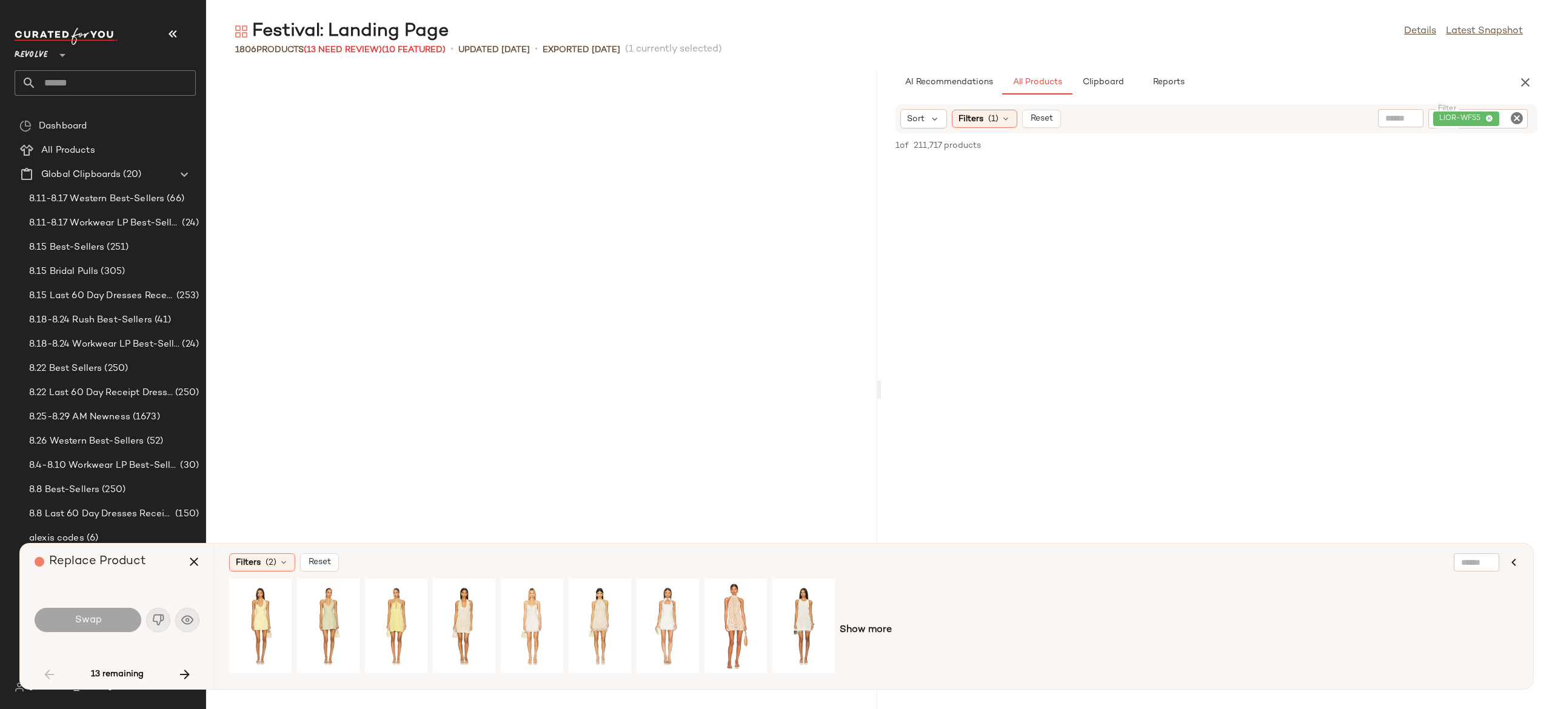
scroll to position [2885, 0]
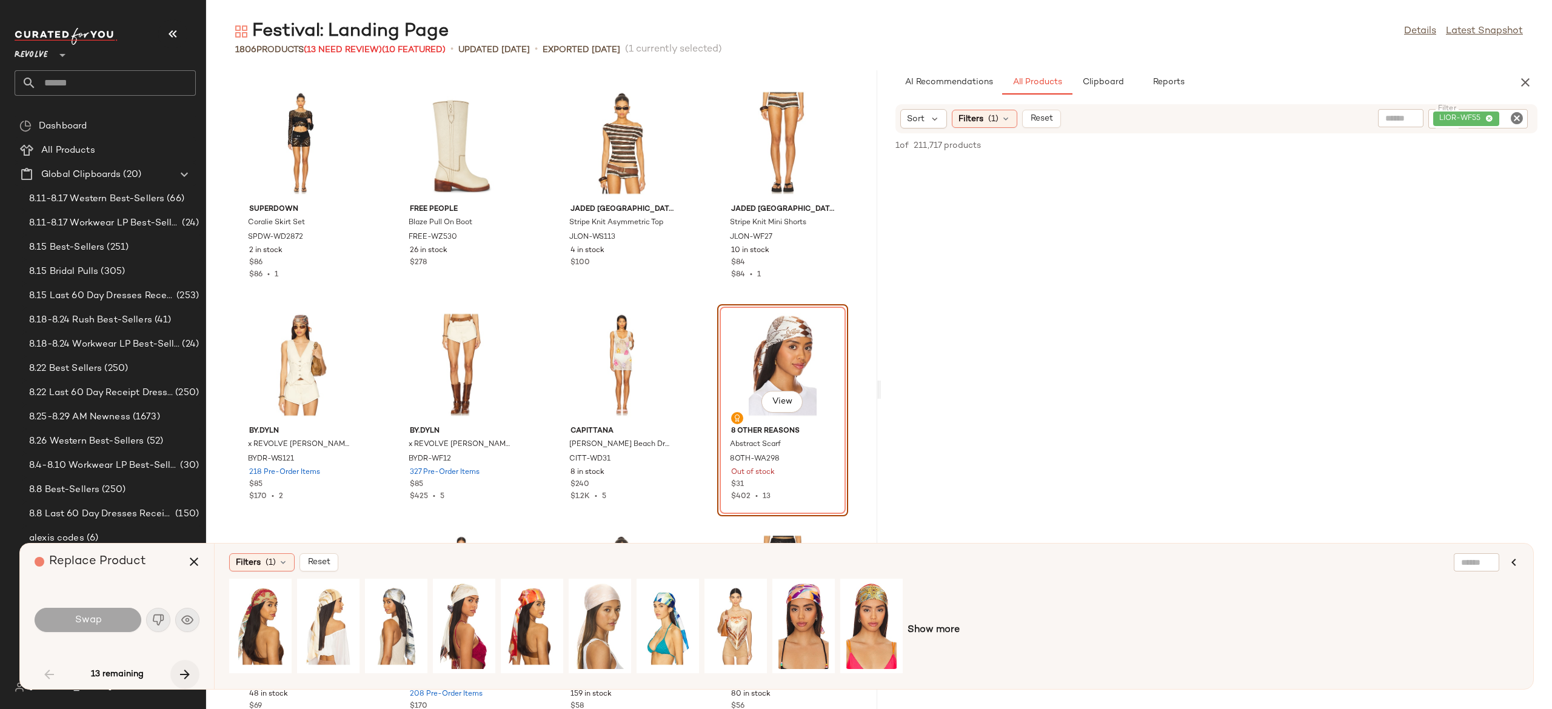
click at [185, 671] on icon "button" at bounding box center [185, 675] width 15 height 15
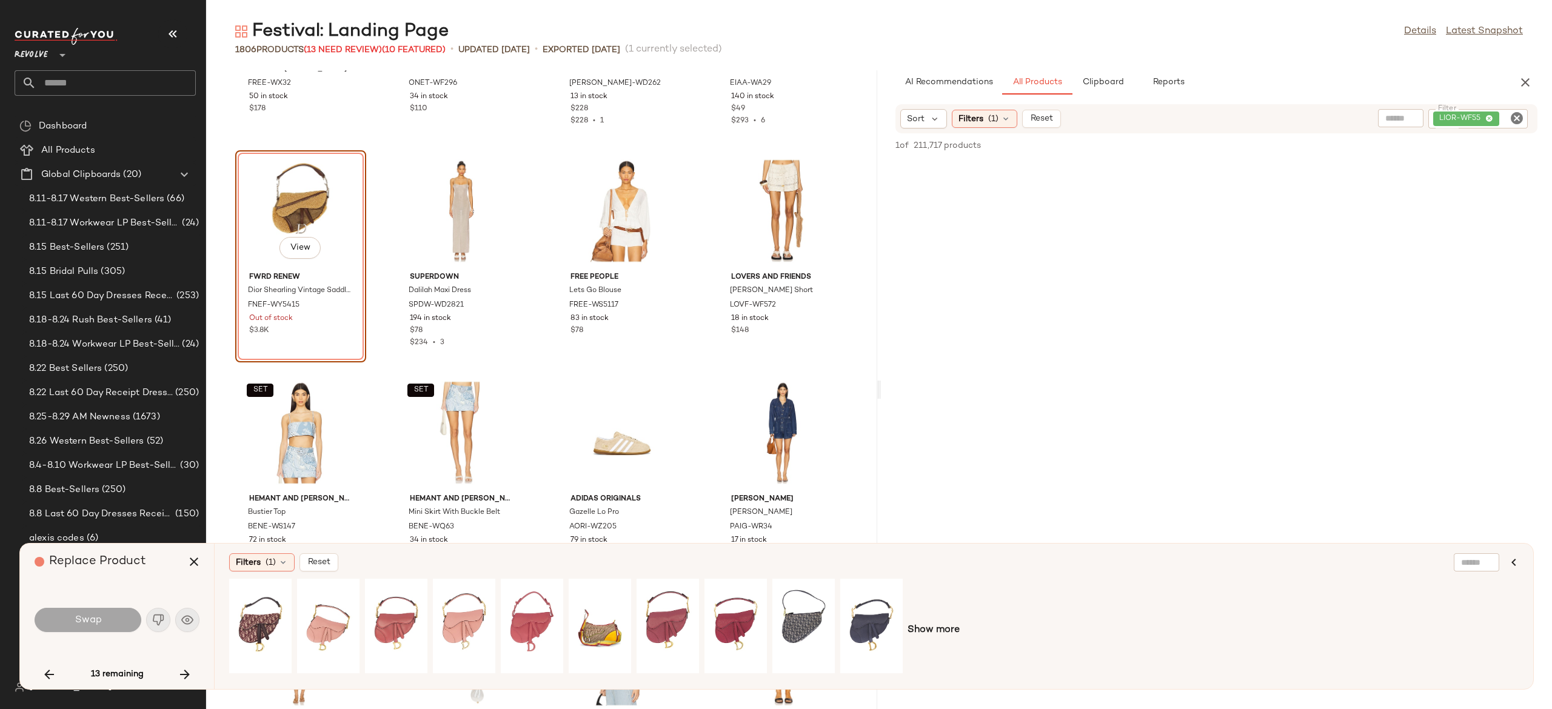
scroll to position [9477, 0]
click at [800, 611] on div "View" at bounding box center [804, 626] width 54 height 86
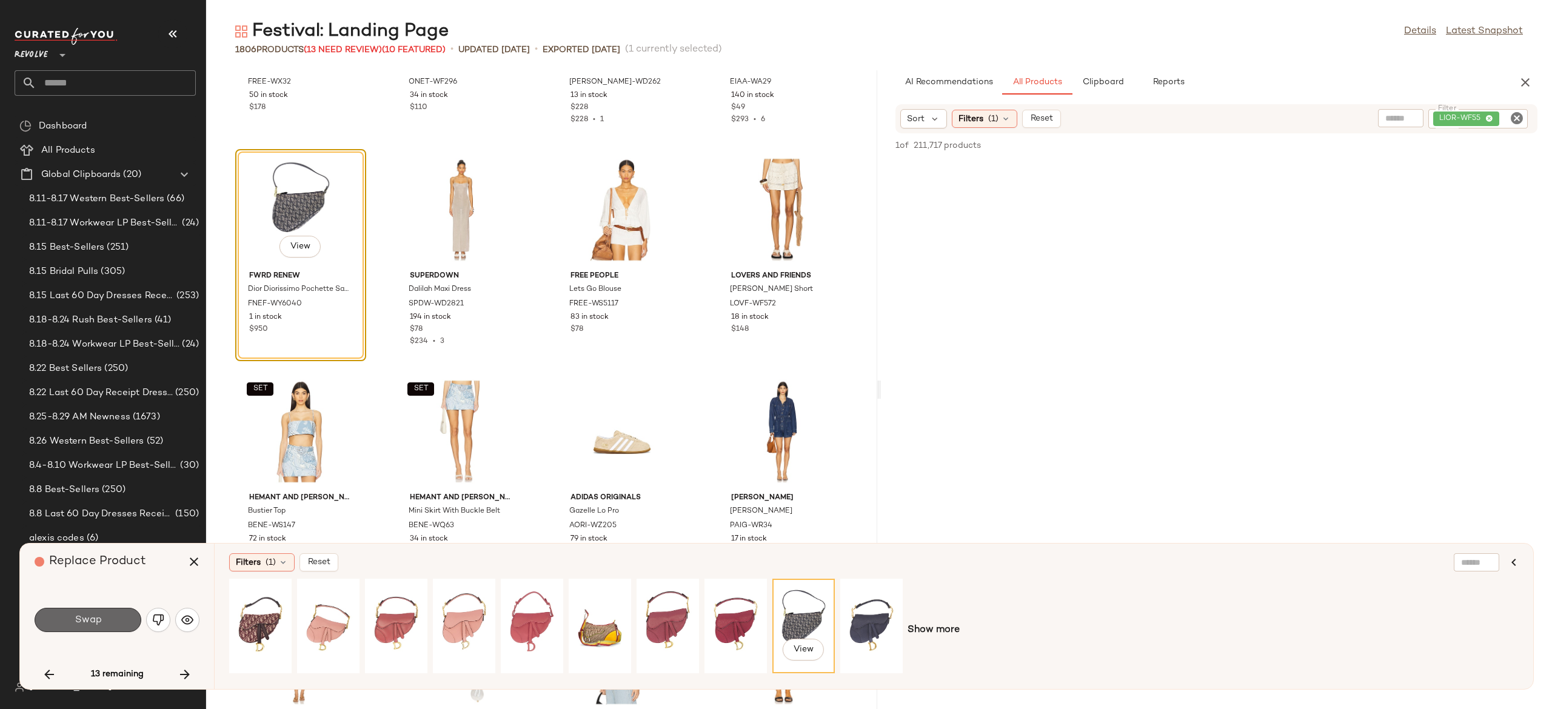
click at [131, 617] on button "Swap" at bounding box center [88, 620] width 107 height 24
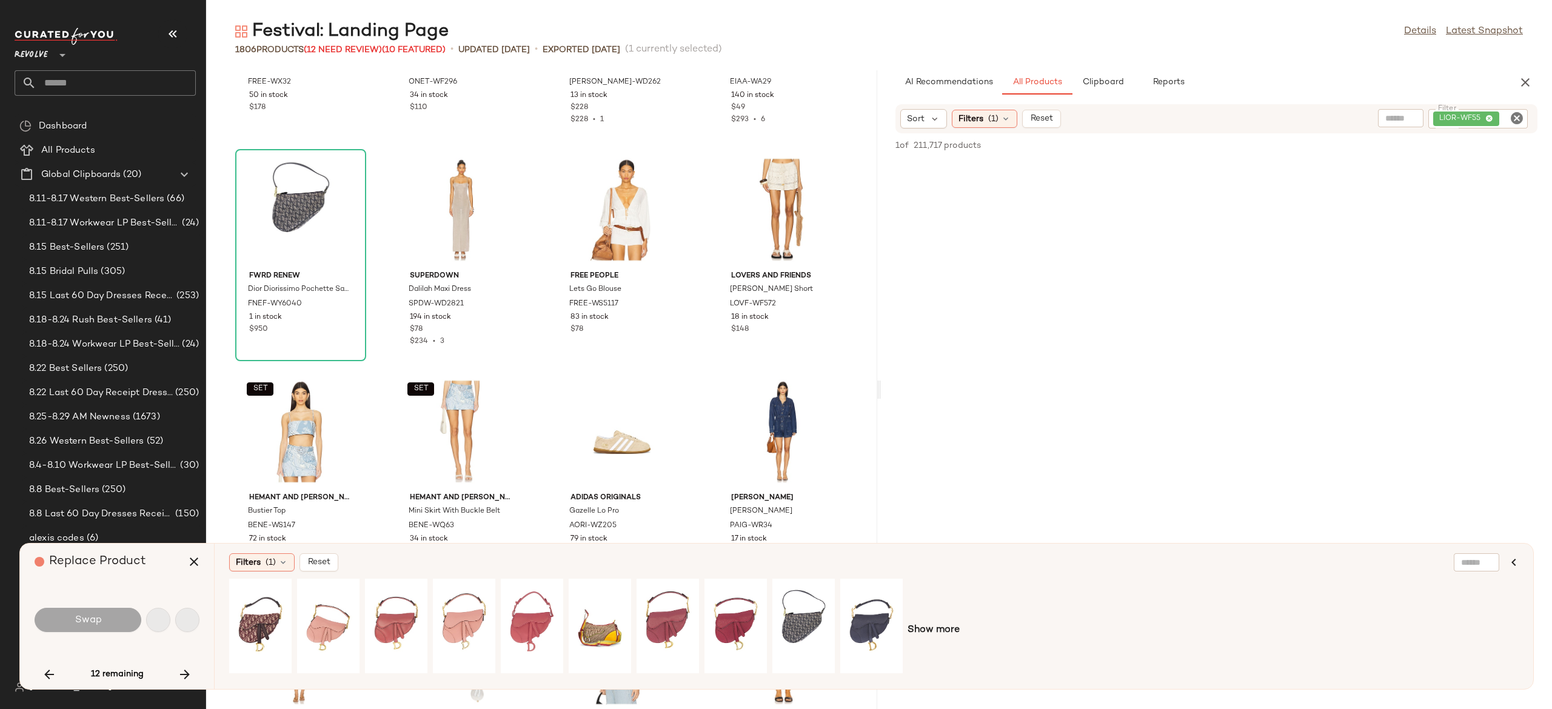
scroll to position [33513, 0]
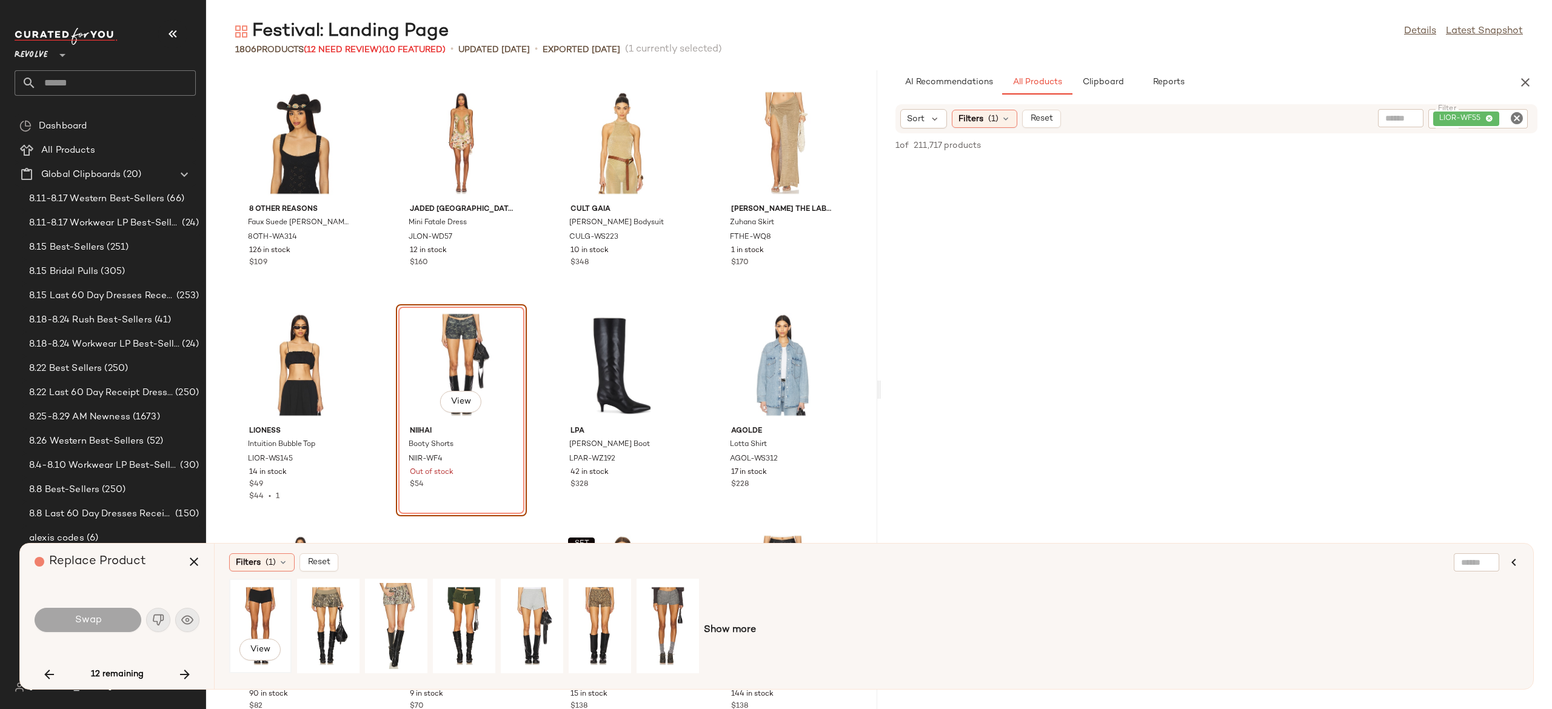
click at [263, 604] on div "View" at bounding box center [260, 626] width 54 height 86
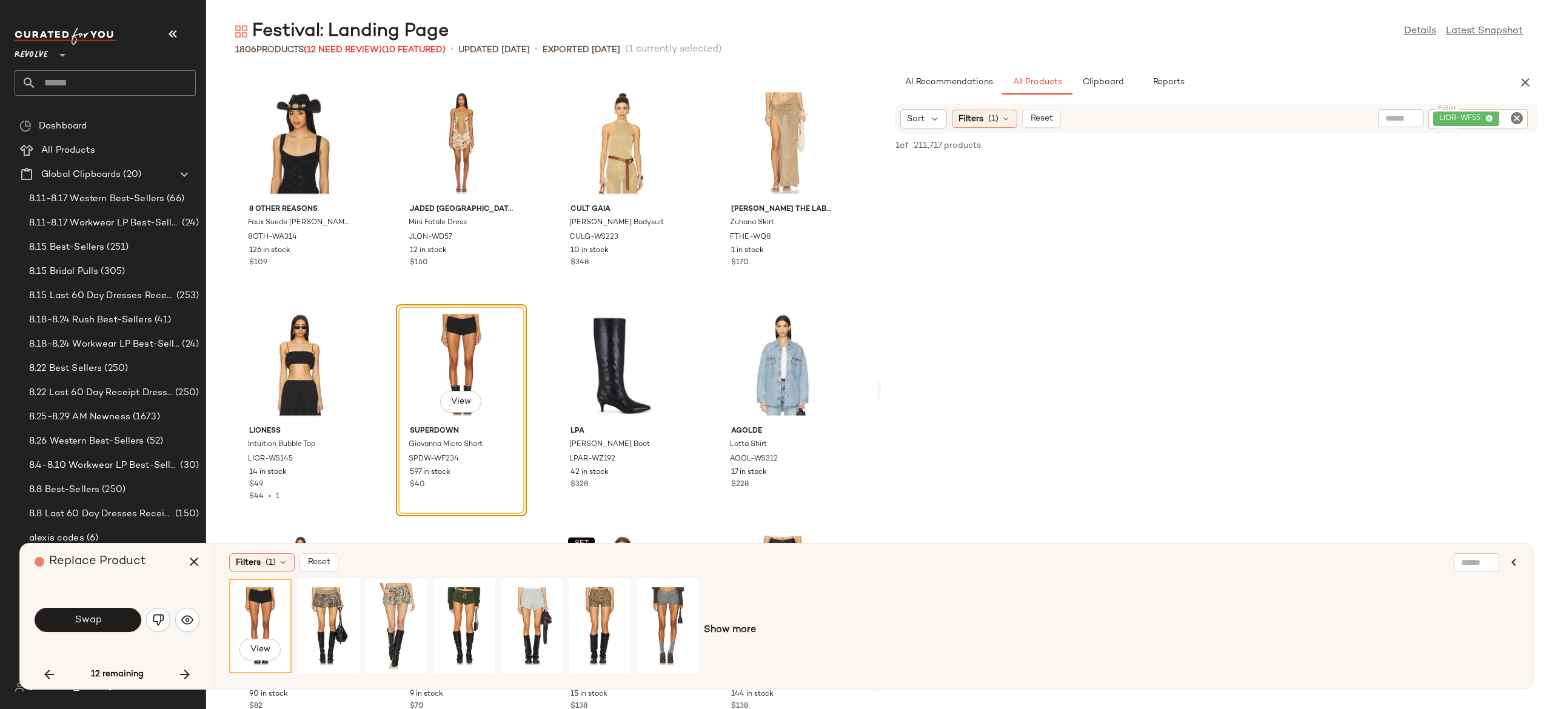
click at [714, 621] on div "View Show more" at bounding box center [874, 630] width 1290 height 103
click at [721, 632] on span "Show more" at bounding box center [730, 630] width 52 height 15
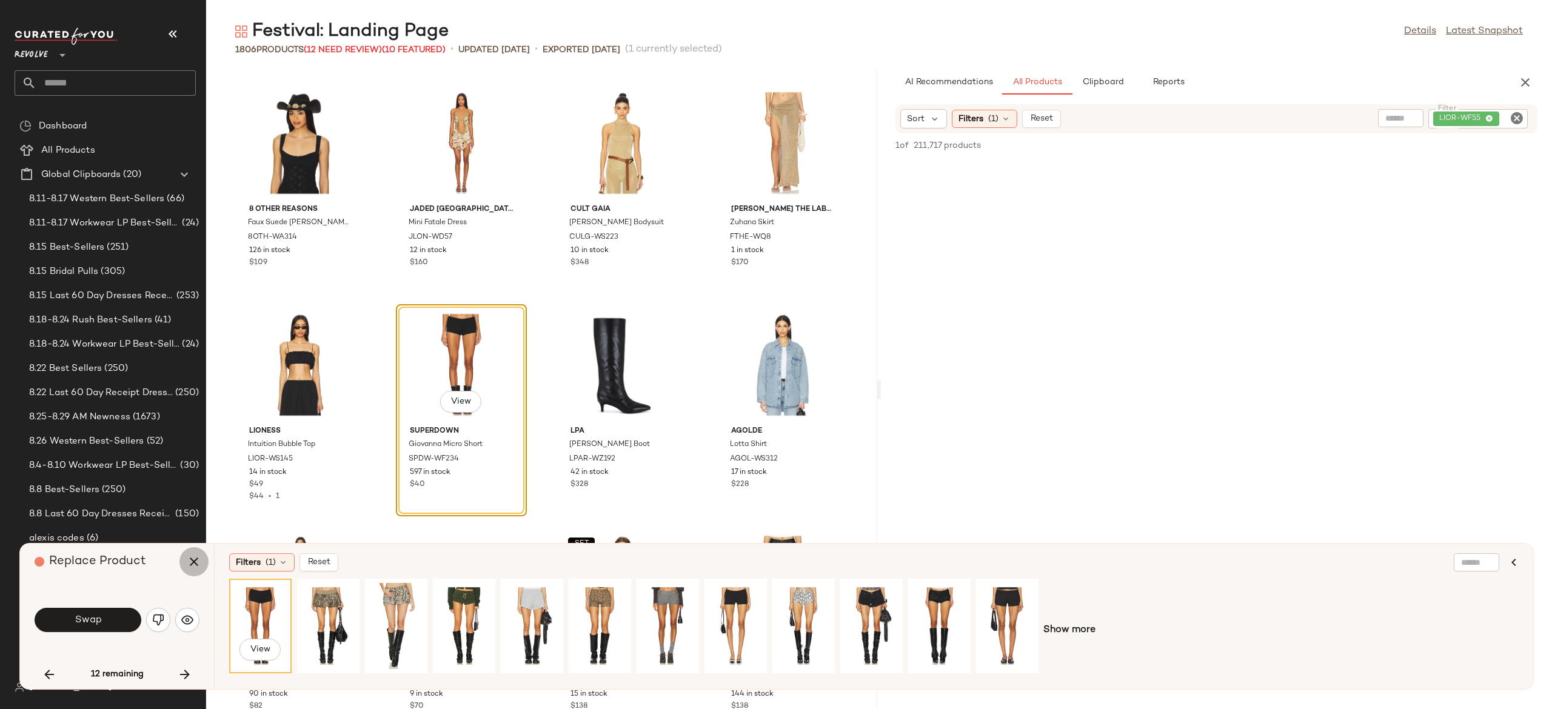
click at [197, 560] on icon "button" at bounding box center [194, 562] width 15 height 15
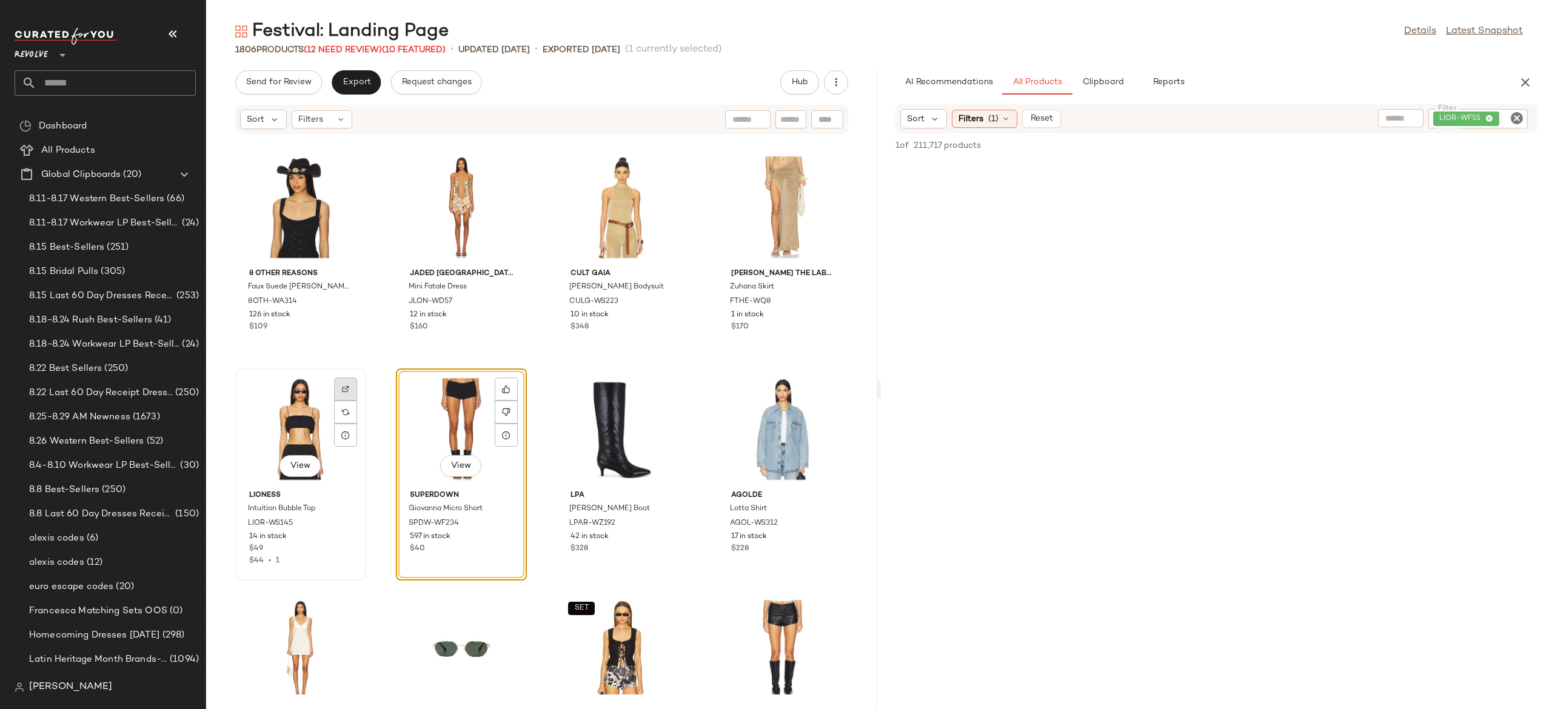
click at [342, 387] on img at bounding box center [345, 389] width 7 height 7
click at [1519, 113] on icon "Clear Filter" at bounding box center [1517, 118] width 15 height 15
paste input "*********"
type input "*********"
click at [508, 409] on icon at bounding box center [507, 413] width 8 height 8
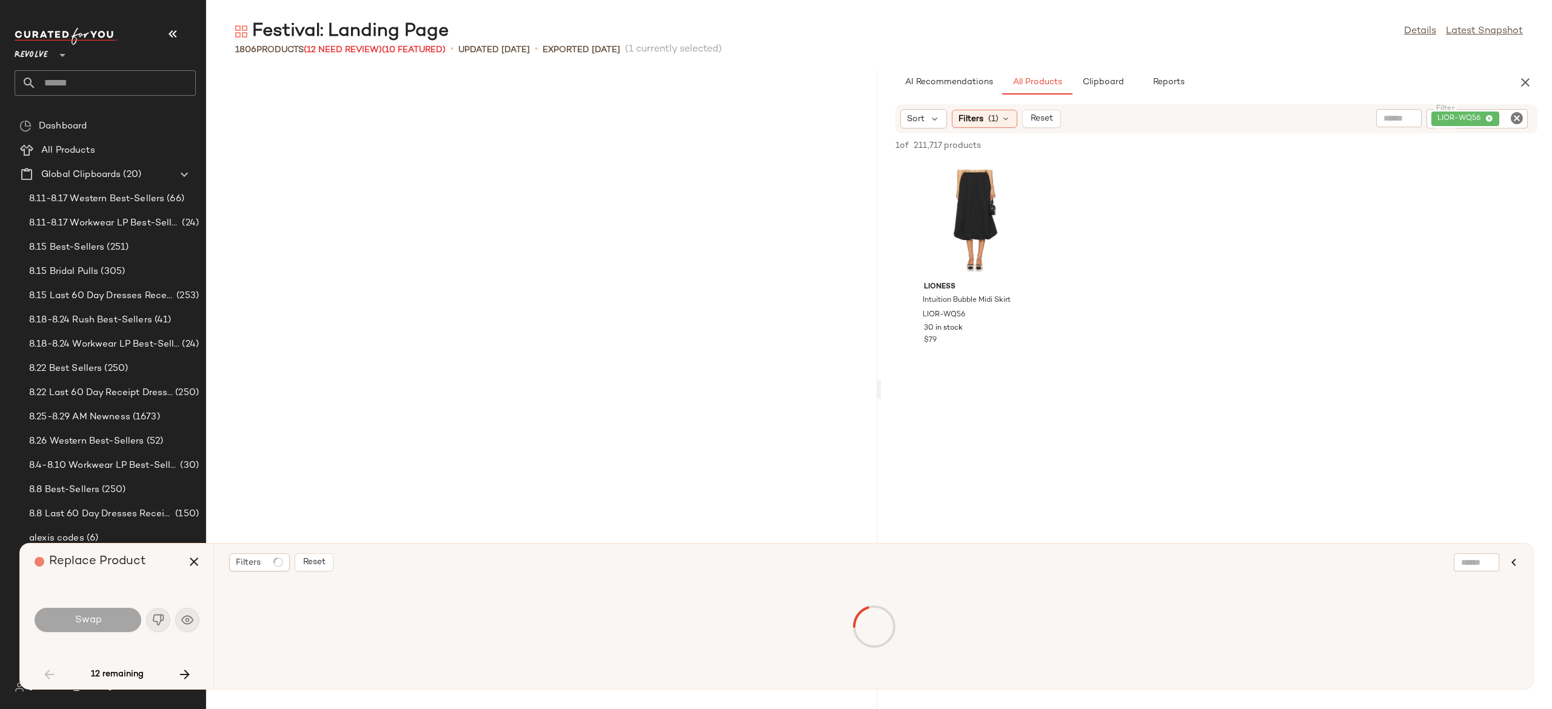
scroll to position [2885, 0]
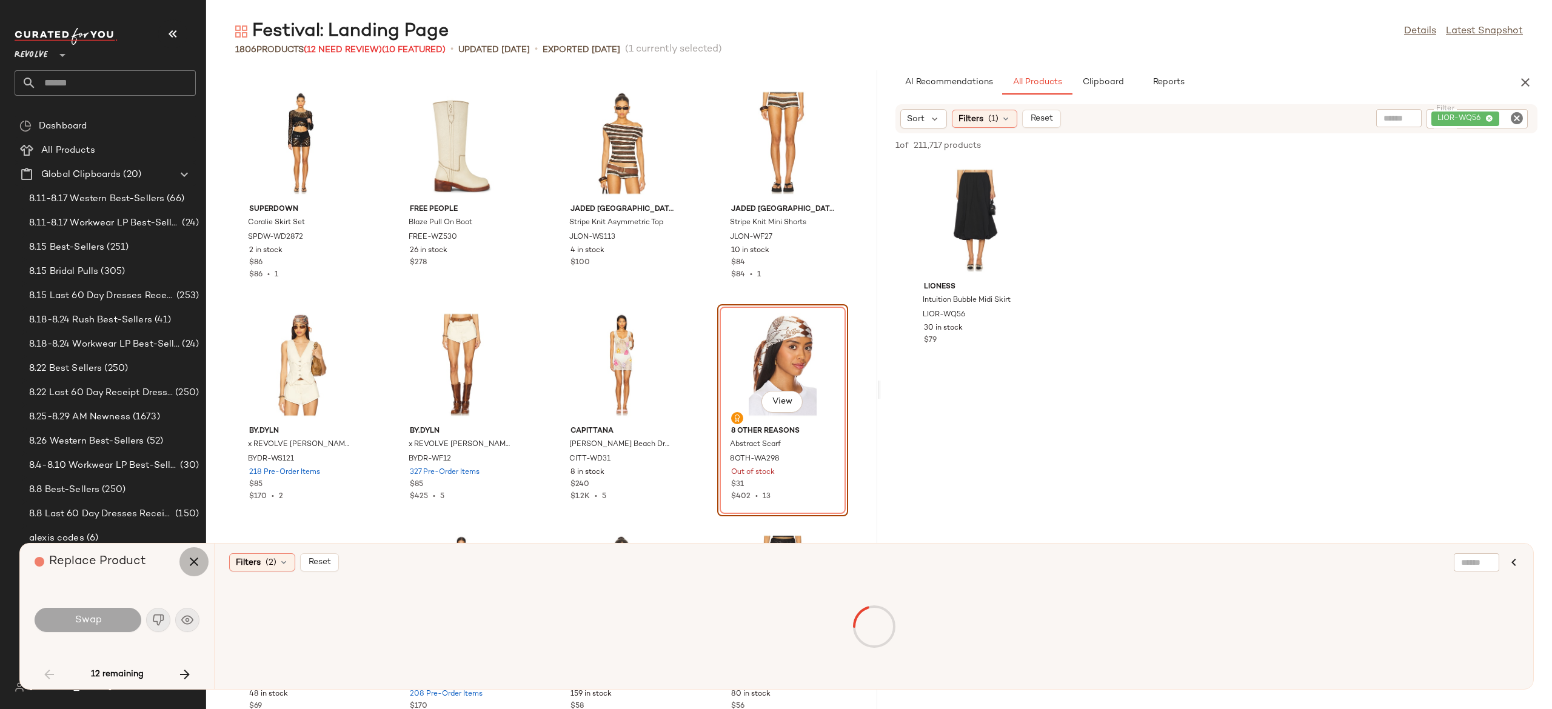
click at [193, 564] on icon "button" at bounding box center [194, 562] width 15 height 15
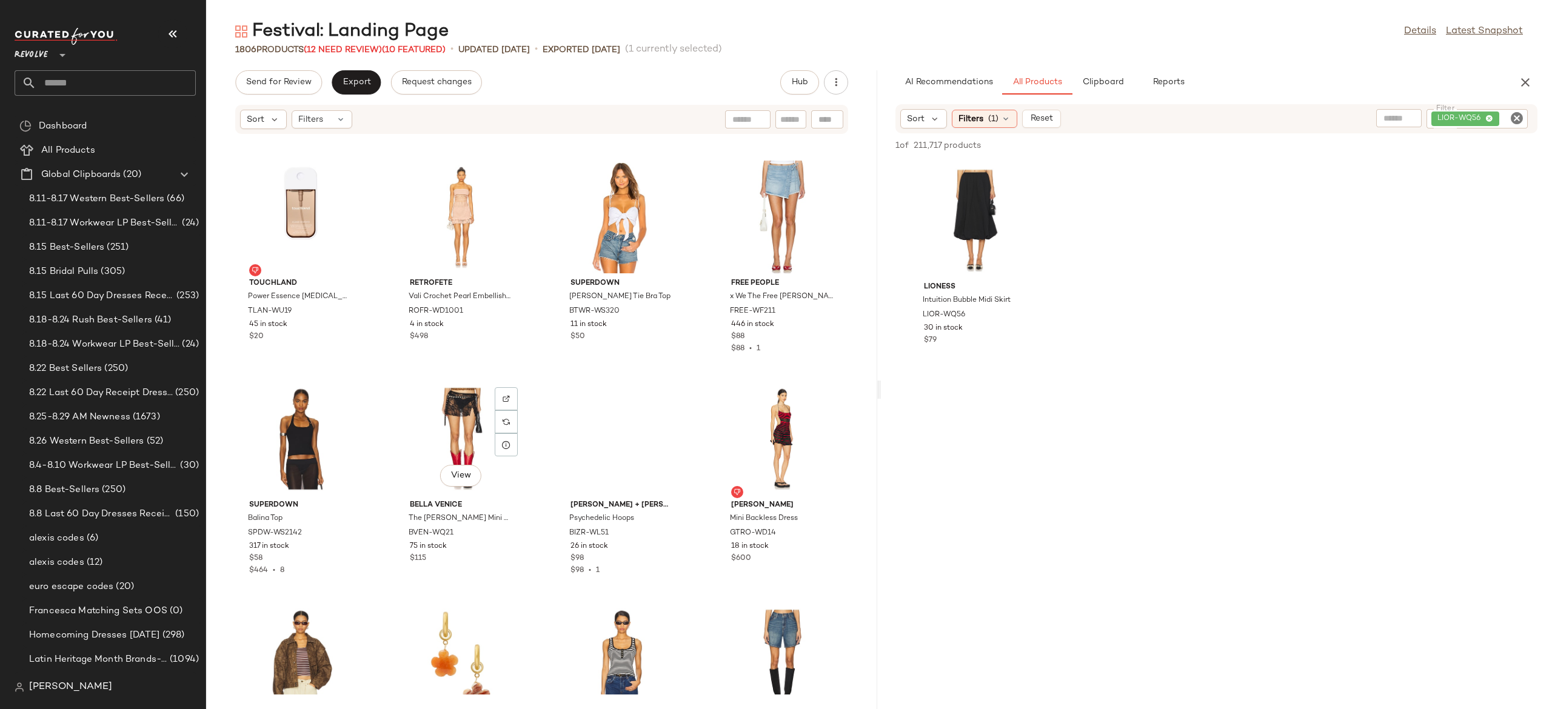
scroll to position [7763, 0]
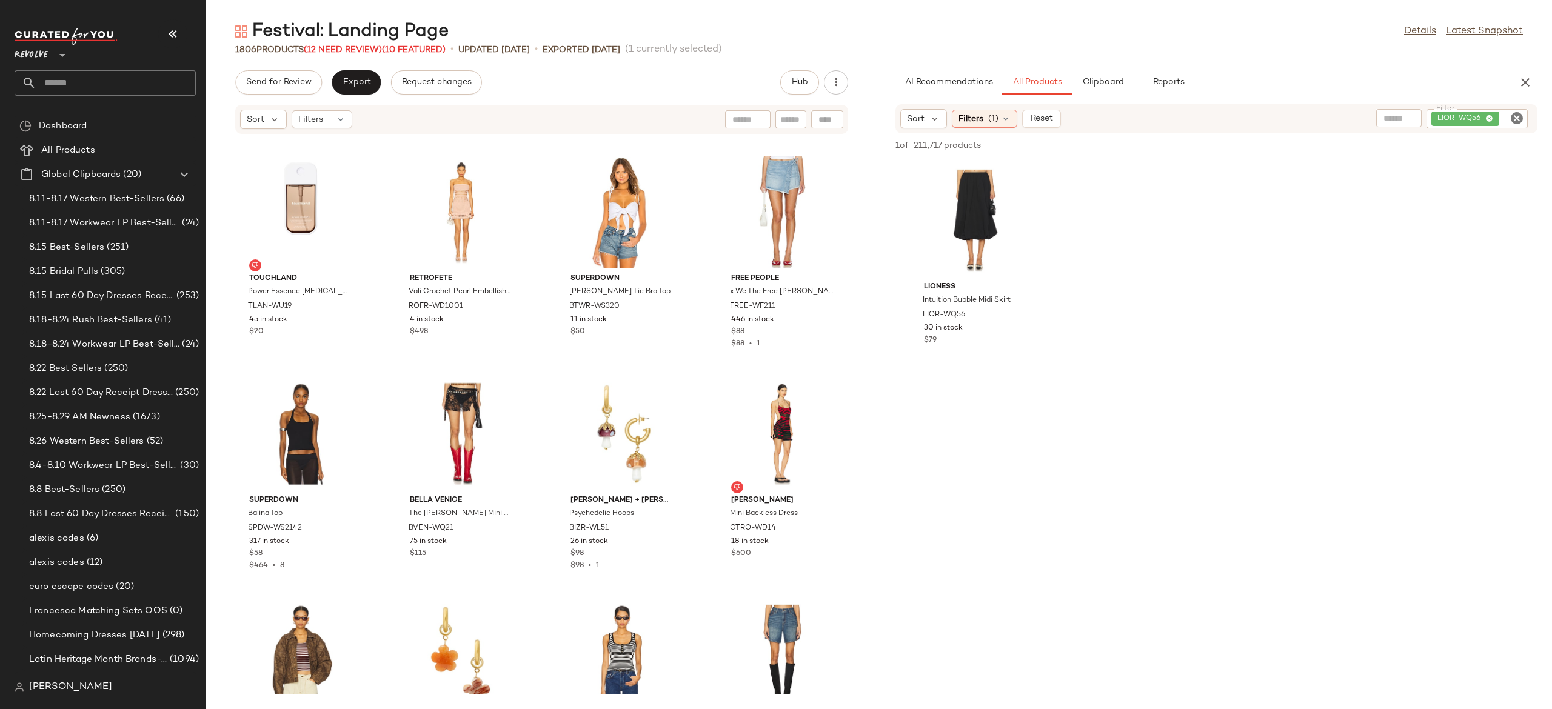
click at [357, 51] on span "(12 Need Review)" at bounding box center [343, 49] width 78 height 9
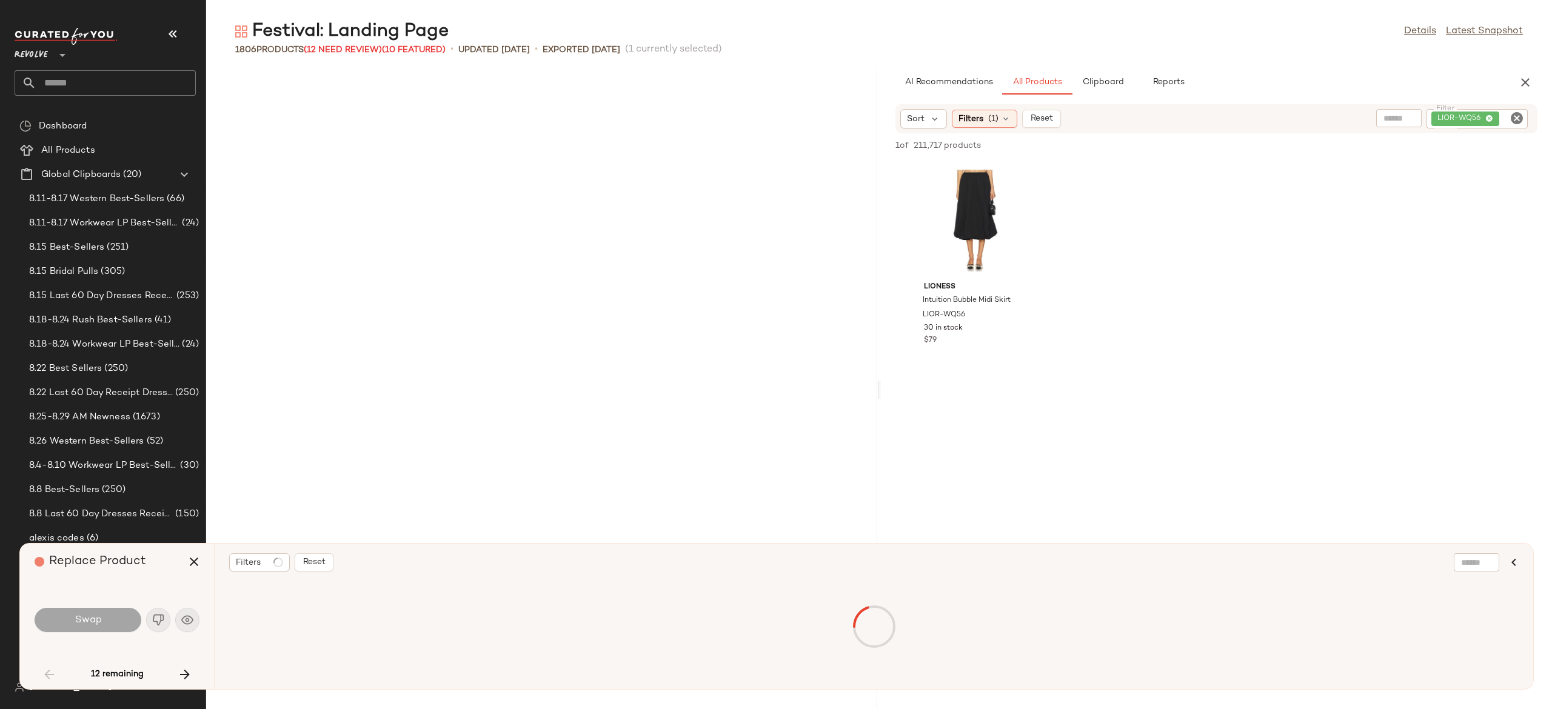
scroll to position [2885, 0]
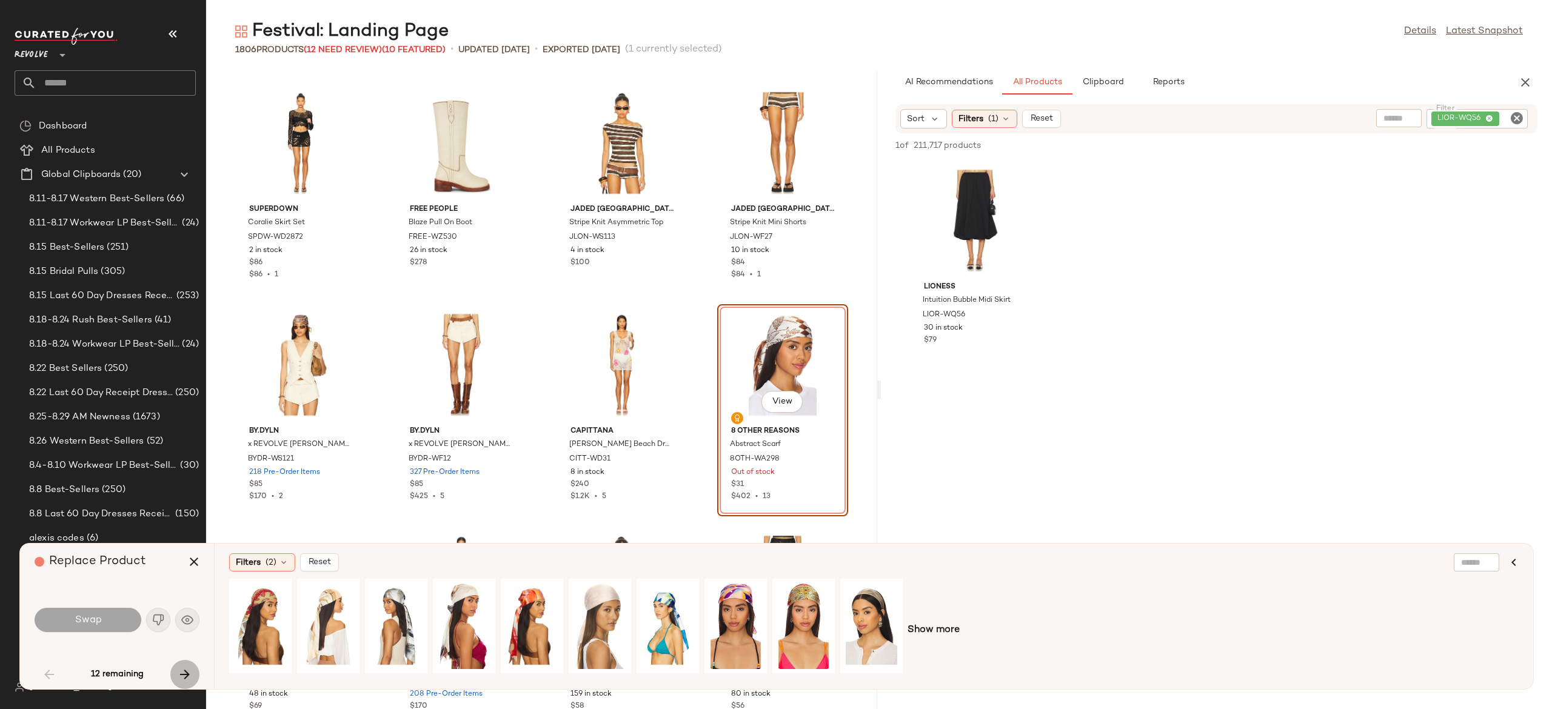
click at [190, 671] on icon "button" at bounding box center [185, 675] width 15 height 15
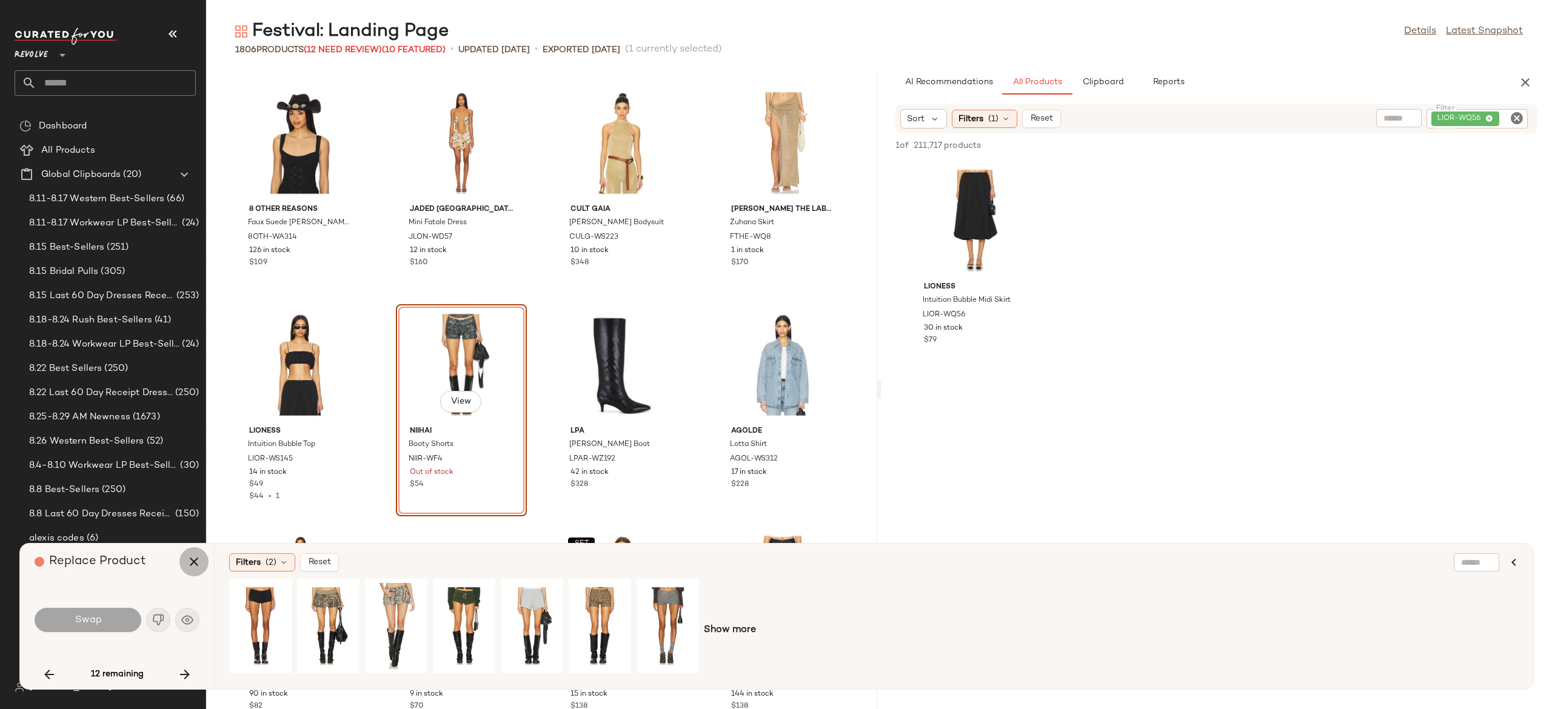
click at [195, 565] on icon "button" at bounding box center [194, 562] width 15 height 15
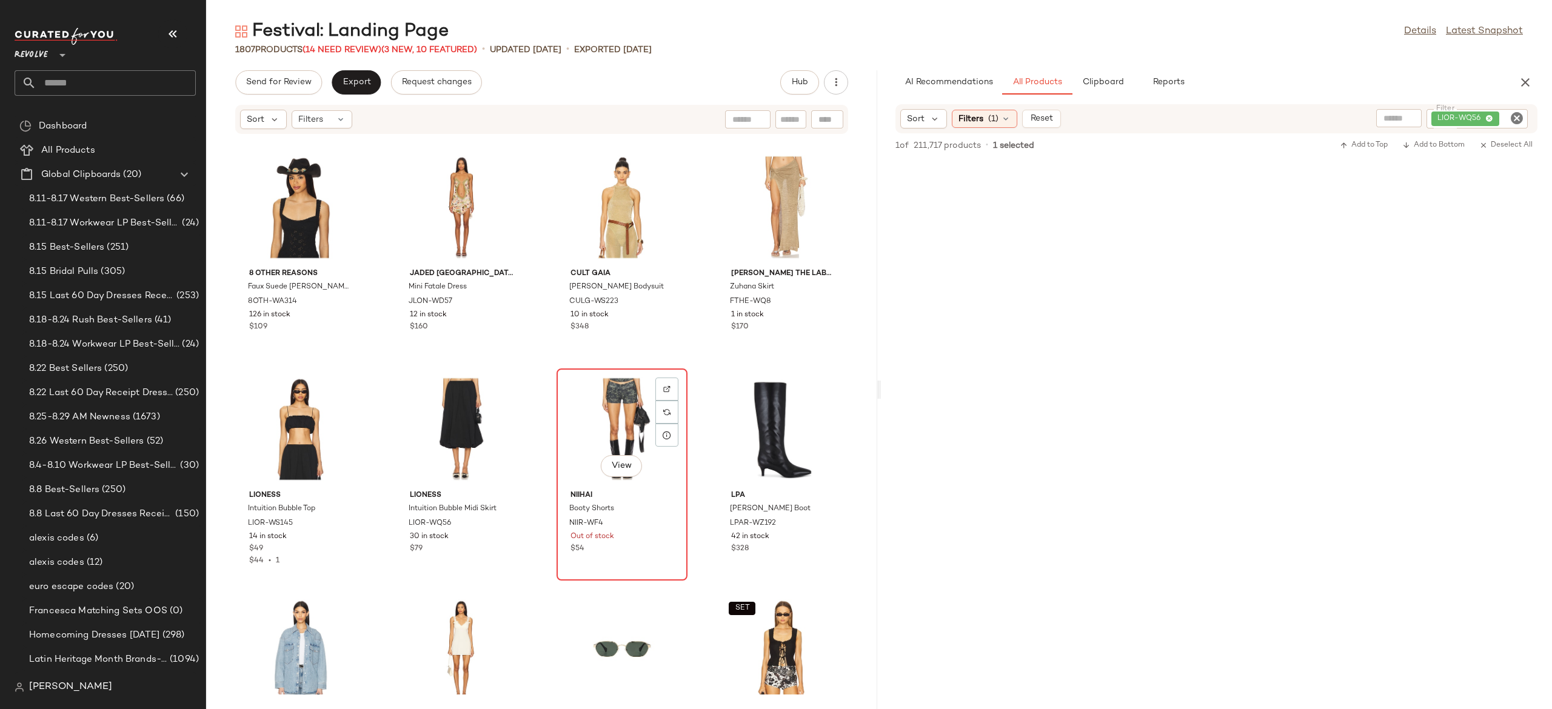
click at [616, 406] on div "View" at bounding box center [622, 429] width 122 height 113
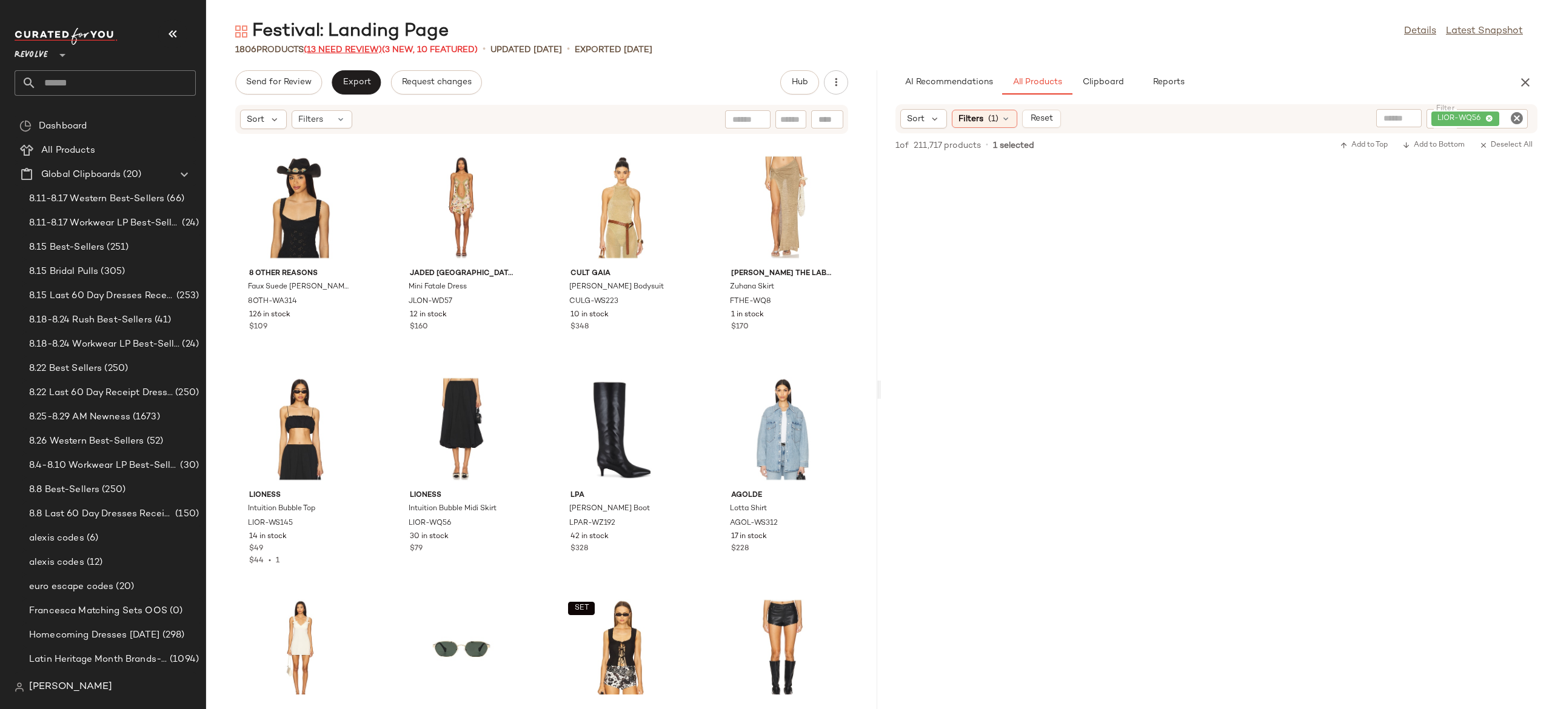
click at [374, 49] on span "(13 Need Review)" at bounding box center [343, 49] width 78 height 9
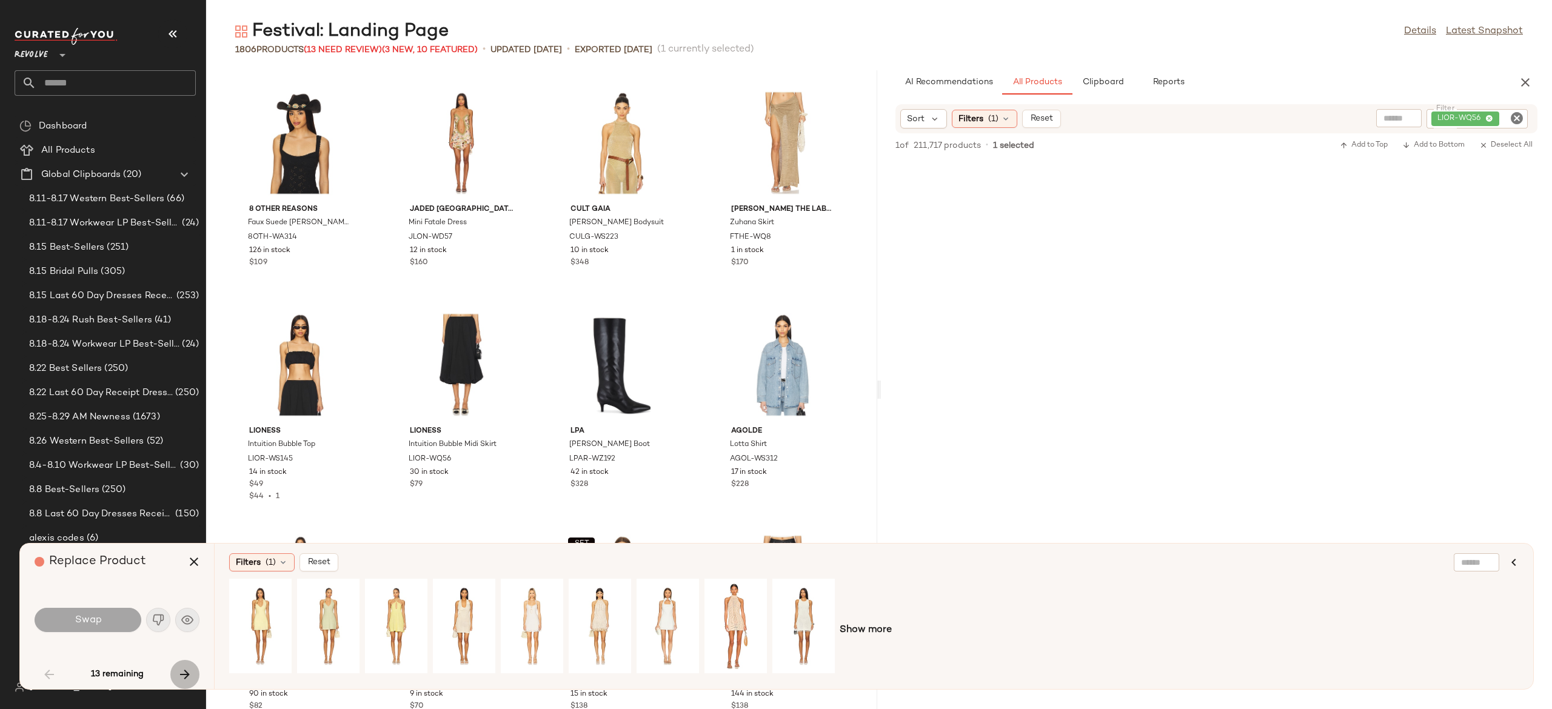
click at [183, 673] on icon "button" at bounding box center [185, 675] width 15 height 15
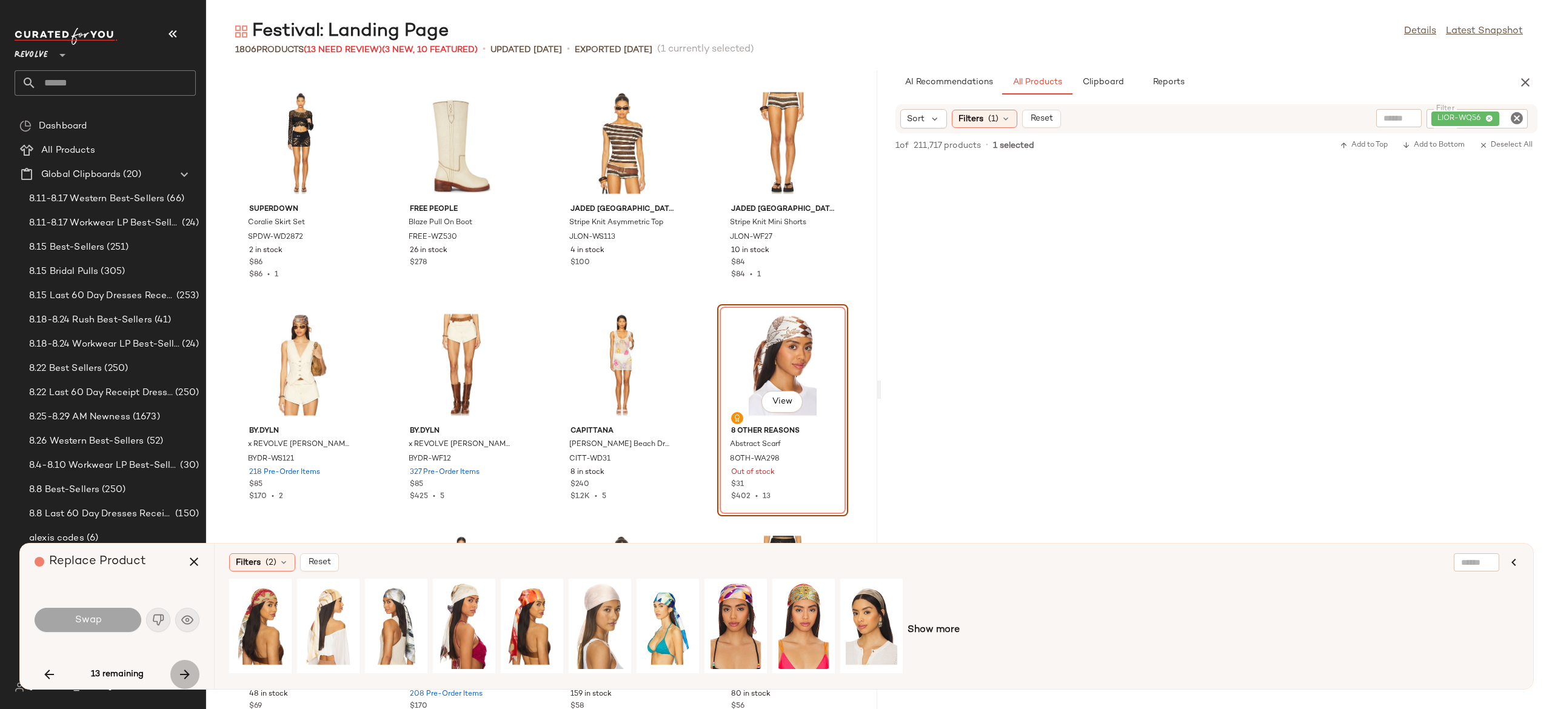
click at [183, 673] on icon "button" at bounding box center [185, 675] width 15 height 15
